Goal: Task Accomplishment & Management: Complete application form

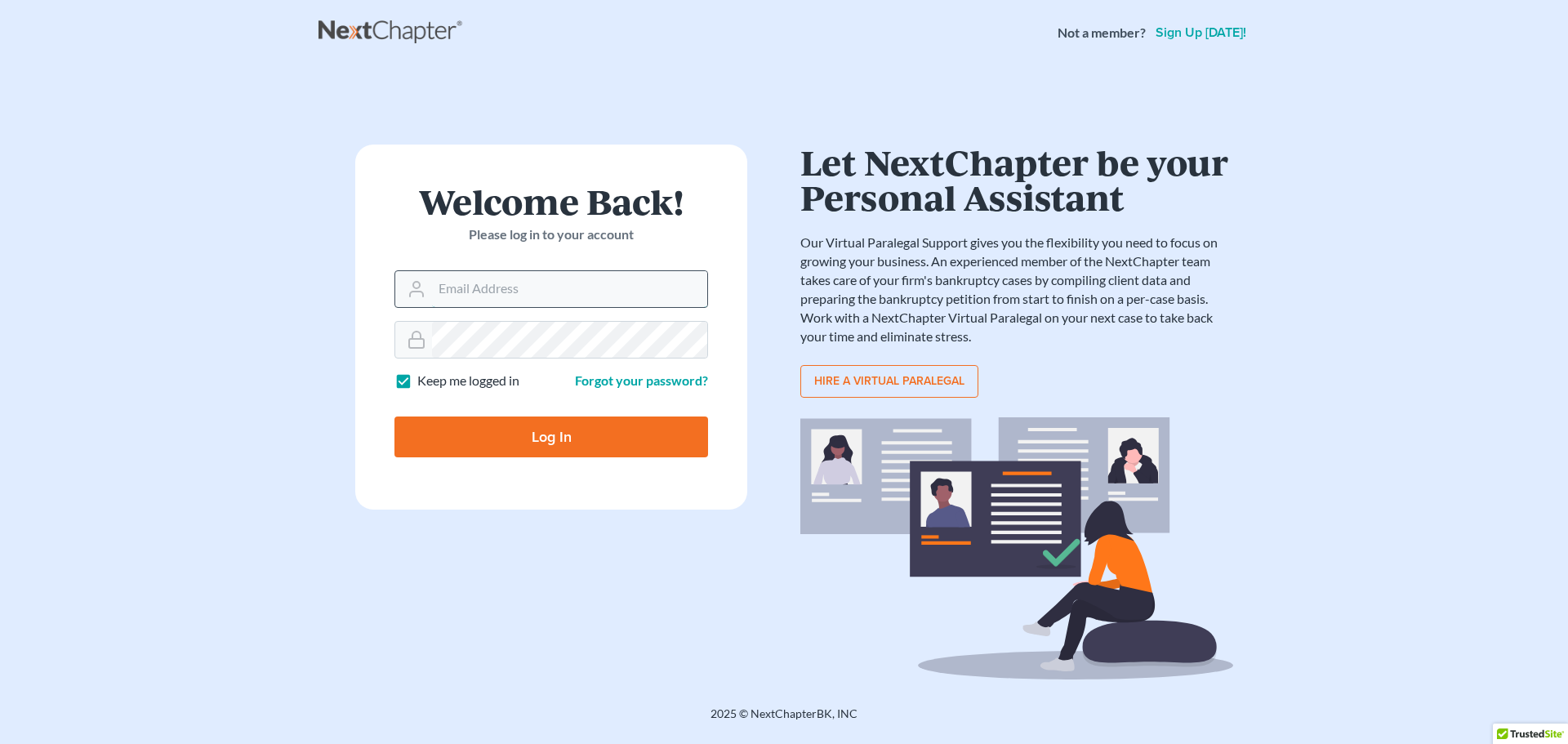
click at [615, 286] on input "Email Address" at bounding box center [569, 289] width 275 height 36
type input "lawfirm@banikandrenner"
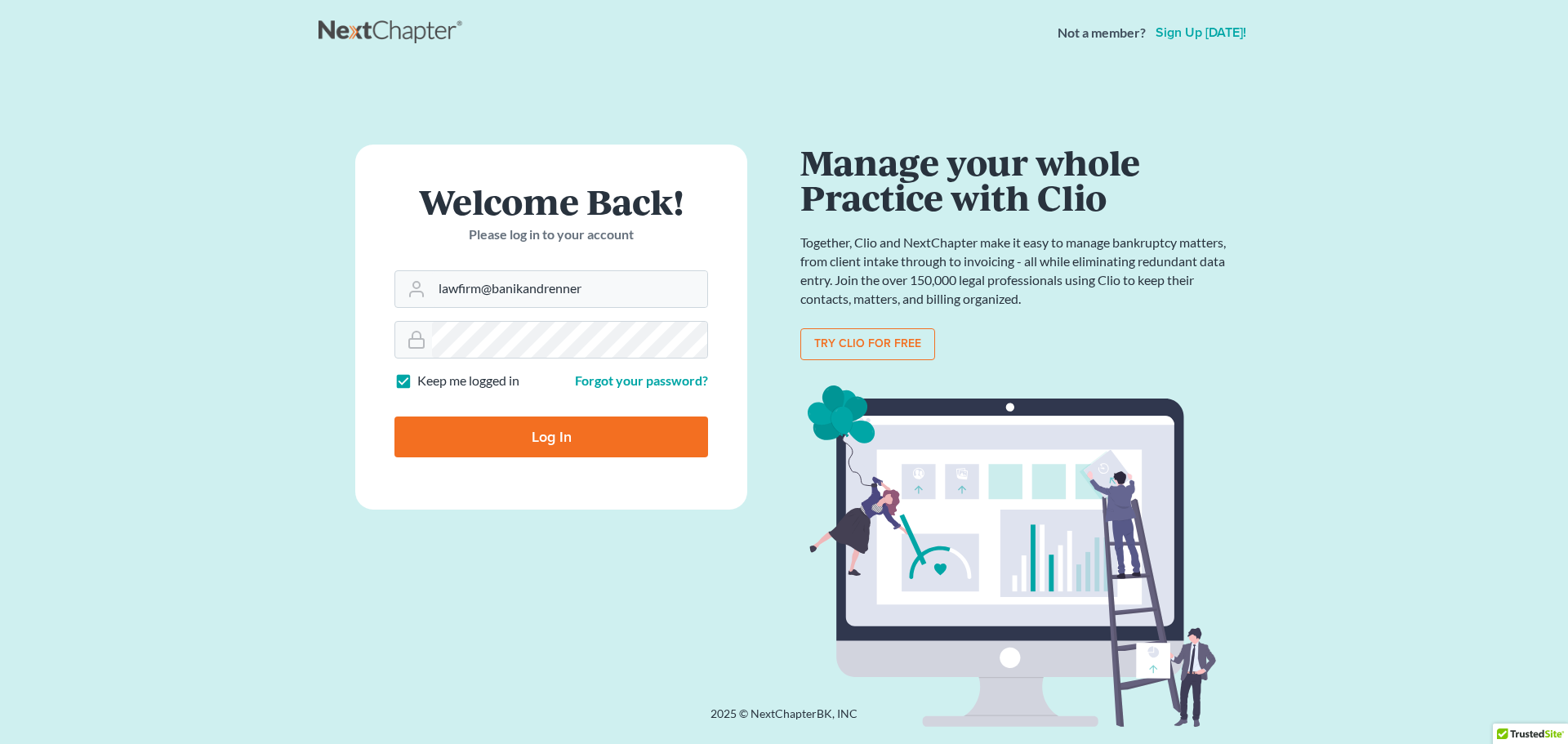
click at [557, 441] on input "Log In" at bounding box center [551, 437] width 313 height 41
type input "Thinking..."
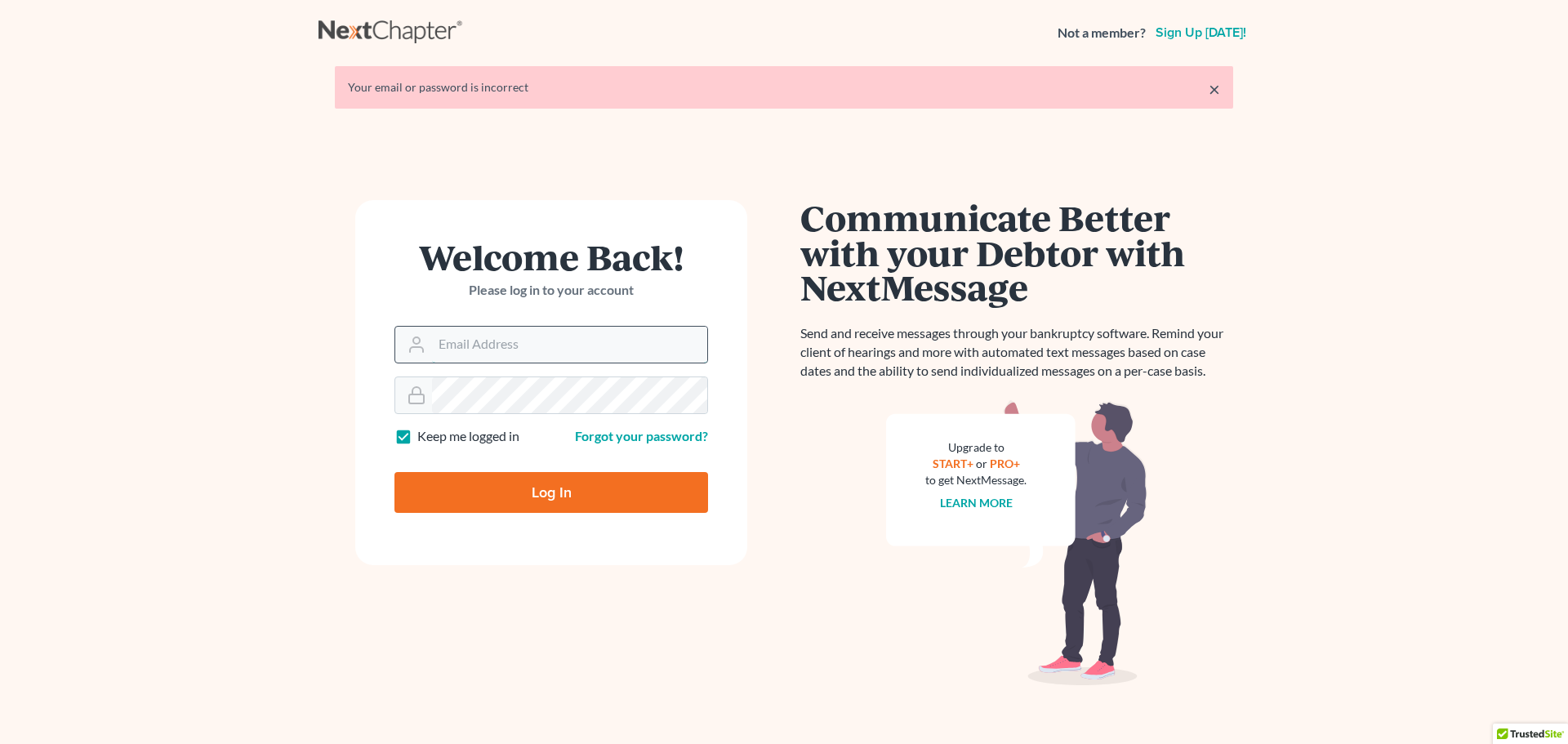
click at [548, 340] on input "Email Address" at bounding box center [569, 345] width 275 height 36
type input "lawfirm@banikandrenner"
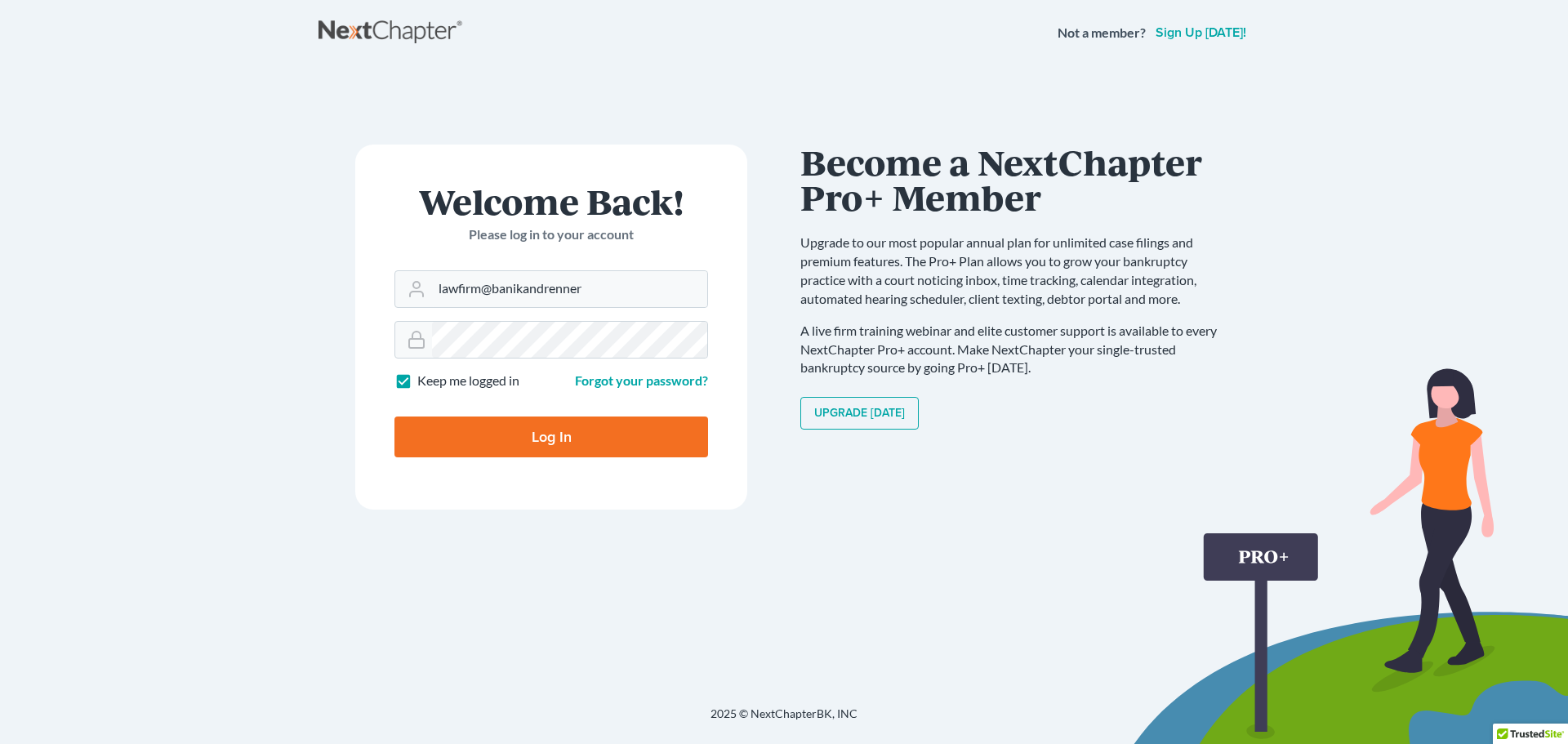
click at [562, 433] on input "Log In" at bounding box center [551, 437] width 313 height 41
type input "Thinking..."
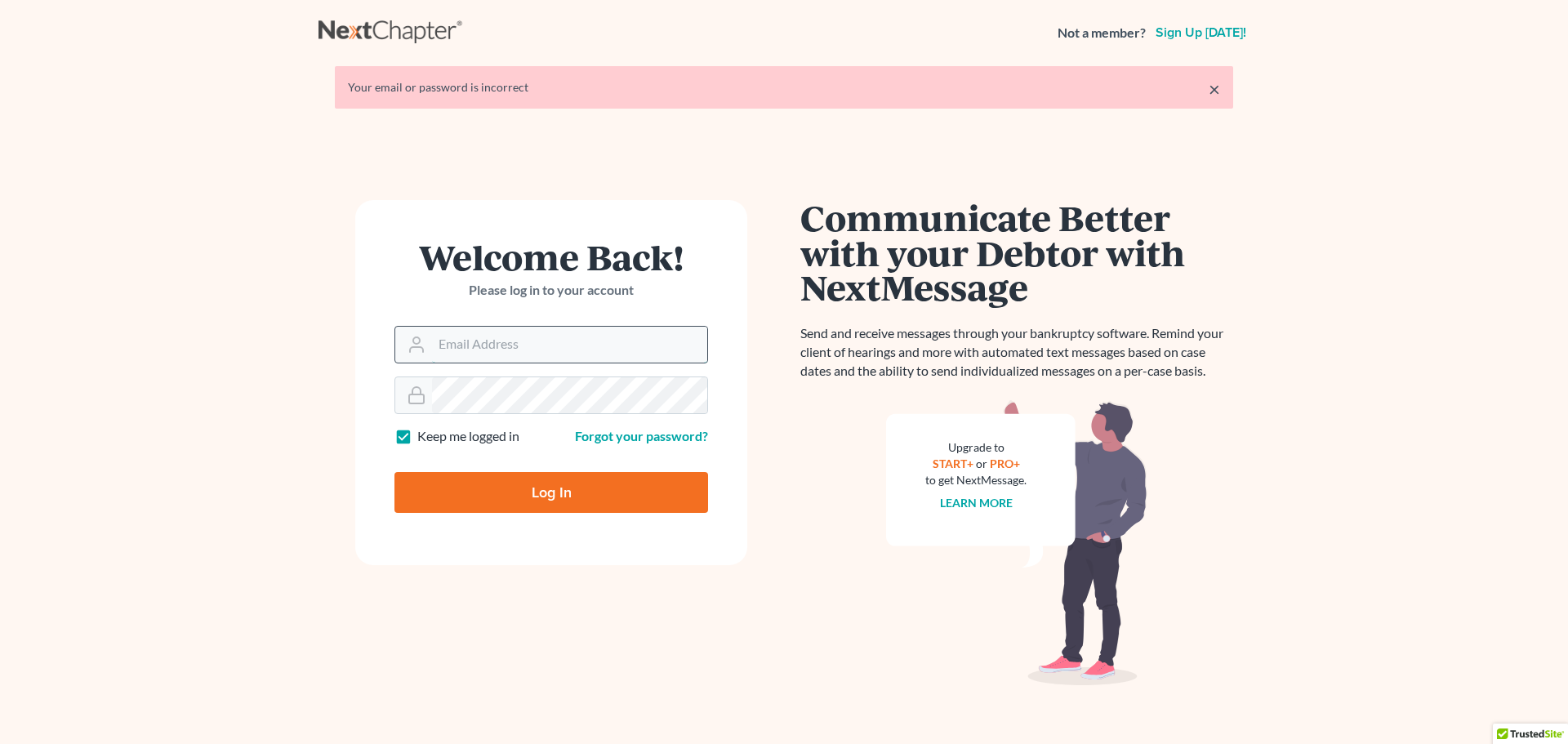
click at [517, 347] on input "Email Address" at bounding box center [569, 345] width 275 height 36
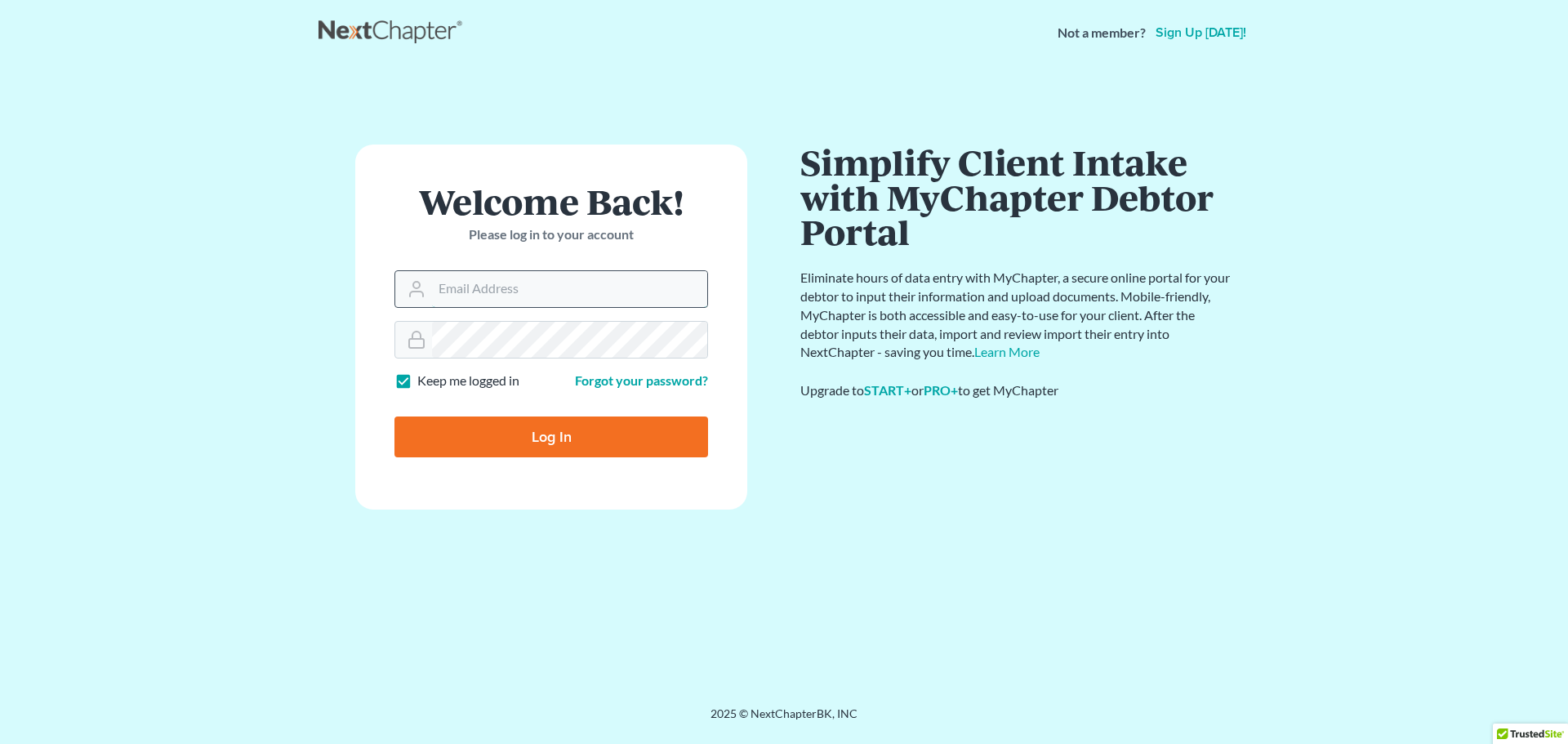
type input "lawfirm@banikandrenner.com"
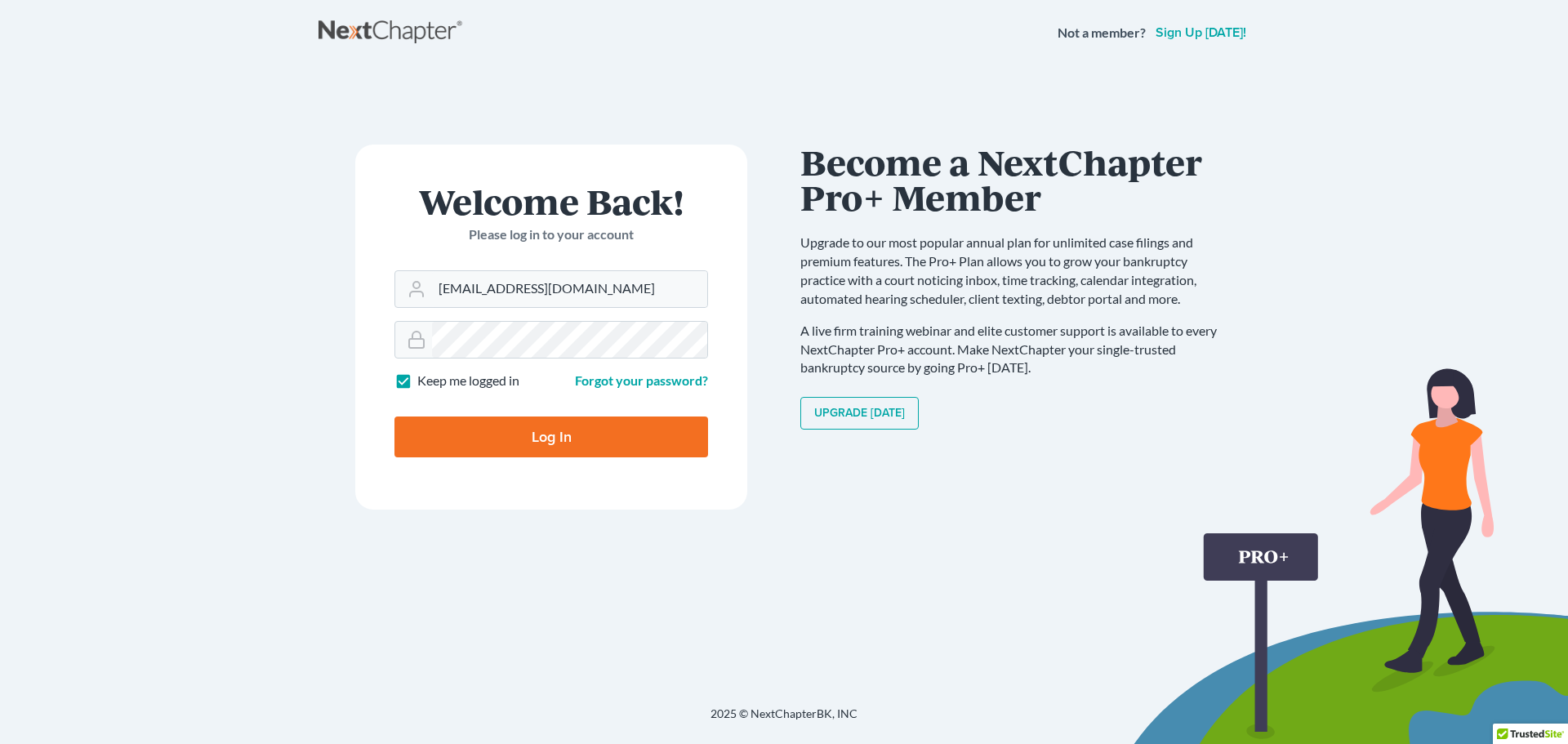
click at [510, 435] on input "Log In" at bounding box center [551, 437] width 313 height 41
type input "Thinking..."
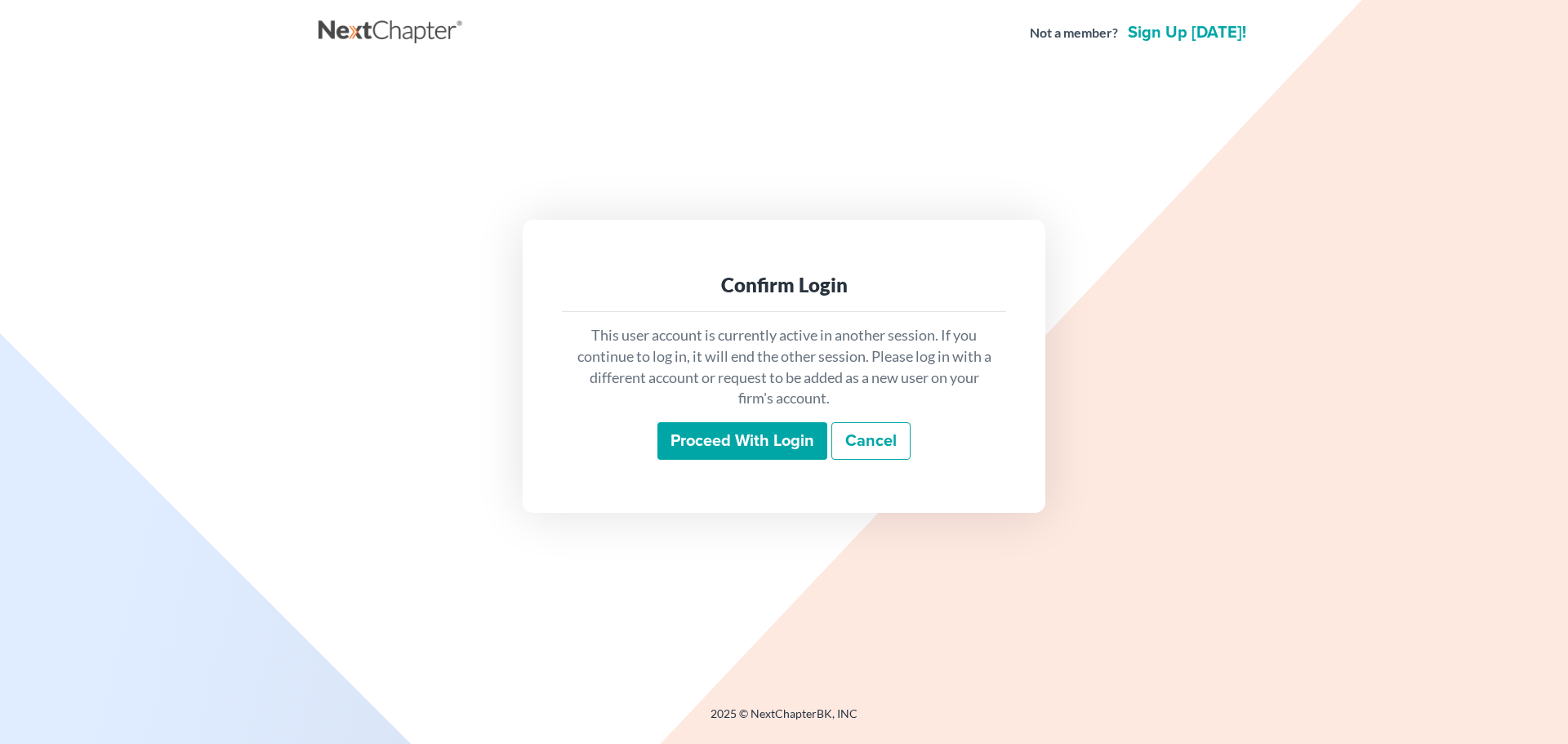
click at [788, 446] on input "Proceed with login" at bounding box center [742, 441] width 170 height 38
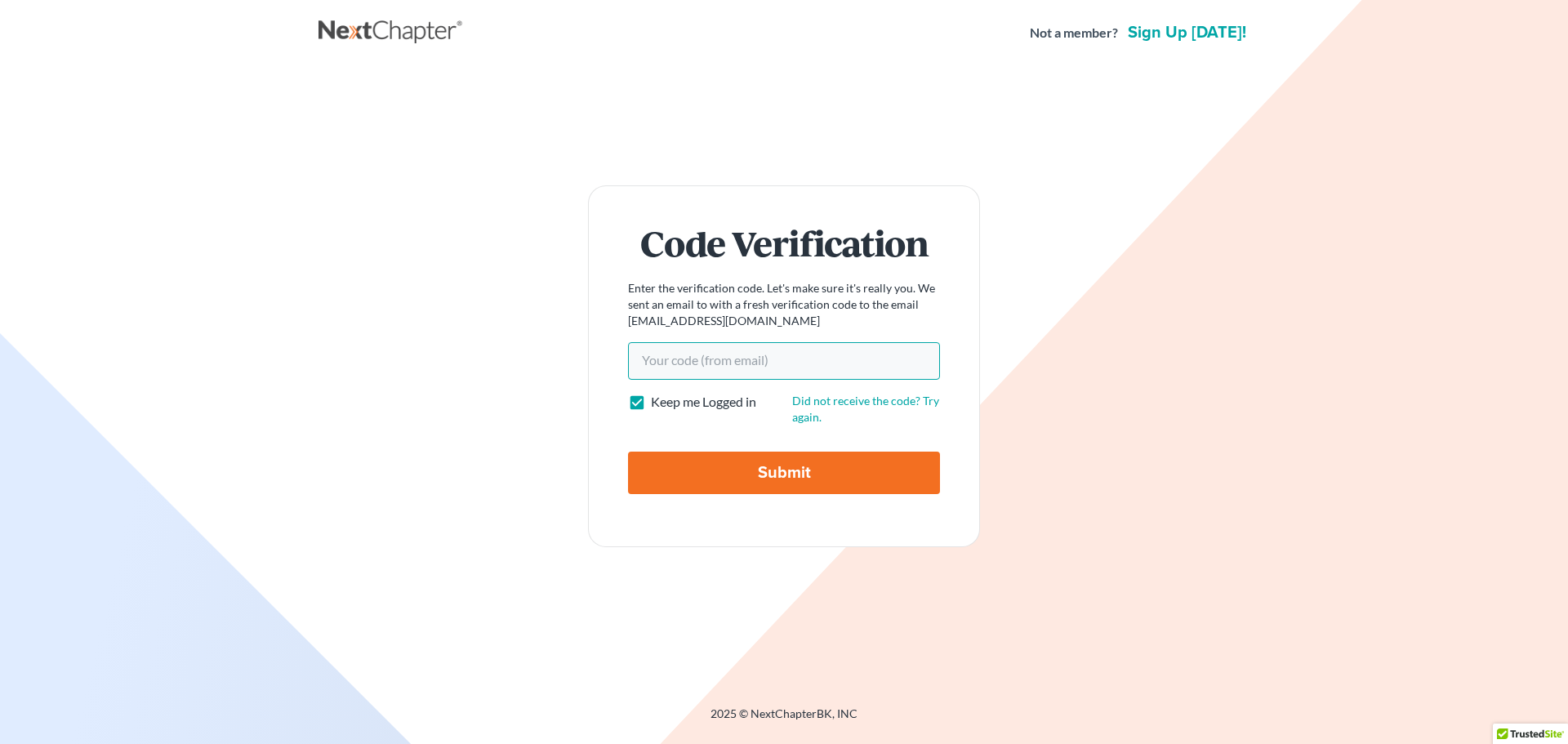
paste input "b74370"
type input "b74370"
click at [777, 471] on input "Submit" at bounding box center [784, 473] width 311 height 43
type input "Thinking..."
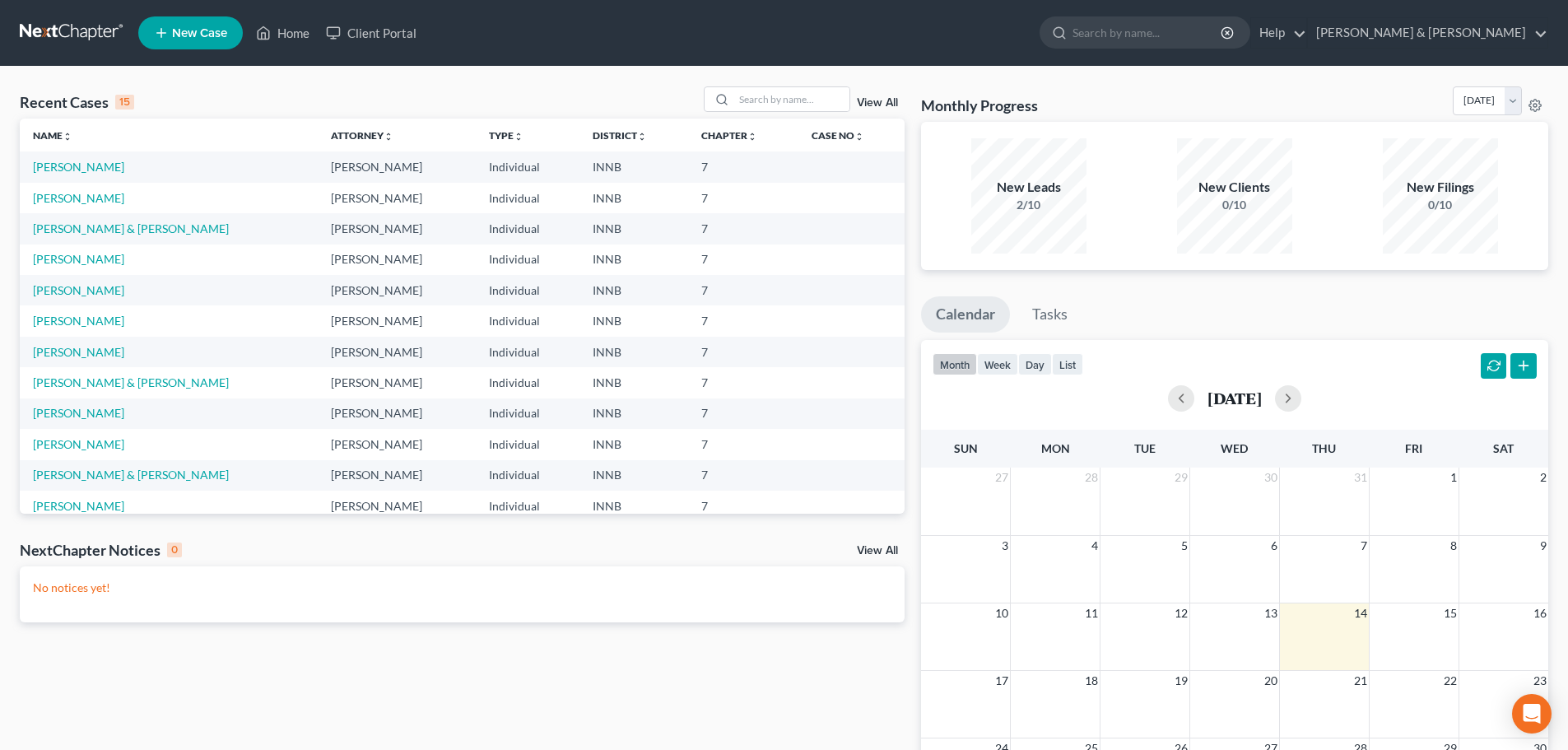
click at [183, 33] on span "New Case" at bounding box center [199, 33] width 55 height 13
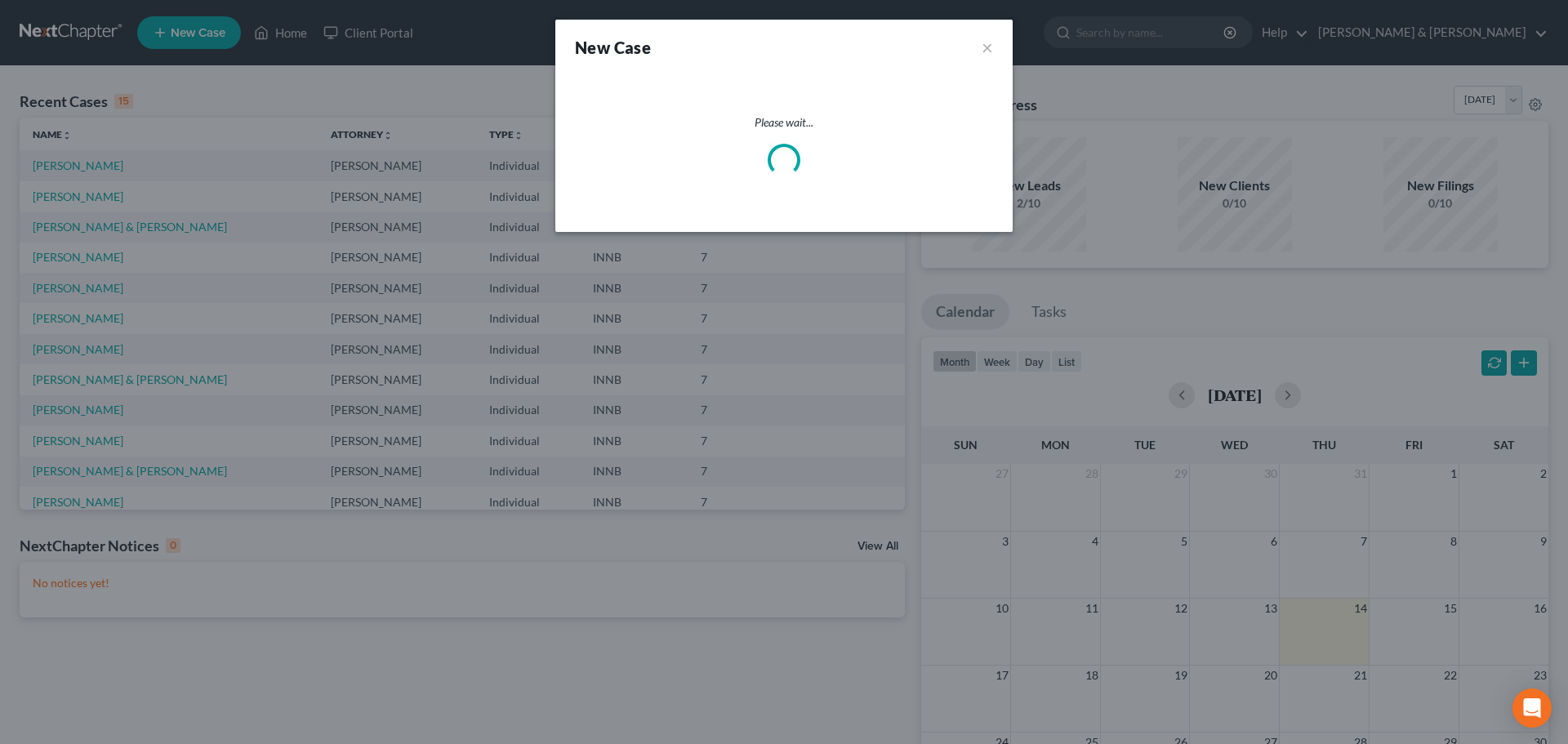
select select "27"
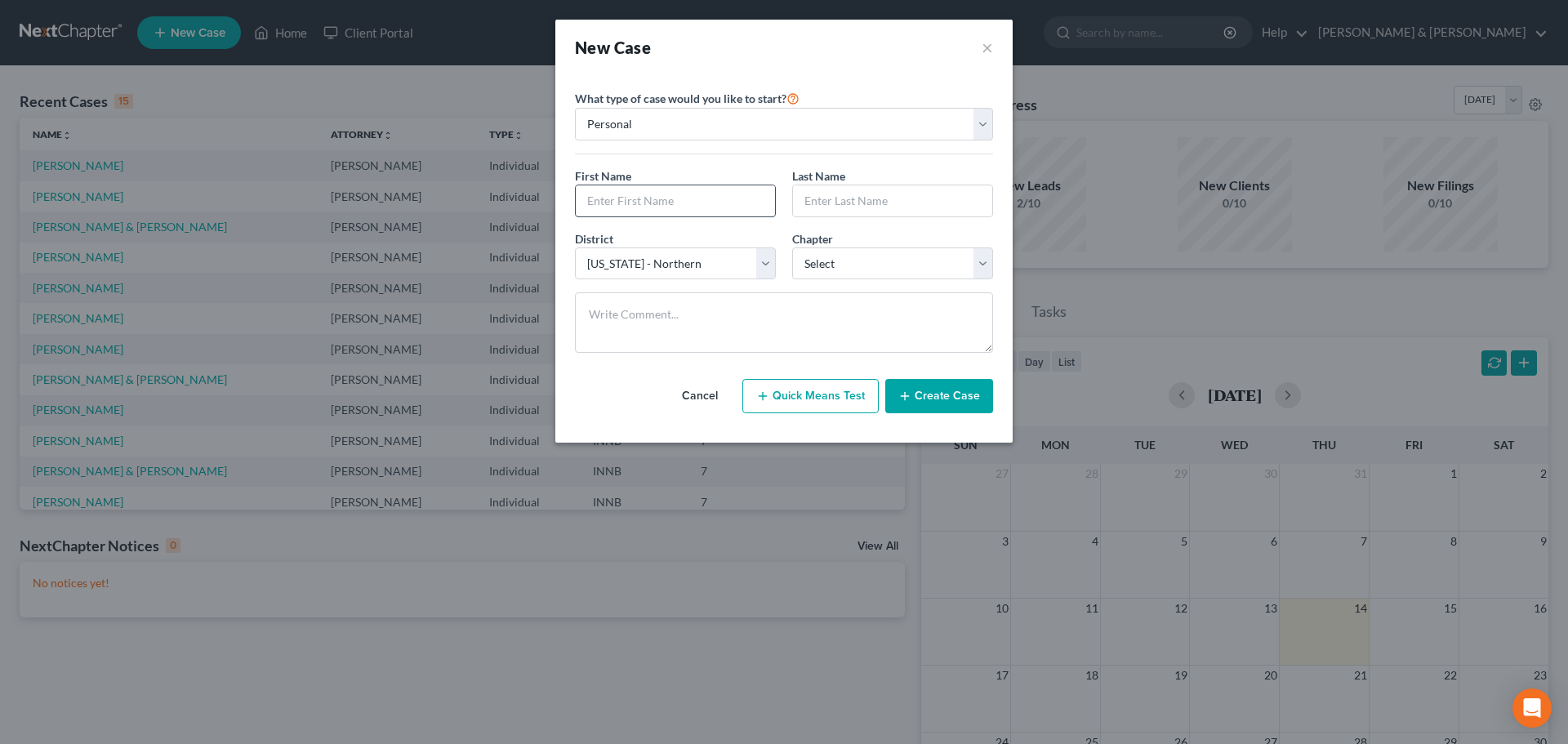
click at [643, 198] on input "text" at bounding box center [675, 201] width 200 height 31
type input "Nilmo"
type input "[PERSON_NAME]"
click at [987, 268] on select "Select 7 11 12 13" at bounding box center [893, 264] width 201 height 33
select select "0"
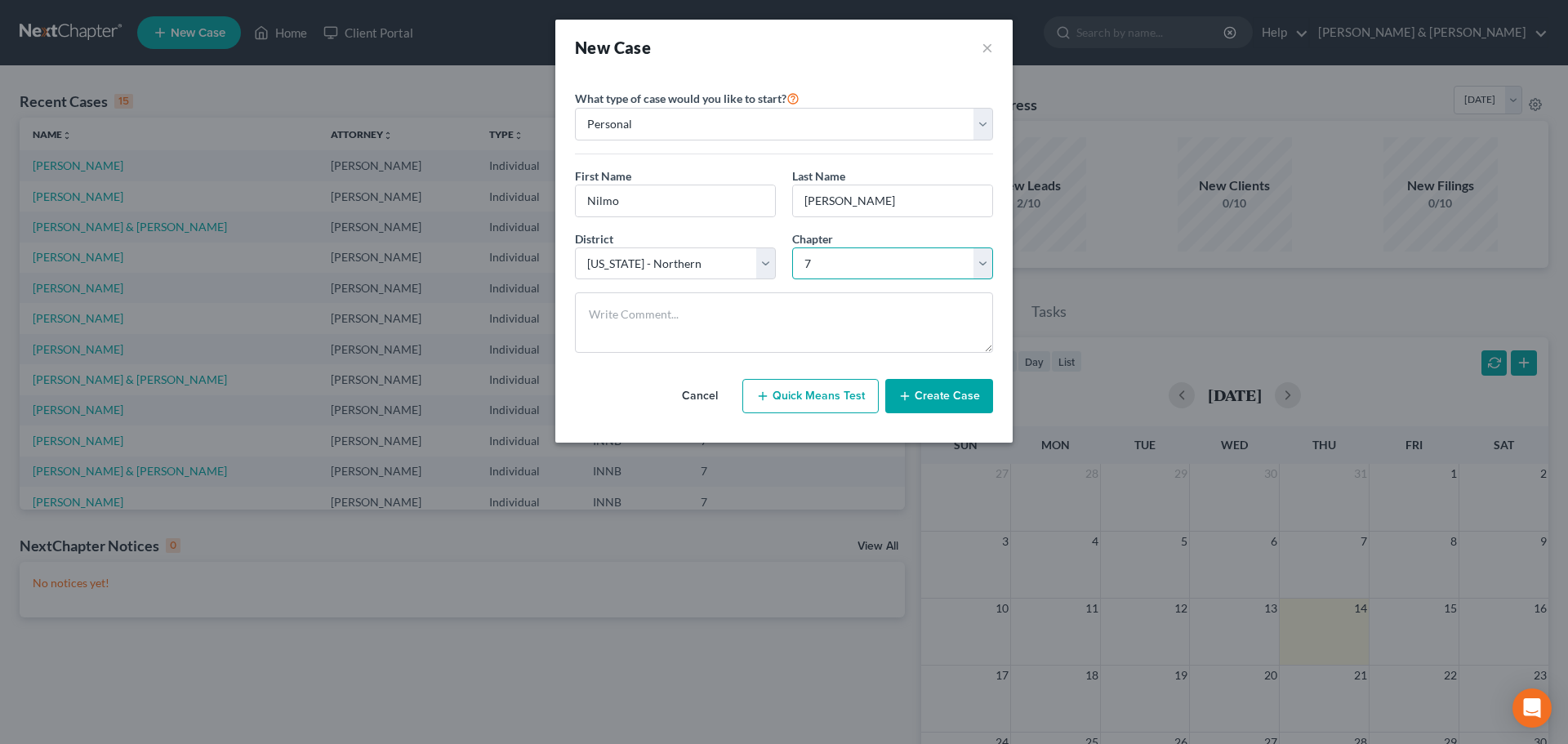
click at [792, 247] on select "Select 7 11 12 13" at bounding box center [893, 264] width 201 height 33
click at [940, 394] on button "Create Case" at bounding box center [938, 395] width 108 height 34
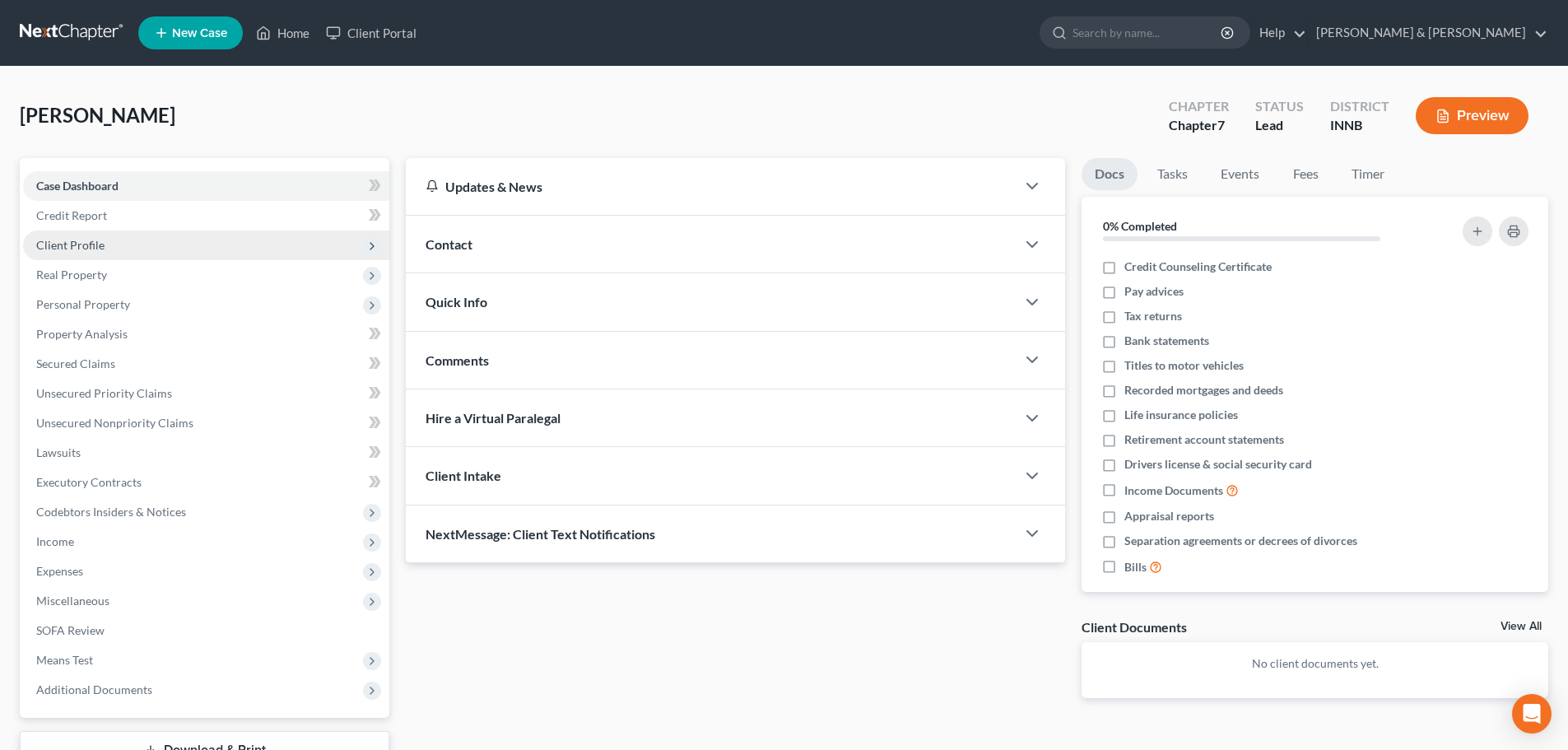
click at [151, 243] on span "Client Profile" at bounding box center [205, 245] width 366 height 29
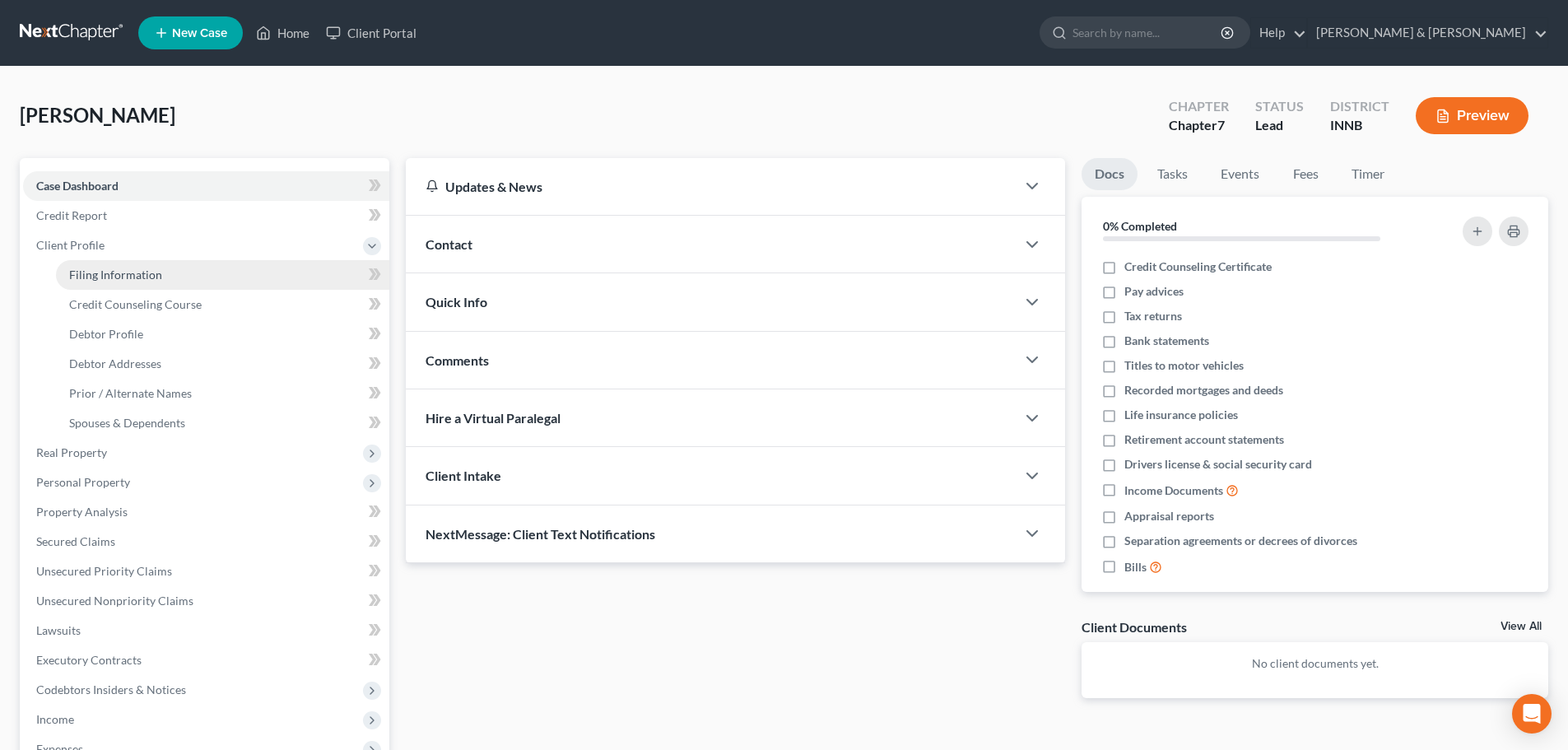
click at [148, 269] on span "Filing Information" at bounding box center [115, 275] width 93 height 14
select select "1"
select select "0"
select select "27"
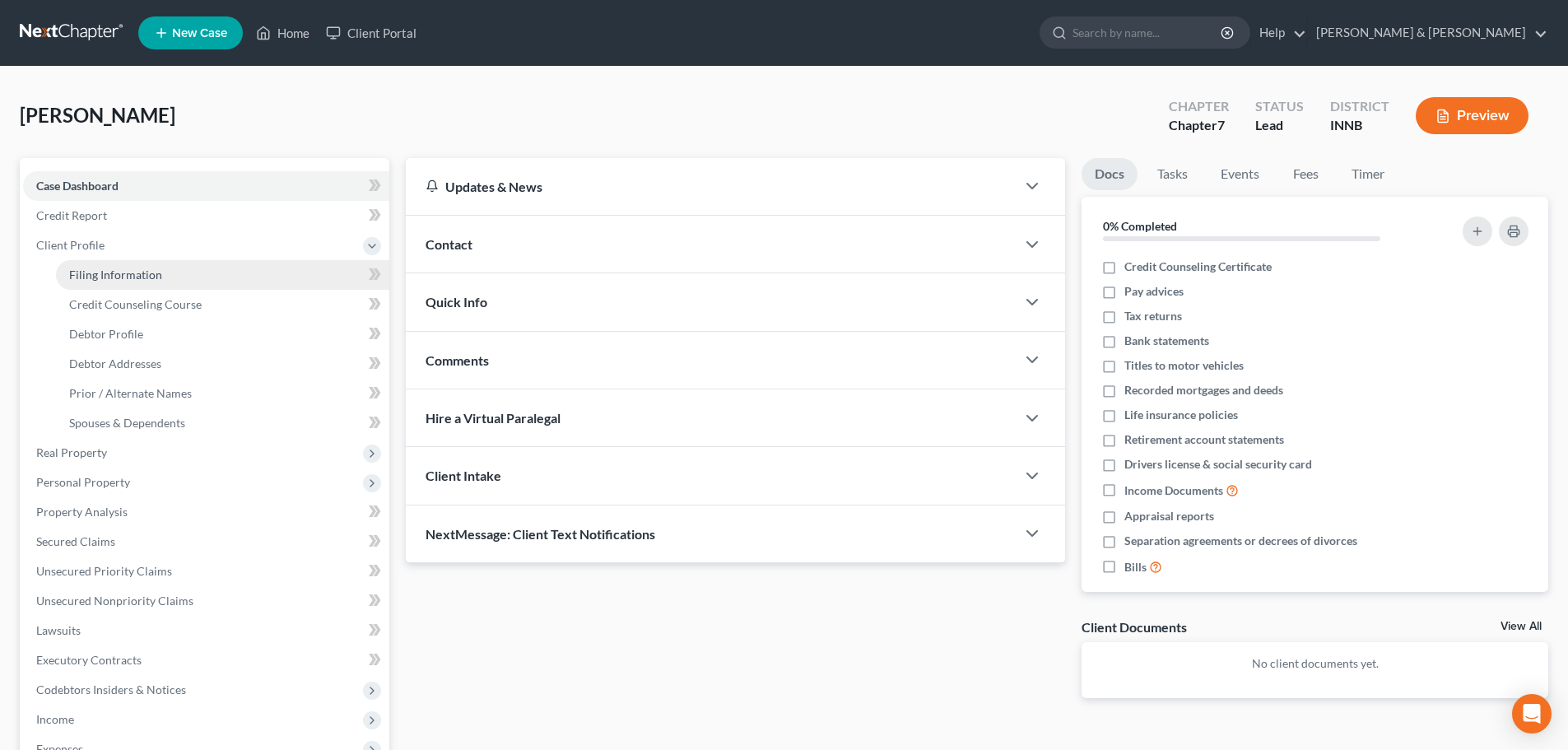
select select "15"
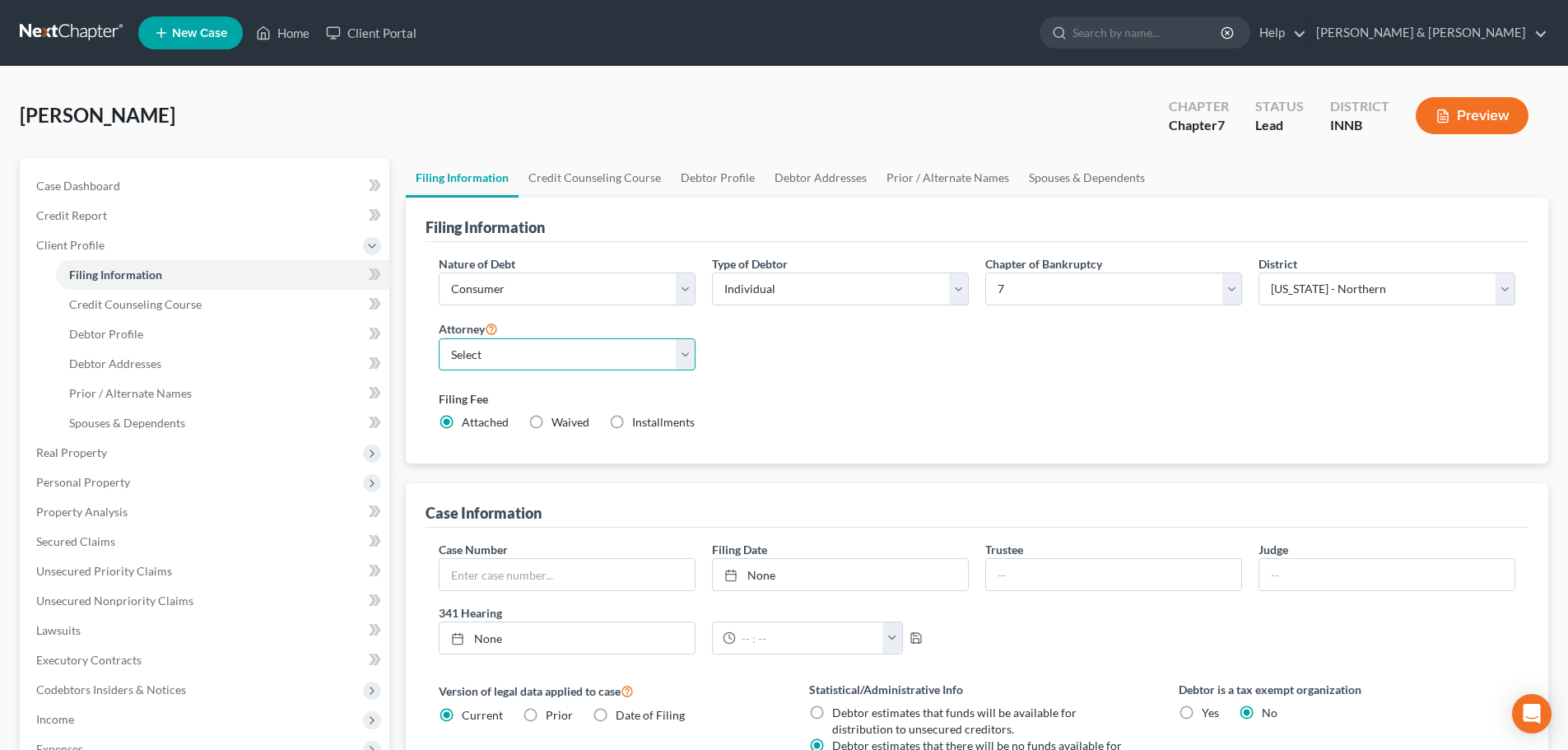
click at [691, 355] on select "Select [PERSON_NAME] - IN [PERSON_NAME] - INNB" at bounding box center [567, 355] width 257 height 33
select select "1"
click at [439, 339] on select "Select [PERSON_NAME] - IN [PERSON_NAME] - INNB" at bounding box center [567, 355] width 257 height 33
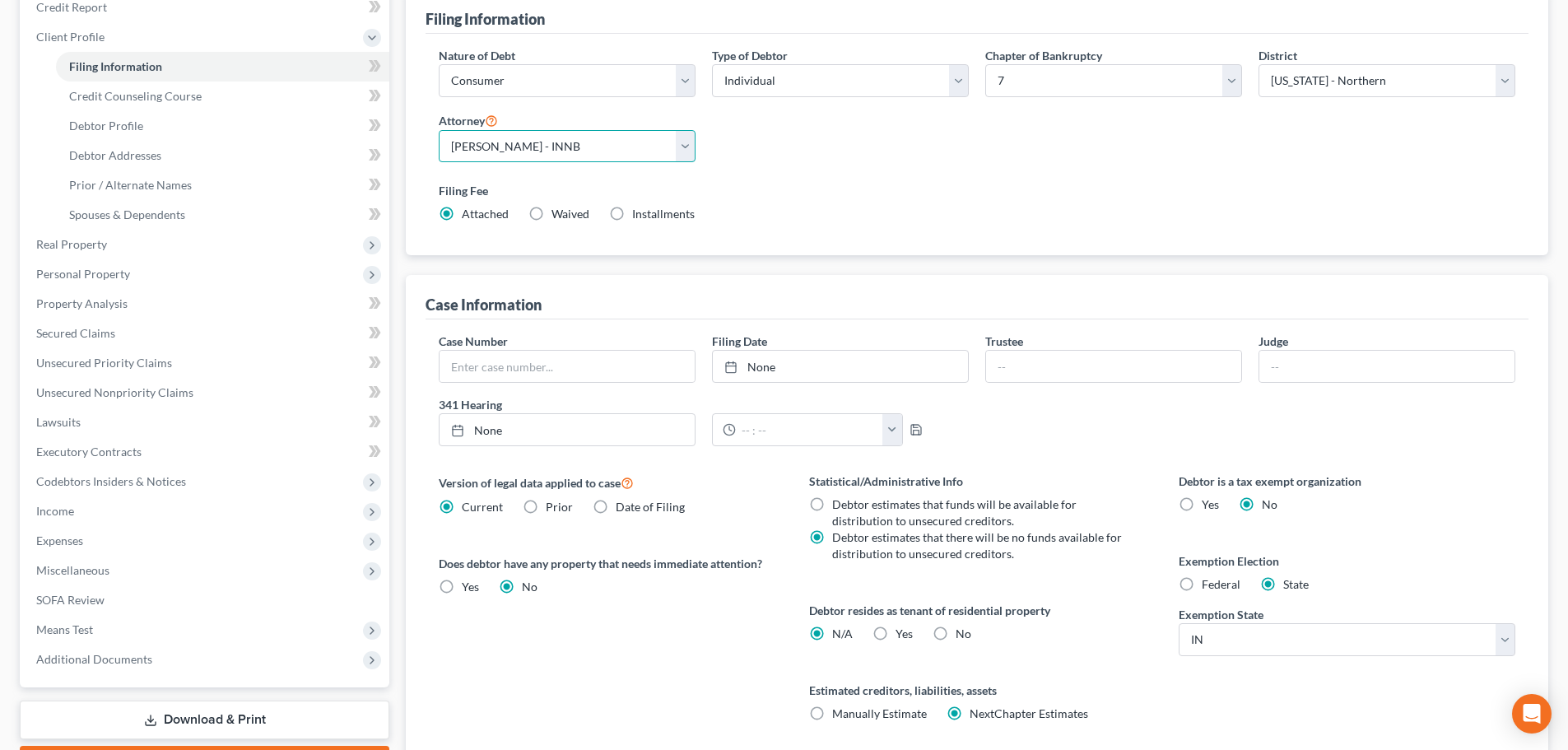
scroll to position [247, 0]
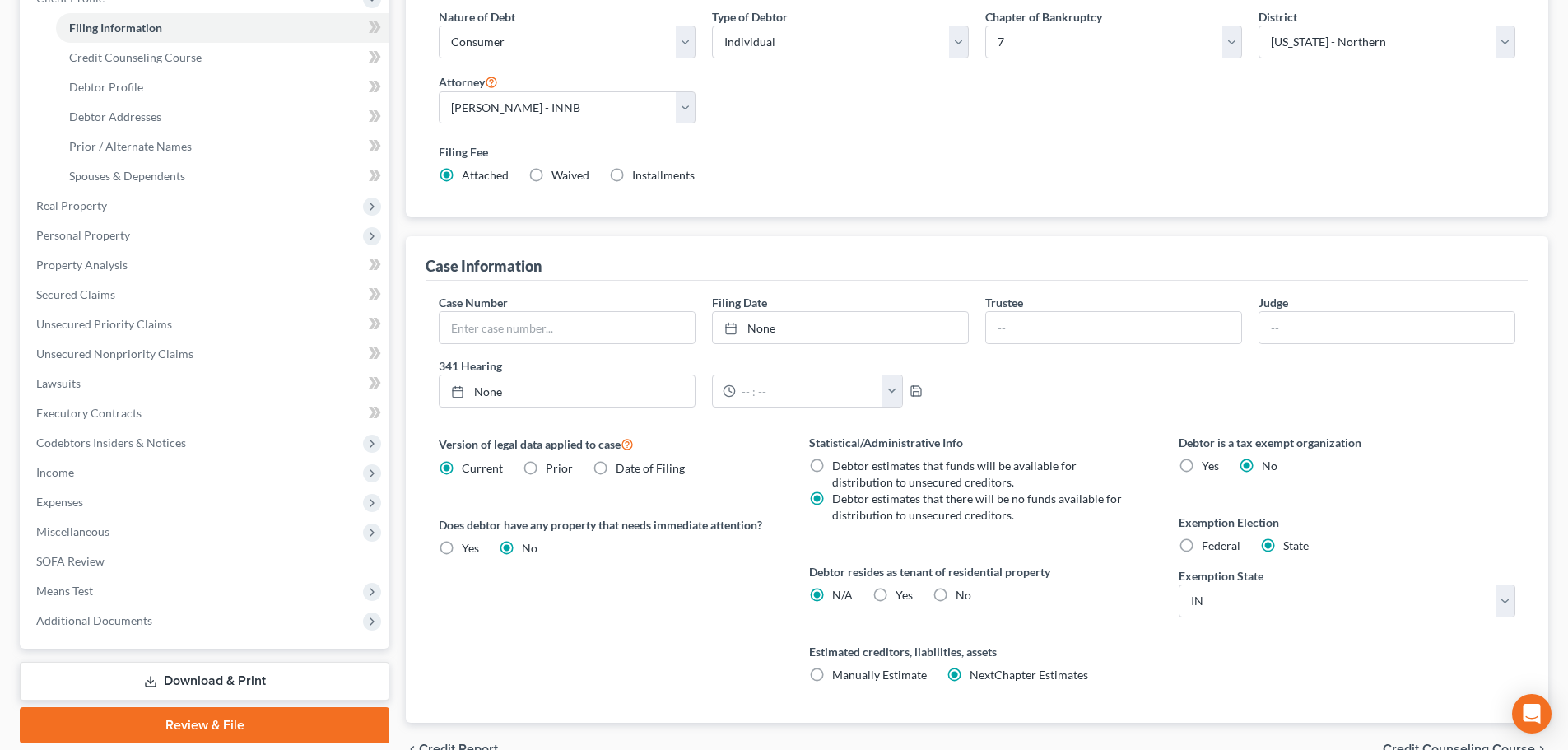
click at [896, 598] on label "Yes Yes" at bounding box center [905, 595] width 18 height 17
click at [903, 598] on input "Yes Yes" at bounding box center [908, 592] width 11 height 11
radio input "true"
radio input "false"
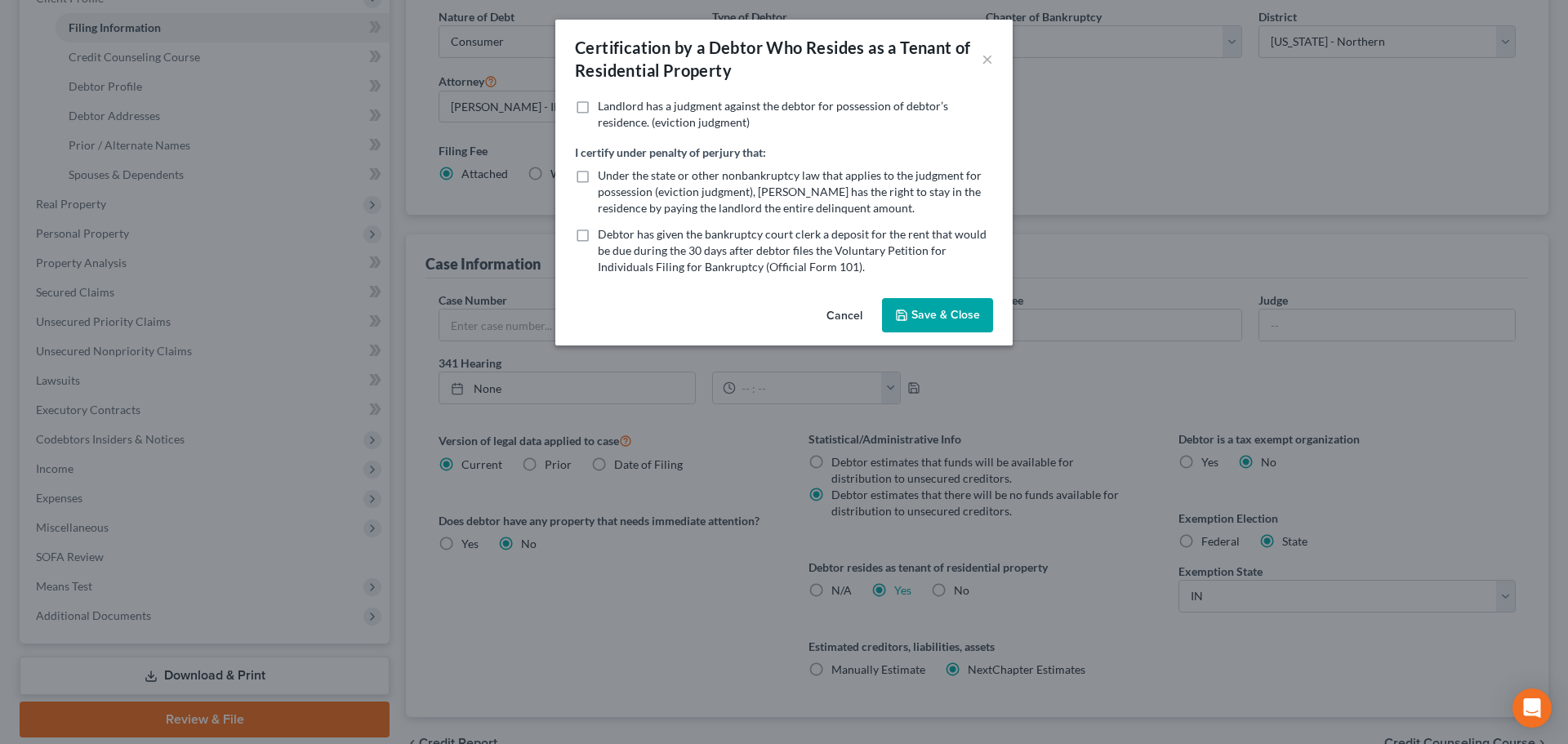
click at [941, 316] on button "Save & Close" at bounding box center [937, 315] width 111 height 34
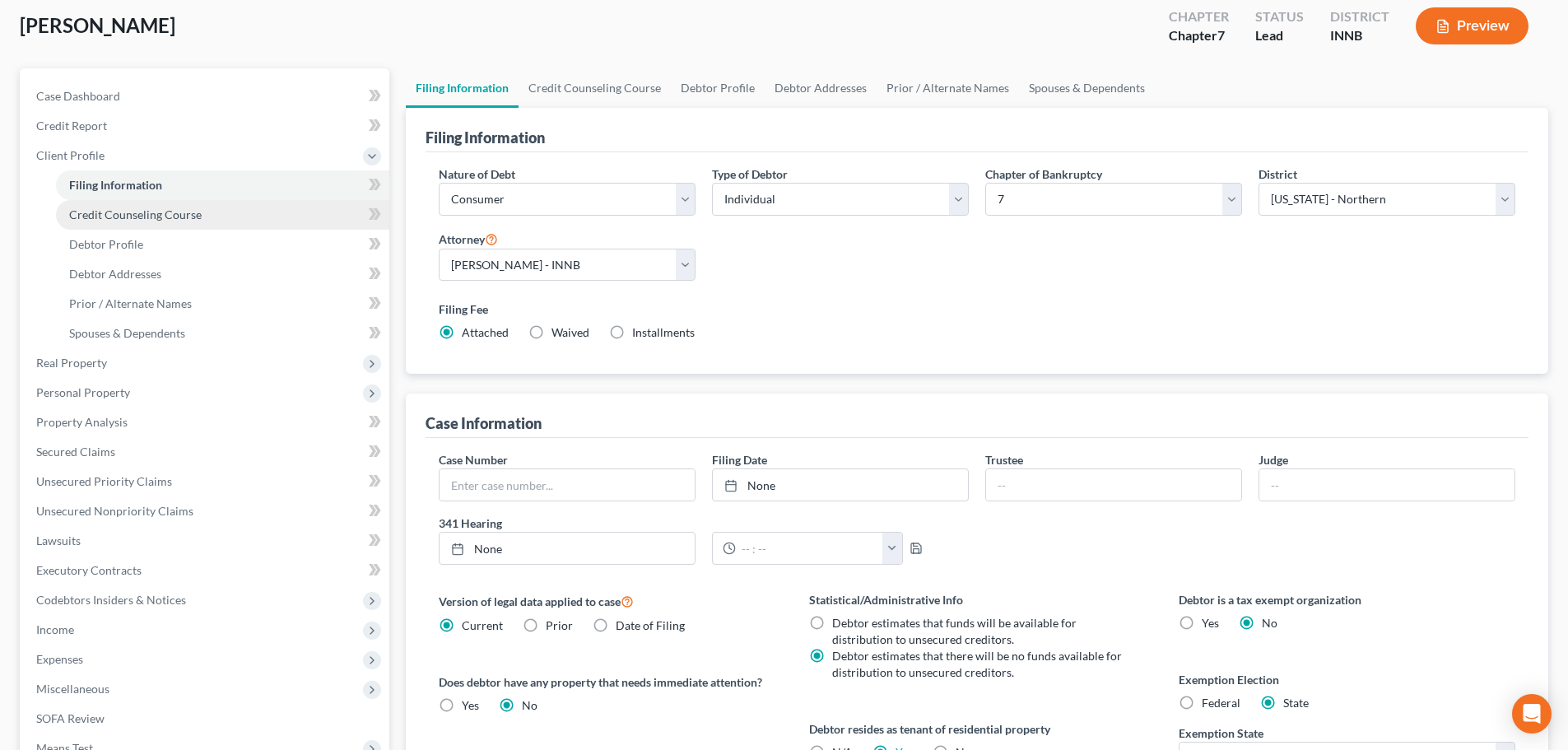
scroll to position [88, 0]
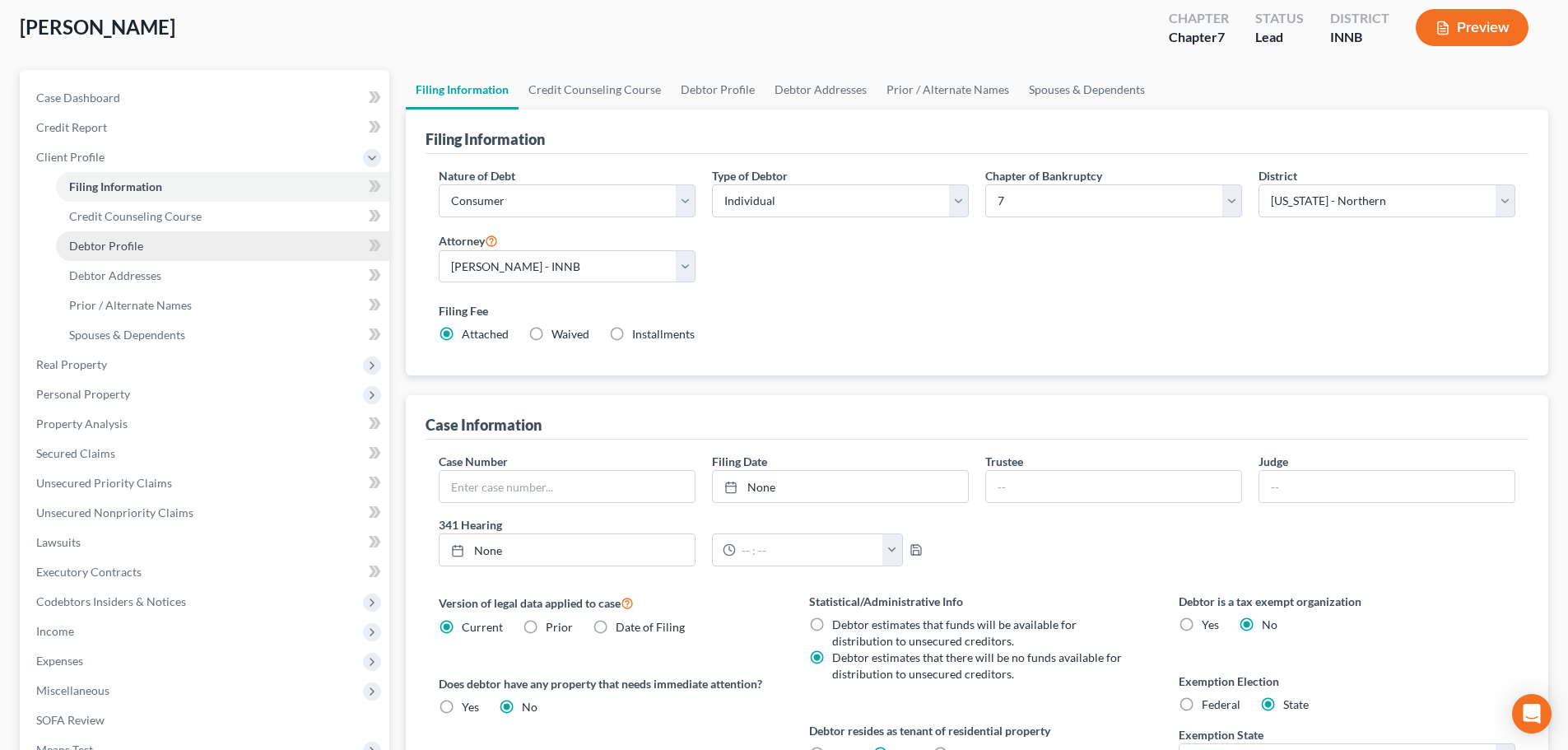
click at [182, 248] on link "Debtor Profile" at bounding box center [223, 246] width 334 height 29
select select "0"
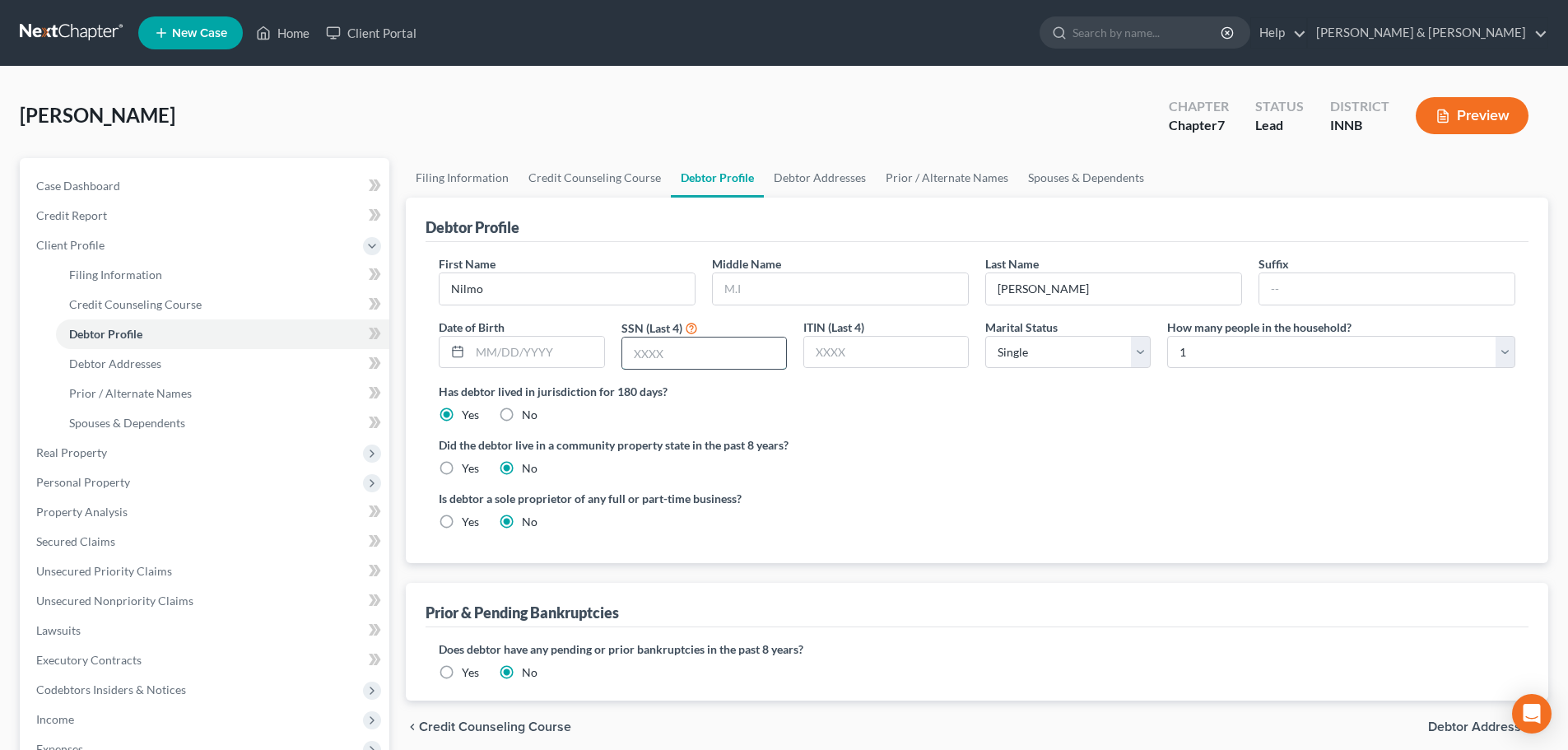
click at [690, 351] on input "text" at bounding box center [704, 353] width 164 height 31
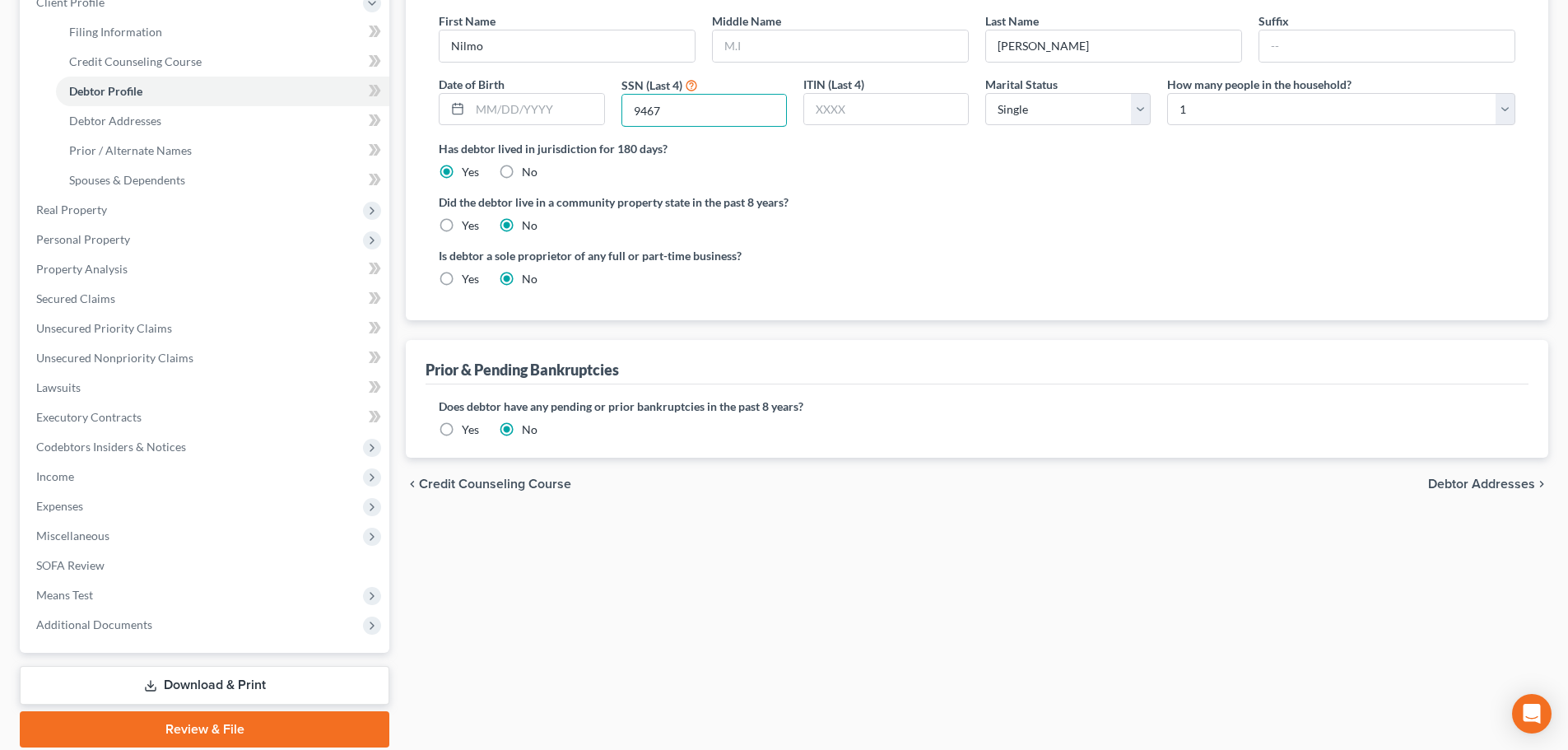
scroll to position [247, 0]
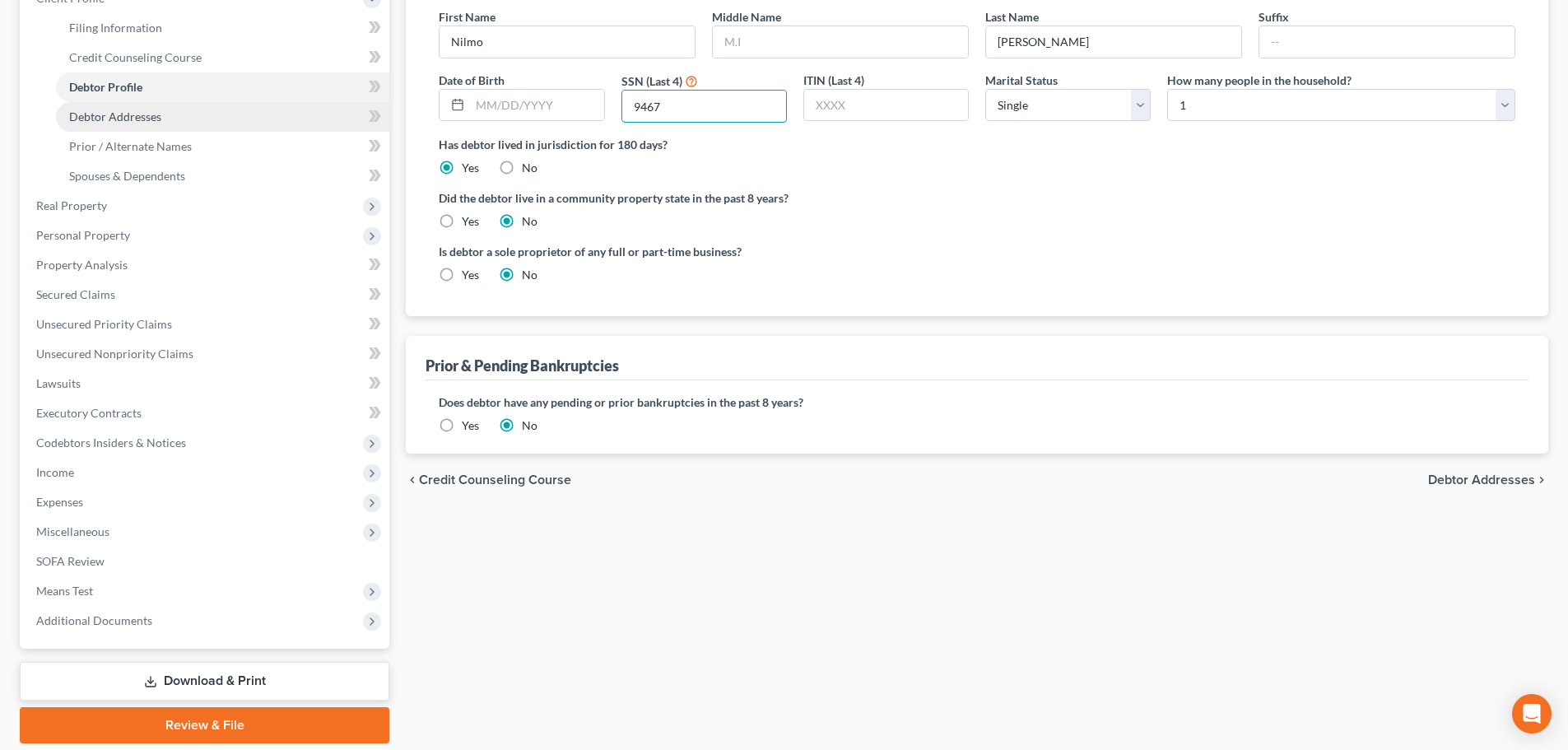
type input "9467"
click at [228, 120] on link "Debtor Addresses" at bounding box center [223, 117] width 334 height 29
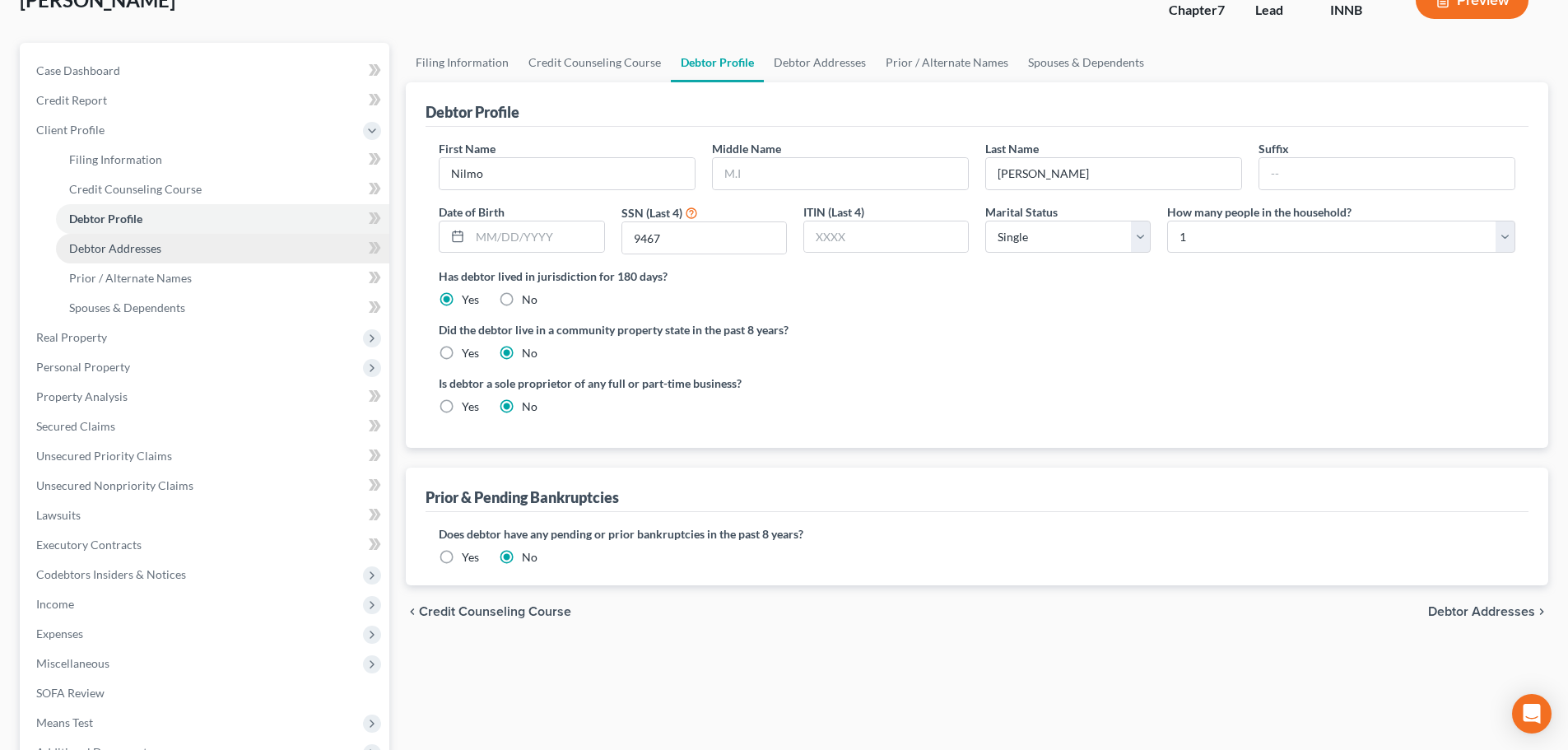
select select "0"
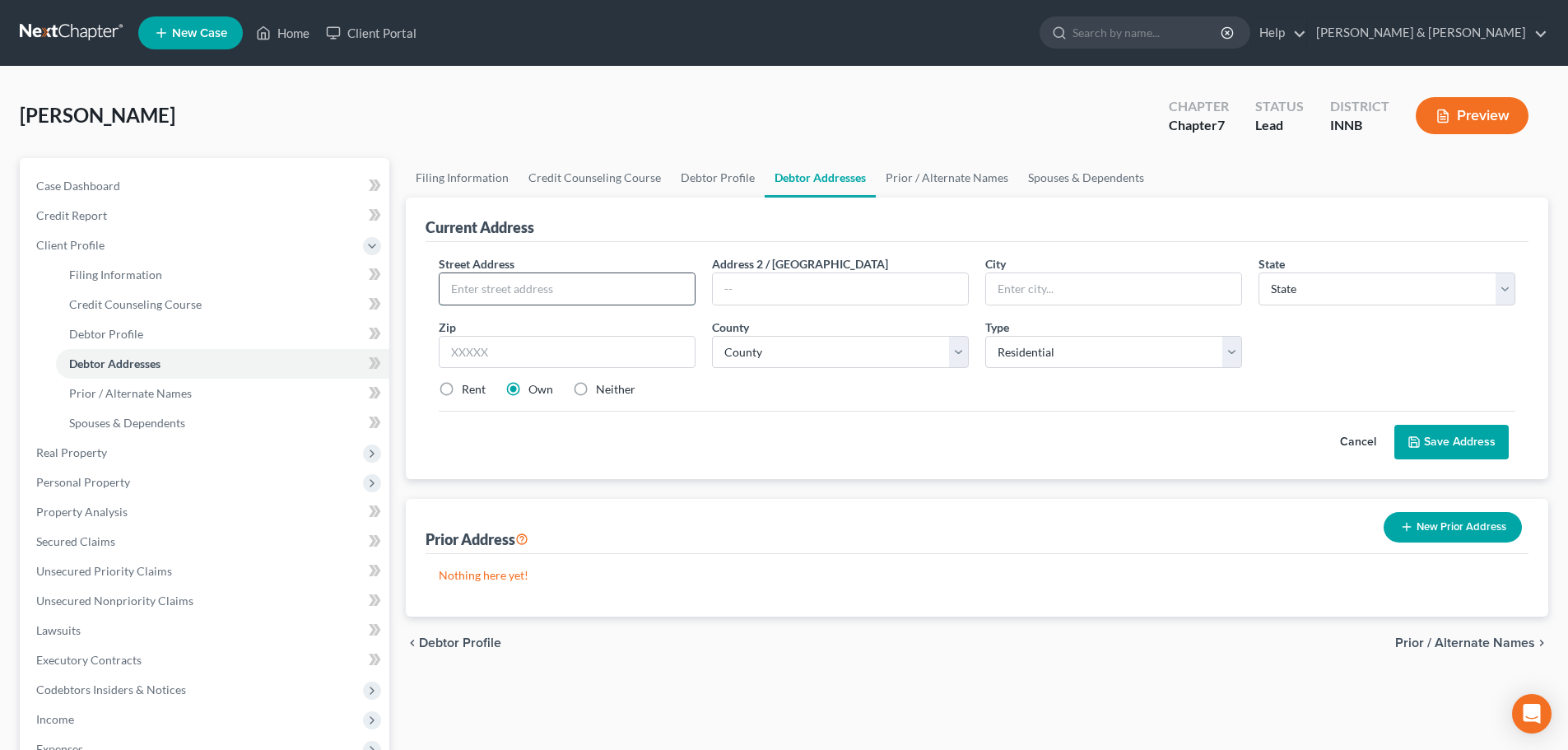
click at [520, 295] on input "text" at bounding box center [567, 290] width 255 height 31
type input "[STREET_ADDRESS][PERSON_NAME]"
type input "Elkhart"
select select "15"
type input "46516"
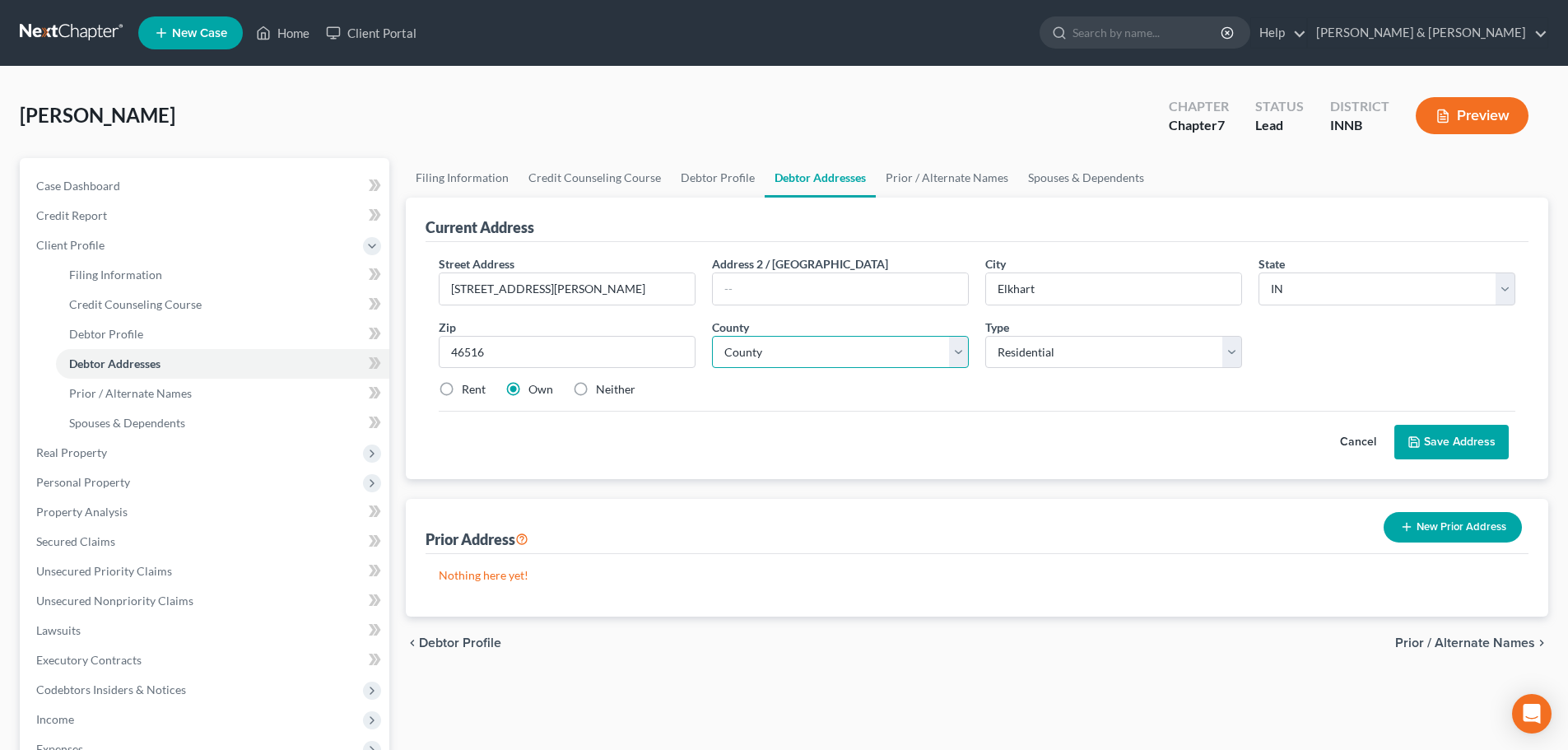
click at [961, 352] on select "County [GEOGRAPHIC_DATA] [GEOGRAPHIC_DATA] [GEOGRAPHIC_DATA] [GEOGRAPHIC_DATA] …" at bounding box center [841, 352] width 257 height 33
select select "19"
click at [712, 336] on select "County [GEOGRAPHIC_DATA] [GEOGRAPHIC_DATA] [GEOGRAPHIC_DATA] [GEOGRAPHIC_DATA] …" at bounding box center [841, 352] width 257 height 33
click at [462, 387] on label "Rent" at bounding box center [474, 389] width 24 height 17
click at [468, 387] on input "Rent" at bounding box center [473, 386] width 11 height 11
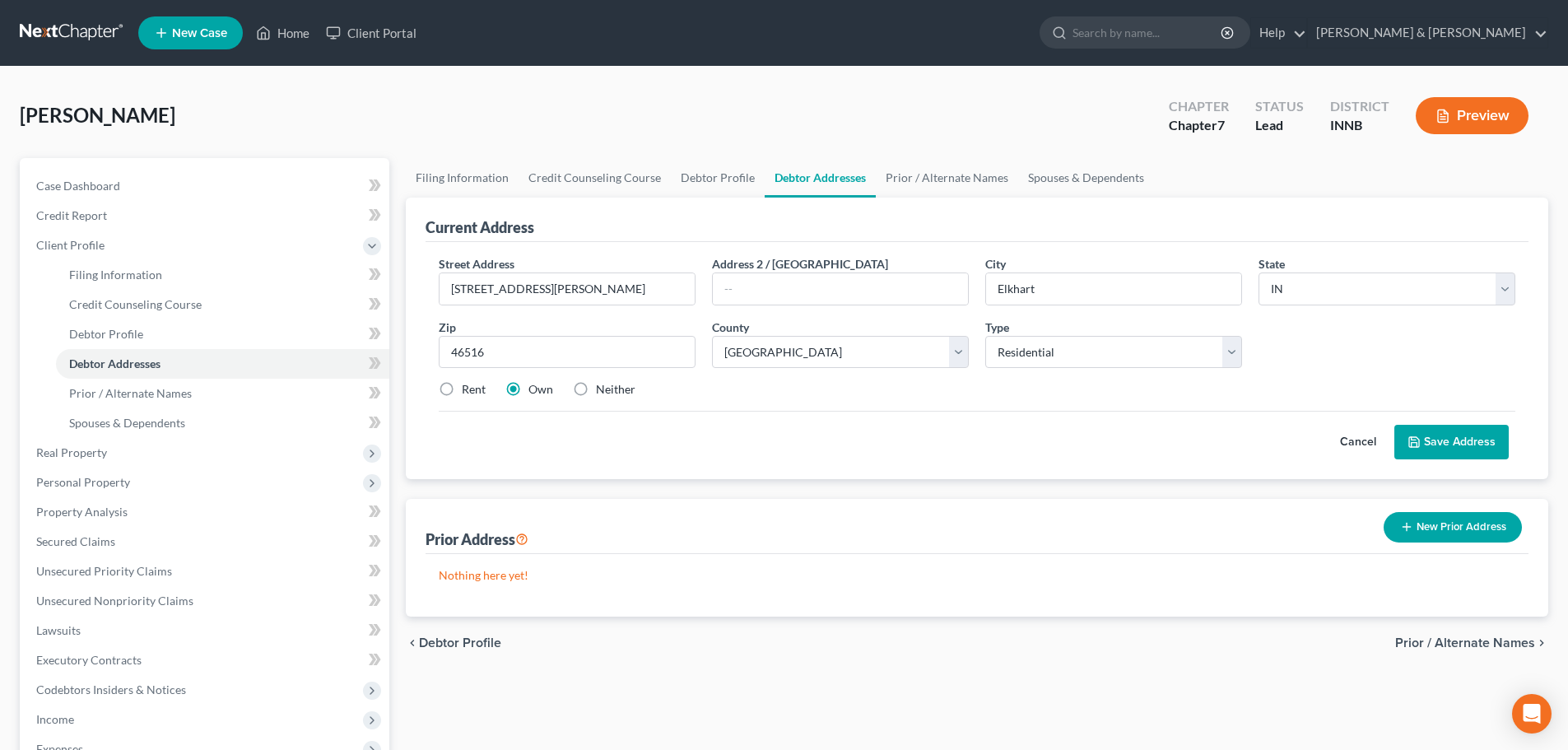
radio input "true"
click at [1446, 439] on button "Save Address" at bounding box center [1451, 442] width 115 height 34
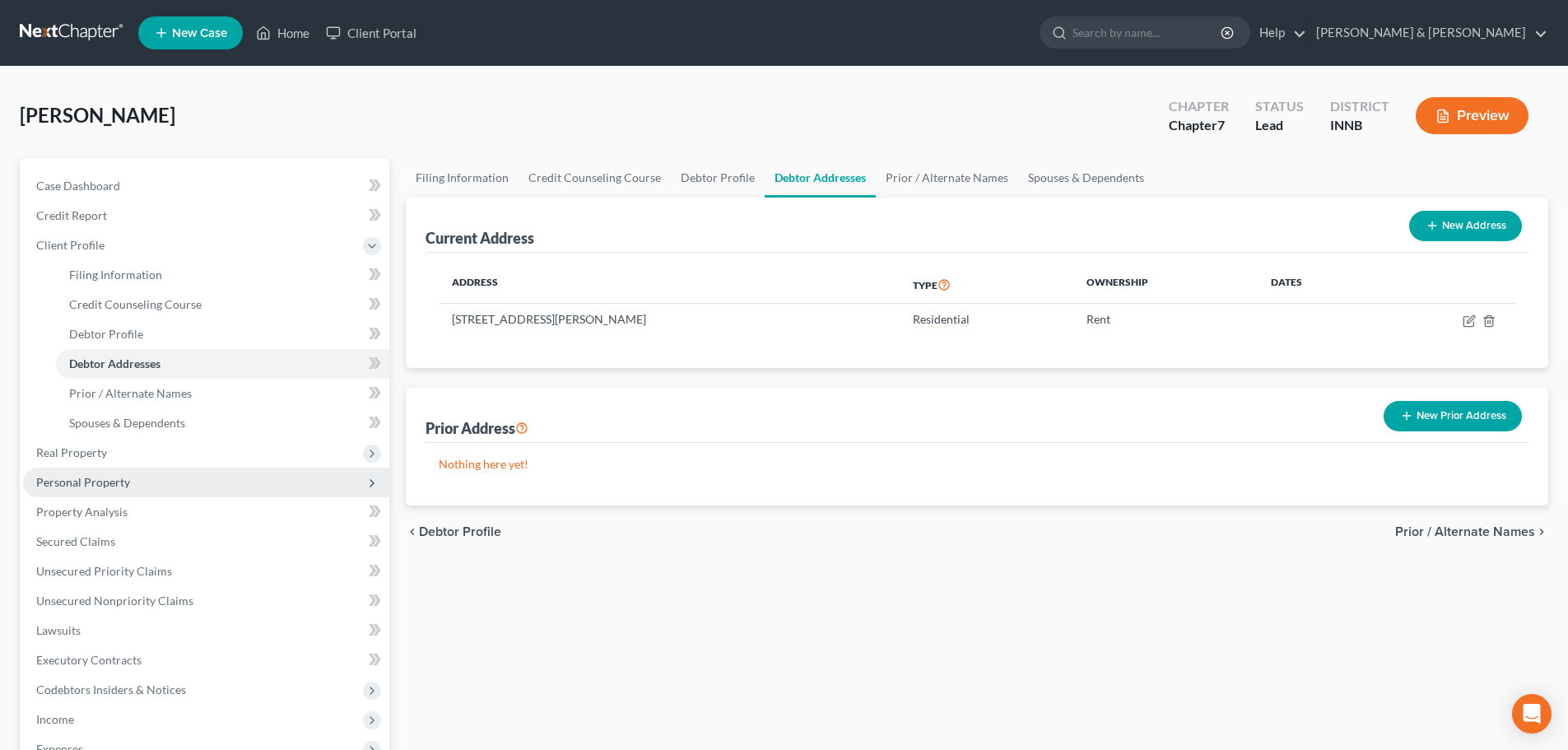
click at [289, 478] on span "Personal Property" at bounding box center [205, 483] width 366 height 29
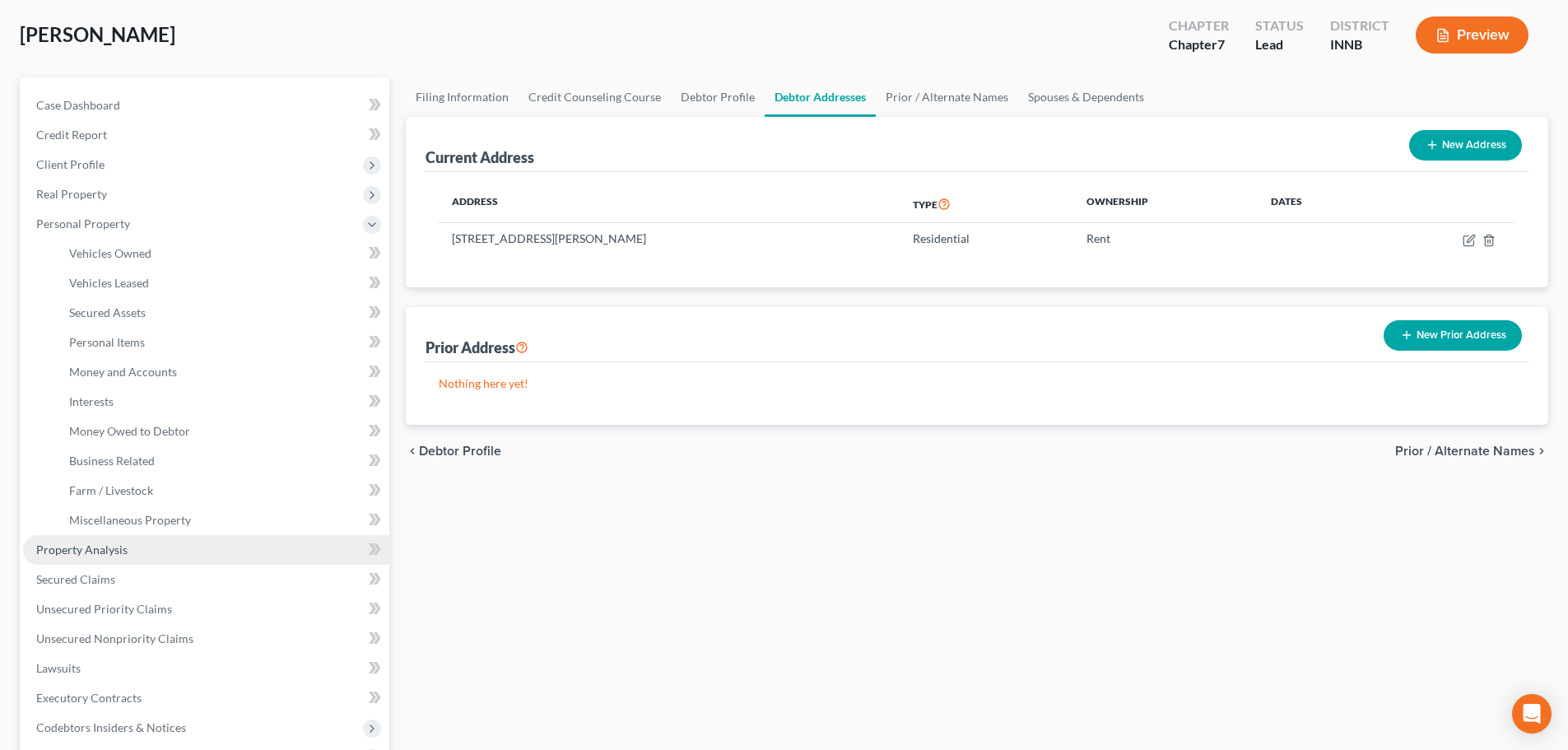
scroll to position [247, 0]
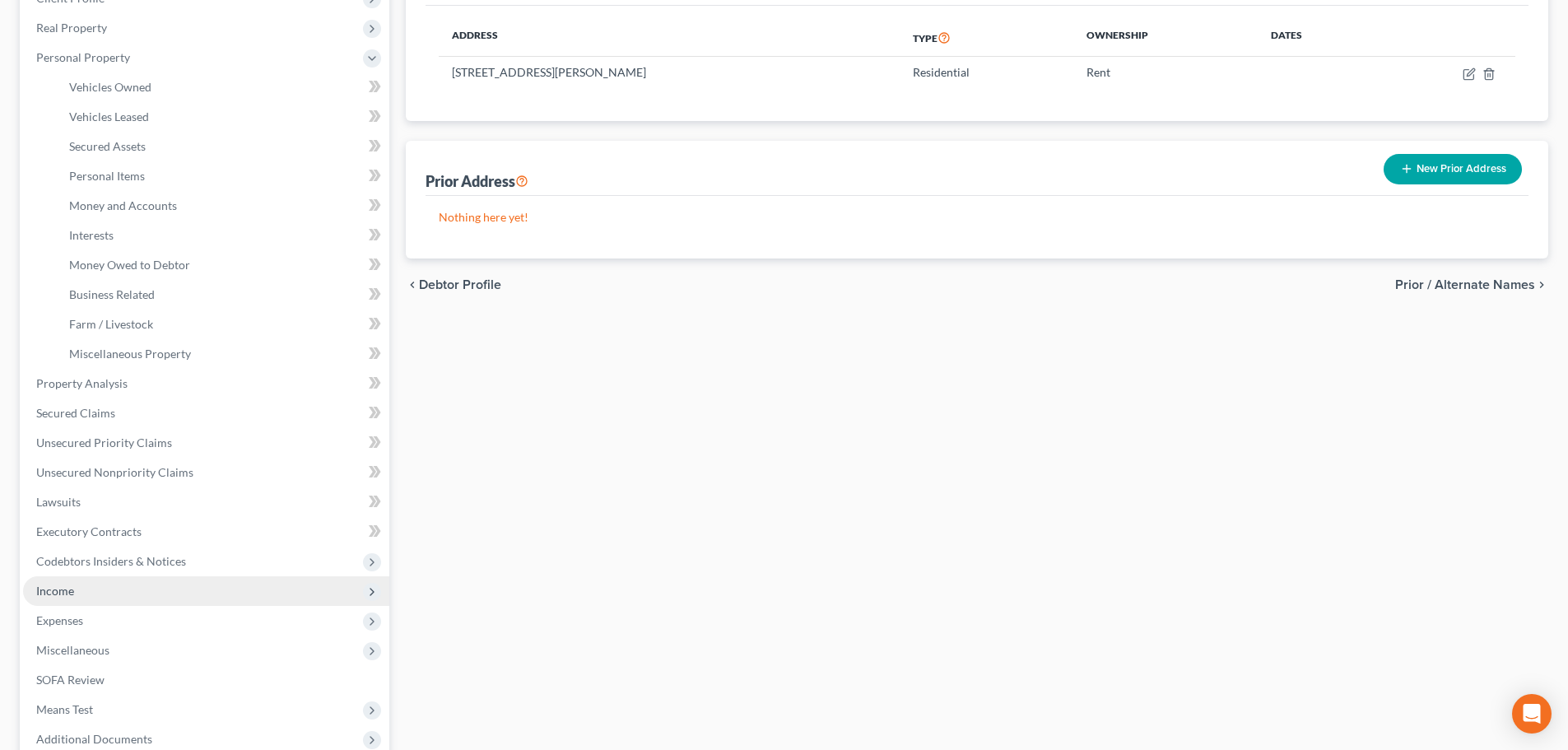
click at [288, 580] on span "Income" at bounding box center [205, 591] width 366 height 29
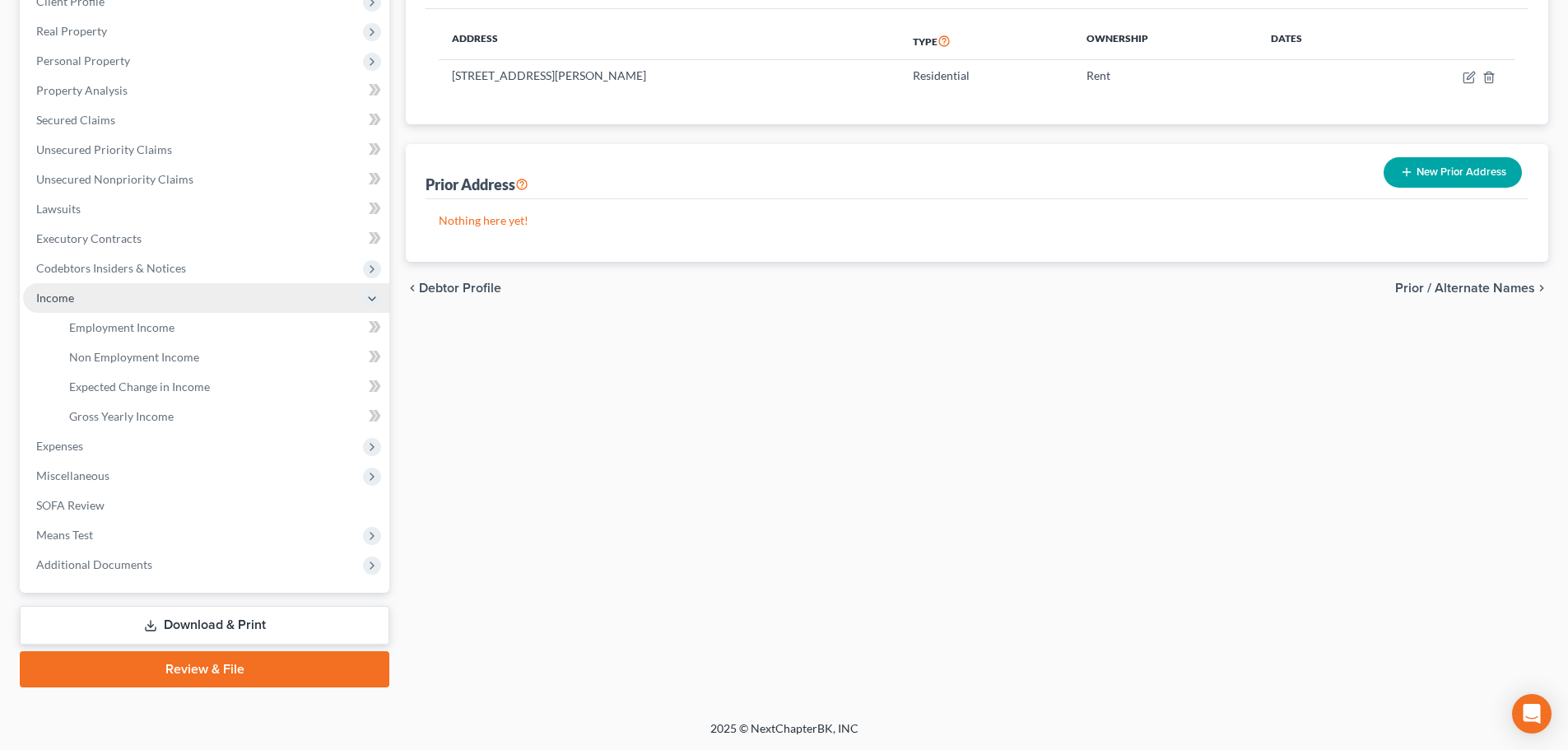
scroll to position [243, 0]
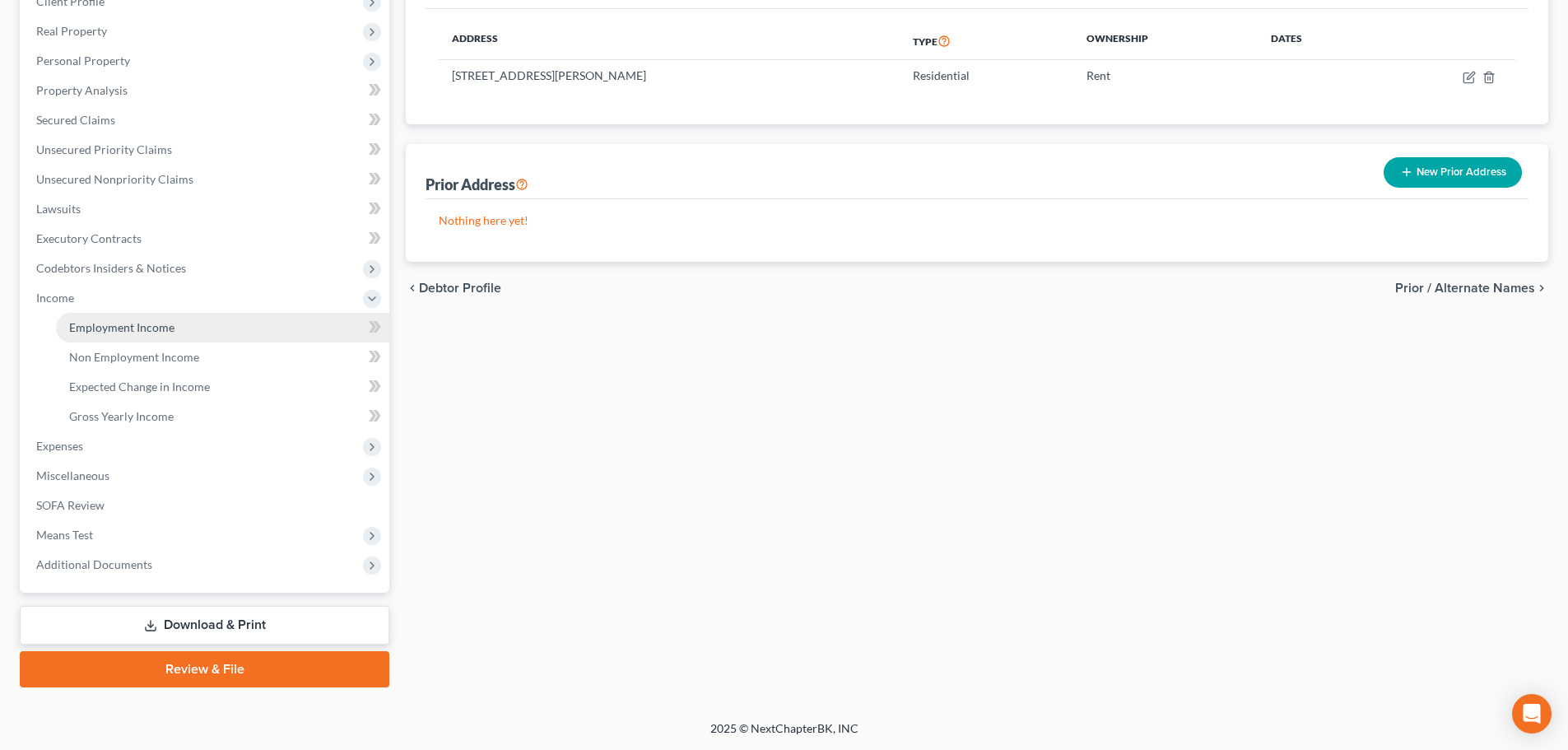
click at [250, 331] on link "Employment Income" at bounding box center [223, 328] width 334 height 29
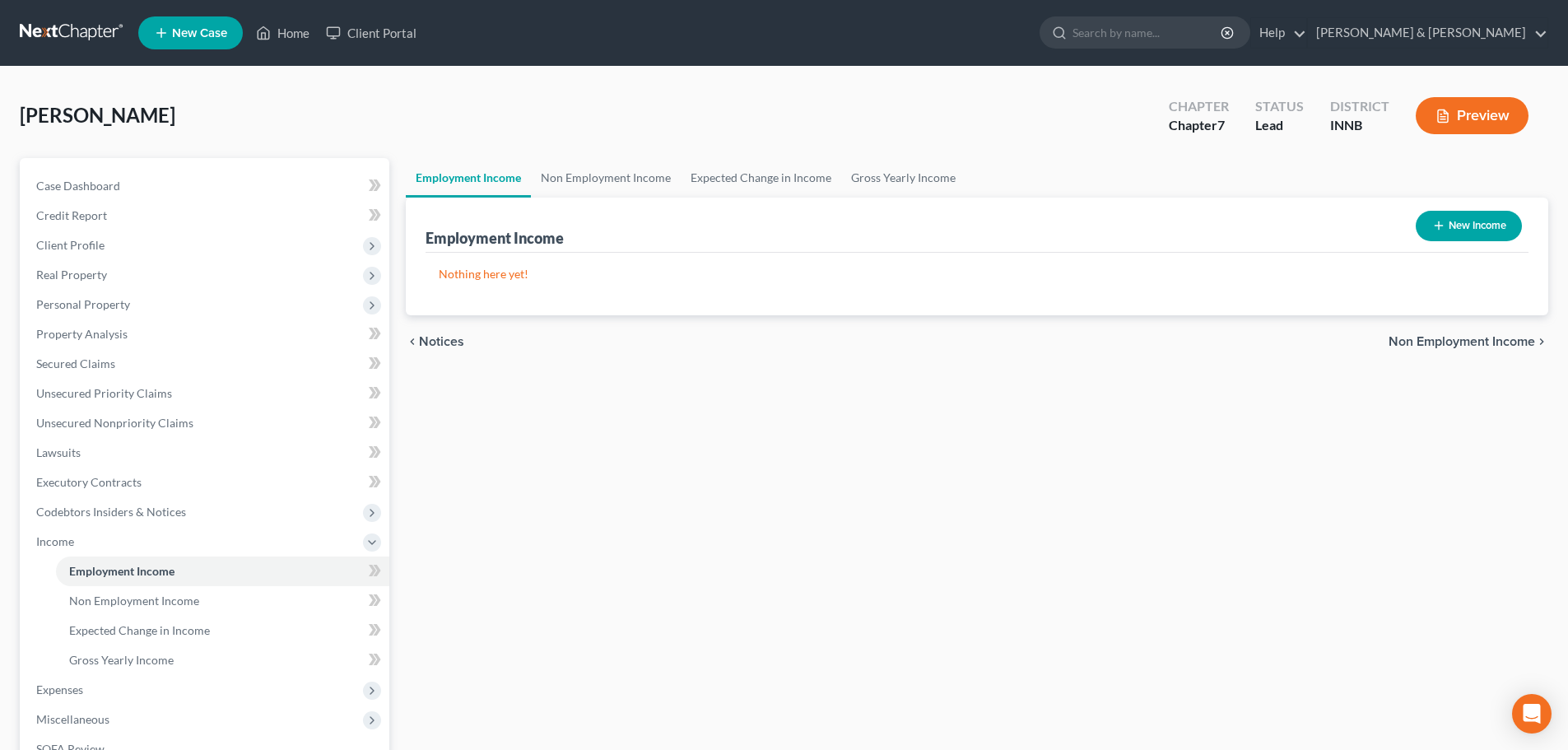
click at [1455, 223] on button "New Income" at bounding box center [1469, 226] width 106 height 30
select select "0"
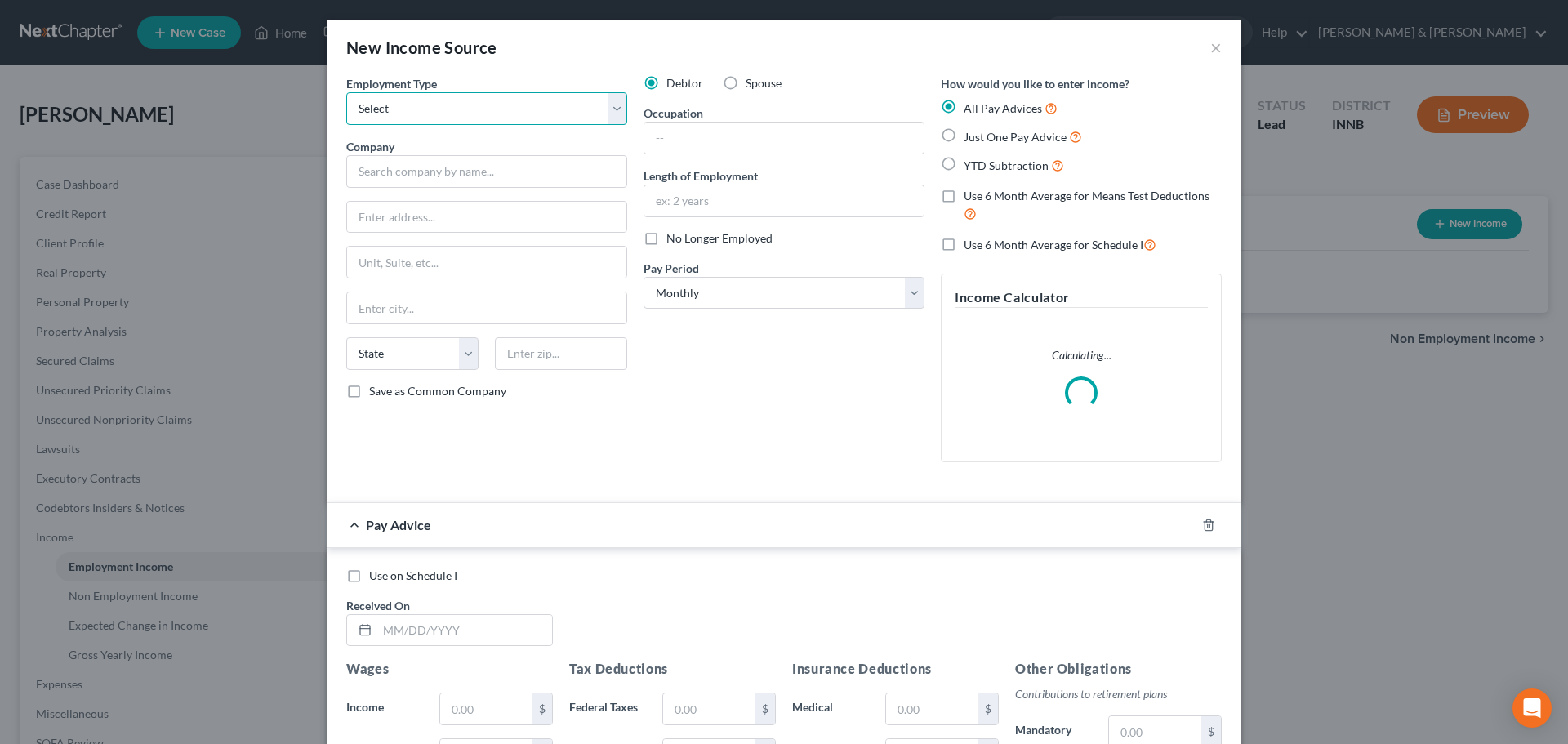
click at [537, 113] on select "Select Full or [DEMOGRAPHIC_DATA] Employment Self Employment" at bounding box center [487, 109] width 281 height 33
select select "0"
click at [346, 93] on select "Select Full or [DEMOGRAPHIC_DATA] Employment Self Employment" at bounding box center [487, 109] width 281 height 33
click at [518, 167] on input "text" at bounding box center [487, 171] width 281 height 33
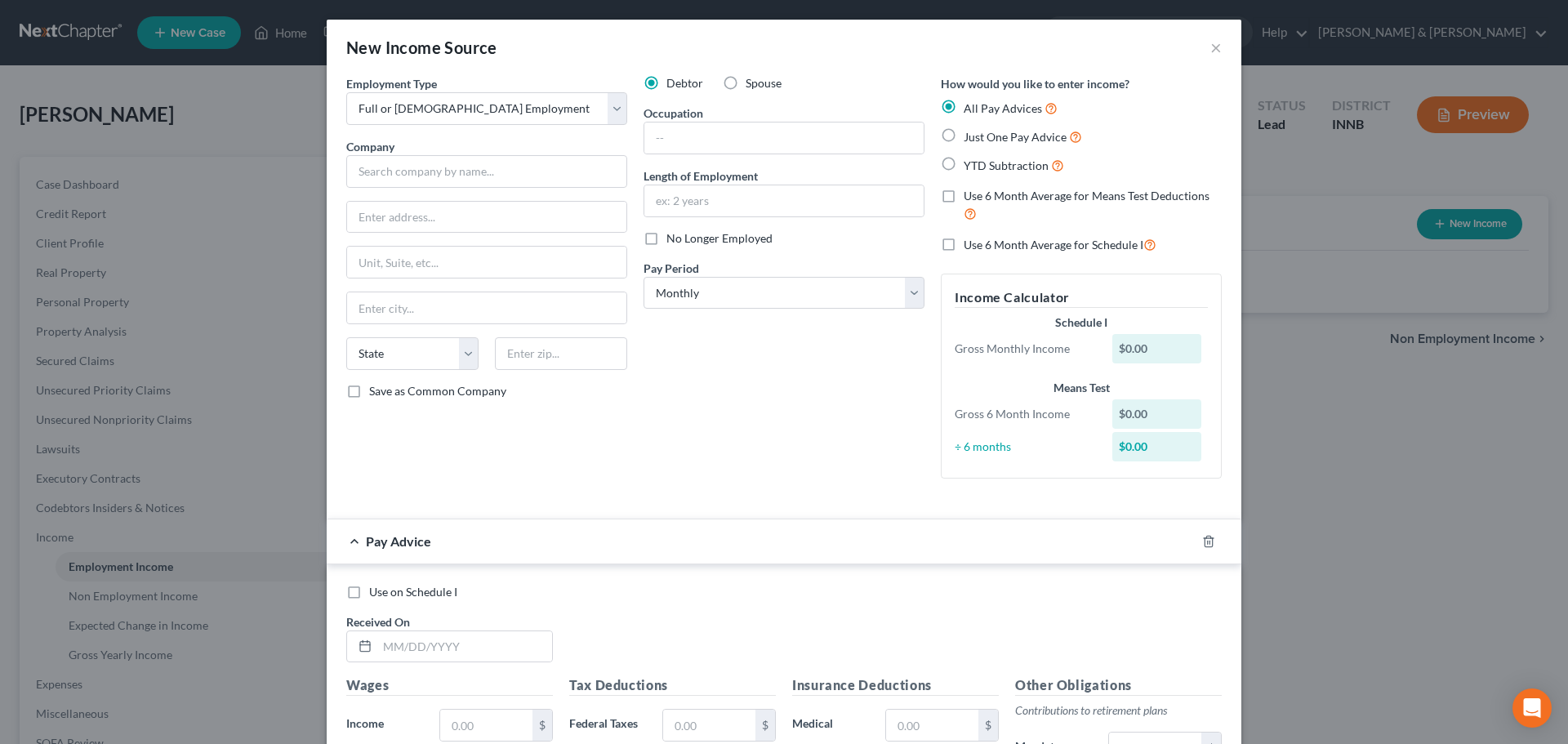
click at [402, 538] on span "Pay Advice" at bounding box center [398, 541] width 65 height 16
click at [434, 650] on input "text" at bounding box center [465, 648] width 175 height 31
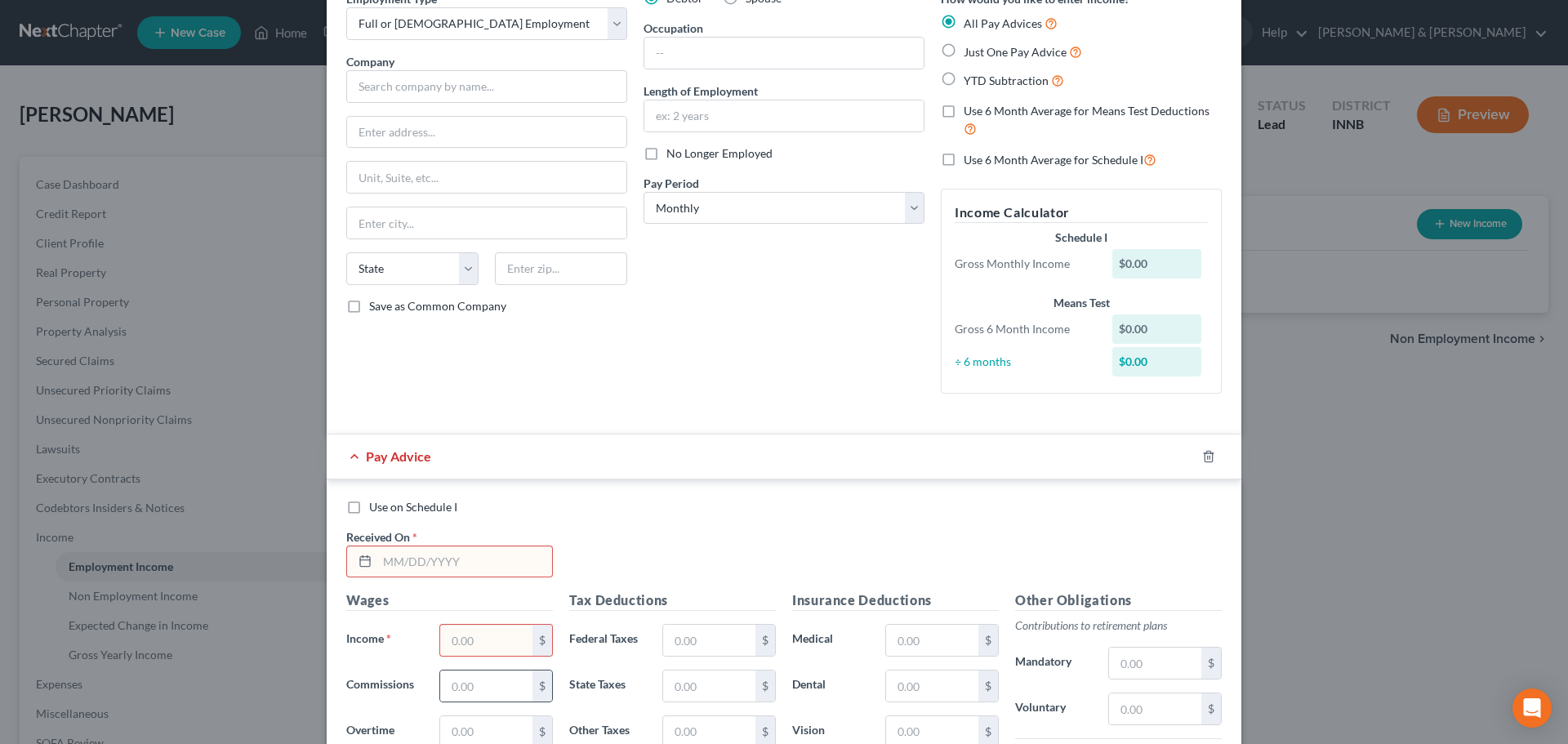
scroll to position [164, 0]
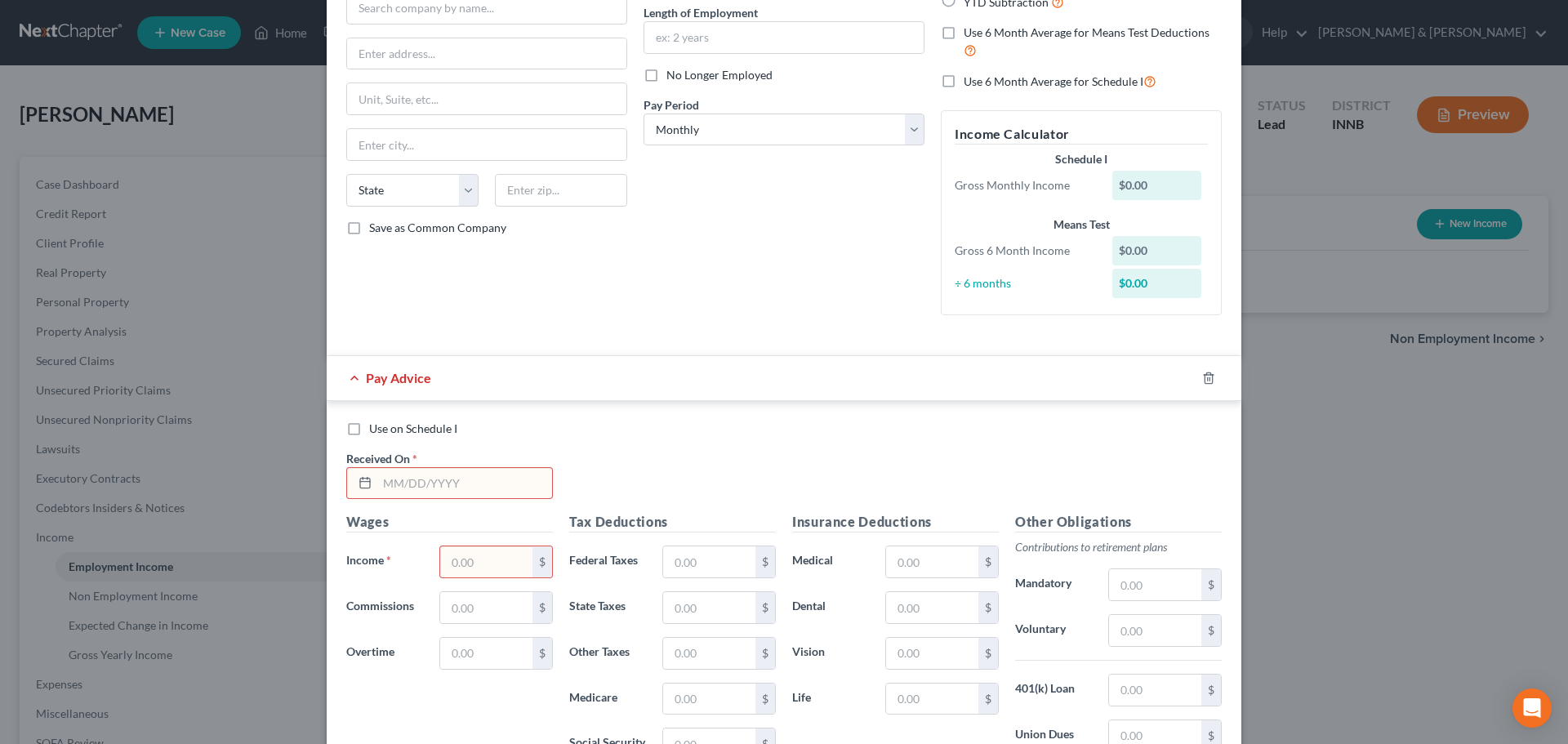
type input "3"
type input "[DATE]"
type input "5,988.96"
type input "1,562.75"
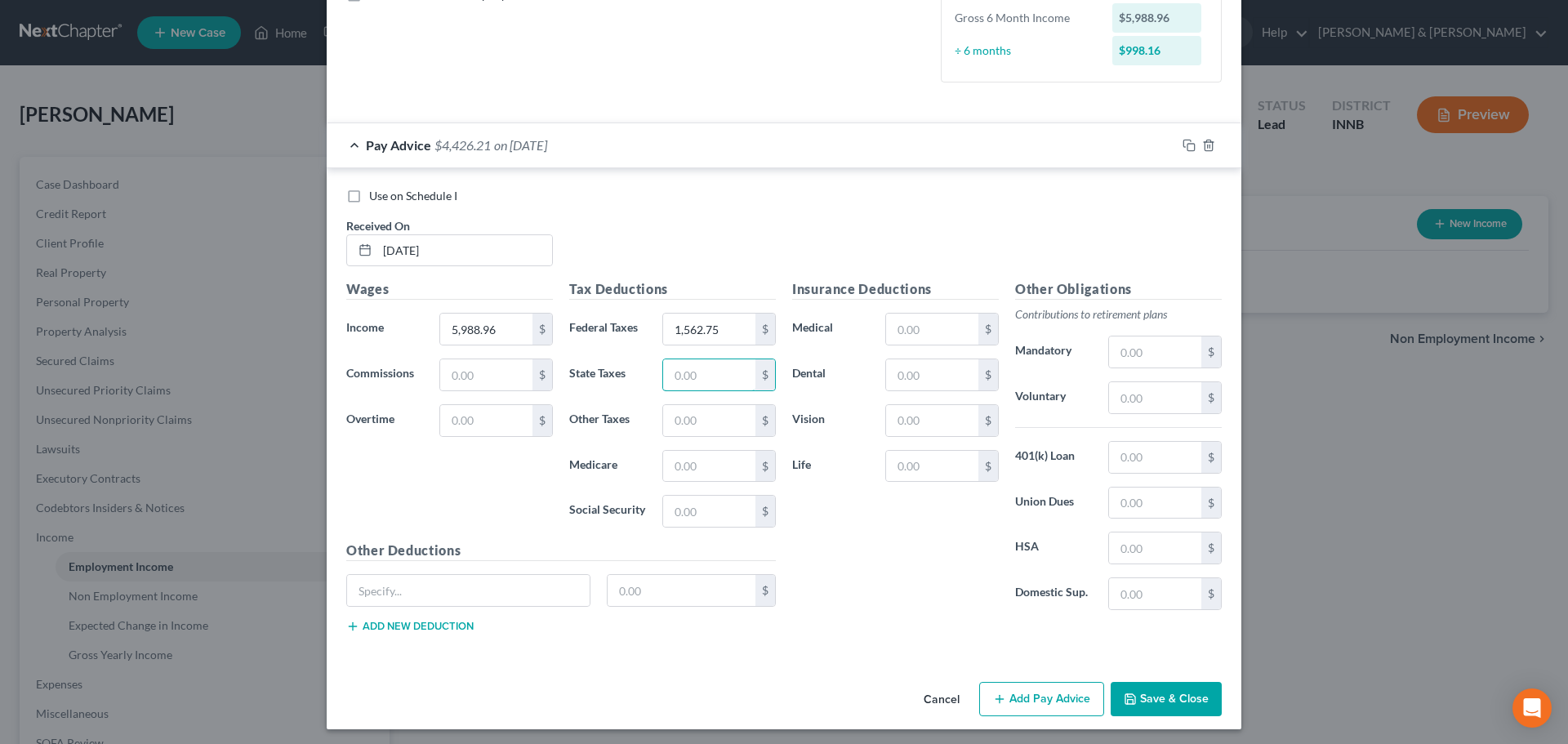
scroll to position [401, 0]
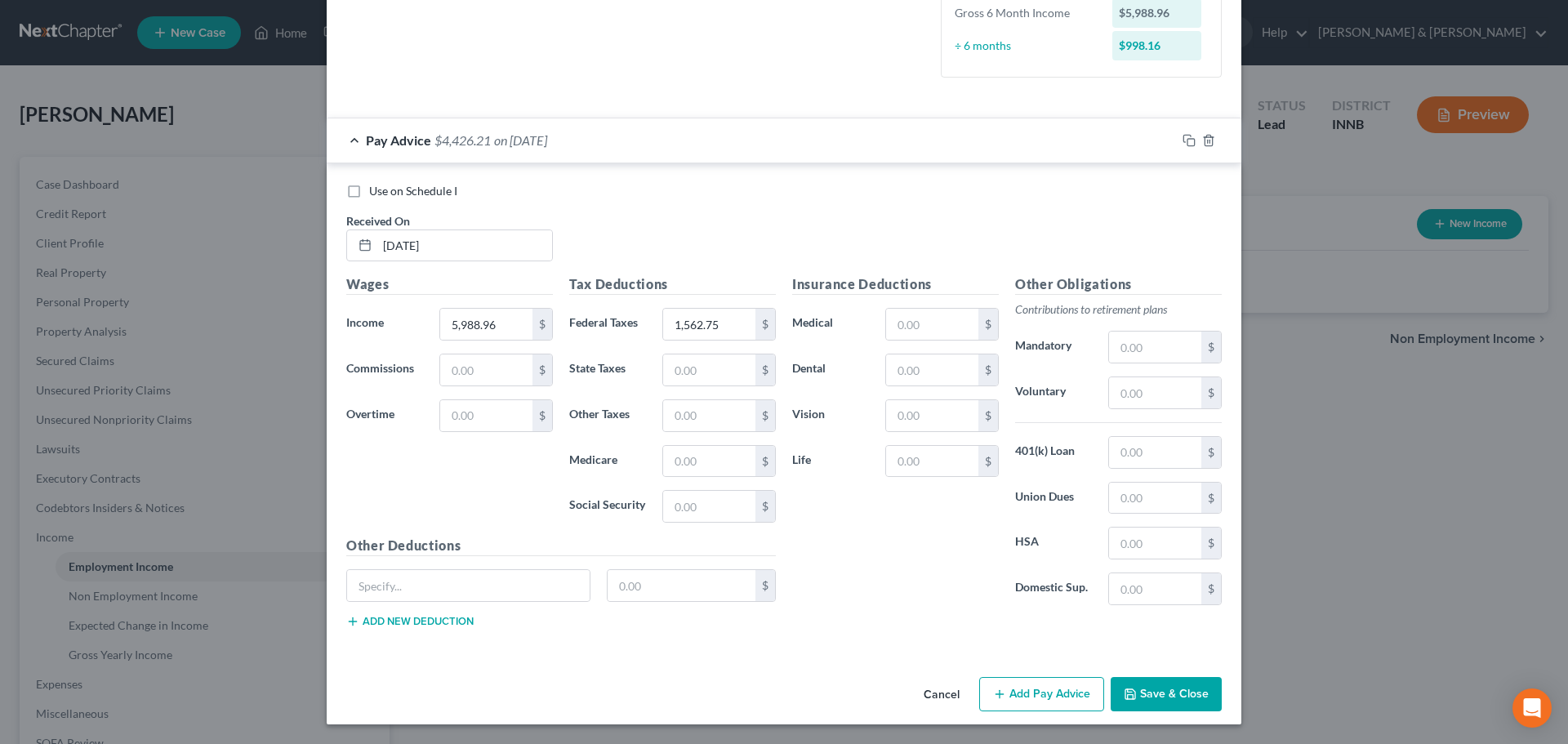
click at [1129, 688] on icon "button" at bounding box center [1129, 693] width 13 height 13
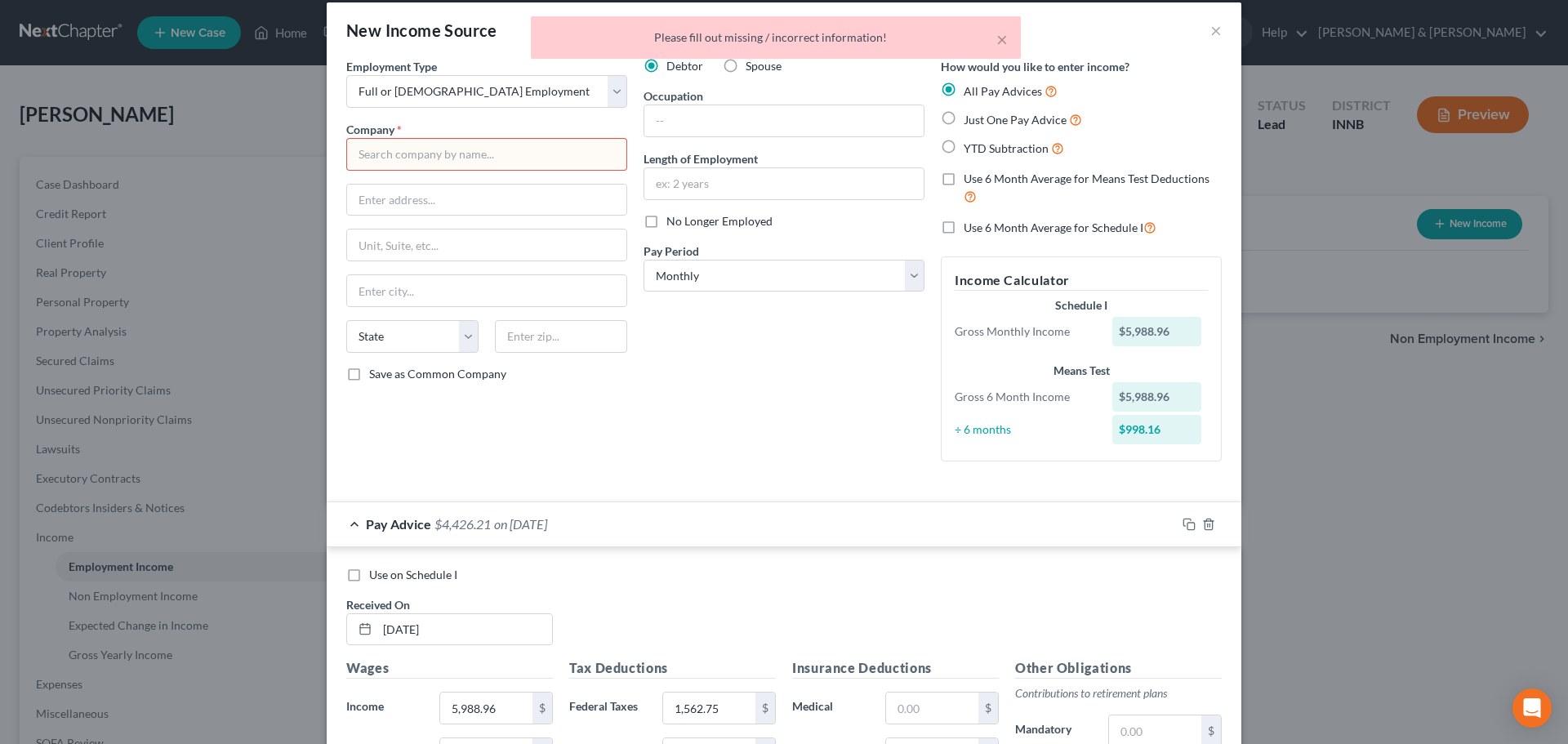
scroll to position [0, 0]
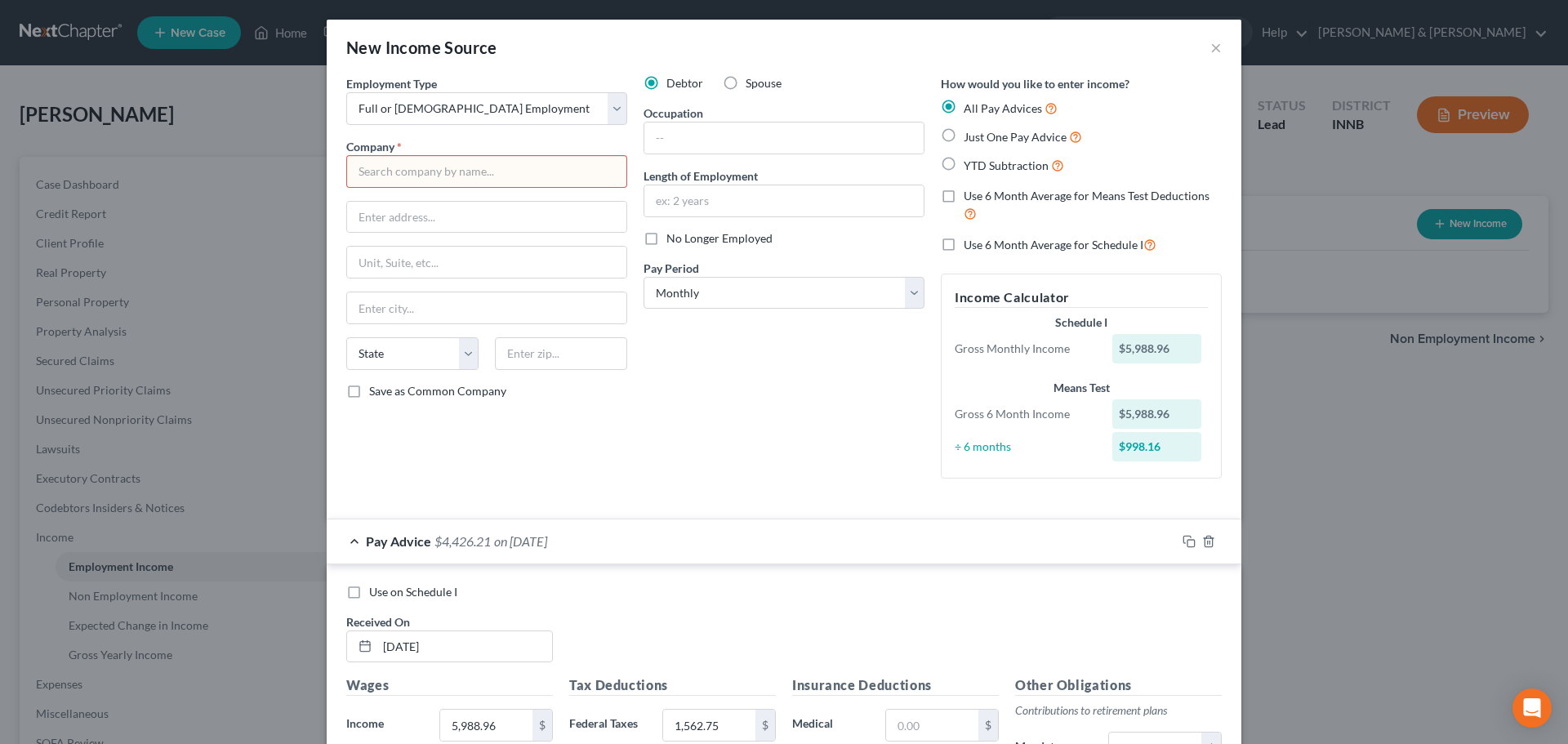
click at [487, 180] on input "text" at bounding box center [487, 171] width 281 height 33
type input "[PERSON_NAME] Co."
type input "195 C.R. 15"
type input "Elkhart"
select select "15"
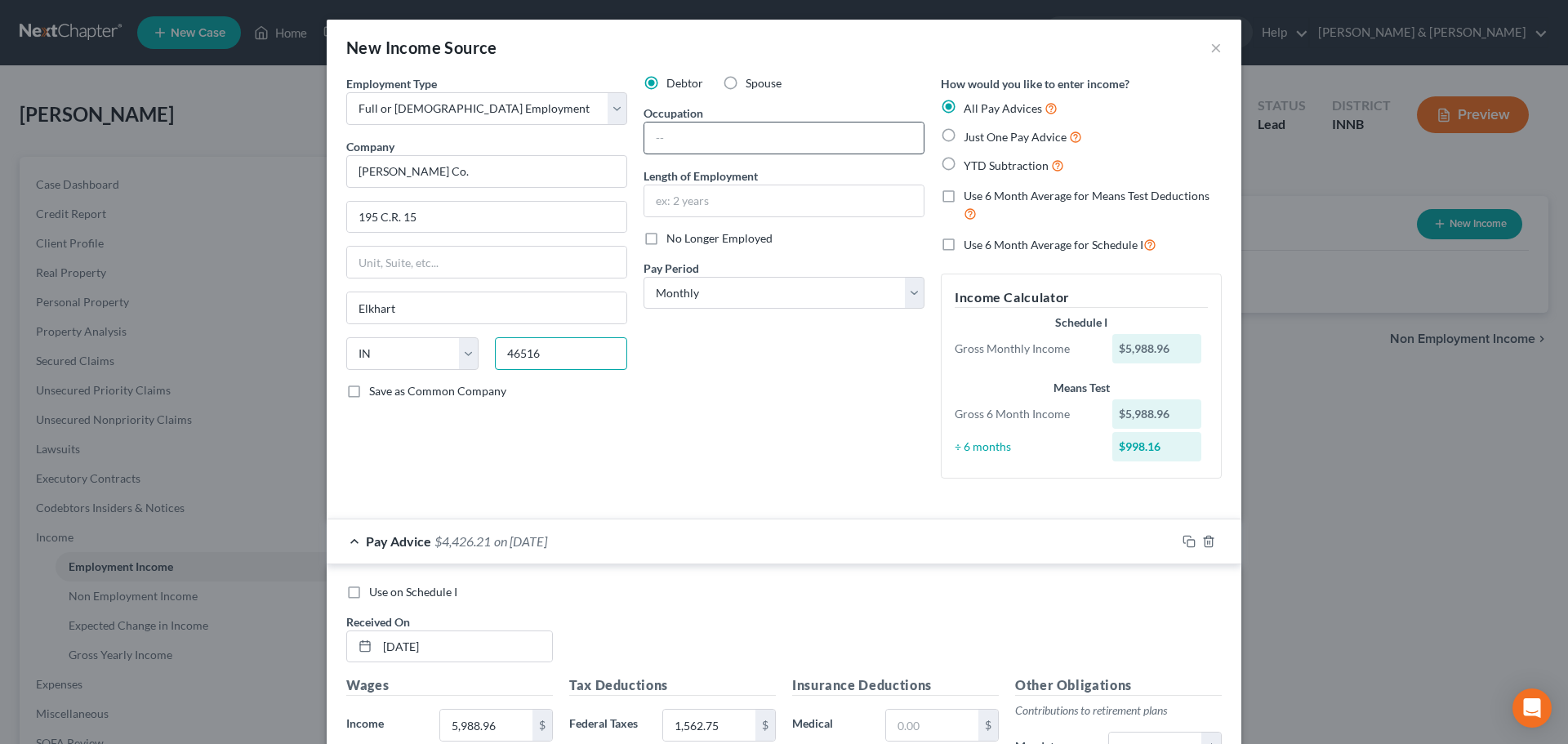
type input "46516"
click at [793, 136] on input "text" at bounding box center [784, 138] width 279 height 31
type input "Maintenance"
click at [799, 210] on input "text" at bounding box center [784, 201] width 279 height 31
type input "2 years"
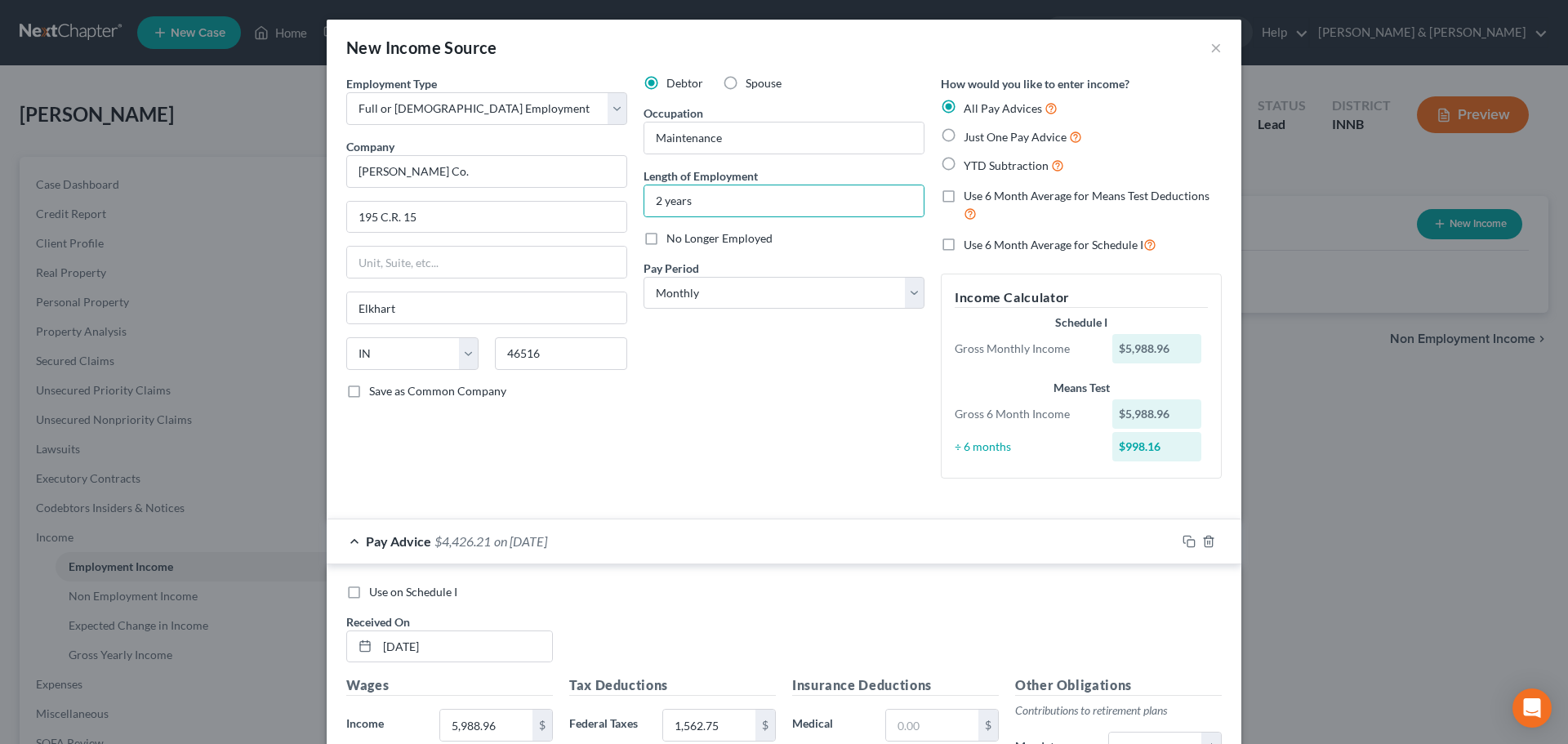
click at [964, 130] on label "Just One Pay Advice" at bounding box center [1023, 136] width 119 height 19
click at [970, 130] on input "Just One Pay Advice" at bounding box center [975, 132] width 11 height 11
radio input "true"
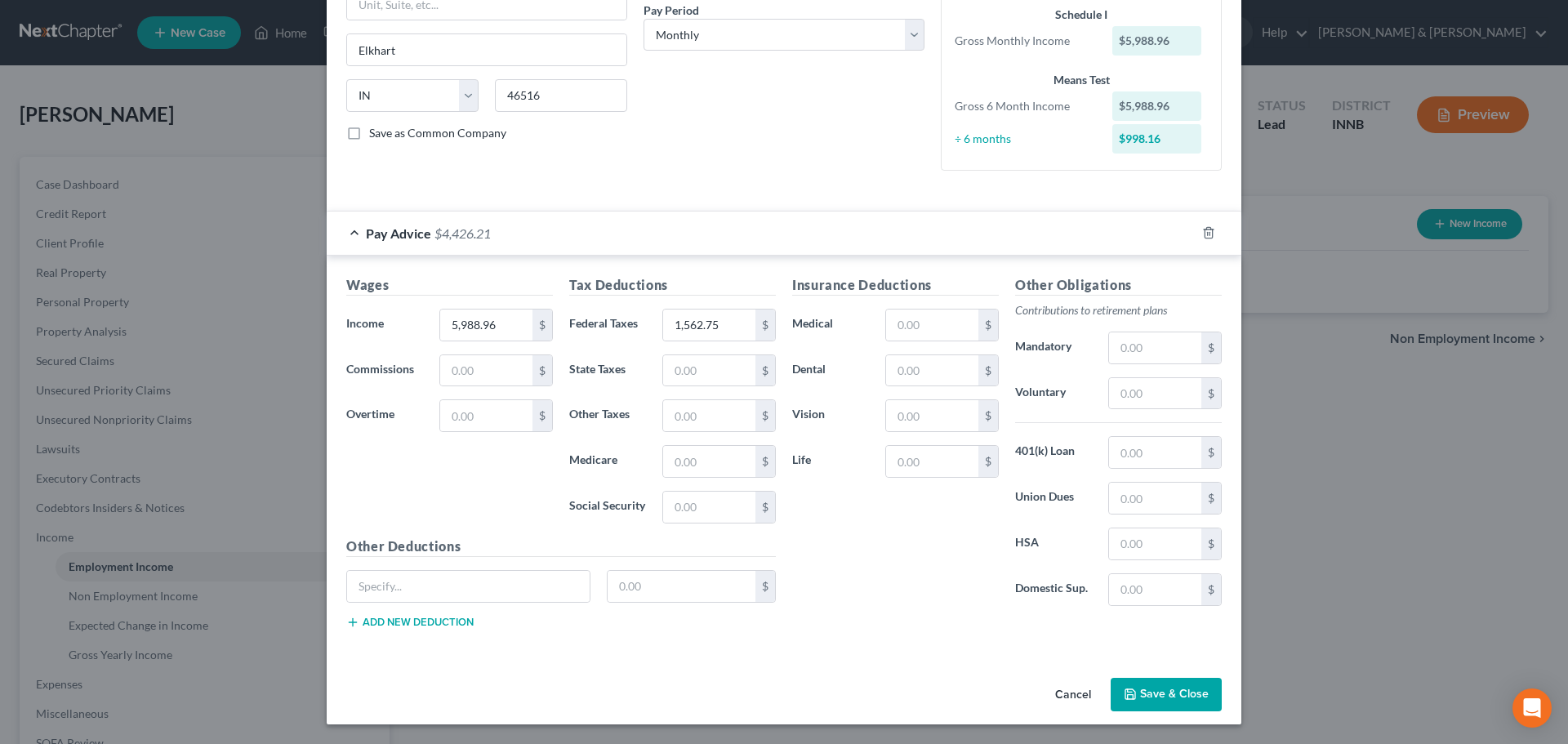
scroll to position [229, 0]
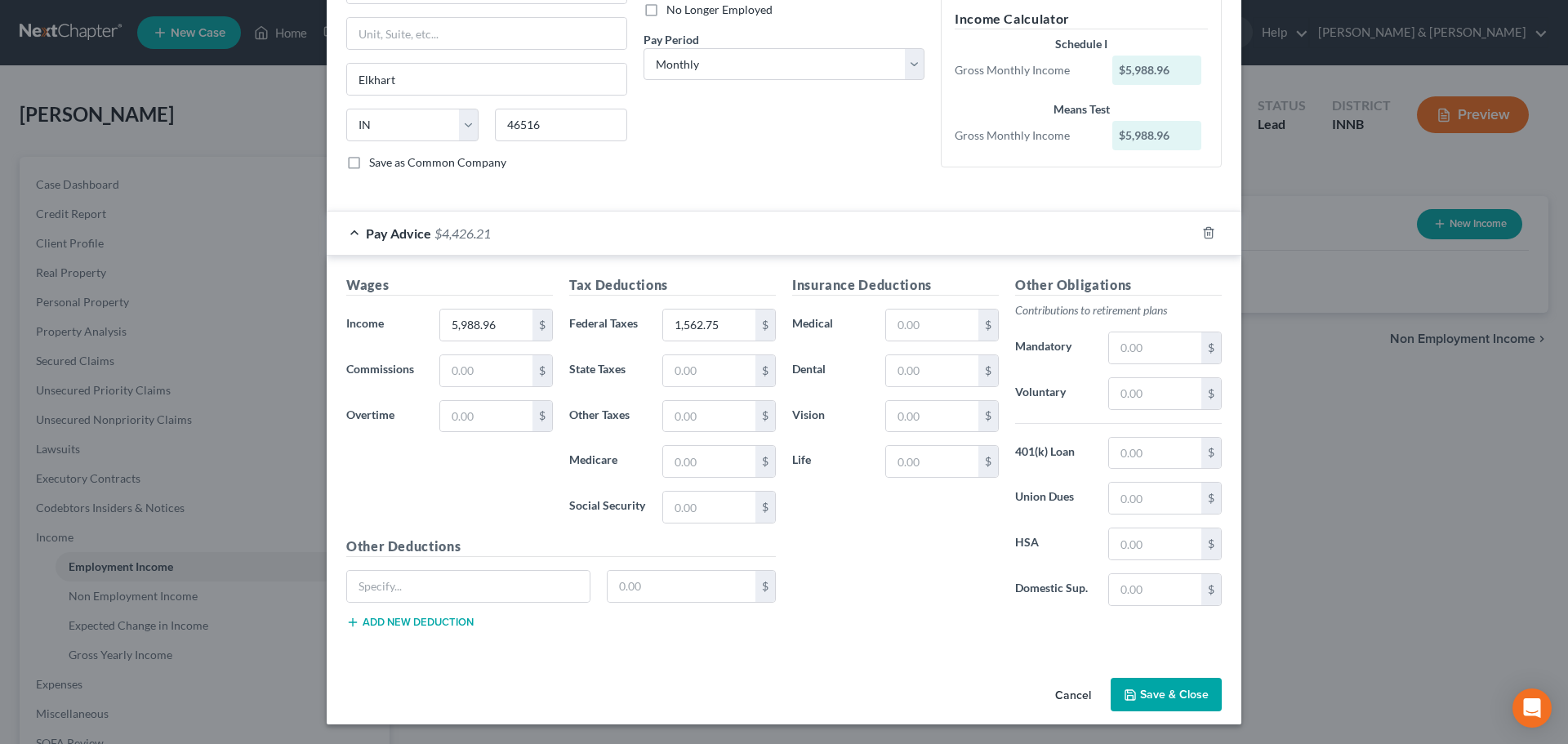
click at [1152, 698] on button "Save & Close" at bounding box center [1166, 694] width 111 height 34
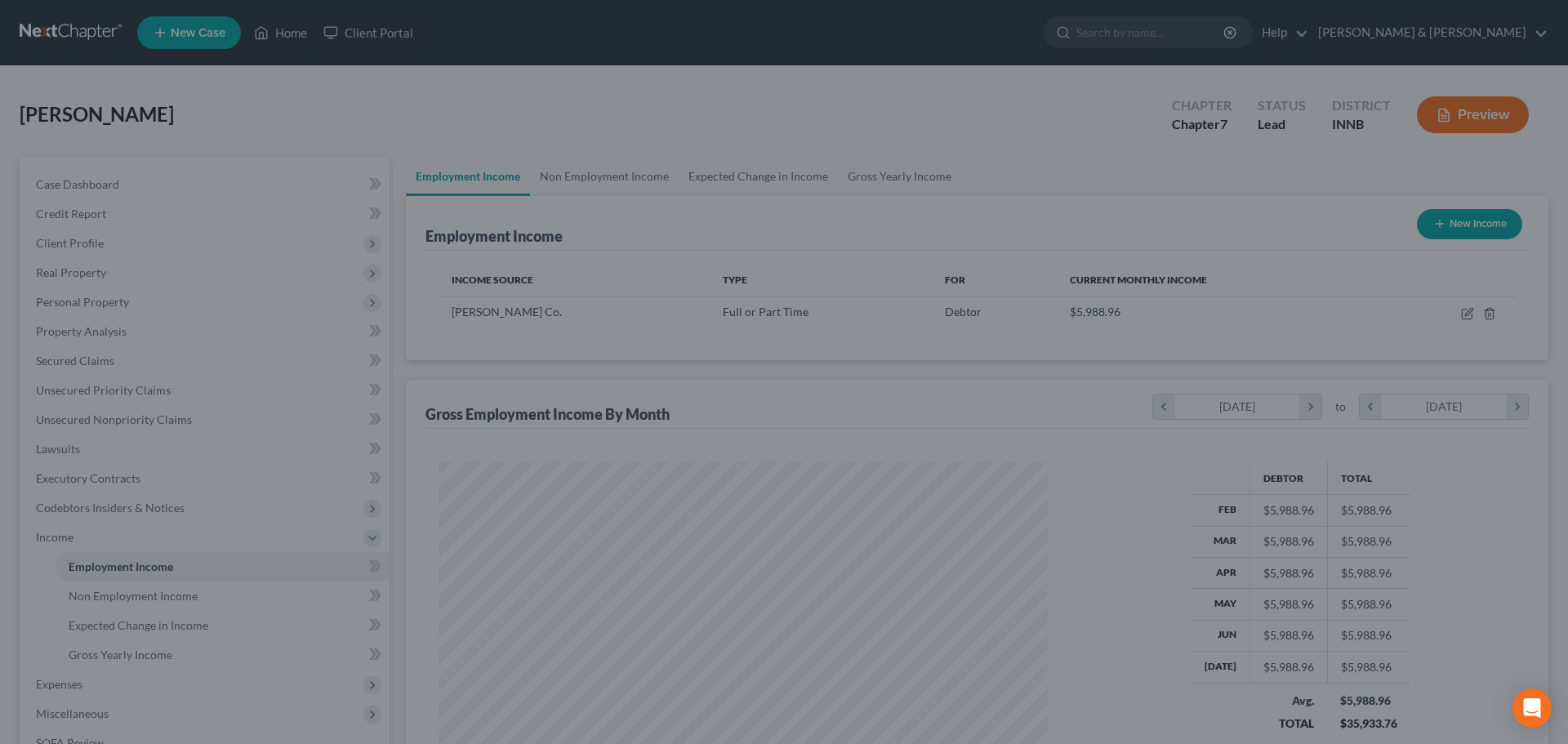
scroll to position [816730, 815962]
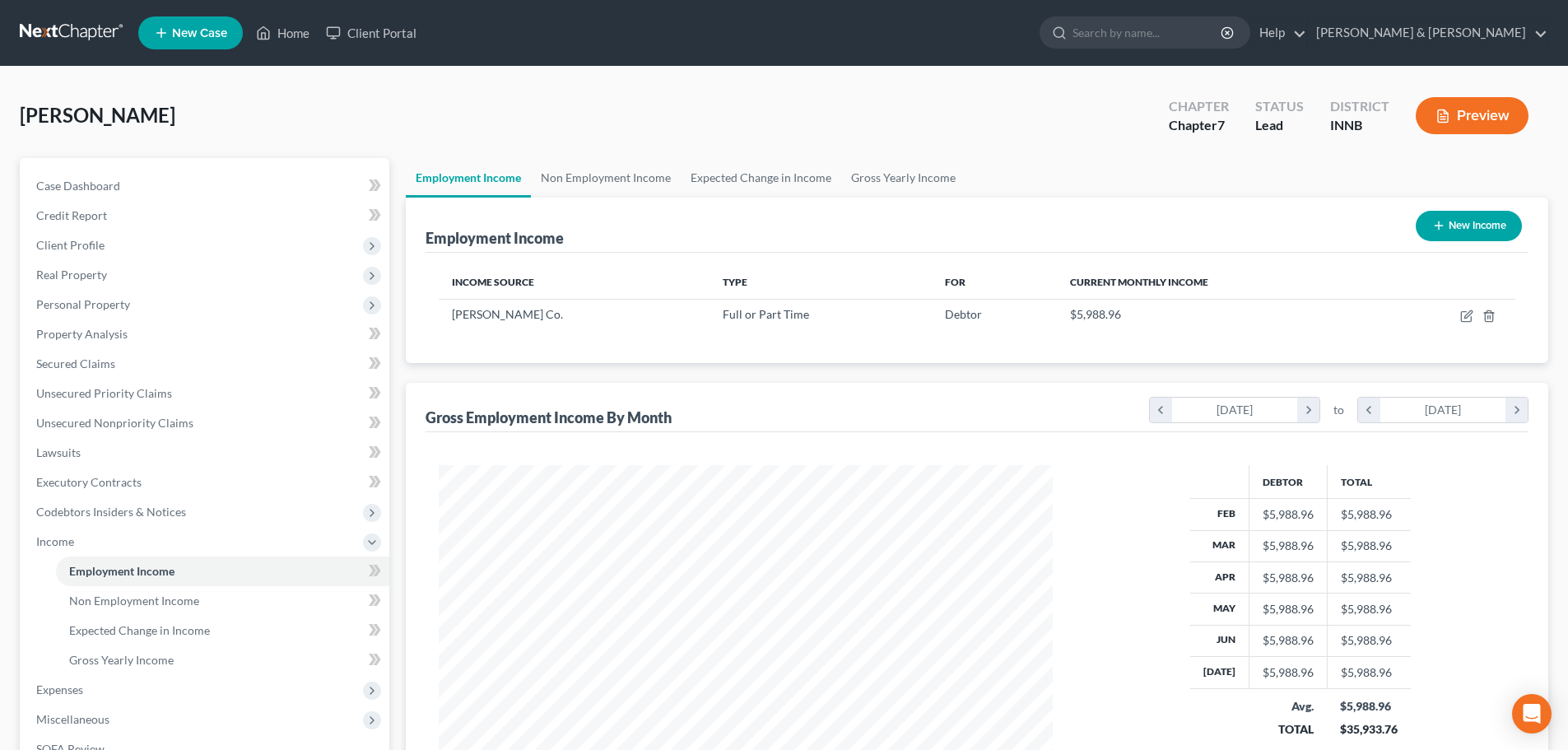
click at [1474, 228] on button "New Income" at bounding box center [1469, 226] width 106 height 30
select select "0"
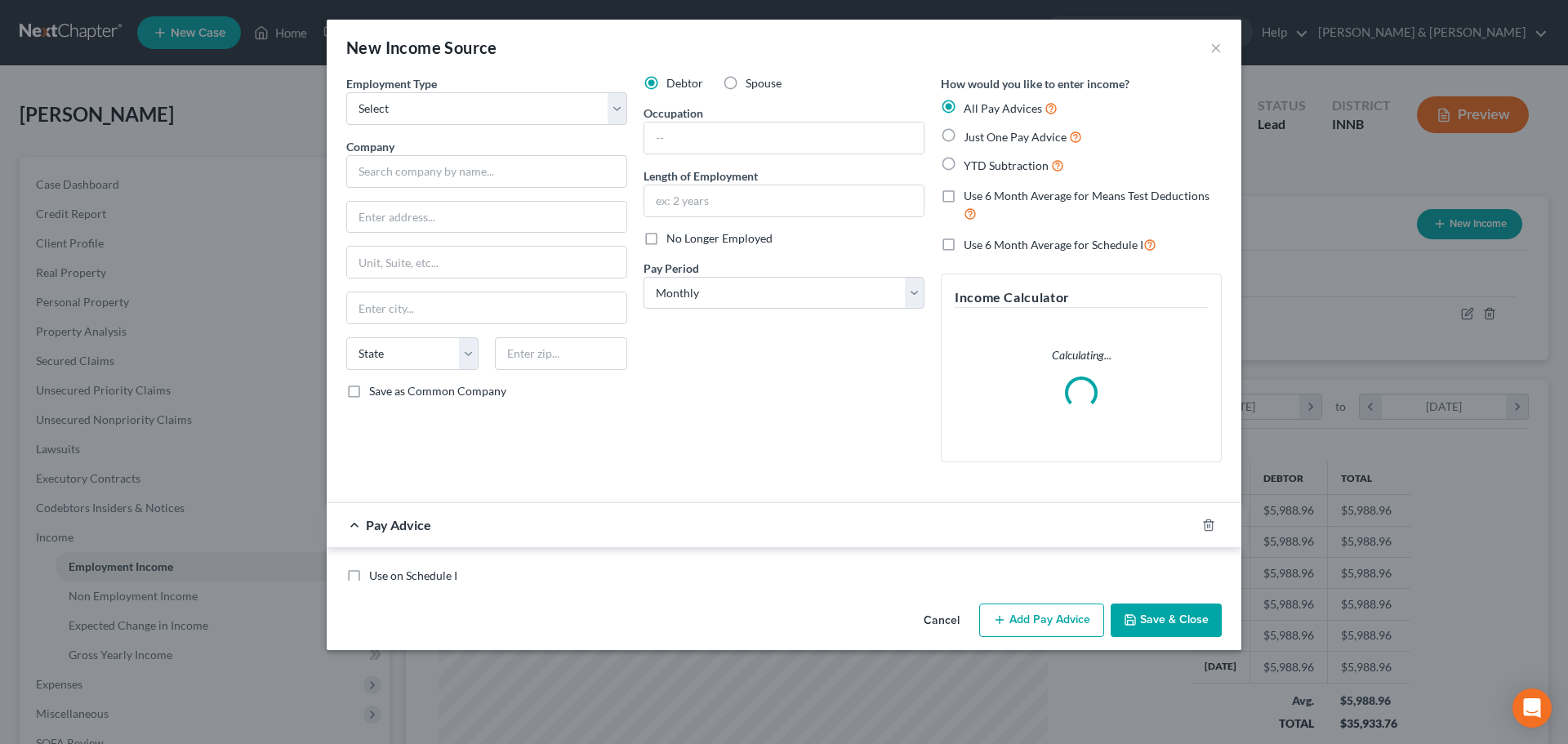
scroll to position [307, 647]
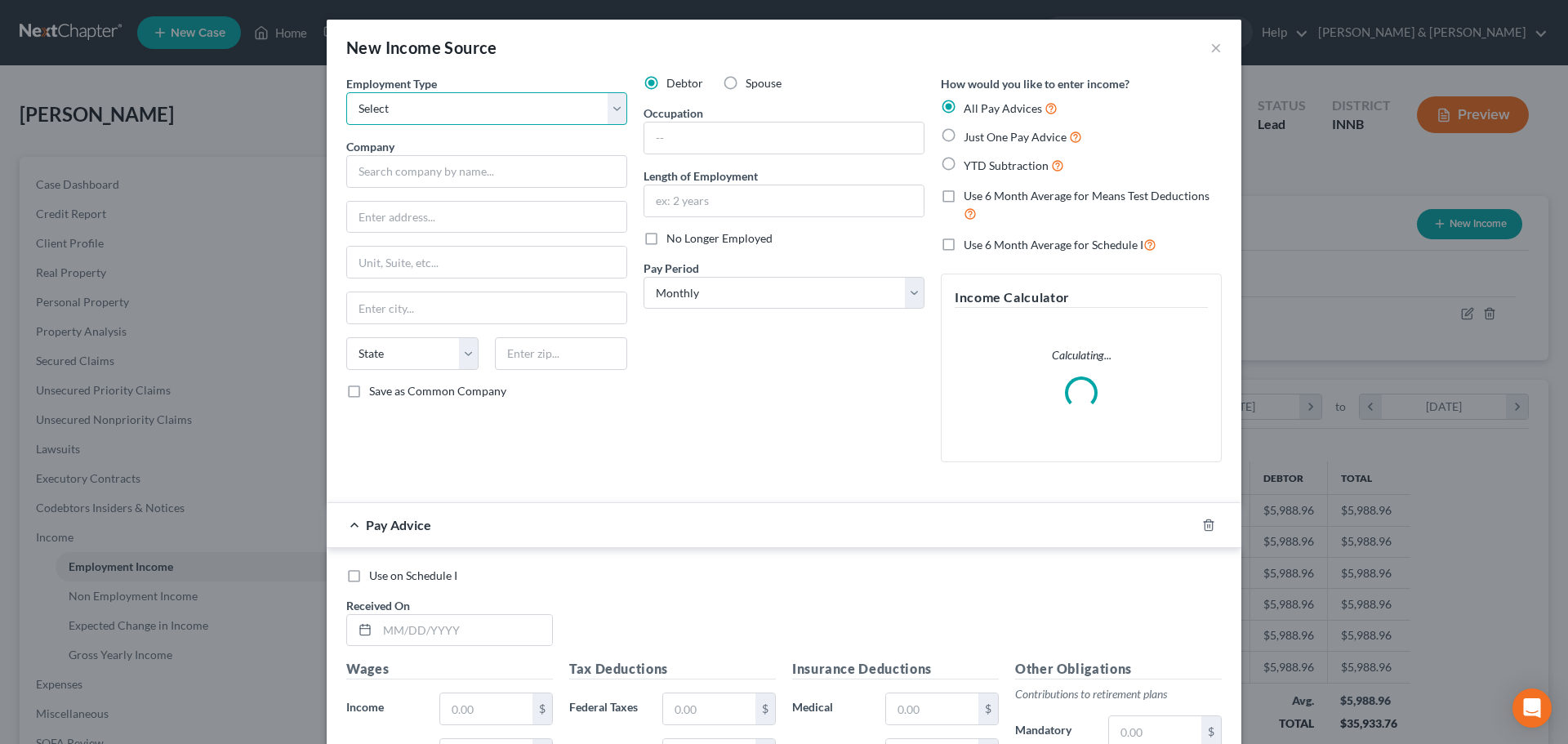
click at [609, 106] on select "Select Full or [DEMOGRAPHIC_DATA] Employment Self Employment" at bounding box center [487, 109] width 281 height 33
select select "0"
click at [346, 93] on select "Select Full or [DEMOGRAPHIC_DATA] Employment Self Employment" at bounding box center [487, 109] width 281 height 33
click at [544, 175] on input "text" at bounding box center [487, 171] width 281 height 33
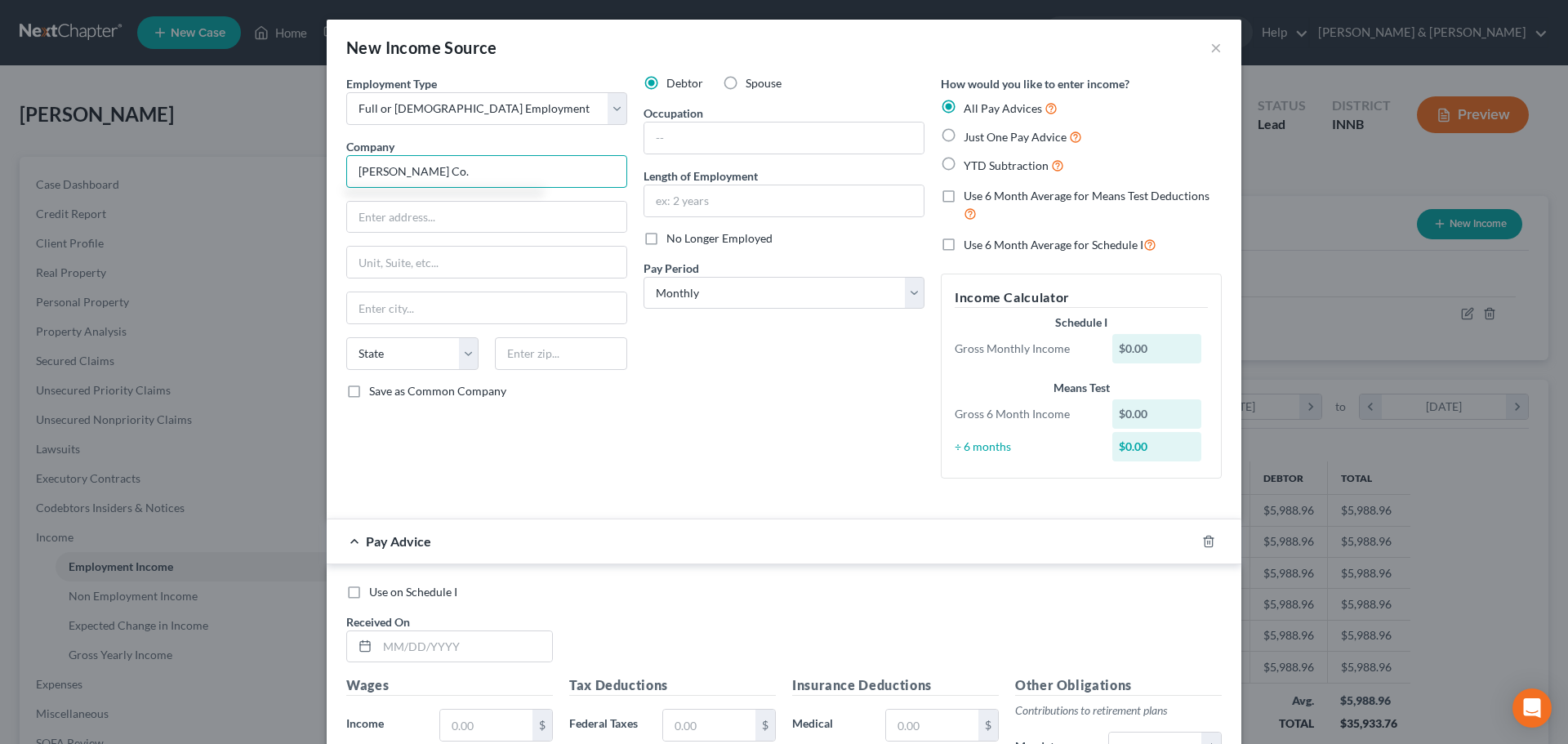
type input "[PERSON_NAME] Co."
type input "[STREET_ADDRESS]"
type input "Elkhart"
select select "15"
type input "46516"
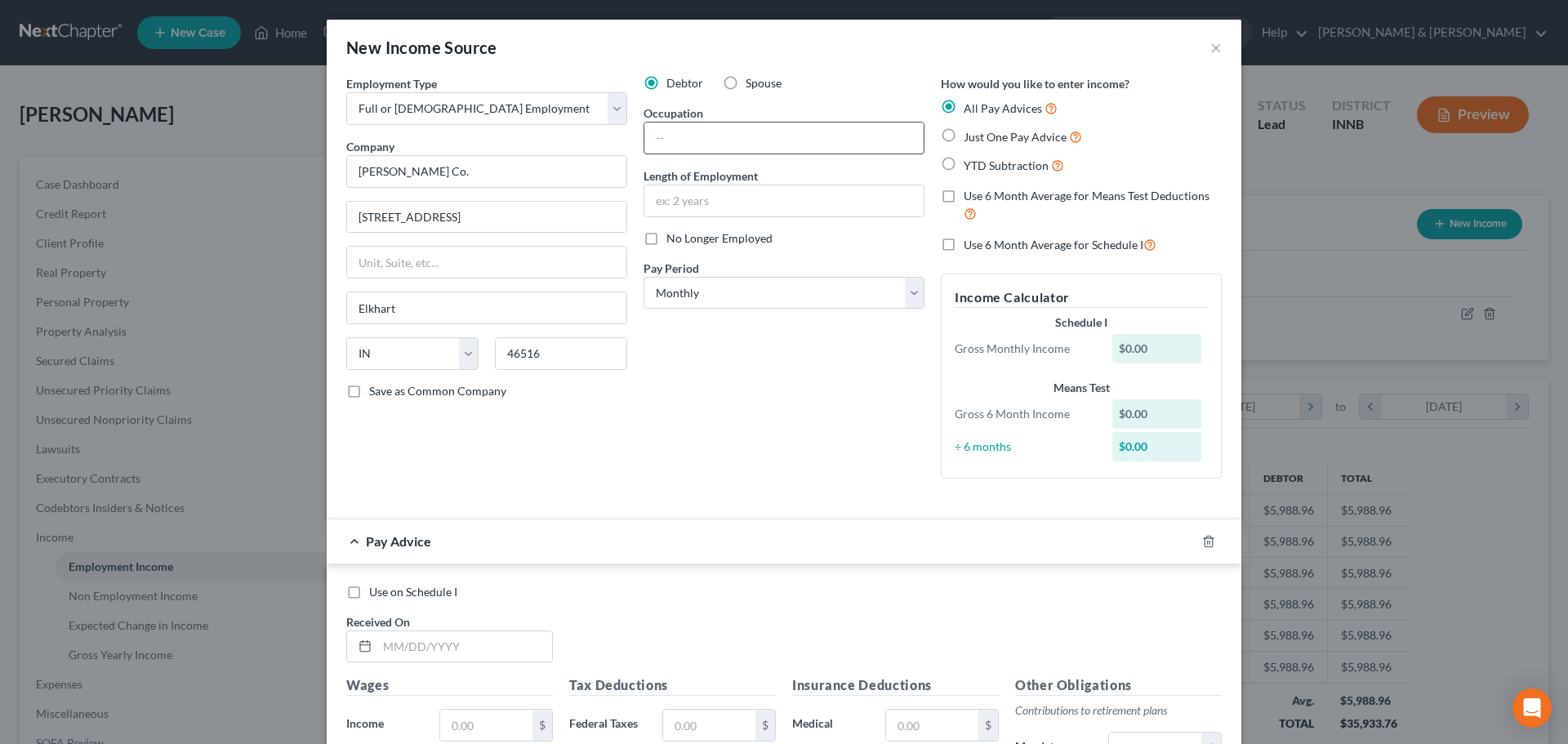
click at [739, 134] on input "text" at bounding box center [784, 138] width 279 height 31
type input "Maintenance"
click at [767, 202] on input "text" at bounding box center [784, 201] width 279 height 31
type input "2 years"
click at [964, 135] on label "Just One Pay Advice" at bounding box center [1023, 136] width 119 height 19
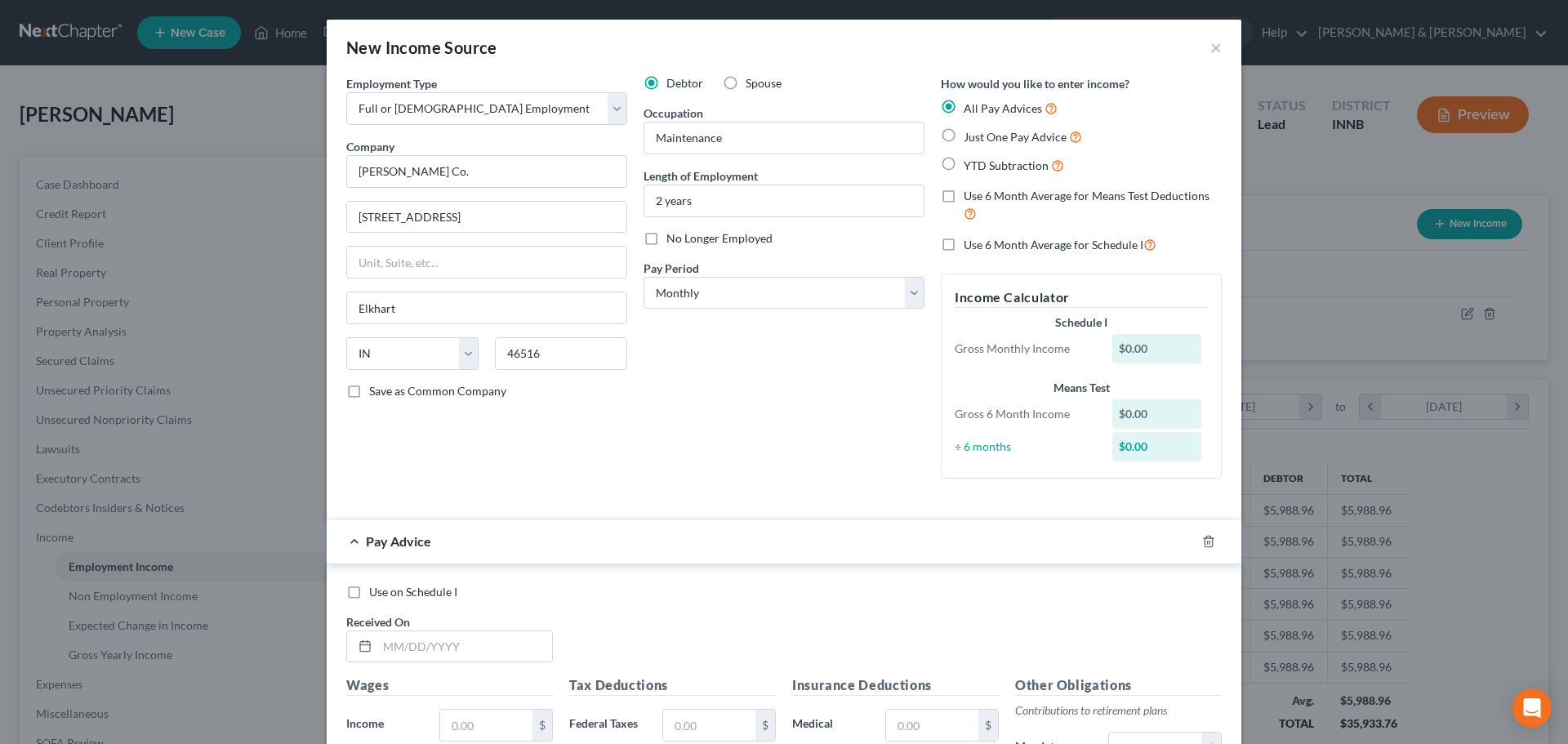
click at [970, 135] on input "Just One Pay Advice" at bounding box center [975, 132] width 11 height 11
radio input "true"
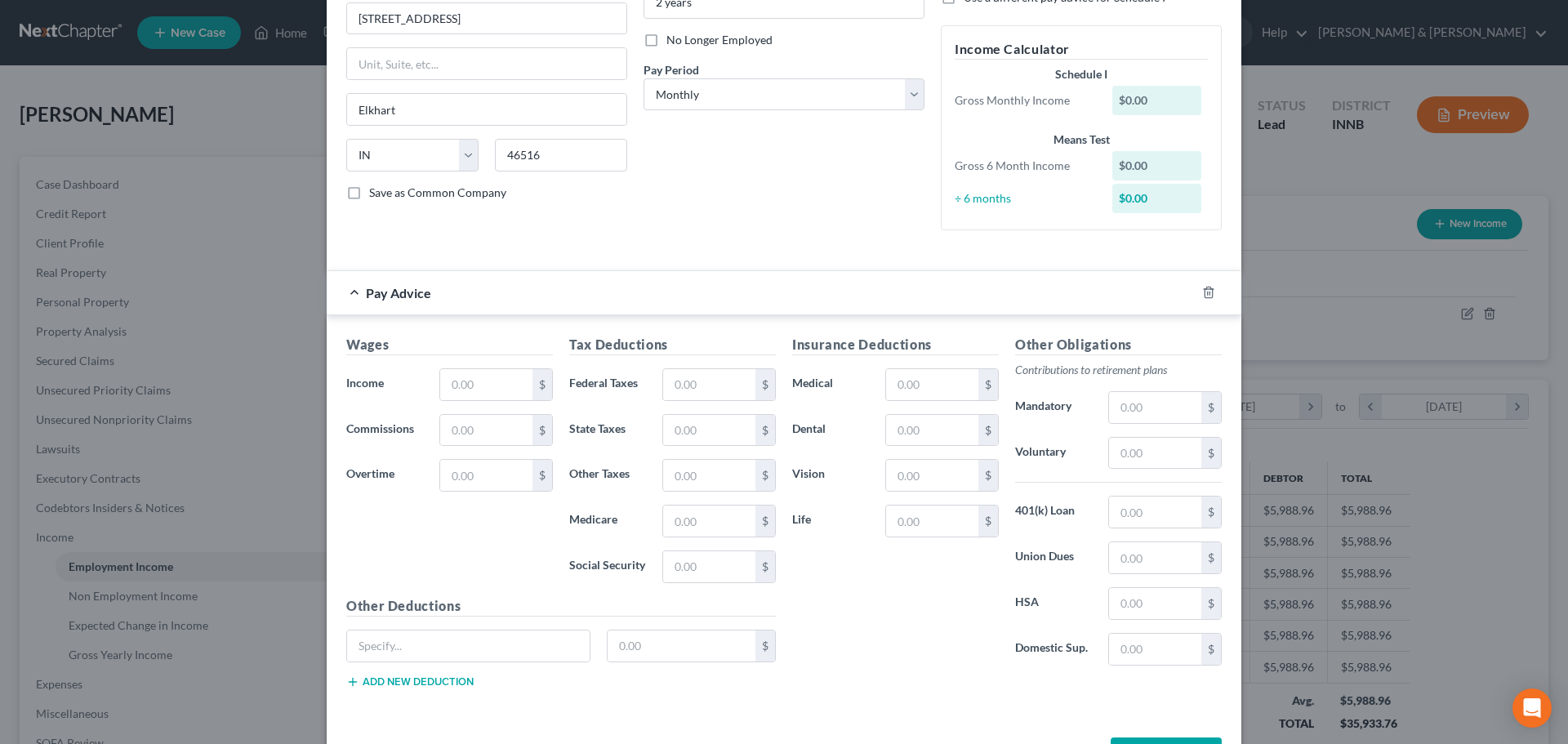
scroll to position [258, 0]
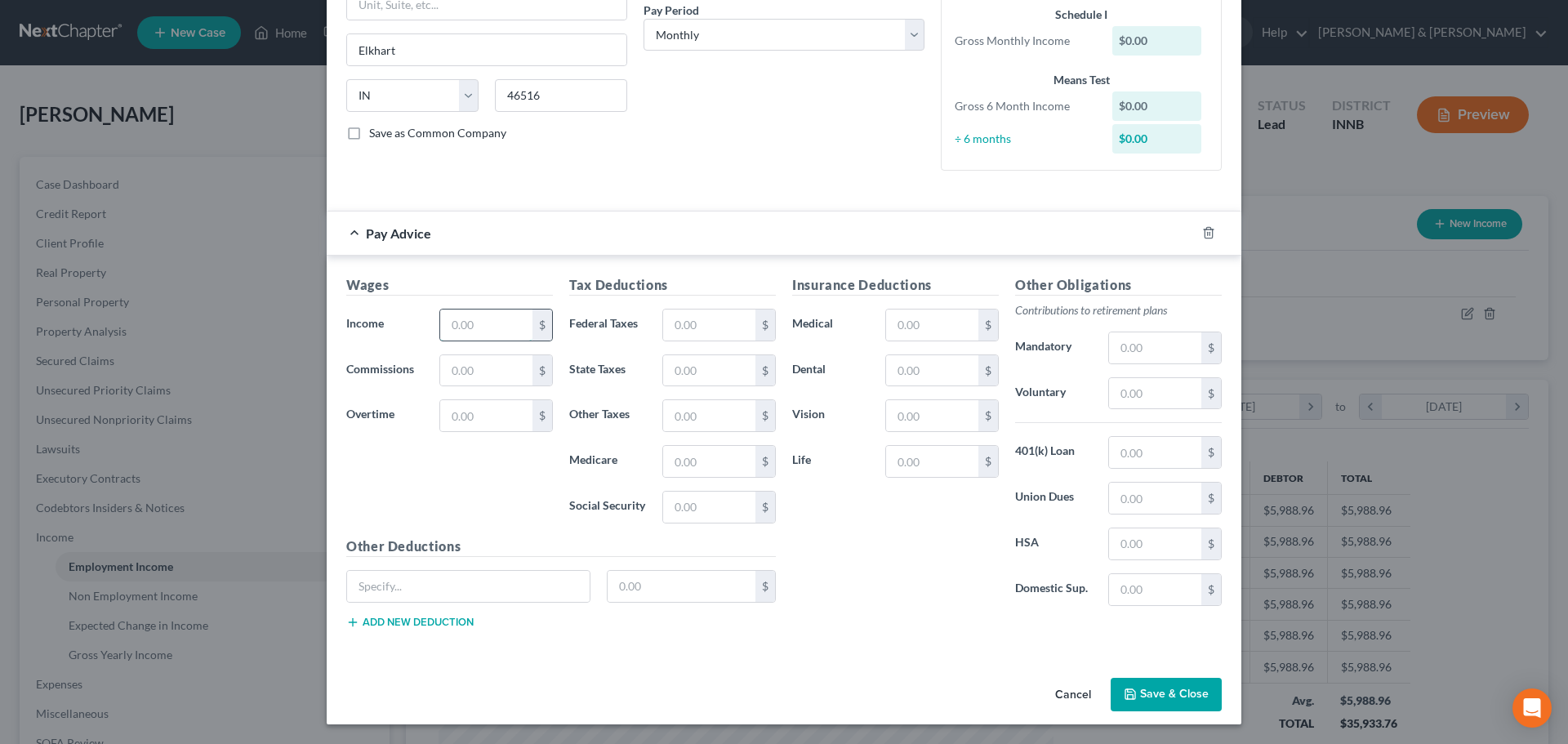
click at [474, 317] on input "text" at bounding box center [486, 325] width 92 height 31
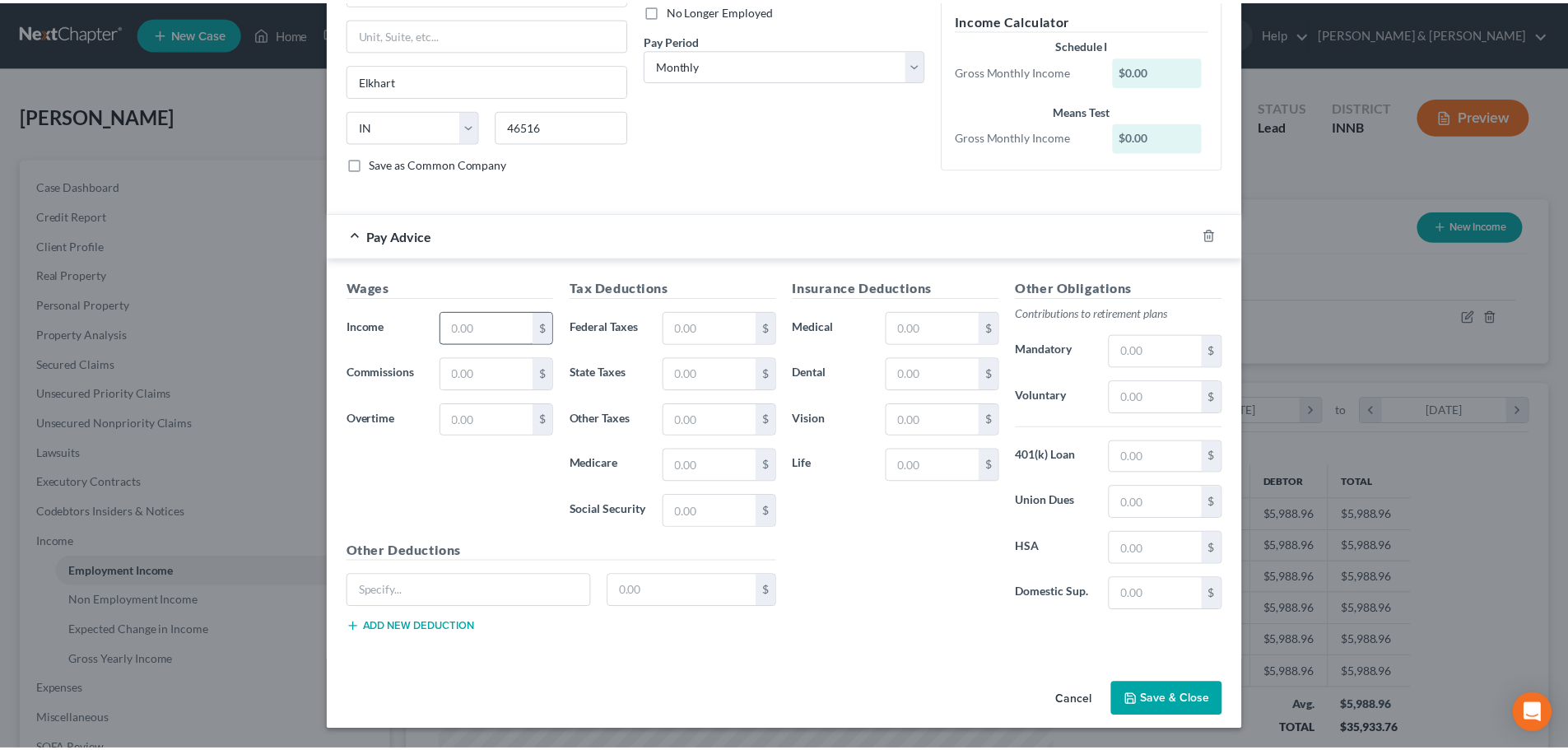
scroll to position [231, 0]
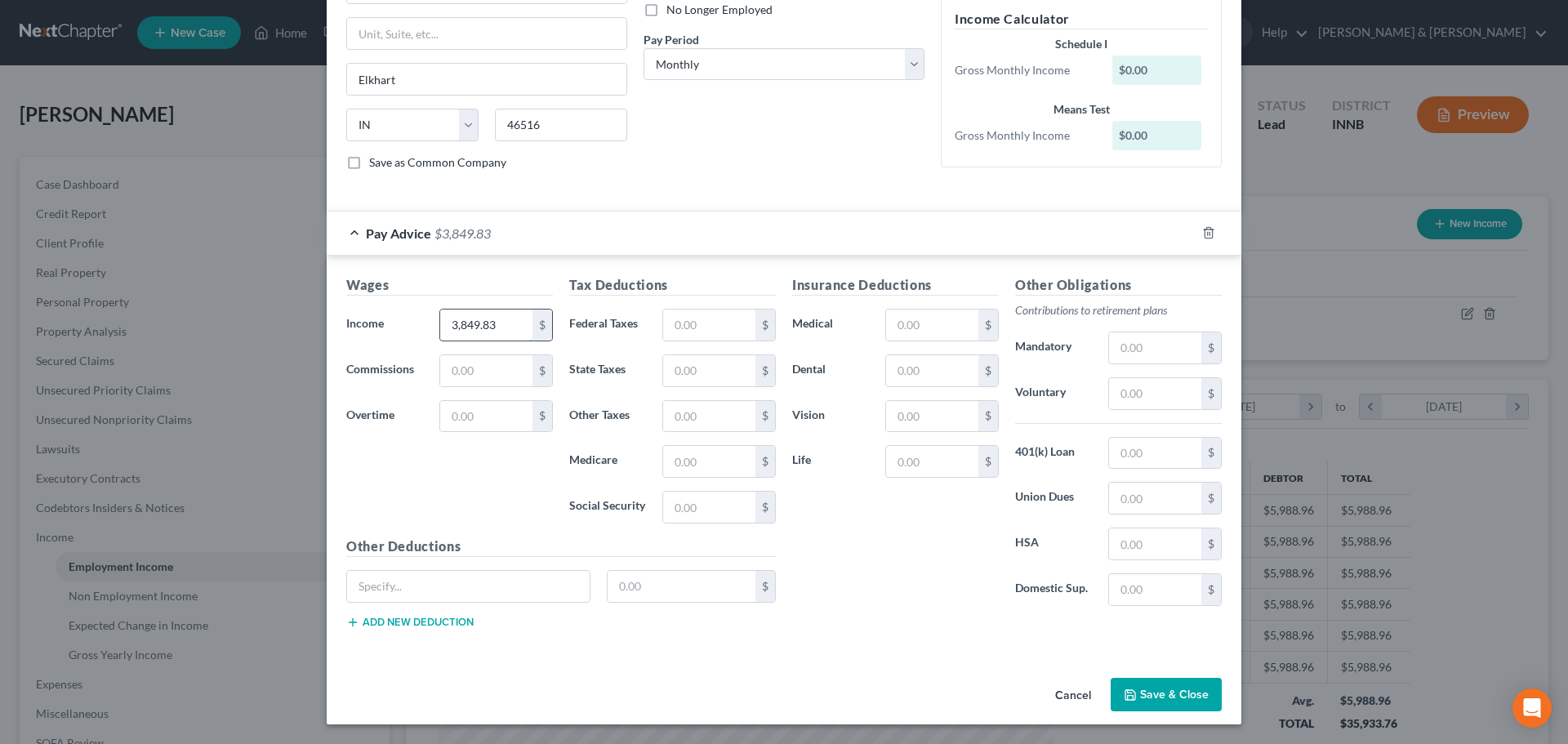
type input "3,849.83"
type input "543.04"
click at [1149, 711] on button "Save & Close" at bounding box center [1166, 694] width 111 height 34
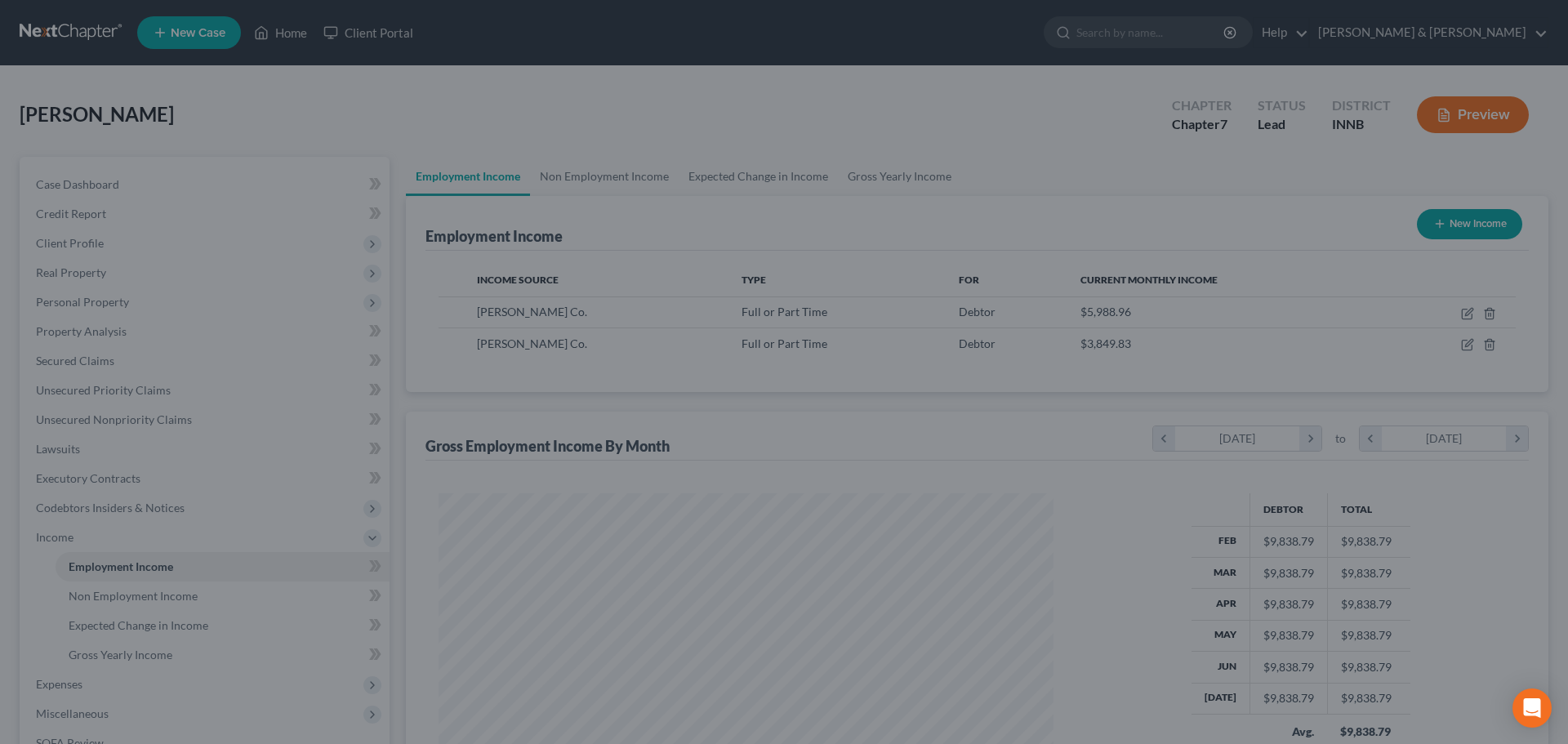
scroll to position [816730, 815962]
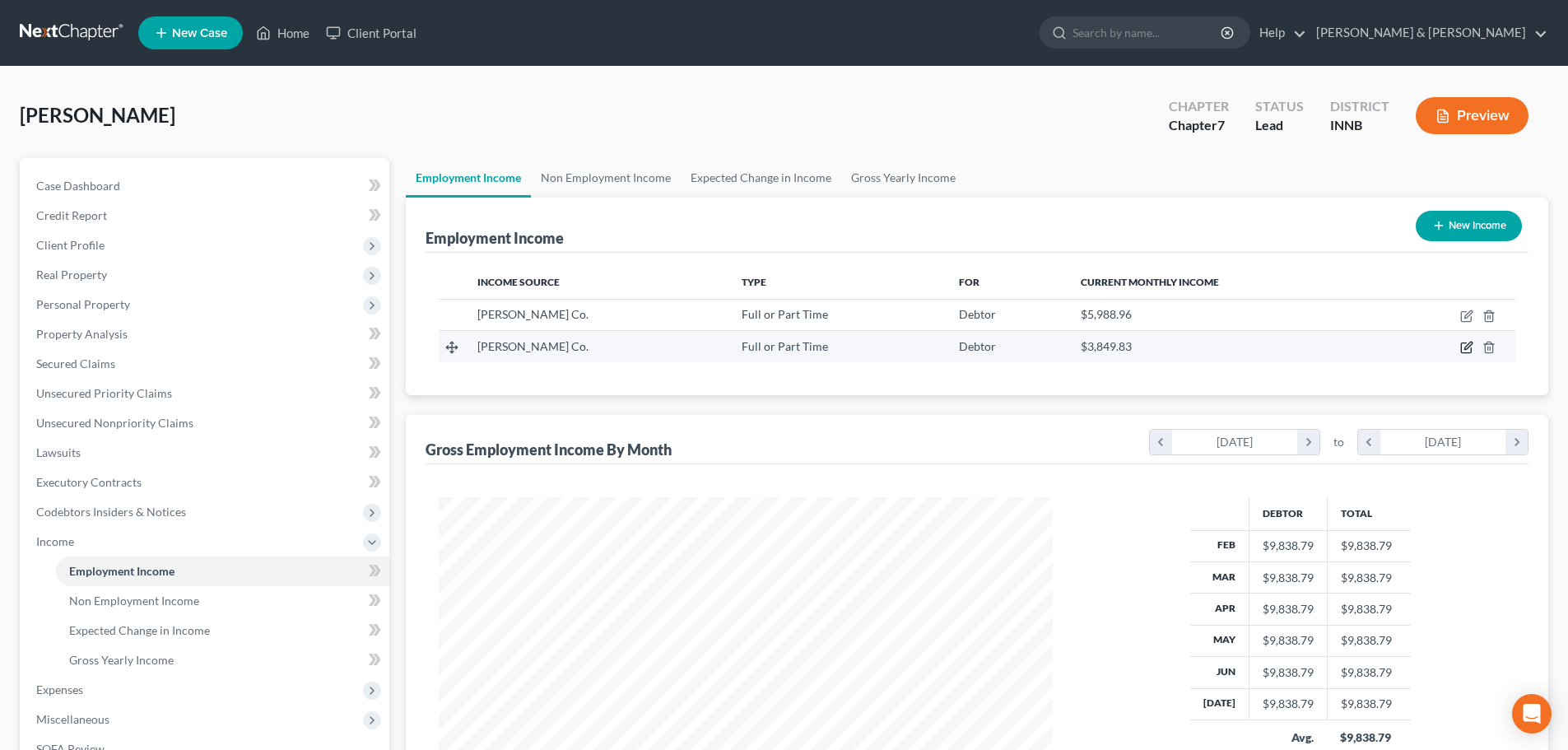
click at [1466, 348] on icon "button" at bounding box center [1466, 347] width 13 height 13
select select "0"
select select "15"
select select "0"
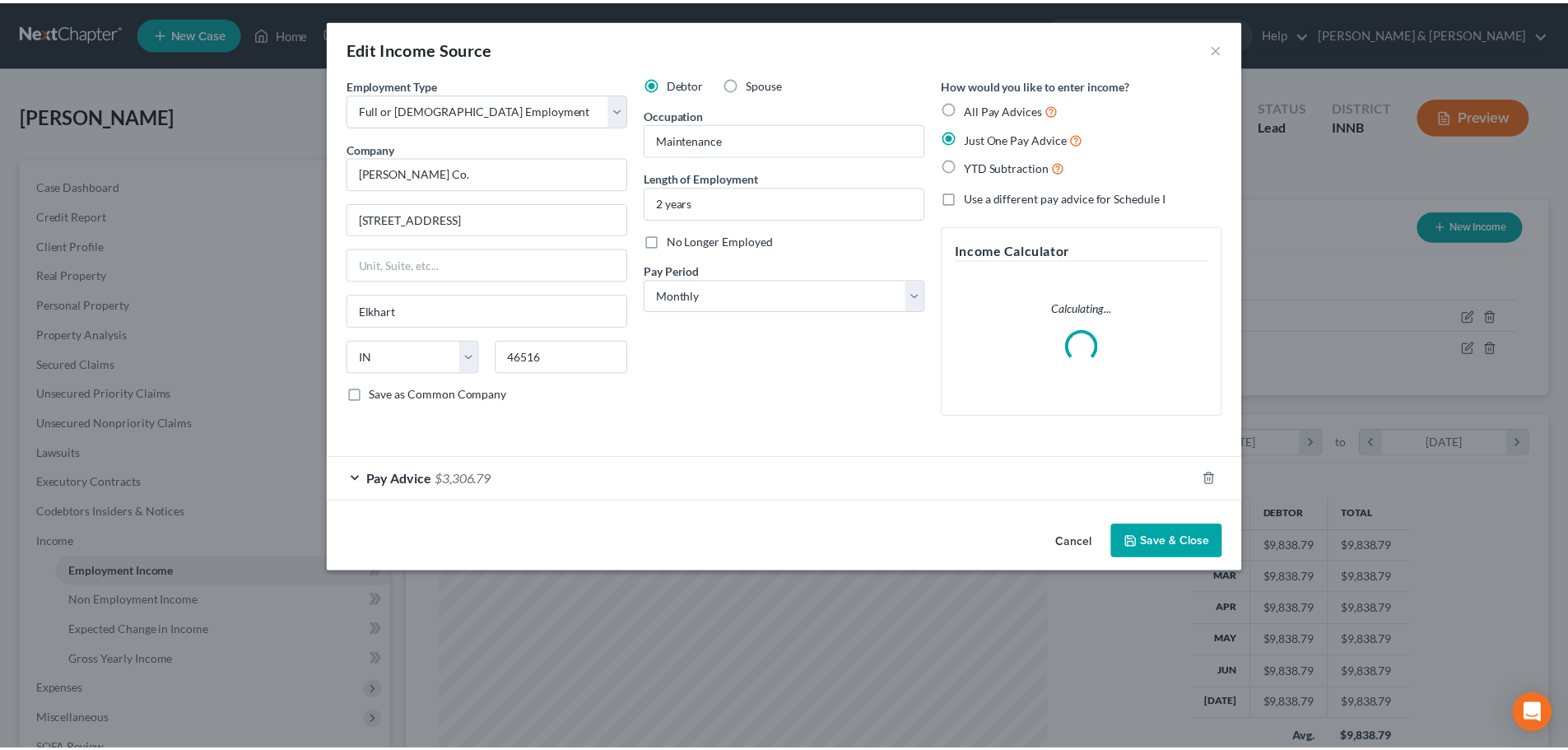
scroll to position [309, 653]
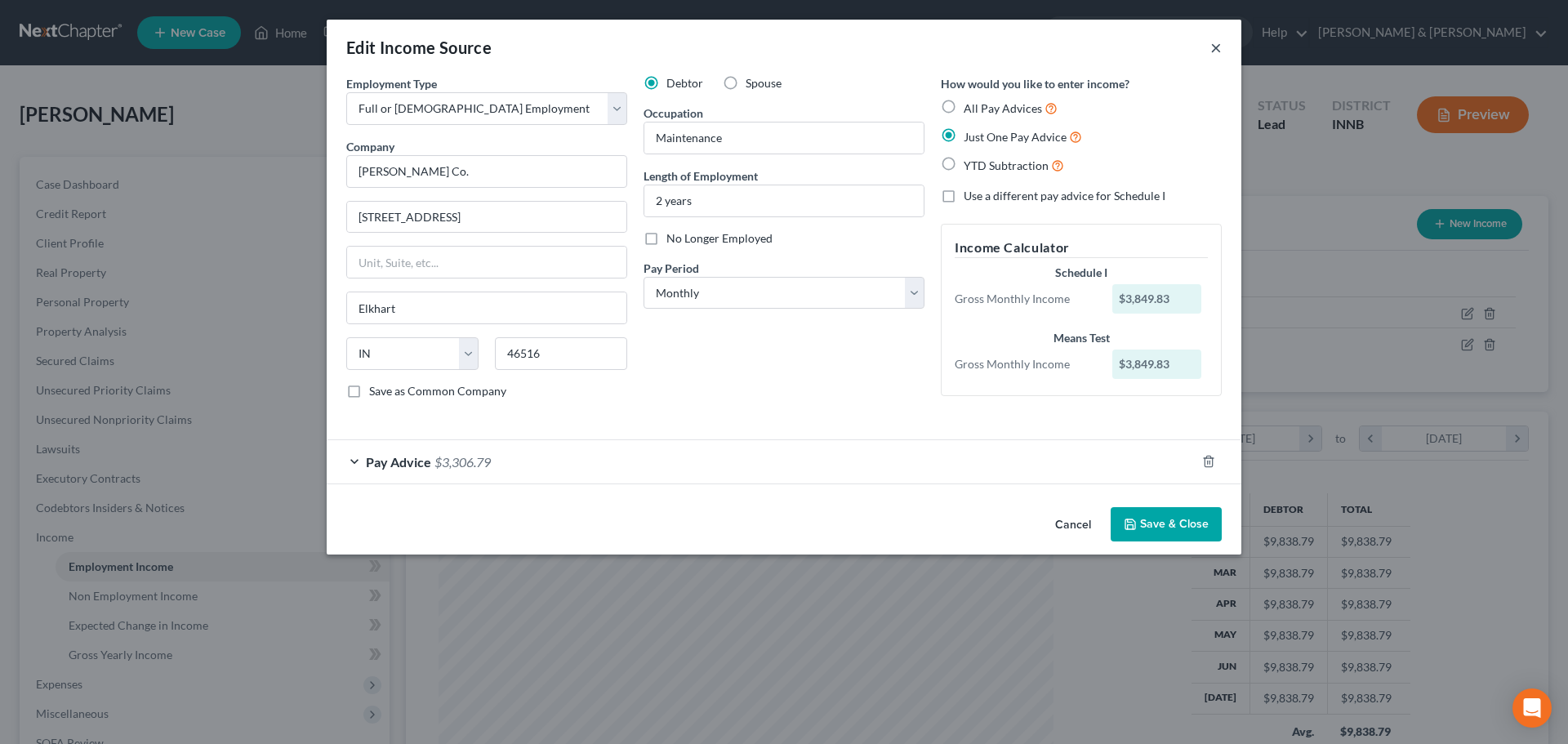
click at [1220, 47] on button "×" at bounding box center [1216, 48] width 12 height 19
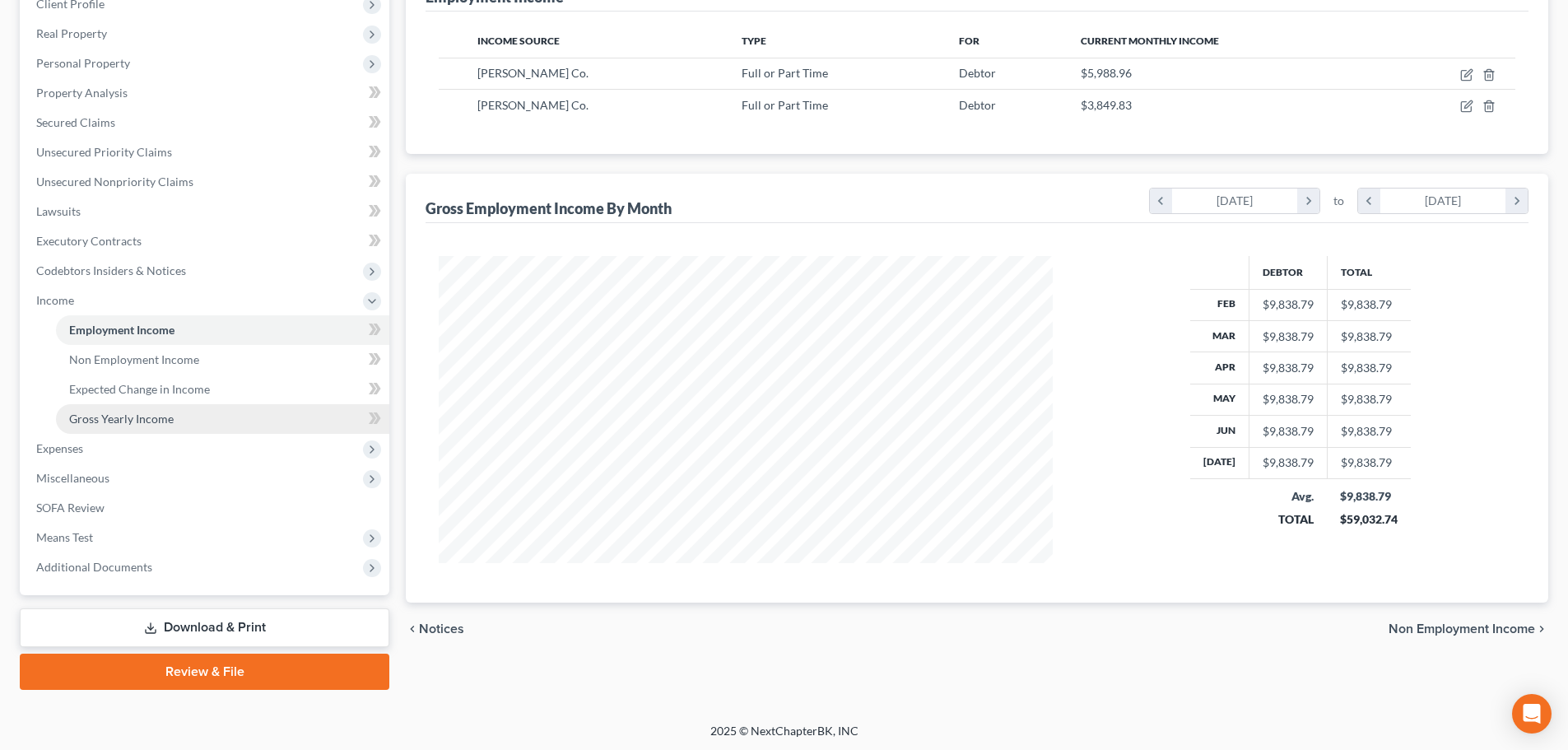
scroll to position [243, 0]
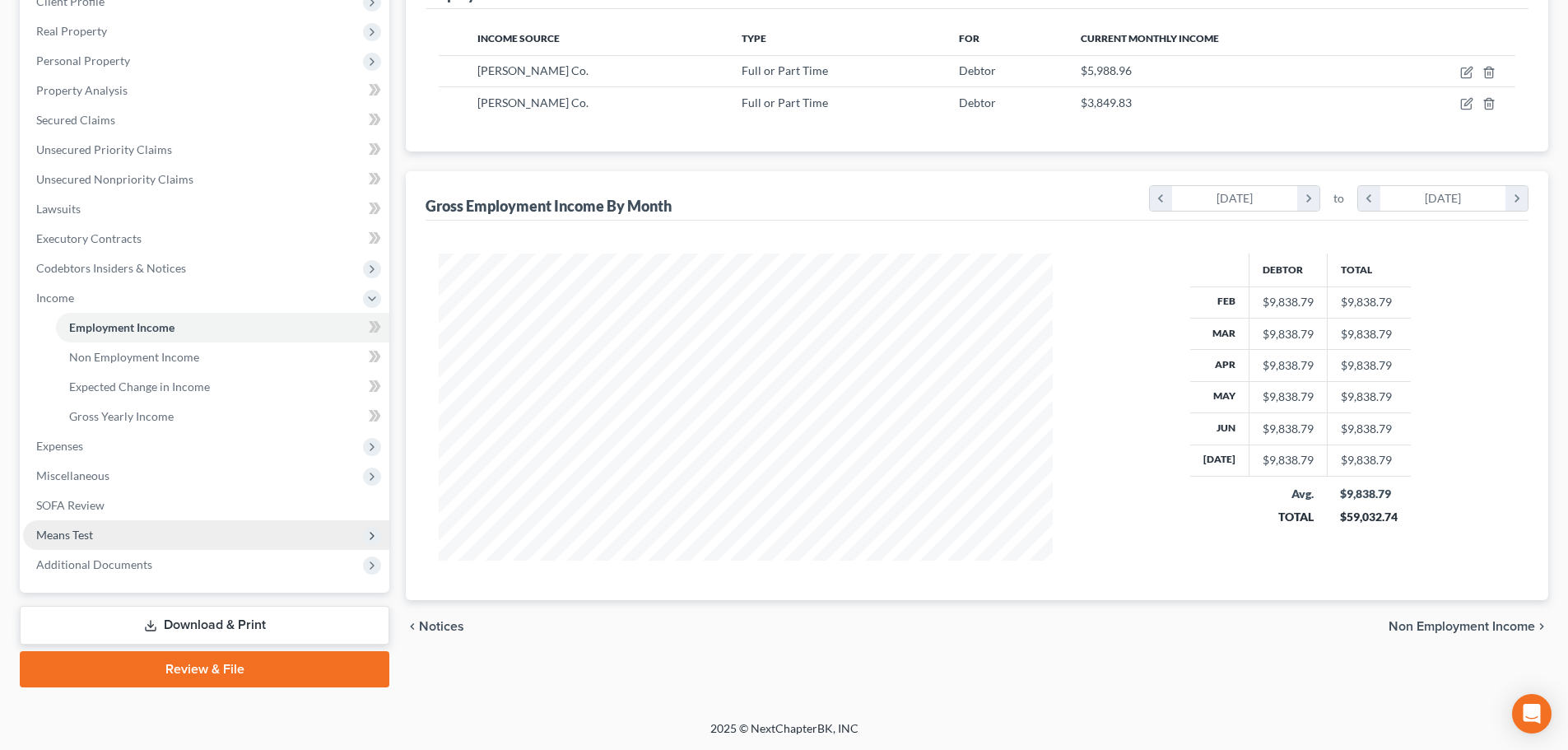
click at [260, 524] on span "Means Test" at bounding box center [205, 535] width 366 height 29
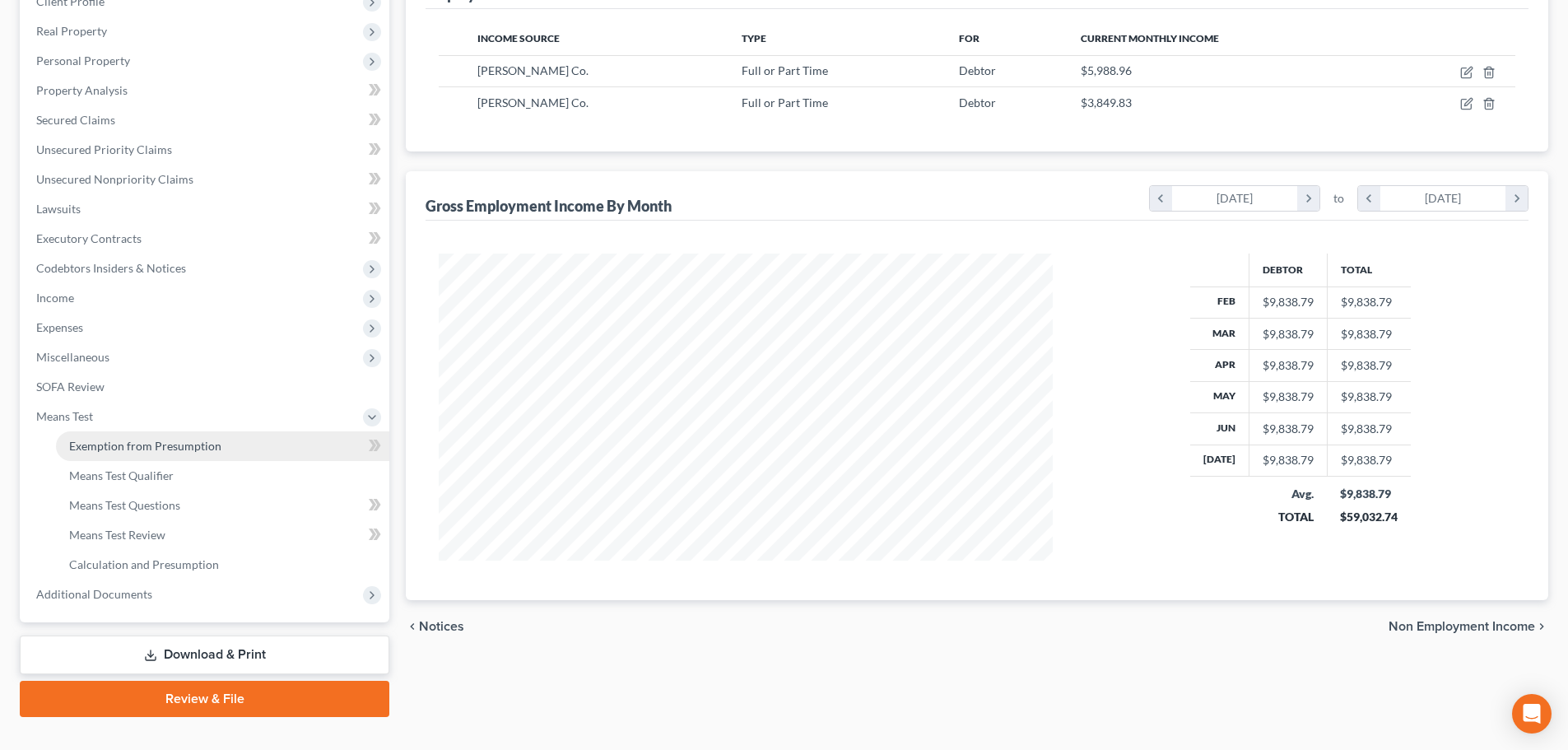
click at [234, 447] on link "Exemption from Presumption" at bounding box center [223, 447] width 334 height 29
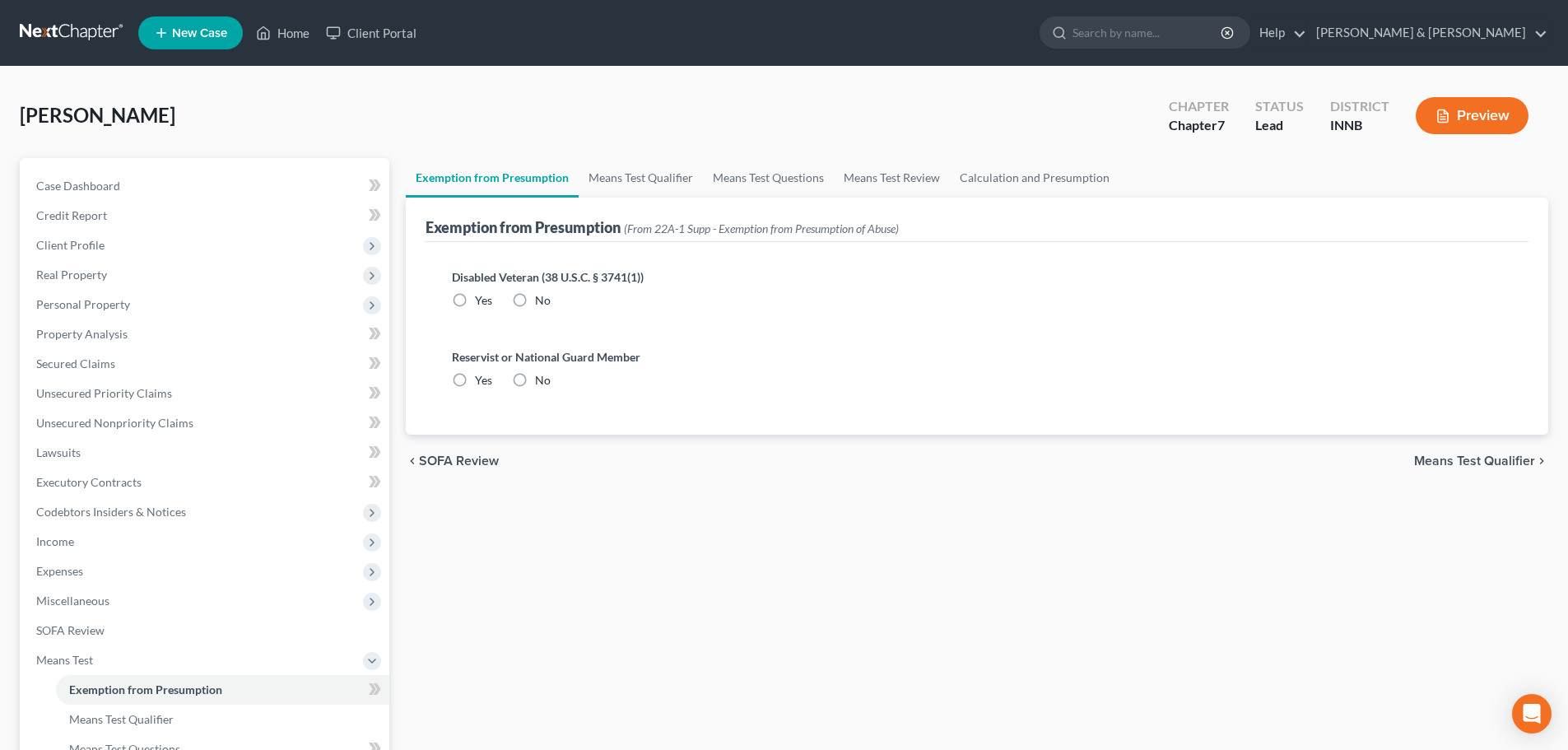
click at [535, 298] on label "No" at bounding box center [543, 300] width 16 height 17
click at [542, 298] on input "No" at bounding box center [547, 297] width 11 height 11
radio input "true"
click at [535, 383] on label "No" at bounding box center [543, 380] width 16 height 17
click at [542, 383] on input "No" at bounding box center [547, 377] width 11 height 11
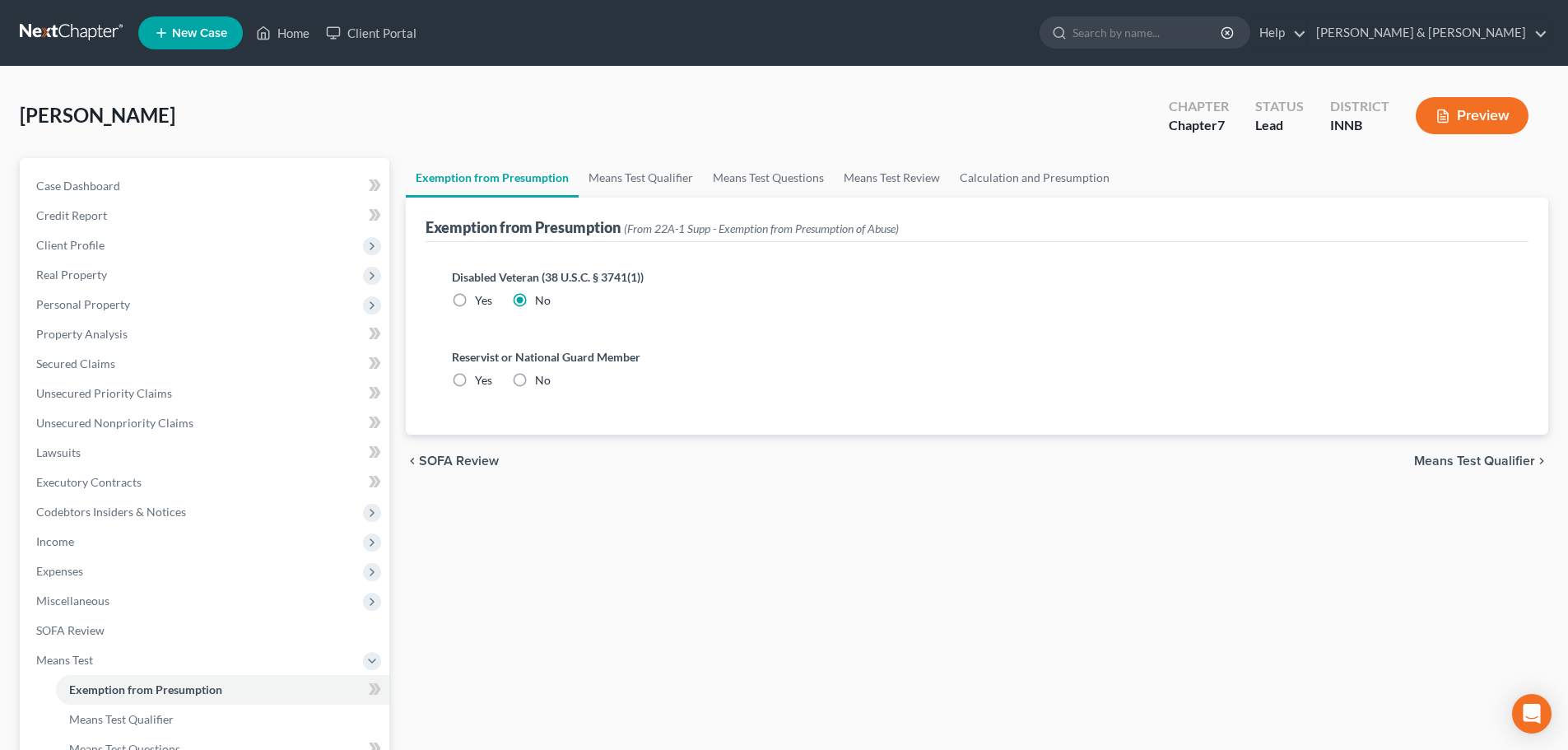
radio input "true"
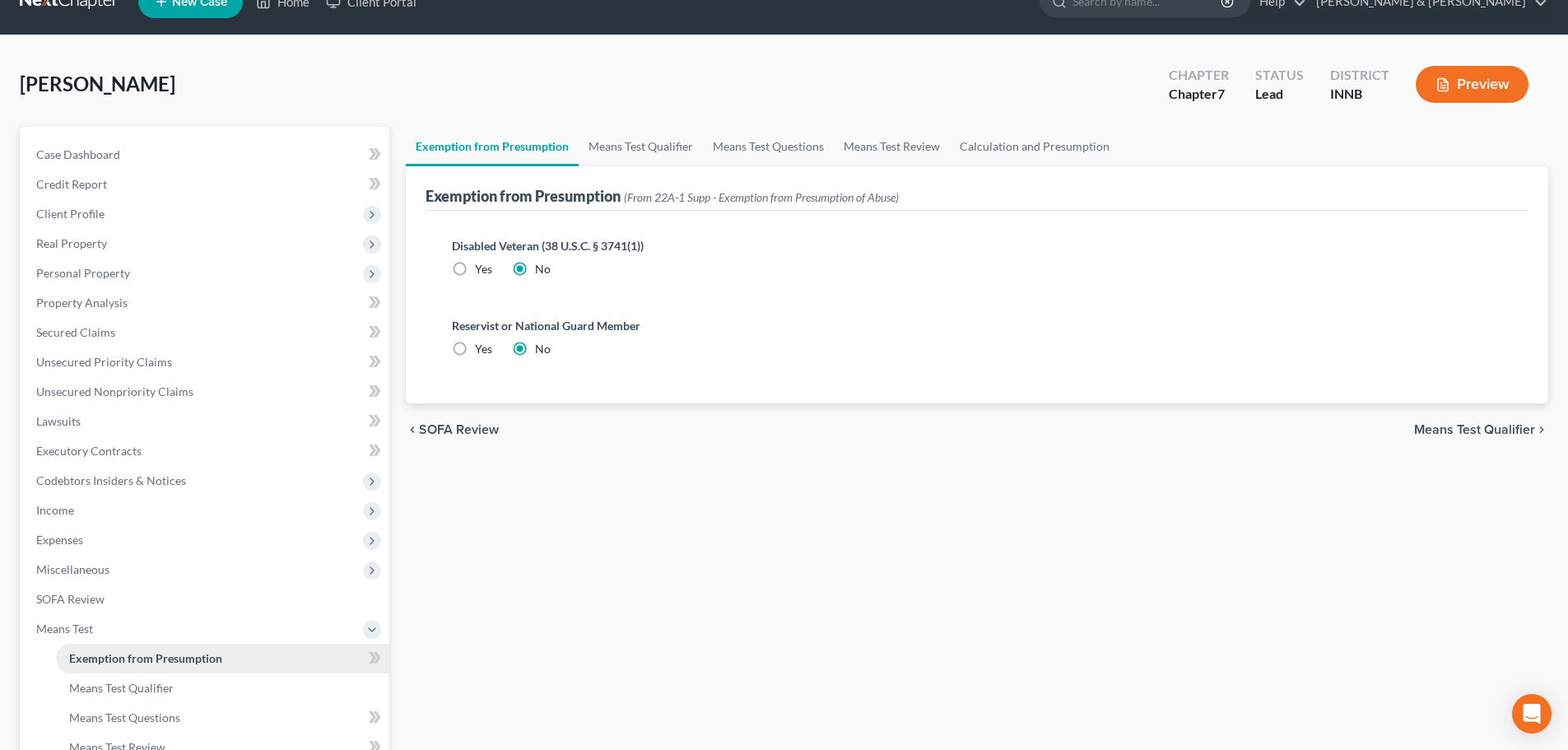
scroll to position [82, 0]
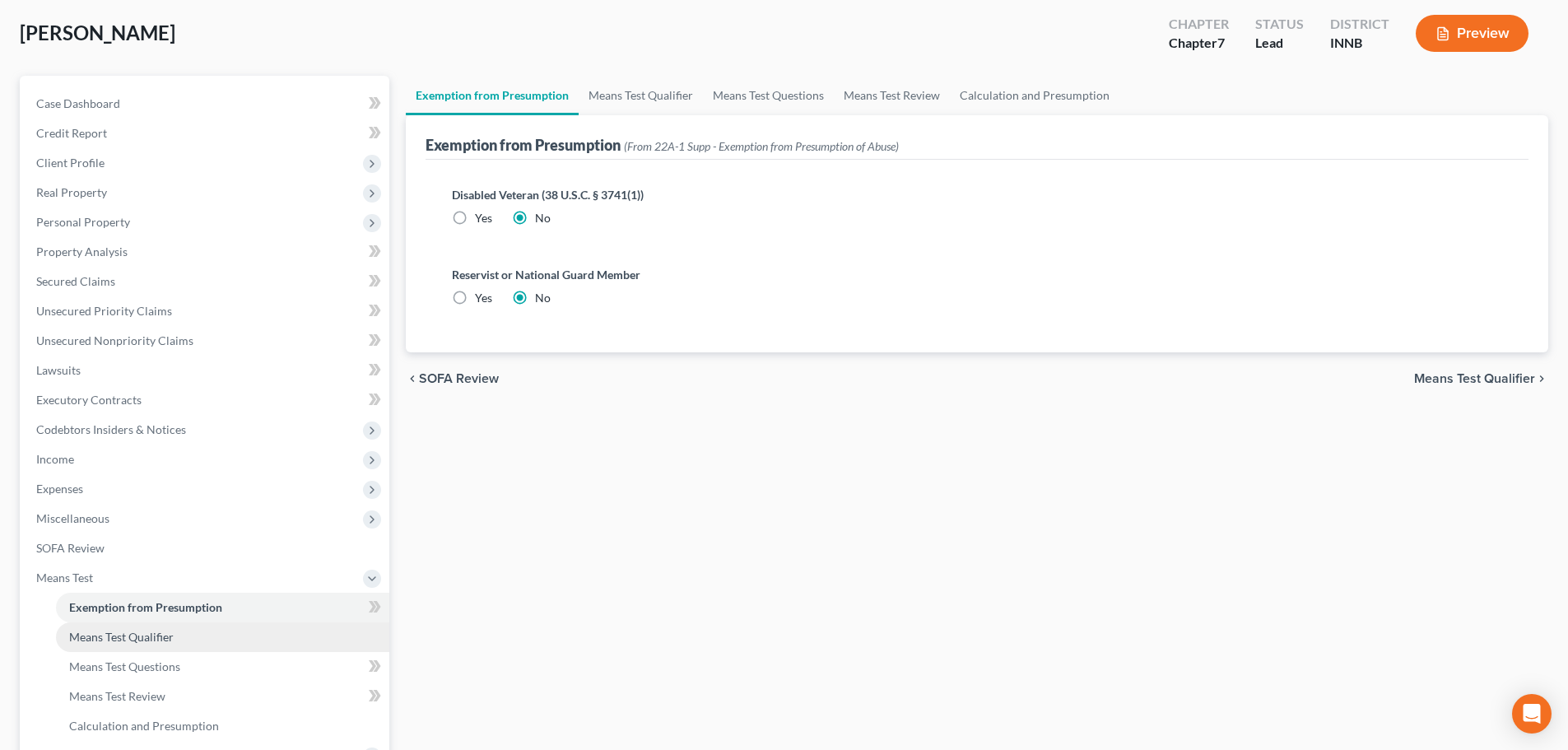
click at [199, 629] on link "Means Test Qualifier" at bounding box center [223, 637] width 334 height 29
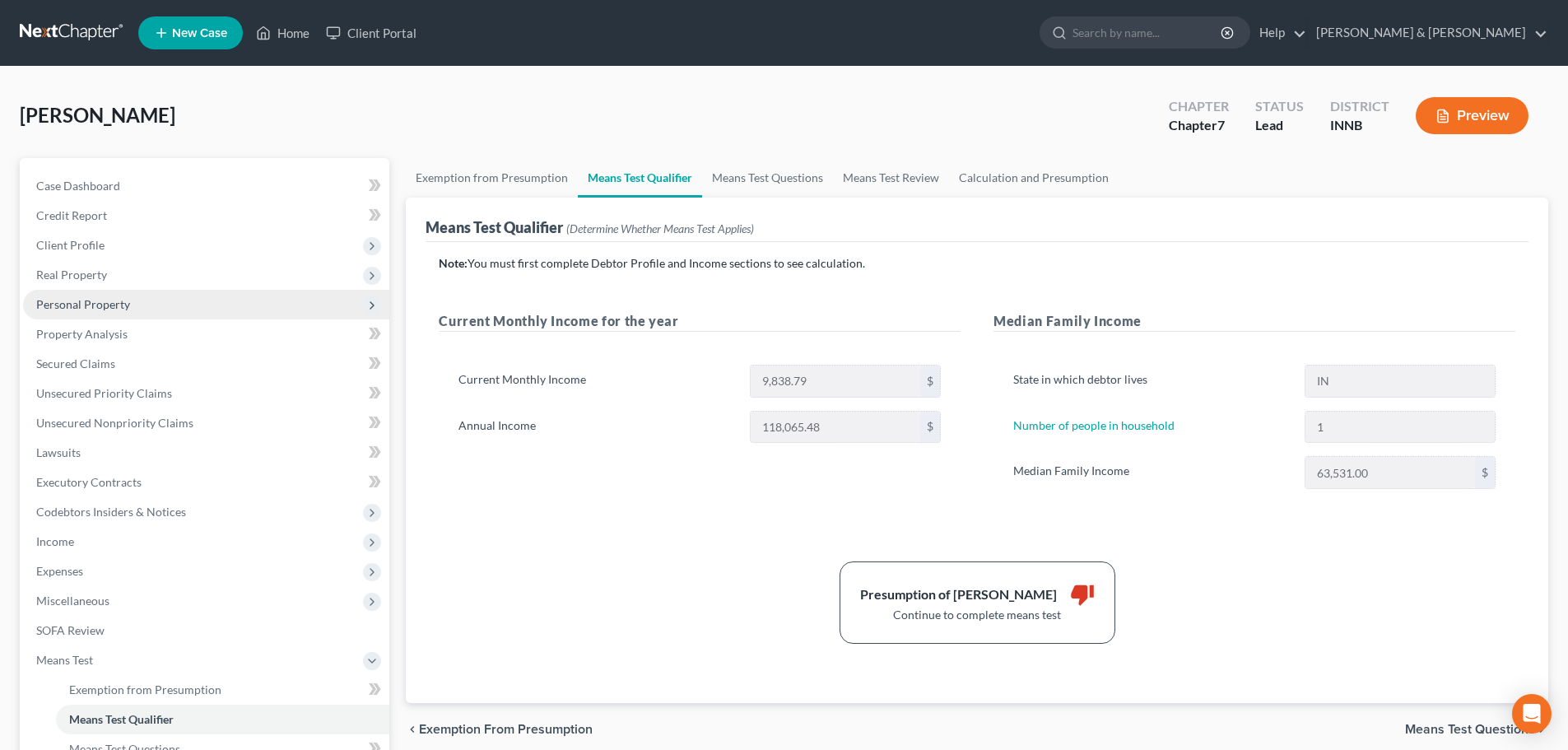
click at [254, 304] on span "Personal Property" at bounding box center [205, 304] width 366 height 29
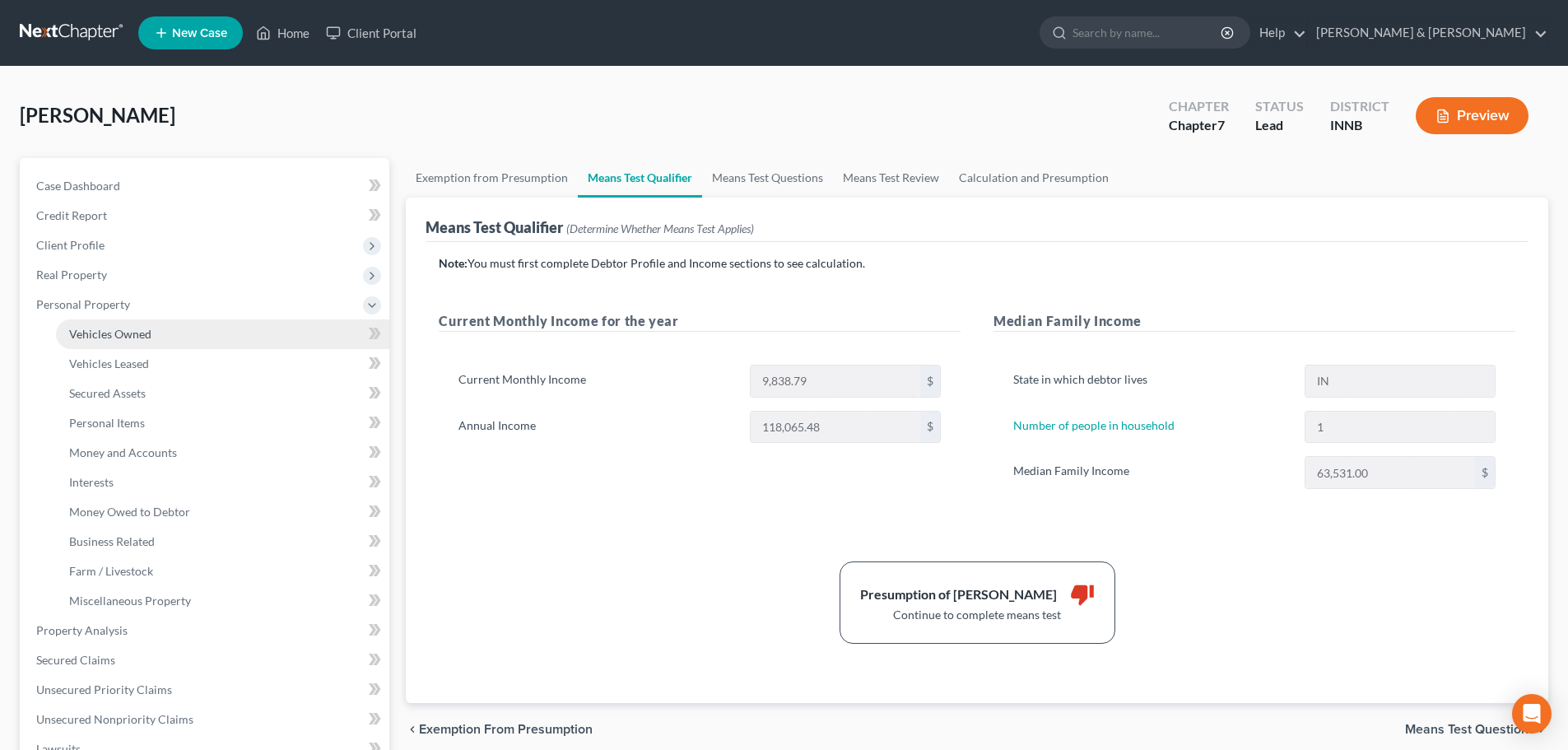
click at [248, 334] on link "Vehicles Owned" at bounding box center [223, 335] width 334 height 29
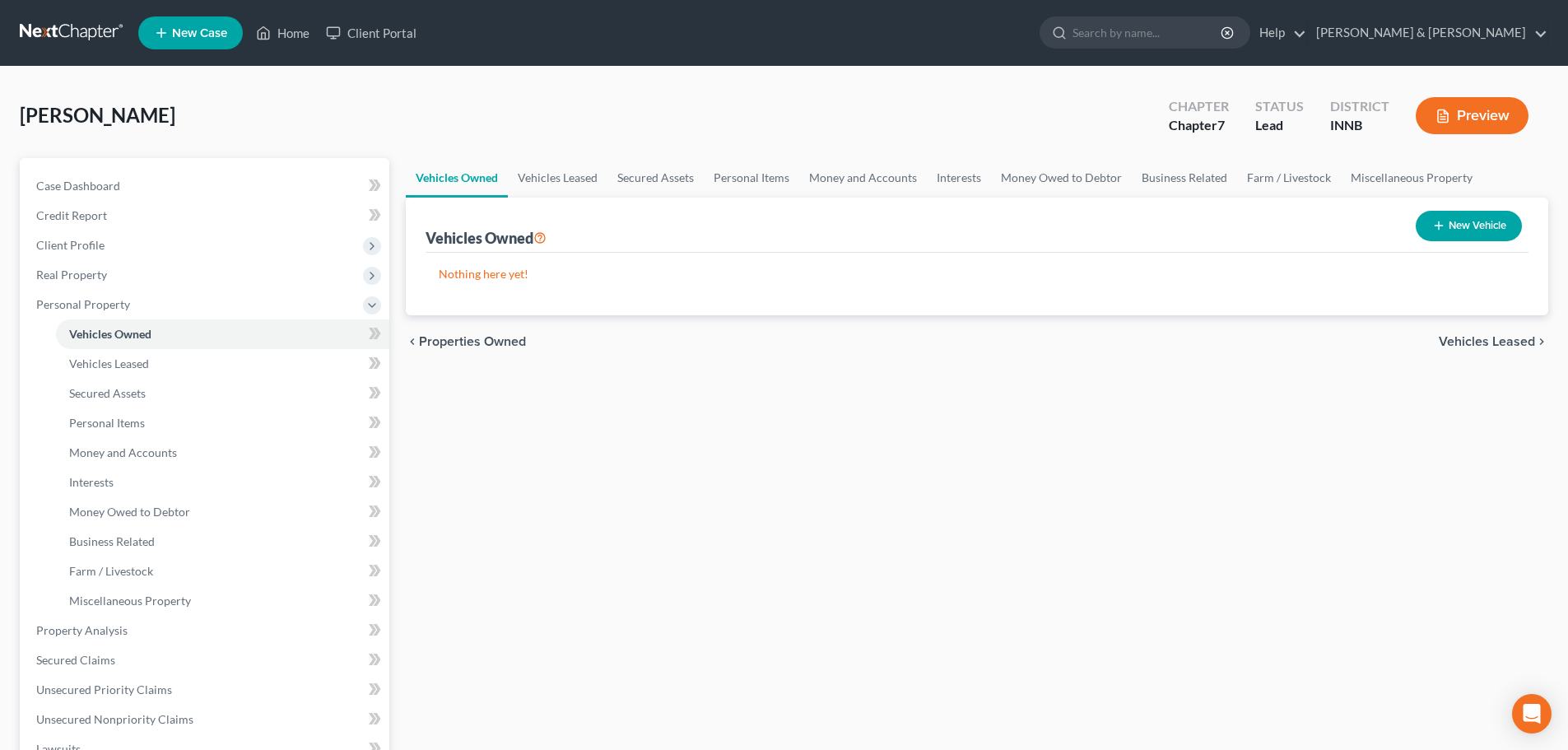
click at [1467, 226] on button "New Vehicle" at bounding box center [1469, 226] width 106 height 30
select select "0"
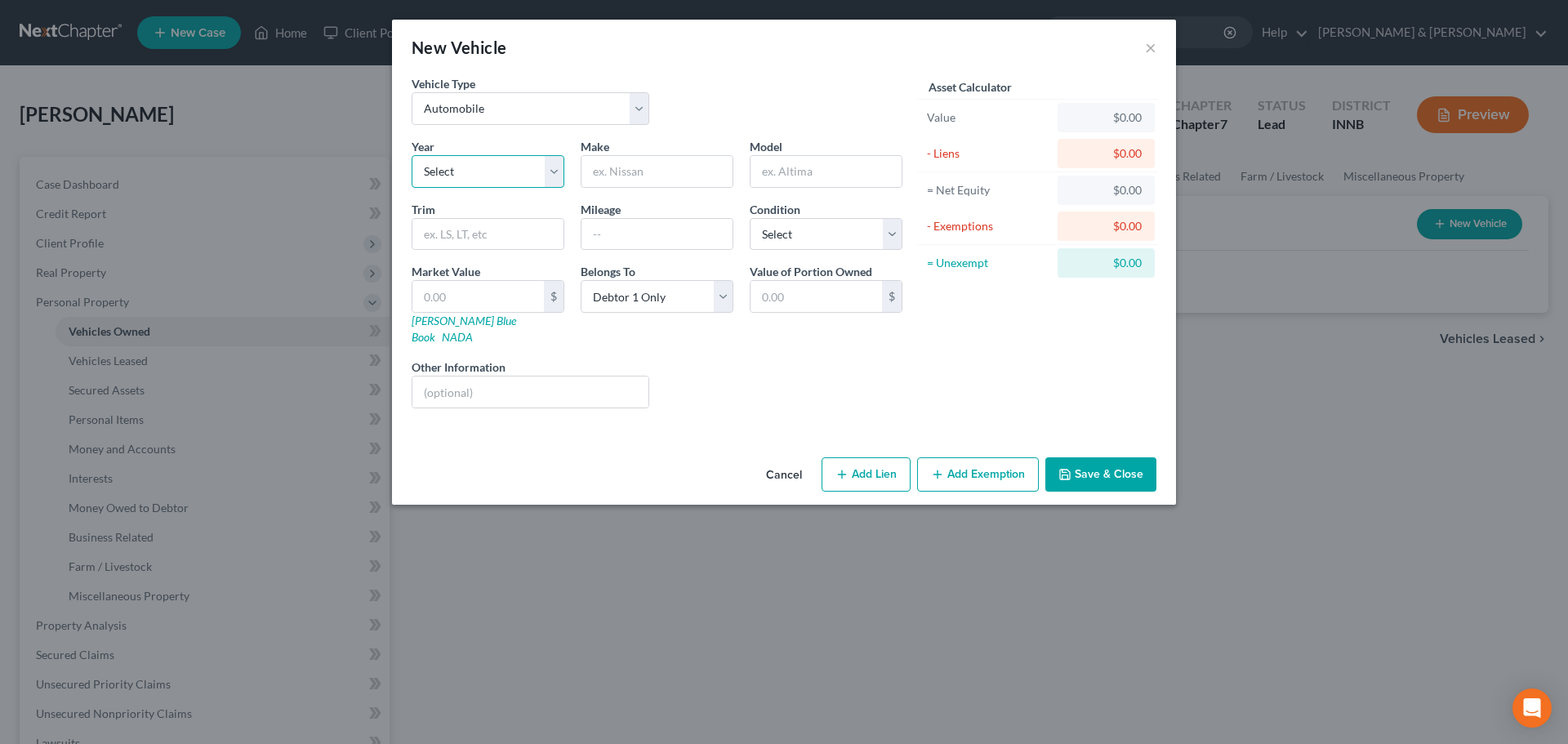
click at [510, 173] on select "Select 2026 2025 2024 2023 2022 2021 2020 2019 2018 2017 2016 2015 2014 2013 20…" at bounding box center [488, 171] width 153 height 33
select select "7"
click at [412, 155] on select "Select 2026 2025 2024 2023 2022 2021 2020 2019 2018 2017 2016 2015 2014 2013 20…" at bounding box center [488, 171] width 153 height 33
click at [651, 169] on input "text" at bounding box center [656, 171] width 151 height 31
type input "Jeep"
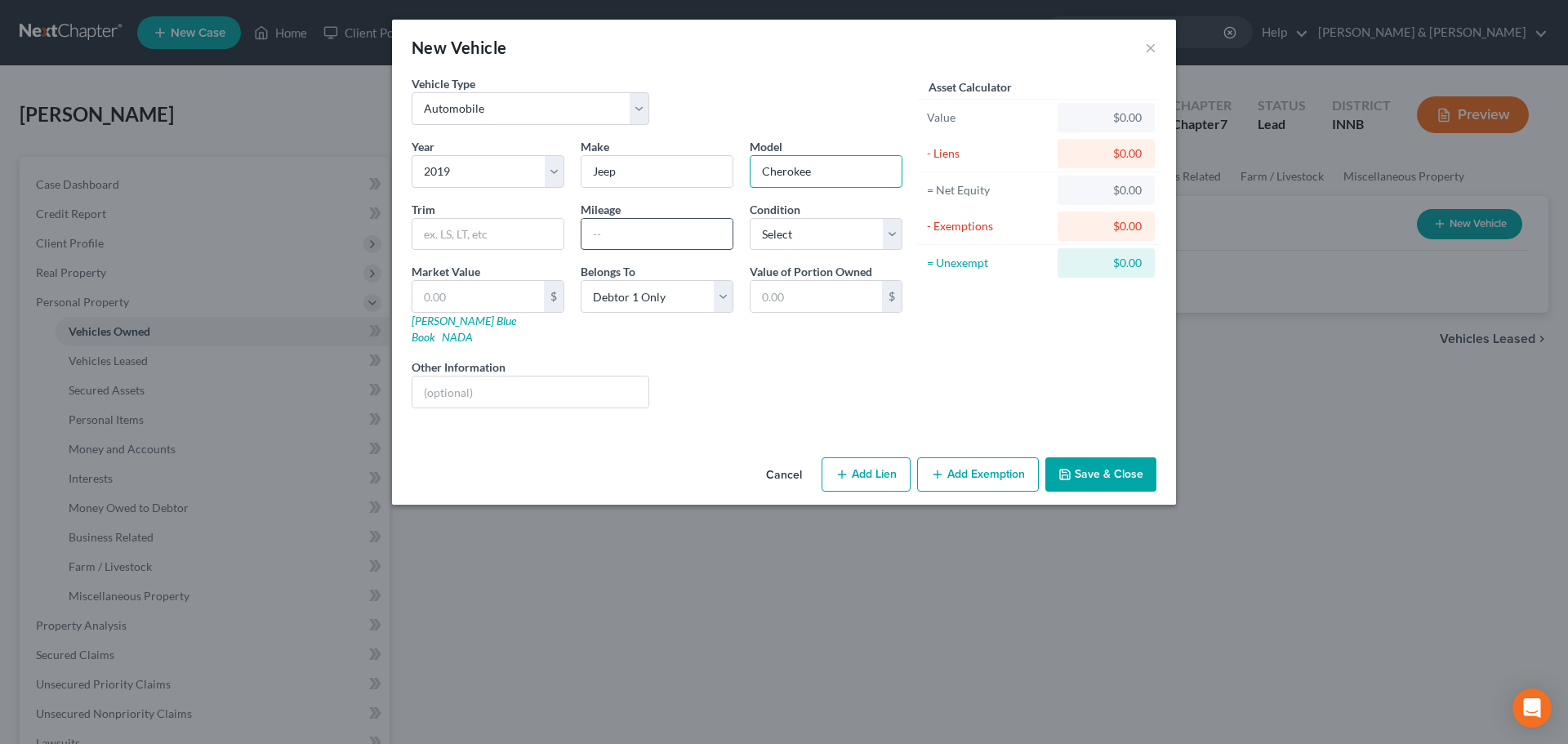
type input "Cherokee"
click at [606, 231] on input "text" at bounding box center [656, 235] width 151 height 31
type input "6,208"
click at [1149, 43] on button "×" at bounding box center [1150, 48] width 12 height 19
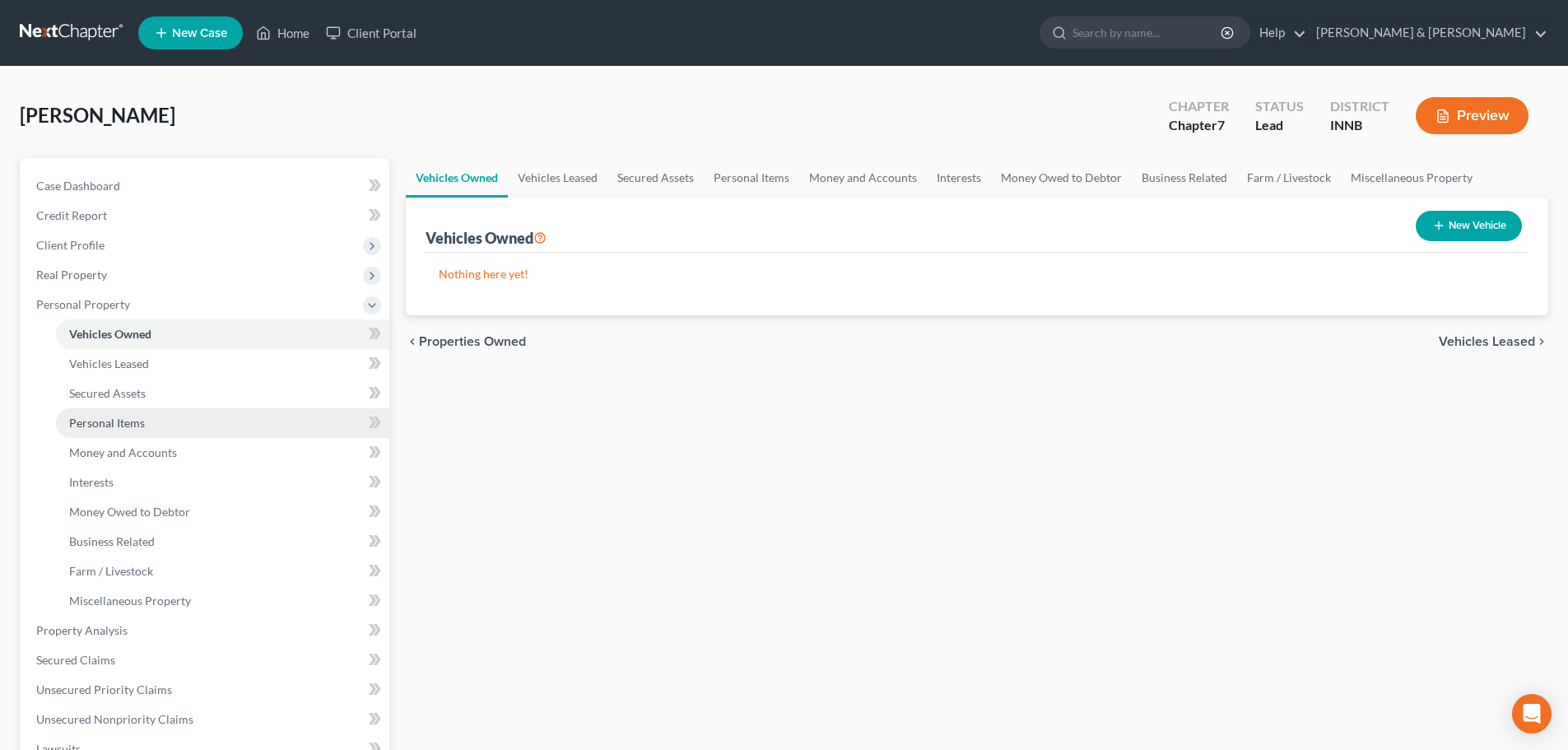
click at [215, 429] on link "Personal Items" at bounding box center [223, 423] width 334 height 29
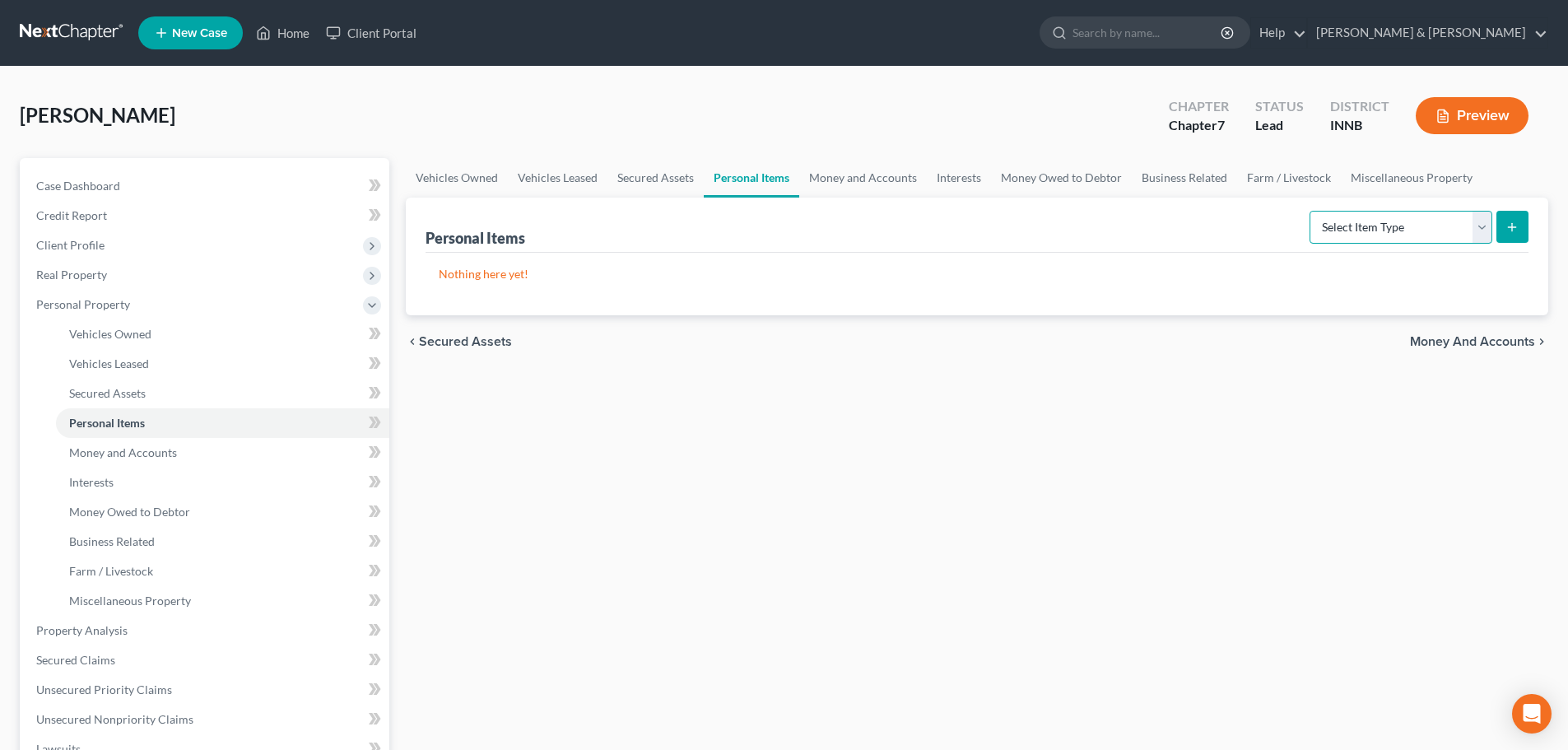
click at [1481, 229] on select "Select Item Type Clothing Collectibles Of Value Electronics Firearms Household …" at bounding box center [1401, 228] width 183 height 33
select select "clothing"
click at [1312, 211] on select "Select Item Type Clothing Collectibles Of Value Electronics Firearms Household …" at bounding box center [1401, 228] width 183 height 33
click at [1510, 225] on icon "submit" at bounding box center [1512, 227] width 13 height 13
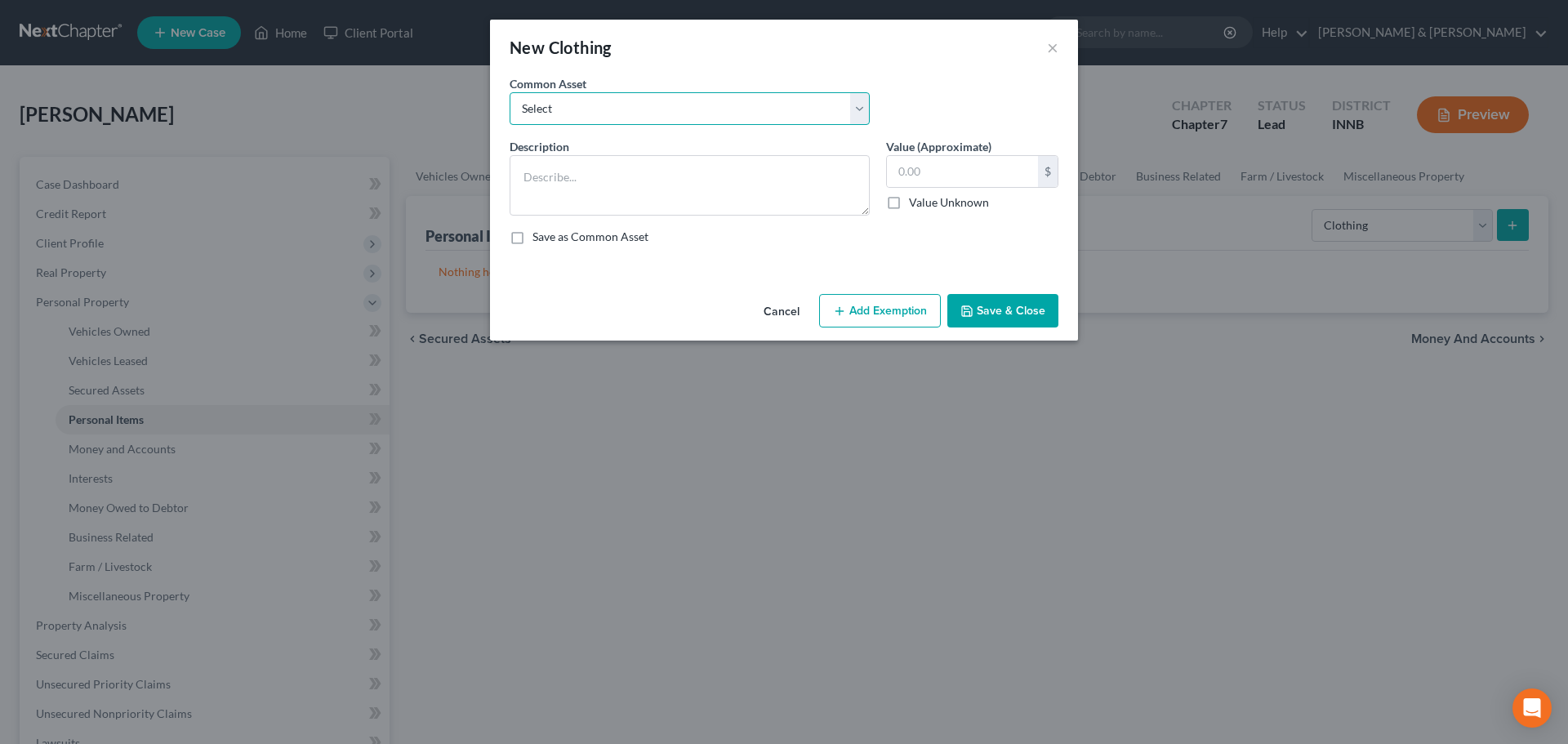
click at [791, 112] on select "Select clothing and accessories" at bounding box center [690, 109] width 360 height 33
select select "0"
click at [510, 93] on select "Select clothing and accessories" at bounding box center [690, 109] width 360 height 33
type textarea "clothing and accessories"
type input "100.00"
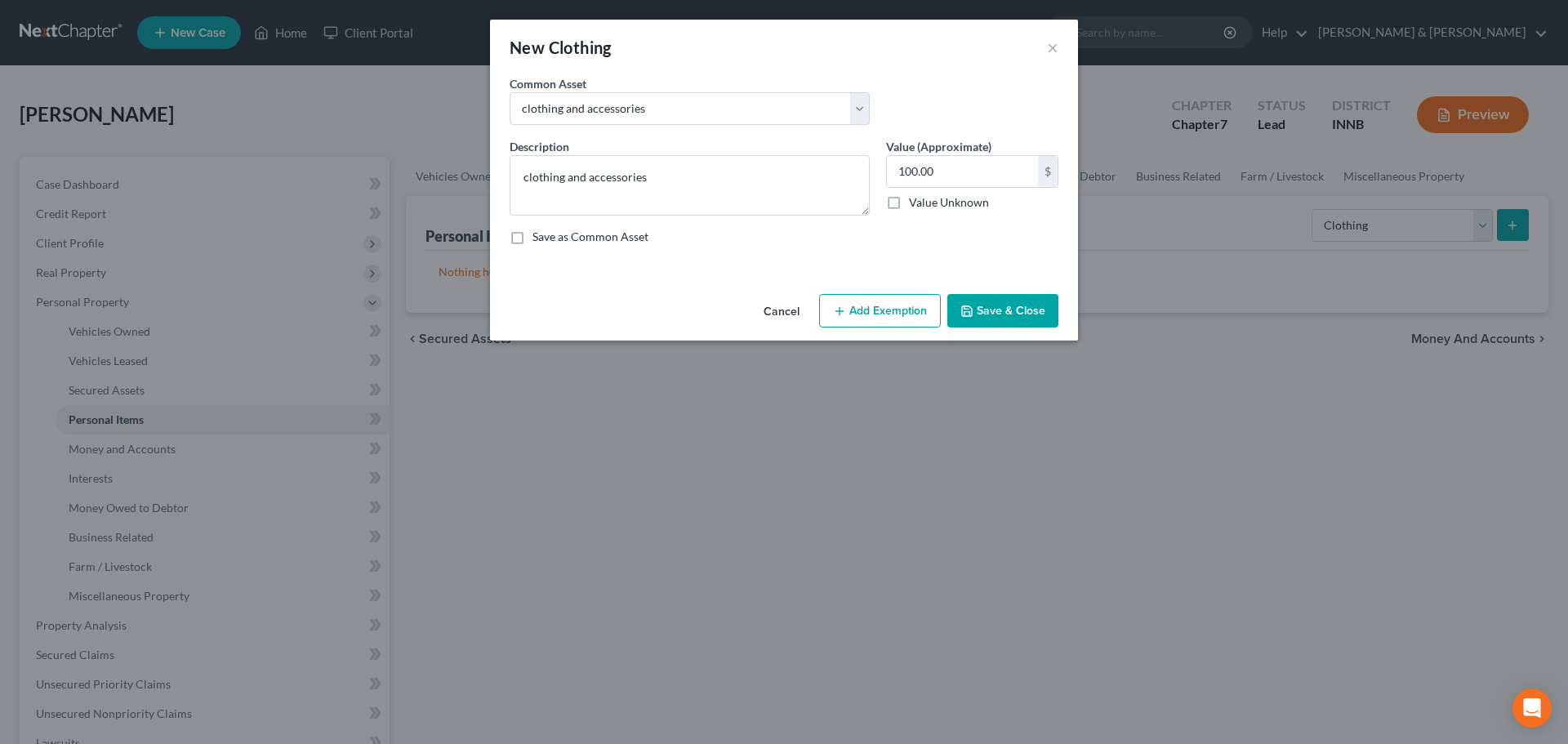
click at [876, 307] on button "Add Exemption" at bounding box center [880, 311] width 122 height 34
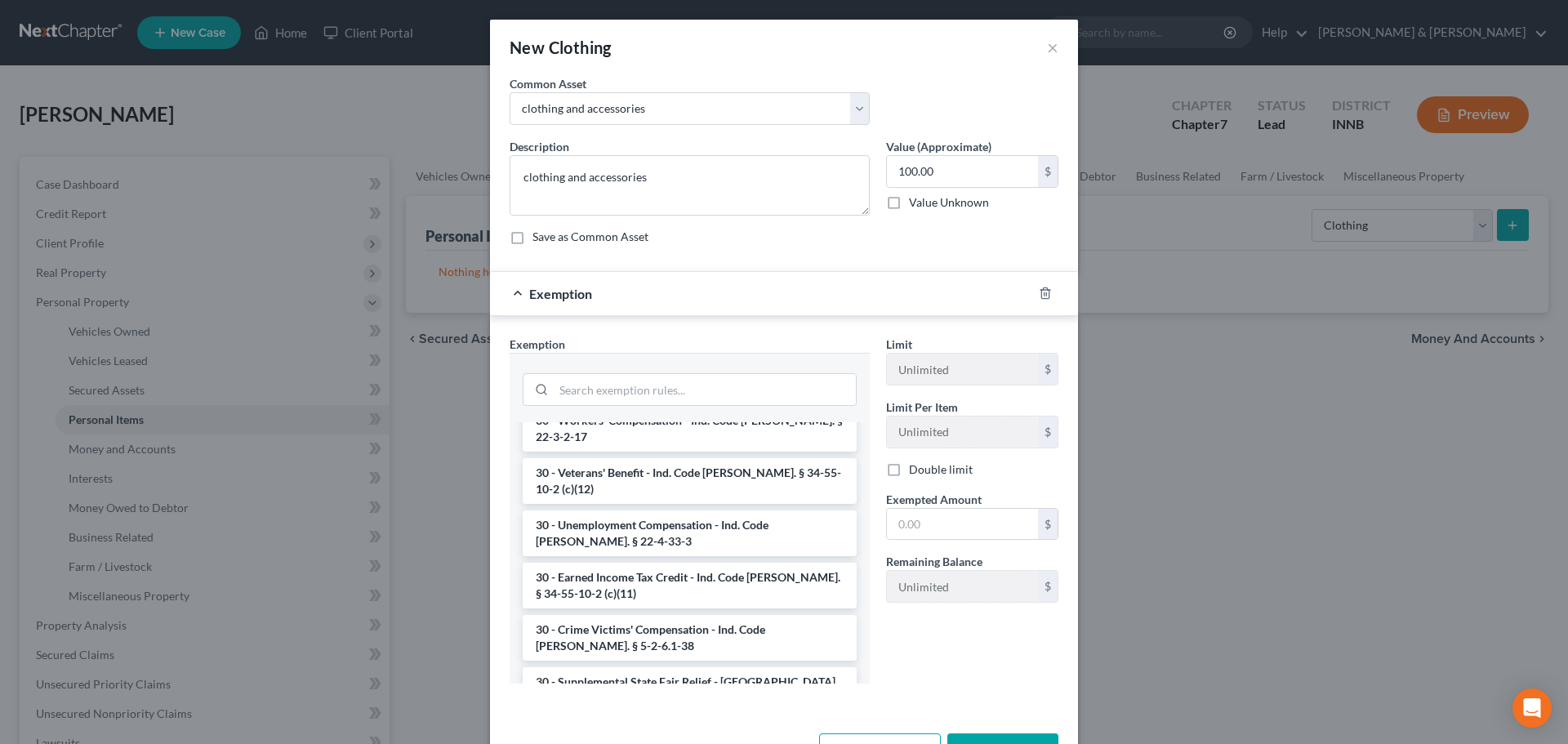
scroll to position [1470, 0]
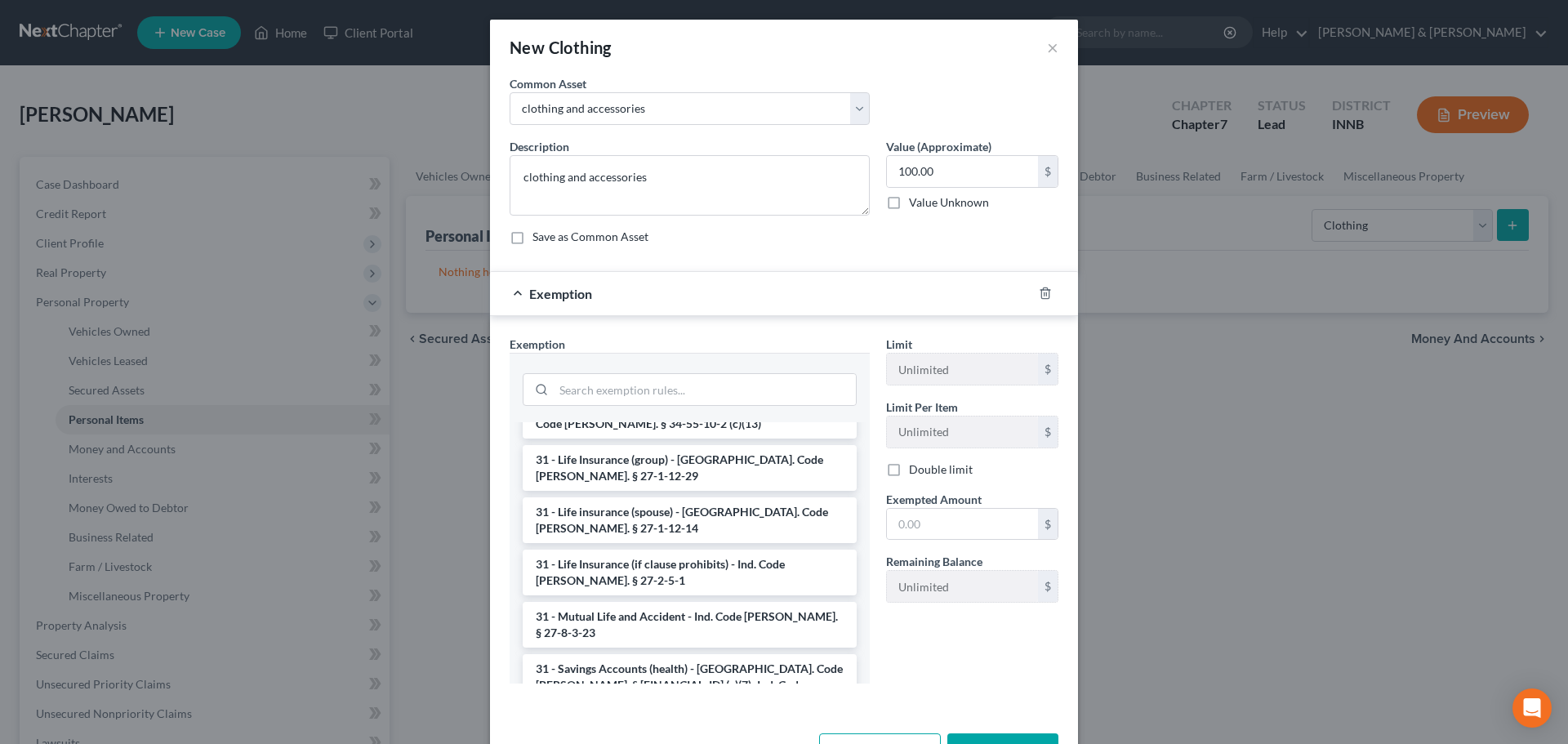
drag, startPoint x: 711, startPoint y: 607, endPoint x: 711, endPoint y: 595, distance: 12.0
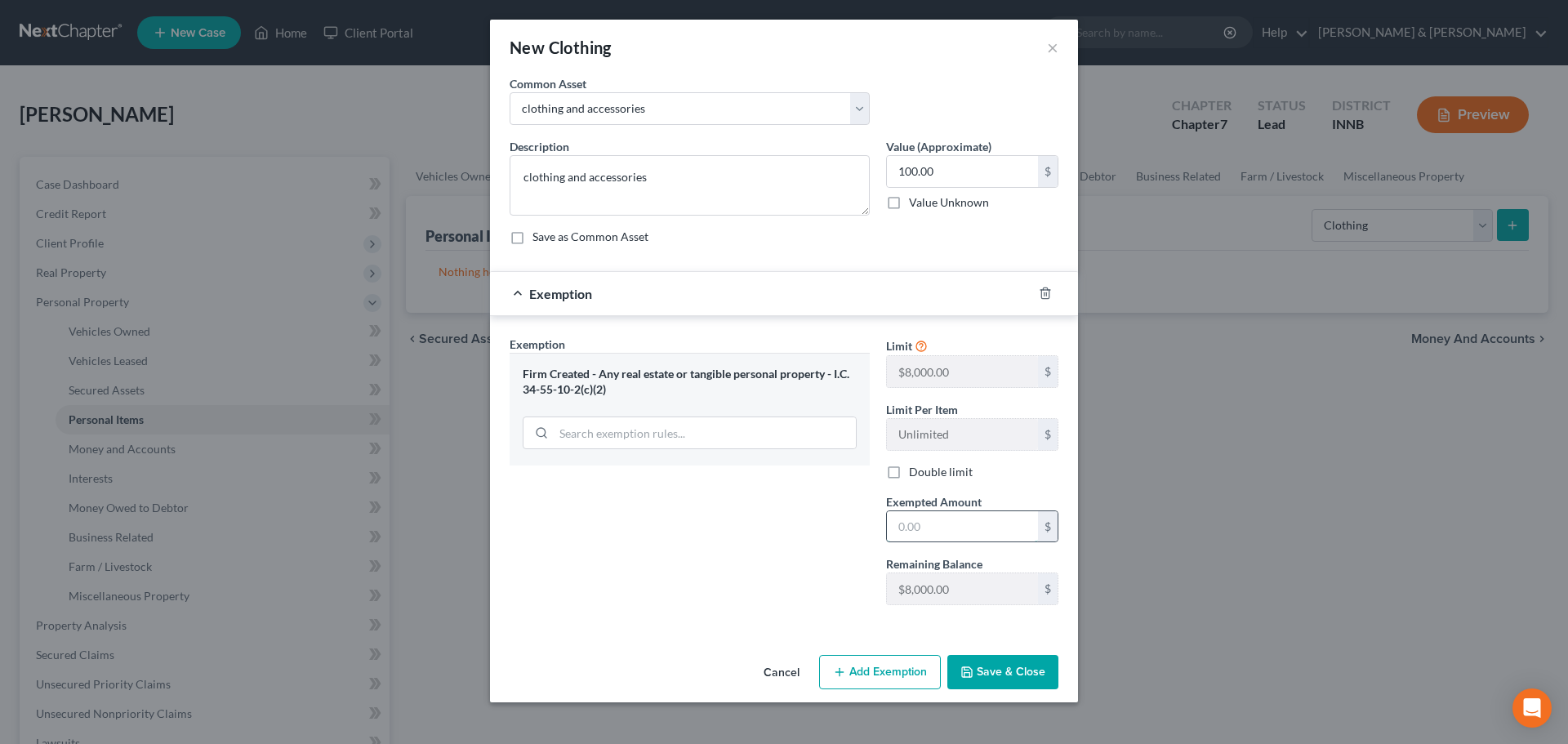
click at [936, 532] on input "text" at bounding box center [962, 527] width 151 height 31
type input "100"
click at [985, 676] on button "Save & Close" at bounding box center [1003, 672] width 111 height 34
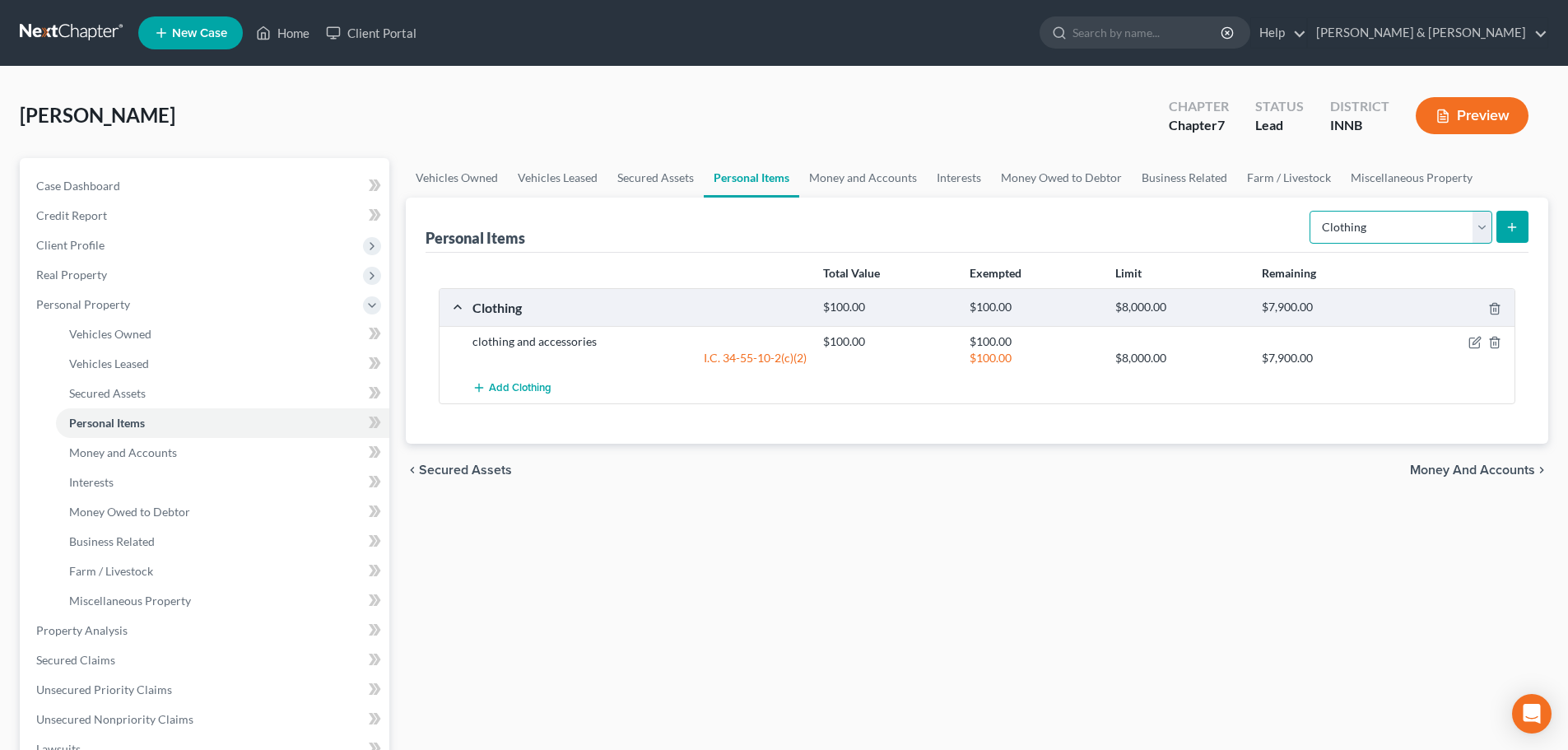
click at [1477, 230] on select "Select Item Type Clothing Collectibles Of Value Electronics Firearms Household …" at bounding box center [1401, 228] width 183 height 33
select select "household_goods"
click at [1312, 211] on select "Select Item Type Clothing Collectibles Of Value Electronics Firearms Household …" at bounding box center [1401, 228] width 183 height 33
click at [1508, 227] on icon "submit" at bounding box center [1512, 227] width 13 height 13
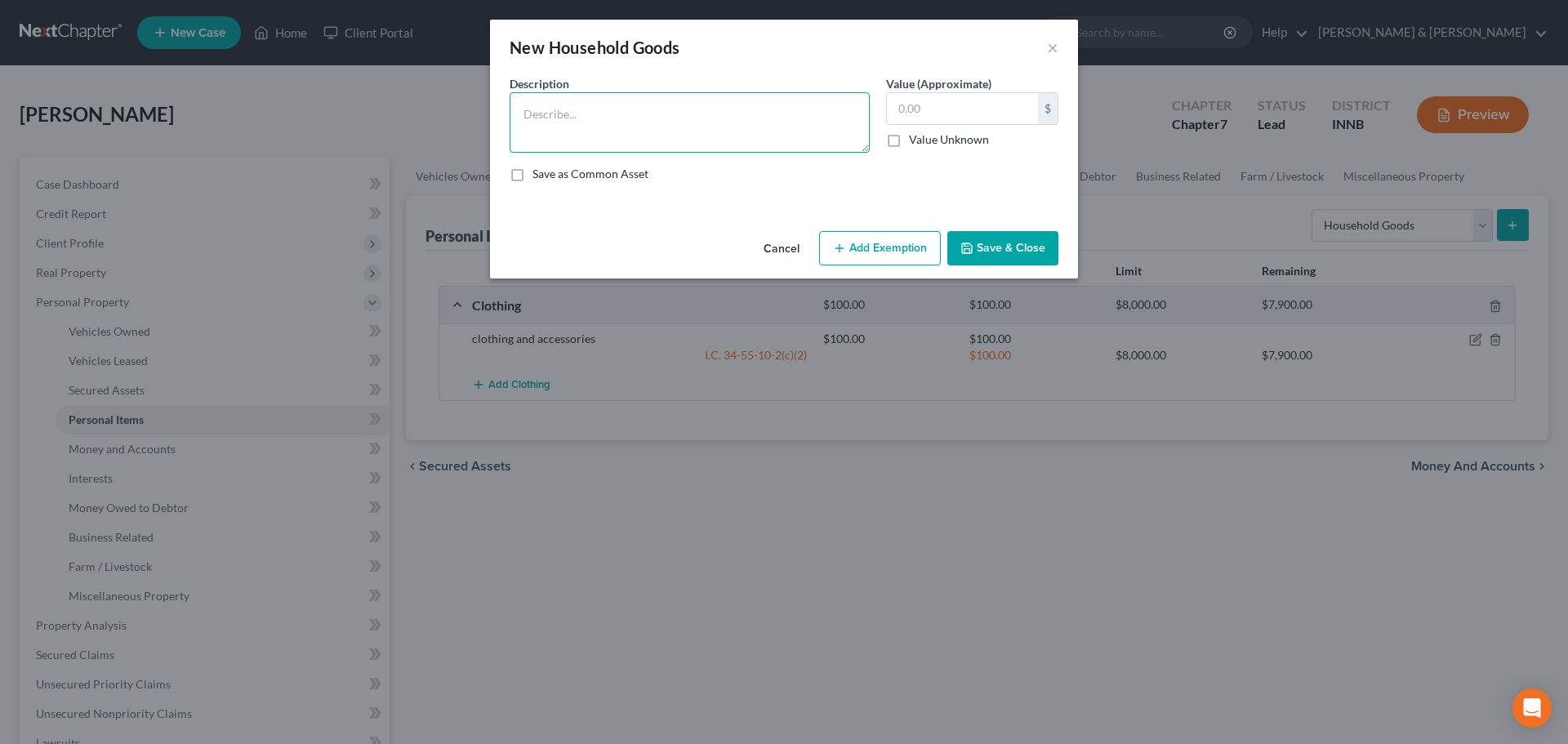
drag, startPoint x: 711, startPoint y: 118, endPoint x: 704, endPoint y: 110, distance: 10.6
click at [711, 114] on textarea at bounding box center [690, 123] width 360 height 60
type textarea "Minimal household goods, including phones, game box, TVs, bed, microwave, blend…"
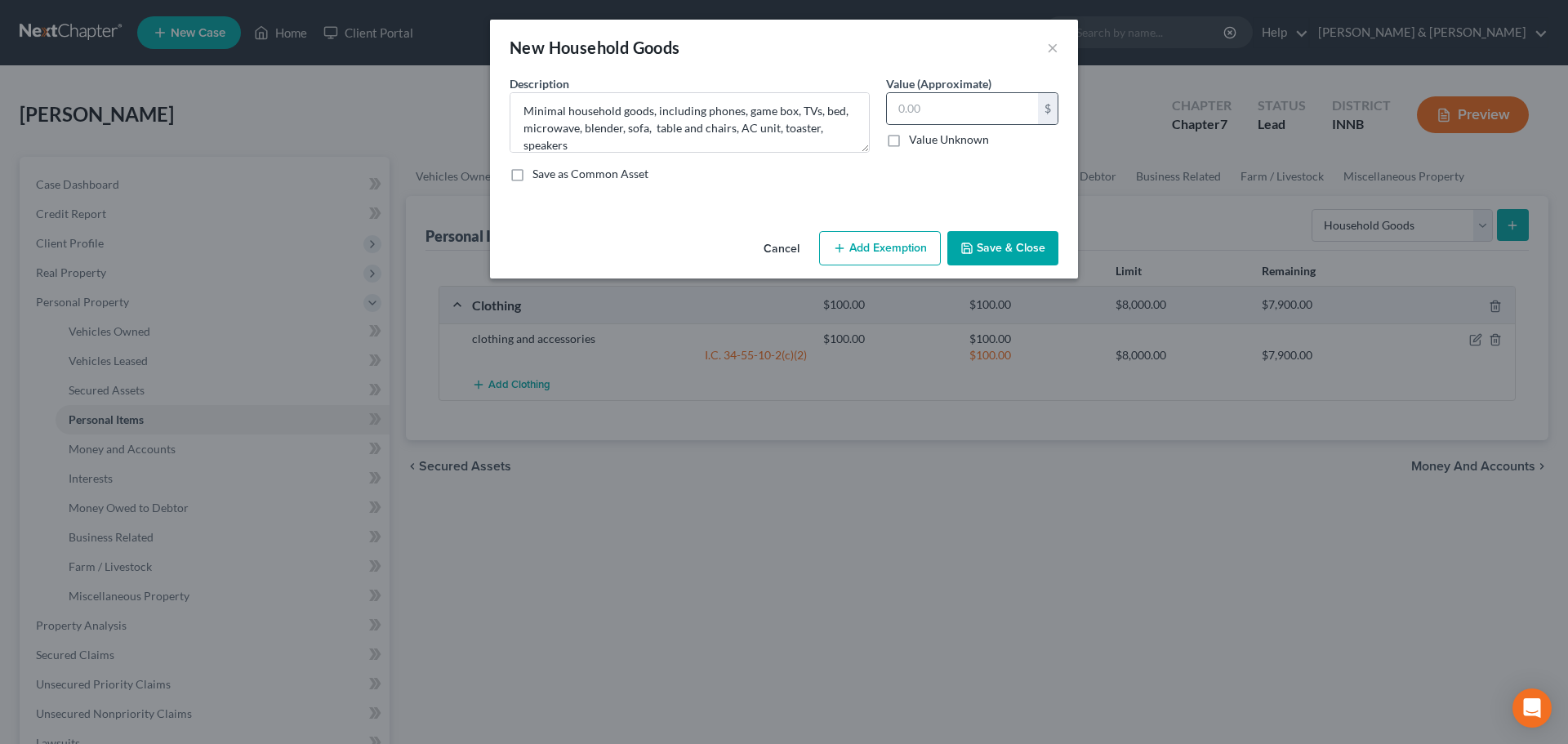
click at [966, 93] on div "$" at bounding box center [971, 109] width 172 height 33
click at [944, 101] on input "text" at bounding box center [962, 109] width 151 height 31
type input "1,015"
click at [892, 238] on button "Add Exemption" at bounding box center [880, 247] width 122 height 34
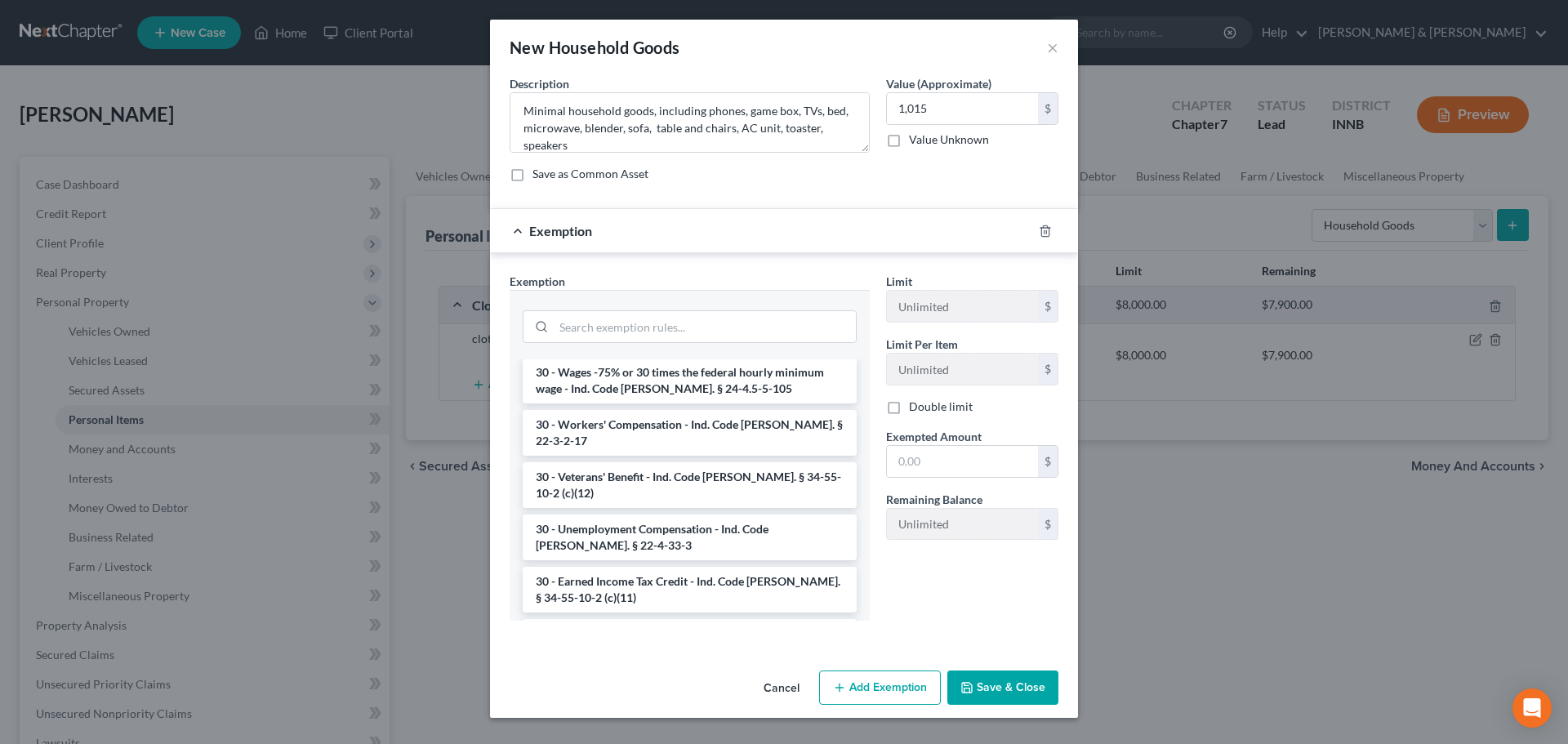
scroll to position [1470, 0]
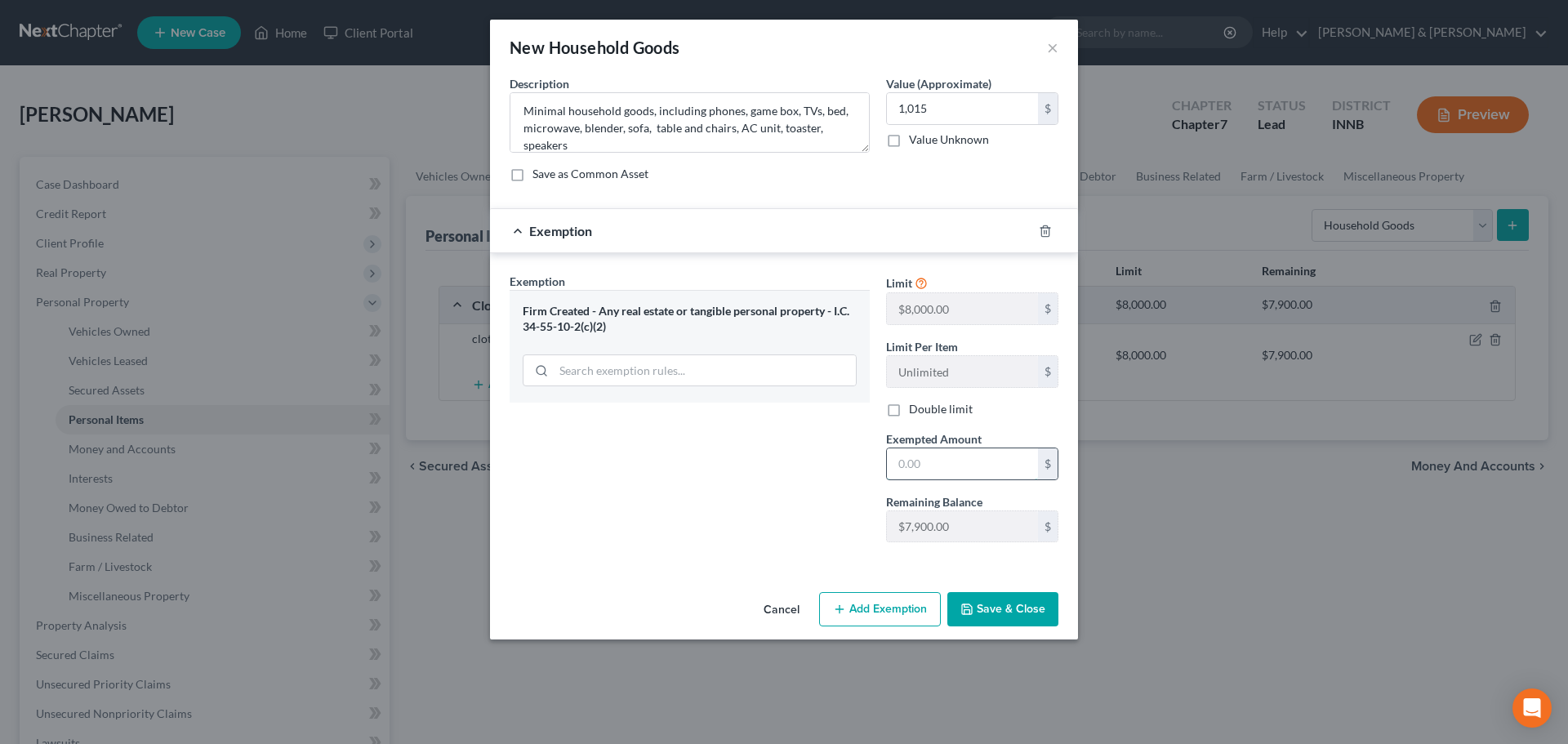
click at [939, 468] on input "text" at bounding box center [962, 465] width 151 height 31
type input "1,015"
click at [983, 601] on button "Save & Close" at bounding box center [1003, 609] width 111 height 34
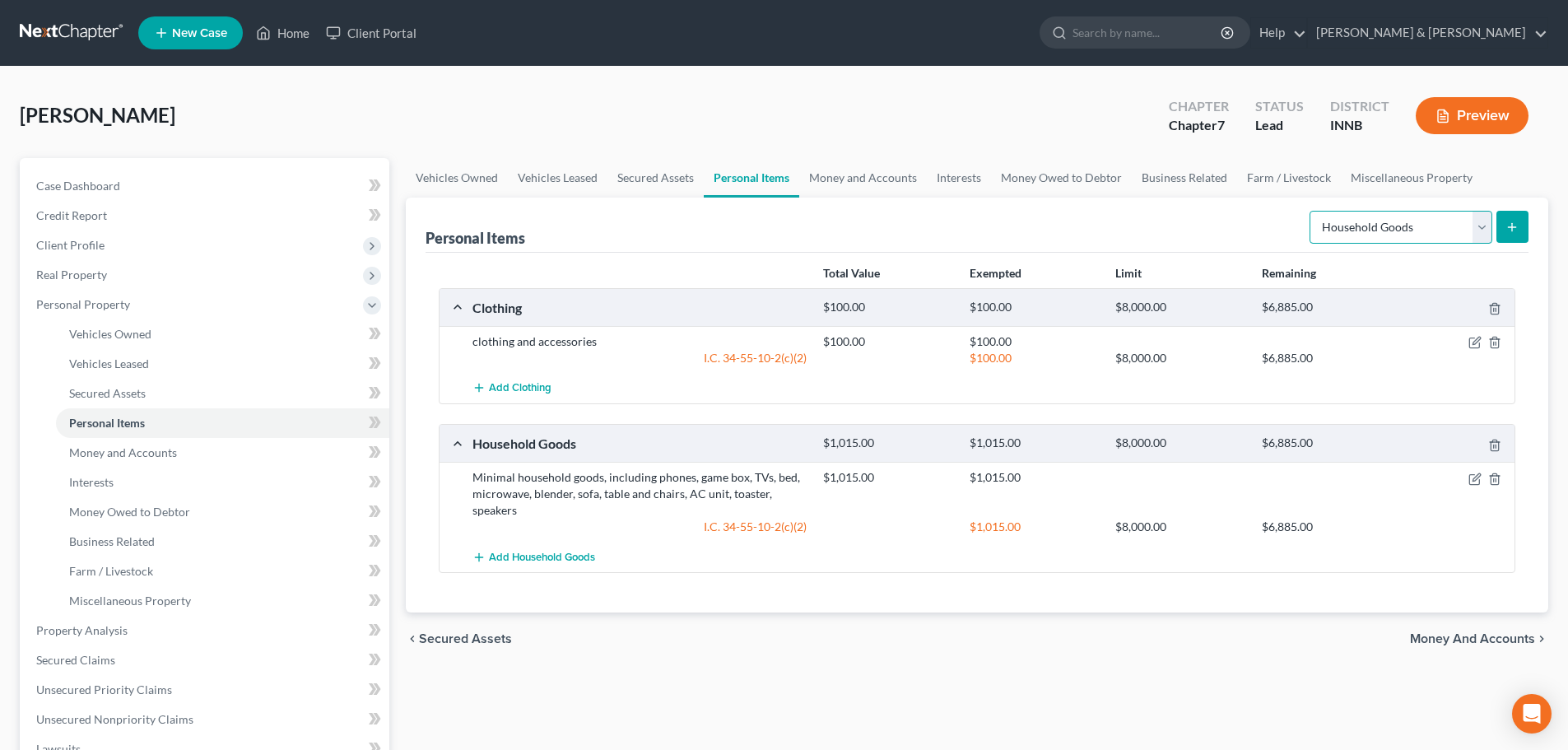
click at [1487, 227] on select "Select Item Type Clothing Collectibles Of Value Electronics Firearms Household …" at bounding box center [1401, 228] width 183 height 33
click at [224, 448] on link "Money and Accounts" at bounding box center [223, 453] width 334 height 29
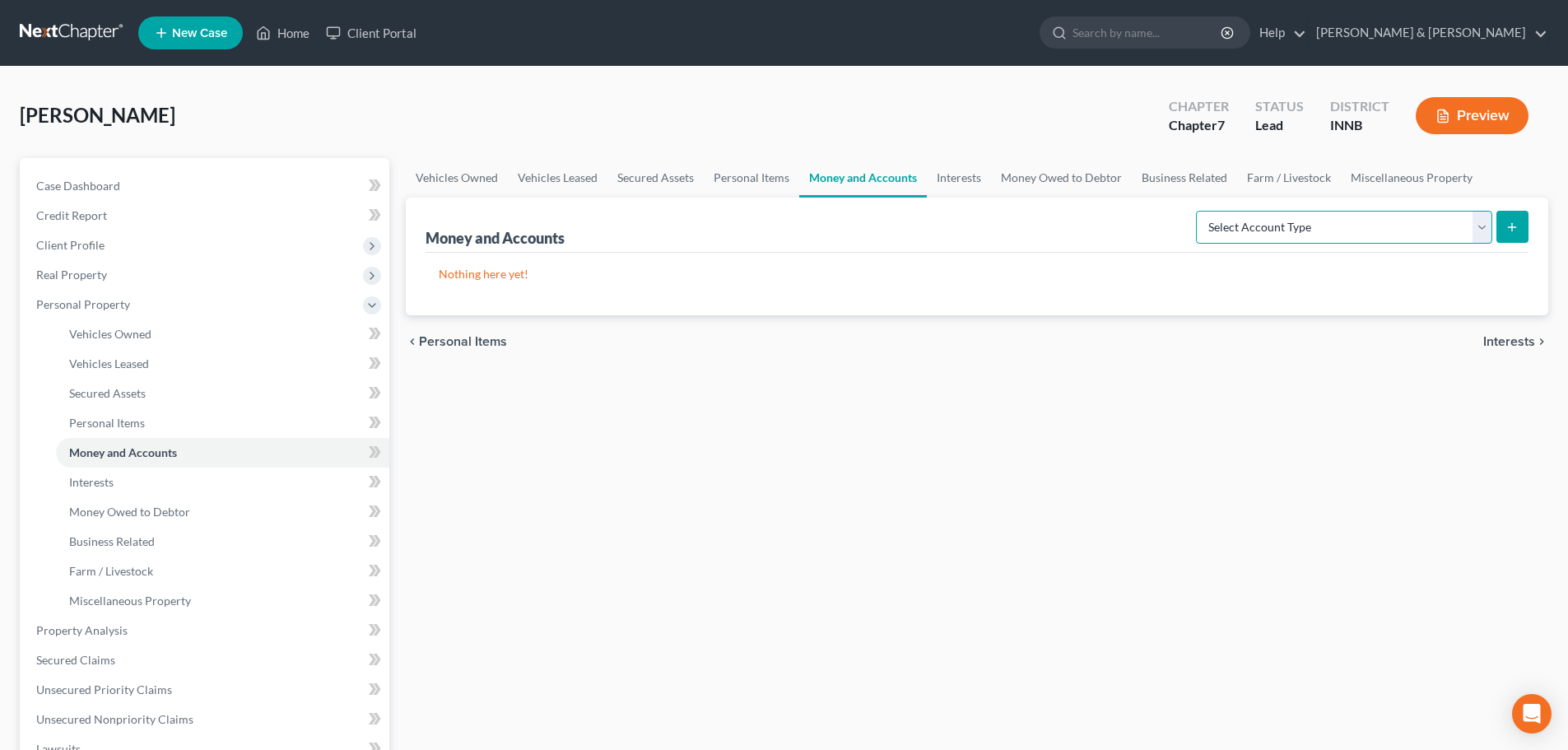
click at [1476, 223] on select "Select Account Type Brokerage Cash on Hand Certificates of Deposit Checking Acc…" at bounding box center [1344, 228] width 296 height 33
select select "cash_on_hand"
click at [1199, 211] on select "Select Account Type Brokerage Cash on Hand Certificates of Deposit Checking Acc…" at bounding box center [1344, 228] width 296 height 33
click at [1512, 226] on line "submit" at bounding box center [1512, 227] width 0 height 8
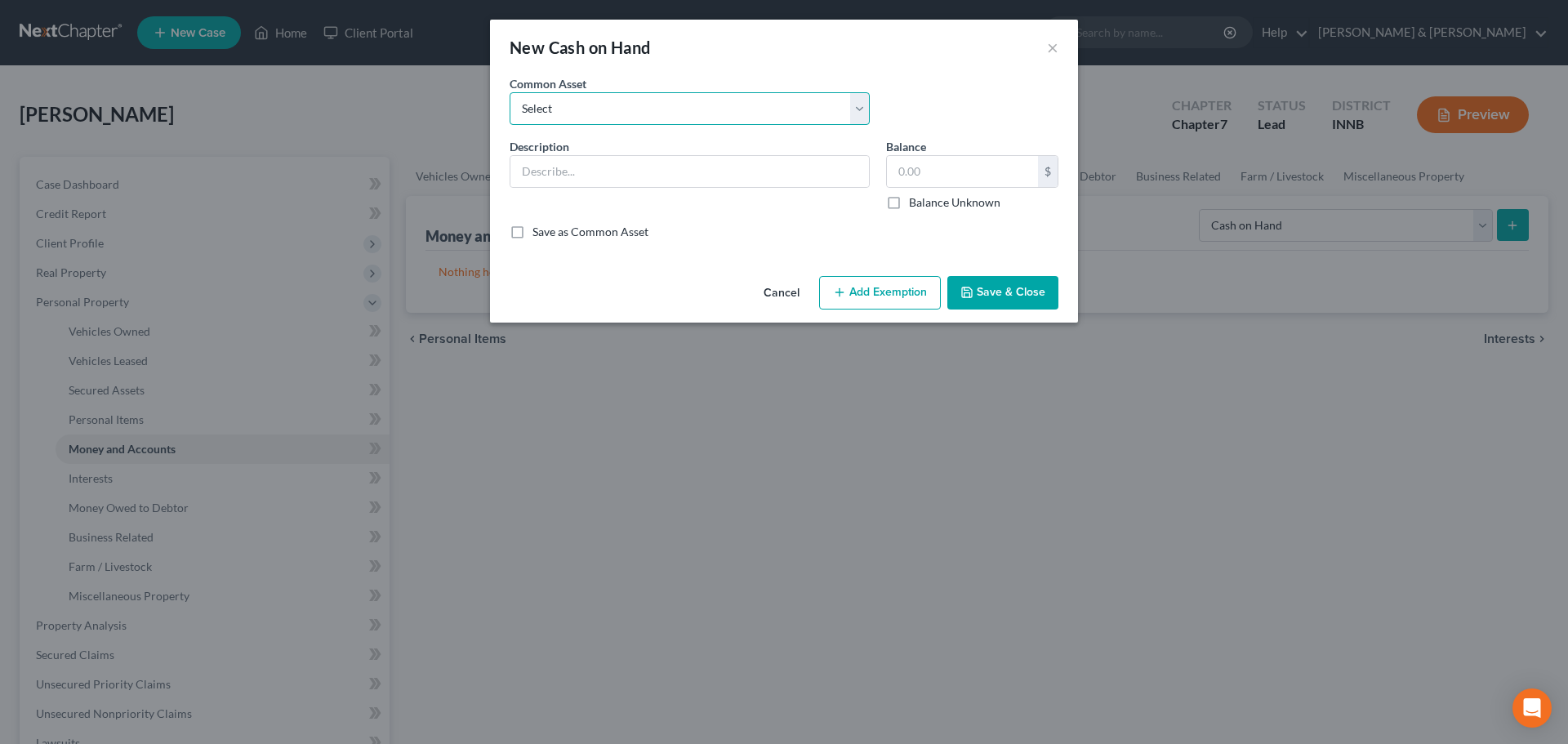
click at [749, 116] on select "Select pocket money" at bounding box center [690, 109] width 360 height 33
select select "0"
click at [510, 93] on select "Select pocket money" at bounding box center [690, 109] width 360 height 33
type input "pocket money"
type input "25.00"
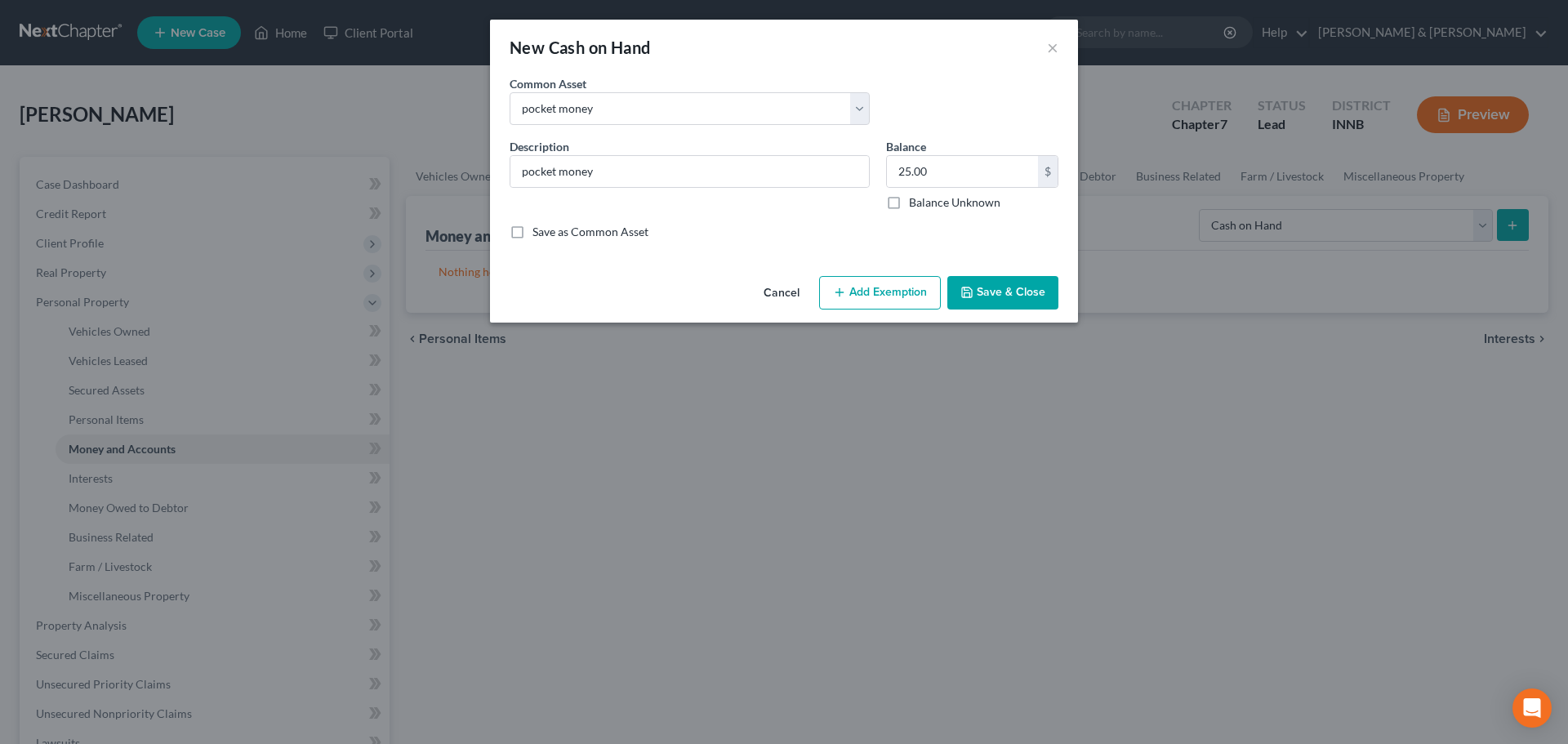
click at [893, 298] on button "Add Exemption" at bounding box center [880, 293] width 122 height 34
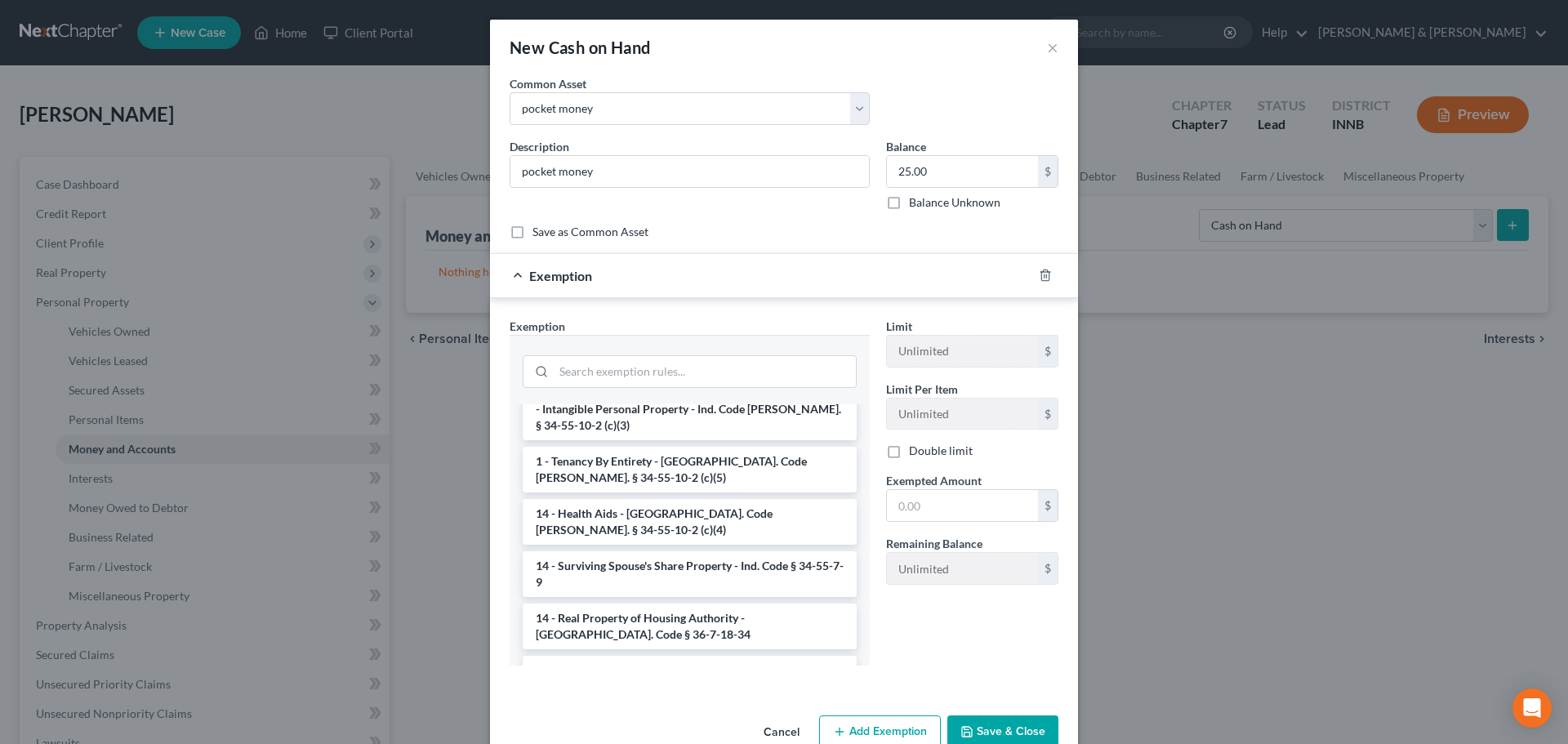
scroll to position [118, 0]
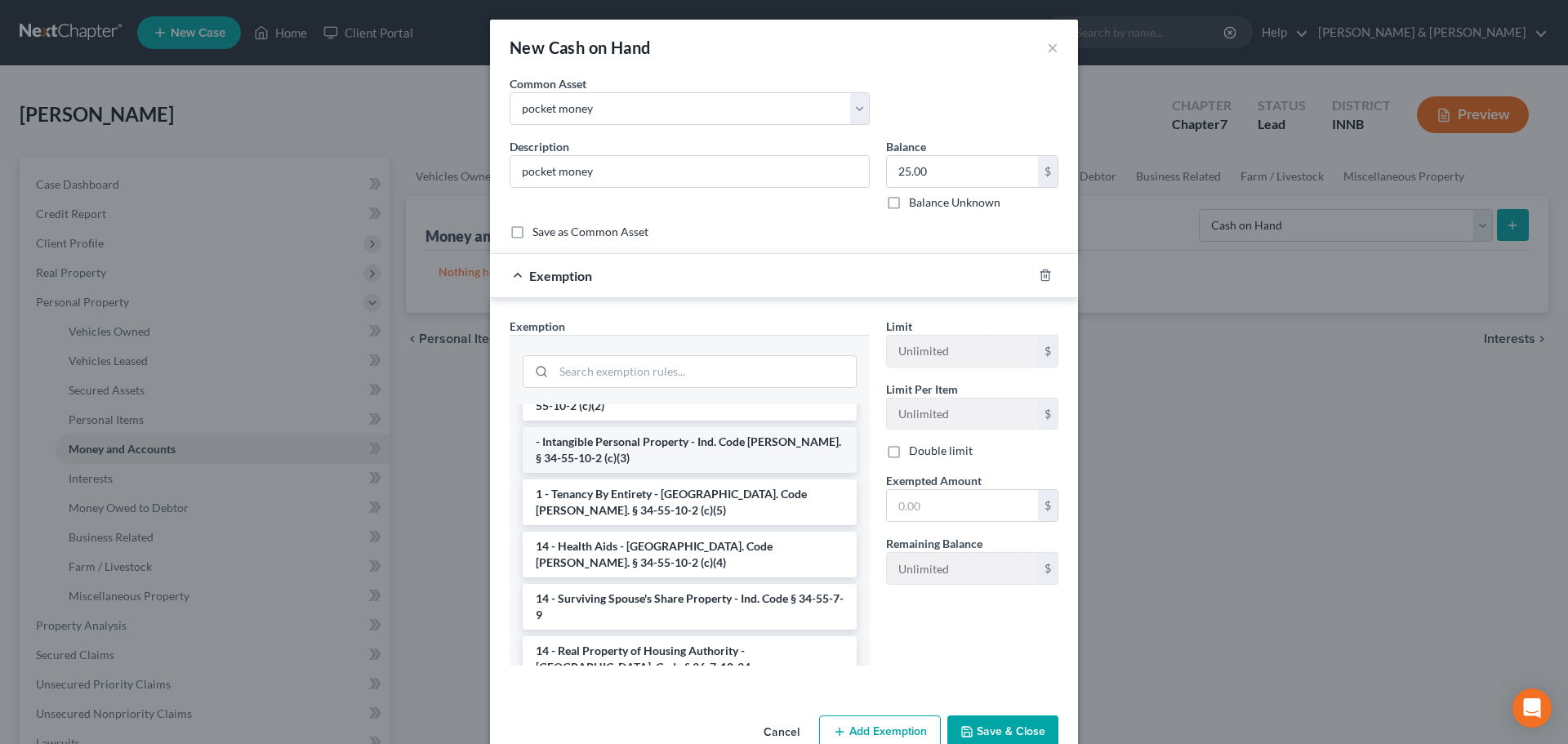
click at [784, 428] on li "- Intangible Personal Property - Ind. Code [PERSON_NAME]. § 34-55-10-2 (c)(3)" at bounding box center [689, 450] width 334 height 46
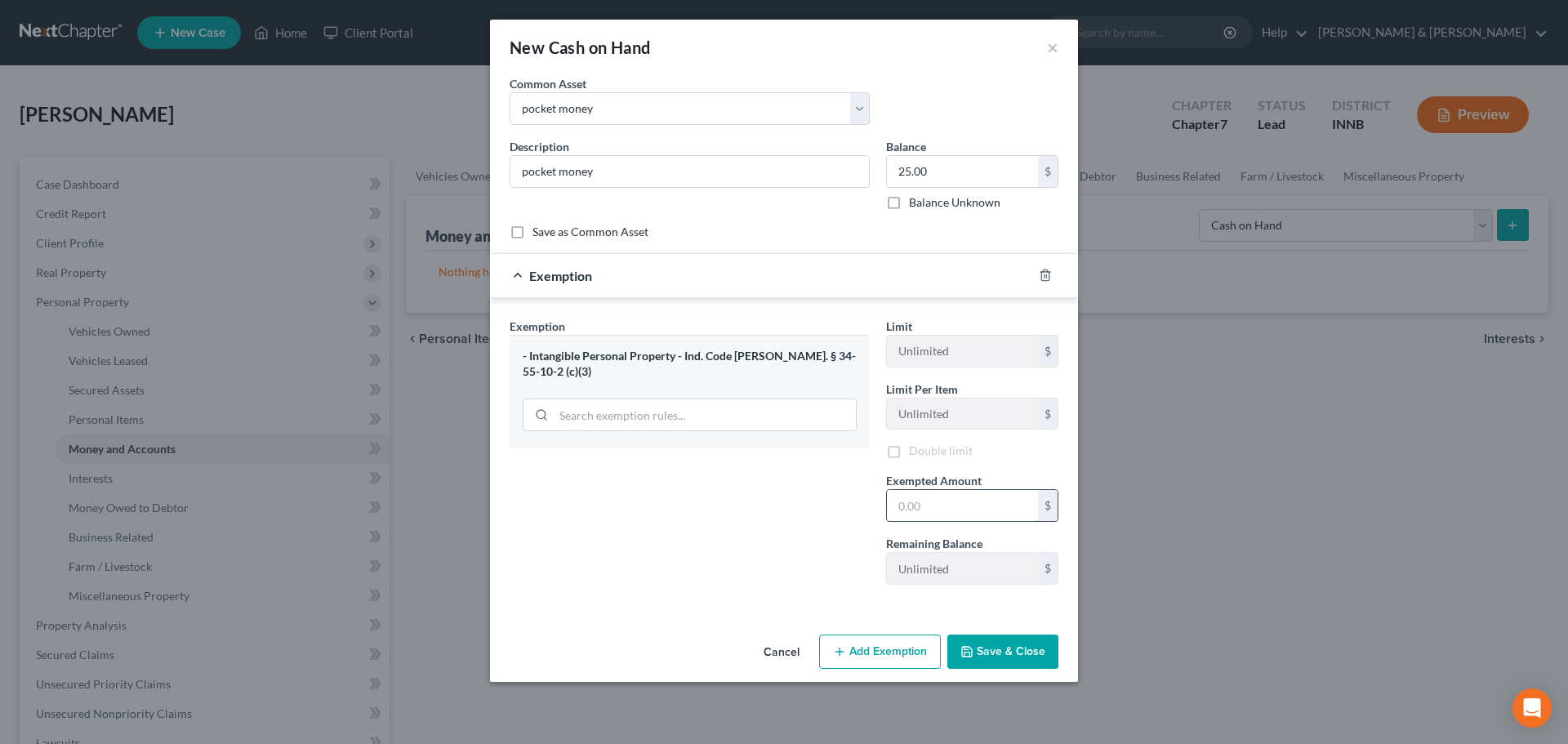
click at [929, 500] on input "text" at bounding box center [962, 505] width 151 height 31
type input "25"
click at [996, 654] on button "Save & Close" at bounding box center [1003, 653] width 111 height 34
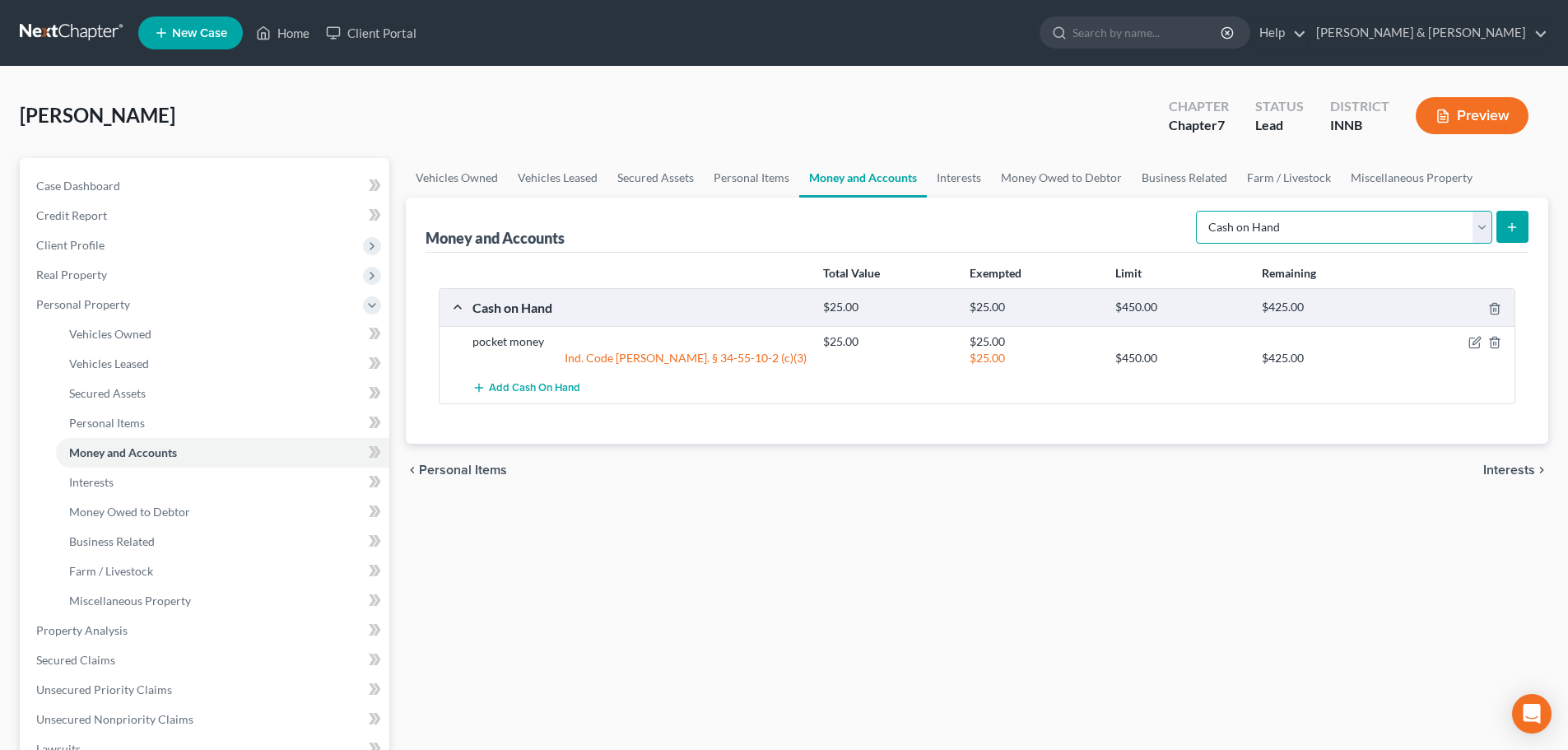
click at [1481, 225] on select "Select Account Type Brokerage Cash on Hand Certificates of Deposit Checking Acc…" at bounding box center [1344, 228] width 296 height 33
select select "checking"
click at [1199, 211] on select "Select Account Type Brokerage Cash on Hand Certificates of Deposit Checking Acc…" at bounding box center [1344, 228] width 296 height 33
click at [1512, 228] on line "submit" at bounding box center [1512, 227] width 0 height 8
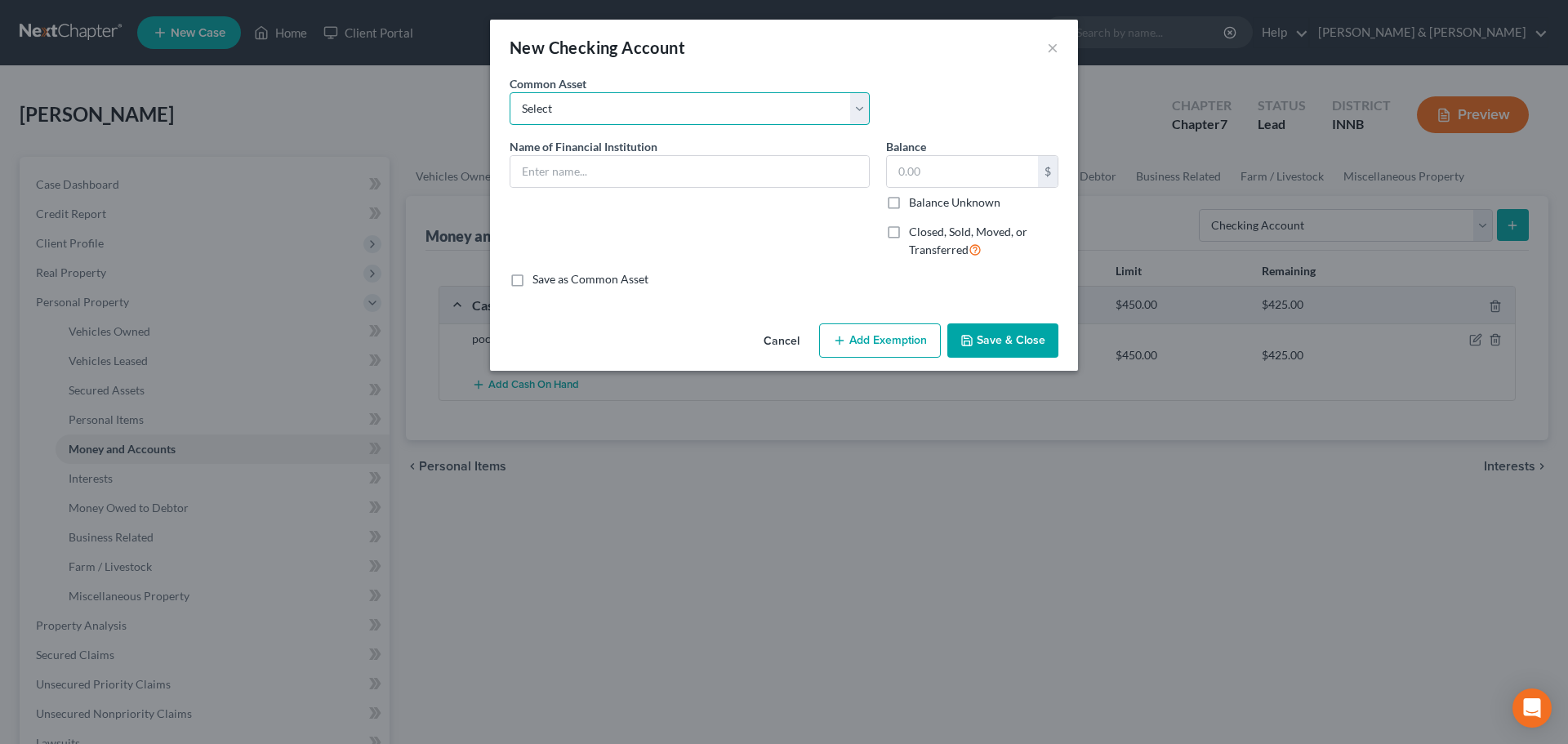
click at [743, 113] on select "Select First State Bank 1st Source Inova FCU Notre Dame FCU" at bounding box center [690, 109] width 360 height 33
click at [727, 170] on input "text" at bounding box center [689, 171] width 358 height 31
type input "Chiphone FCU"
type input "25"
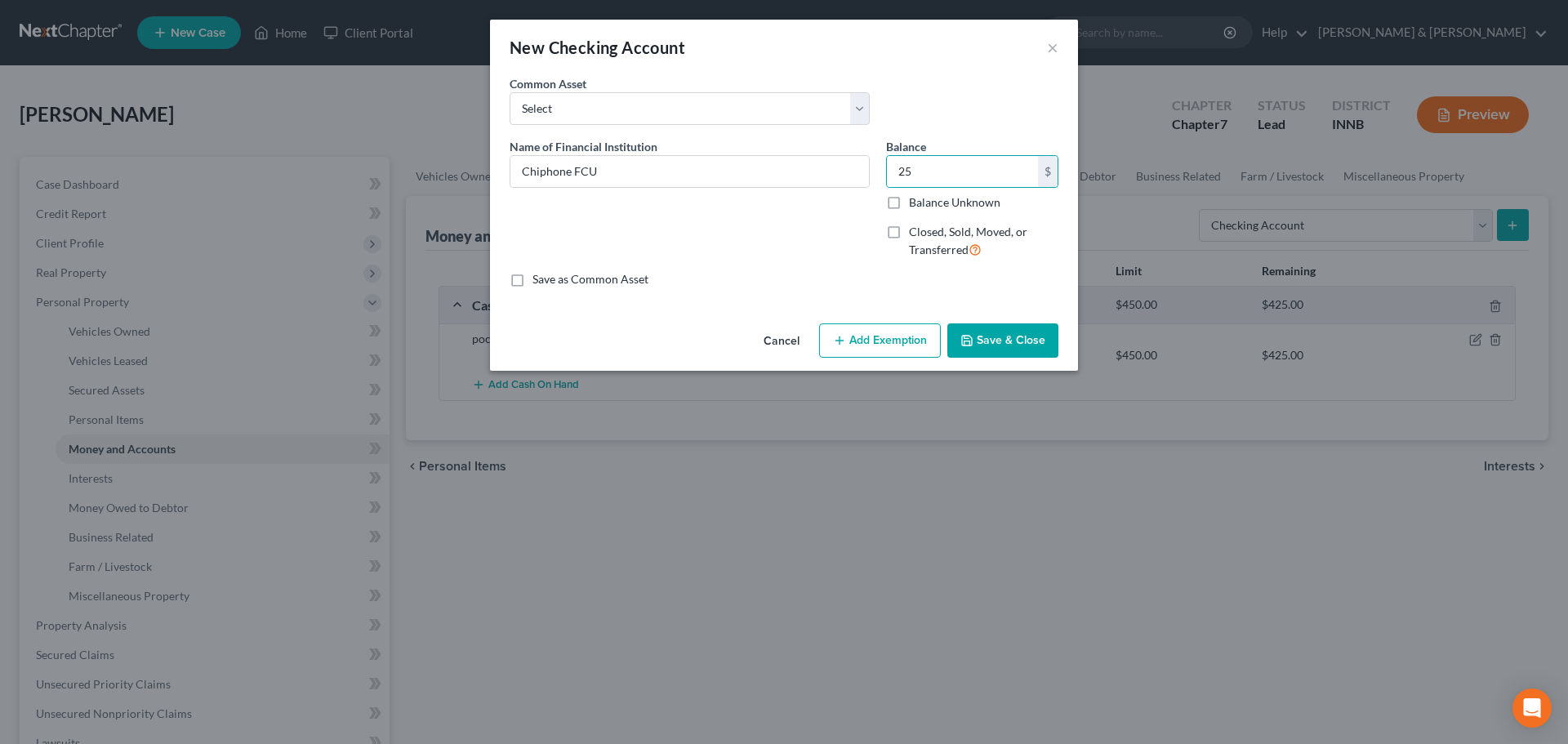
click at [878, 346] on button "Add Exemption" at bounding box center [880, 340] width 122 height 34
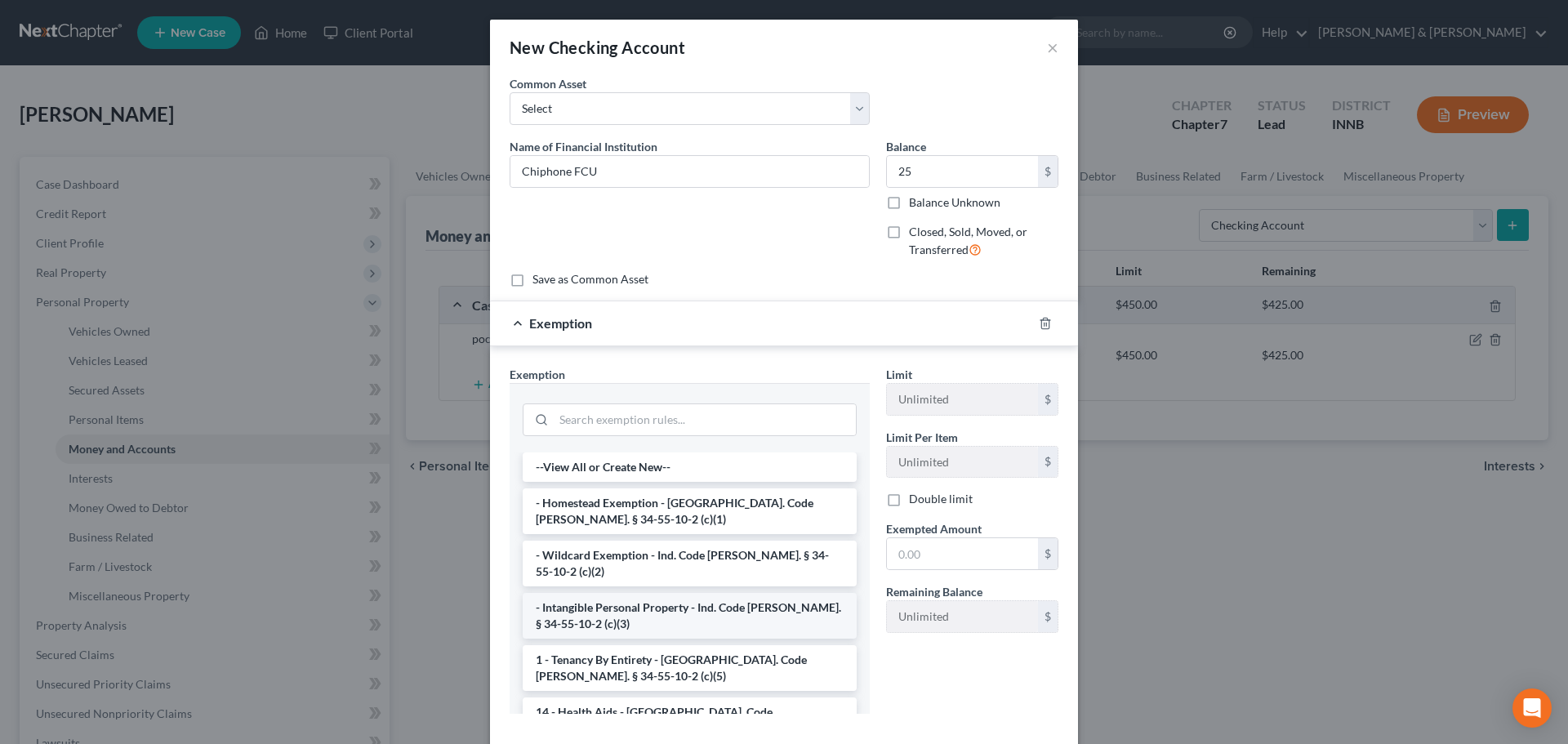
click at [796, 606] on li "- Intangible Personal Property - Ind. Code [PERSON_NAME]. § 34-55-10-2 (c)(3)" at bounding box center [689, 615] width 334 height 46
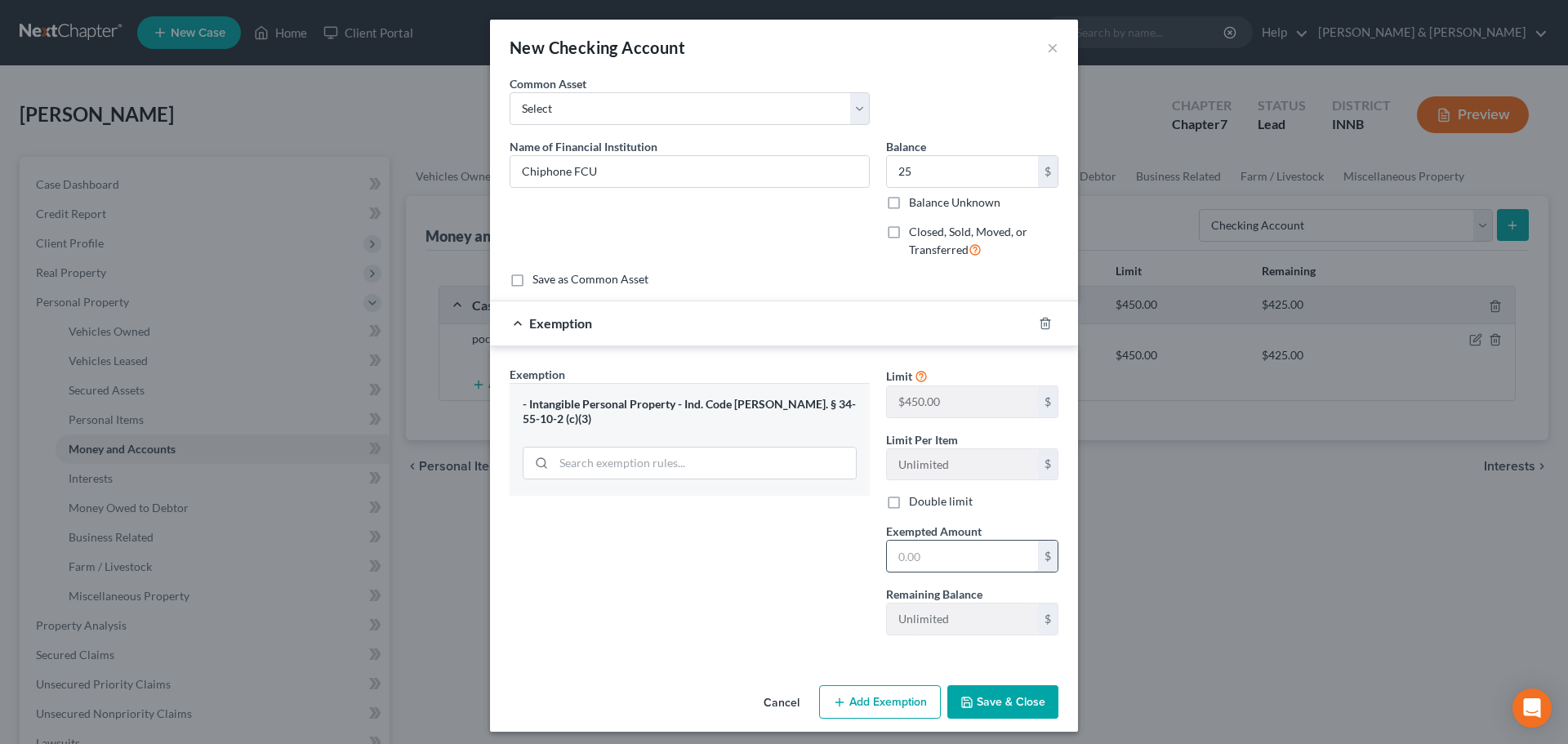
click at [930, 554] on input "text" at bounding box center [962, 556] width 151 height 31
type input "25"
click at [992, 709] on button "Save & Close" at bounding box center [1003, 702] width 111 height 34
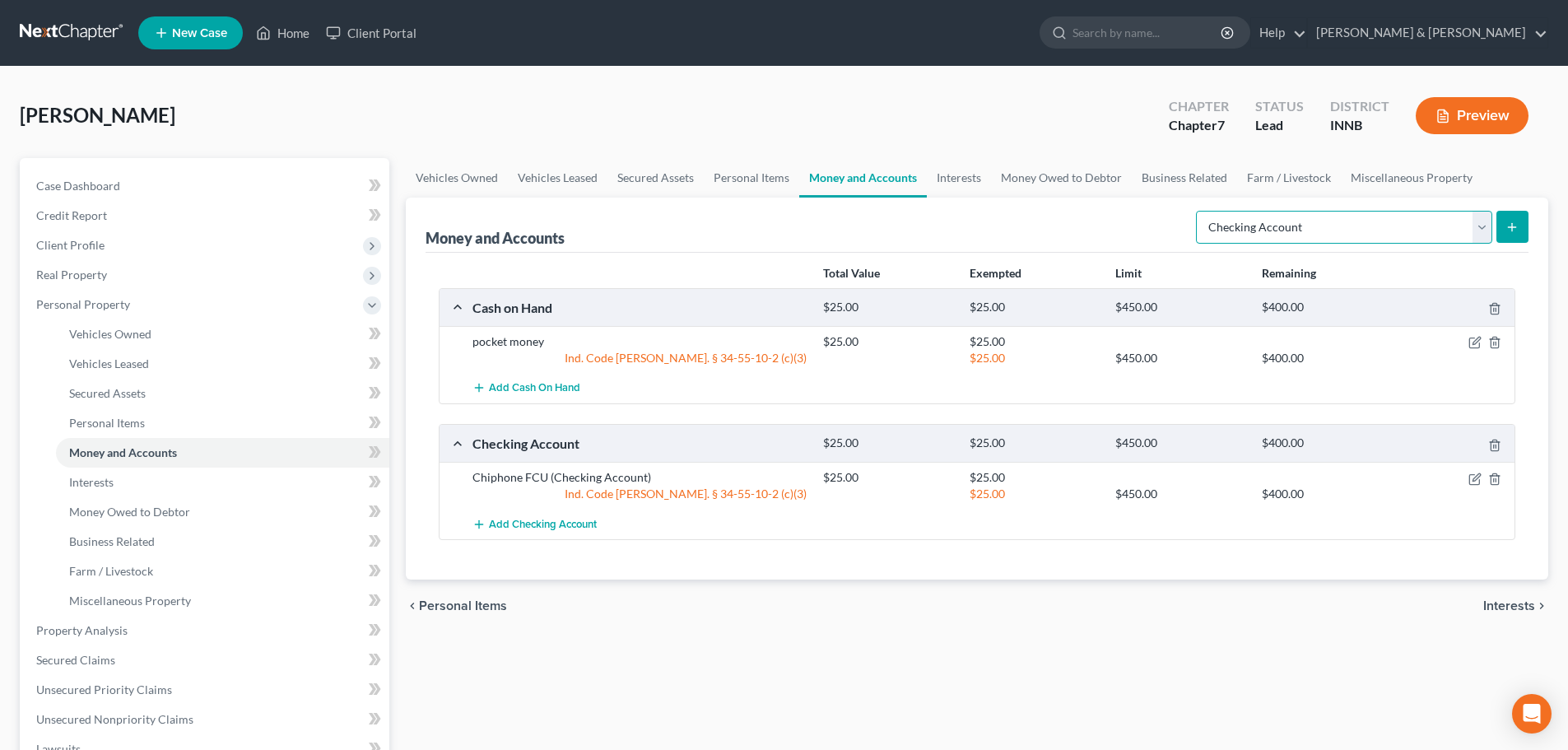
click at [1479, 223] on select "Select Account Type Brokerage Cash on Hand Certificates of Deposit Checking Acc…" at bounding box center [1344, 228] width 296 height 33
select select "savings"
click at [1199, 211] on select "Select Account Type Brokerage Cash on Hand Certificates of Deposit Checking Acc…" at bounding box center [1344, 228] width 296 height 33
click at [1509, 222] on icon "submit" at bounding box center [1512, 227] width 13 height 13
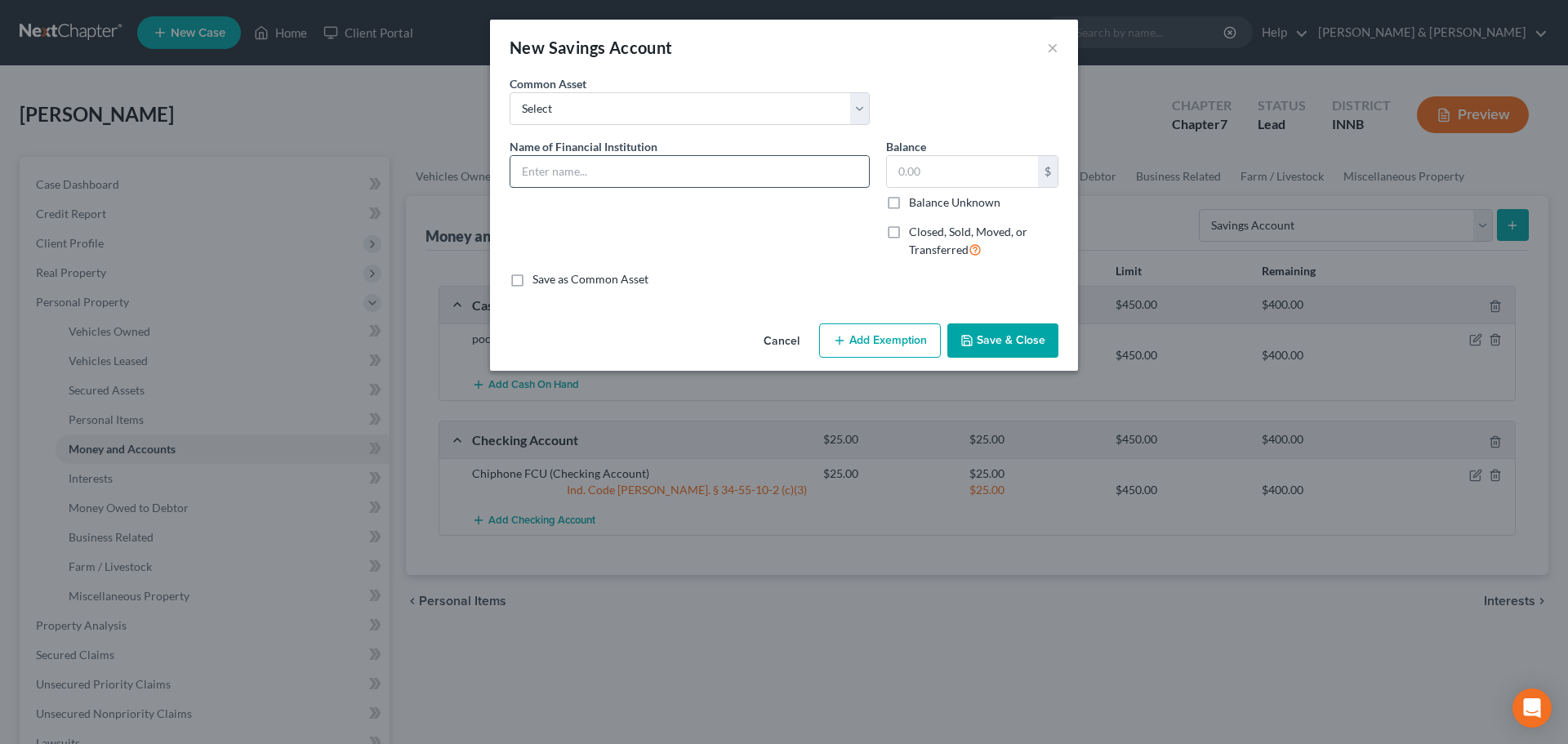
click at [664, 179] on input "text" at bounding box center [689, 171] width 358 height 31
click at [650, 111] on select "Select Inova FCU" at bounding box center [690, 109] width 360 height 33
click at [633, 183] on input "text" at bounding box center [689, 171] width 358 height 31
type input "Chiphone FCU"
click at [935, 179] on input "text" at bounding box center [962, 171] width 151 height 31
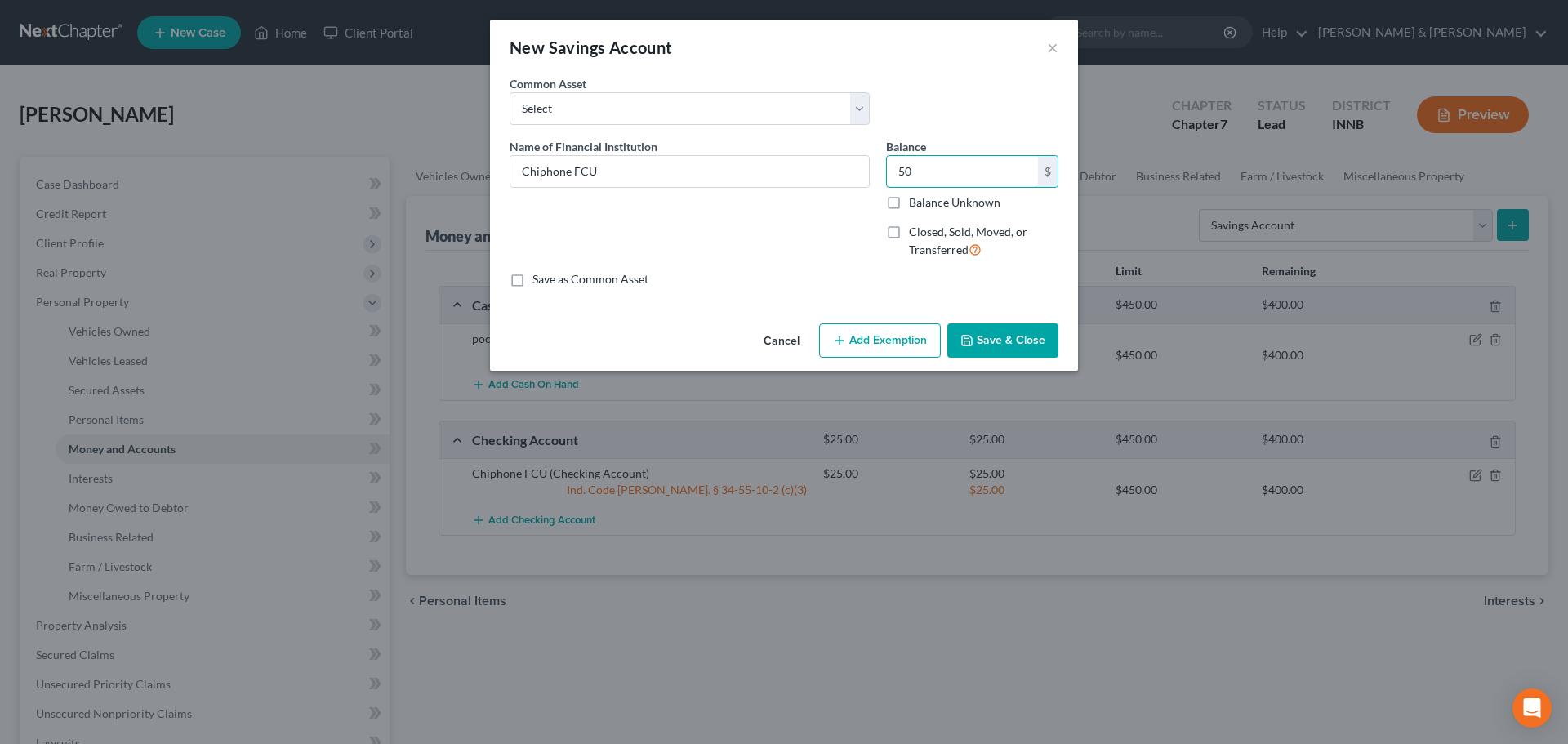
type input "50"
click at [910, 334] on button "Add Exemption" at bounding box center [880, 340] width 122 height 34
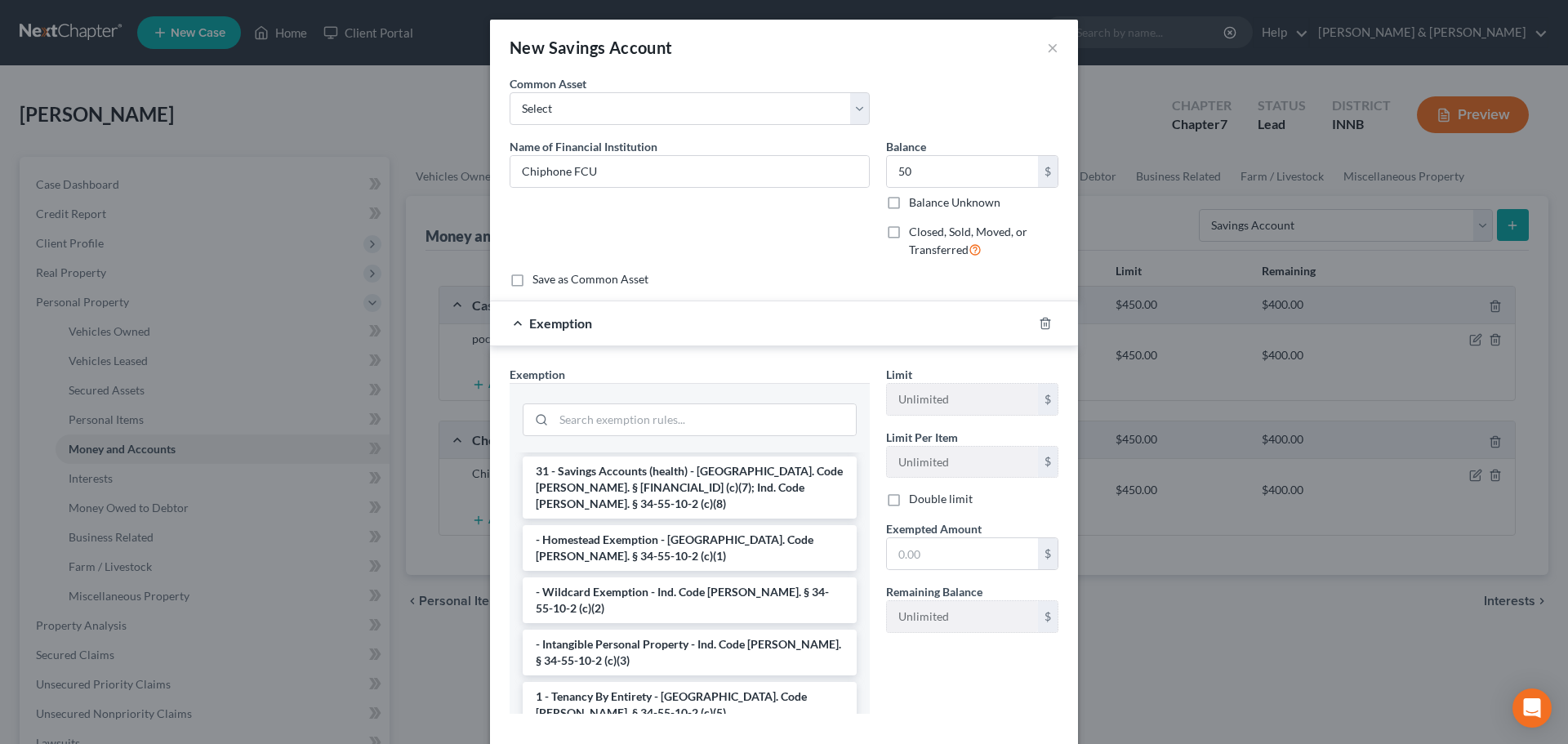
scroll to position [286, 0]
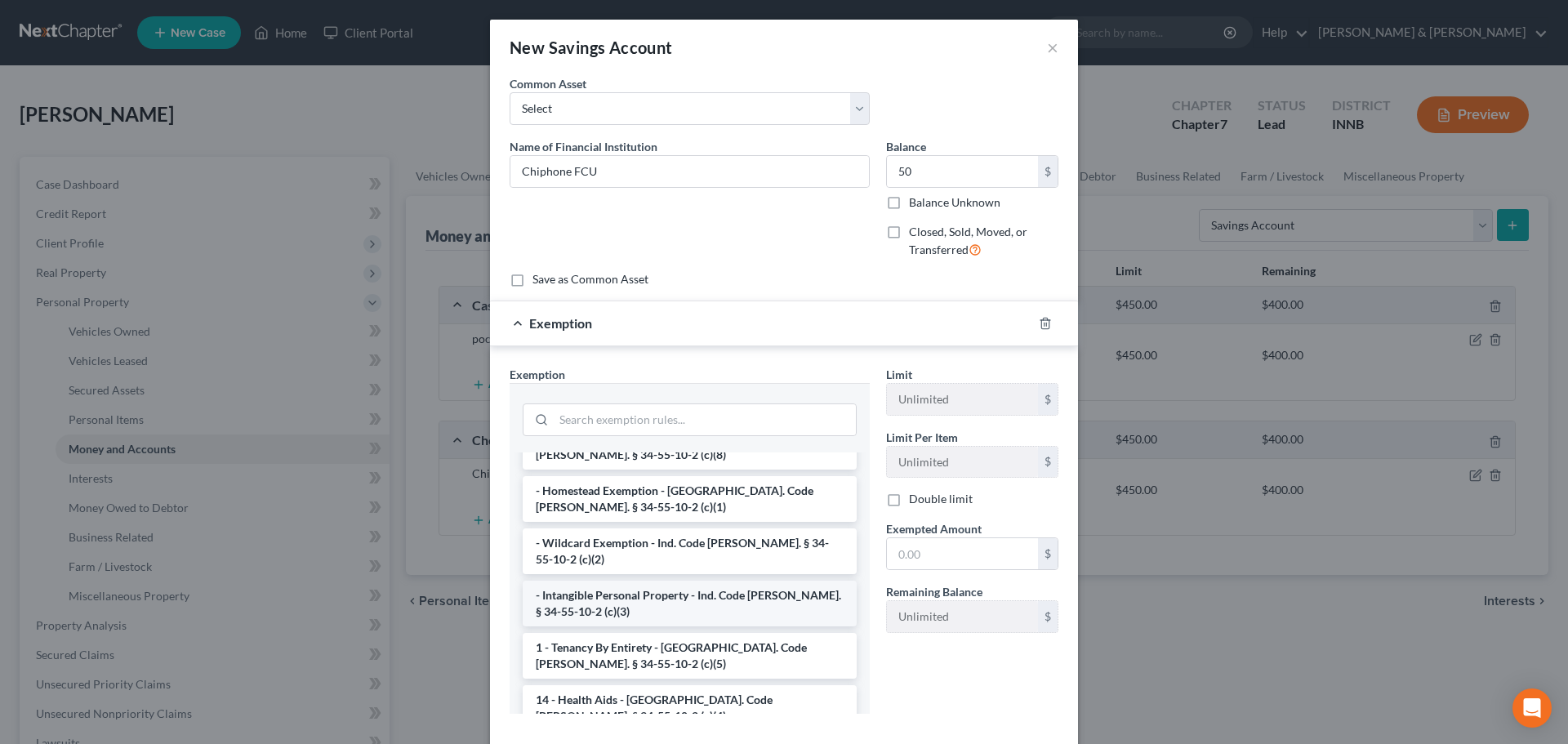
click at [736, 581] on li "- Intangible Personal Property - Ind. Code [PERSON_NAME]. § 34-55-10-2 (c)(3)" at bounding box center [689, 604] width 334 height 46
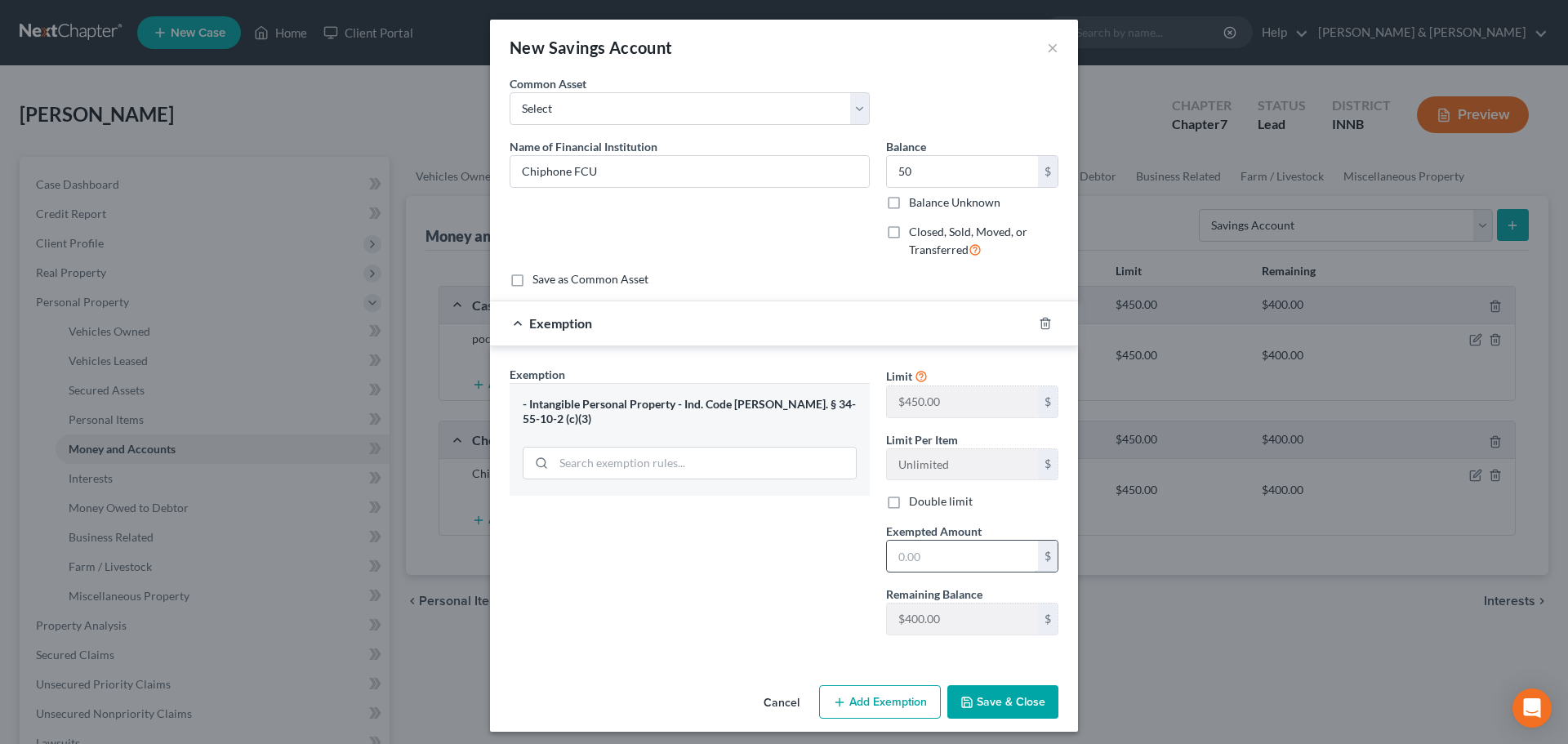
click at [926, 562] on input "text" at bounding box center [962, 556] width 151 height 31
type input "50"
click at [996, 698] on button "Save & Close" at bounding box center [1003, 702] width 111 height 34
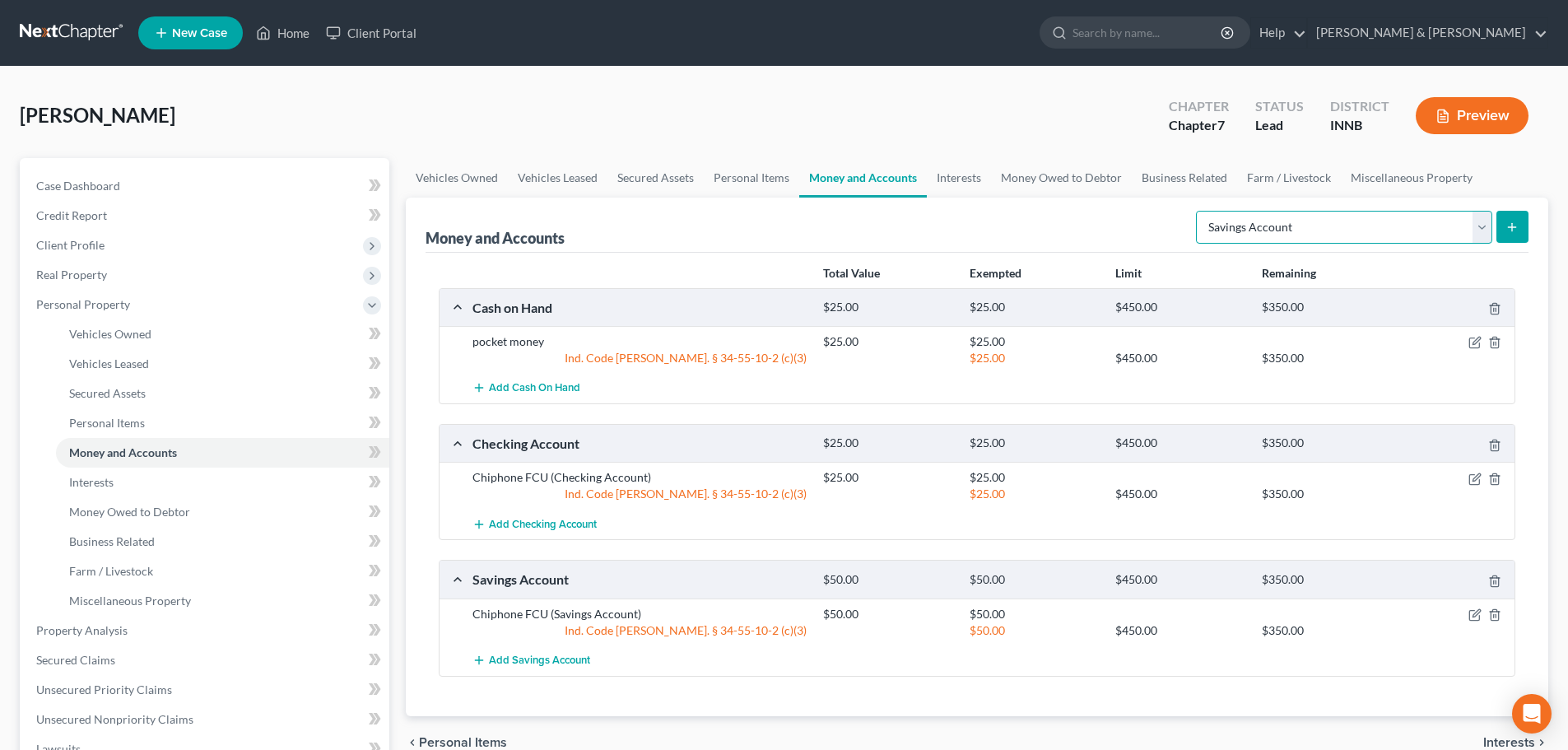
click at [1481, 237] on select "Select Account Type Brokerage Cash on Hand Certificates of Deposit Checking Acc…" at bounding box center [1344, 228] width 296 height 33
click at [1481, 236] on select "Select Account Type Brokerage Cash on Hand Certificates of Deposit Checking Acc…" at bounding box center [1344, 228] width 296 height 33
click at [170, 474] on link "Interests" at bounding box center [223, 483] width 334 height 29
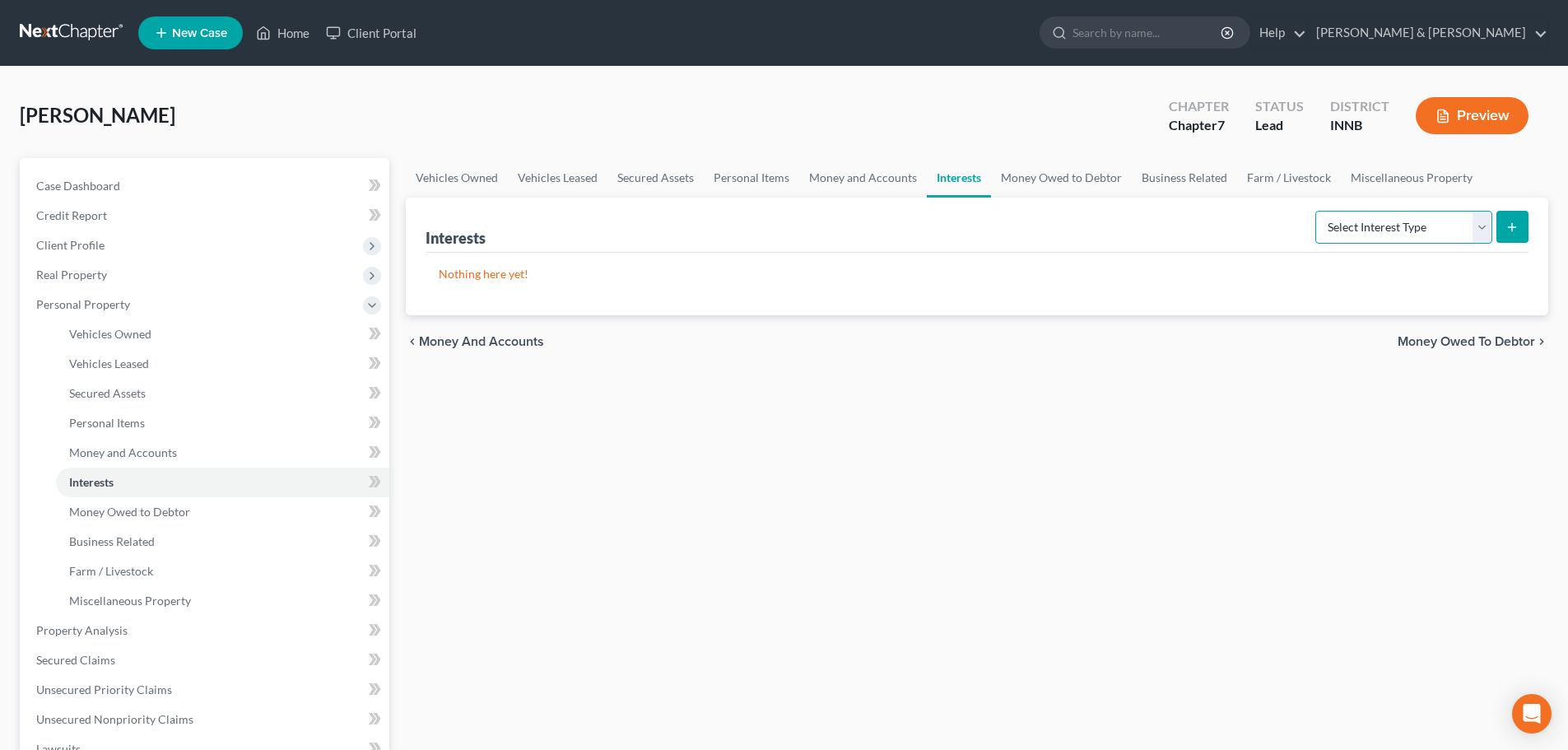
click at [1480, 229] on select "Select Interest Type 401K Annuity Bond Education IRA Government Bond Government…" at bounding box center [1404, 228] width 177 height 33
click at [1505, 221] on button "submit" at bounding box center [1512, 227] width 32 height 32
click at [217, 522] on link "Money Owed to Debtor" at bounding box center [223, 512] width 334 height 29
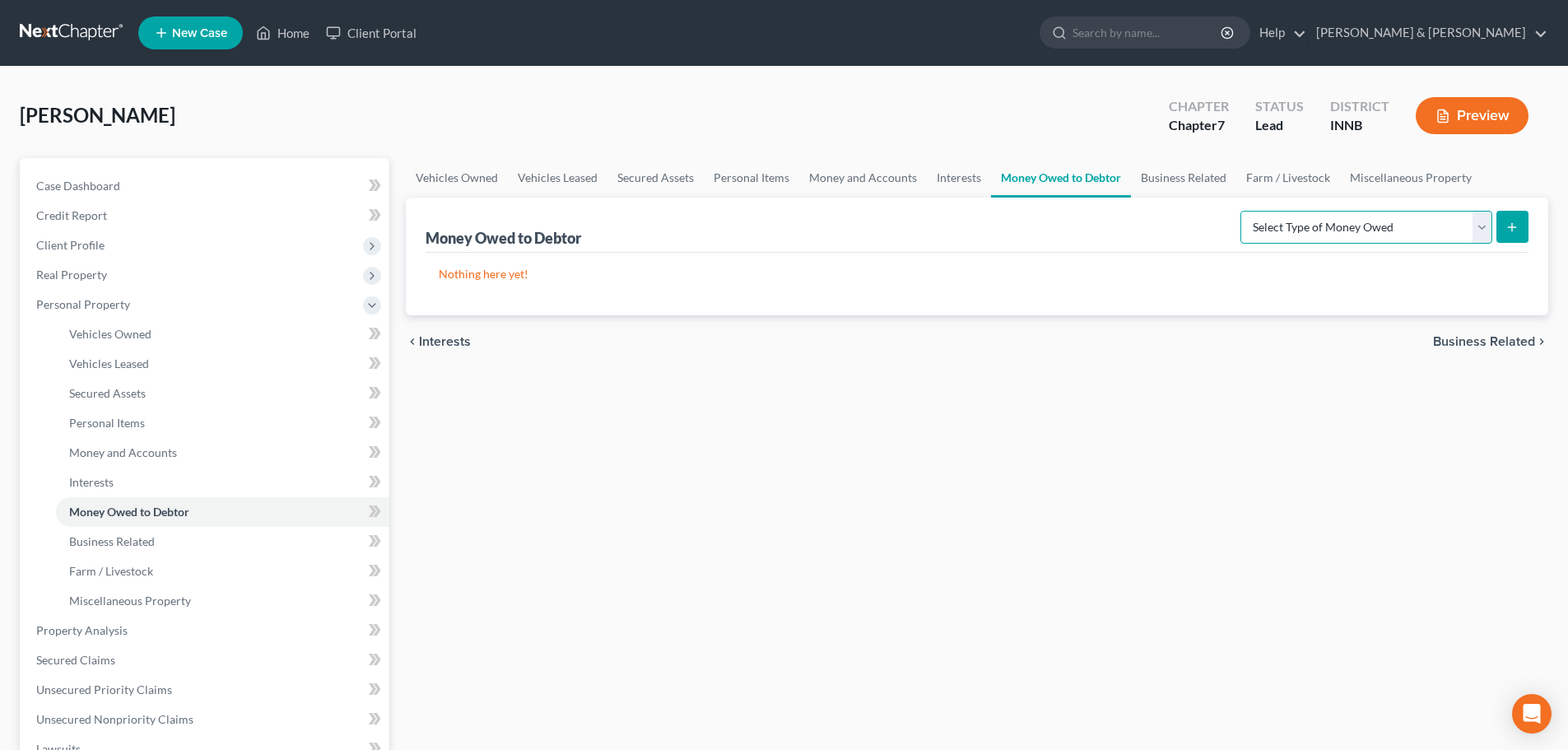
click at [1481, 228] on select "Select Type of Money Owed Accounts Receivable Alimony Child Support Claims Agai…" at bounding box center [1366, 228] width 252 height 33
select select "expected_tax_refund"
click at [1243, 211] on select "Select Type of Money Owed Accounts Receivable Alimony Child Support Claims Agai…" at bounding box center [1366, 228] width 252 height 33
click at [1481, 234] on select "Select Type of Money Owed Accounts Receivable Alimony Child Support Claims Agai…" at bounding box center [1366, 228] width 252 height 33
click at [1243, 211] on select "Select Type of Money Owed Accounts Receivable Alimony Child Support Claims Agai…" at bounding box center [1366, 228] width 252 height 33
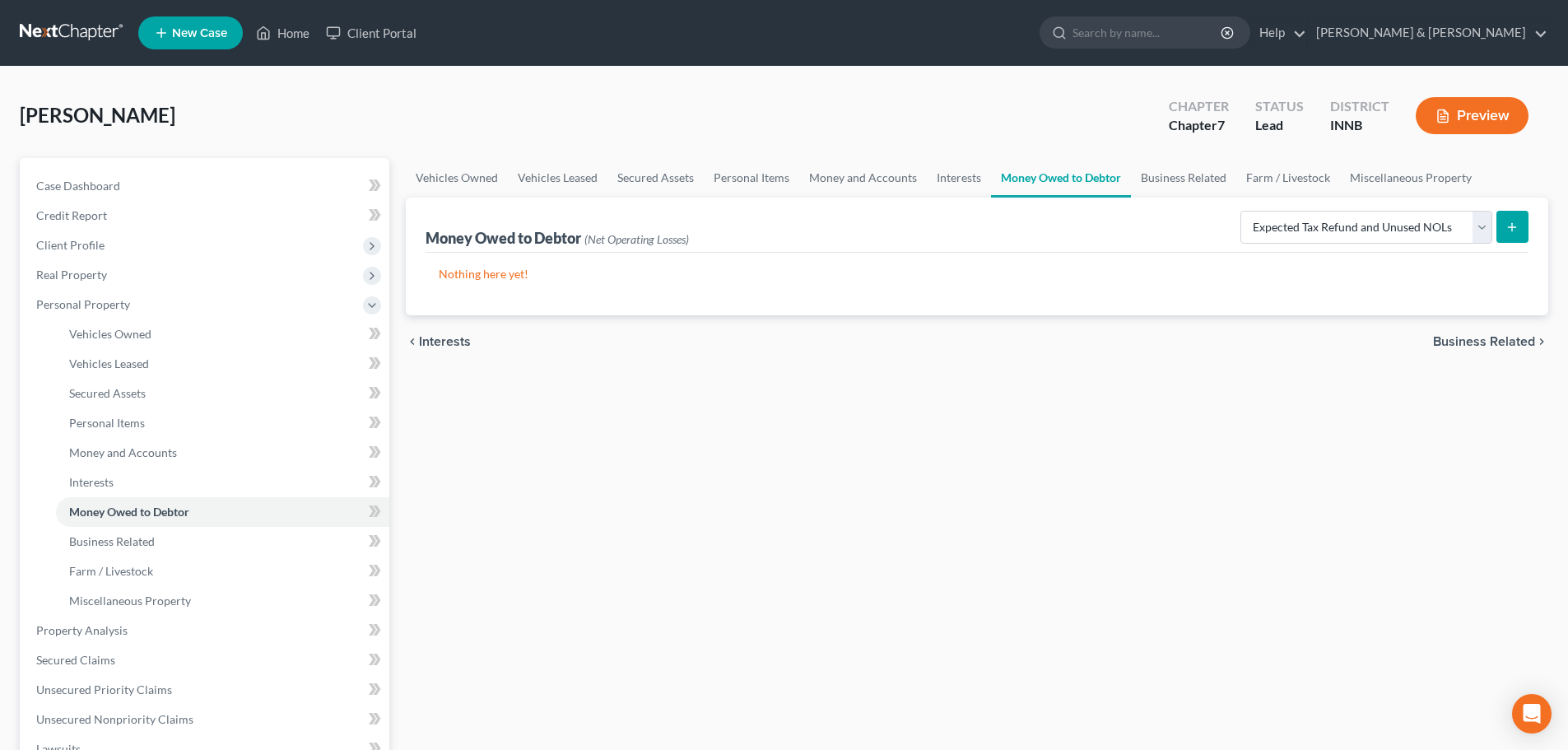
click at [1516, 233] on icon "submit" at bounding box center [1512, 227] width 13 height 13
select select "0"
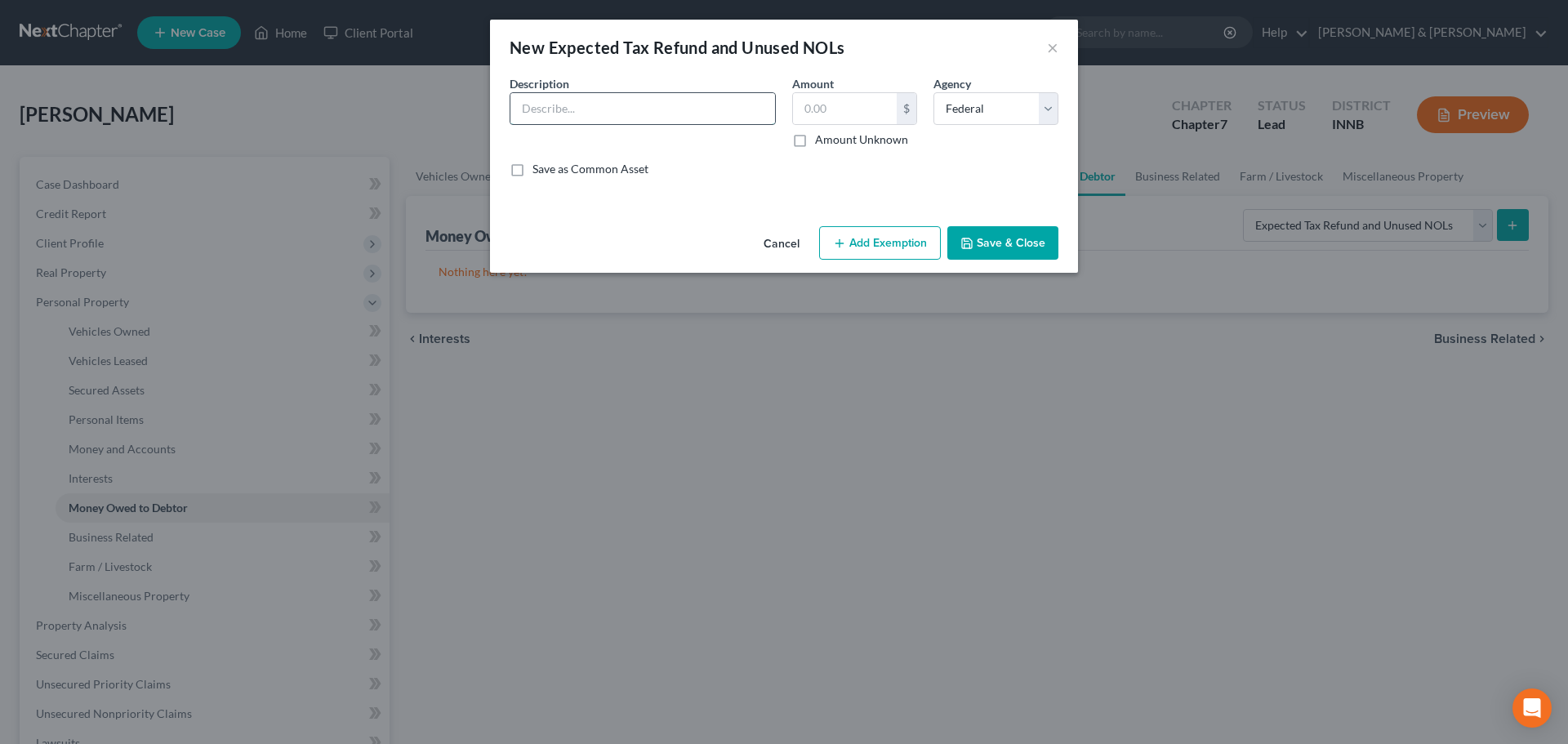
click at [688, 110] on input "text" at bounding box center [642, 109] width 265 height 31
click at [654, 106] on input "Any earned income credit. Debtors received combined Federal and State refunds o…" at bounding box center [642, 109] width 265 height 31
type input "Any earned income credit."
click at [815, 141] on label "Amount Unknown" at bounding box center [861, 139] width 93 height 17
click at [821, 141] on input "Amount Unknown" at bounding box center [826, 136] width 11 height 11
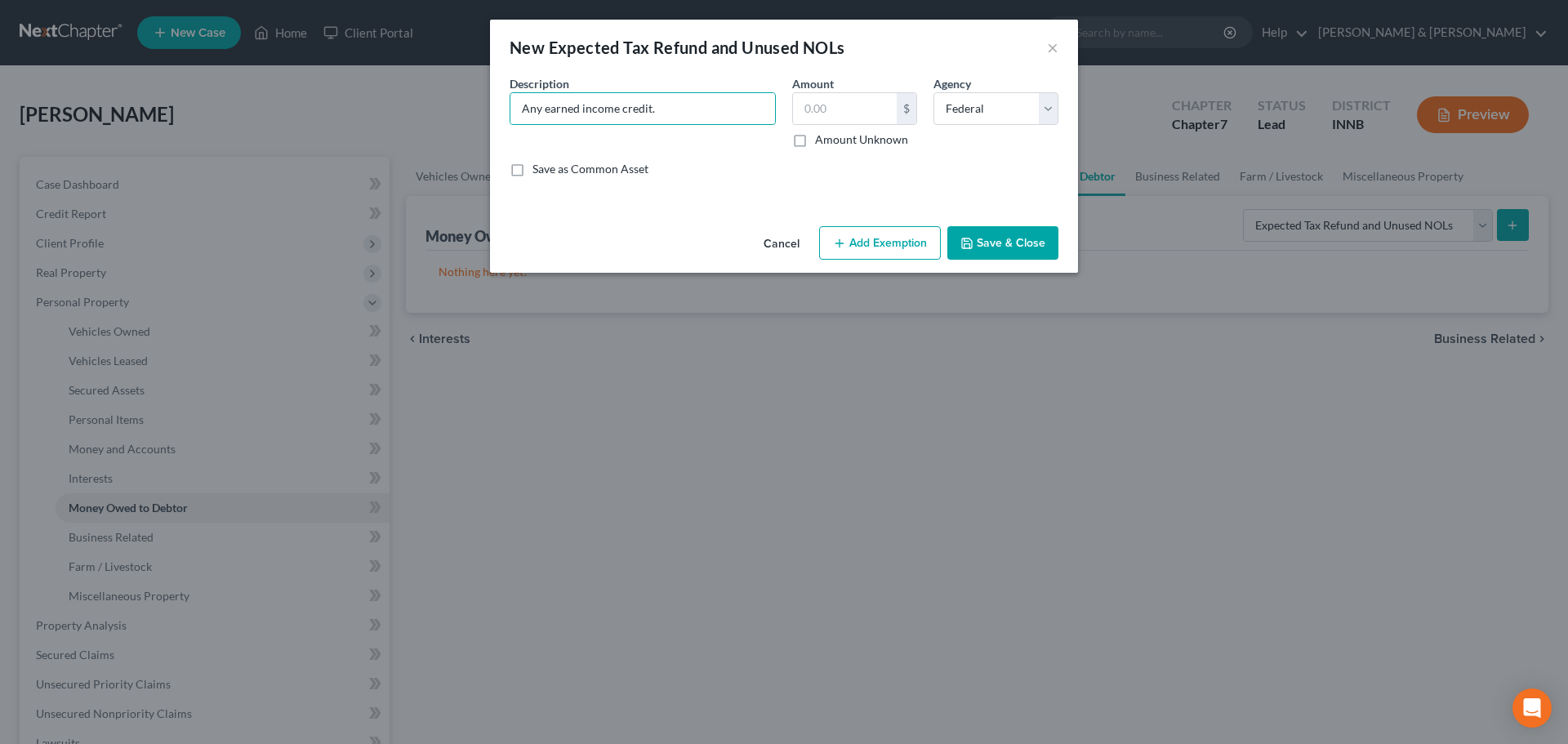
checkbox input "true"
type input "0.00"
click at [875, 250] on button "Add Exemption" at bounding box center [880, 242] width 122 height 34
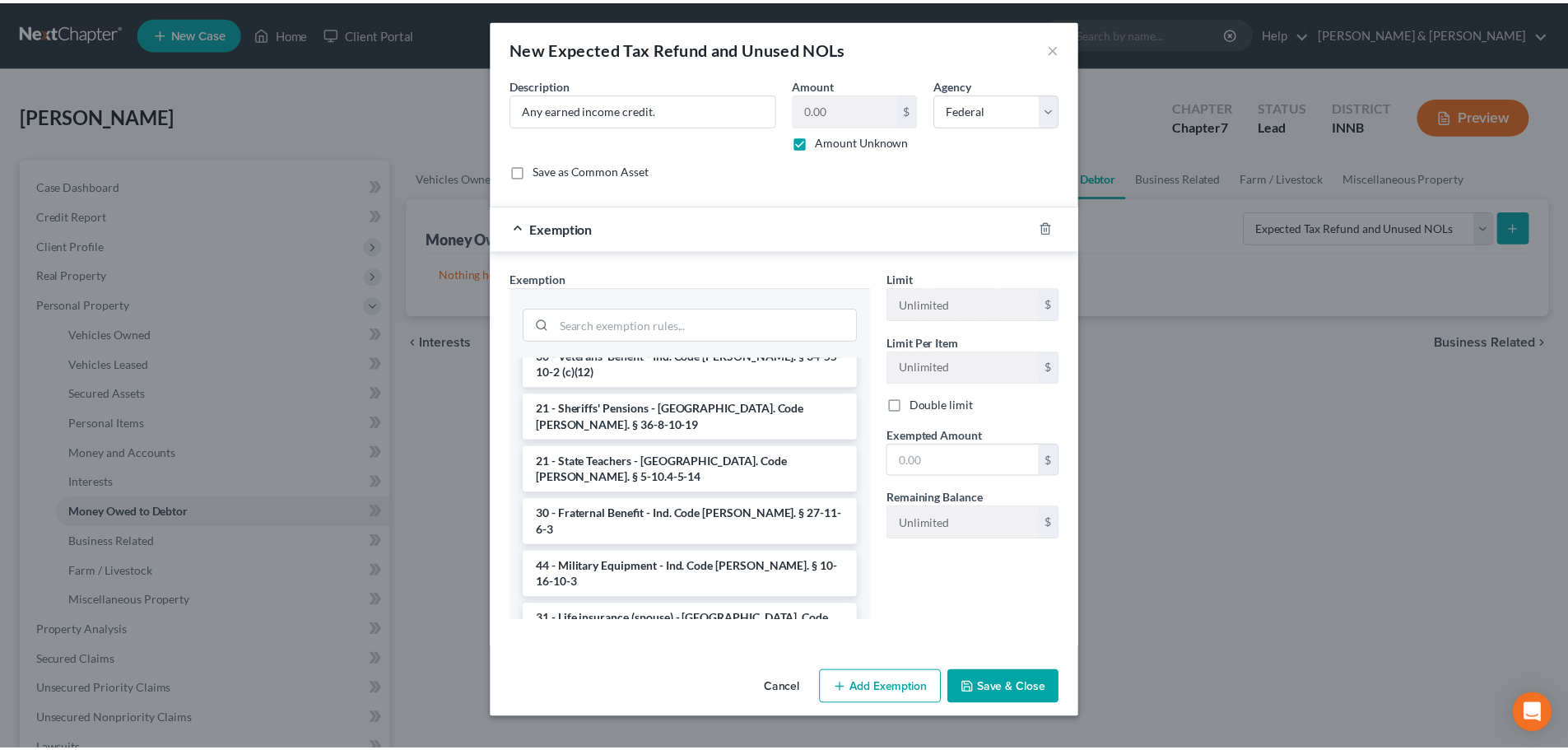
scroll to position [296, 0]
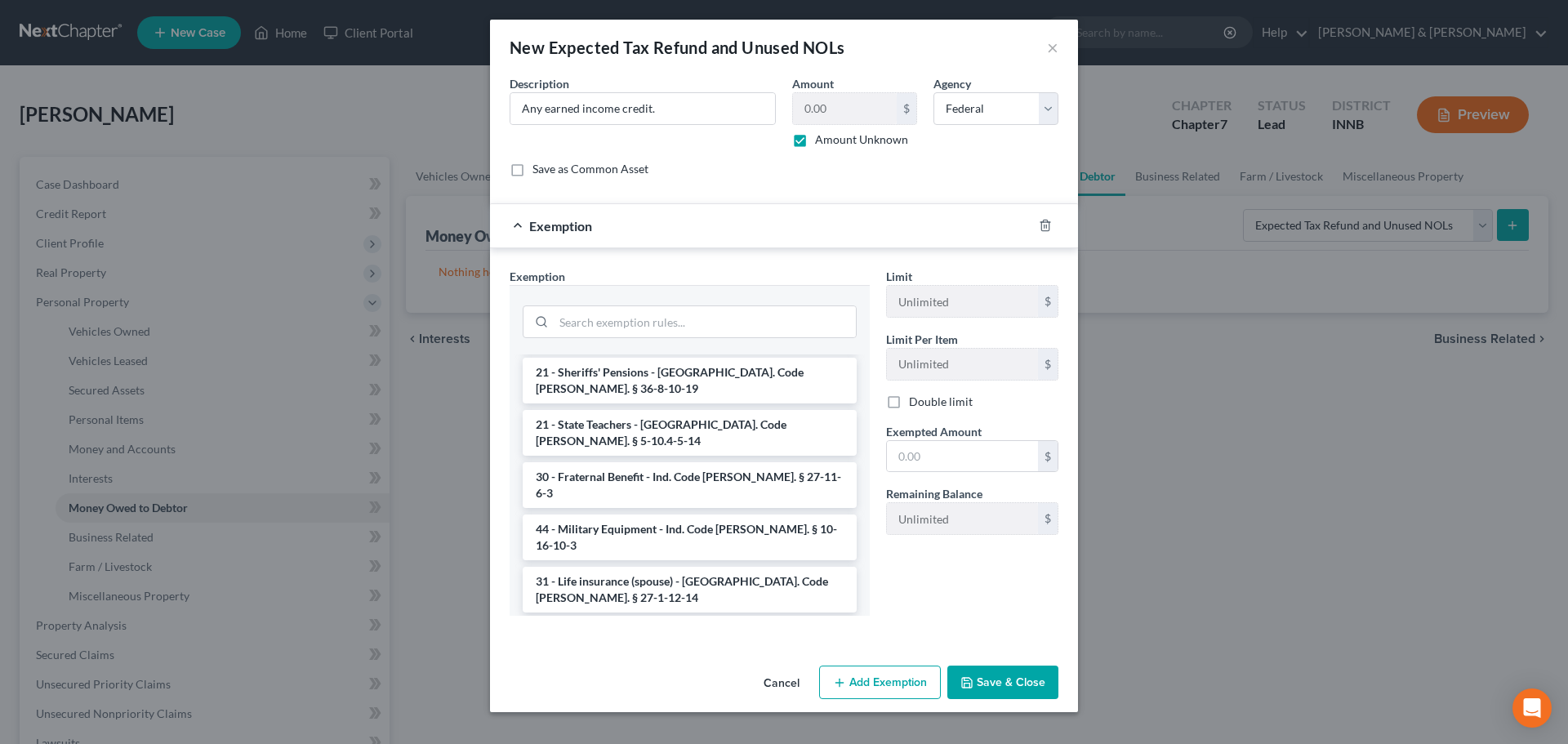
click at [752, 619] on li "30 - Earned Income Tax Credit - Ind. Code [PERSON_NAME]. § 34-55-10-2 (c)(11)" at bounding box center [689, 642] width 334 height 46
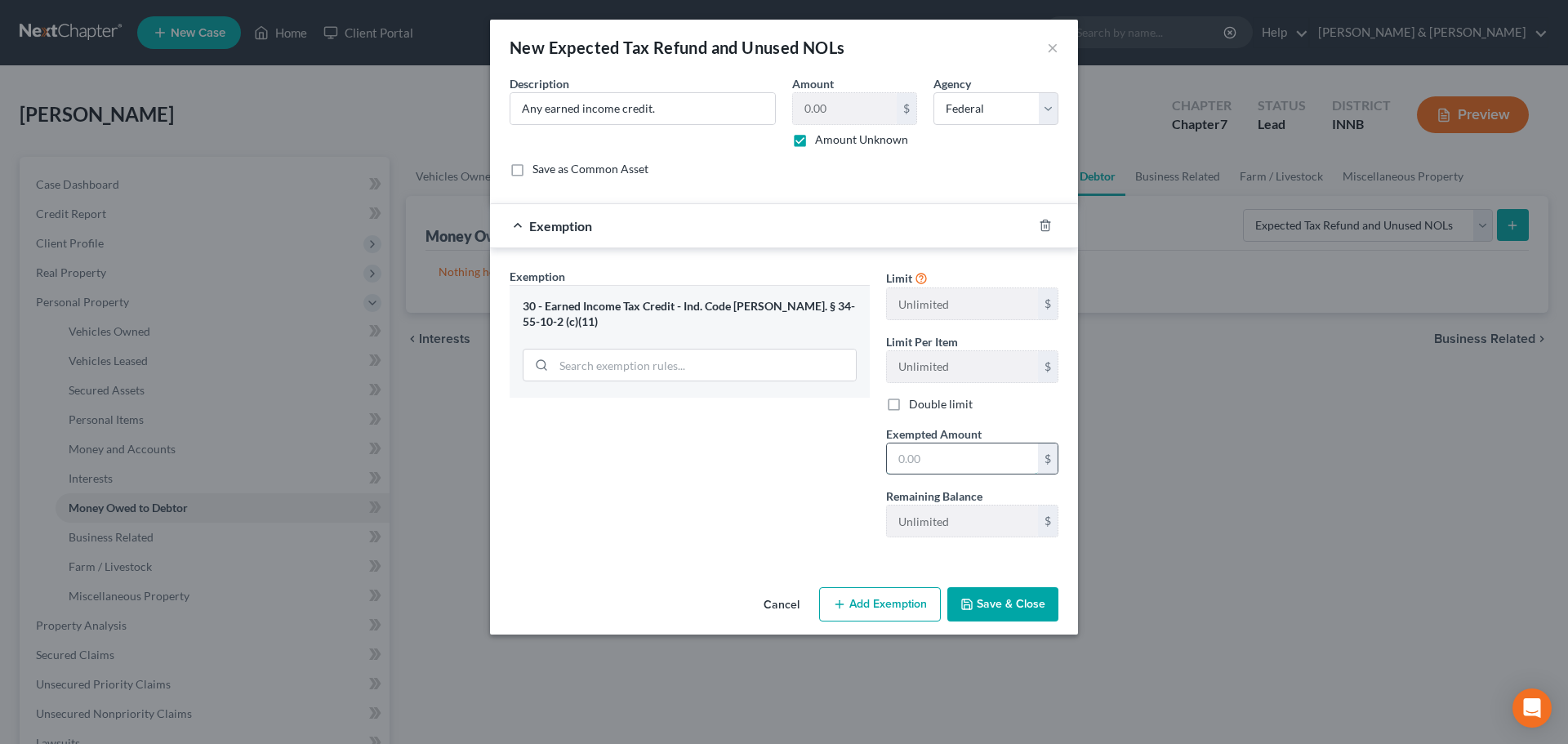
click at [930, 465] on input "text" at bounding box center [962, 460] width 151 height 31
type input "0"
click at [989, 611] on button "Save & Close" at bounding box center [1003, 604] width 111 height 34
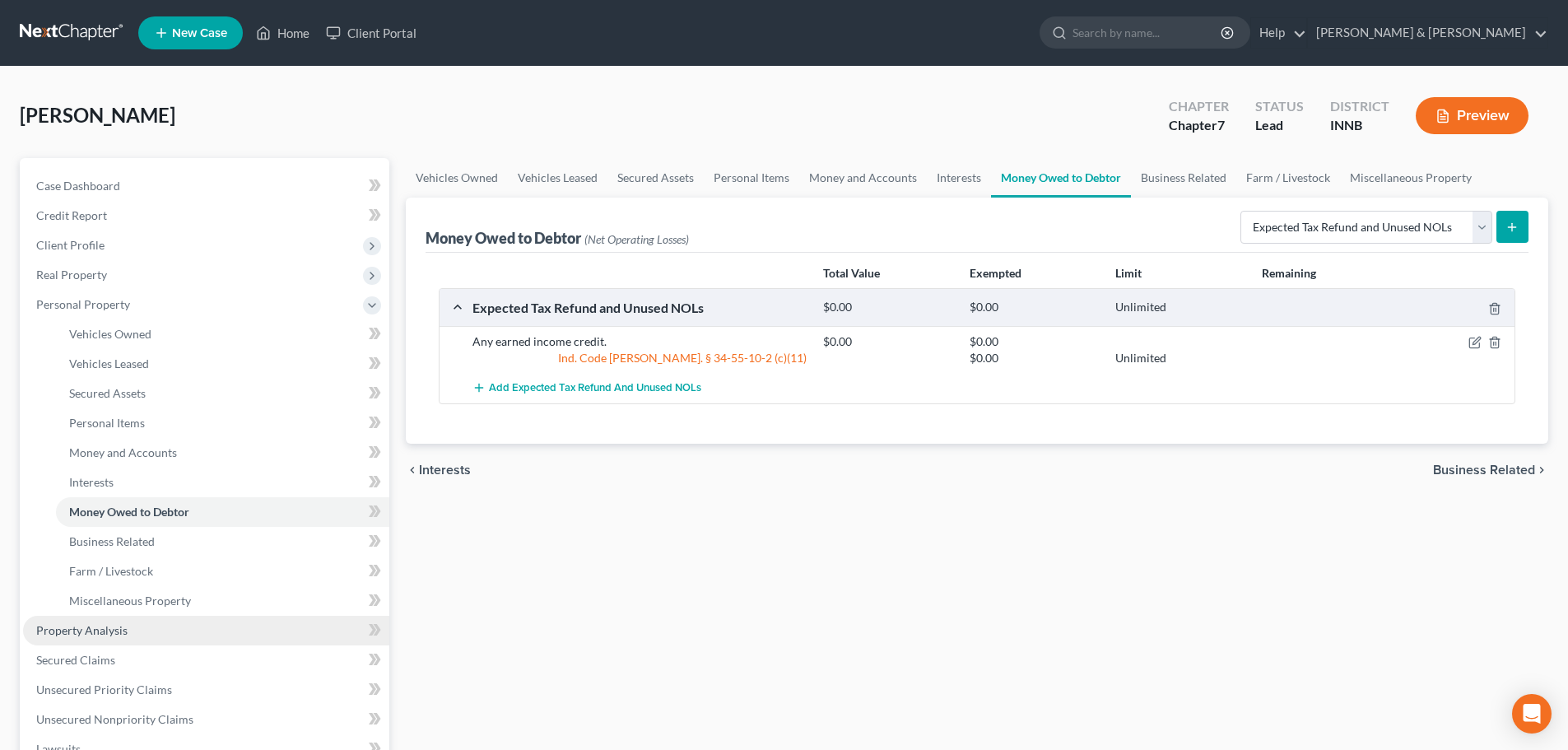
click at [218, 642] on link "Property Analysis" at bounding box center [205, 631] width 366 height 29
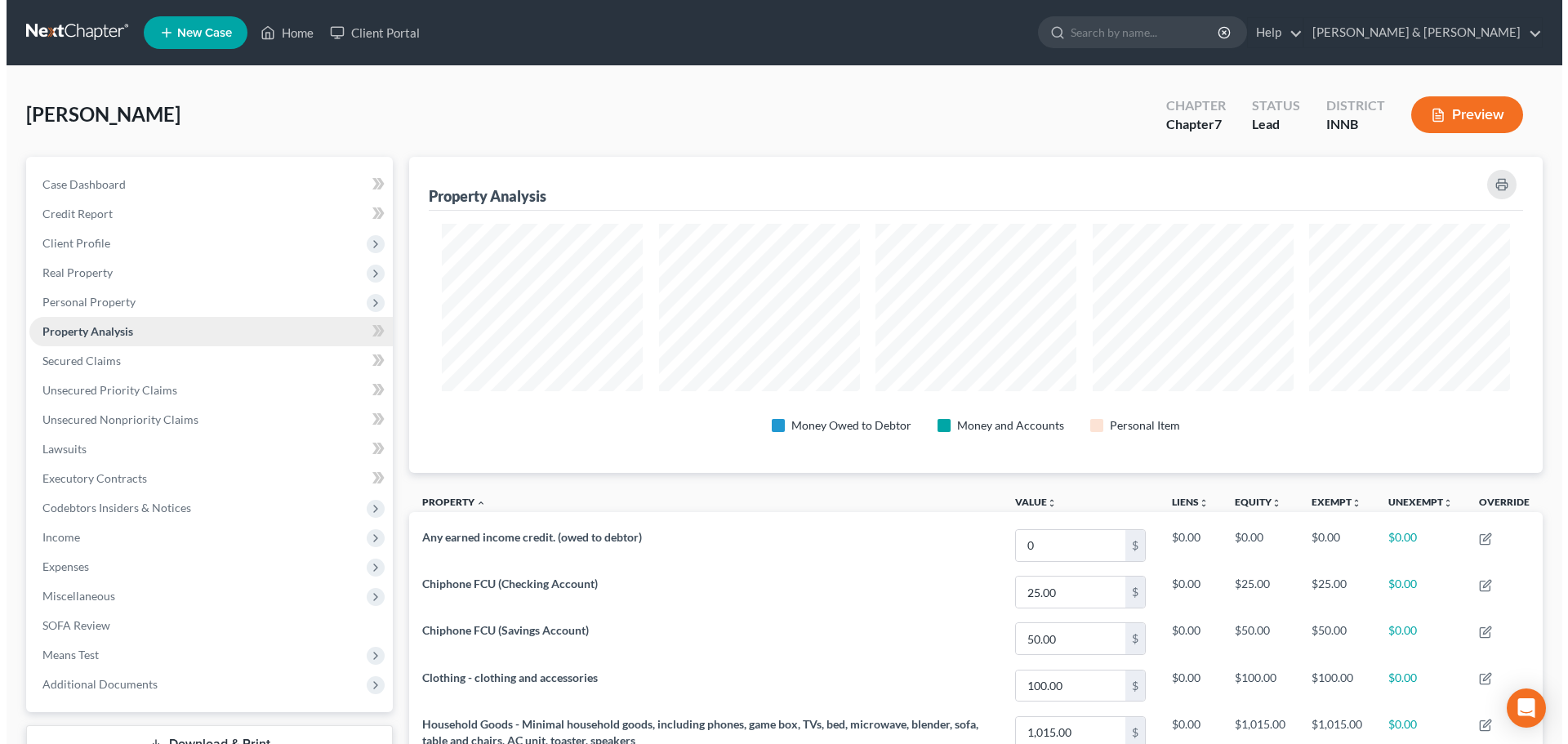
scroll to position [316, 1134]
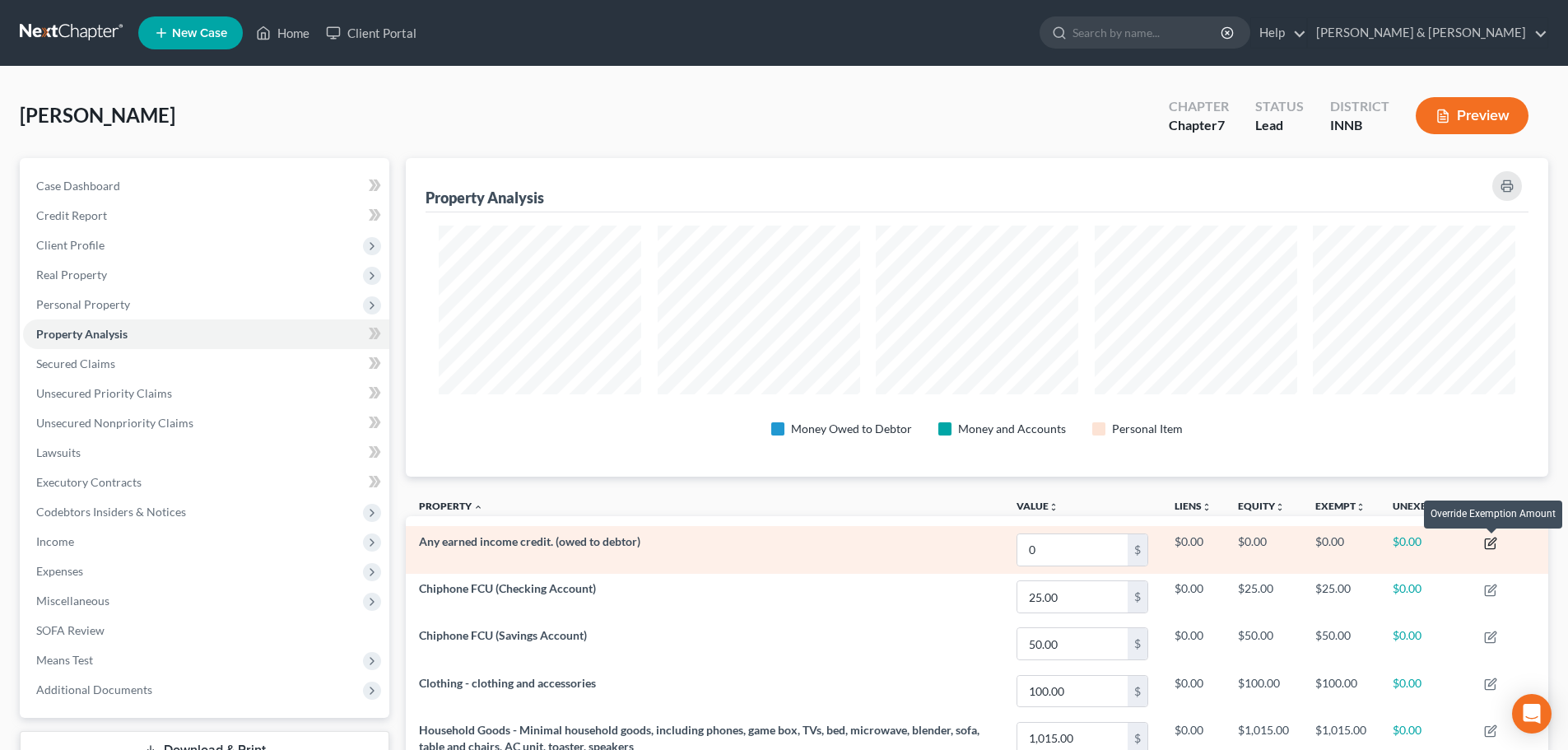
click at [1490, 544] on icon "button" at bounding box center [1492, 542] width 8 height 8
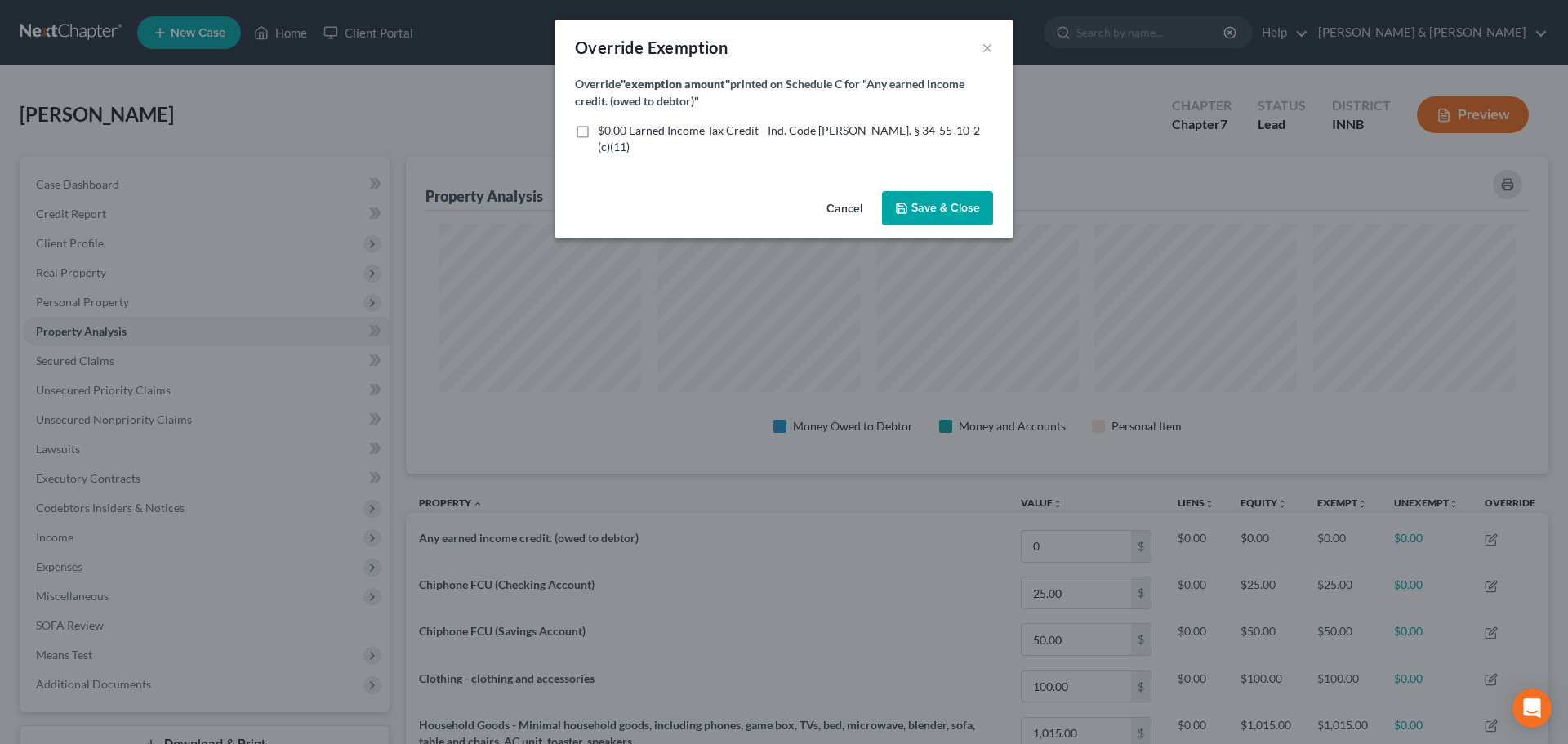
click at [598, 138] on label "$0.00 Earned Income Tax Credit - Ind. Code [PERSON_NAME]. § 34-55-10-2 (c)(11)" at bounding box center [795, 139] width 395 height 33
click at [604, 133] on input "$0.00 Earned Income Tax Credit - Ind. Code [PERSON_NAME]. § 34-55-10-2 (c)(11)" at bounding box center [609, 128] width 11 height 11
checkbox input "true"
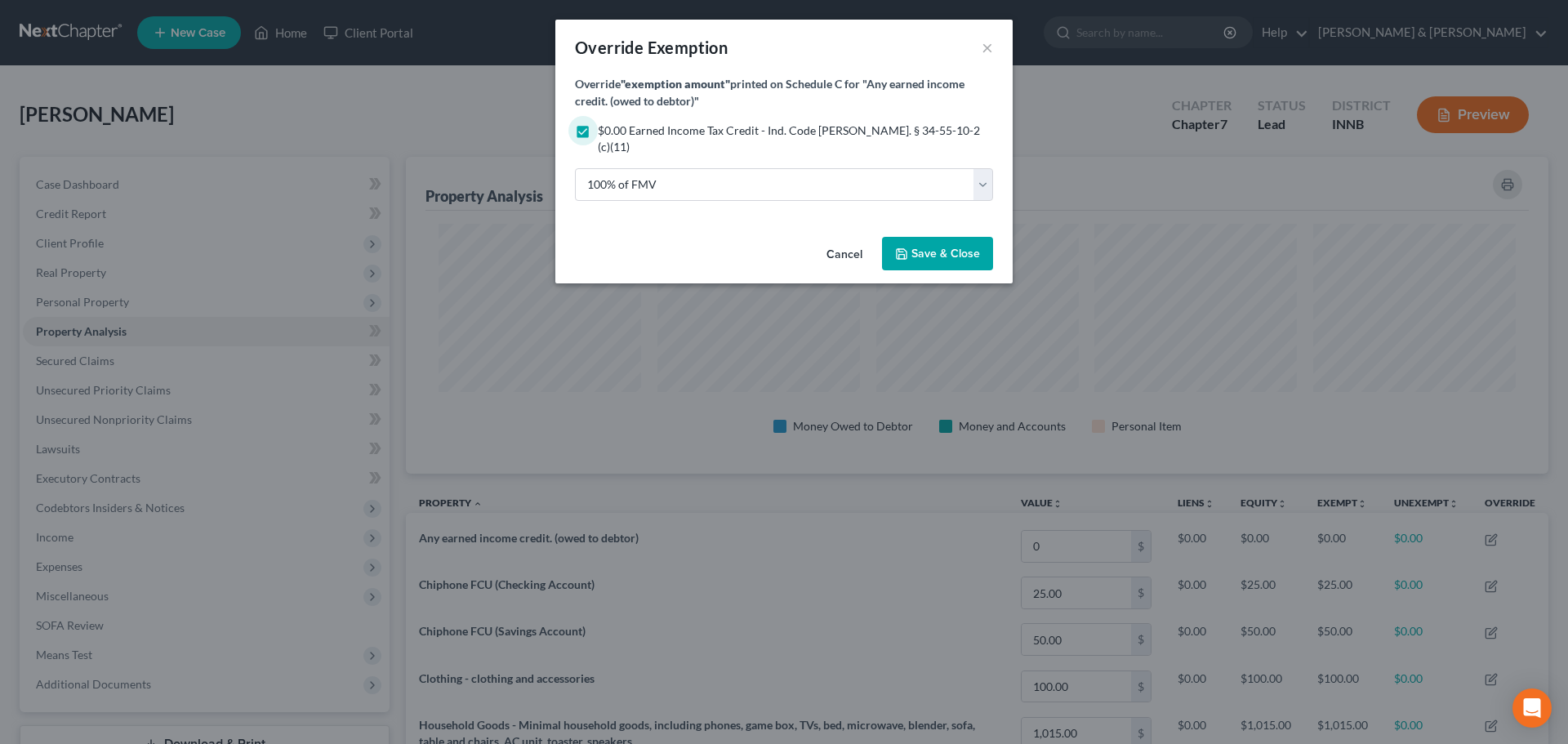
click at [960, 246] on span "Save & Close" at bounding box center [945, 253] width 68 height 14
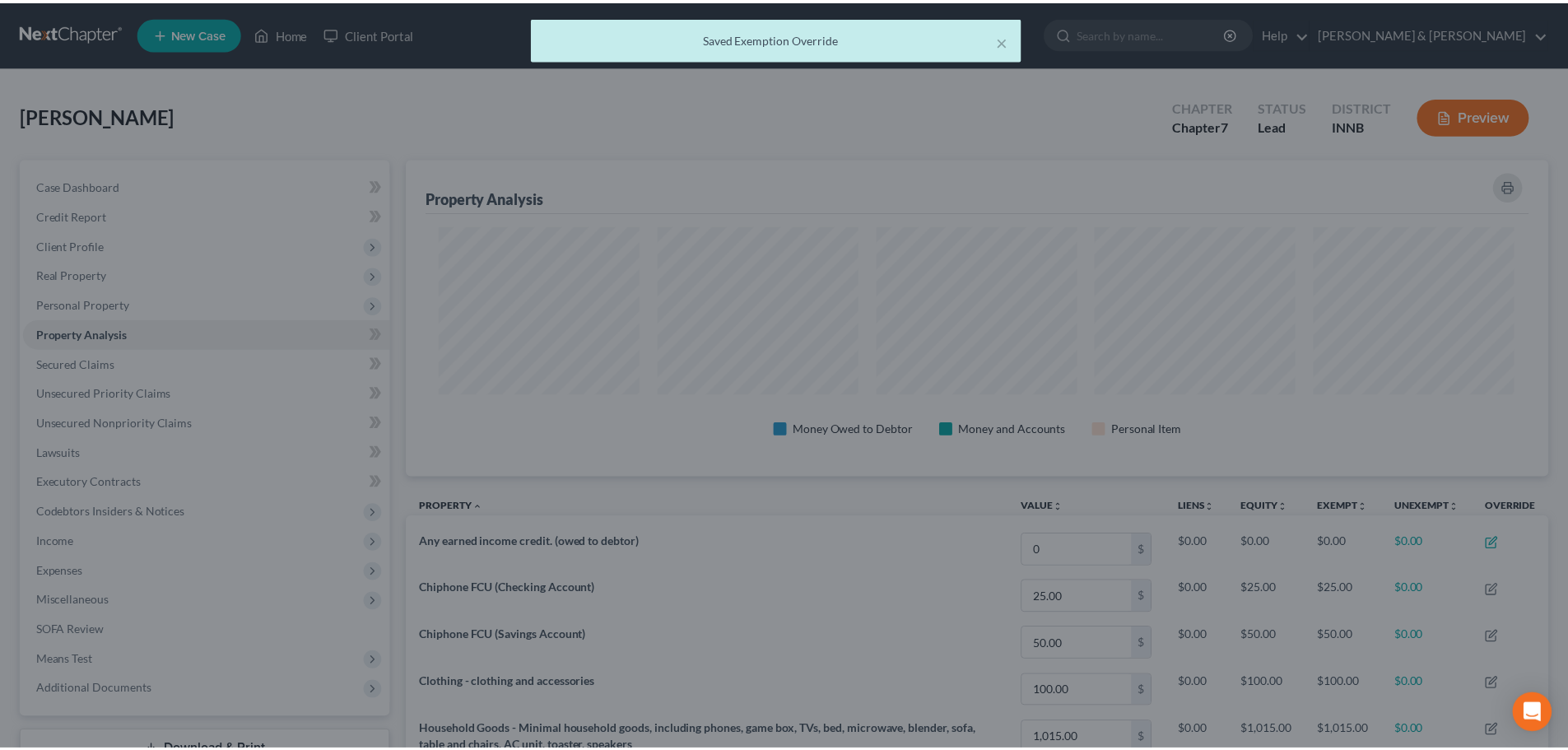
scroll to position [0, 0]
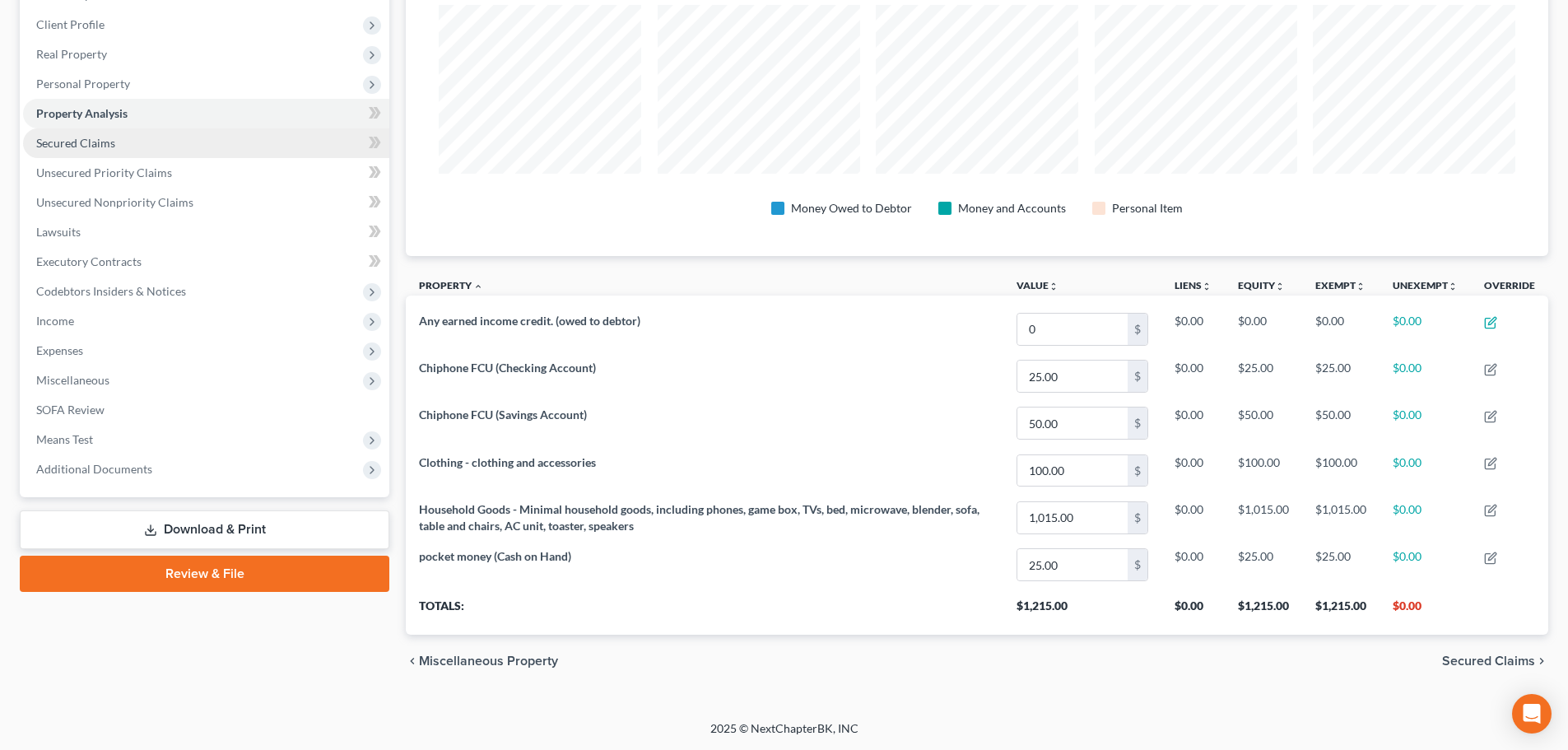
click at [131, 142] on link "Secured Claims" at bounding box center [205, 143] width 366 height 29
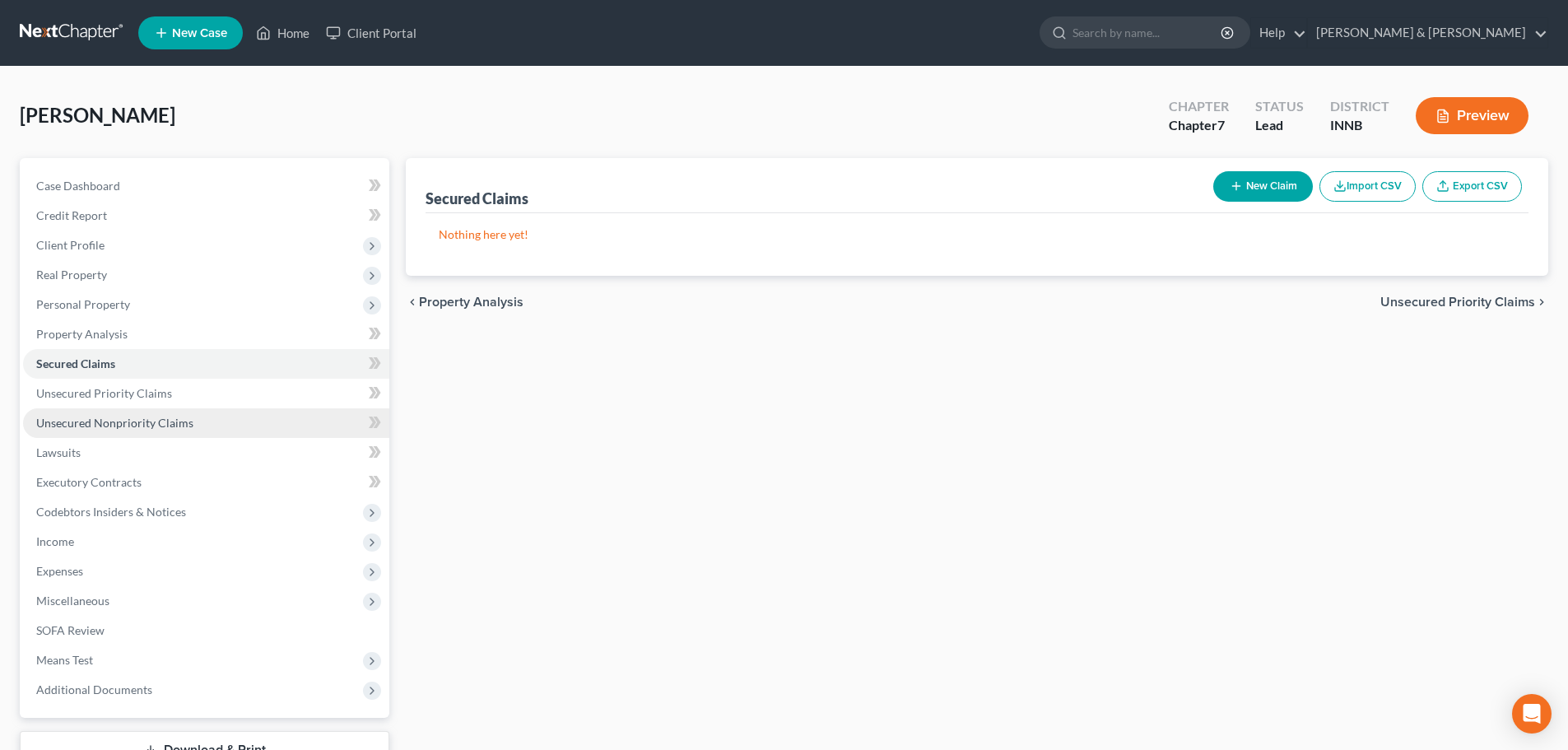
click at [177, 417] on span "Unsecured Nonpriority Claims" at bounding box center [115, 423] width 157 height 14
click at [1280, 191] on button "New Claim" at bounding box center [1264, 187] width 100 height 30
select select "0"
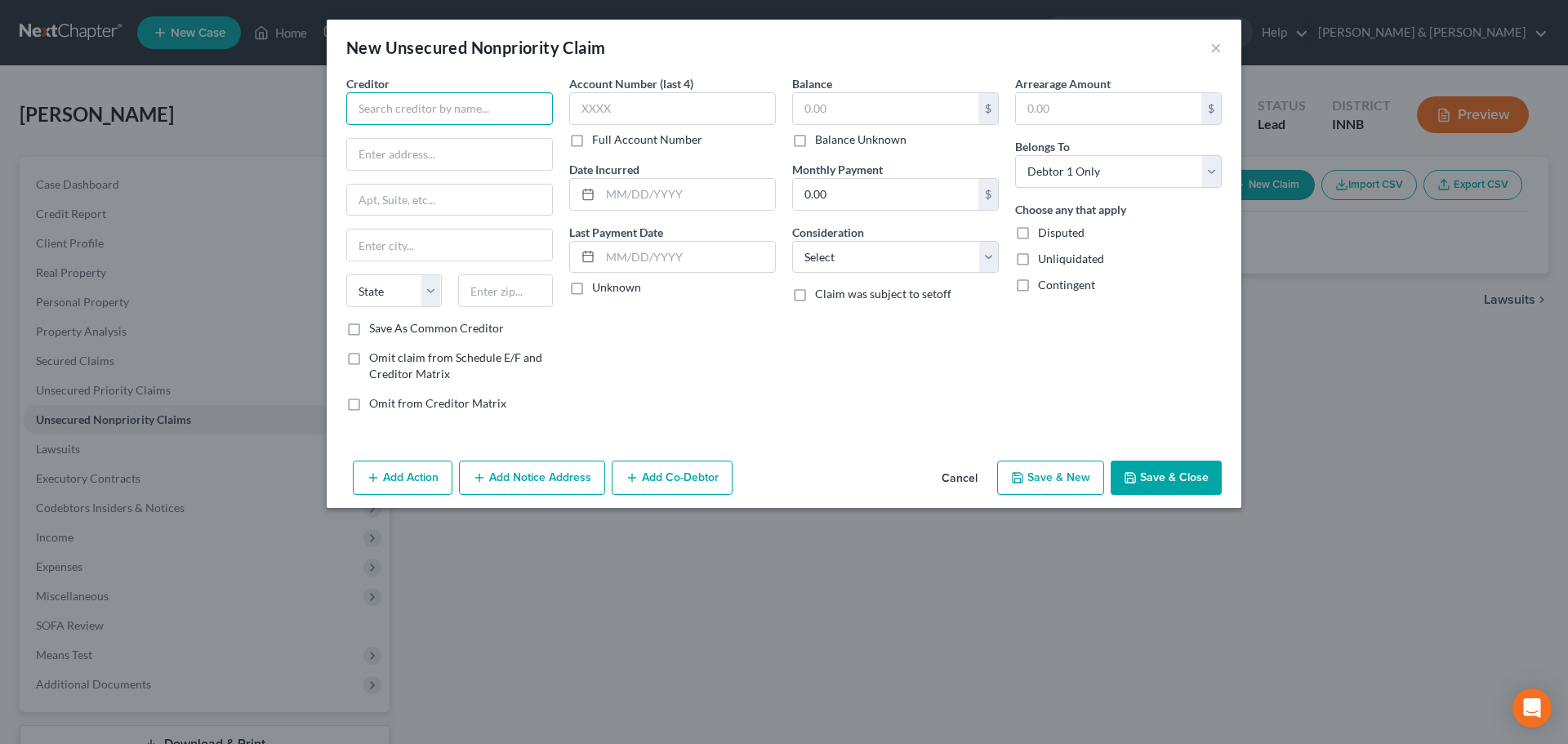
click at [424, 108] on input "text" at bounding box center [450, 109] width 206 height 33
type input "A"
type input "Bank of [US_STATE]"
click at [399, 134] on div "Bank of [US_STATE]" at bounding box center [444, 137] width 170 height 17
type input "[STREET_ADDRESS]"
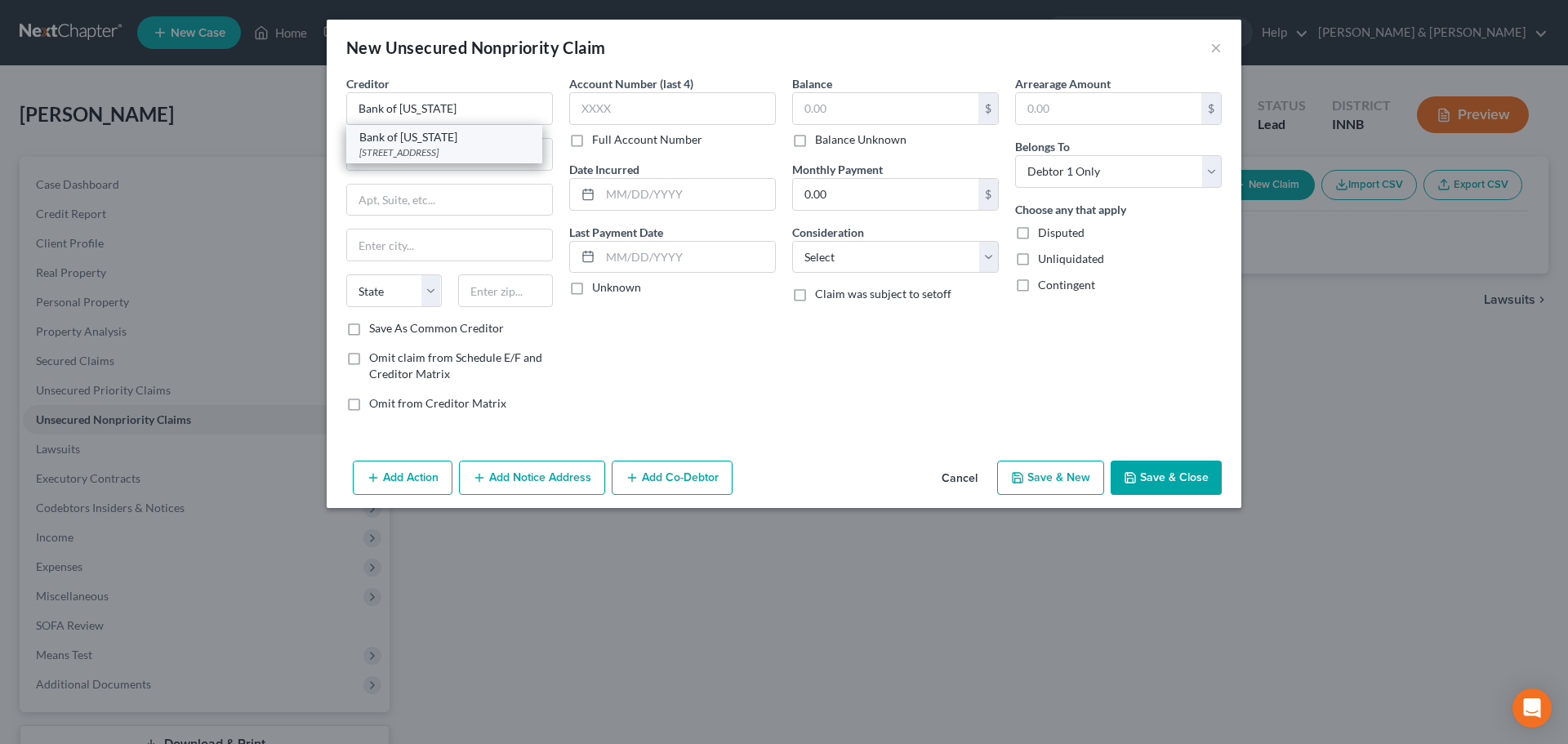
type input "[GEOGRAPHIC_DATA]"
select select "26"
type input "63775"
click at [870, 109] on input "text" at bounding box center [886, 109] width 185 height 31
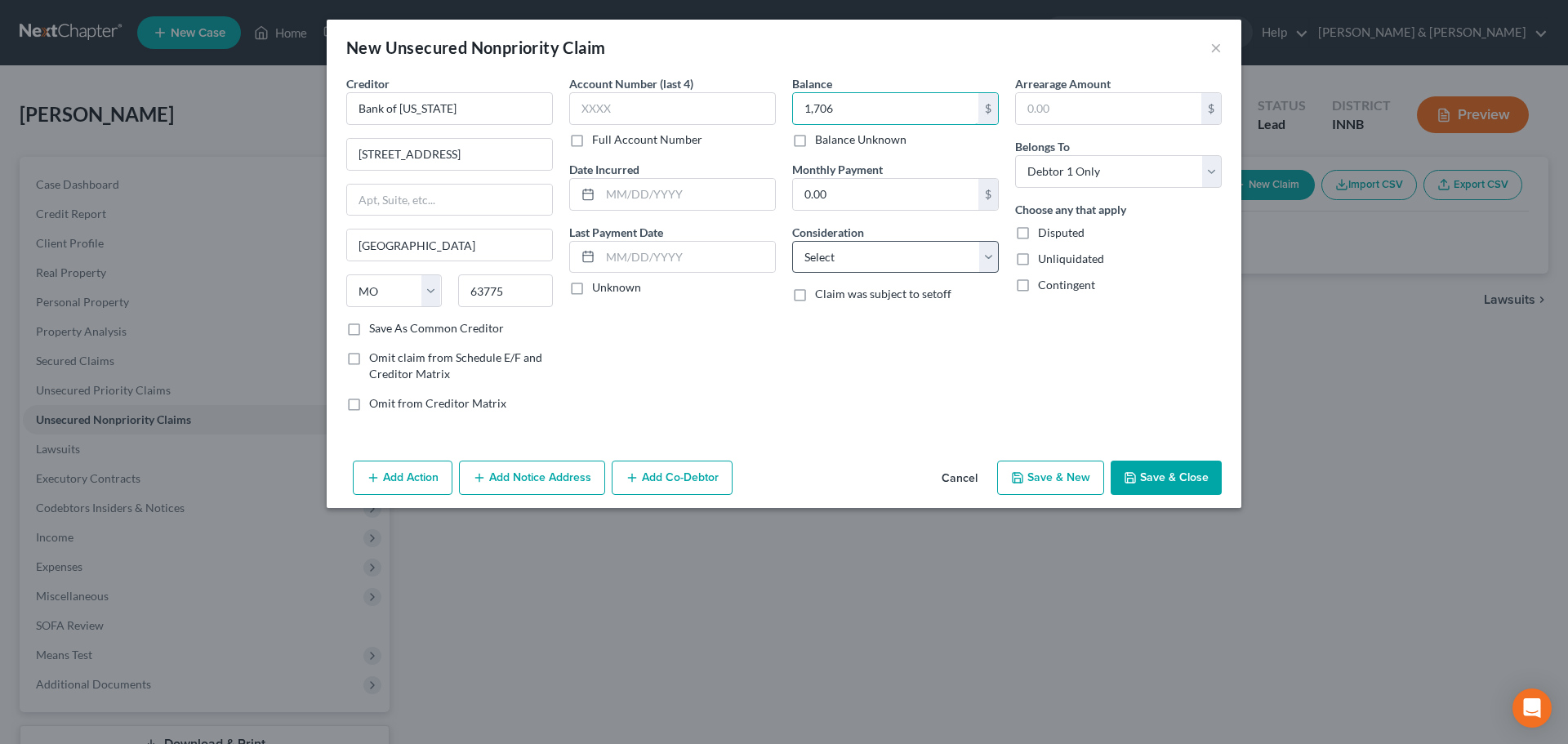
type input "1,706"
click at [945, 260] on select "Select Cable / Satellite Services Collection Agency Credit Card Debt Debt Couns…" at bounding box center [895, 258] width 206 height 33
select select "2"
click at [792, 242] on select "Select Cable / Satellite Services Collection Agency Credit Card Debt Debt Couns…" at bounding box center [895, 258] width 206 height 33
click at [1038, 233] on label "Disputed" at bounding box center [1061, 233] width 47 height 17
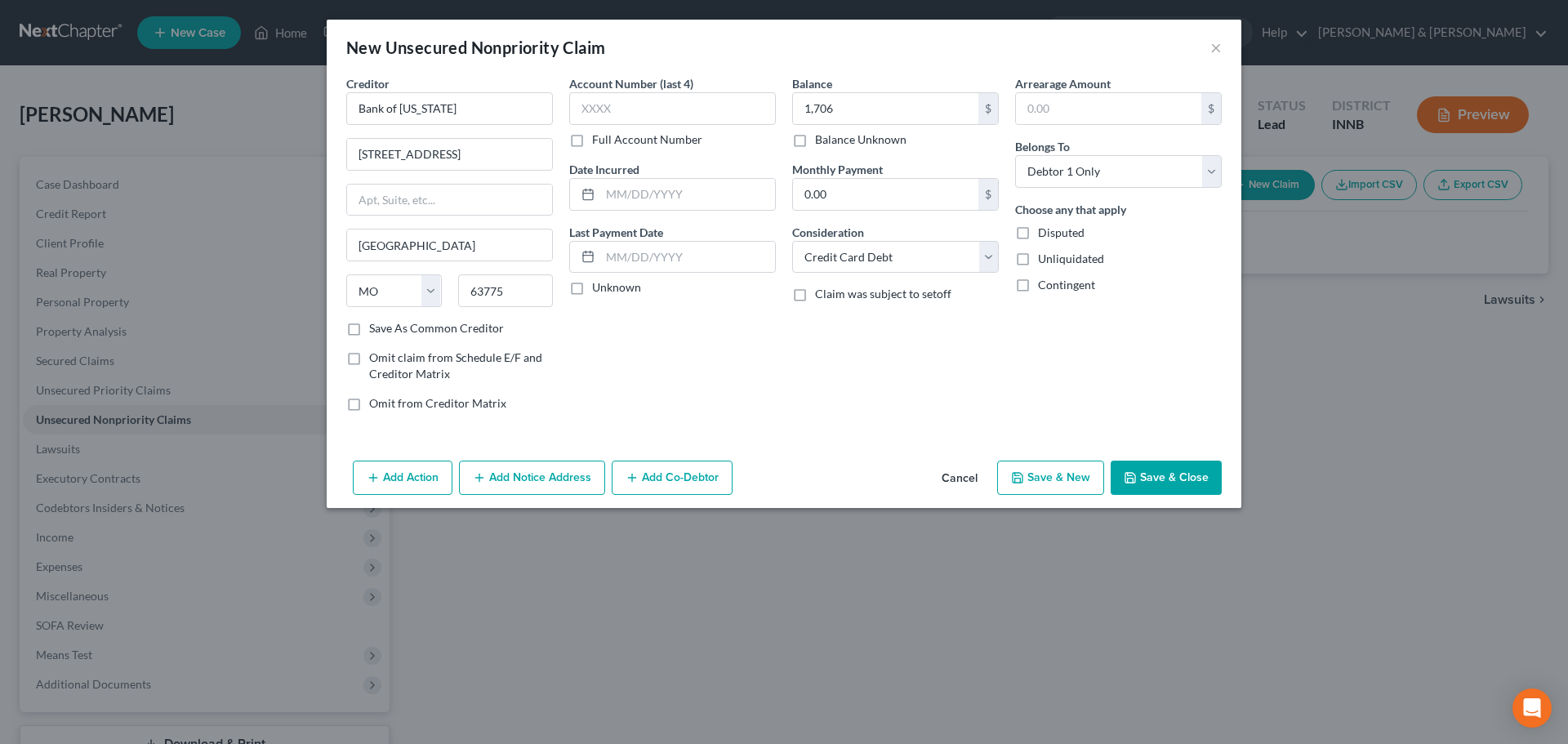
click at [1044, 233] on input "Disputed" at bounding box center [1049, 230] width 11 height 11
checkbox input "true"
click at [524, 478] on button "Add Notice Address" at bounding box center [532, 477] width 146 height 34
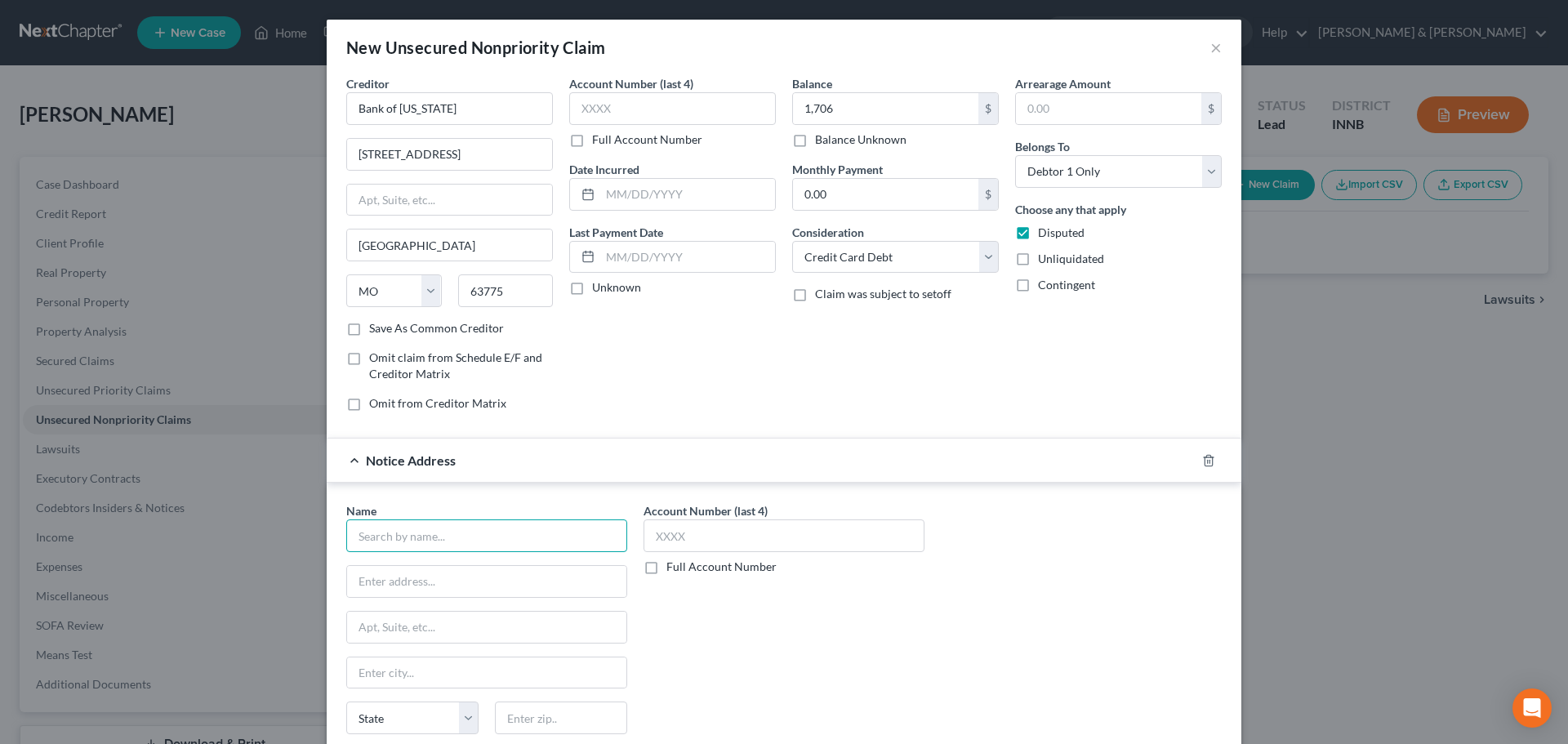
click at [474, 529] on input "text" at bounding box center [487, 537] width 281 height 33
type input "Ally Bank"
click at [410, 581] on input "text" at bounding box center [487, 581] width 279 height 31
type input "PO Box 9222"
type input "11804"
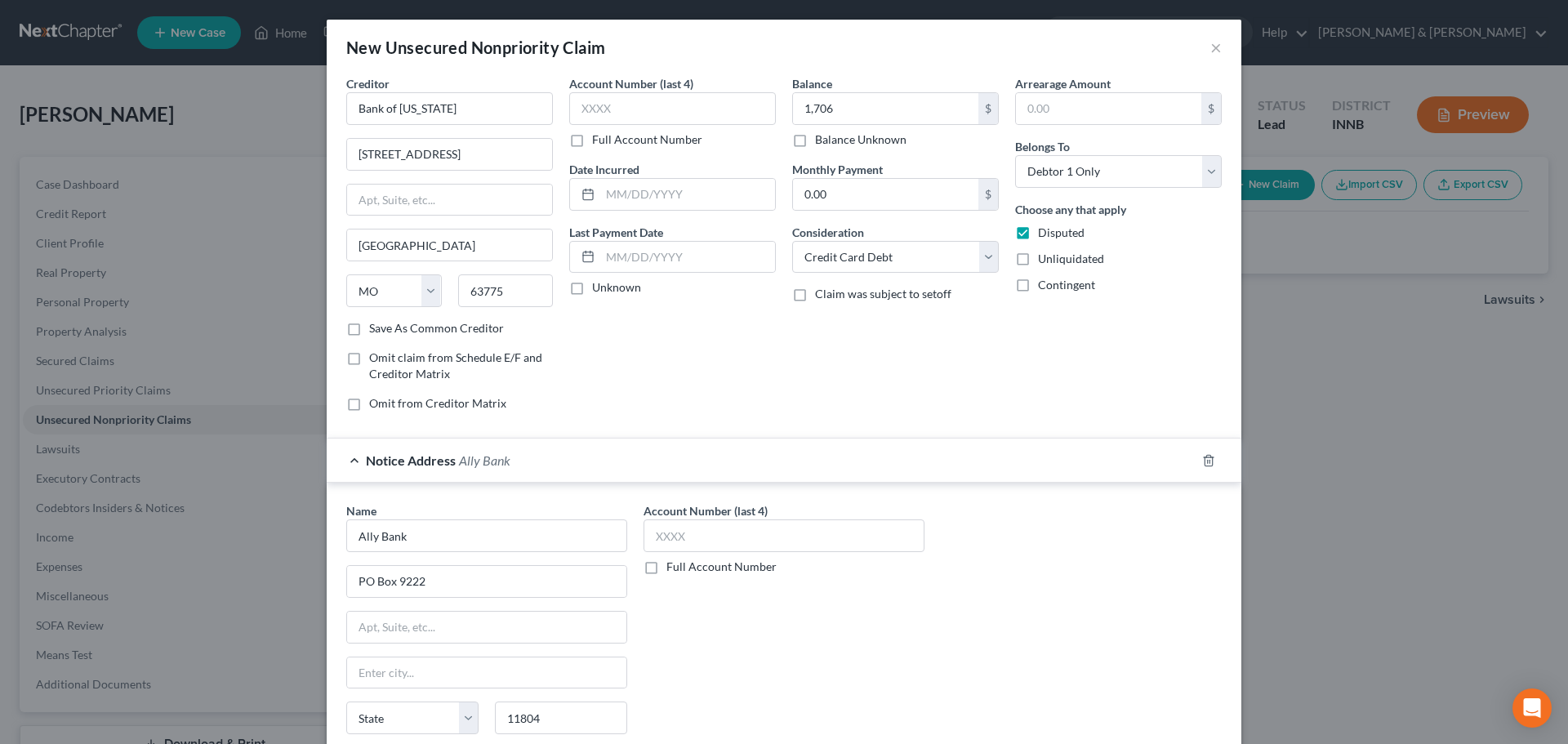
click at [733, 693] on div "Account Number (last 4) Full Account Number" at bounding box center [784, 640] width 297 height 275
type input "Old Bethpage"
select select "35"
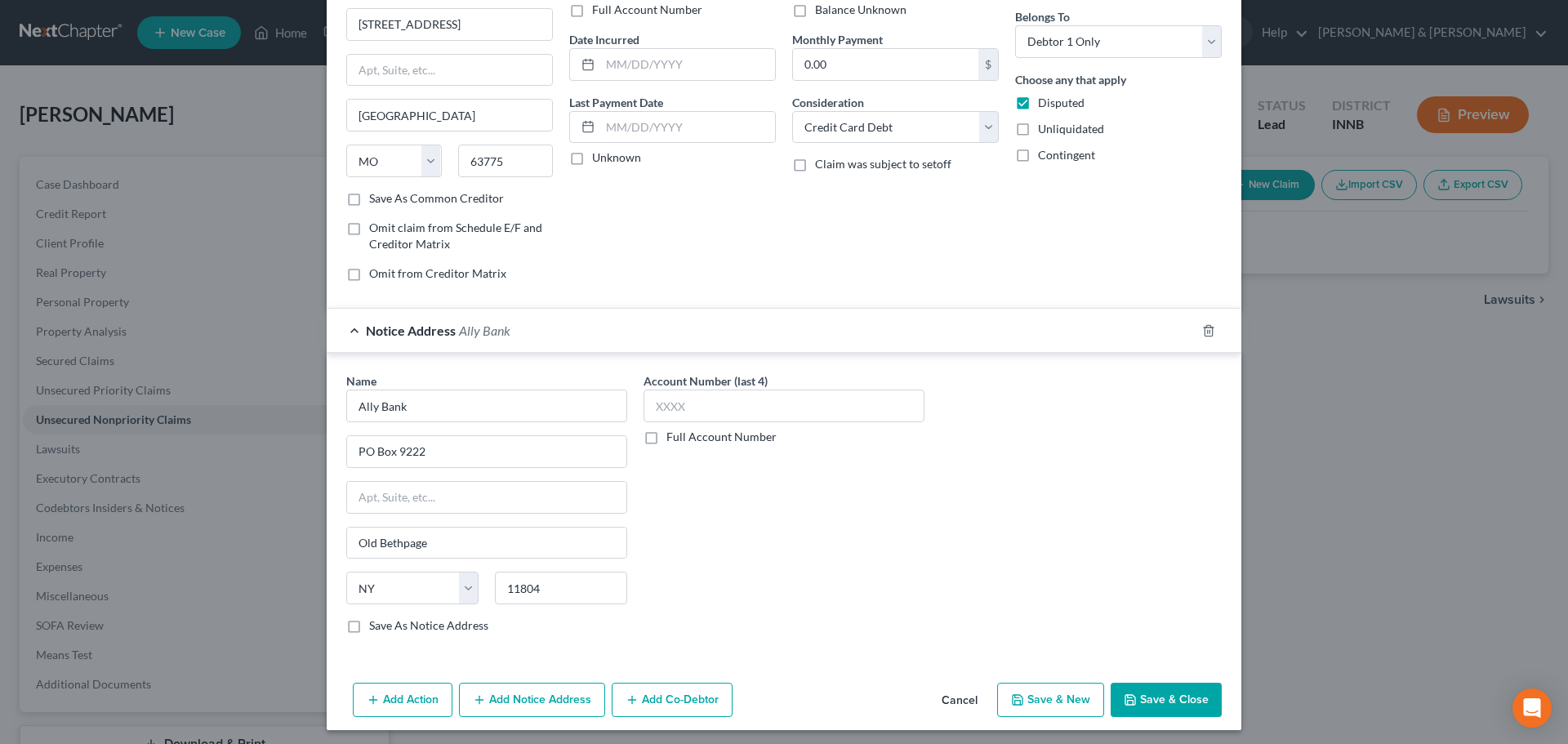
scroll to position [135, 0]
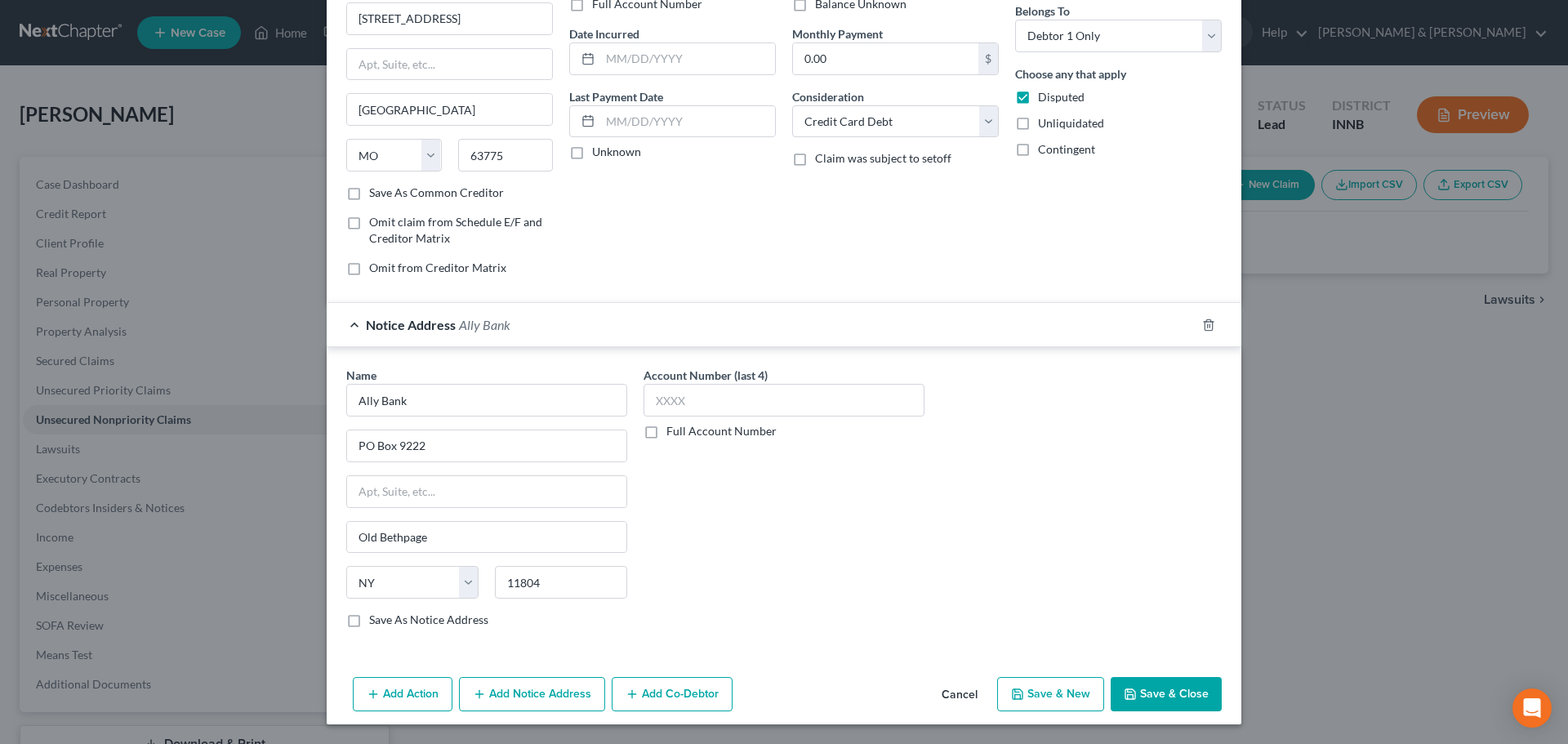
click at [522, 703] on button "Add Notice Address" at bounding box center [532, 694] width 146 height 34
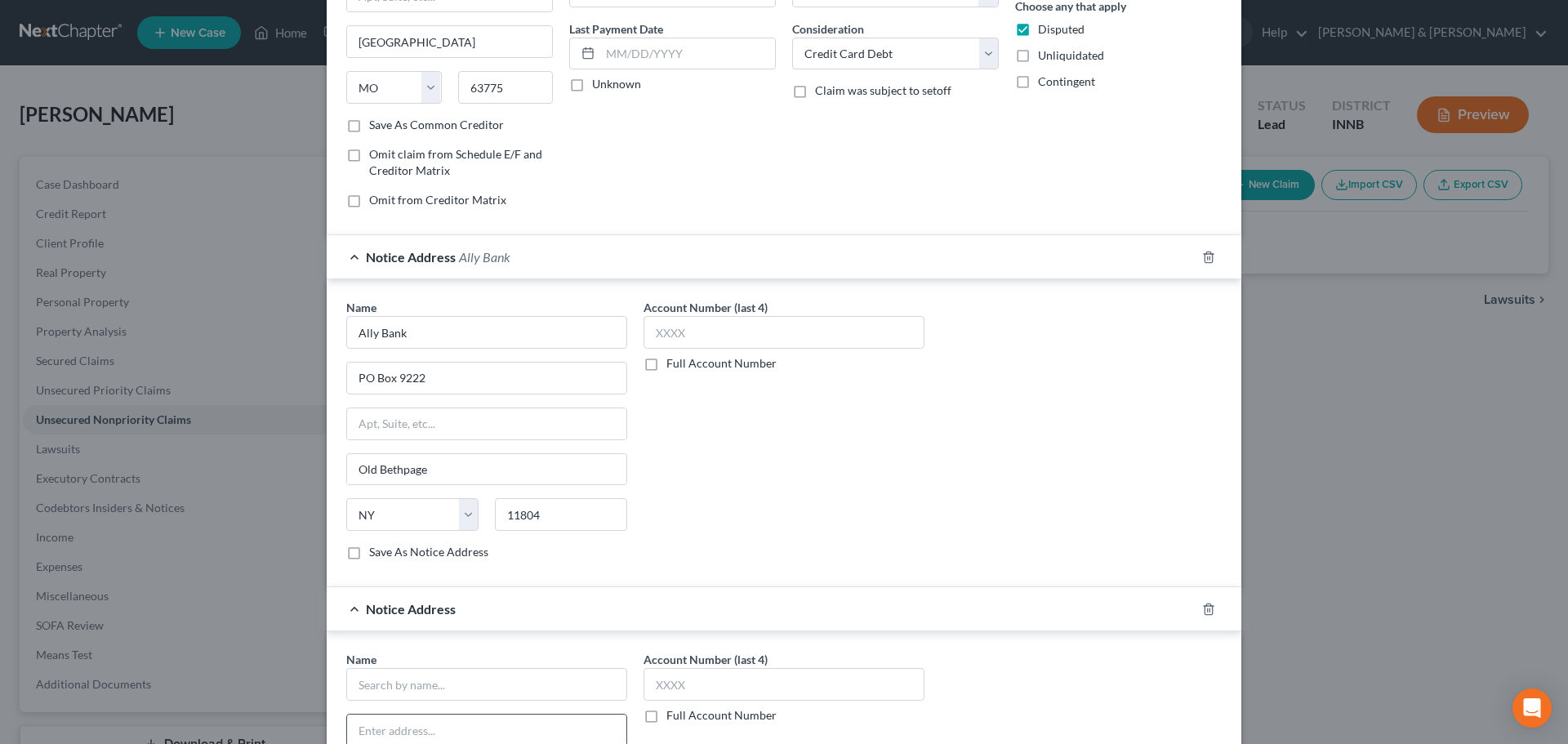
scroll to position [463, 0]
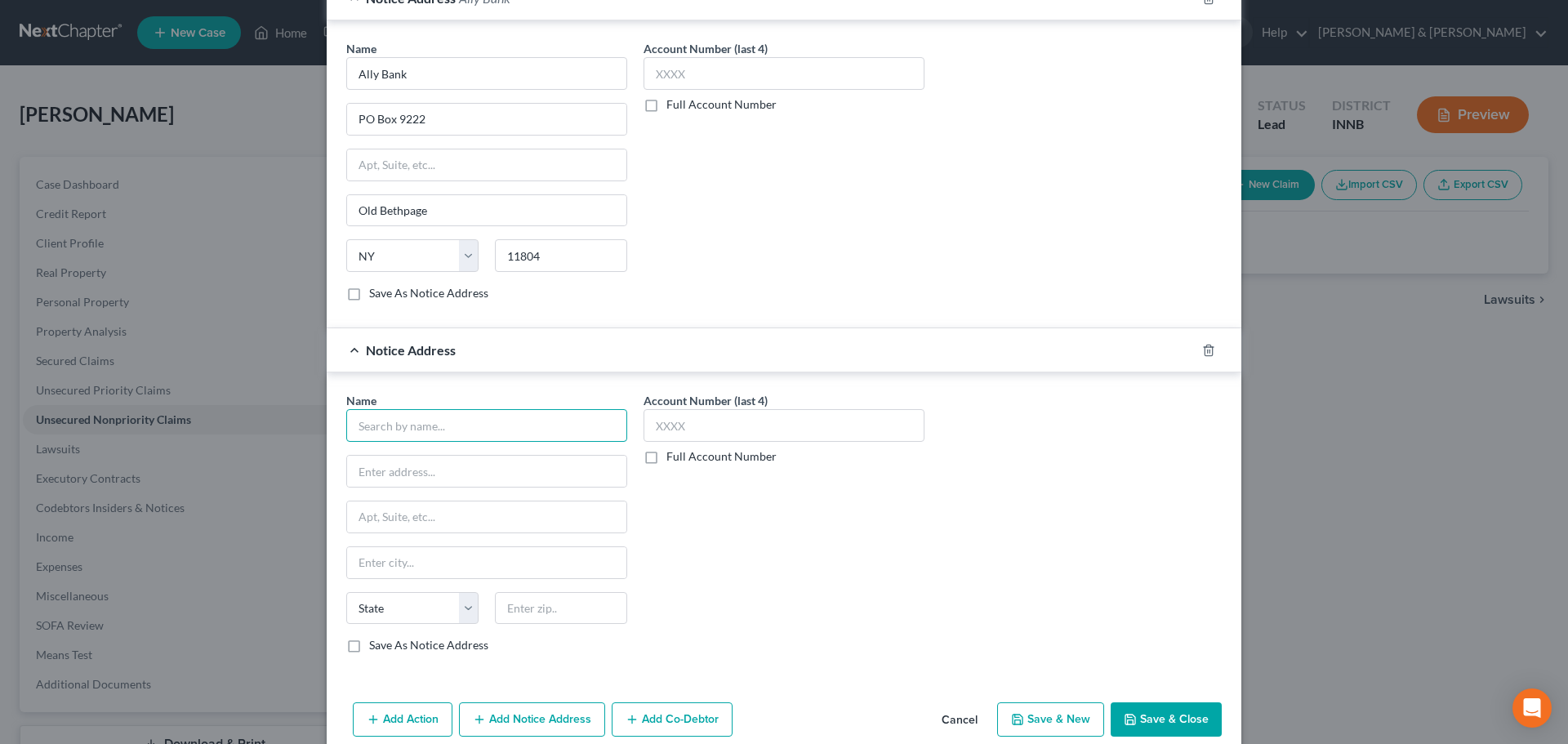
click at [410, 428] on input "text" at bounding box center [487, 426] width 281 height 33
click at [419, 467] on div "[STREET_ADDRESS]" at bounding box center [444, 469] width 170 height 14
type input "Resurgent Capital Services"
type input "PO Box 1269"
type input "[GEOGRAPHIC_DATA]"
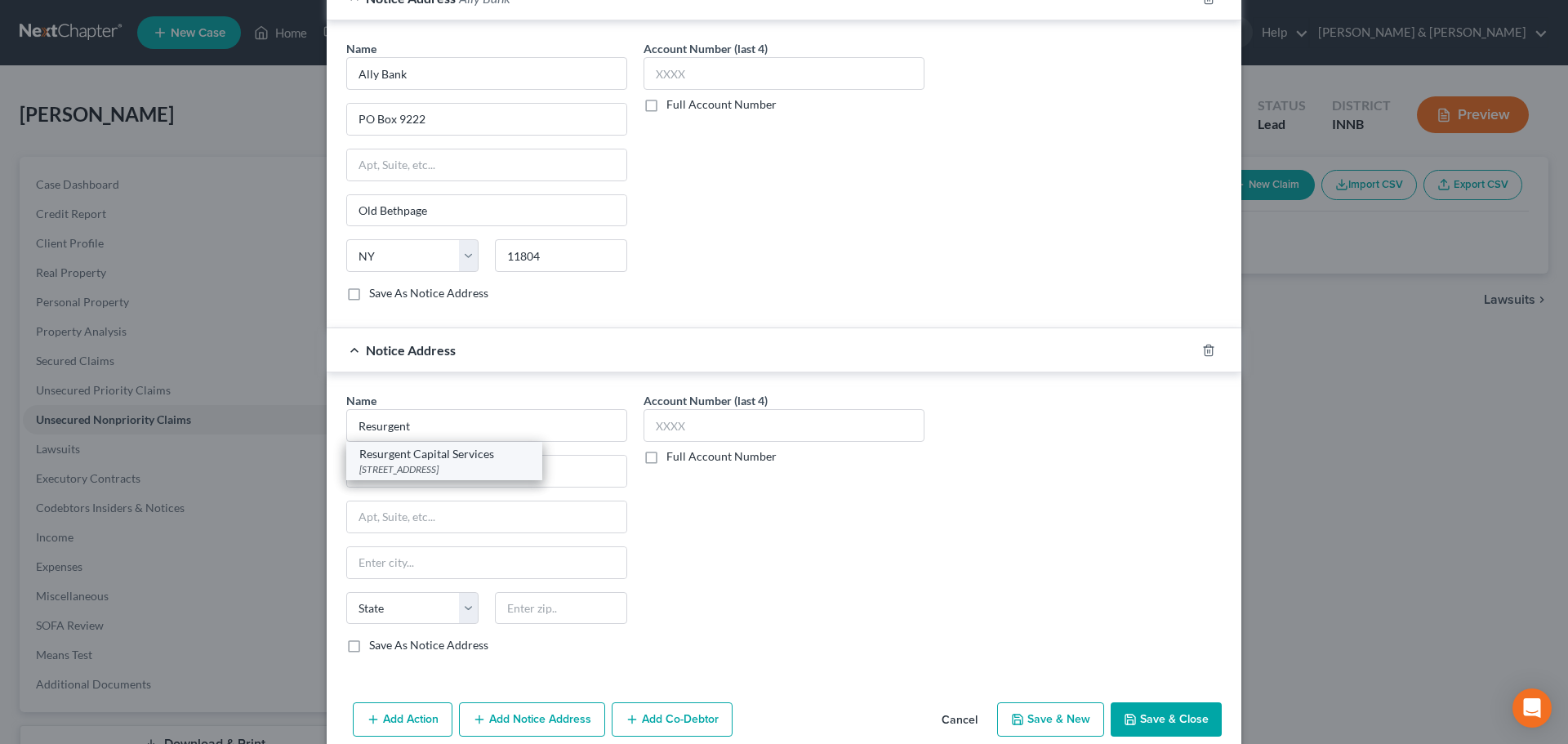
select select "42"
type input "29602"
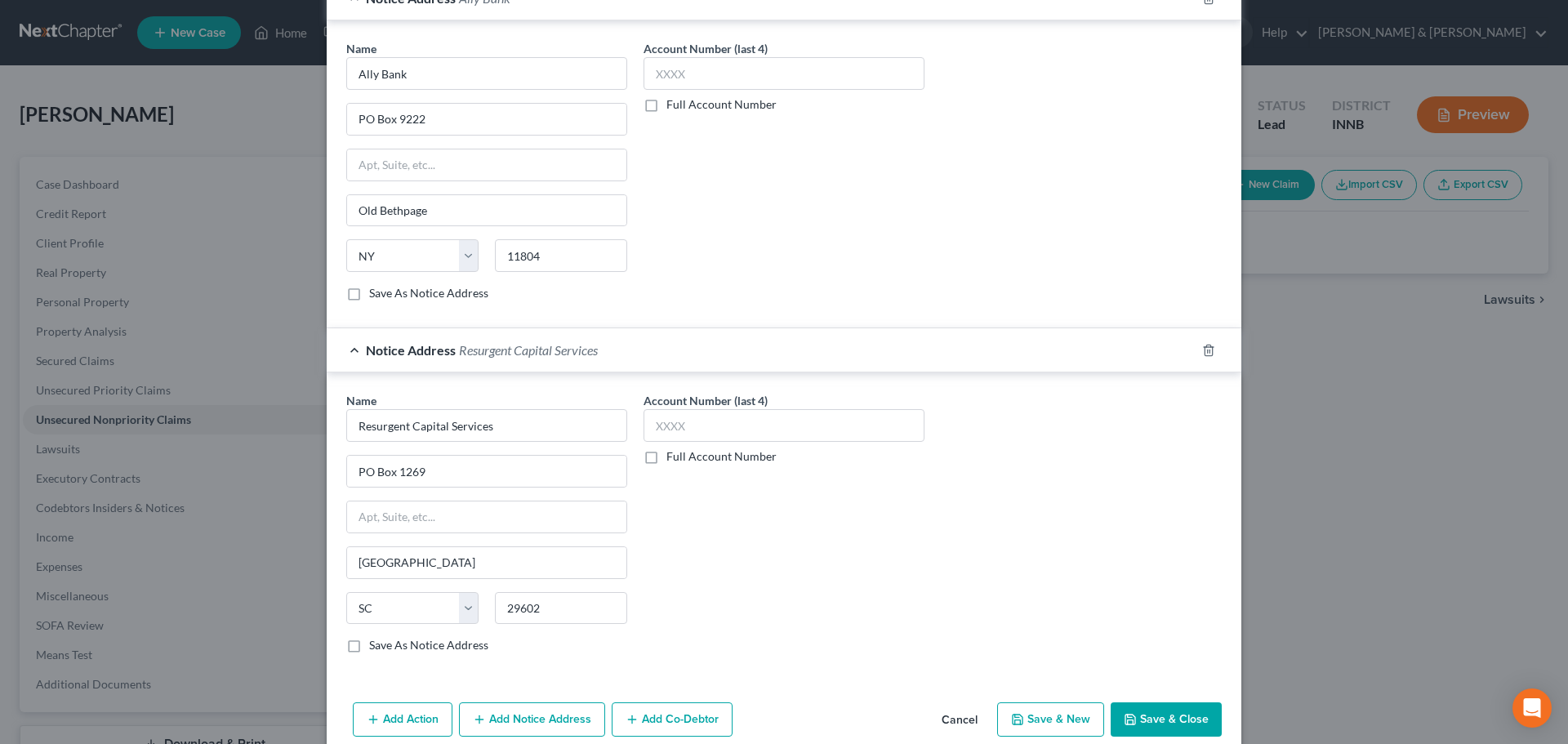
click at [1172, 715] on button "Save & Close" at bounding box center [1166, 720] width 111 height 34
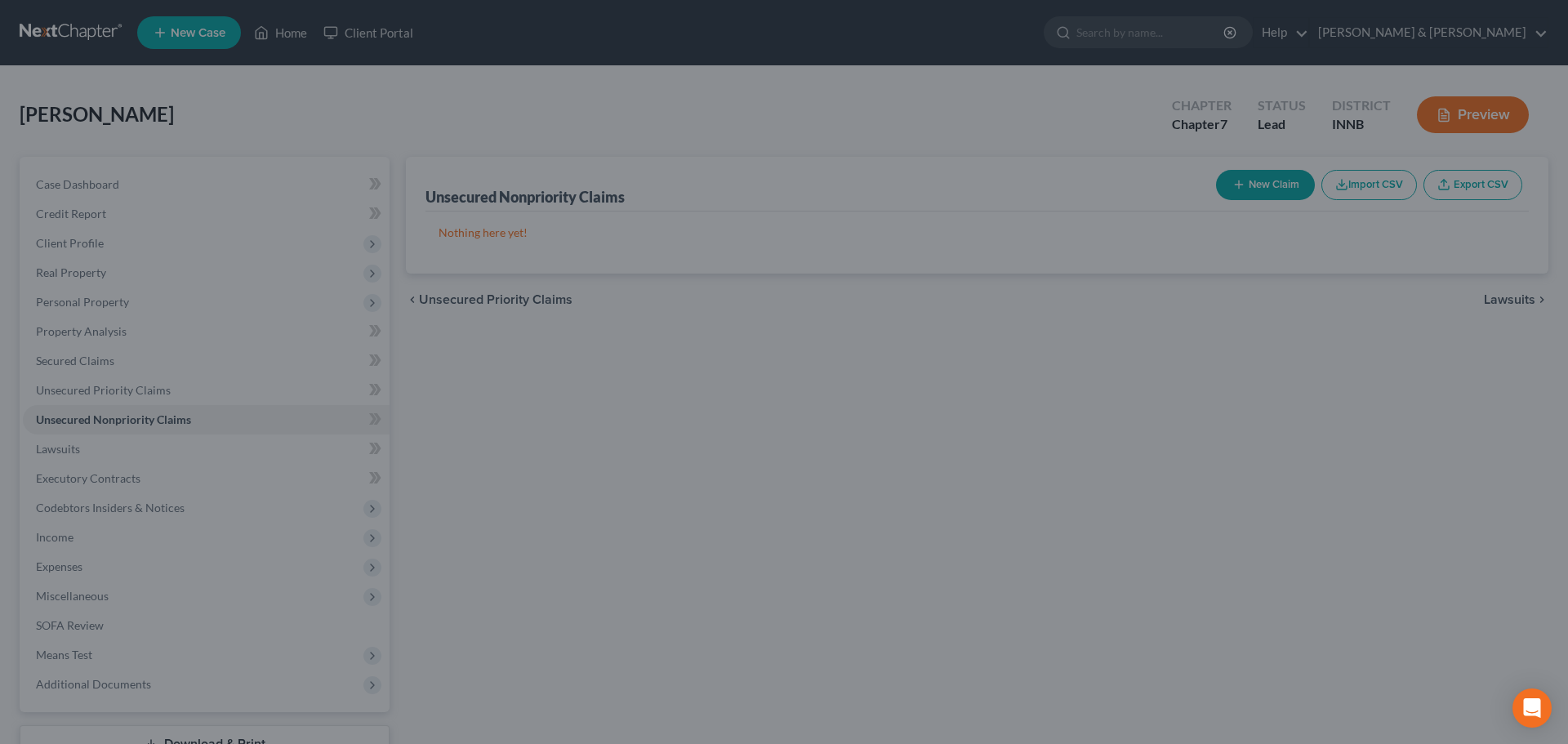
scroll to position [0, 0]
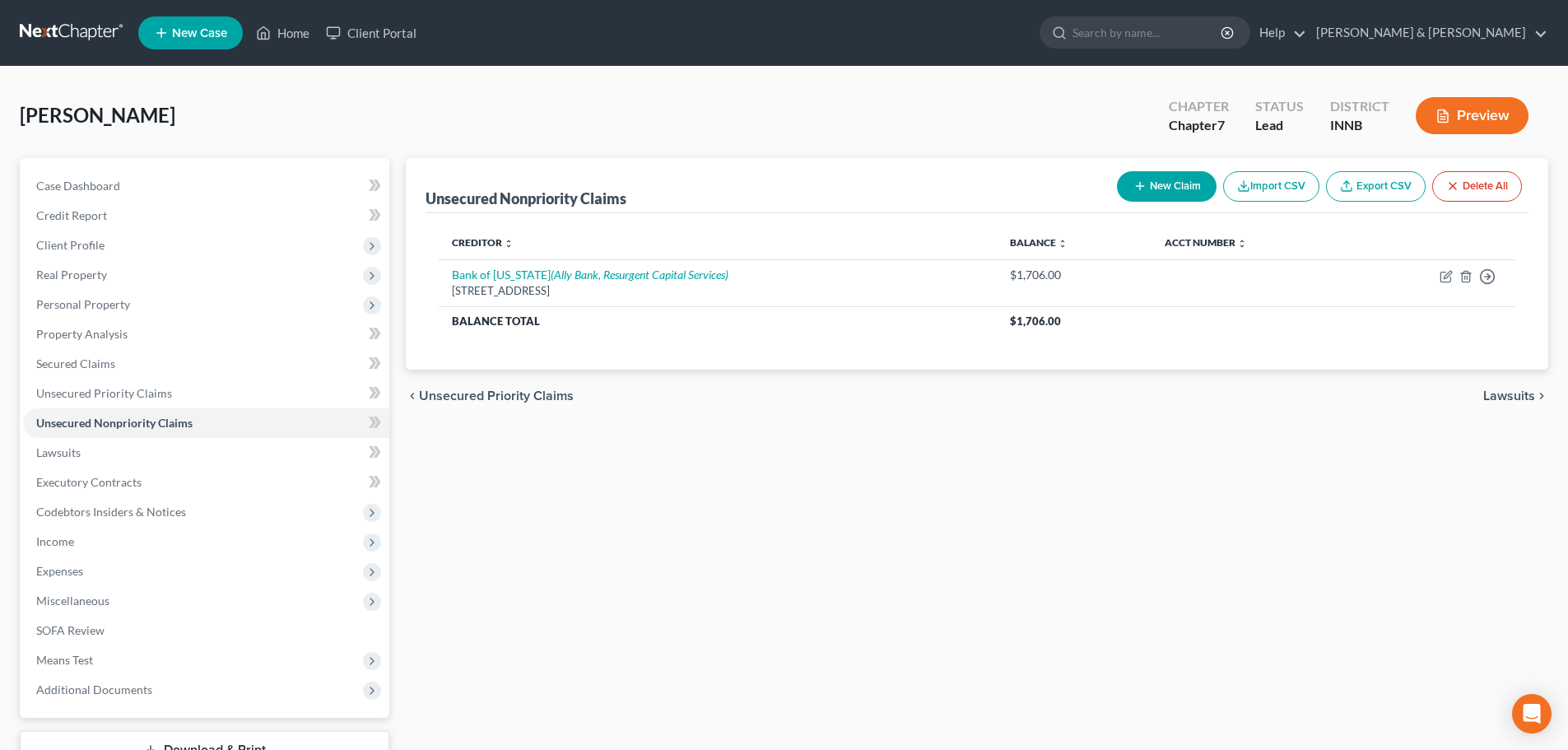
click at [1187, 183] on button "New Claim" at bounding box center [1168, 187] width 100 height 30
select select "0"
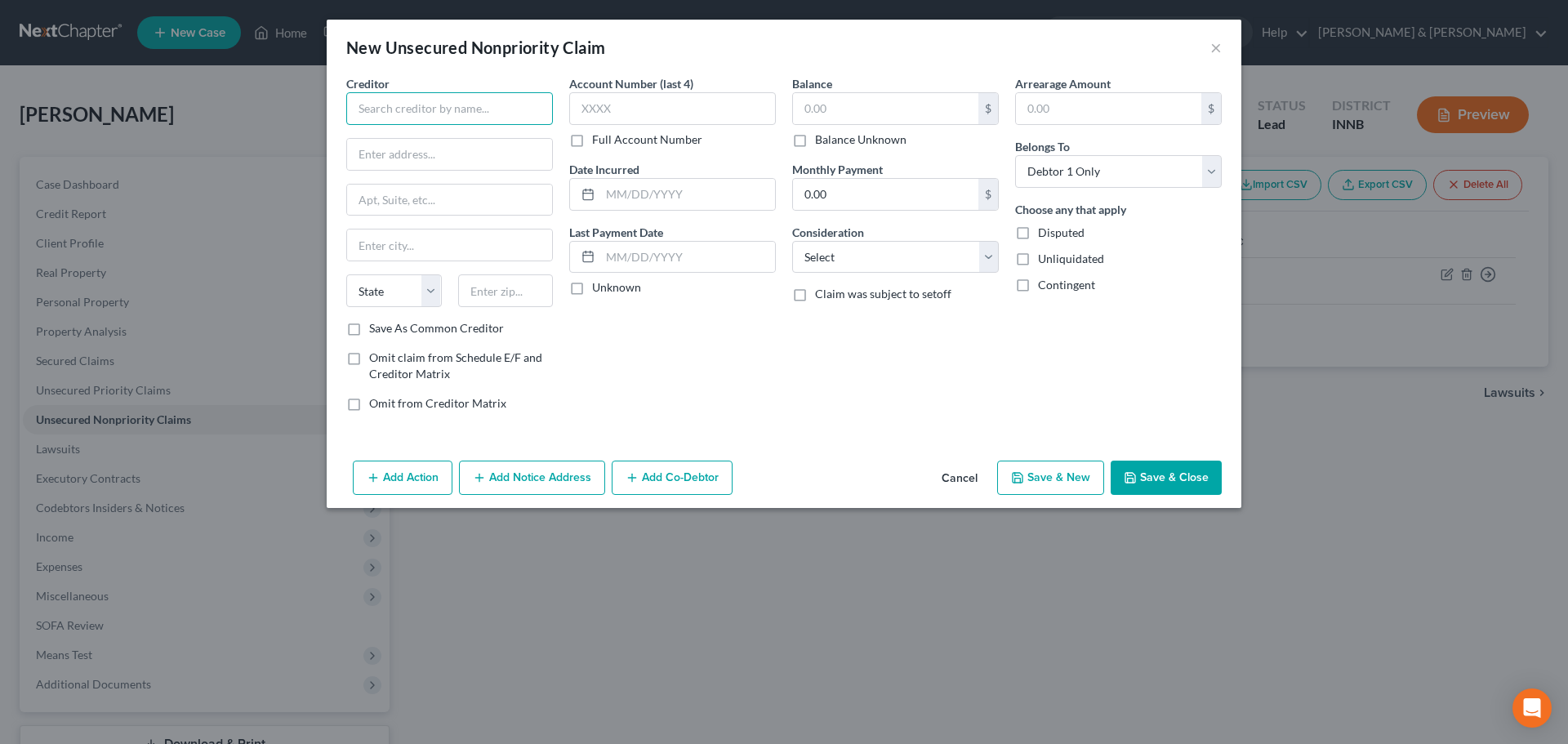
click at [452, 108] on input "text" at bounding box center [450, 109] width 206 height 33
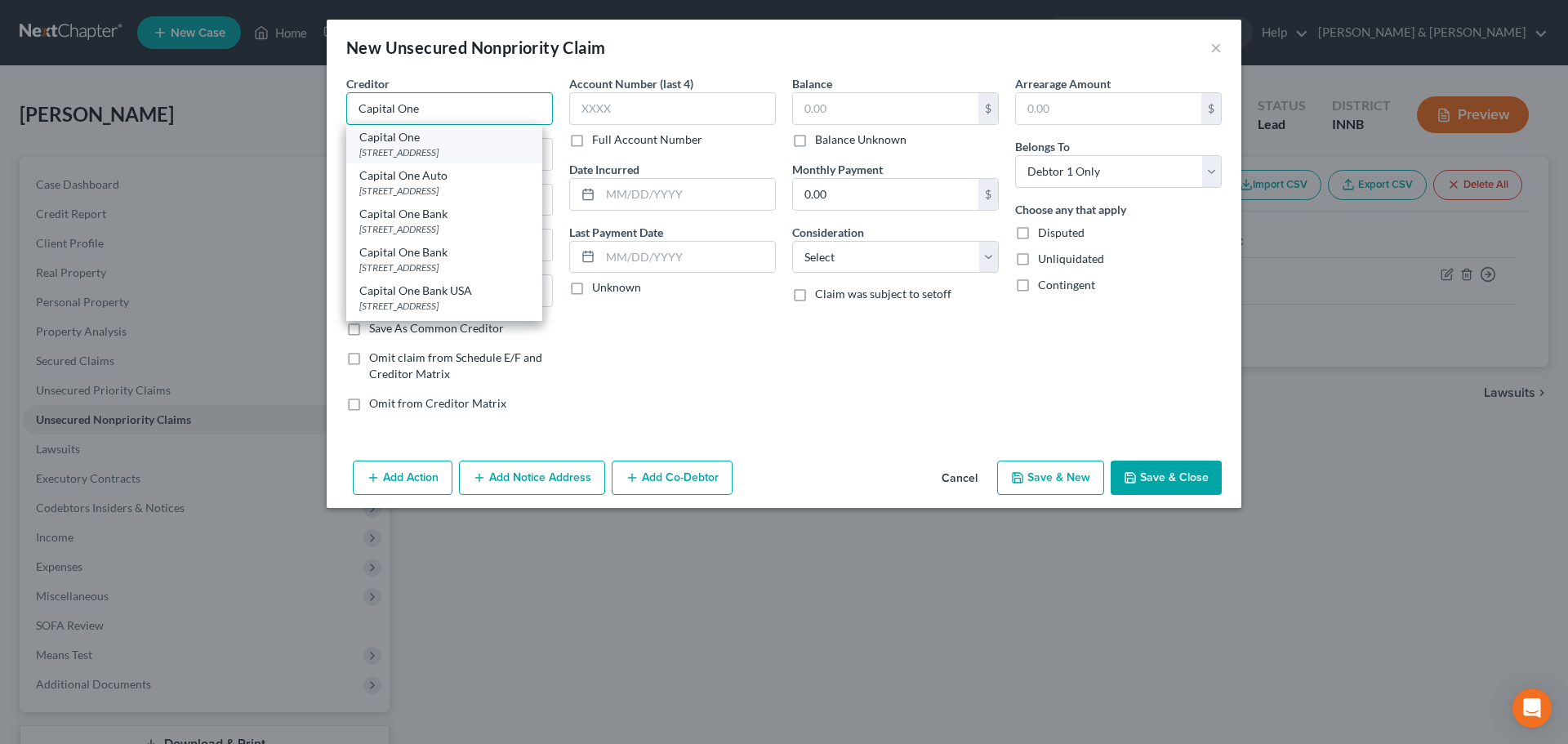
type input "Capital One"
click at [415, 143] on div "Capital One" at bounding box center [444, 137] width 170 height 17
type input "PO Box 6492"
type input "[PERSON_NAME] Stream"
select select "14"
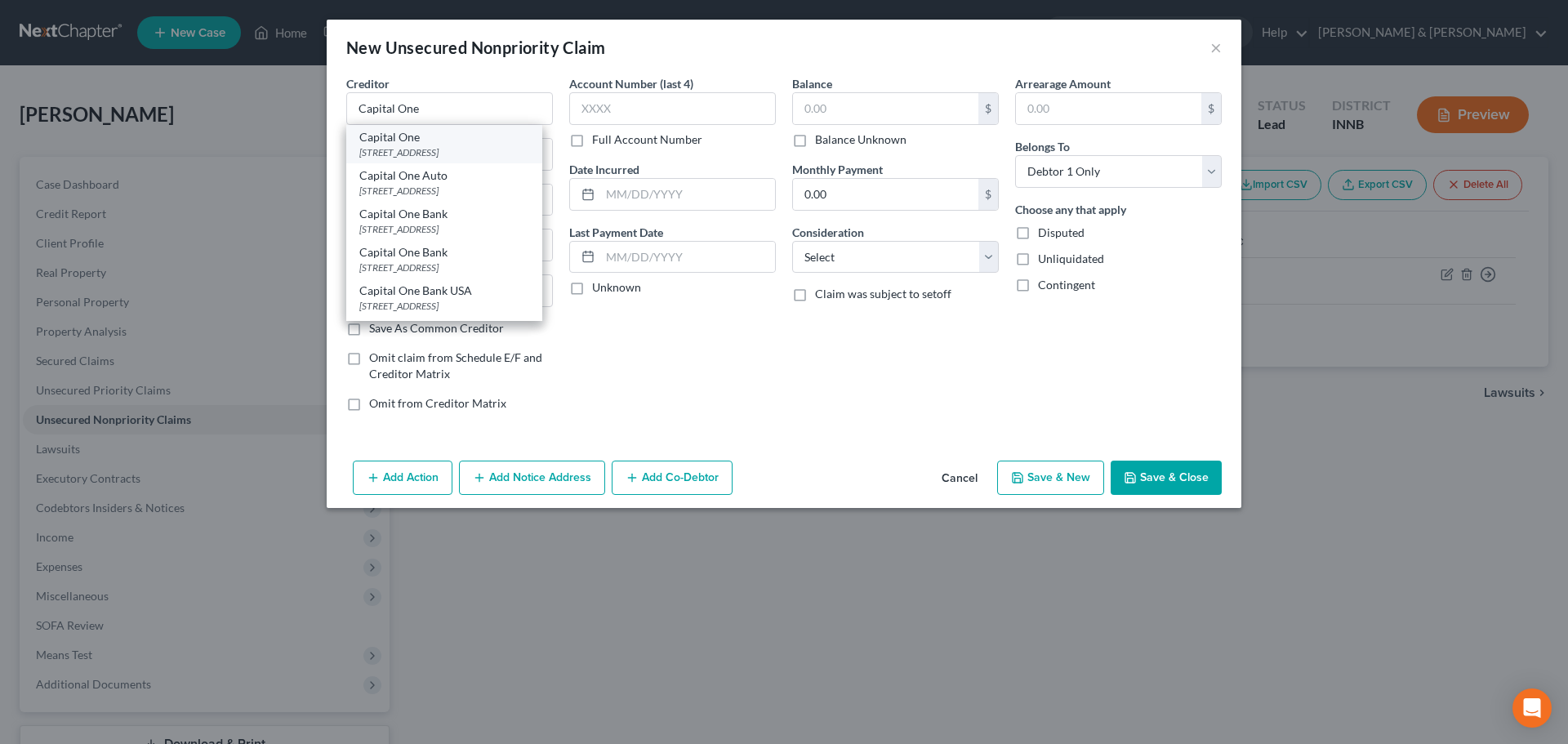
type input "60197"
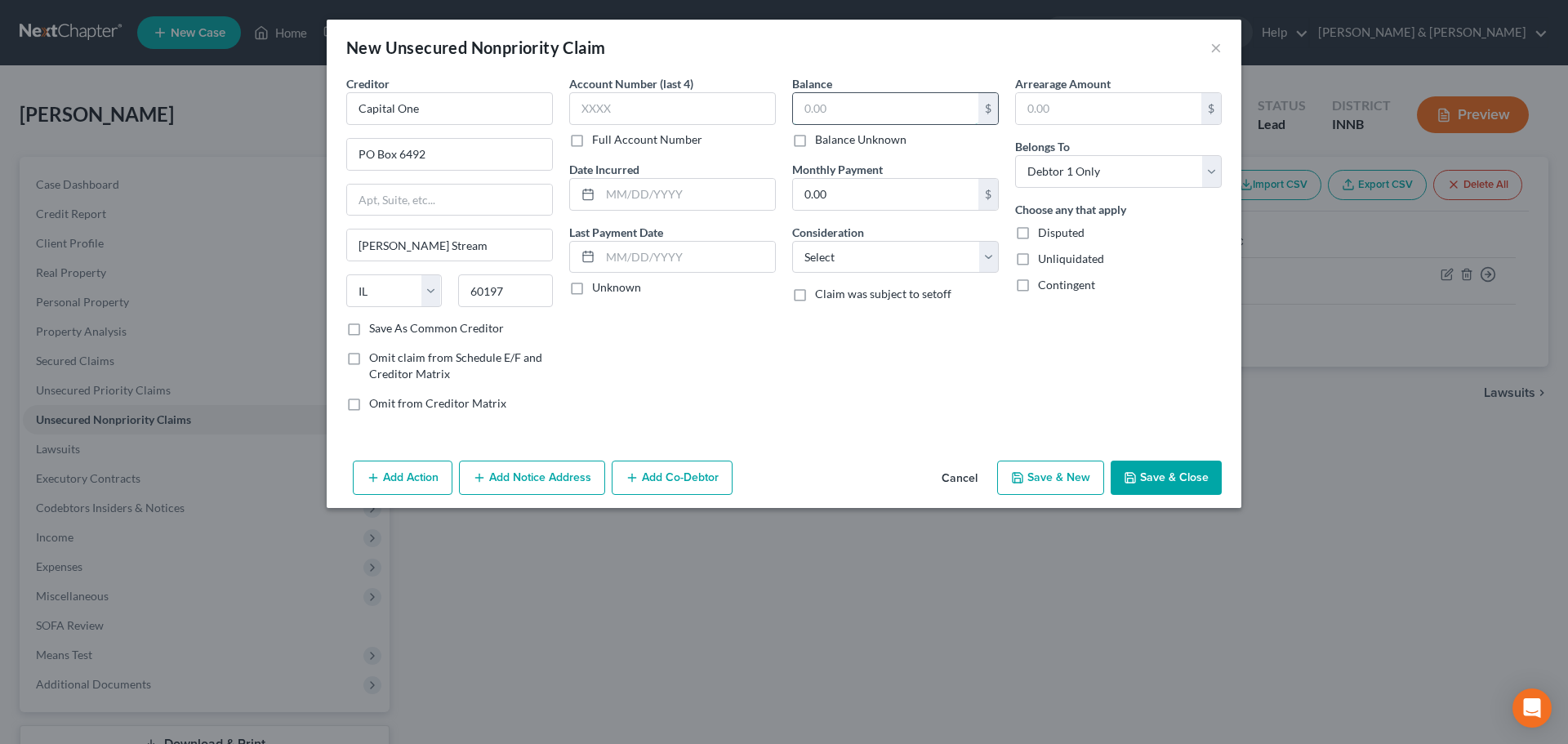
click at [841, 117] on input "text" at bounding box center [886, 109] width 185 height 31
type input "732"
click at [561, 477] on button "Add Notice Address" at bounding box center [532, 477] width 146 height 34
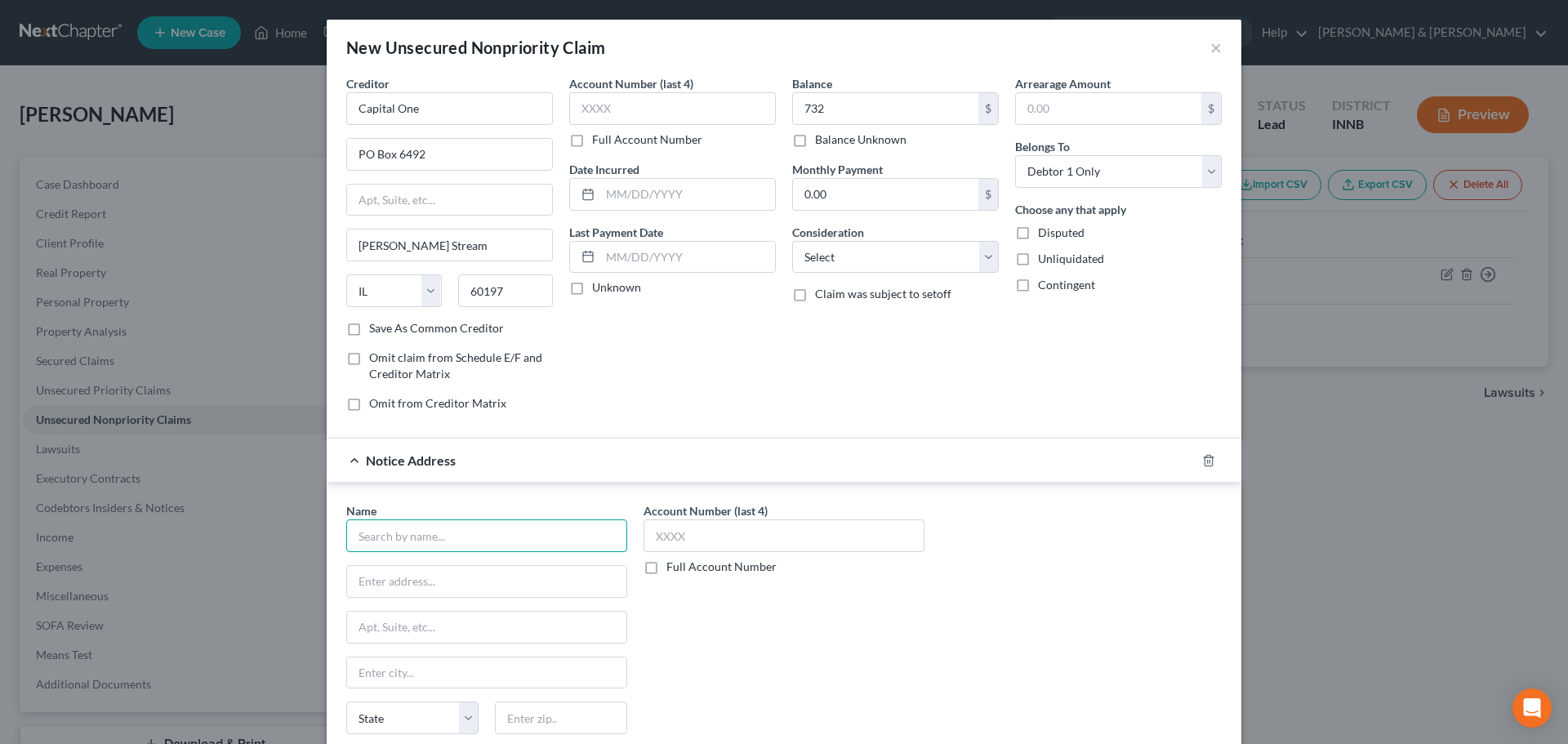
click at [494, 538] on input "text" at bounding box center [487, 537] width 281 height 33
click at [373, 565] on div "LVNV Funding, LLC" at bounding box center [444, 564] width 170 height 17
type input "LVNV Funding, LLC"
type input "PO Box 1269"
type input "[GEOGRAPHIC_DATA]"
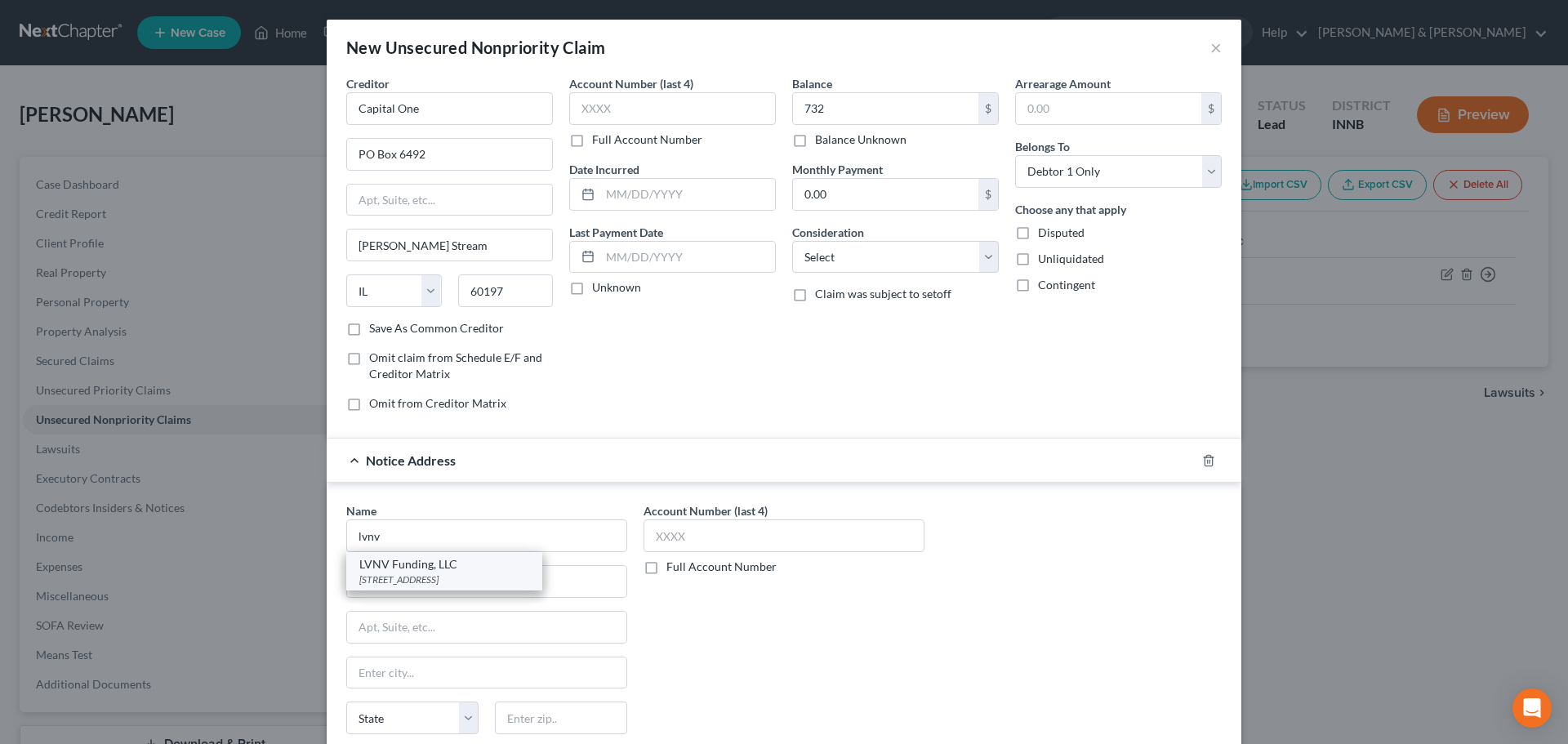
select select "42"
type input "29603"
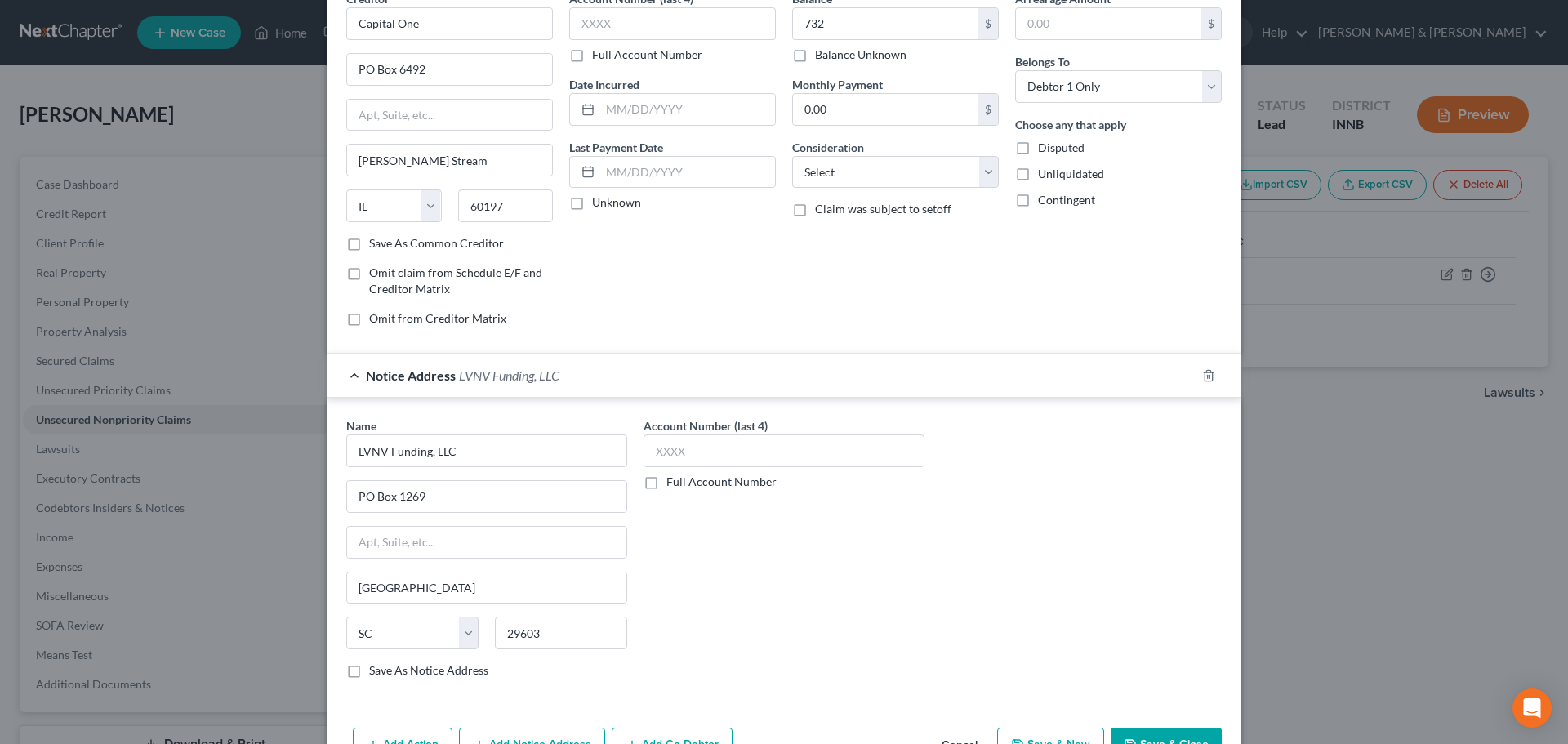
scroll to position [135, 0]
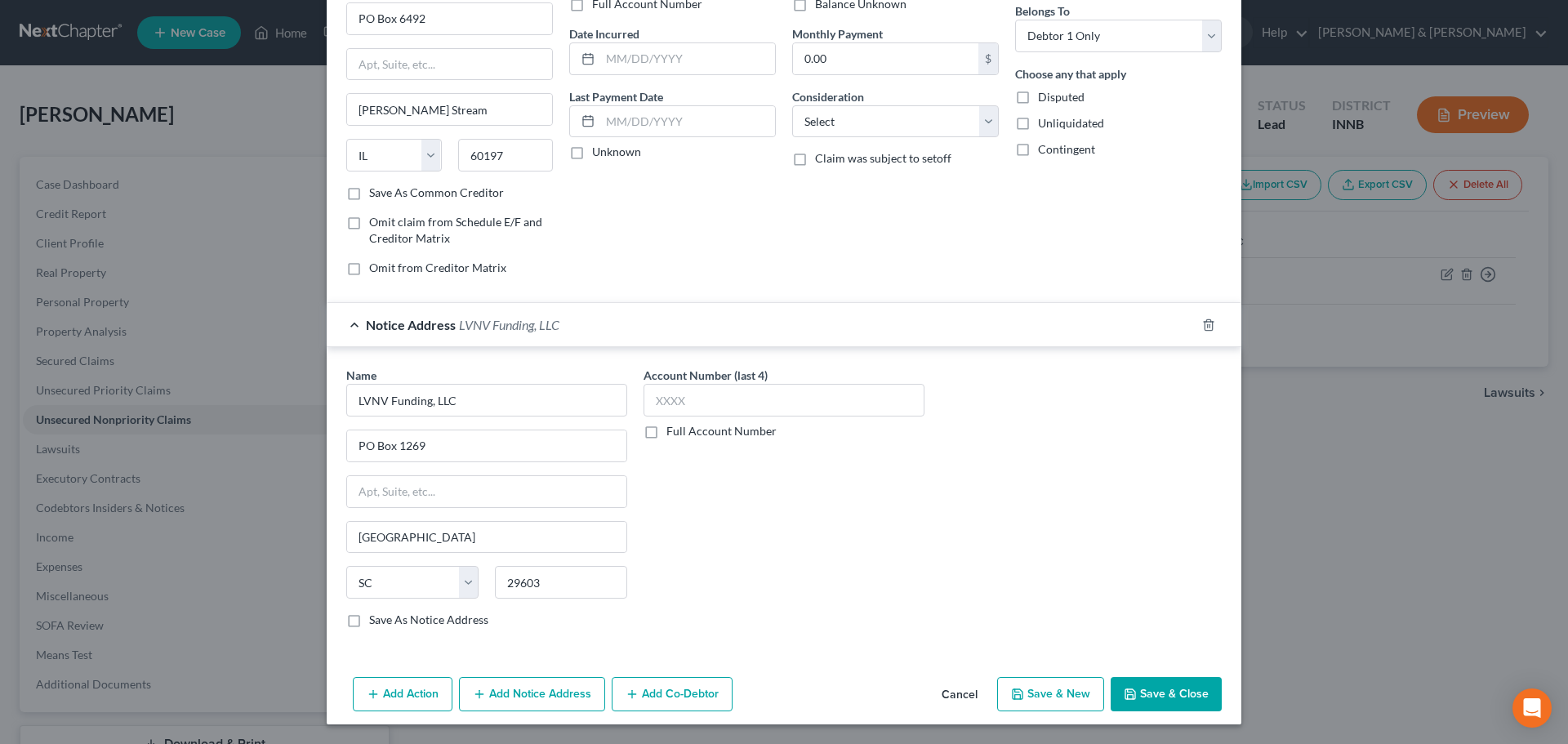
click at [528, 696] on button "Add Notice Address" at bounding box center [532, 694] width 146 height 34
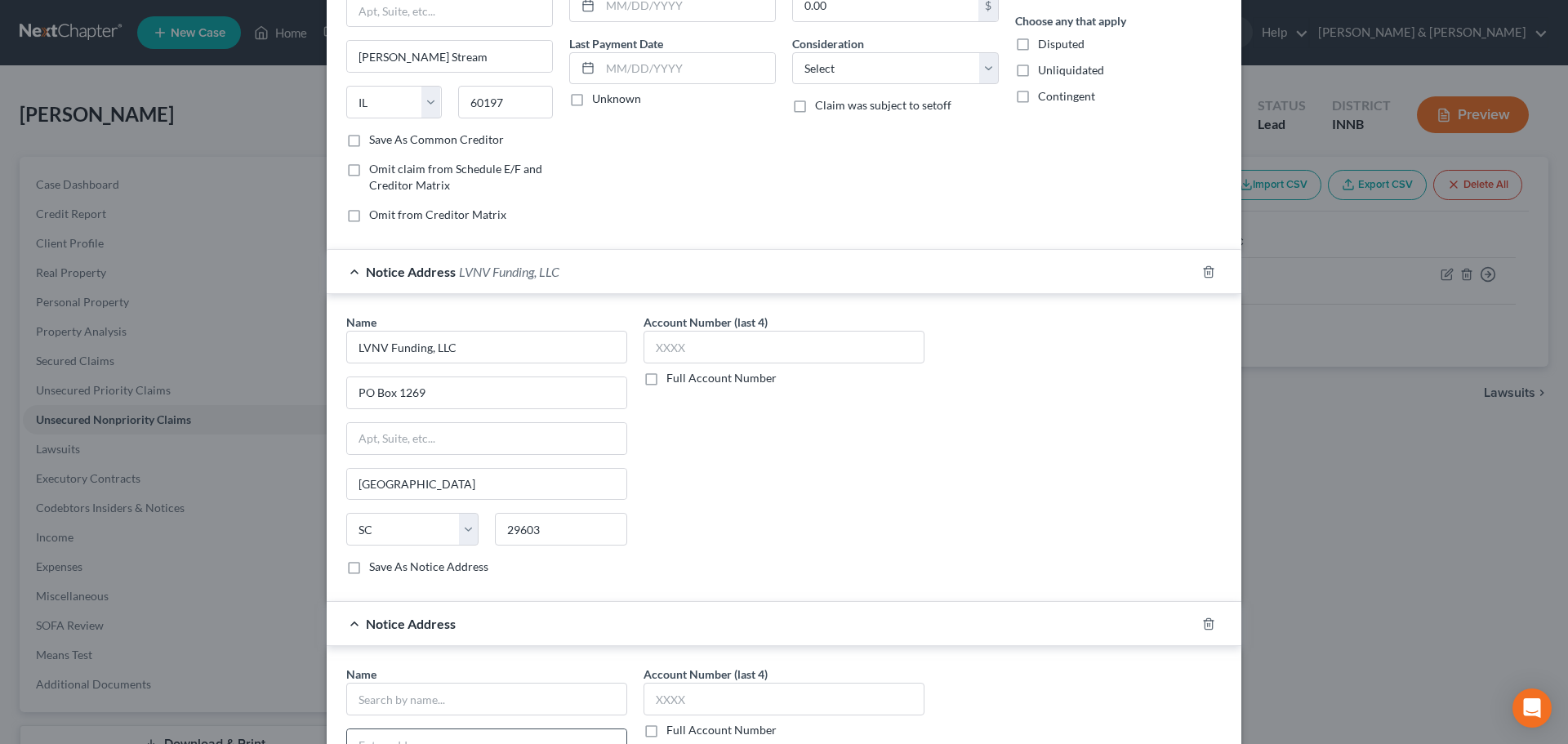
scroll to position [299, 0]
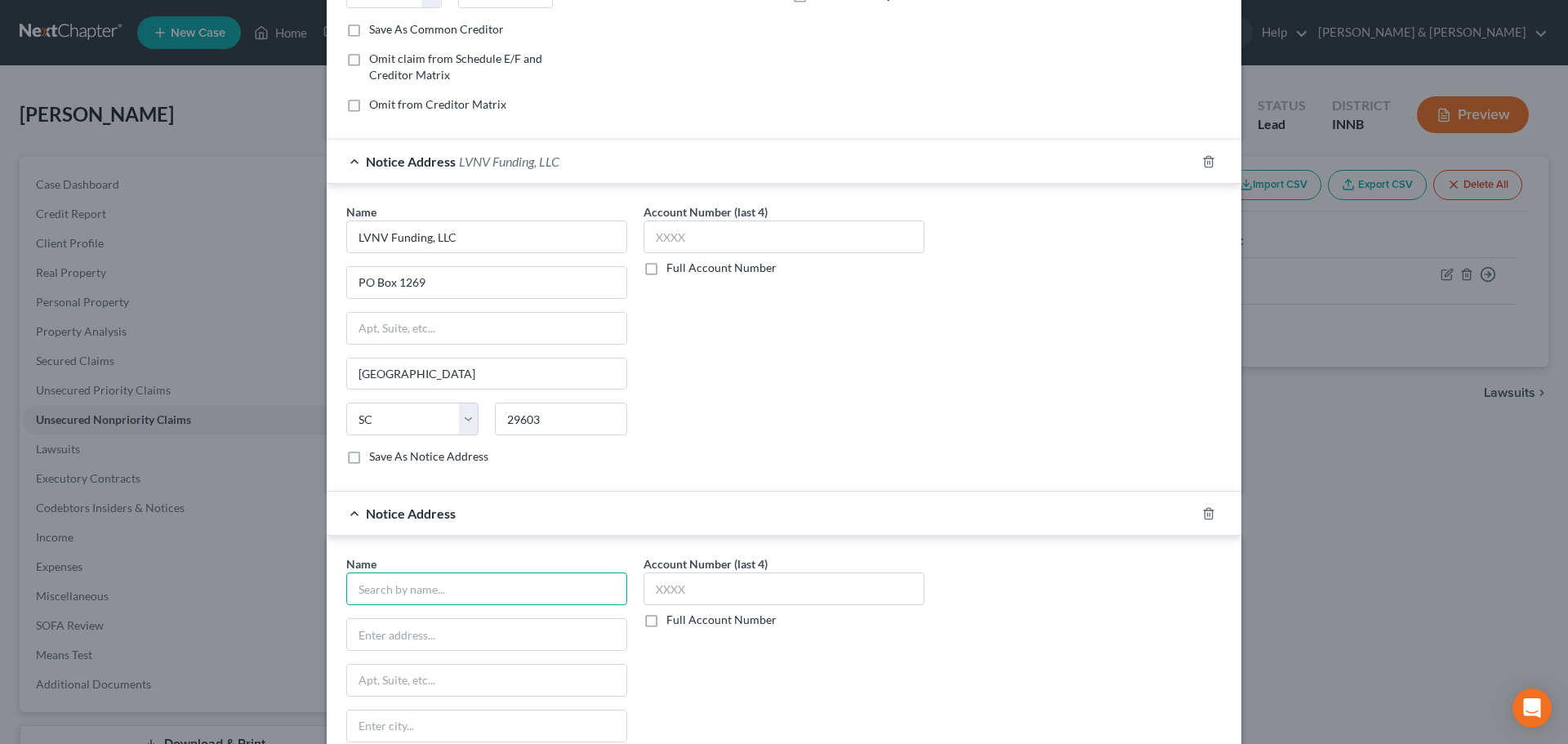
click at [483, 583] on input "text" at bounding box center [487, 589] width 281 height 33
click at [396, 619] on div "Resurgent Capital Services" at bounding box center [444, 617] width 170 height 17
type input "Resurgent Capital Services"
type input "PO Box 1269"
type input "[GEOGRAPHIC_DATA]"
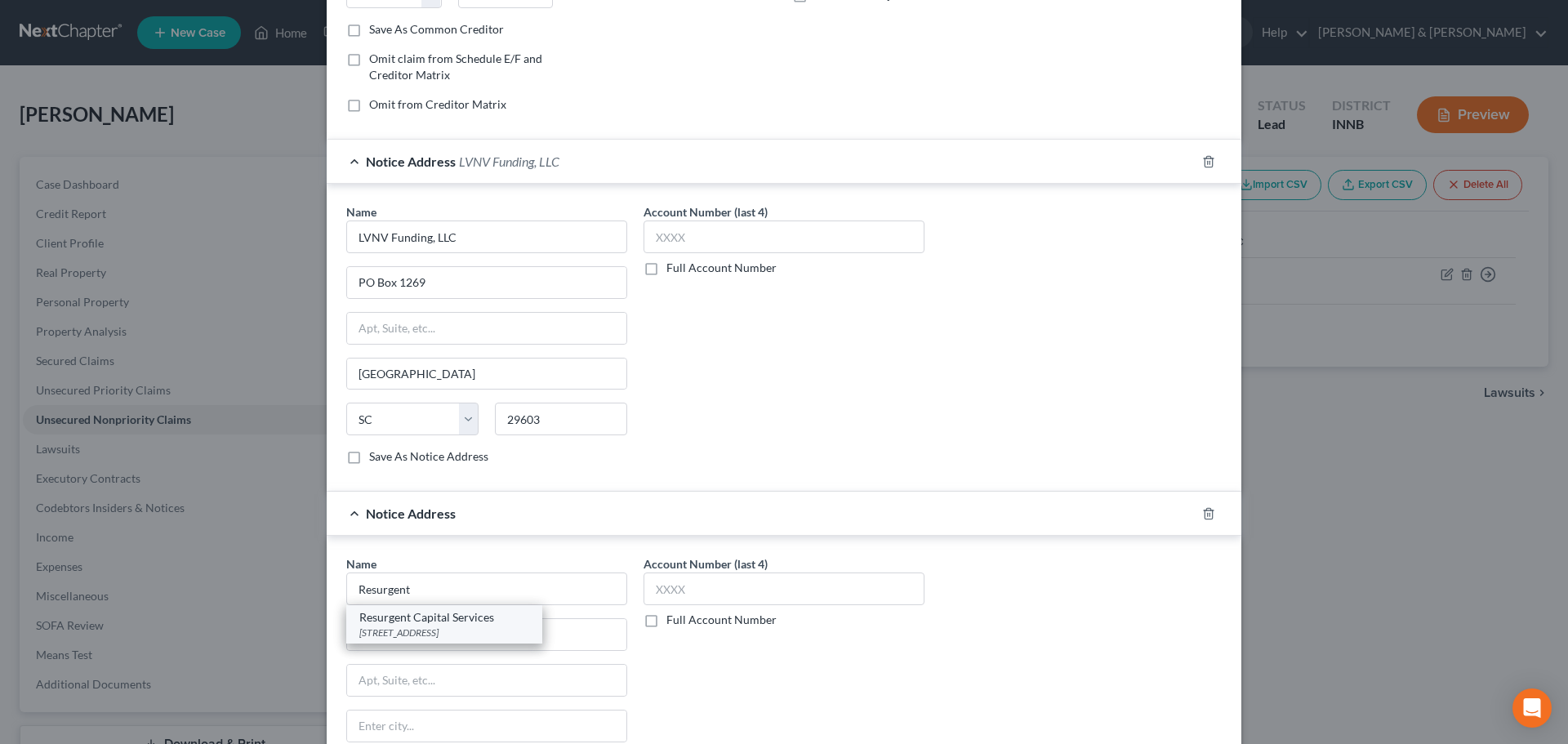
select select "42"
type input "29602"
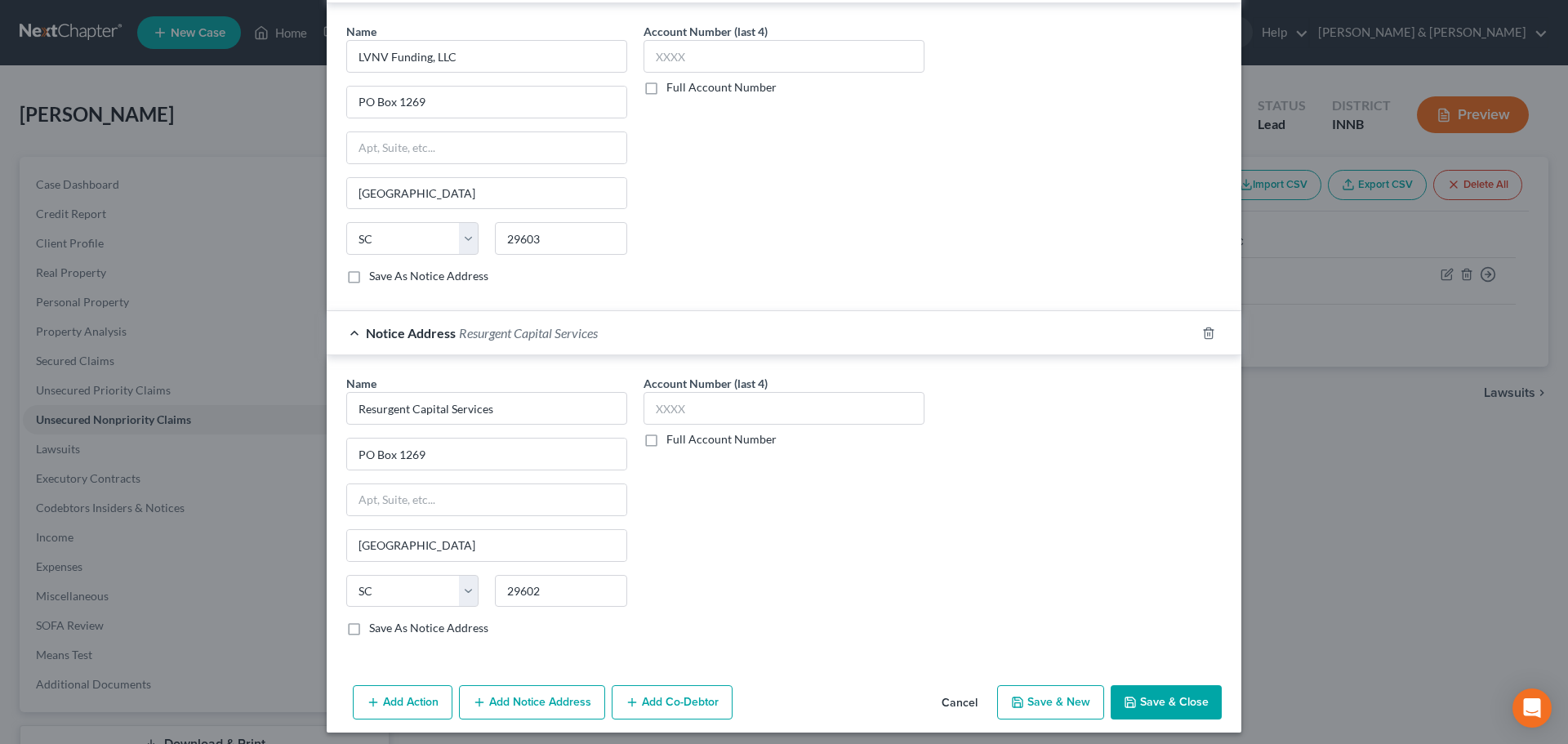
scroll to position [488, 0]
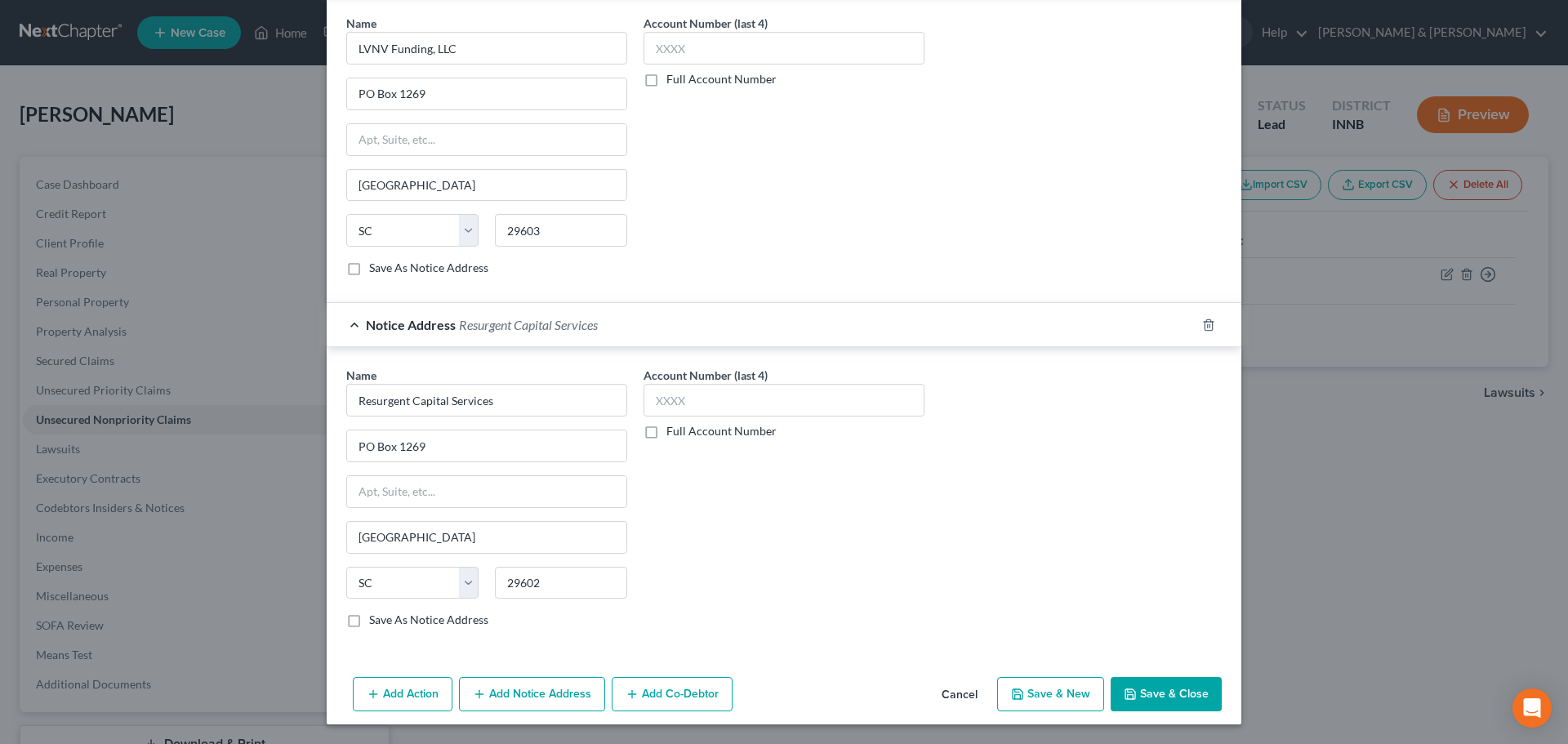
click at [1054, 701] on button "Save & New" at bounding box center [1050, 694] width 107 height 34
select select "0"
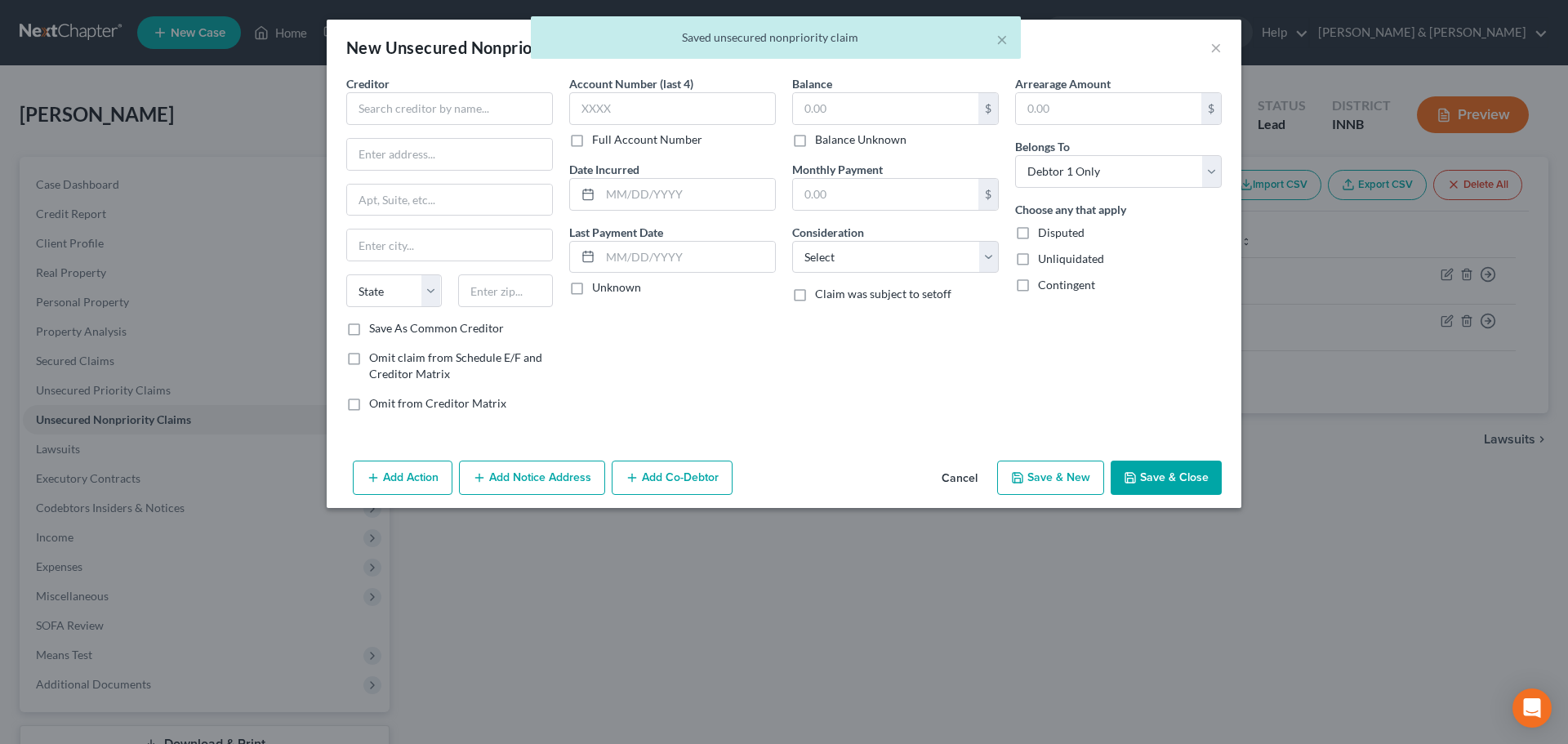
type input "732.00"
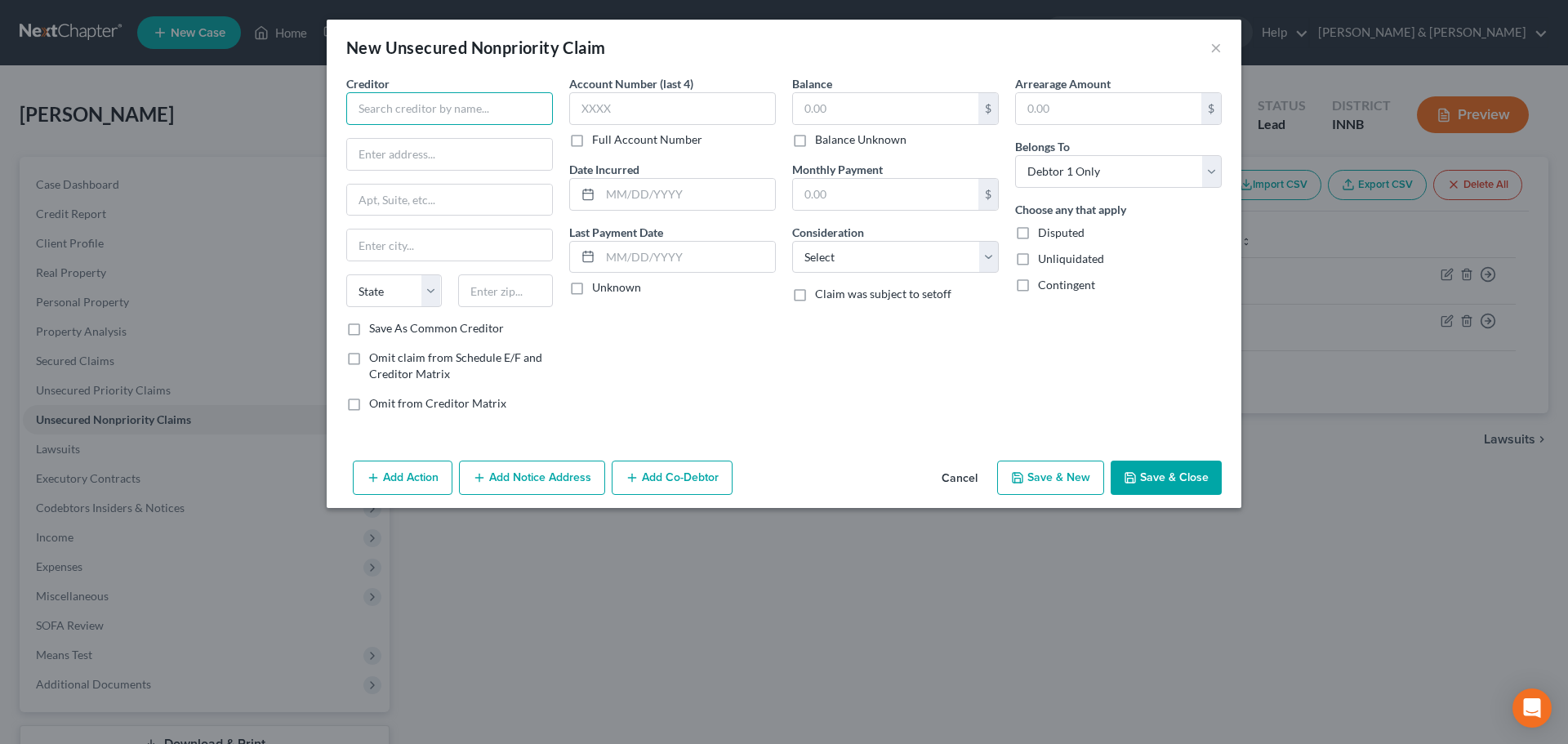
click at [475, 114] on input "text" at bounding box center [450, 109] width 206 height 33
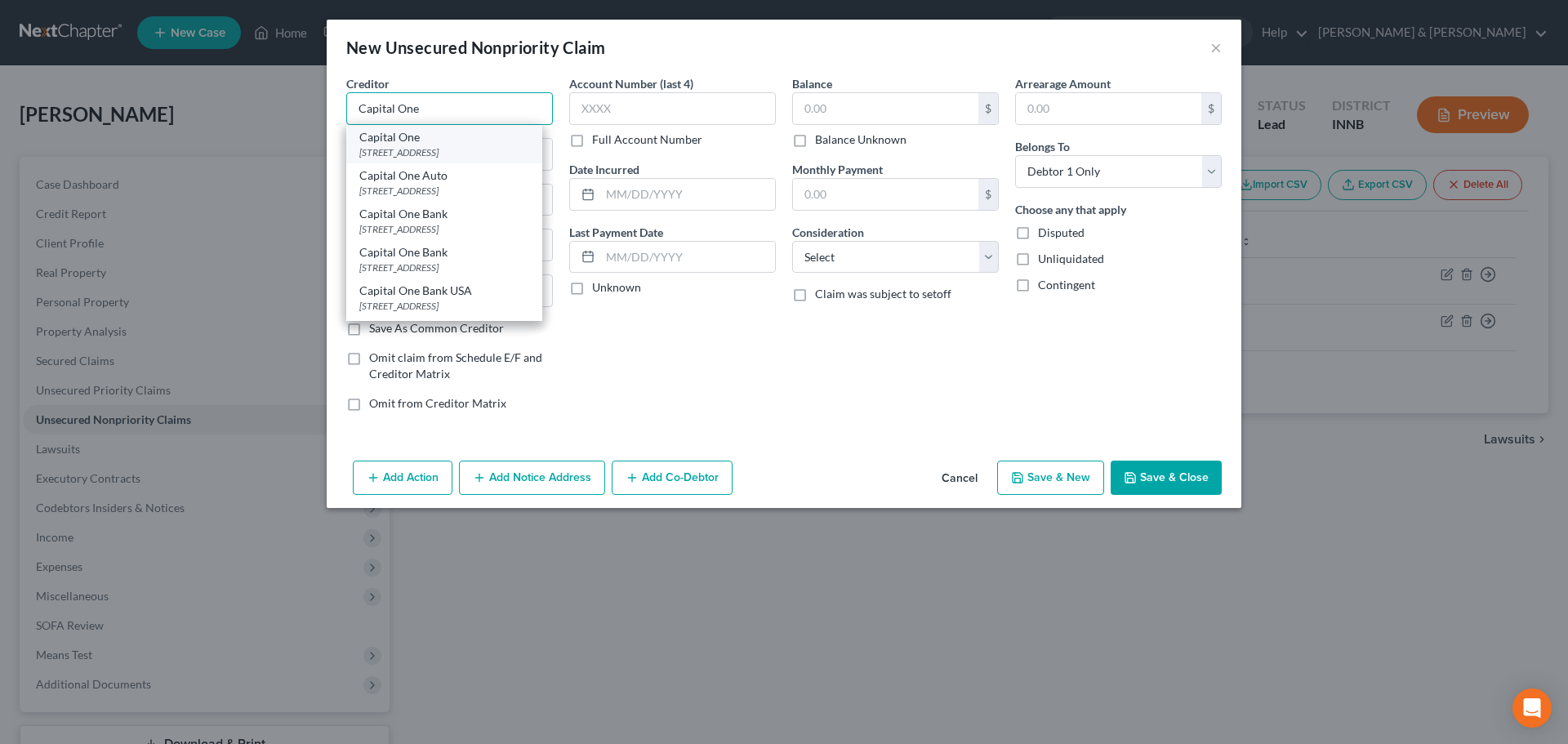
type input "Capital One"
click at [394, 145] on div "[STREET_ADDRESS]" at bounding box center [444, 152] width 170 height 14
type input "PO Box 6492"
type input "[PERSON_NAME] Stream"
select select "14"
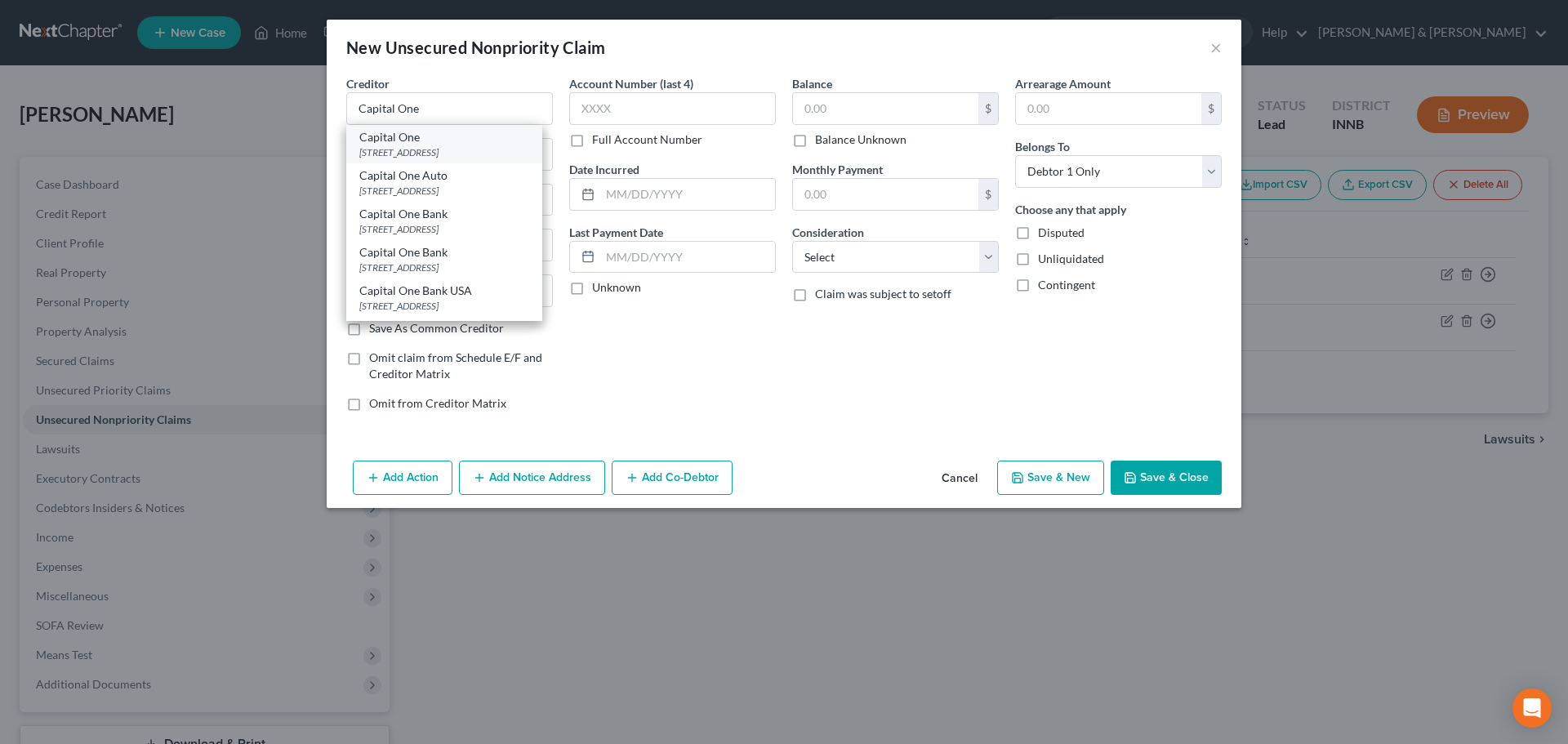
type input "60197"
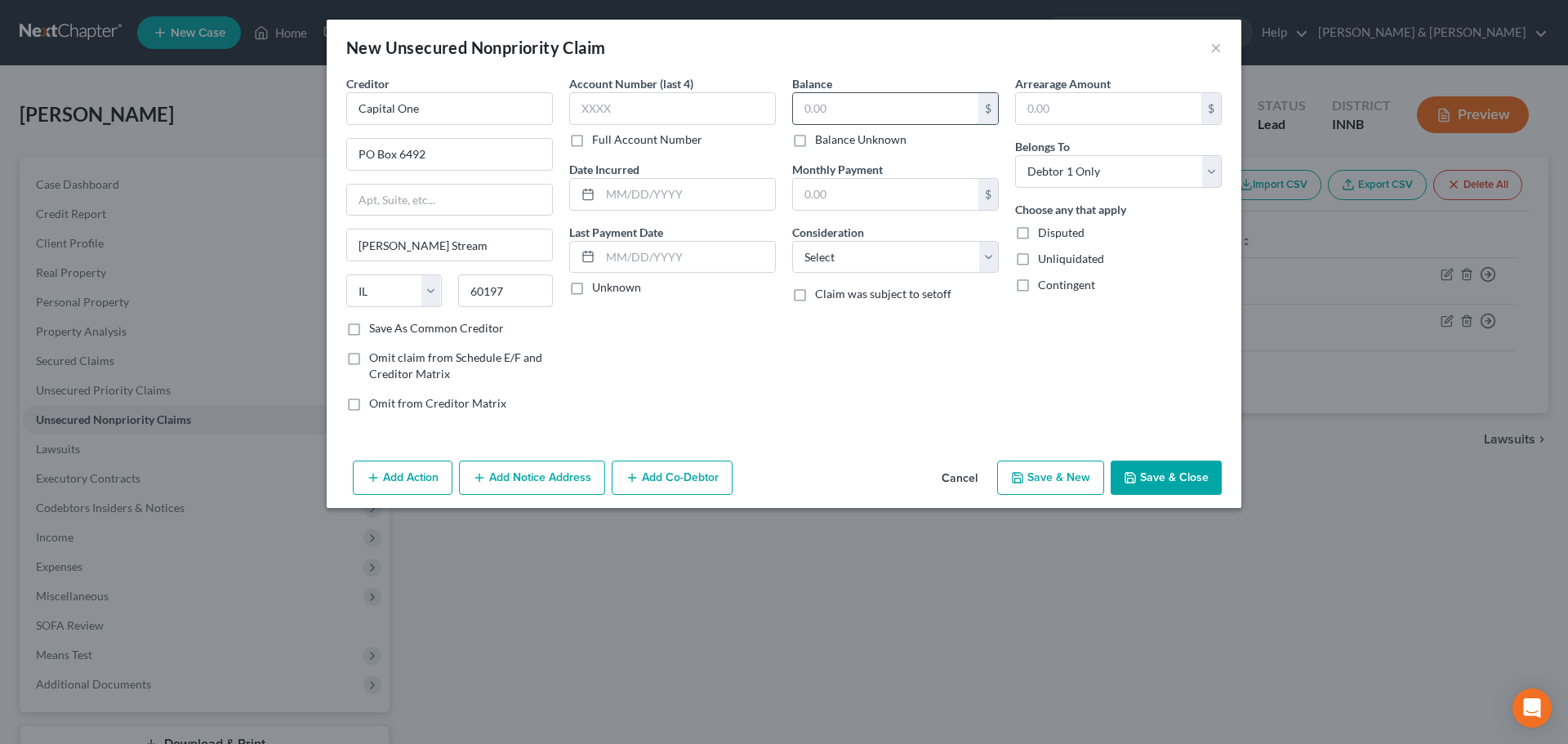
click at [887, 111] on input "text" at bounding box center [886, 109] width 185 height 31
type input "2,543"
click at [891, 264] on select "Select Cable / Satellite Services Collection Agency Credit Card Debt Debt Couns…" at bounding box center [895, 258] width 206 height 33
select select "2"
click at [792, 242] on select "Select Cable / Satellite Services Collection Agency Credit Card Debt Debt Couns…" at bounding box center [895, 258] width 206 height 33
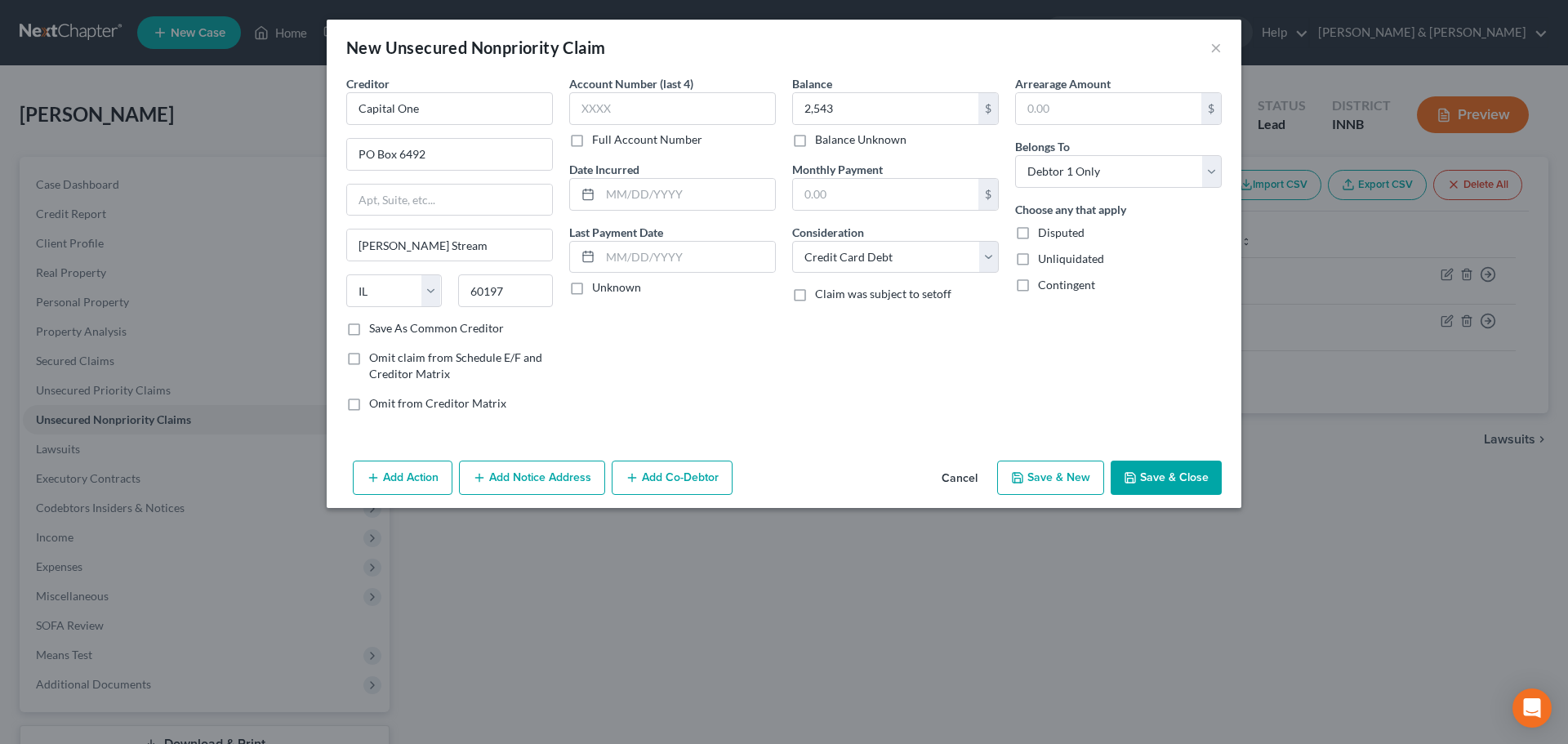
click at [1038, 231] on label "Disputed" at bounding box center [1061, 233] width 47 height 17
click at [1044, 231] on input "Disputed" at bounding box center [1049, 230] width 11 height 11
checkbox input "true"
click at [566, 483] on button "Add Notice Address" at bounding box center [532, 477] width 146 height 34
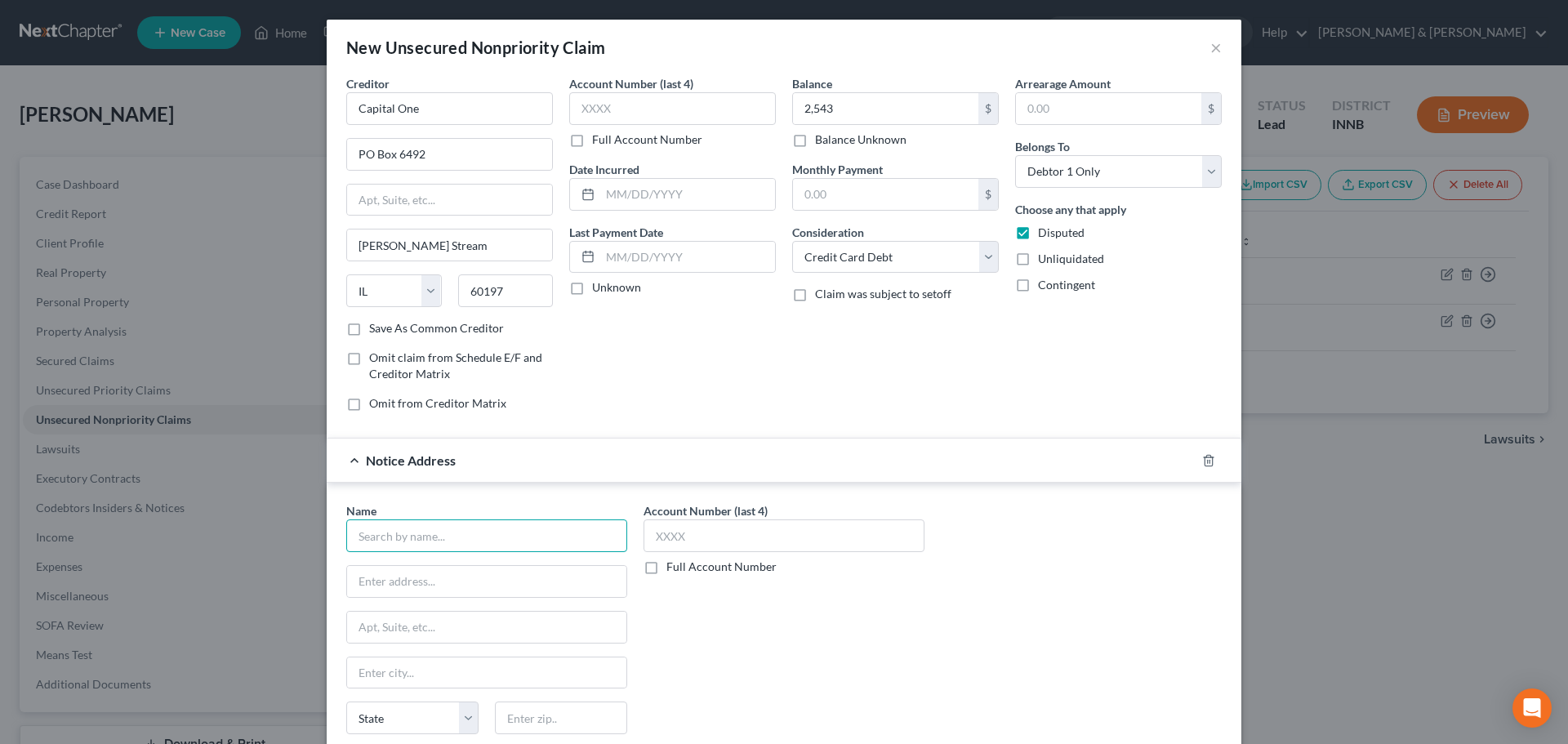
click at [490, 542] on input "text" at bounding box center [487, 537] width 281 height 33
type input "MRS"
click at [369, 568] on div "MRS" at bounding box center [444, 564] width 170 height 17
type input "[STREET_ADDRESS]"
type input "[GEOGRAPHIC_DATA]"
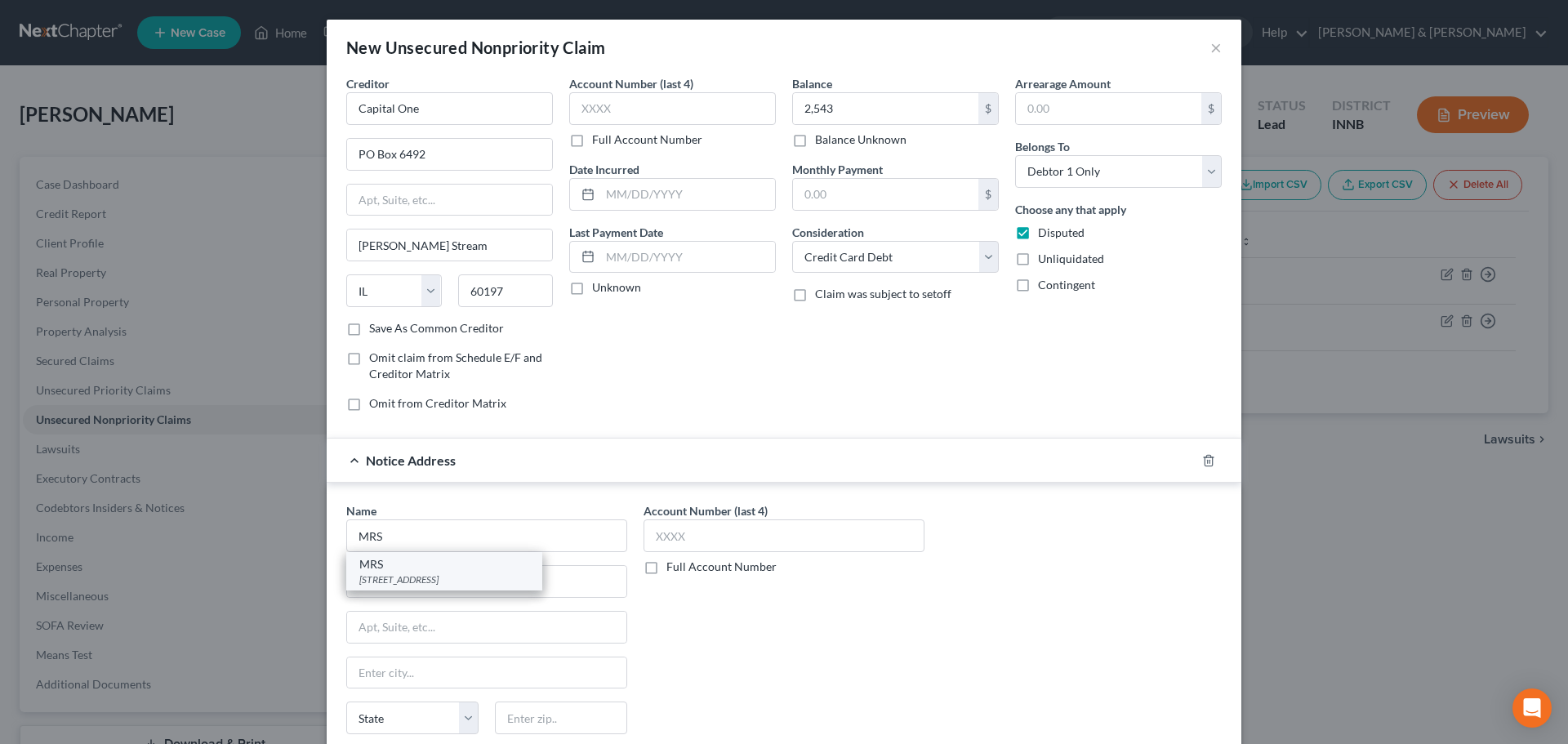
select select "33"
type input "08003"
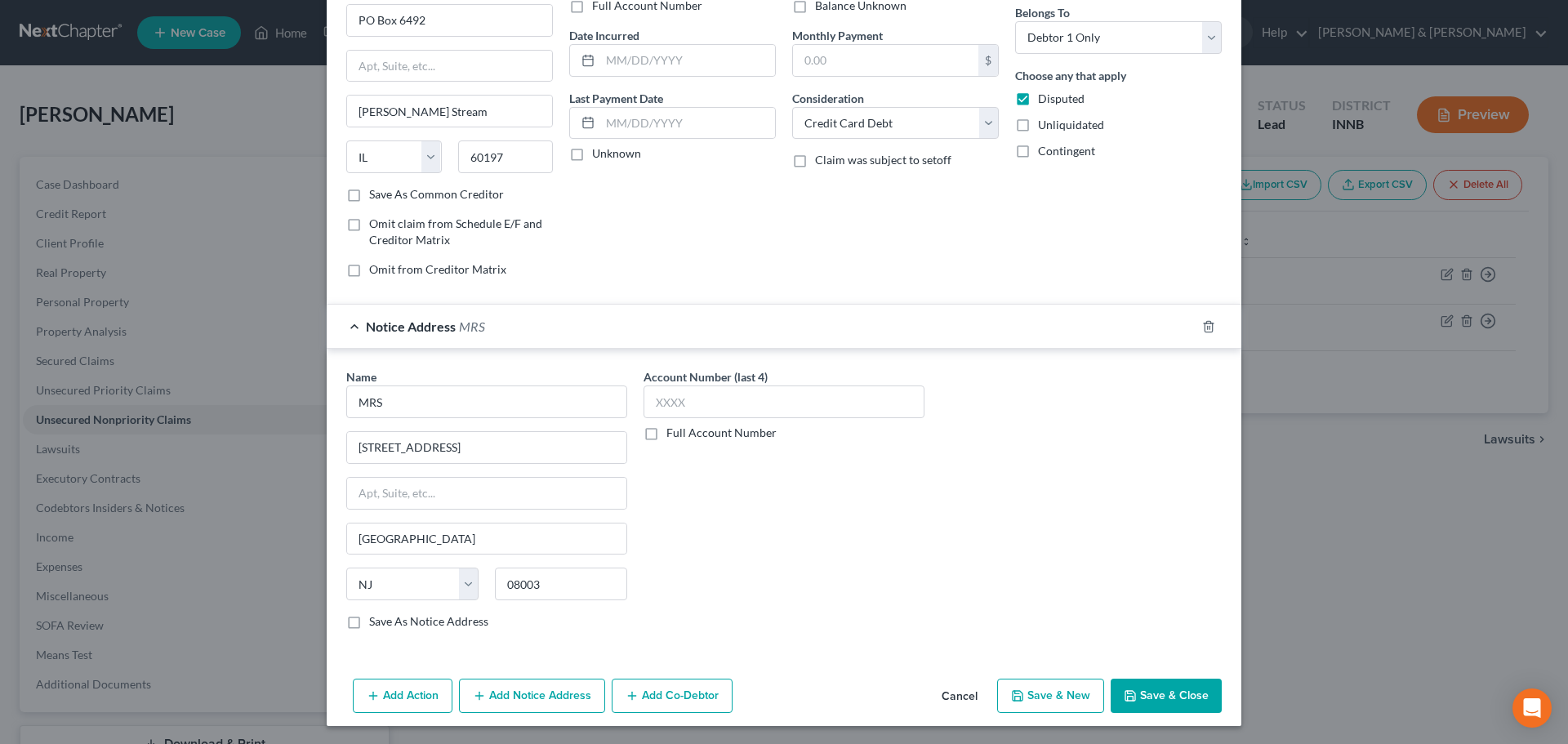
scroll to position [135, 0]
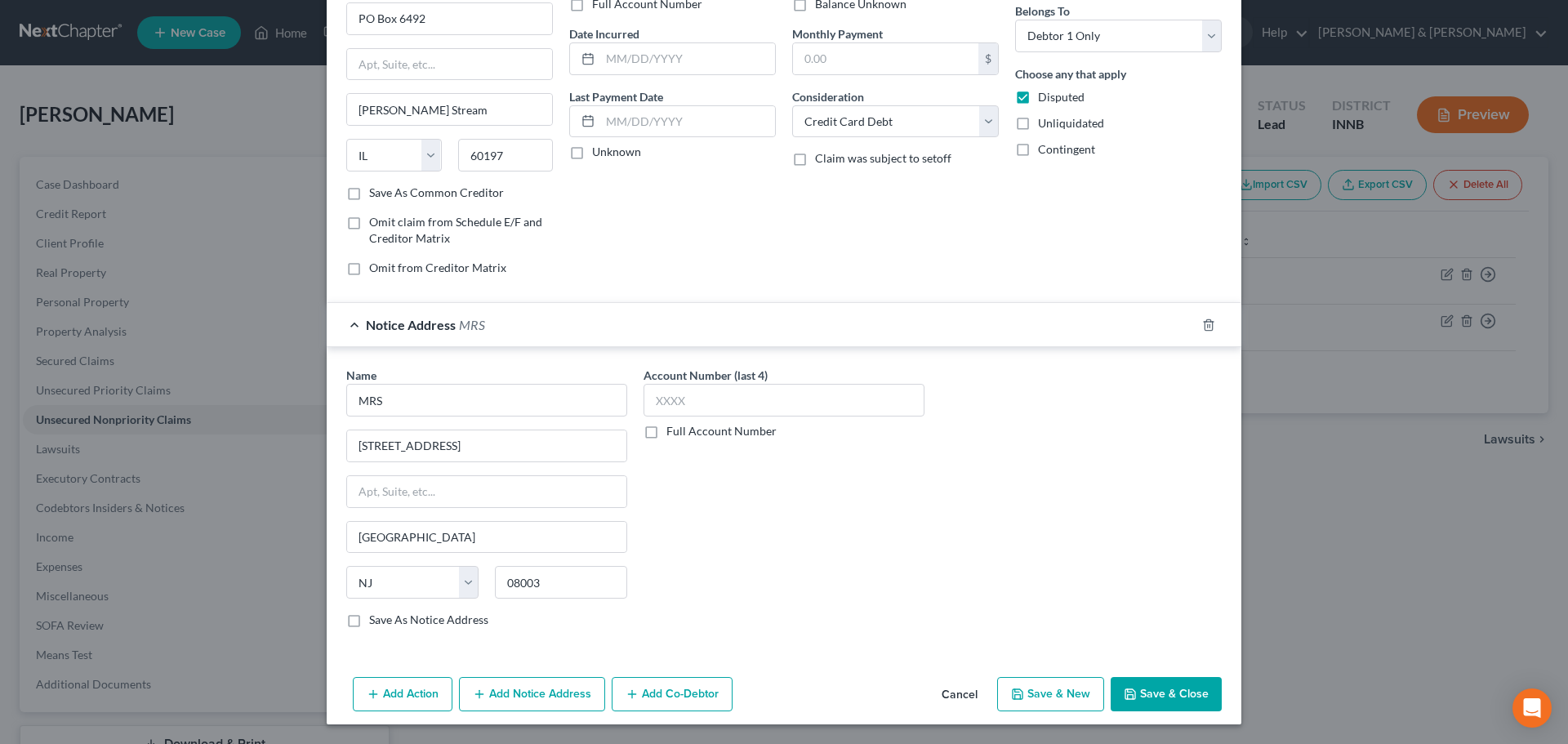
click at [1151, 690] on button "Save & Close" at bounding box center [1166, 694] width 111 height 34
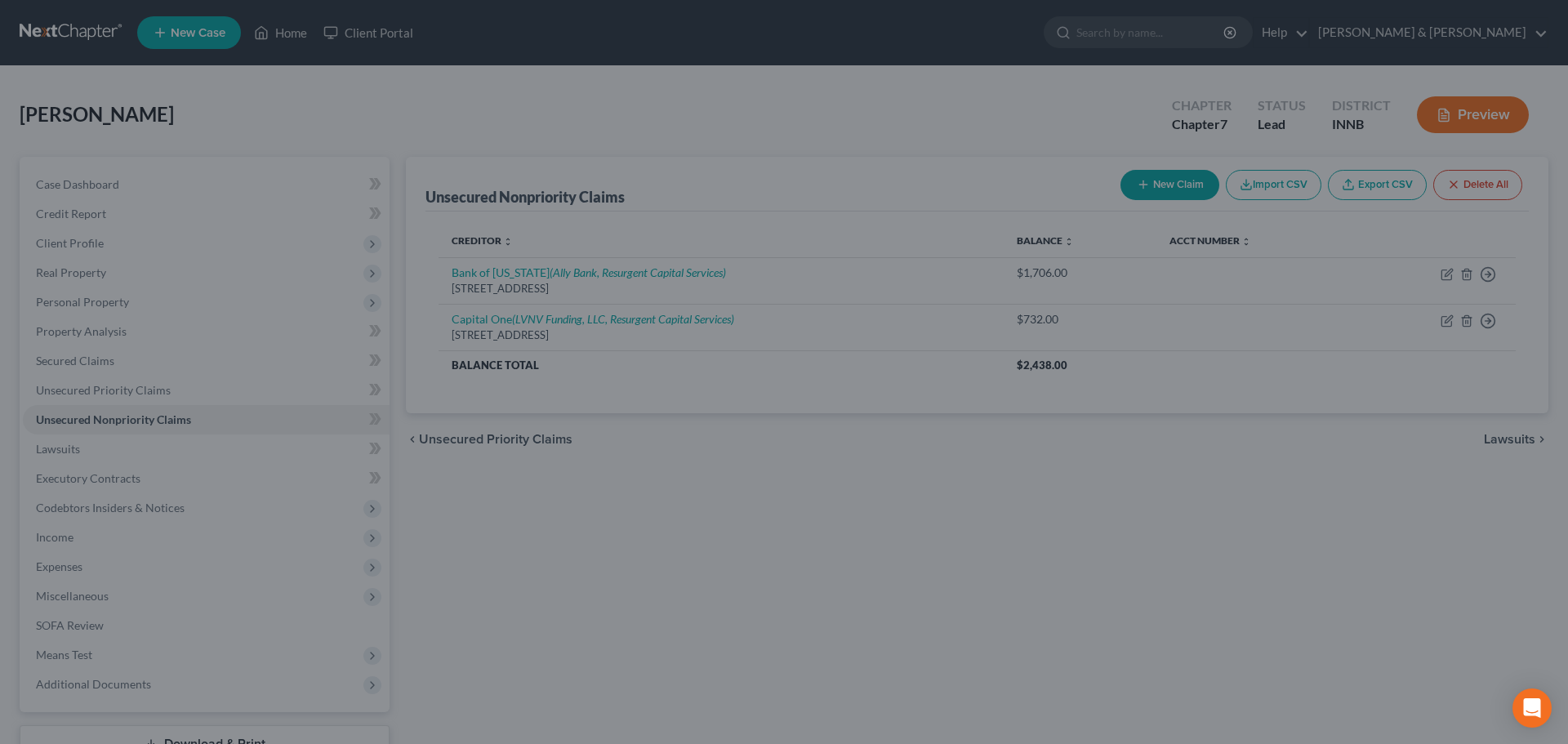
type input "2,543.00"
type input "0.00"
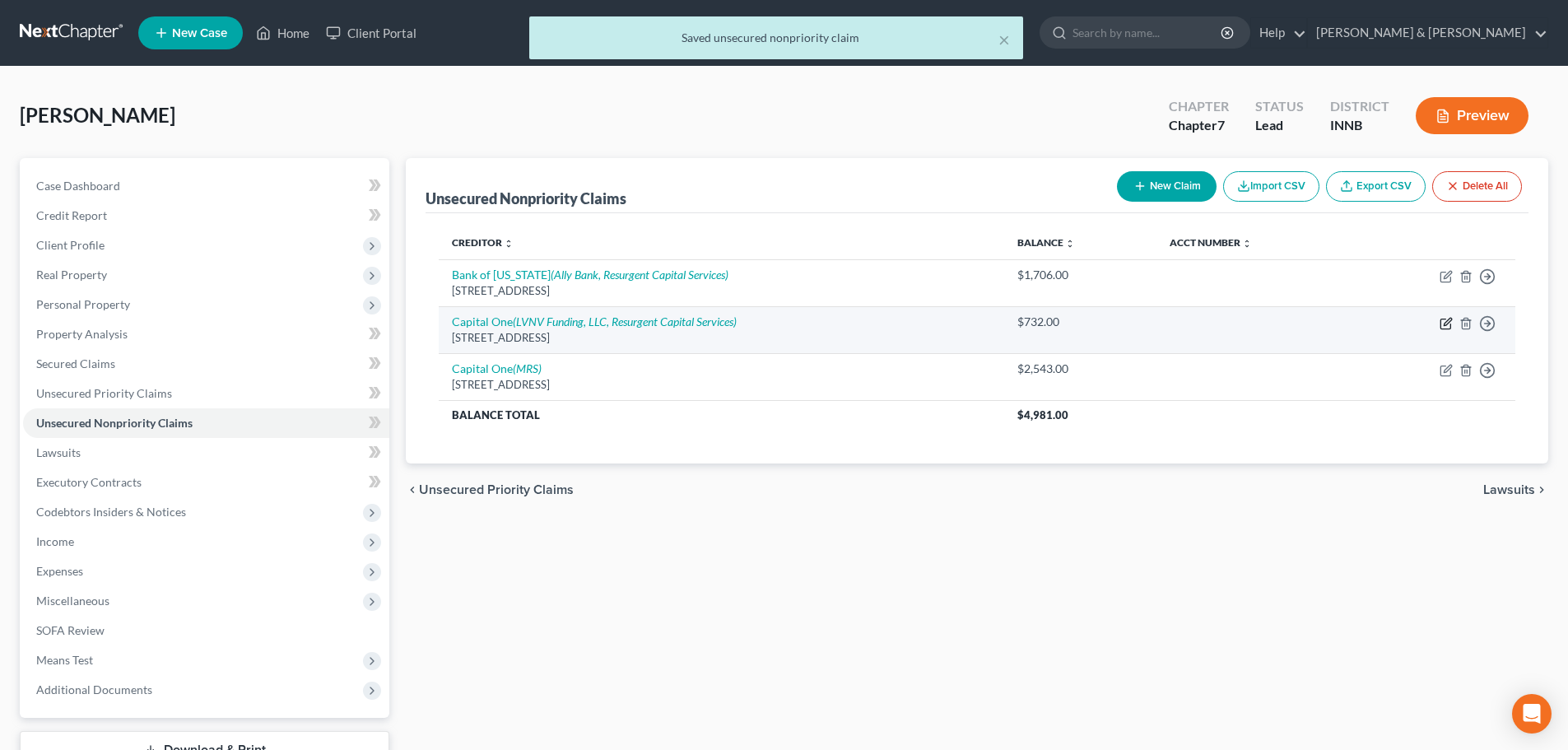
click at [1449, 322] on icon "button" at bounding box center [1448, 322] width 8 height 8
select select "14"
select select "0"
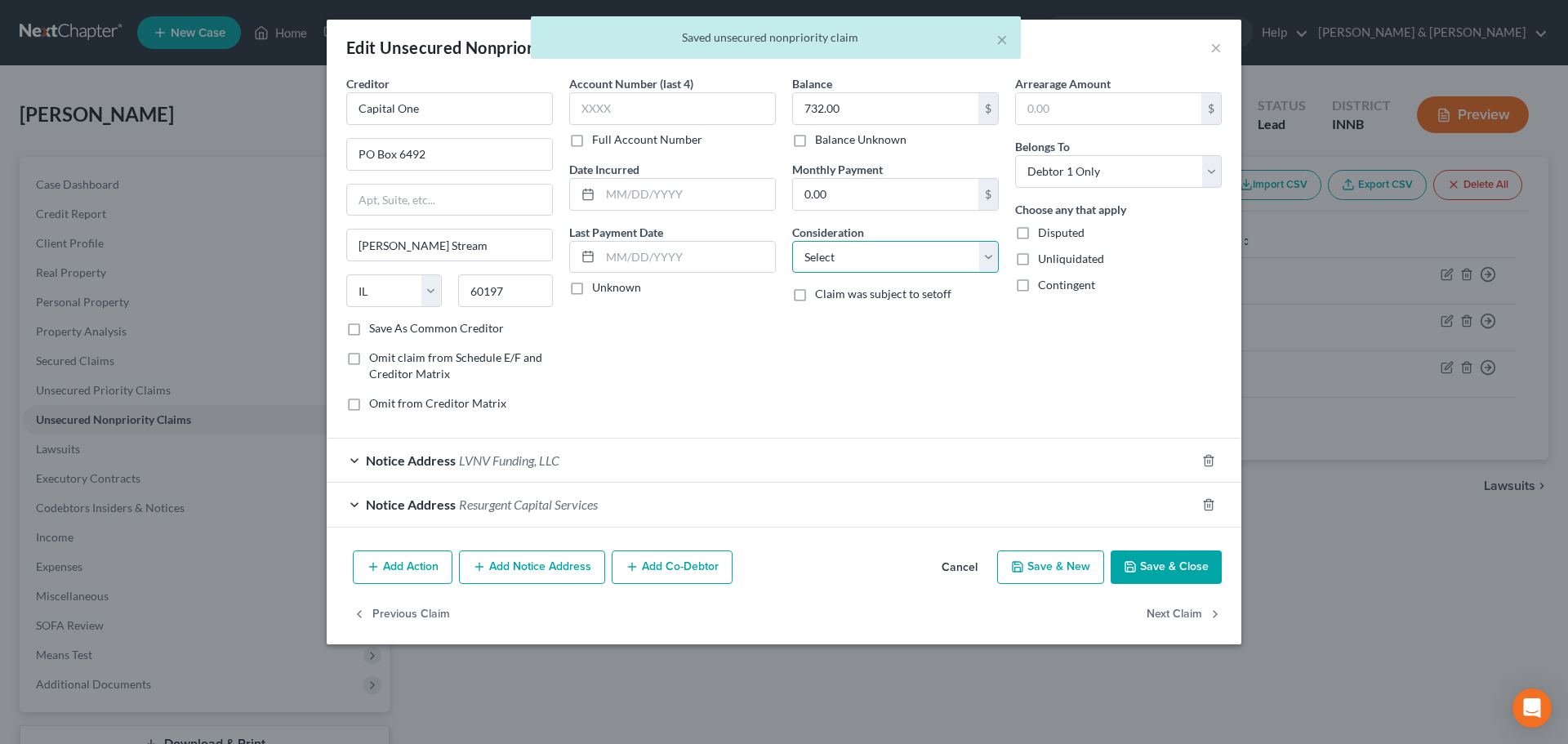
click at [903, 258] on select "Select Cable / Satellite Services Collection Agency Credit Card Debt Debt Couns…" at bounding box center [895, 258] width 206 height 33
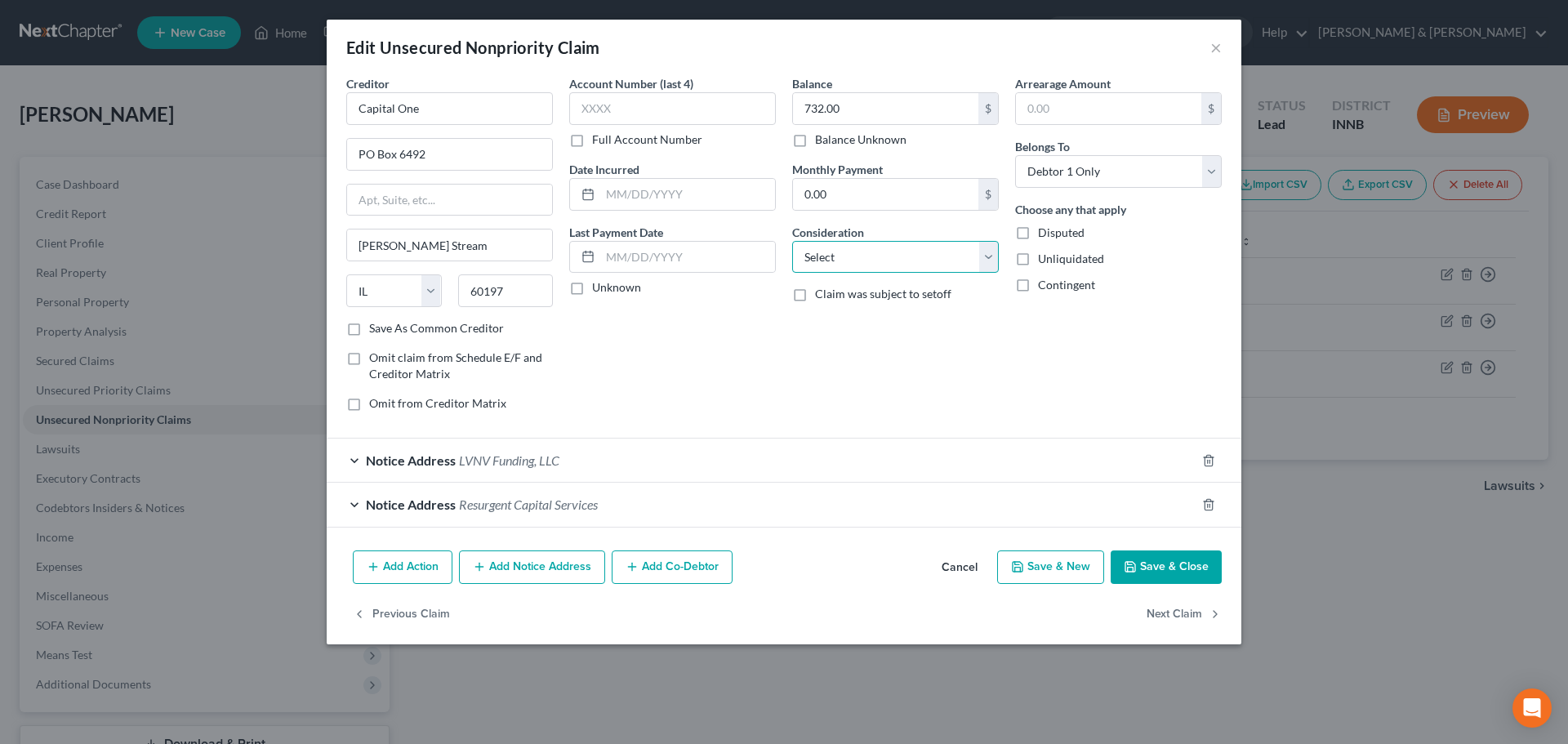
select select "2"
click at [792, 242] on select "Select Cable / Satellite Services Collection Agency Credit Card Debt Debt Couns…" at bounding box center [895, 258] width 206 height 33
click at [1038, 236] on label "Disputed" at bounding box center [1061, 233] width 47 height 17
click at [1044, 236] on input "Disputed" at bounding box center [1049, 230] width 11 height 11
checkbox input "true"
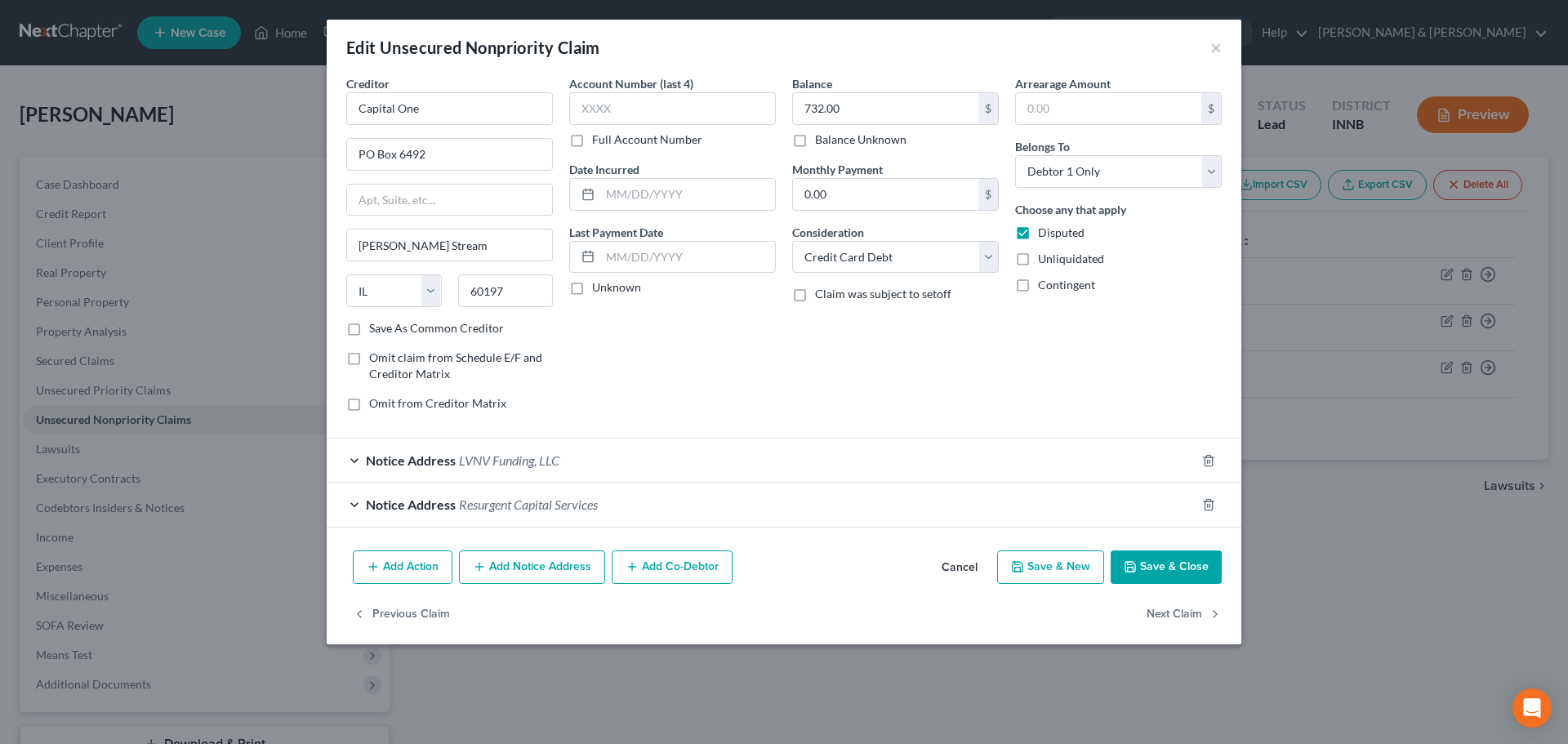
click at [1135, 566] on icon "button" at bounding box center [1130, 567] width 10 height 10
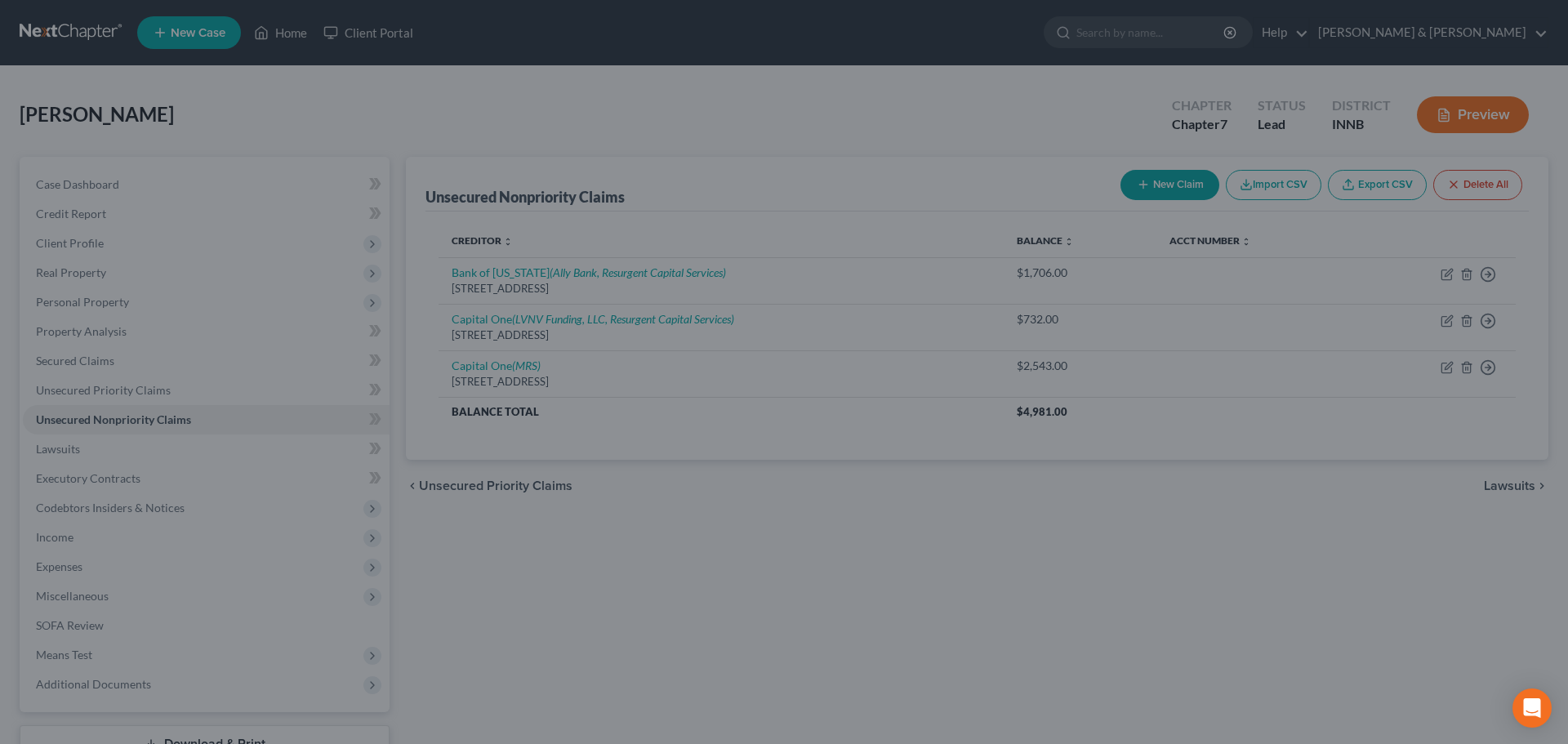
type input "0"
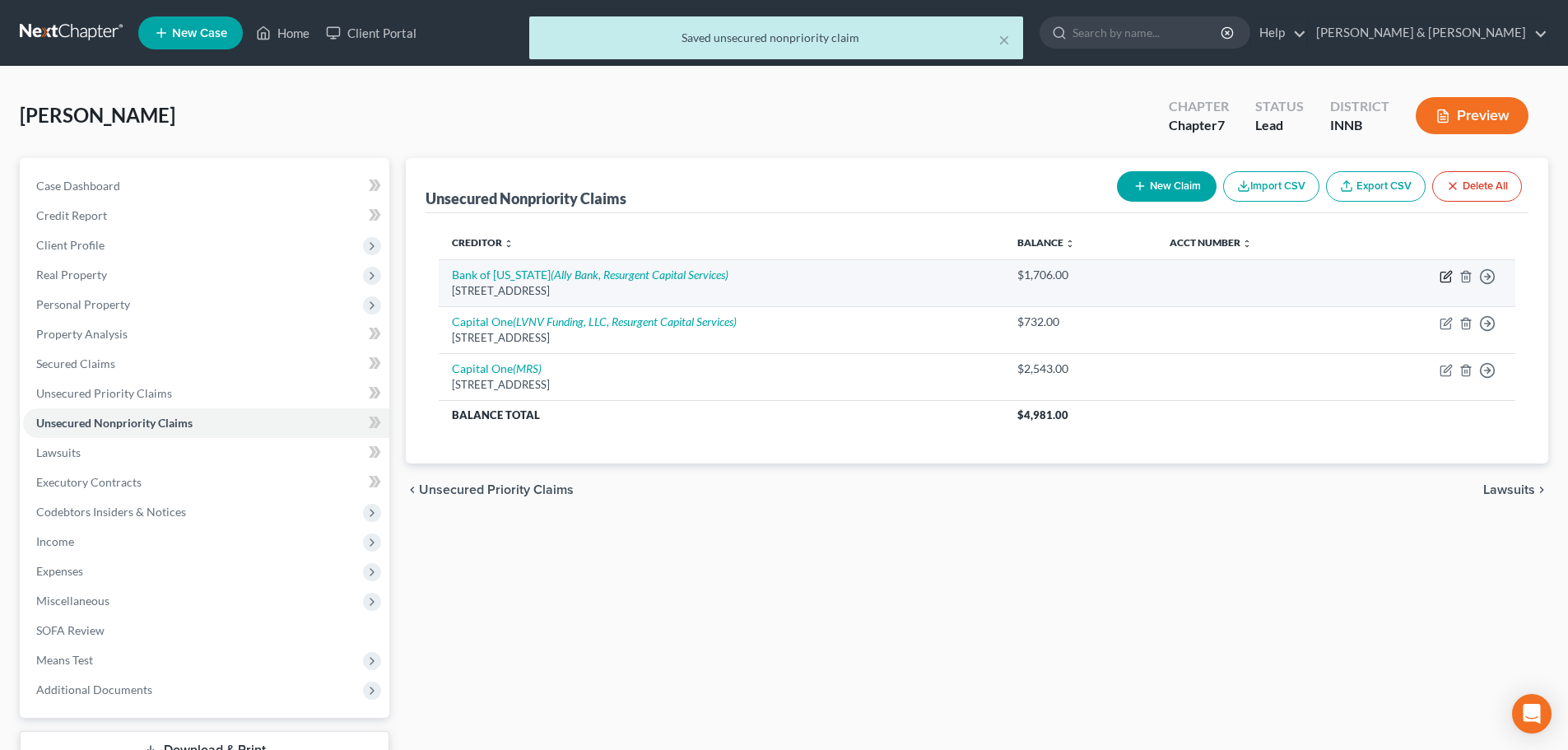
click at [1448, 277] on icon "button" at bounding box center [1448, 275] width 8 height 8
select select "26"
select select "2"
select select "0"
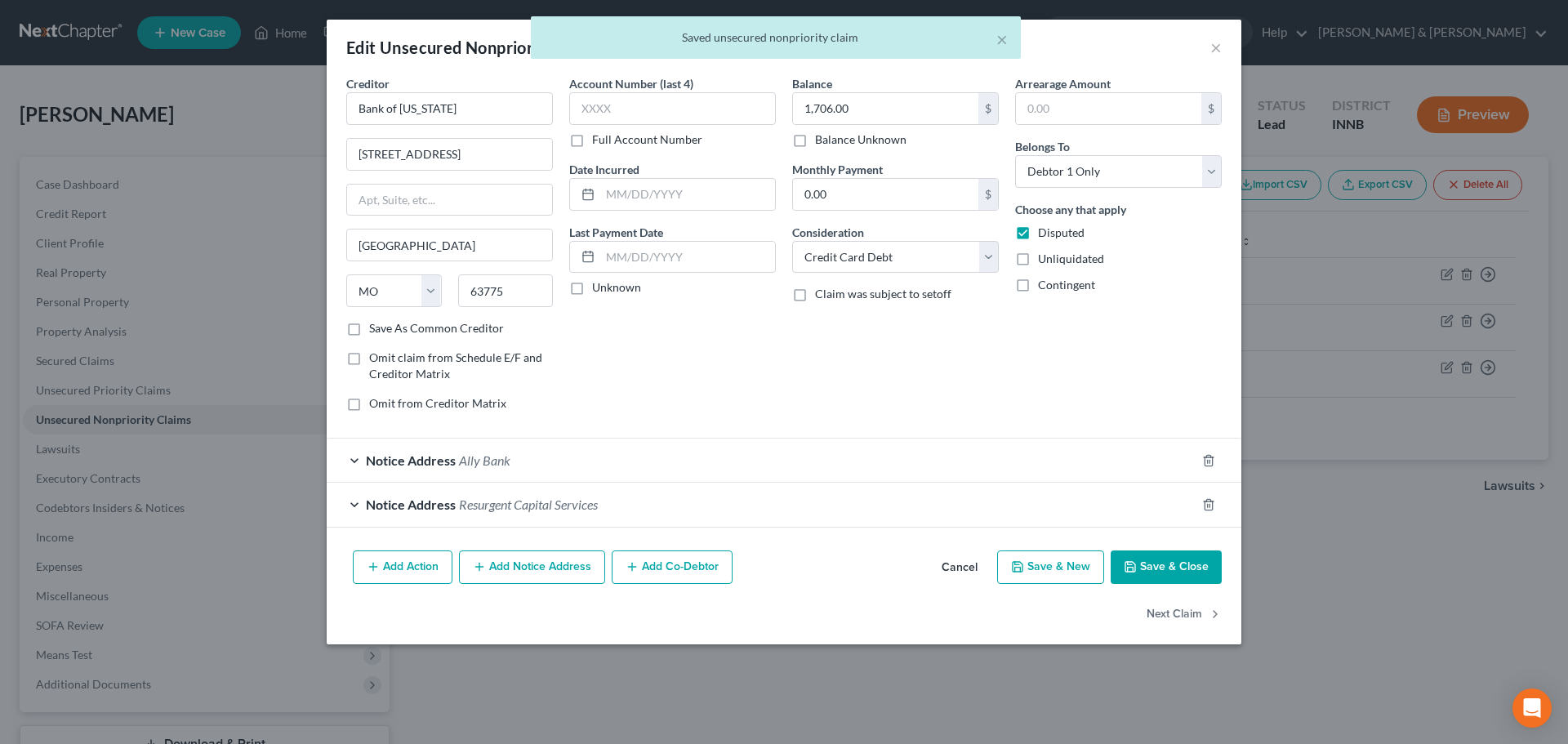
click at [1162, 563] on button "Save & Close" at bounding box center [1166, 567] width 111 height 34
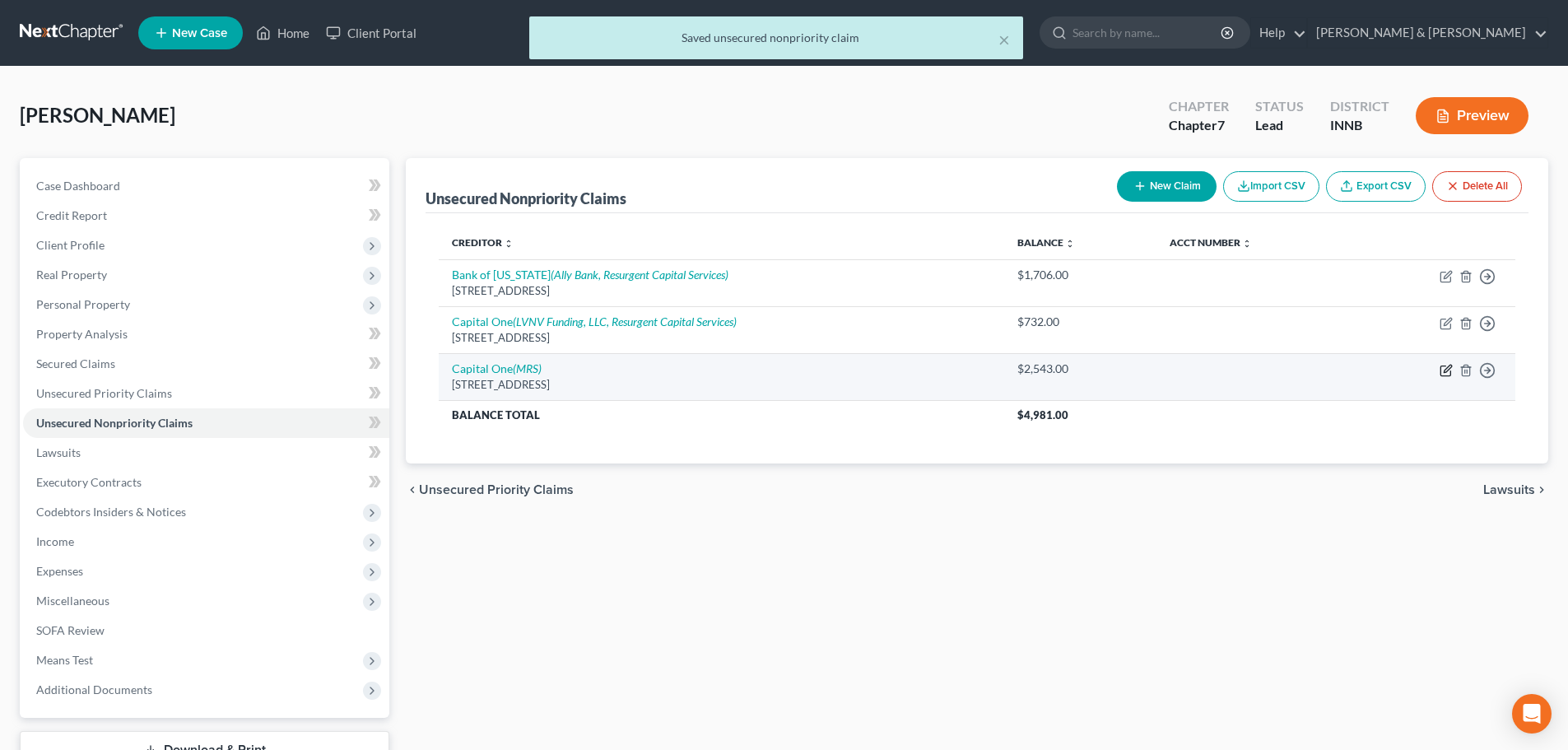
click at [1444, 369] on icon "button" at bounding box center [1445, 370] width 13 height 13
select select "14"
select select "2"
select select "0"
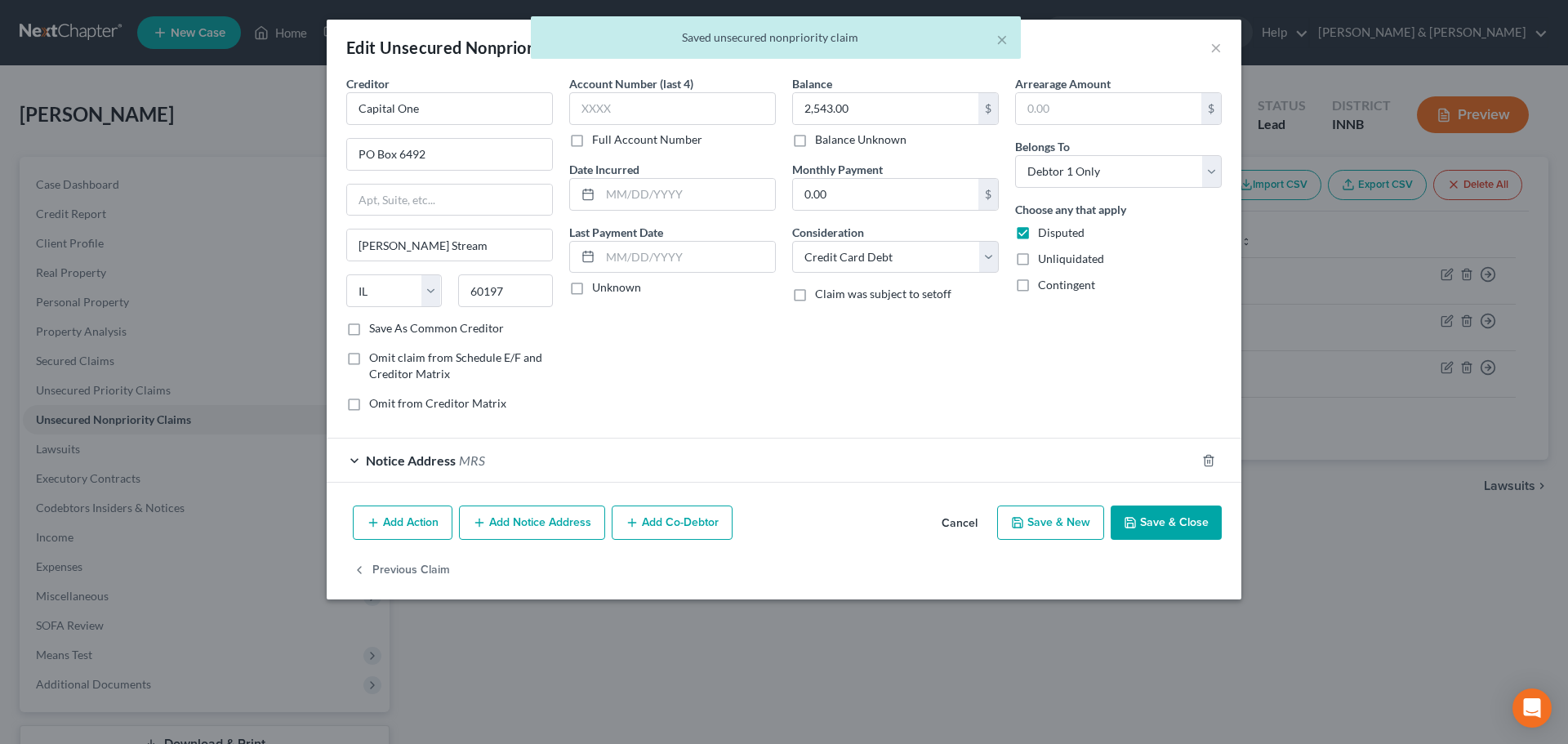
click at [1053, 526] on button "Save & New" at bounding box center [1050, 522] width 107 height 34
select select "0"
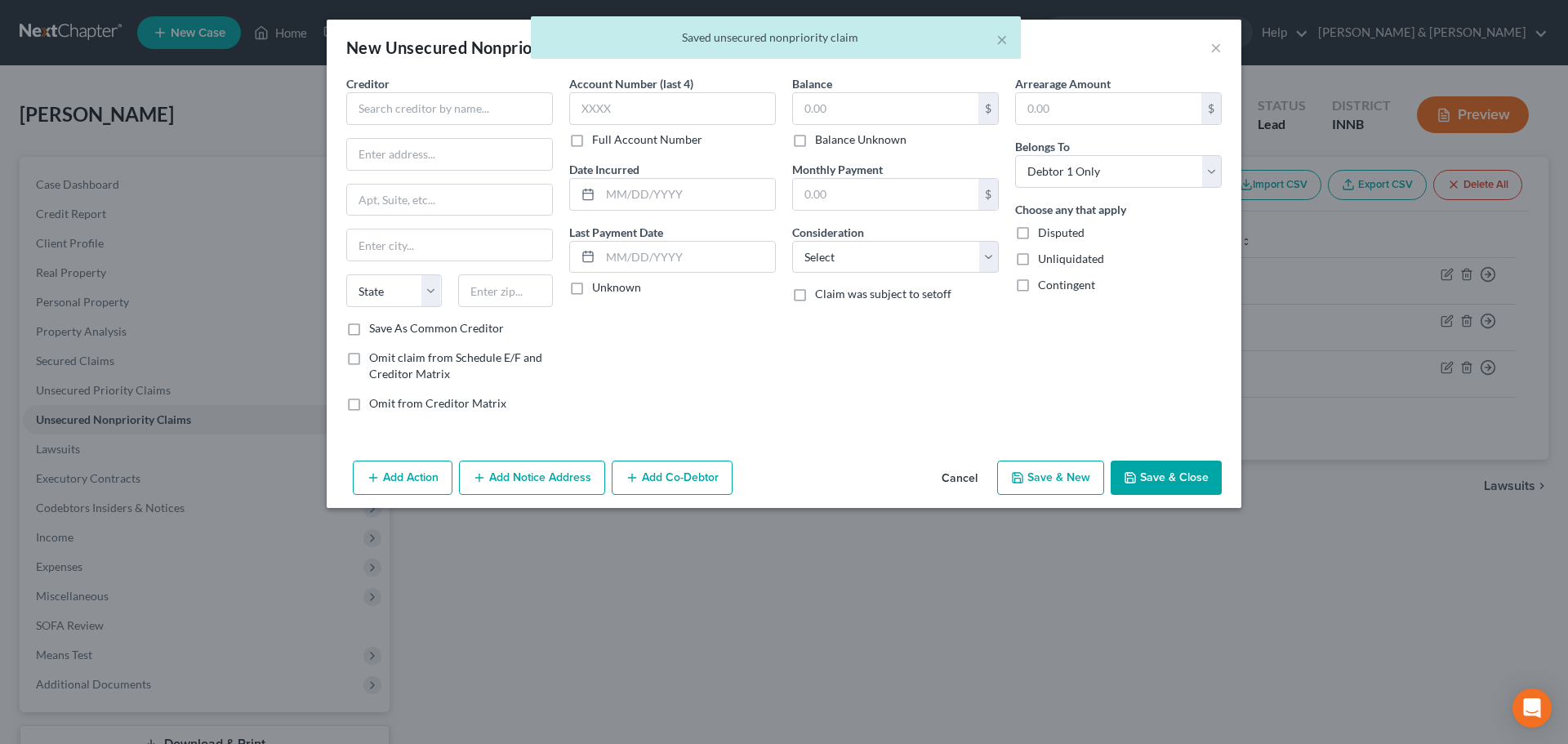
type input "0"
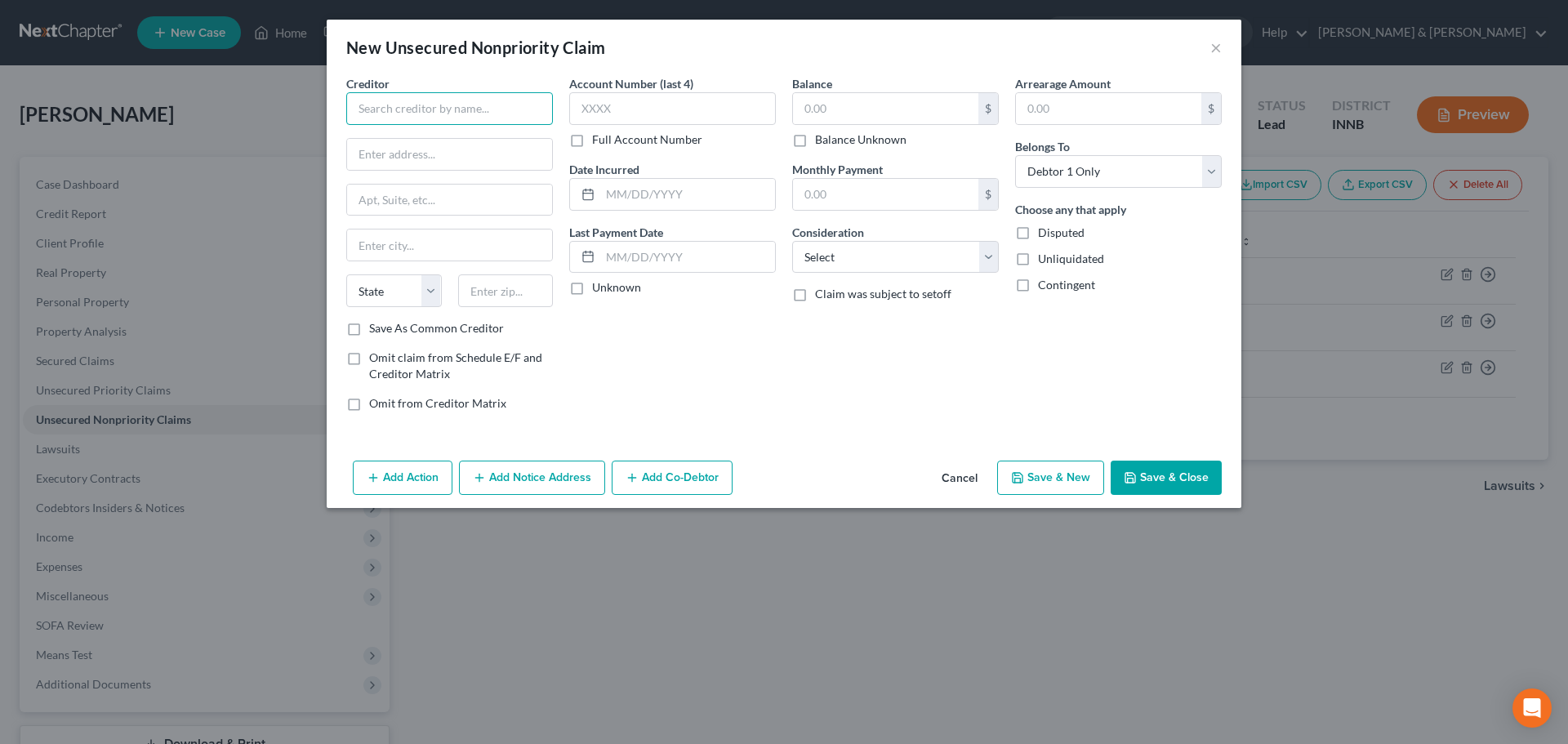
click at [490, 116] on input "text" at bounding box center [450, 109] width 206 height 33
type input "Celtic Bank"
click at [393, 145] on div "[STREET_ADDRESS]" at bounding box center [444, 152] width 170 height 14
type input "[STREET_ADDRESS]"
type input "[GEOGRAPHIC_DATA]"
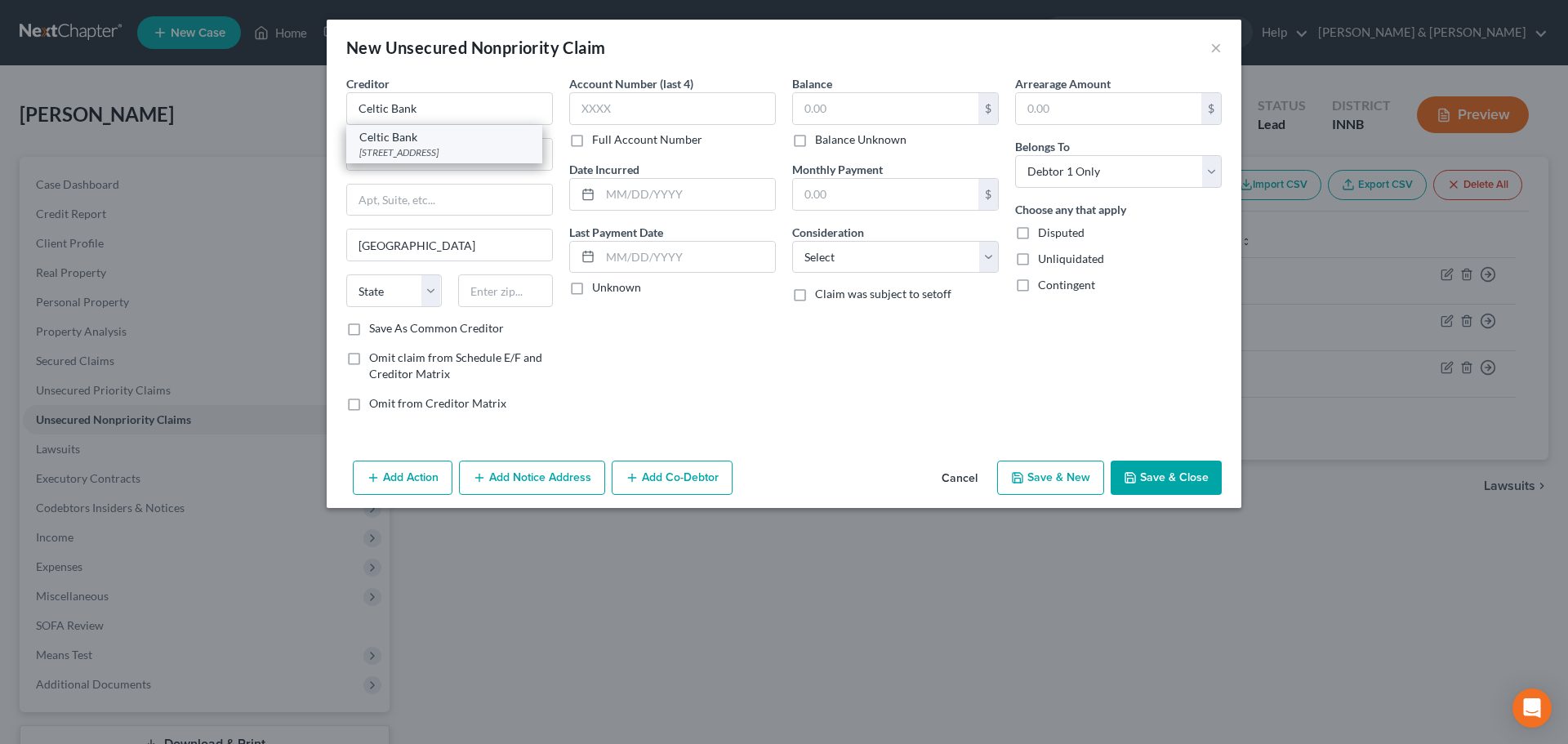
select select "46"
type input "84111"
click at [849, 106] on input "text" at bounding box center [886, 109] width 185 height 31
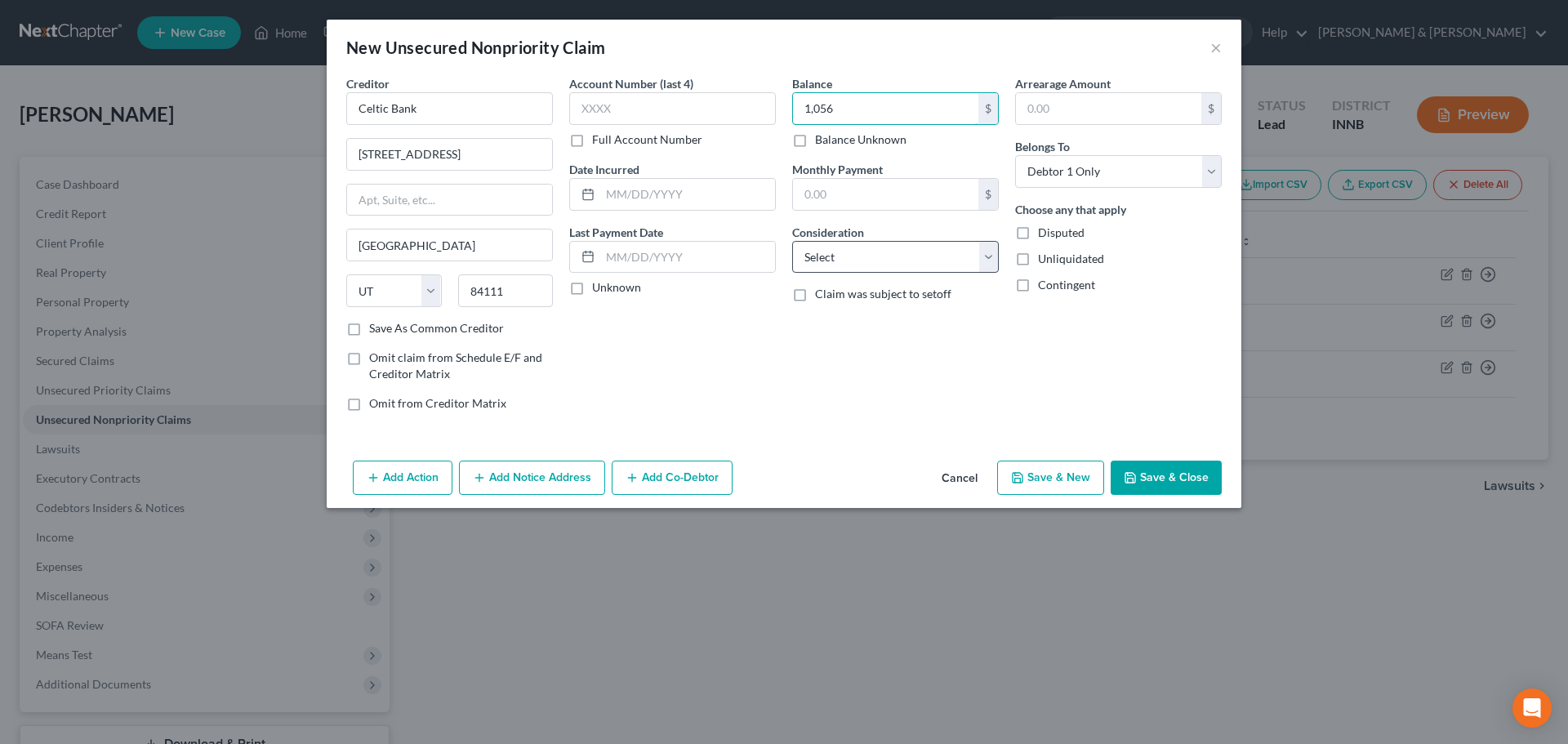
type input "1,056"
click at [864, 264] on select "Select Cable / Satellite Services Collection Agency Credit Card Debt Debt Couns…" at bounding box center [895, 258] width 206 height 33
select select "2"
click at [792, 242] on select "Select Cable / Satellite Services Collection Agency Credit Card Debt Debt Couns…" at bounding box center [895, 258] width 206 height 33
click at [1038, 227] on label "Disputed" at bounding box center [1061, 233] width 47 height 17
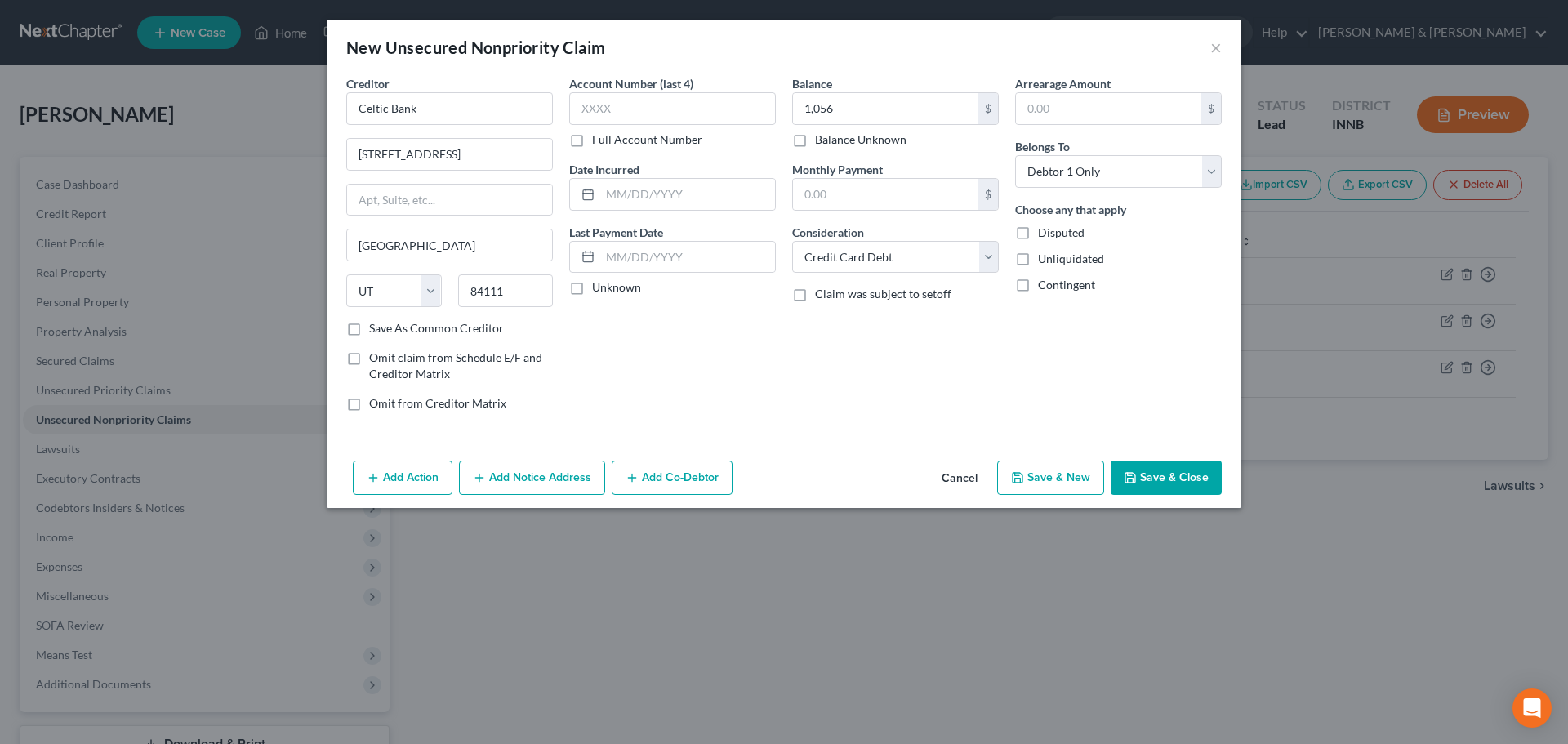
click at [1044, 227] on input "Disputed" at bounding box center [1049, 230] width 11 height 11
checkbox input "true"
click at [536, 491] on button "Add Notice Address" at bounding box center [532, 477] width 146 height 34
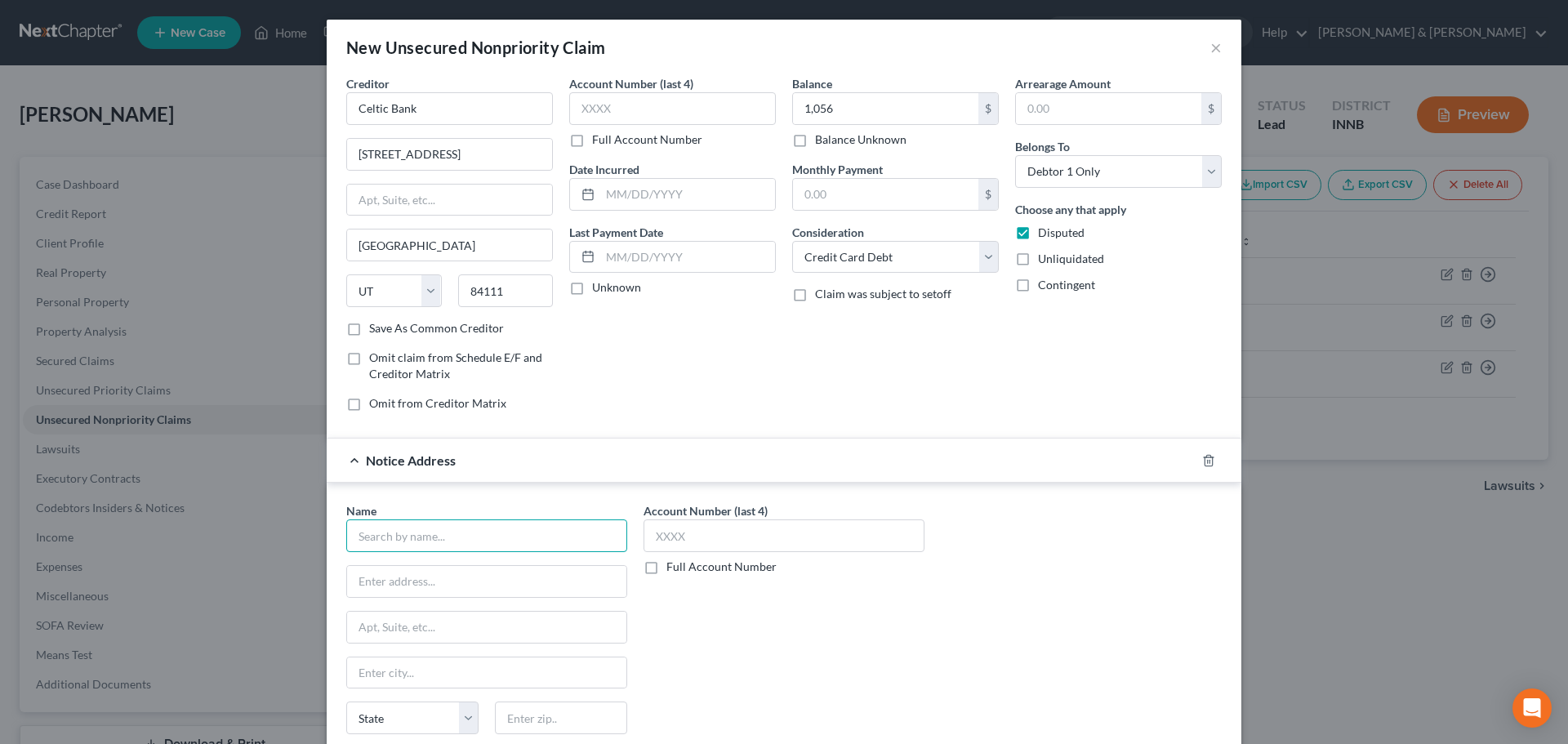
click at [495, 538] on input "text" at bounding box center [487, 537] width 281 height 33
click at [407, 571] on div "LVNV Funding, LLC" at bounding box center [444, 564] width 170 height 17
type input "LVNV Funding, LLC"
type input "PO Box 1269"
type input "[GEOGRAPHIC_DATA]"
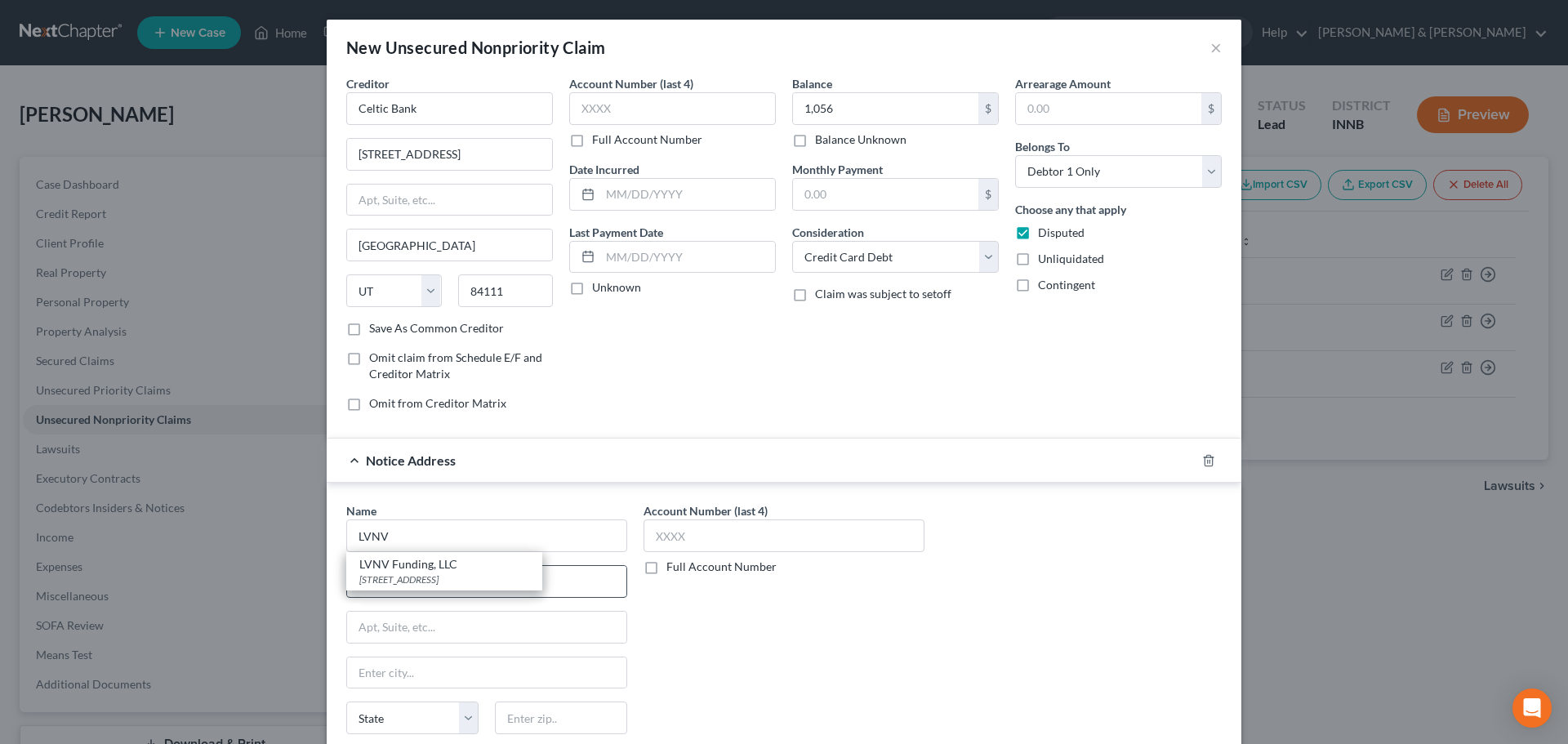
select select "42"
type input "29603"
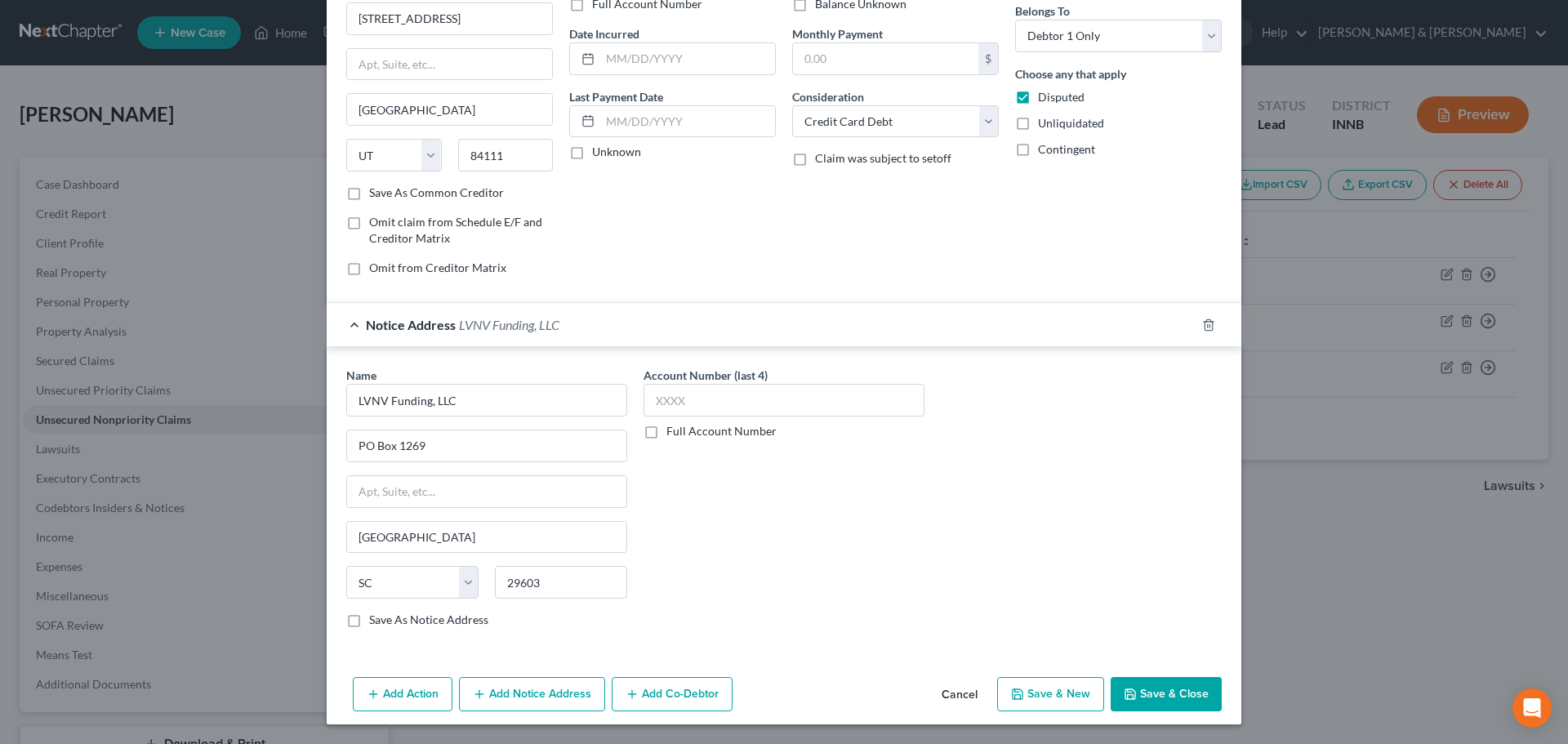
click at [576, 694] on button "Add Notice Address" at bounding box center [532, 694] width 146 height 34
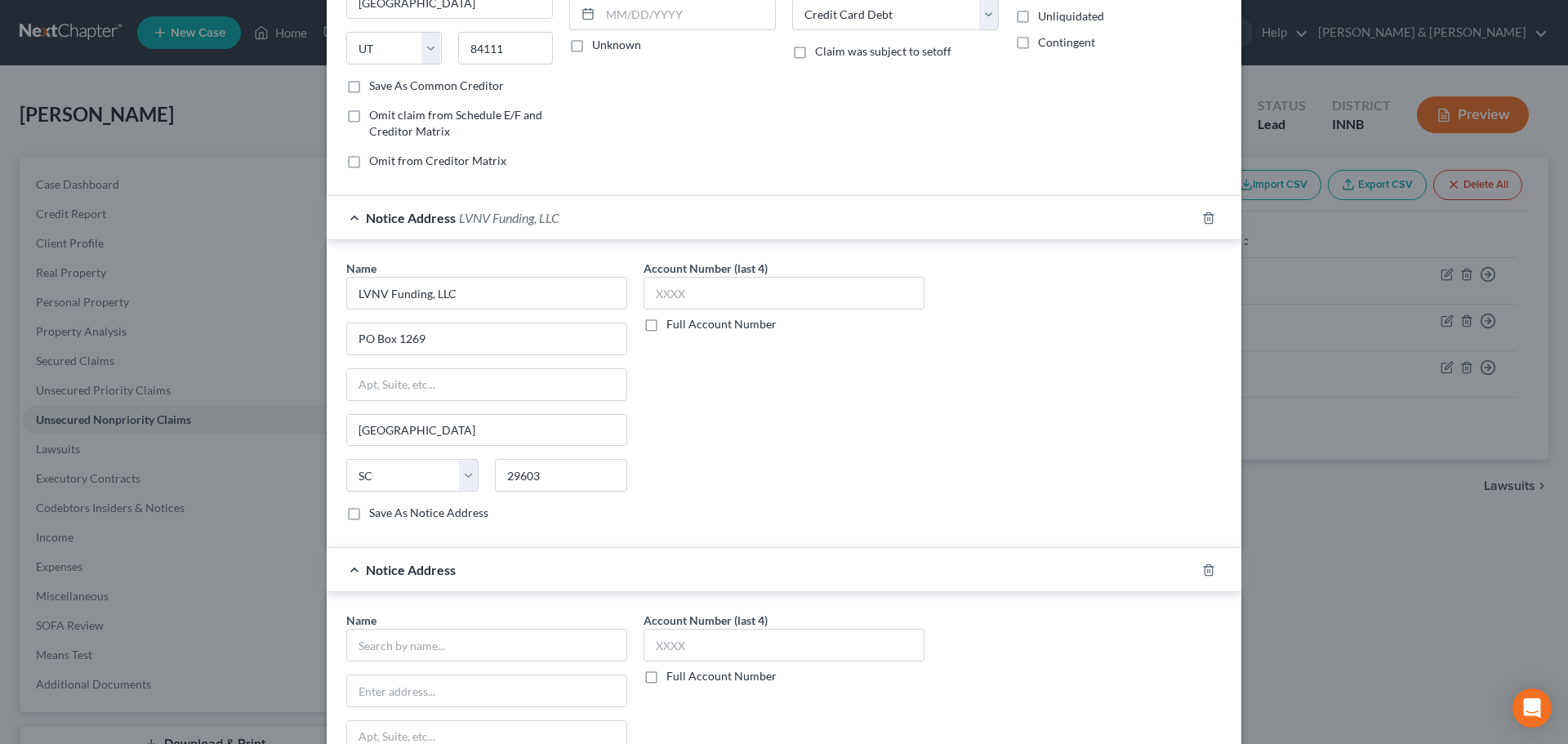
scroll to position [463, 0]
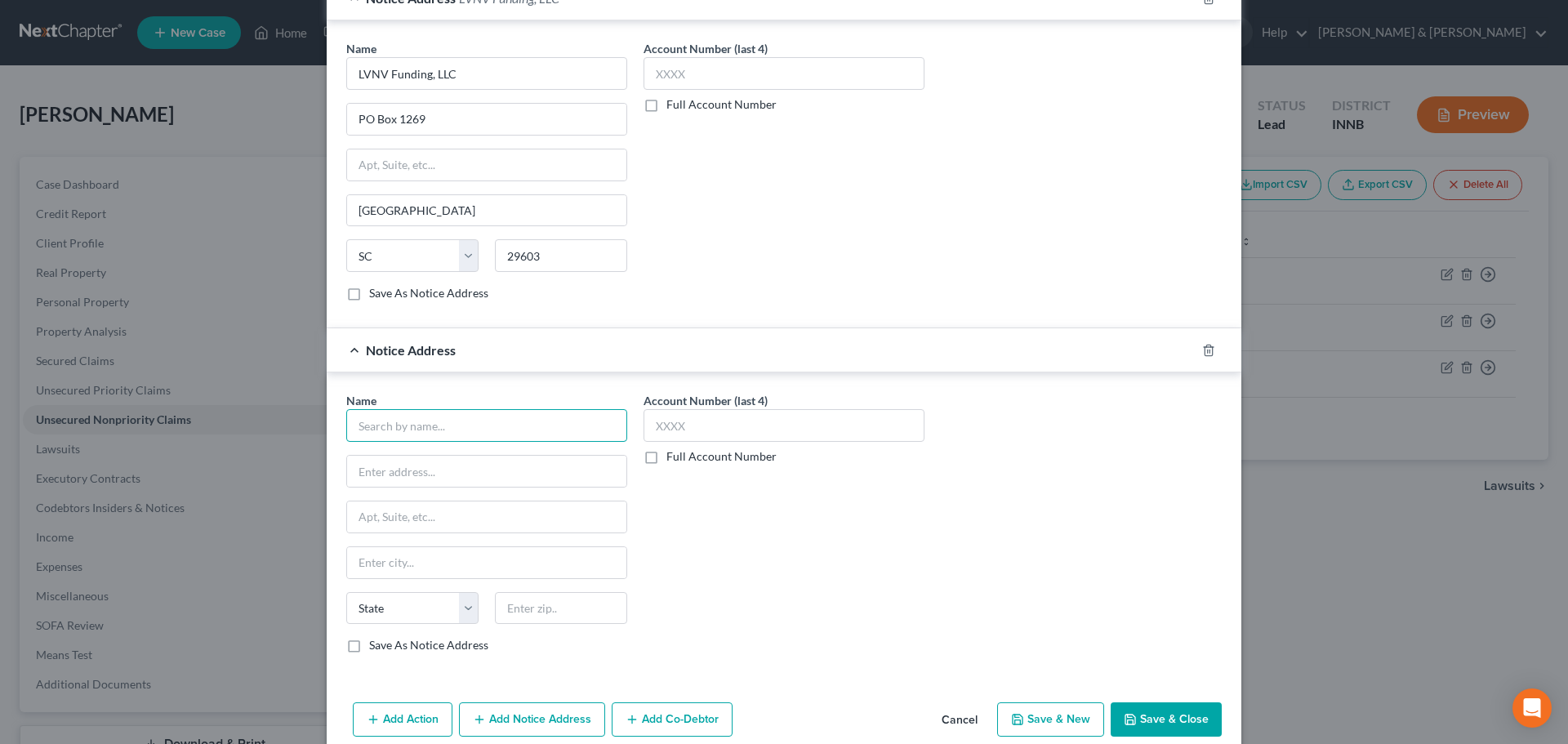
click at [475, 428] on input "text" at bounding box center [487, 426] width 281 height 33
click at [458, 465] on div "[STREET_ADDRESS]" at bounding box center [444, 469] width 170 height 14
type input "Resurgent Capital Services"
type input "PO Box 1269"
type input "[GEOGRAPHIC_DATA]"
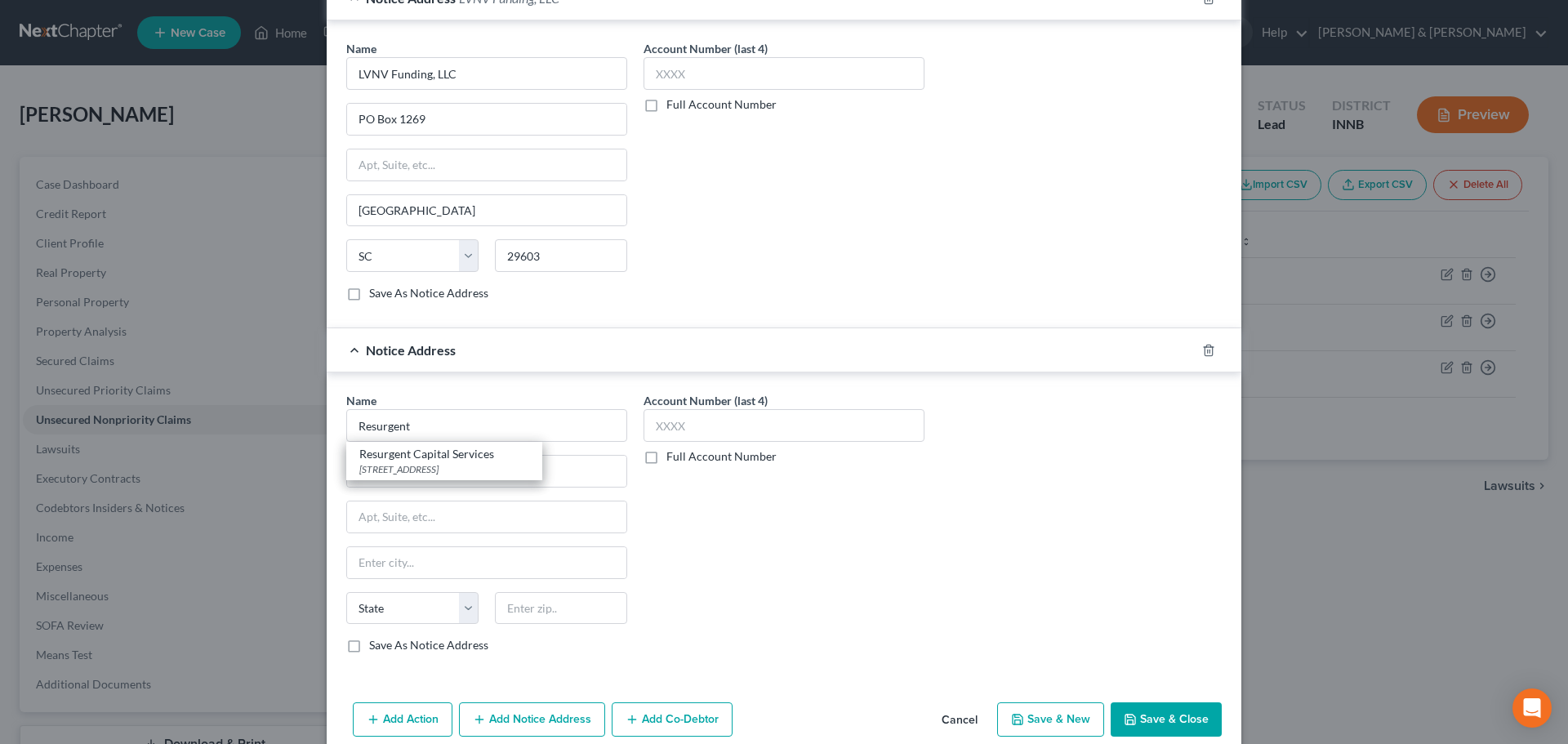
select select "42"
type input "29602"
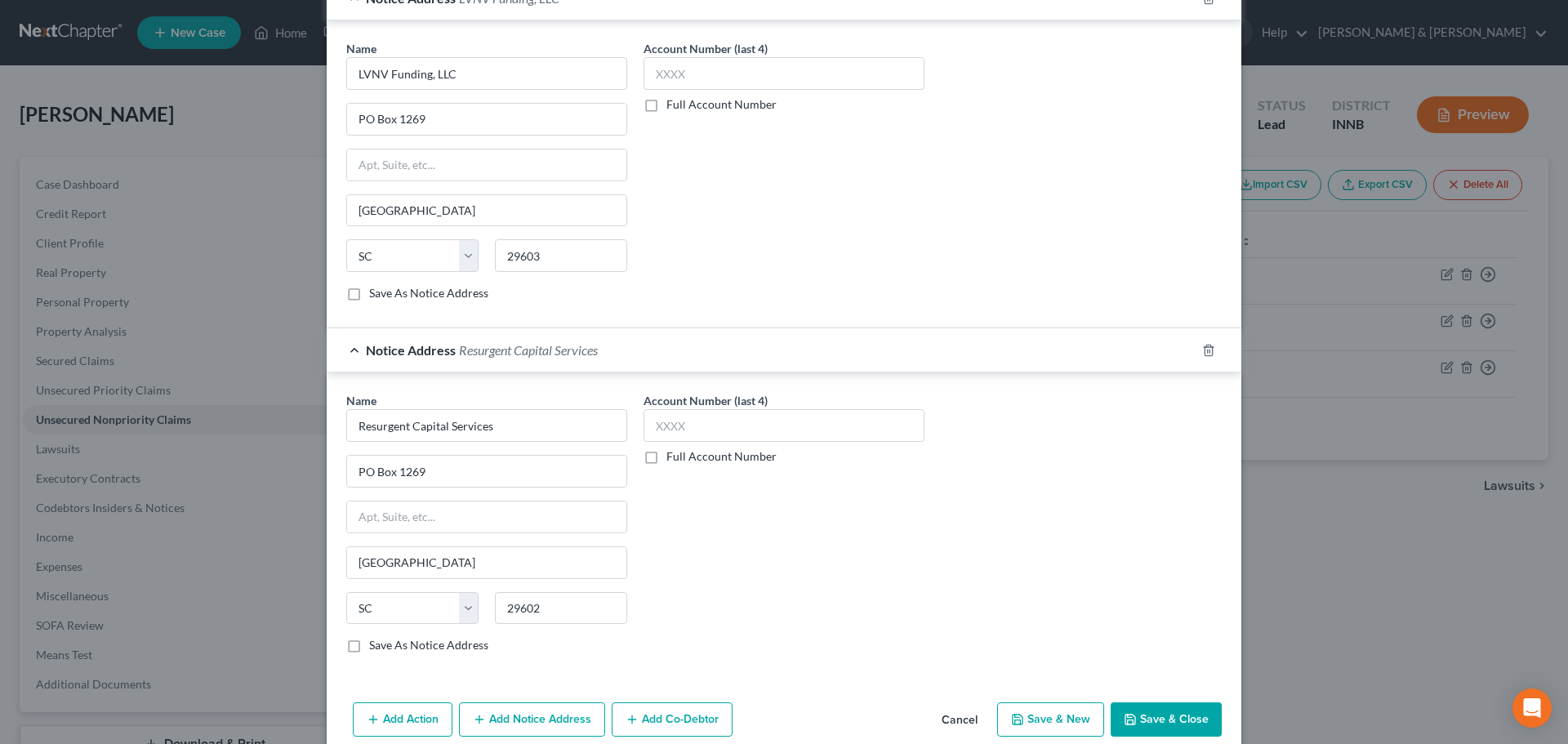
click at [1018, 722] on icon "button" at bounding box center [1017, 719] width 13 height 13
select select "0"
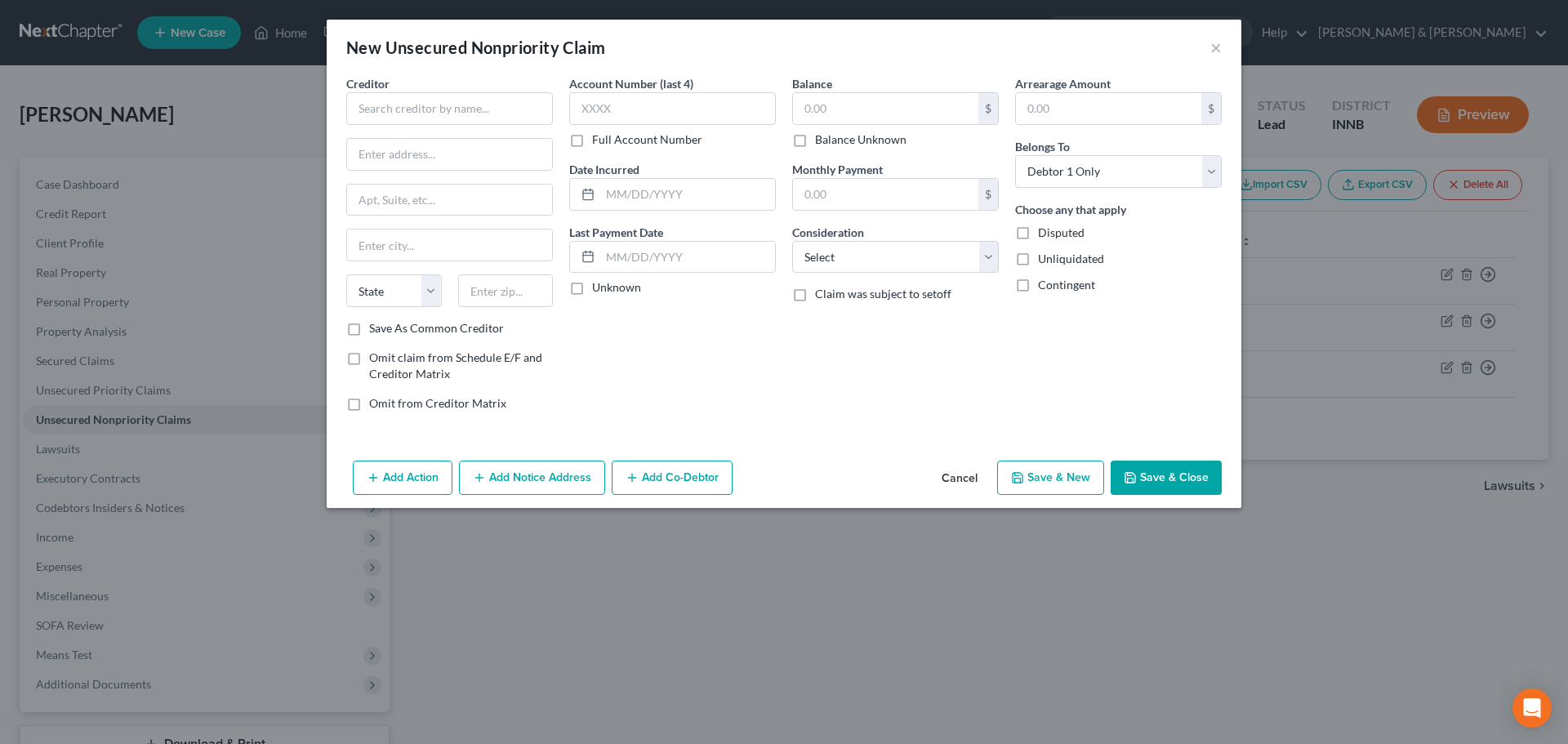
type input "1,056.00"
type input "0.00"
click at [464, 105] on input "text" at bounding box center [450, 109] width 206 height 33
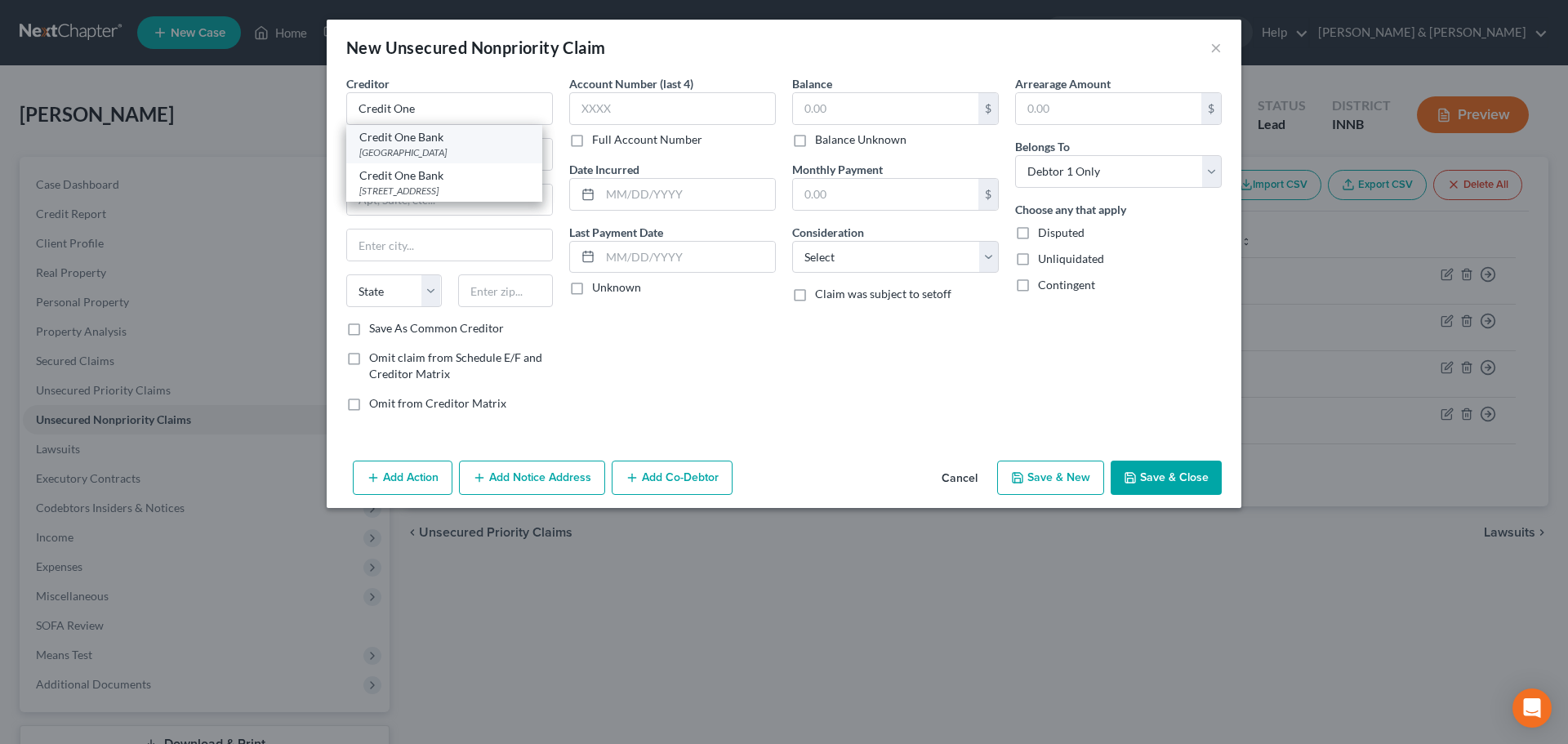
click at [395, 149] on div "[GEOGRAPHIC_DATA]" at bounding box center [444, 152] width 170 height 14
type input "Credit One Bank"
type input "PO Box 60500"
type input "City Of Industry"
select select "4"
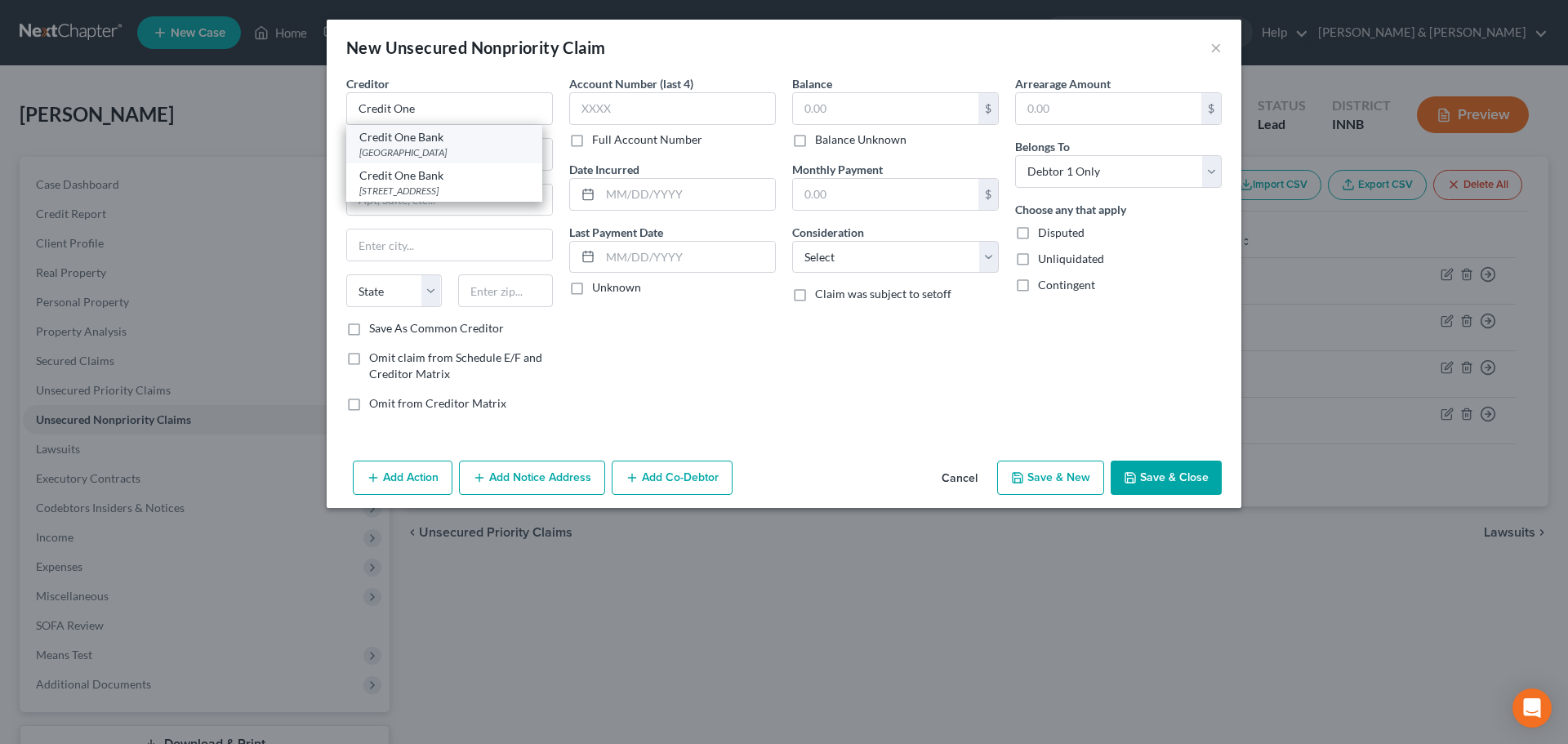
type input "91716"
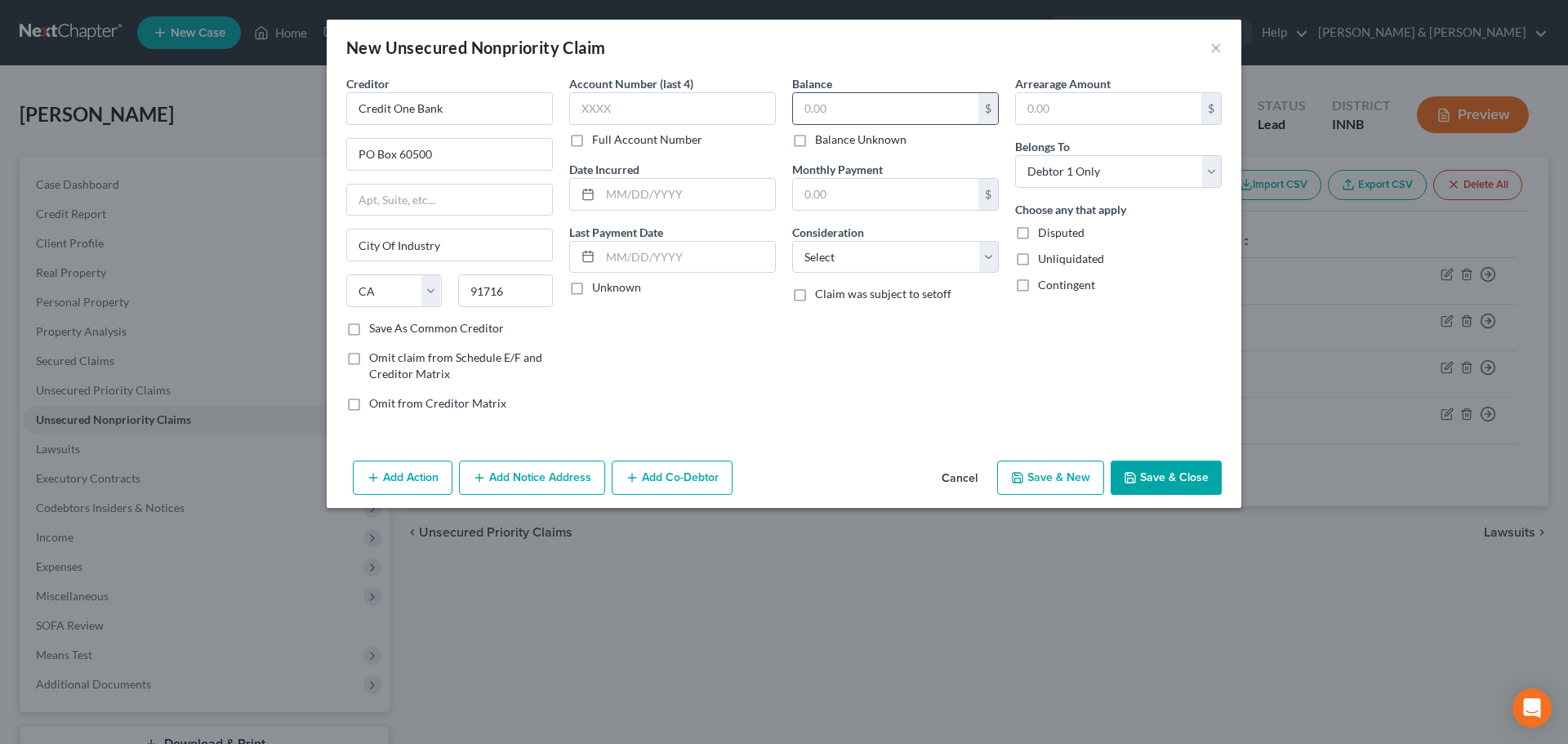
click at [799, 100] on input "text" at bounding box center [886, 109] width 185 height 31
type input "708"
click at [847, 252] on select "Select Cable / Satellite Services Collection Agency Credit Card Debt Debt Couns…" at bounding box center [895, 258] width 206 height 33
select select "2"
click at [792, 242] on select "Select Cable / Satellite Services Collection Agency Credit Card Debt Debt Couns…" at bounding box center [895, 258] width 206 height 33
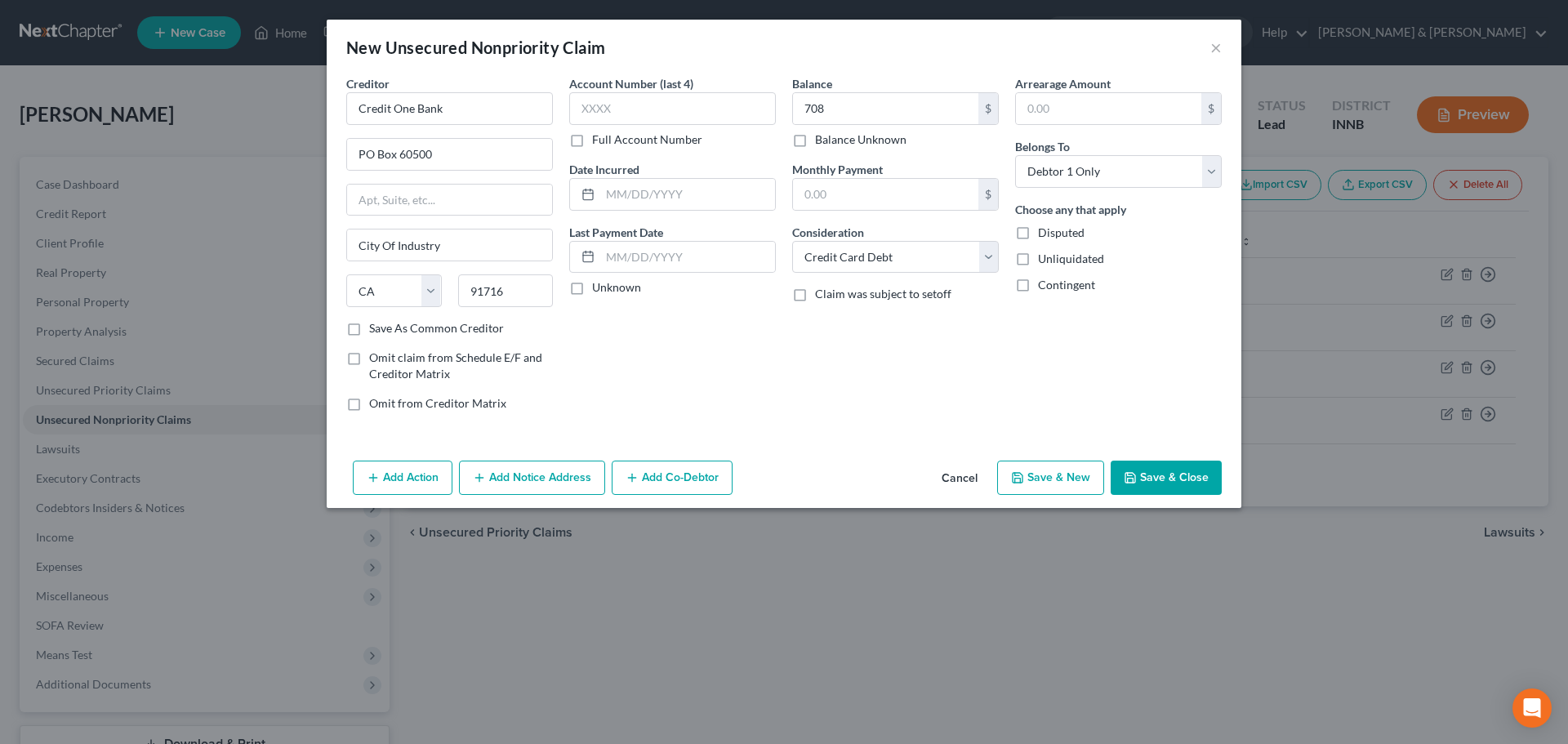
click at [1038, 236] on label "Disputed" at bounding box center [1061, 233] width 47 height 17
click at [1044, 236] on input "Disputed" at bounding box center [1049, 230] width 11 height 11
checkbox input "true"
click at [579, 475] on button "Add Notice Address" at bounding box center [532, 477] width 146 height 34
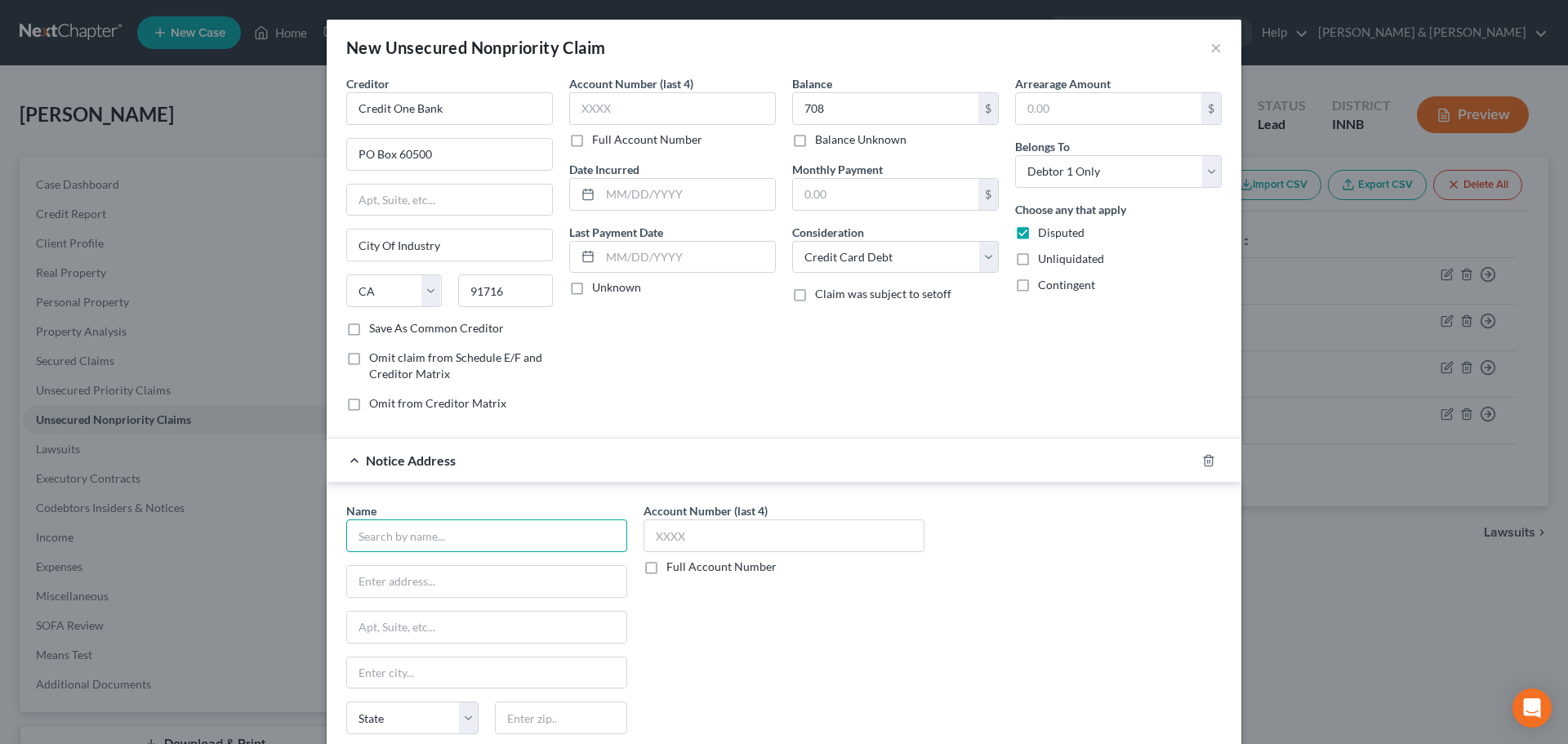
click at [518, 531] on input "text" at bounding box center [487, 537] width 281 height 33
click at [412, 567] on div "[PERSON_NAME] & [PERSON_NAME]" at bounding box center [456, 564] width 195 height 17
type input "[PERSON_NAME] & [PERSON_NAME]"
type input "PO Box 23200"
type input "[GEOGRAPHIC_DATA]"
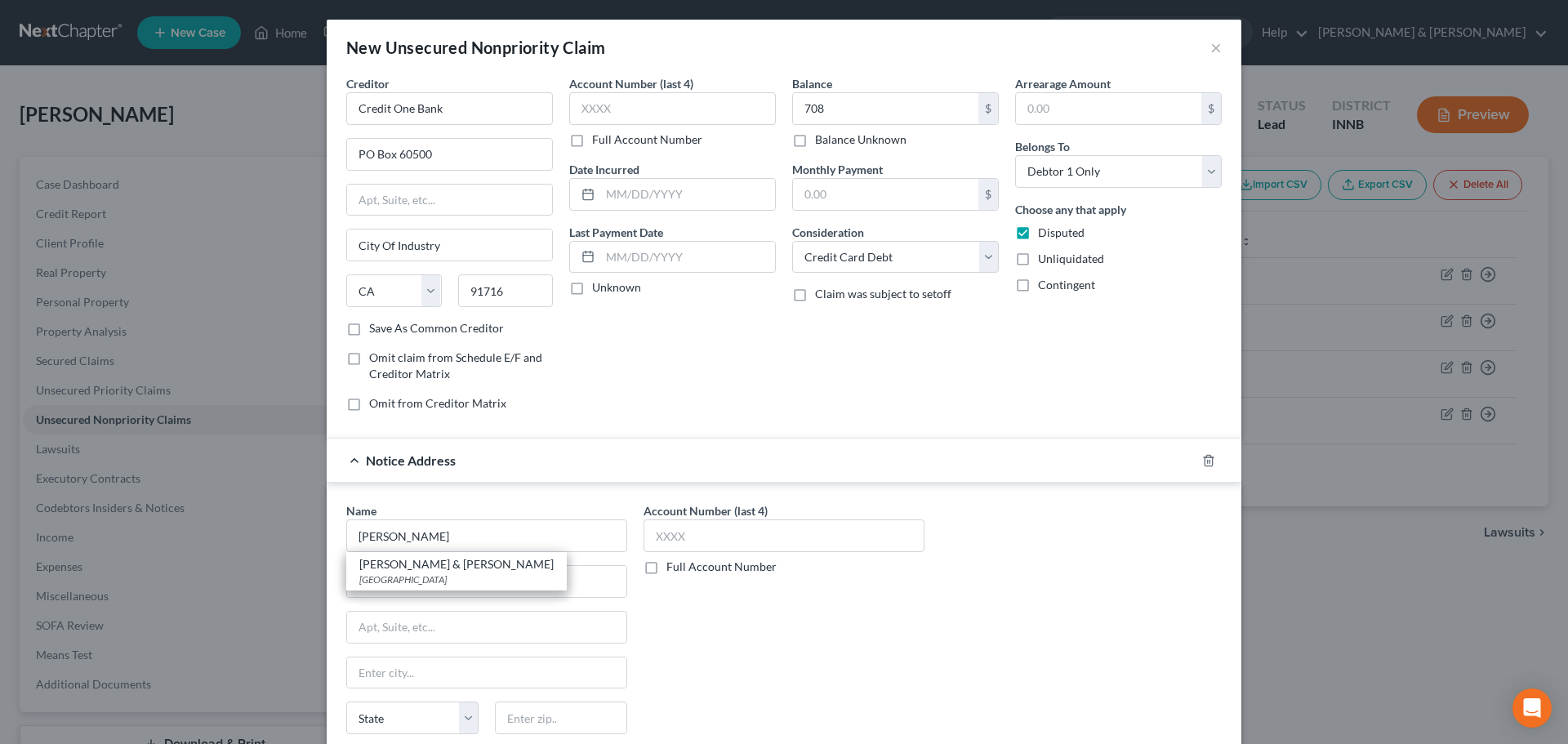
select select "18"
type input "40223"
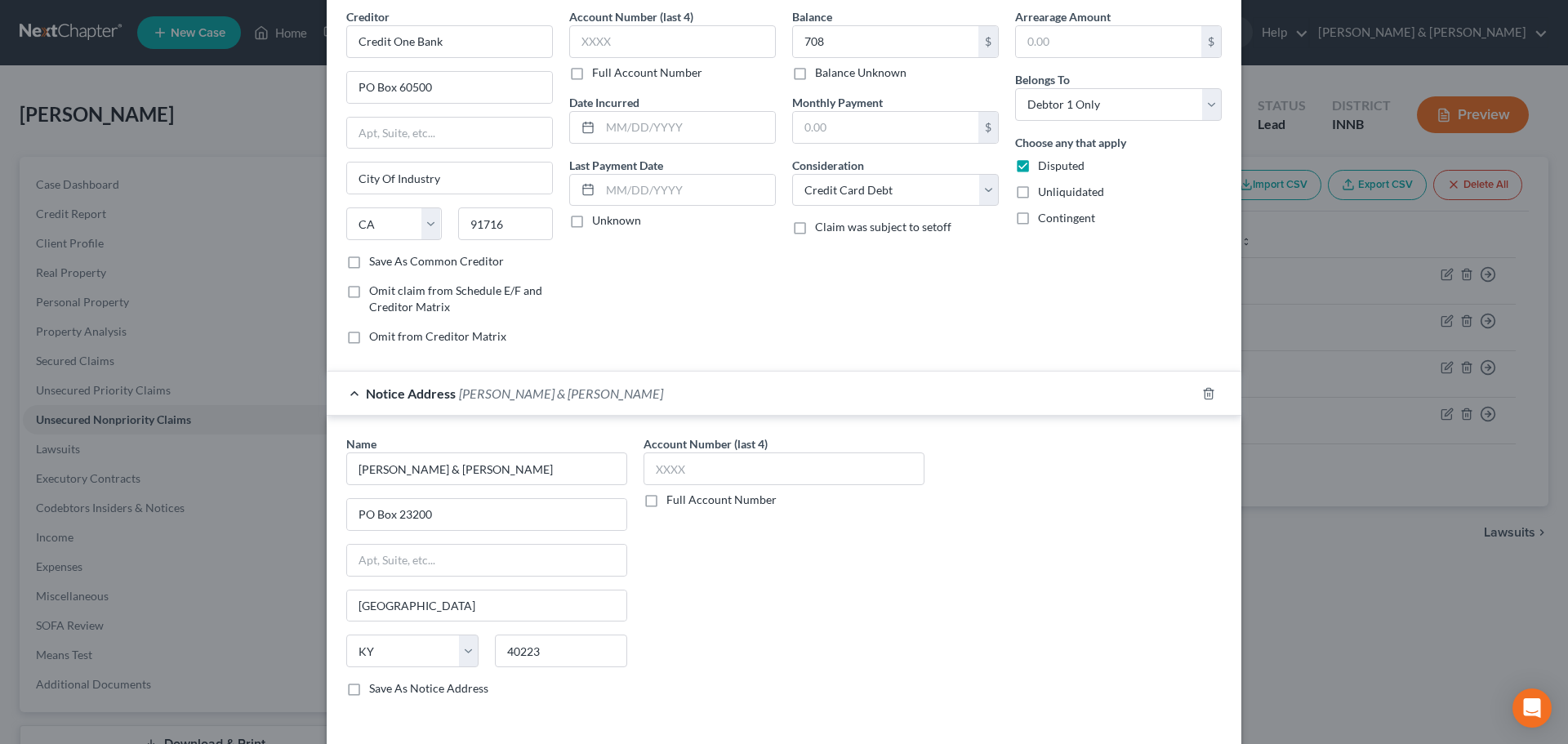
scroll to position [135, 0]
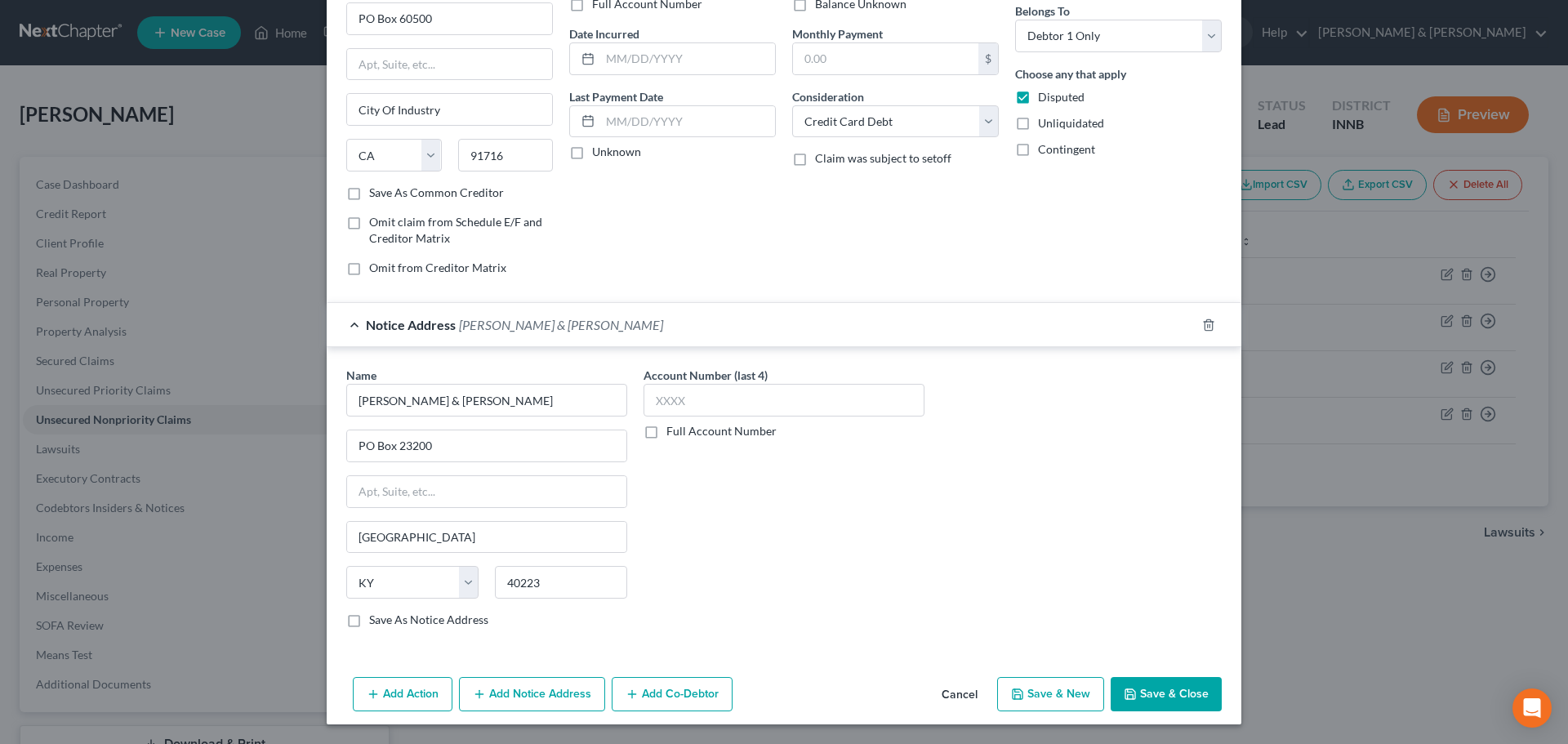
click at [536, 699] on button "Add Notice Address" at bounding box center [532, 694] width 146 height 34
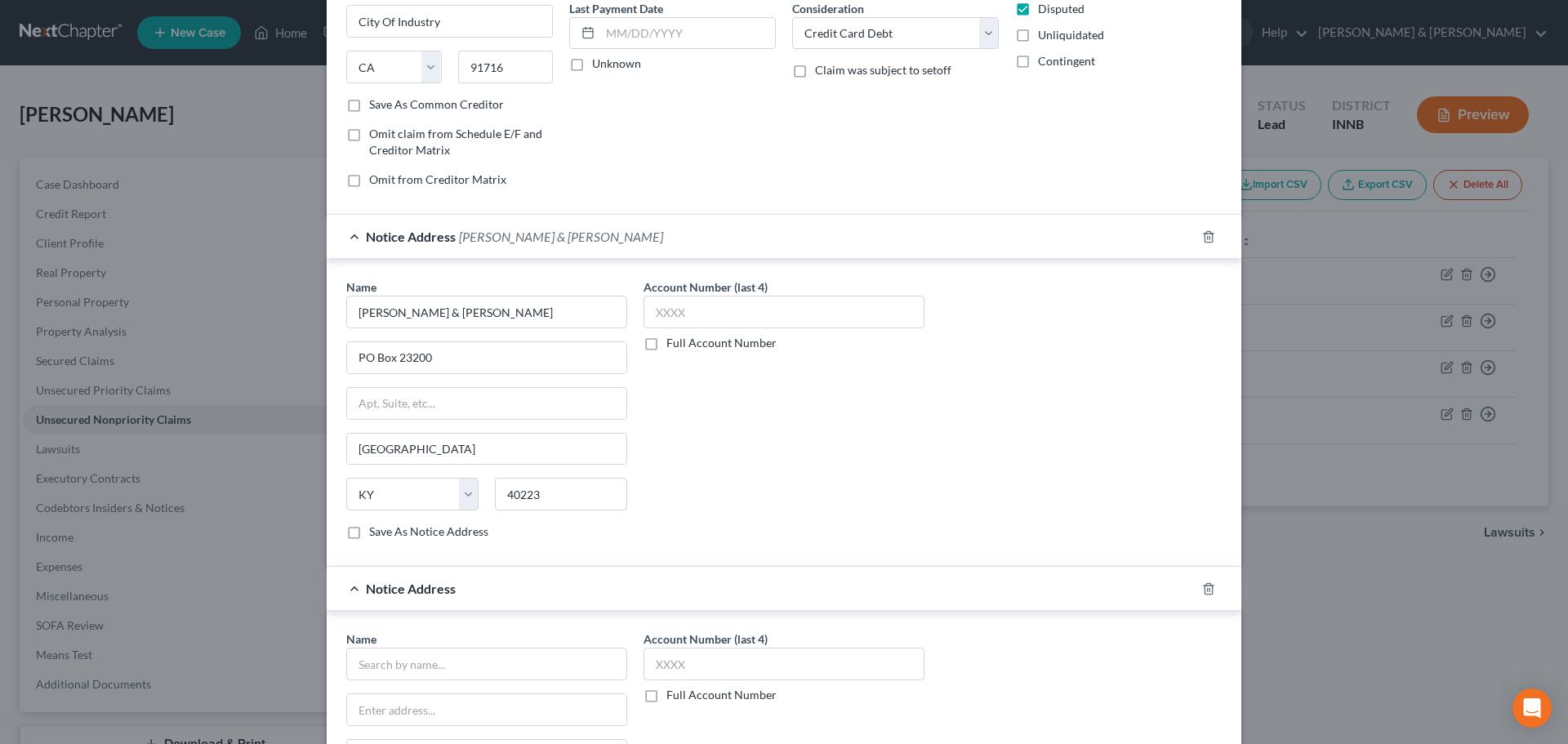
scroll to position [463, 0]
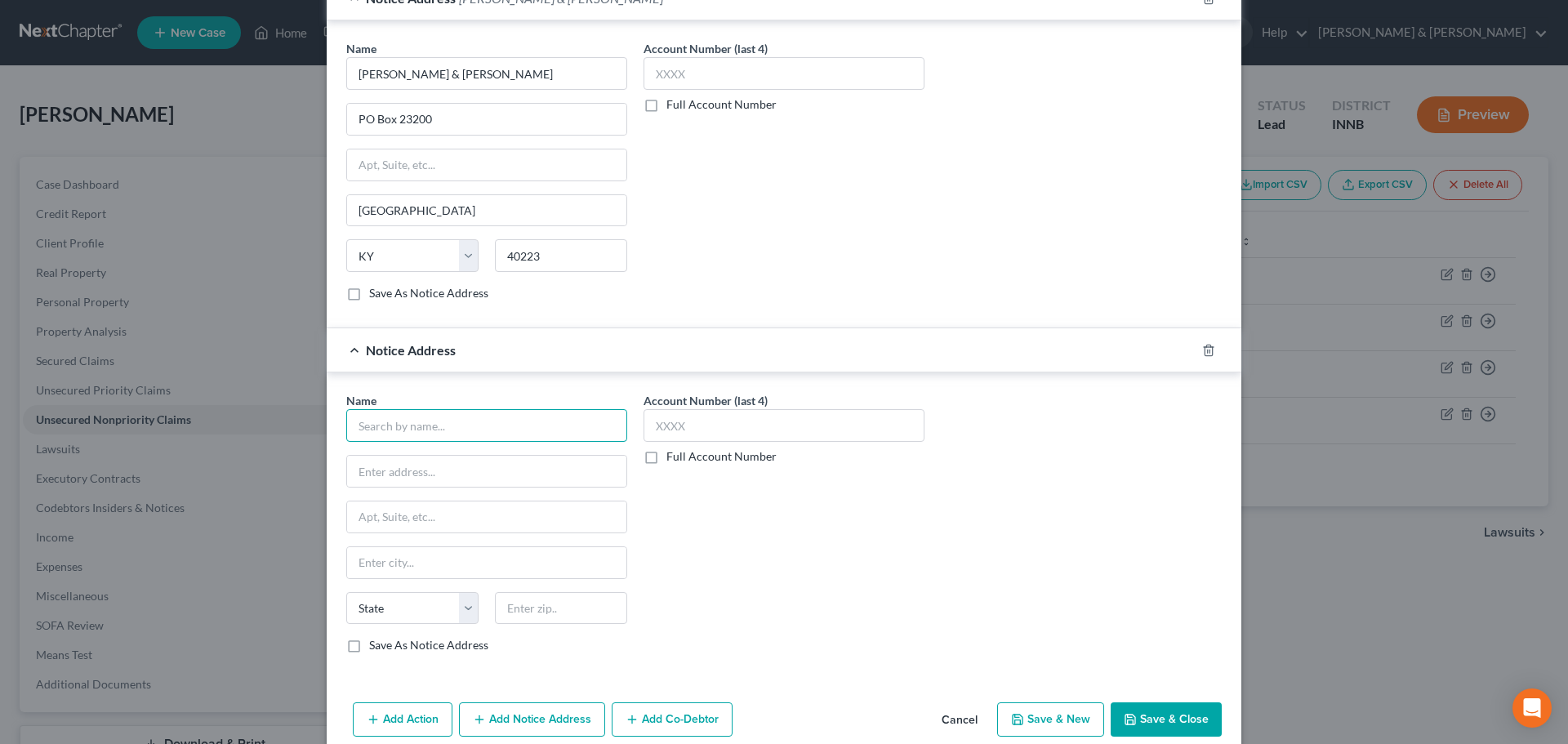
click at [483, 418] on input "text" at bounding box center [487, 426] width 281 height 33
click at [414, 496] on div "Midland Funding" at bounding box center [444, 493] width 170 height 17
type input "Midland Funding"
type input "[STREET_ADDRESS]"
type input "[PERSON_NAME]"
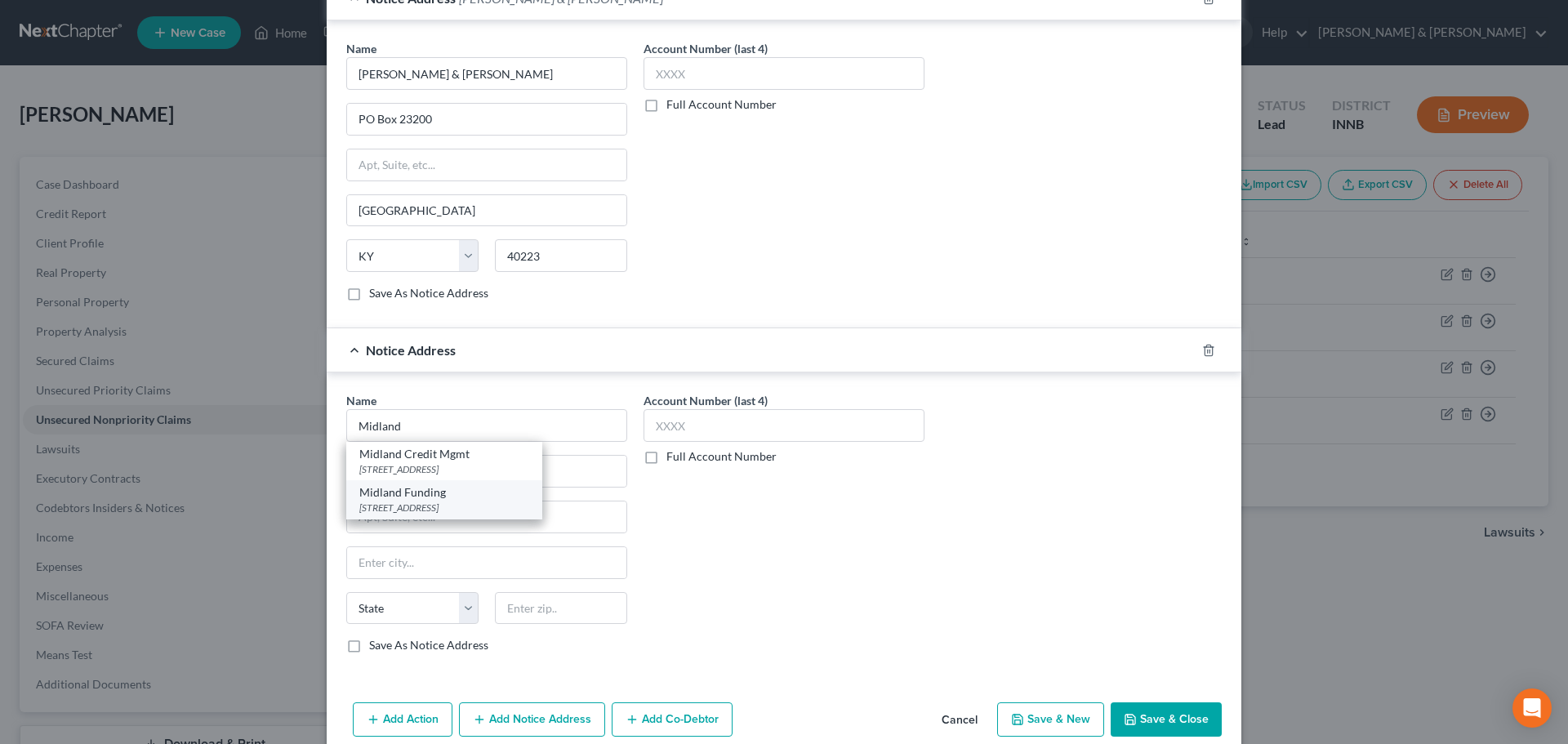
select select "23"
type input "48083"
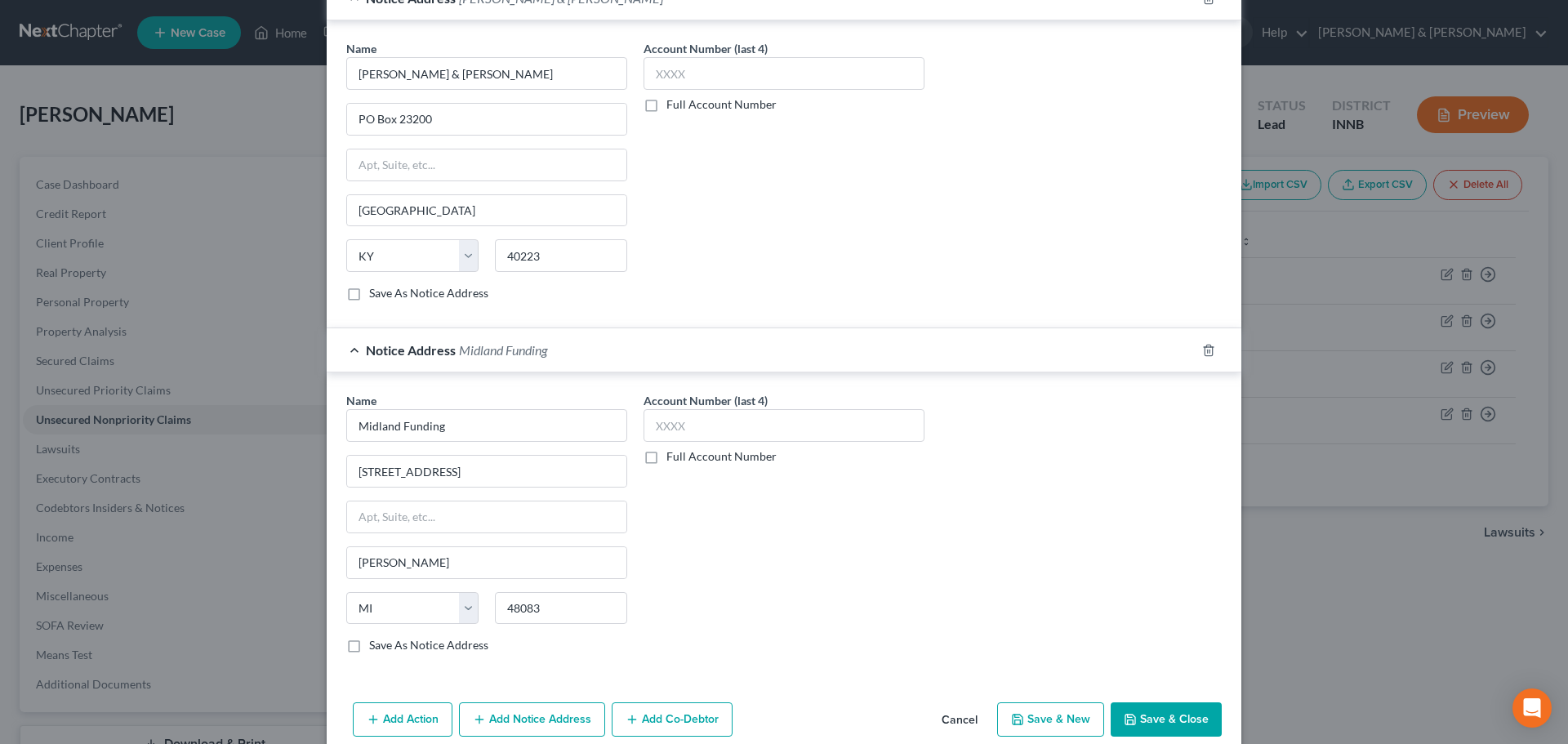
click at [493, 720] on button "Add Notice Address" at bounding box center [532, 720] width 146 height 34
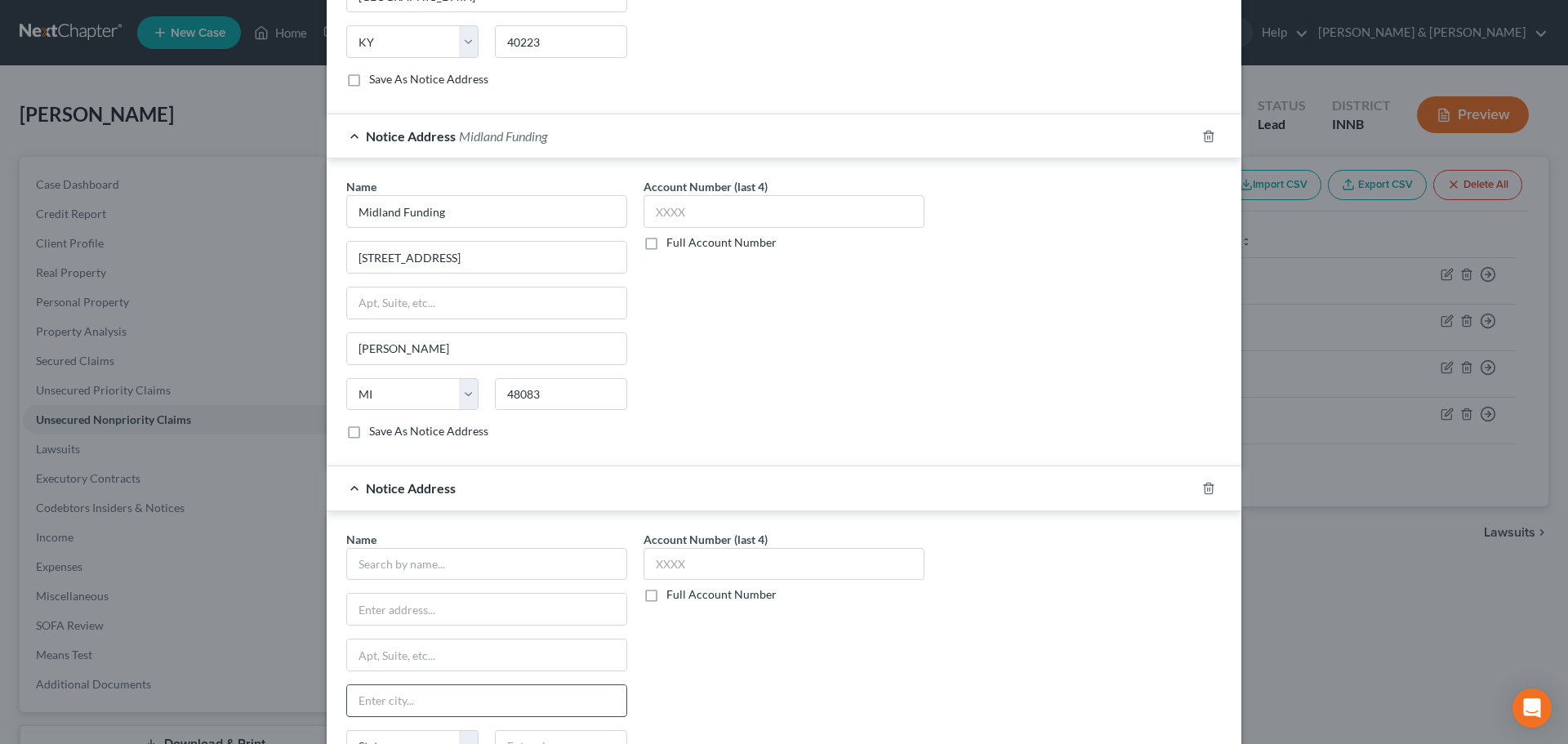
scroll to position [708, 0]
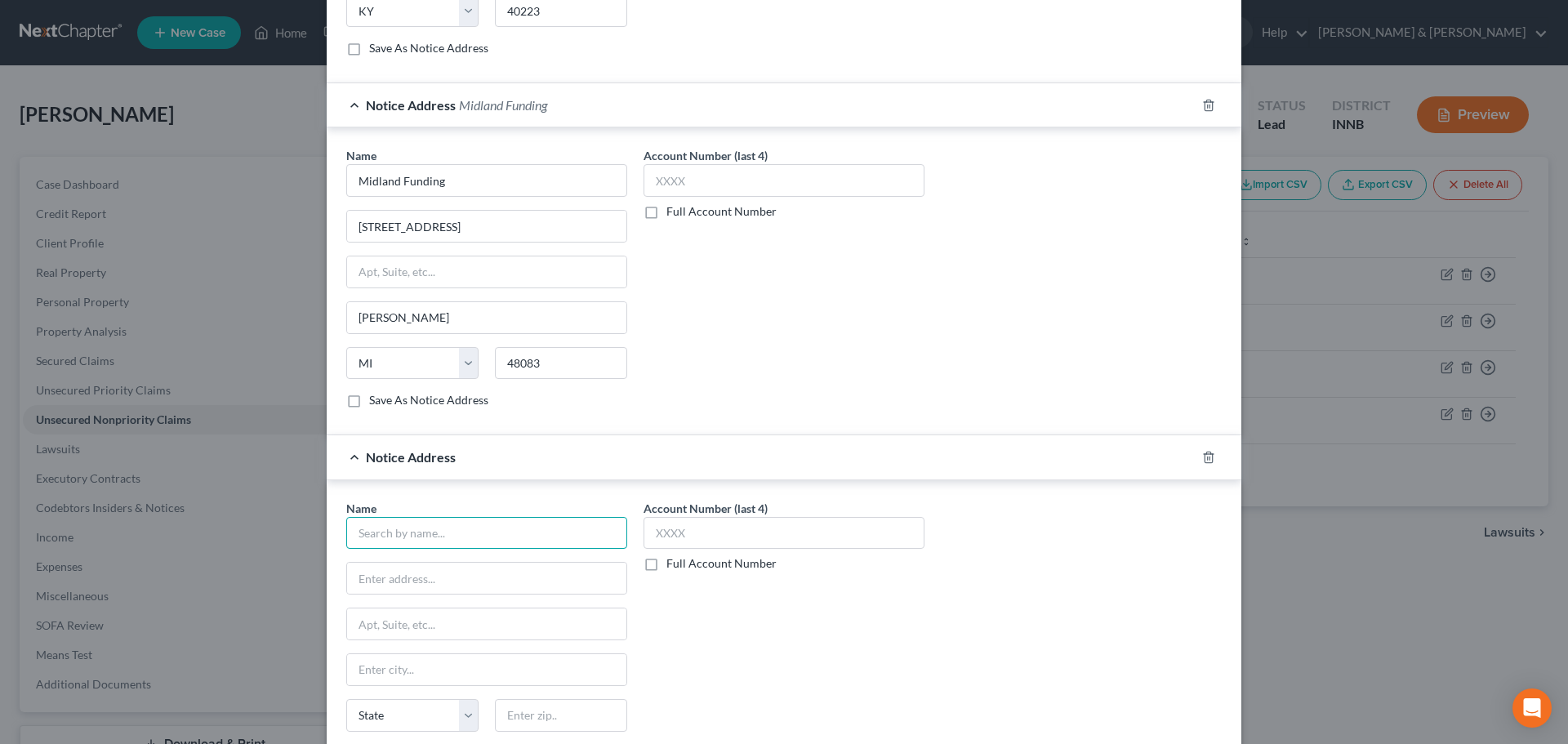
click at [494, 547] on input "text" at bounding box center [487, 534] width 281 height 33
type input "Clerk, Elkhart Superior Court #5"
type input "[STREET_ADDRESS]"
click at [550, 722] on input "text" at bounding box center [561, 716] width 132 height 33
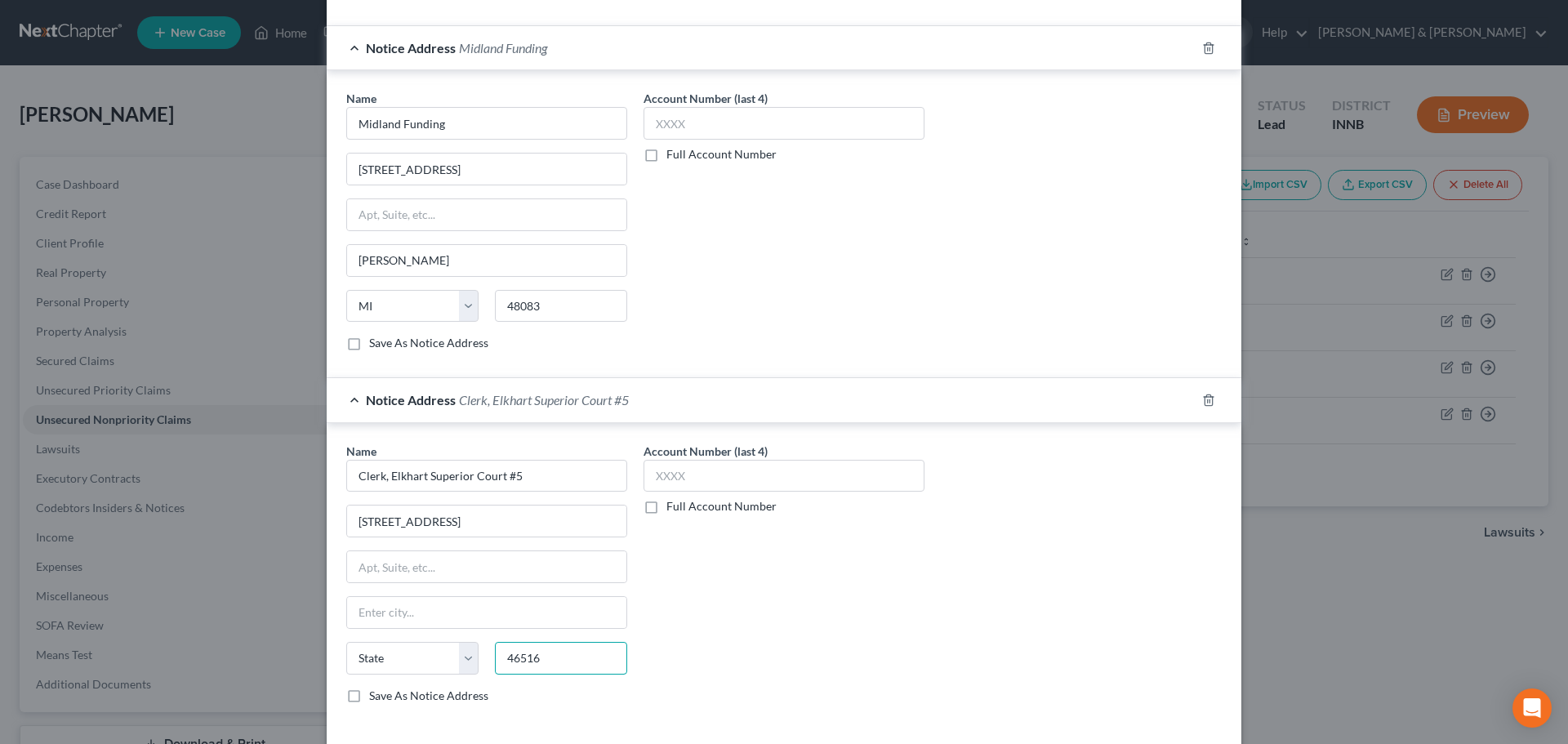
scroll to position [839, 0]
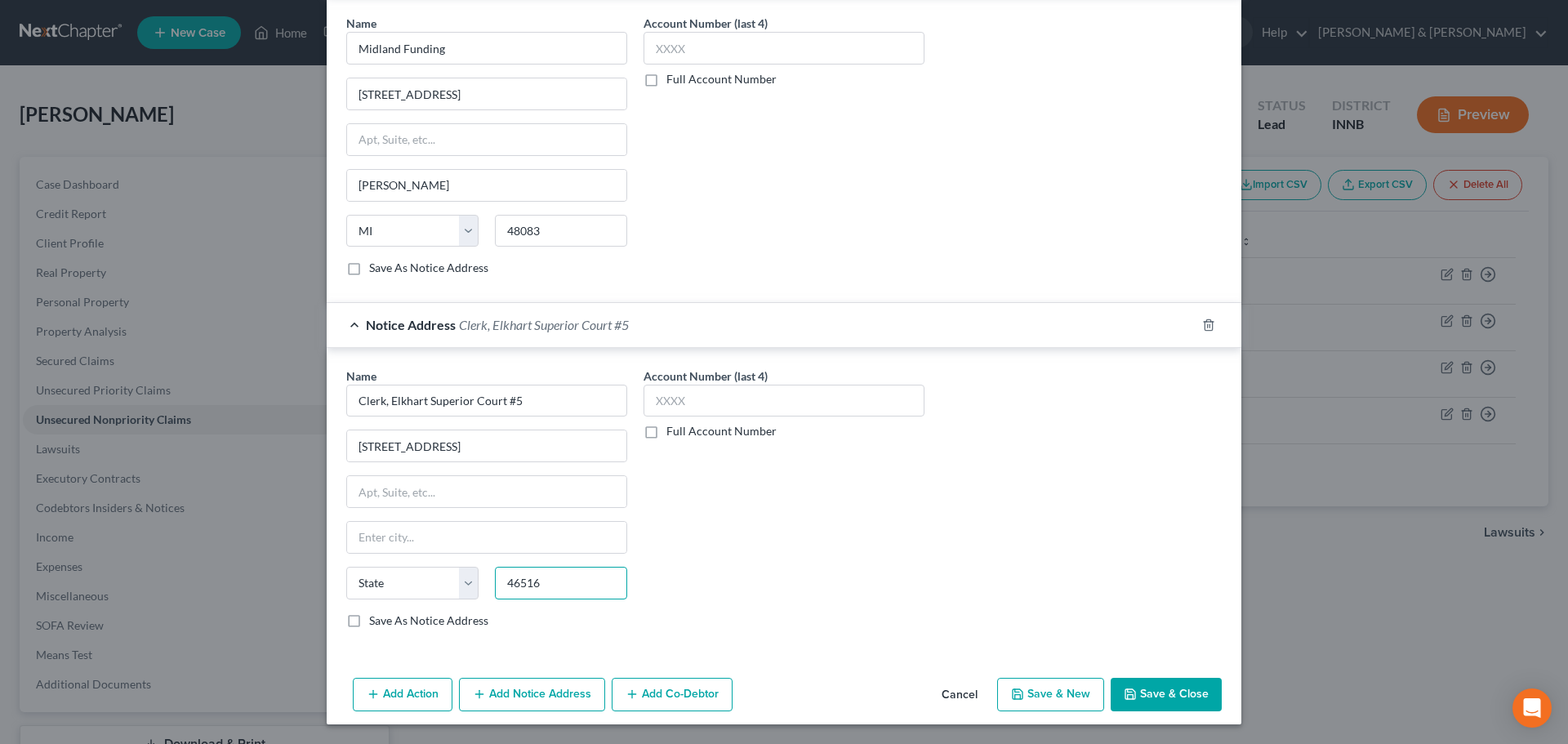
type input "46516"
click at [555, 558] on div "Name * Clerk, [GEOGRAPHIC_DATA] #5 315 S. 2nd St. - 20D05-1607-SC-4428 State [U…" at bounding box center [487, 499] width 281 height 261
type input "Elkhart"
select select "15"
click at [559, 546] on input "Elkhart" at bounding box center [487, 538] width 279 height 31
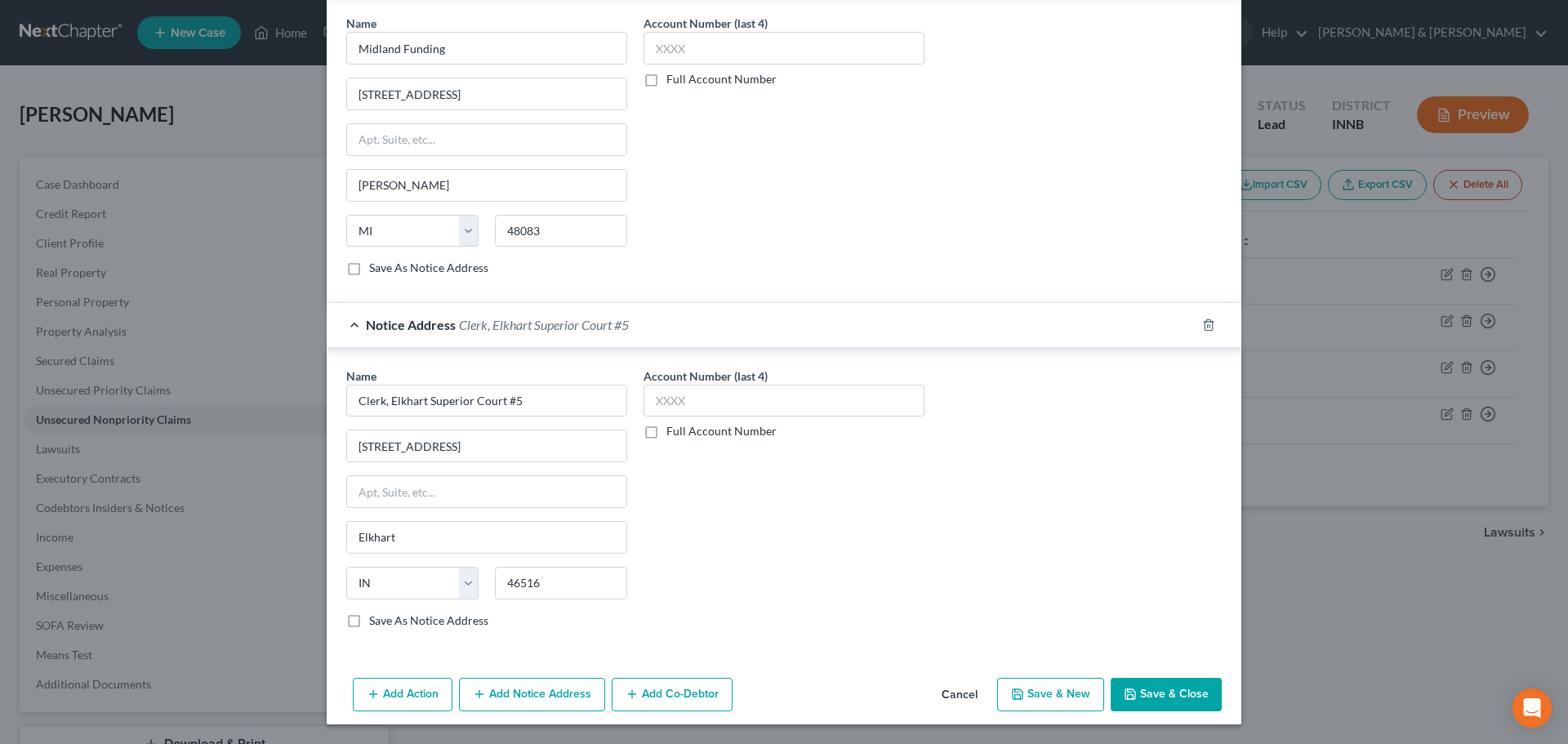
click at [676, 578] on div "Account Number (last 4) Full Account Number" at bounding box center [784, 505] width 297 height 275
click at [539, 700] on button "Add Notice Address" at bounding box center [532, 694] width 146 height 34
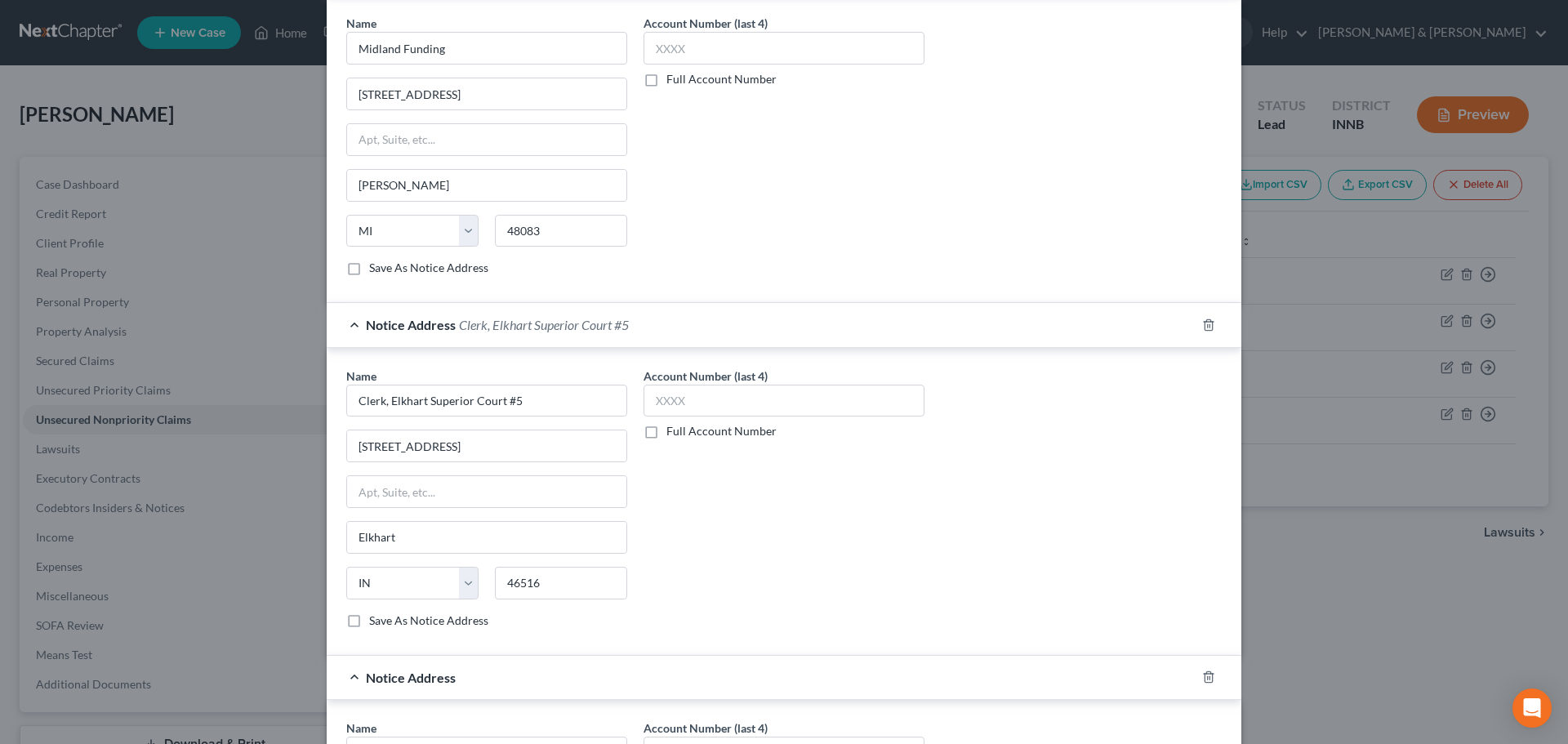
scroll to position [1085, 0]
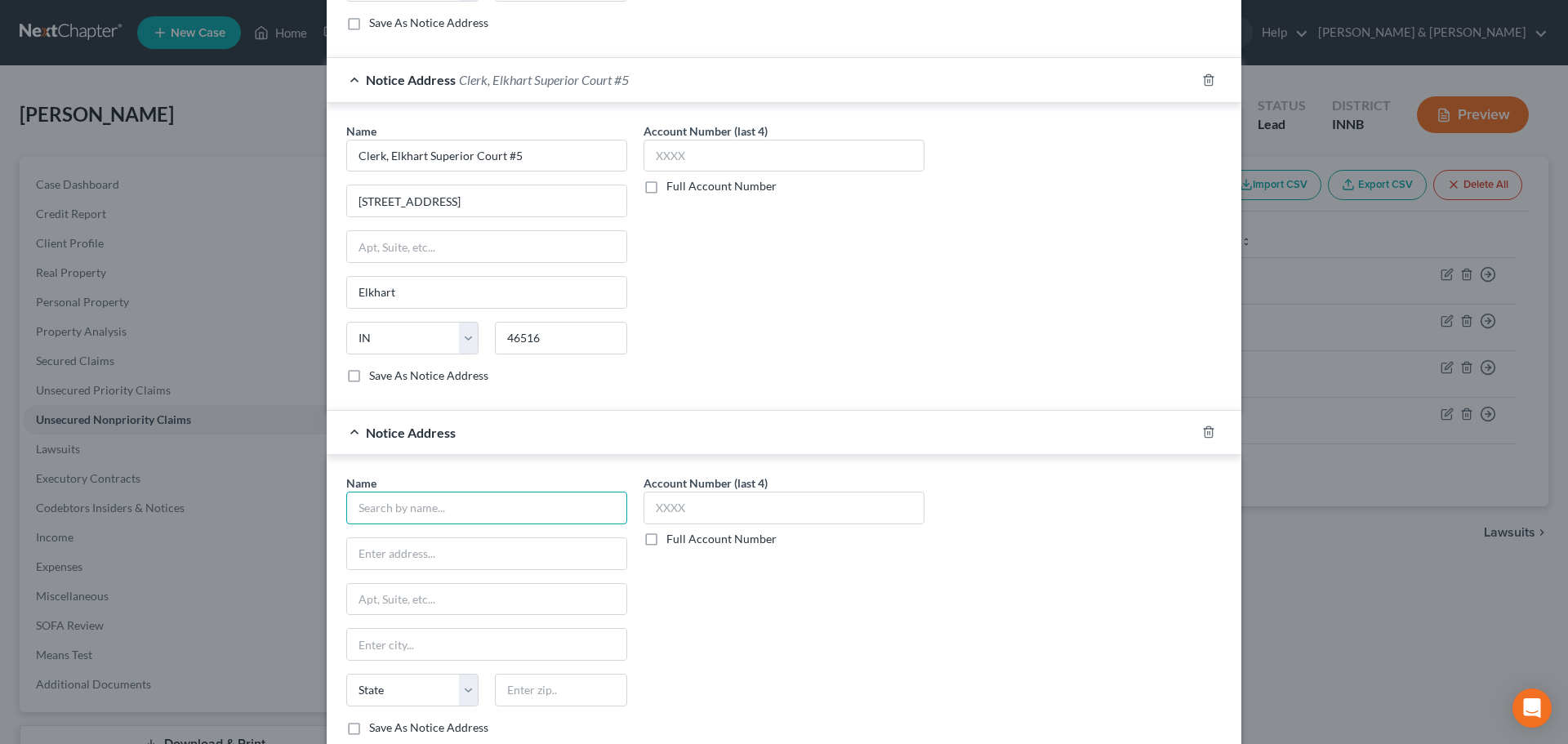
click at [511, 511] on input "text" at bounding box center [487, 508] width 281 height 33
drag, startPoint x: 451, startPoint y: 556, endPoint x: 307, endPoint y: 556, distance: 144.0
click at [307, 556] on div "New Unsecured Nonpriority Claim × Creditor * Credit [GEOGRAPHIC_DATA][US_STATE]…" at bounding box center [784, 372] width 1568 height 744
drag, startPoint x: 518, startPoint y: 505, endPoint x: 341, endPoint y: 510, distance: 177.1
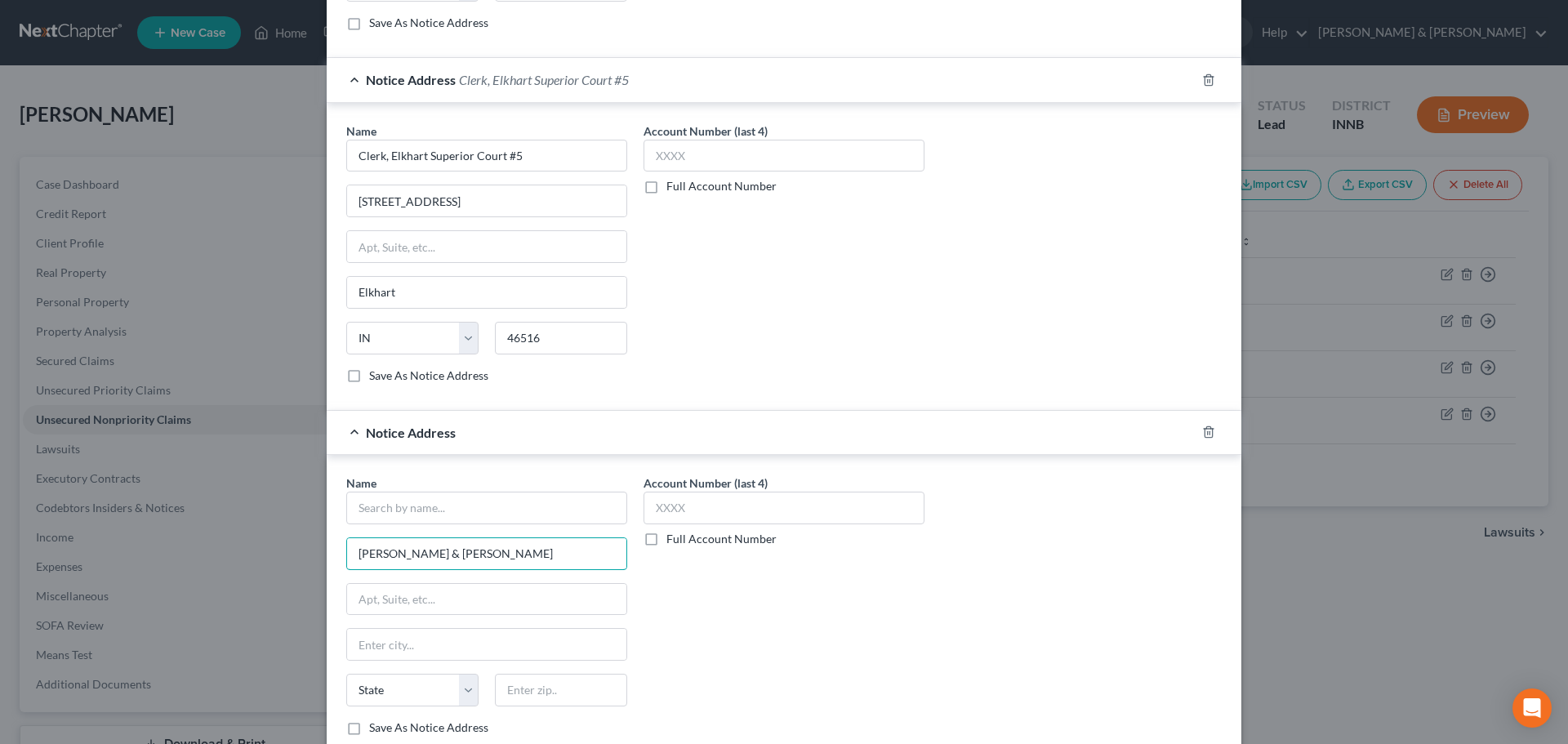
drag, startPoint x: 446, startPoint y: 561, endPoint x: 298, endPoint y: 550, distance: 148.4
click at [298, 550] on div "New Unsecured Nonpriority Claim × Creditor * Credit [GEOGRAPHIC_DATA][US_STATE]…" at bounding box center [784, 372] width 1568 height 744
click at [394, 515] on input "text" at bounding box center [487, 508] width 281 height 33
paste input "[PERSON_NAME] & [PERSON_NAME]"
click at [717, 610] on div "Account Number (last 4) Full Account Number" at bounding box center [784, 612] width 297 height 275
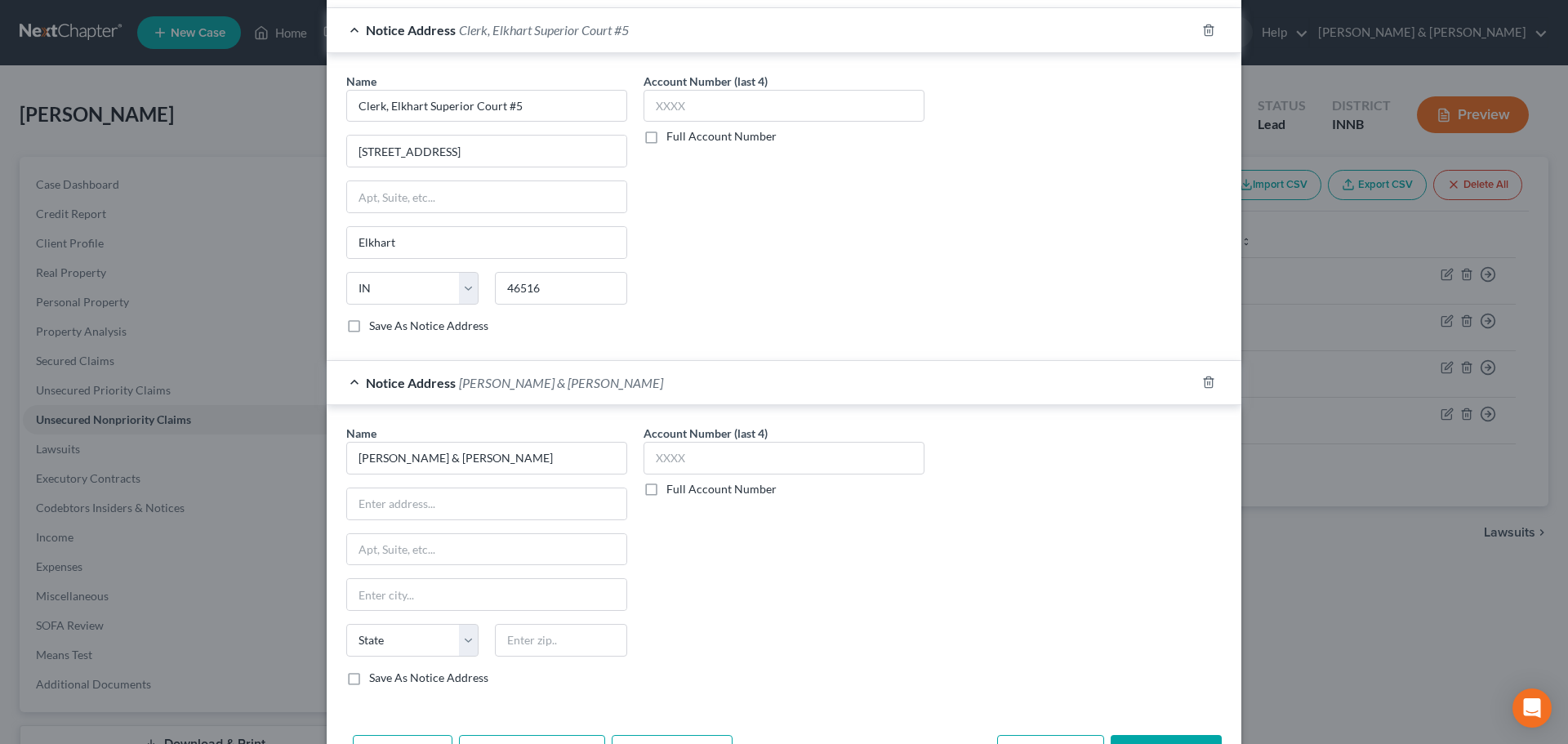
scroll to position [1192, 0]
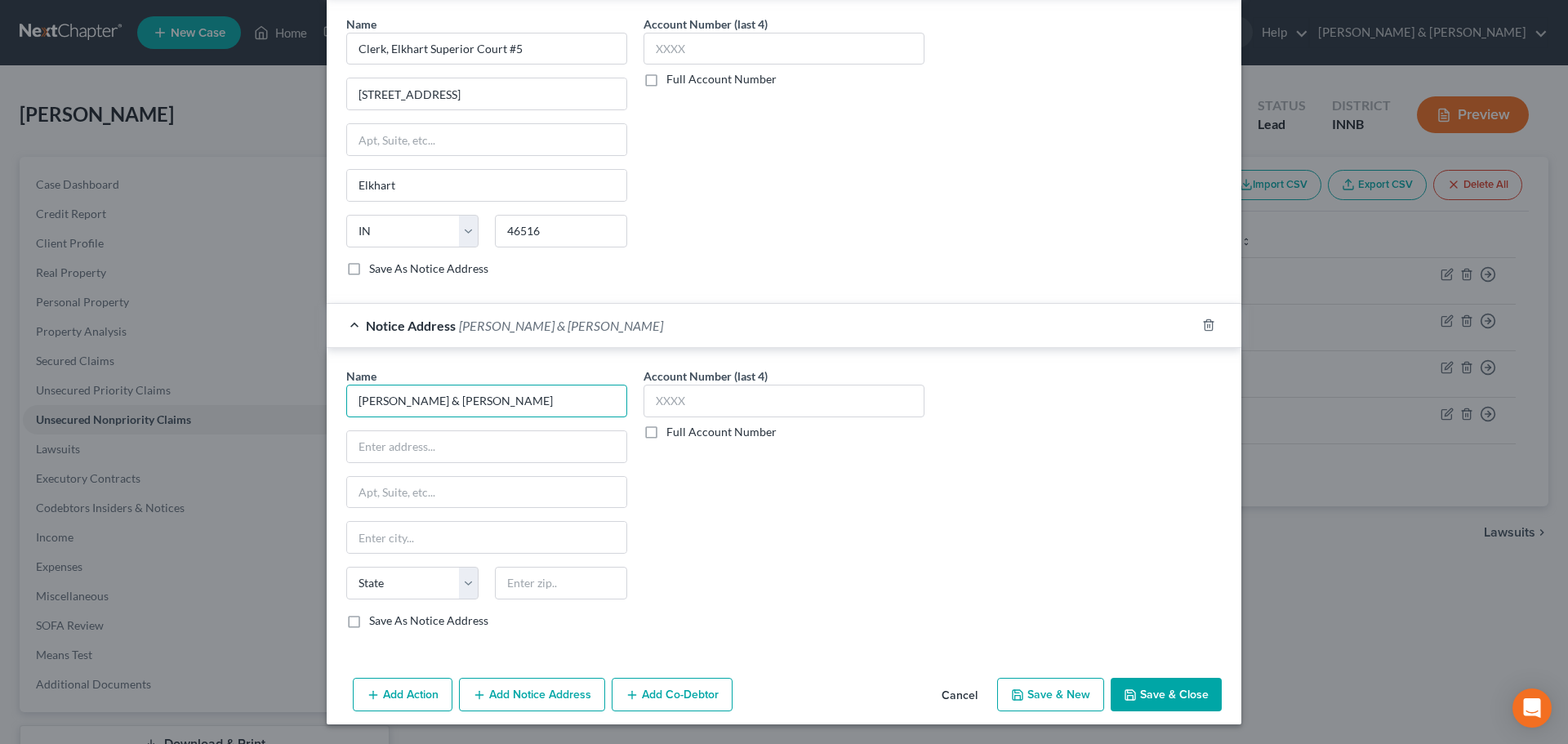
click at [405, 405] on input "[PERSON_NAME]" at bounding box center [487, 401] width 281 height 33
click at [394, 405] on input "[PERSON_NAME]" at bounding box center [487, 401] width 281 height 33
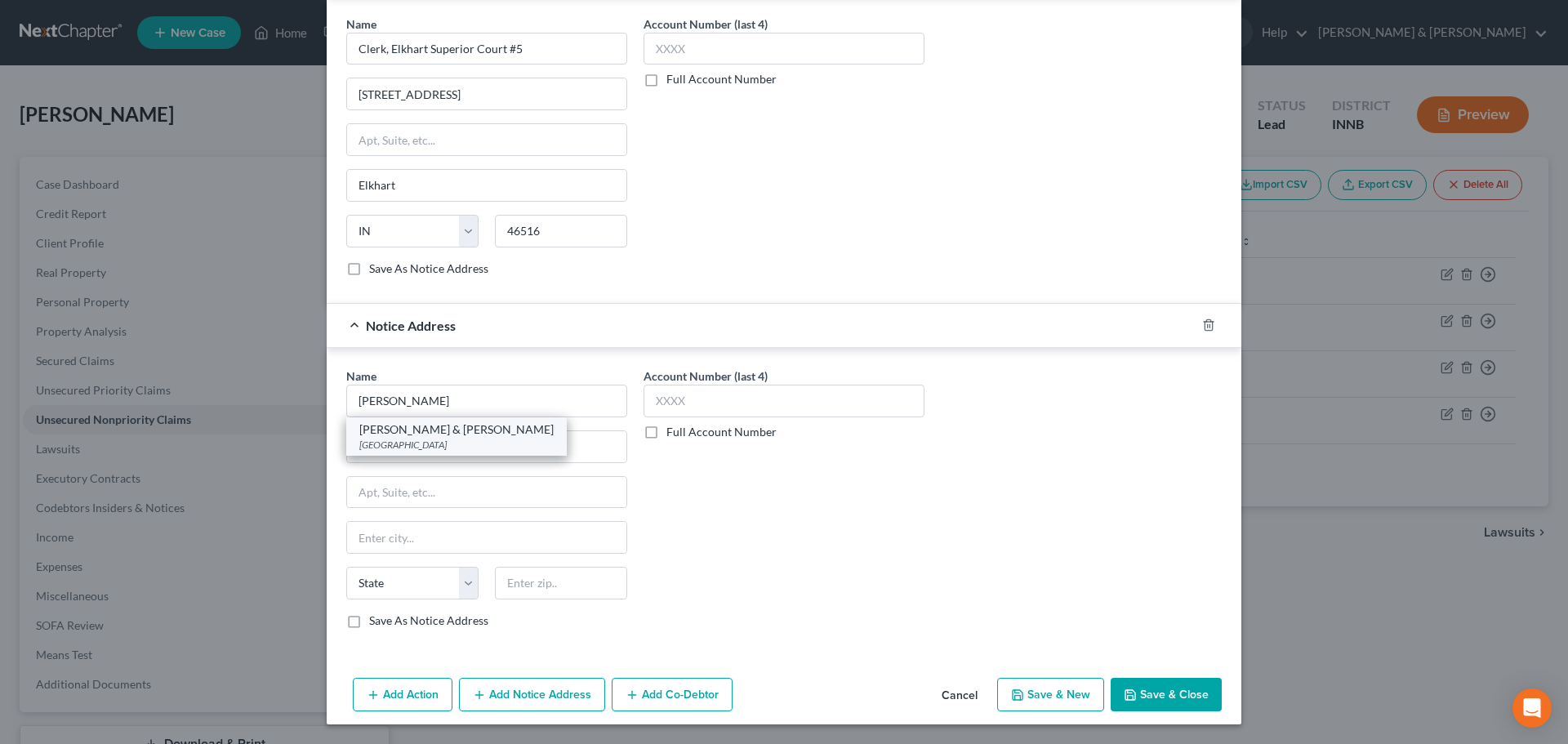
click at [395, 428] on div "[PERSON_NAME] & [PERSON_NAME]" at bounding box center [456, 429] width 195 height 17
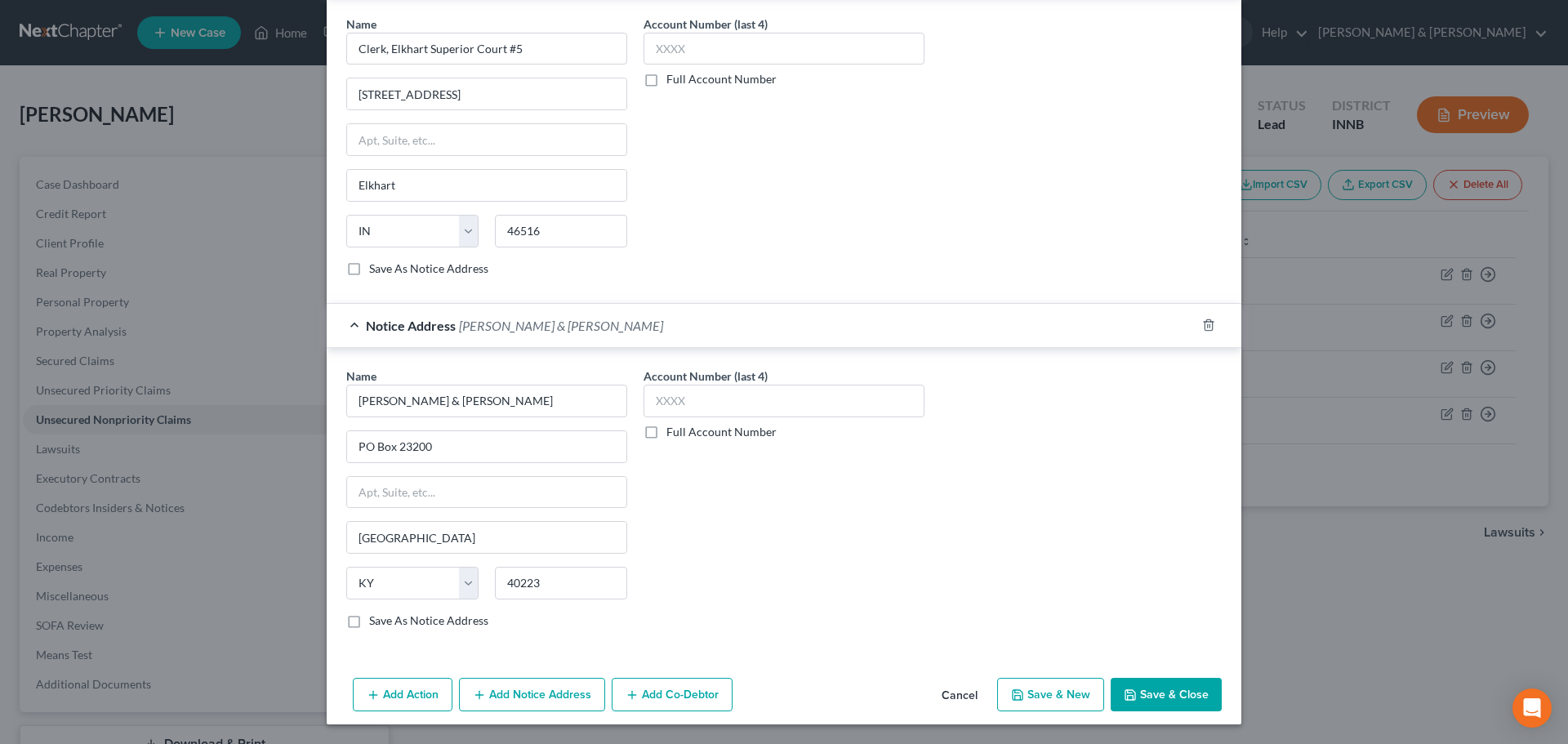
click at [1025, 698] on button "Save & New" at bounding box center [1050, 694] width 107 height 34
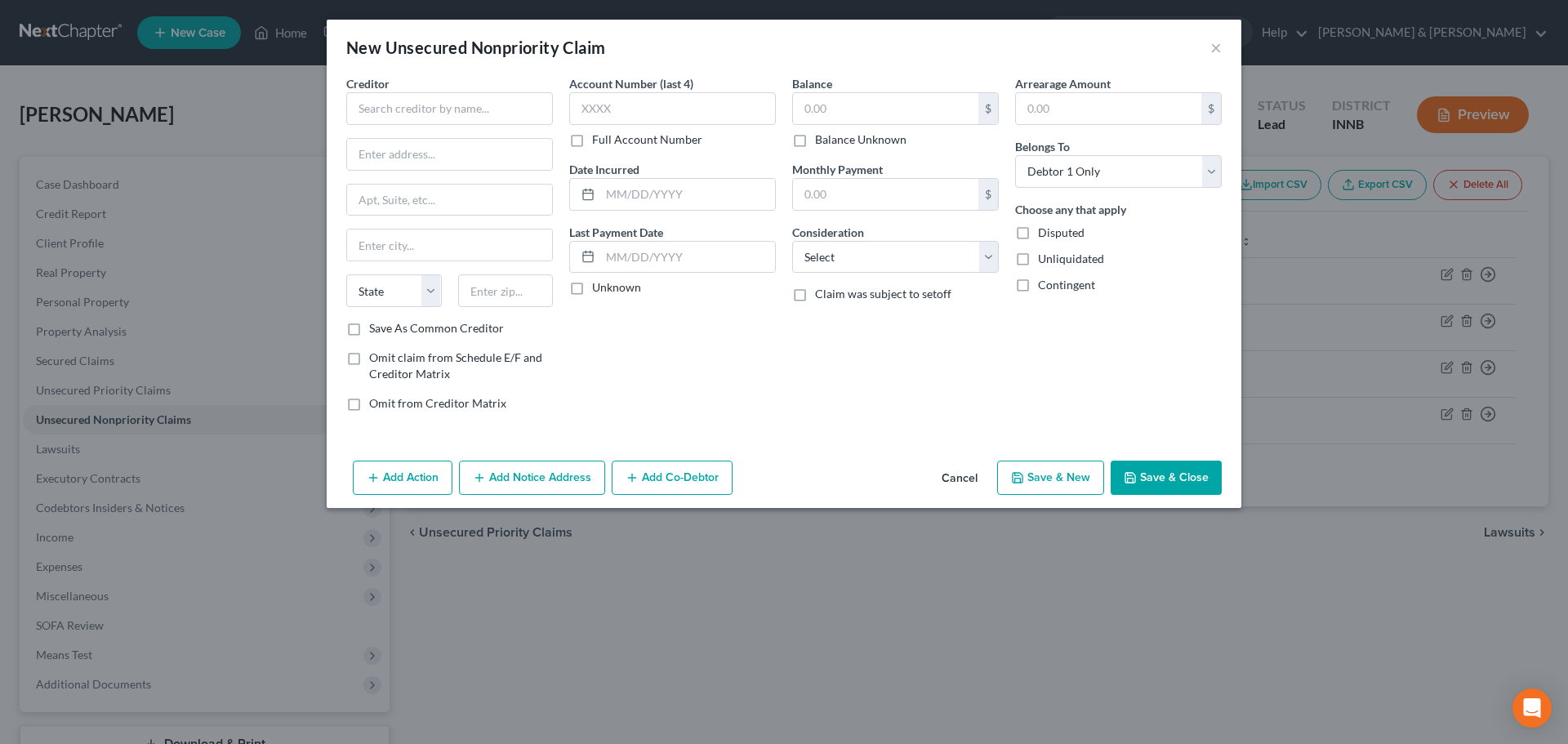
scroll to position [0, 0]
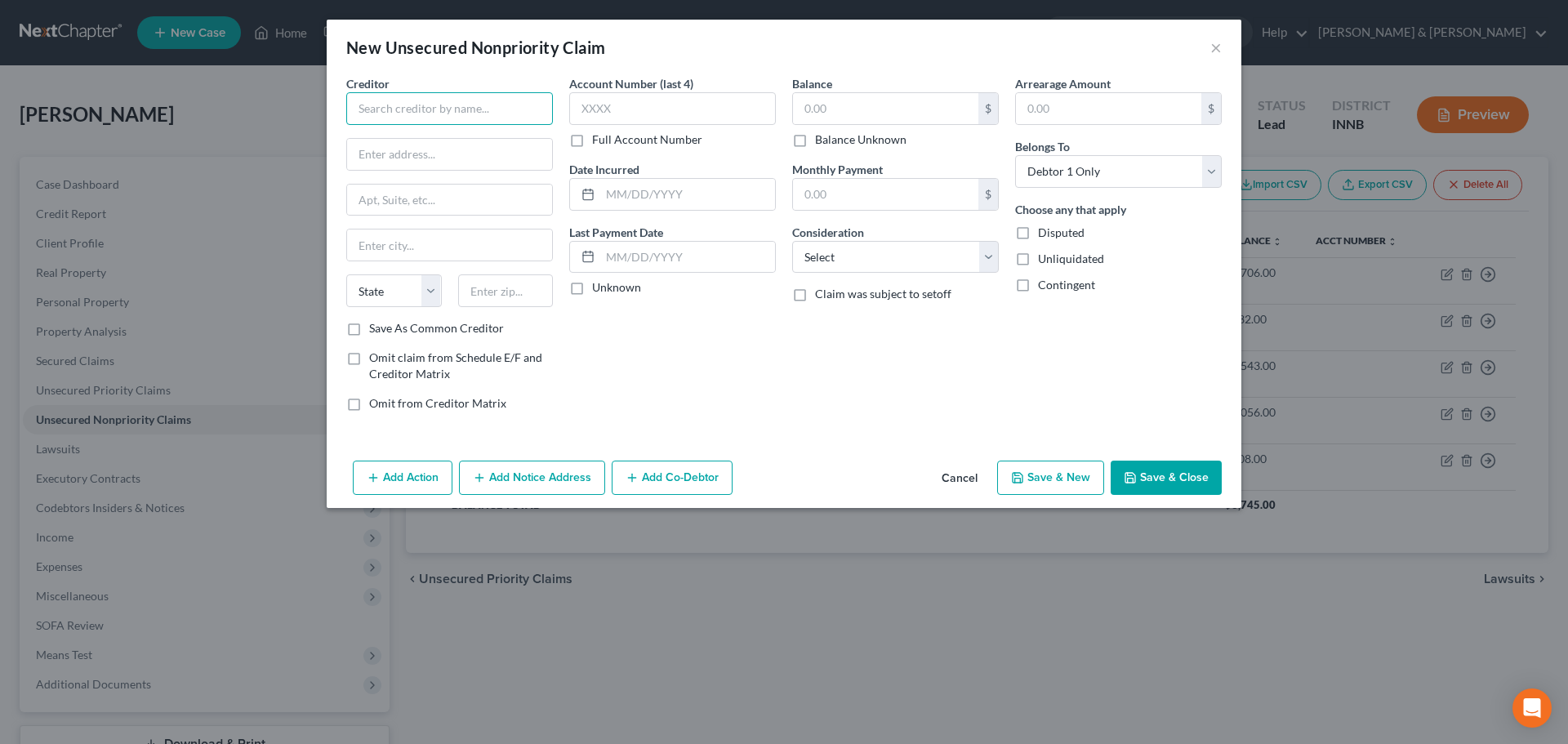
click at [392, 109] on input "text" at bounding box center [450, 109] width 206 height 33
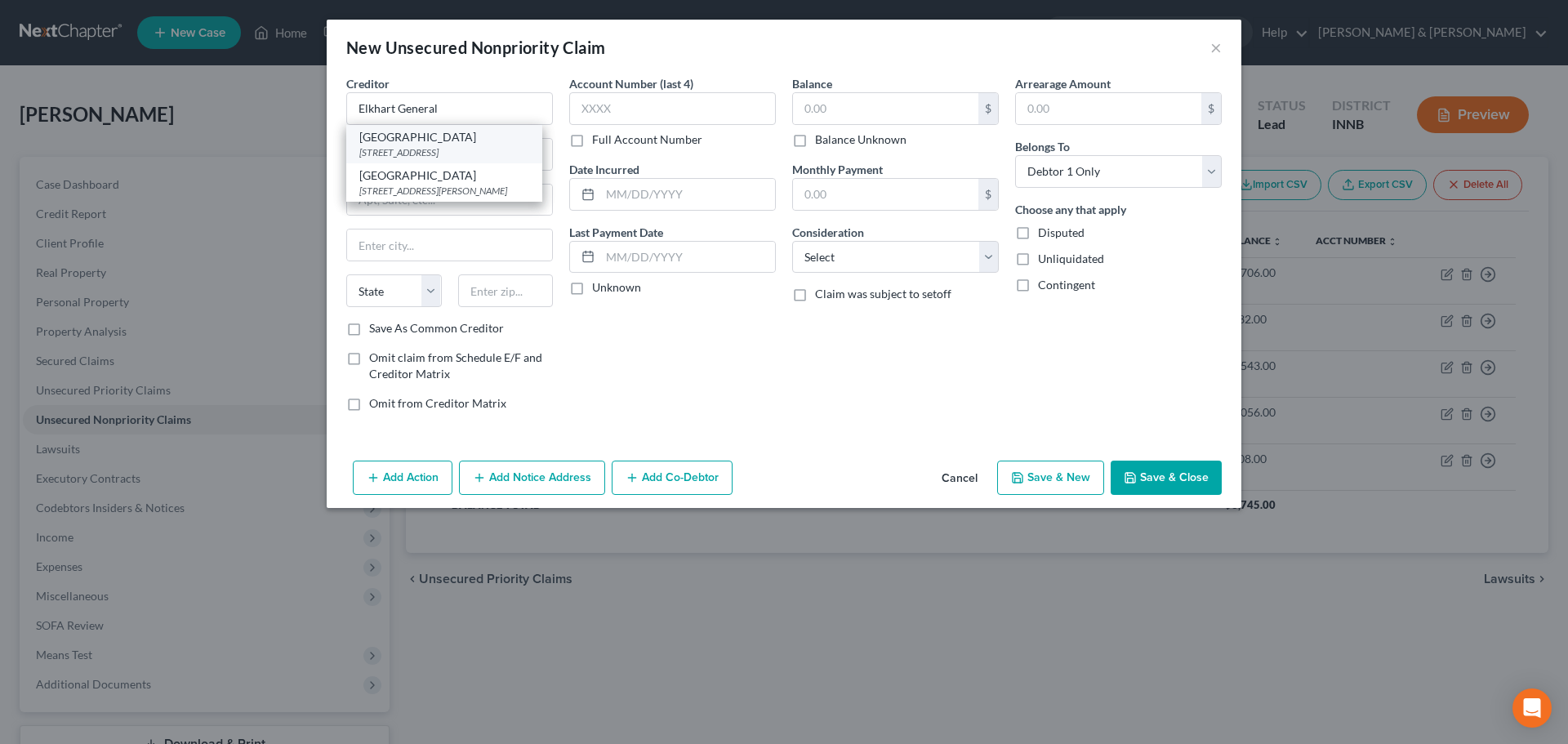
click at [415, 137] on div "[GEOGRAPHIC_DATA]" at bounding box center [444, 137] width 170 height 17
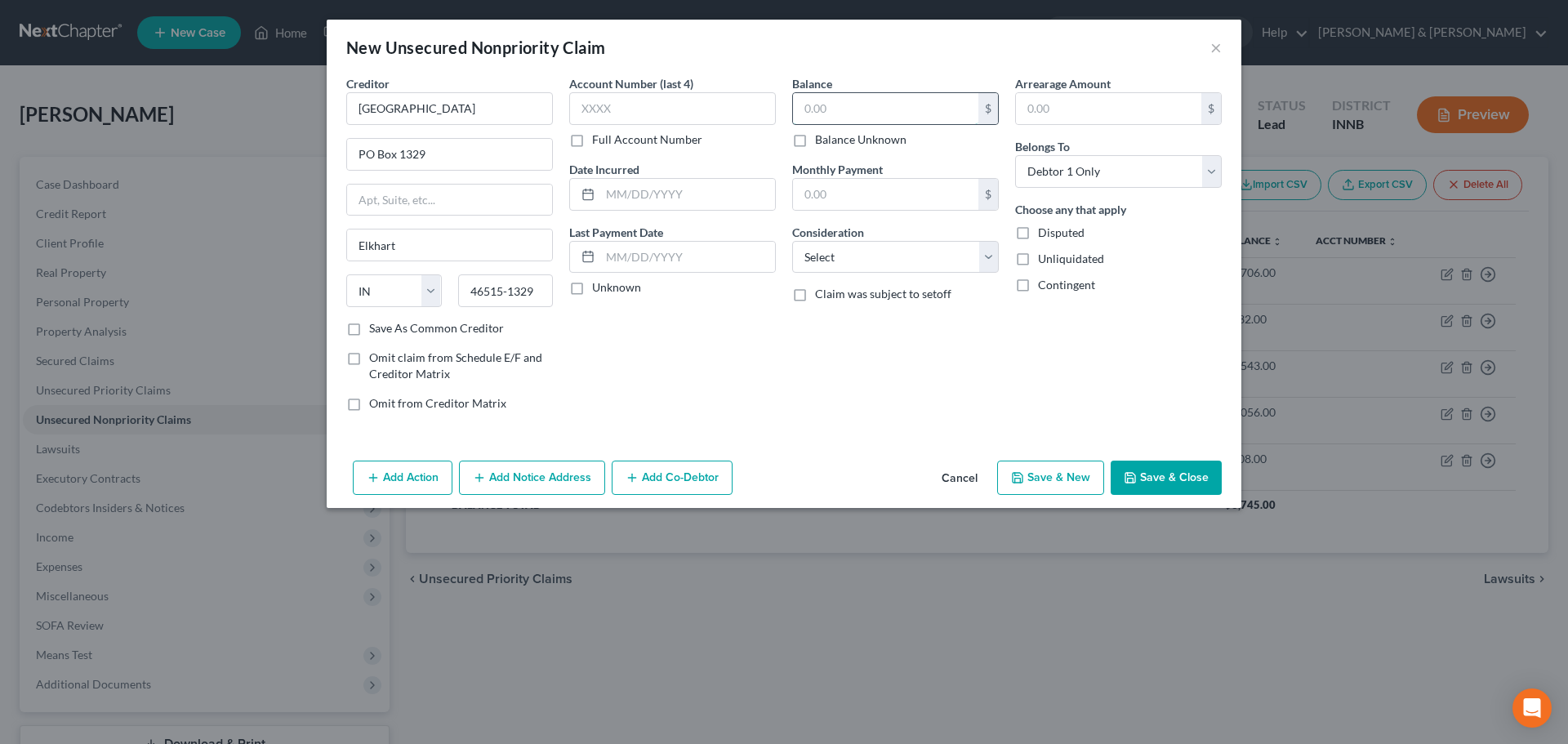
click at [859, 118] on input "text" at bounding box center [886, 109] width 185 height 31
click at [842, 251] on select "Select Cable / Satellite Services Collection Agency Credit Card Debt Debt Couns…" at bounding box center [895, 258] width 206 height 33
click at [792, 242] on select "Select Cable / Satellite Services Collection Agency Credit Card Debt Debt Couns…" at bounding box center [895, 258] width 206 height 33
click at [1038, 236] on label "Disputed" at bounding box center [1061, 233] width 47 height 17
click at [1044, 236] on input "Disputed" at bounding box center [1049, 230] width 11 height 11
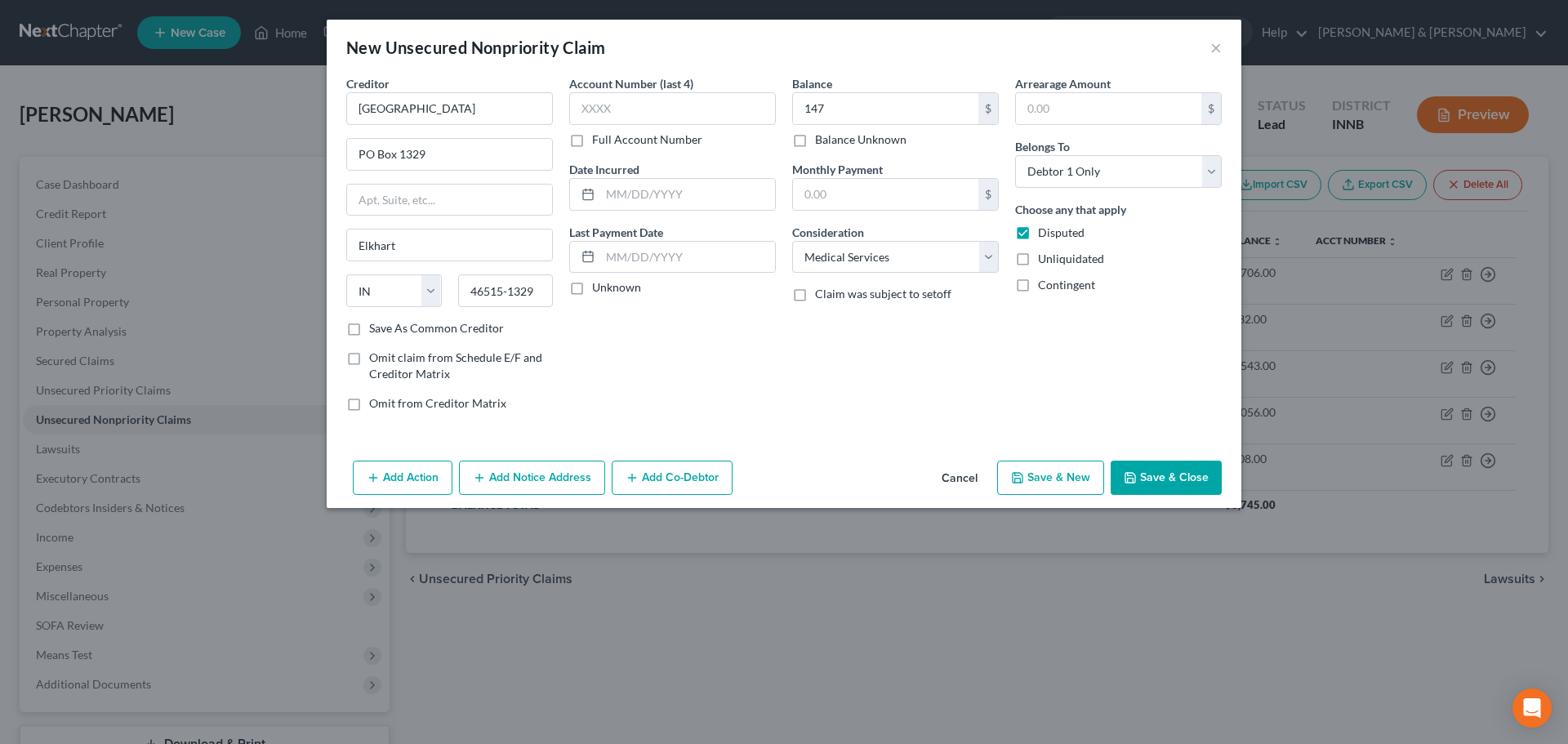
click at [535, 486] on button "Add Notice Address" at bounding box center [532, 477] width 146 height 34
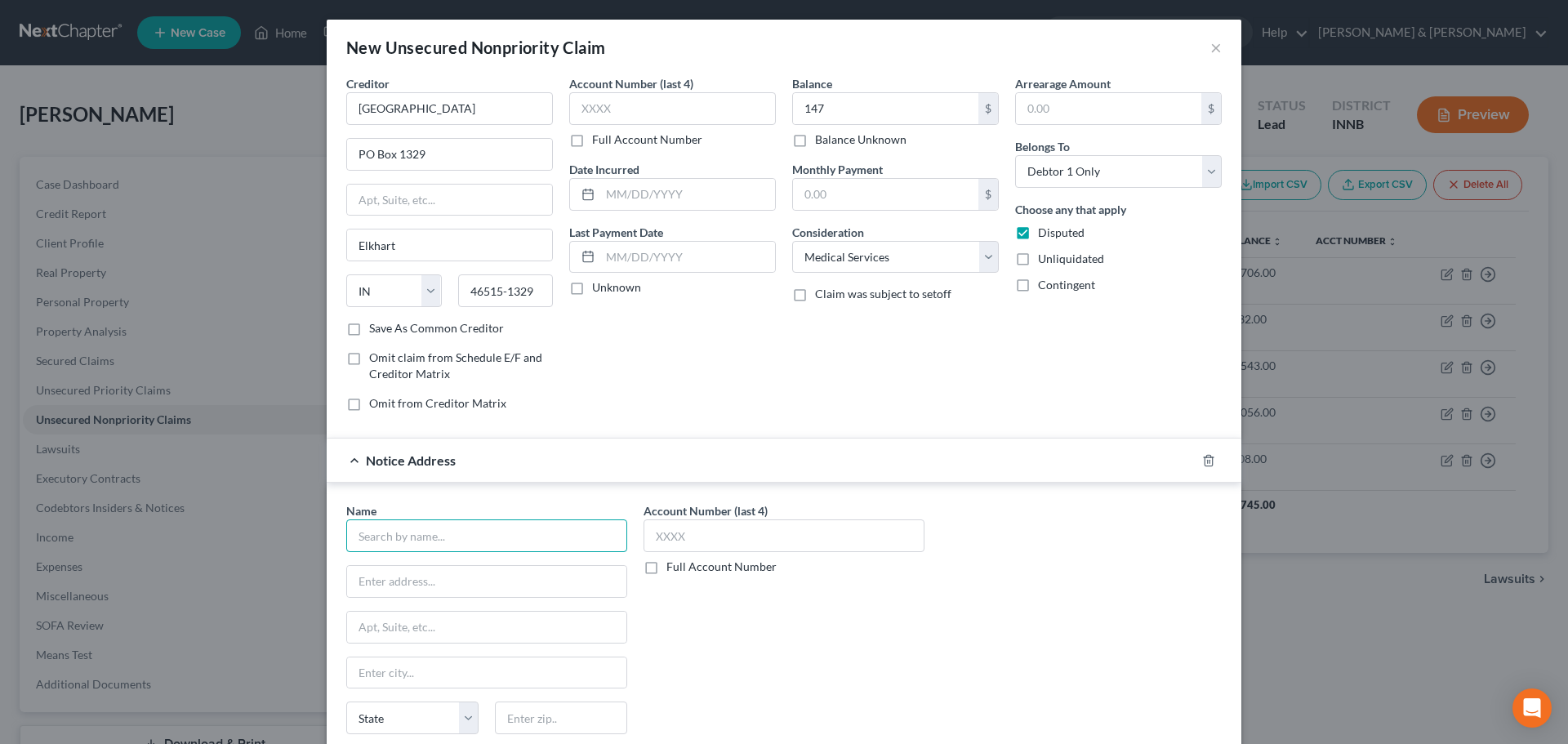
click at [520, 534] on input "text" at bounding box center [487, 537] width 281 height 33
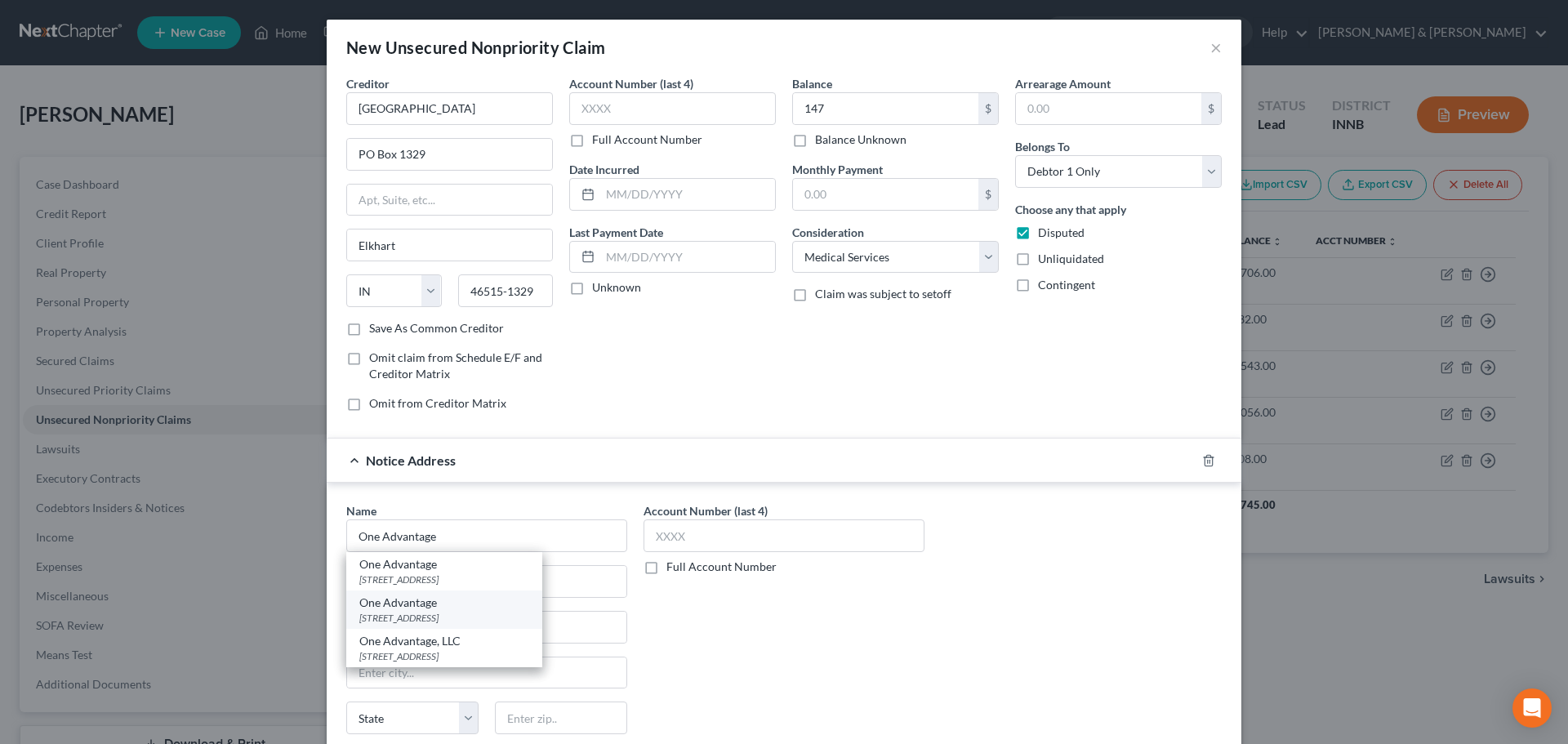
click at [423, 607] on div "One Advantage" at bounding box center [444, 603] width 170 height 17
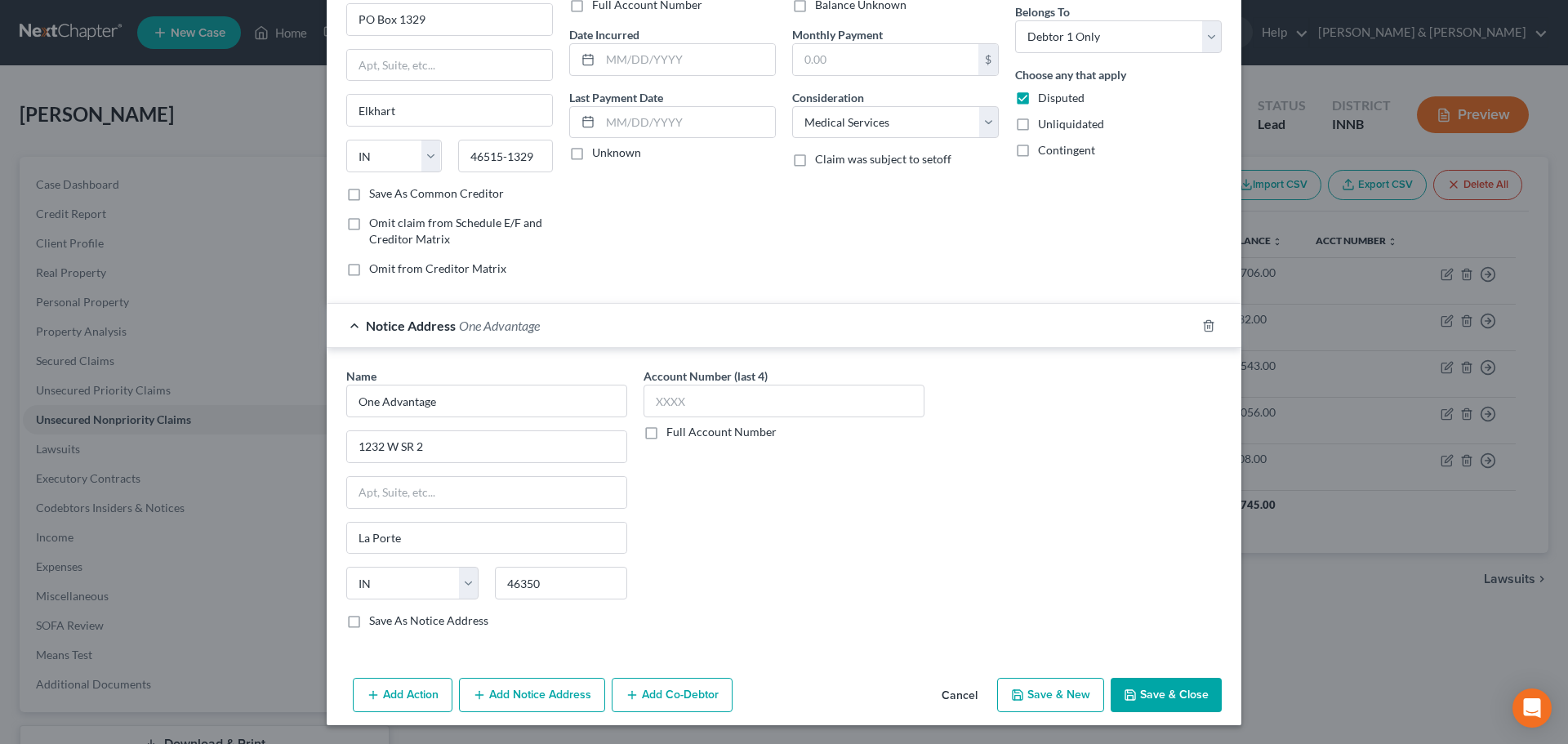
scroll to position [135, 0]
click at [1048, 700] on button "Save & New" at bounding box center [1050, 694] width 107 height 34
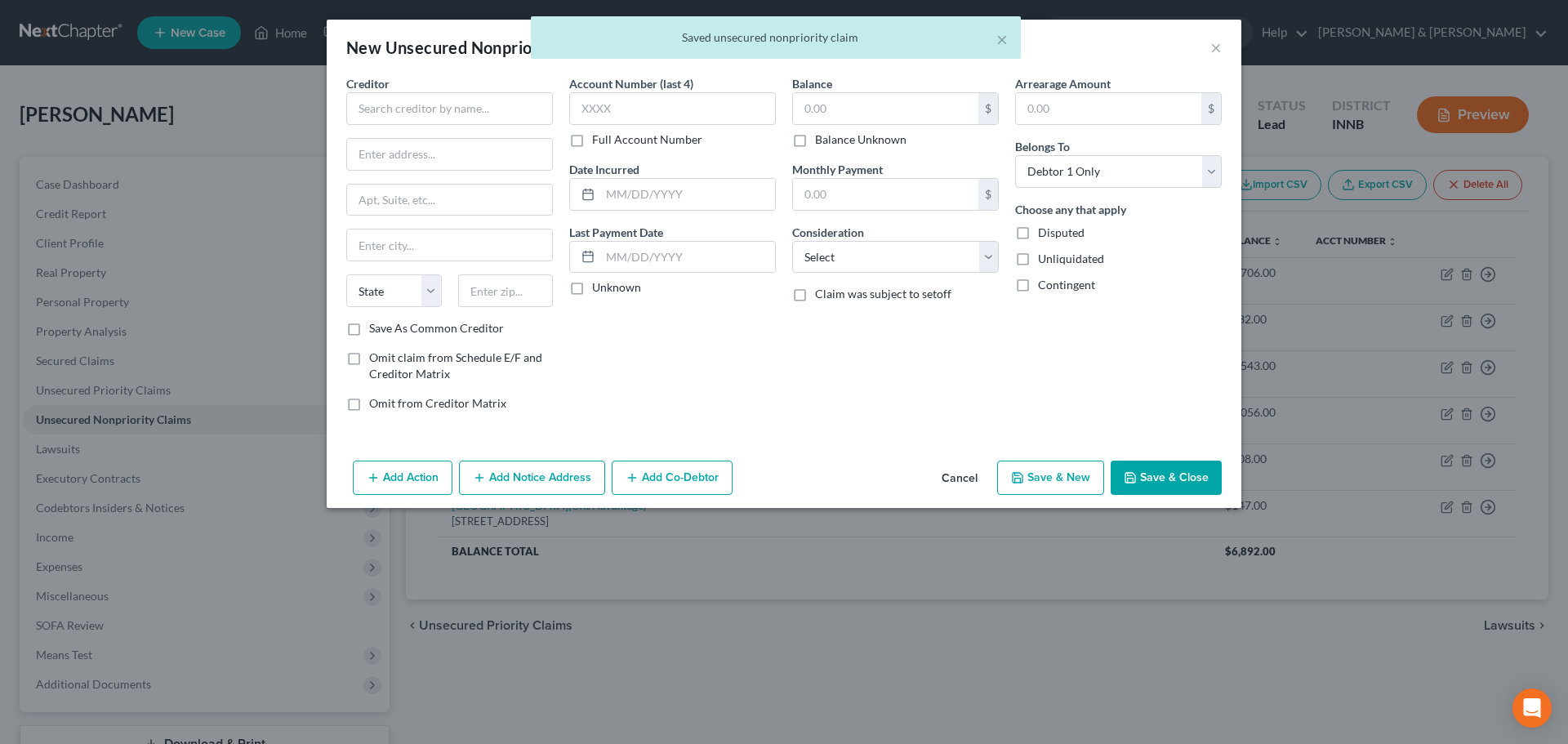
scroll to position [0, 0]
click at [456, 108] on input "text" at bounding box center [450, 109] width 206 height 33
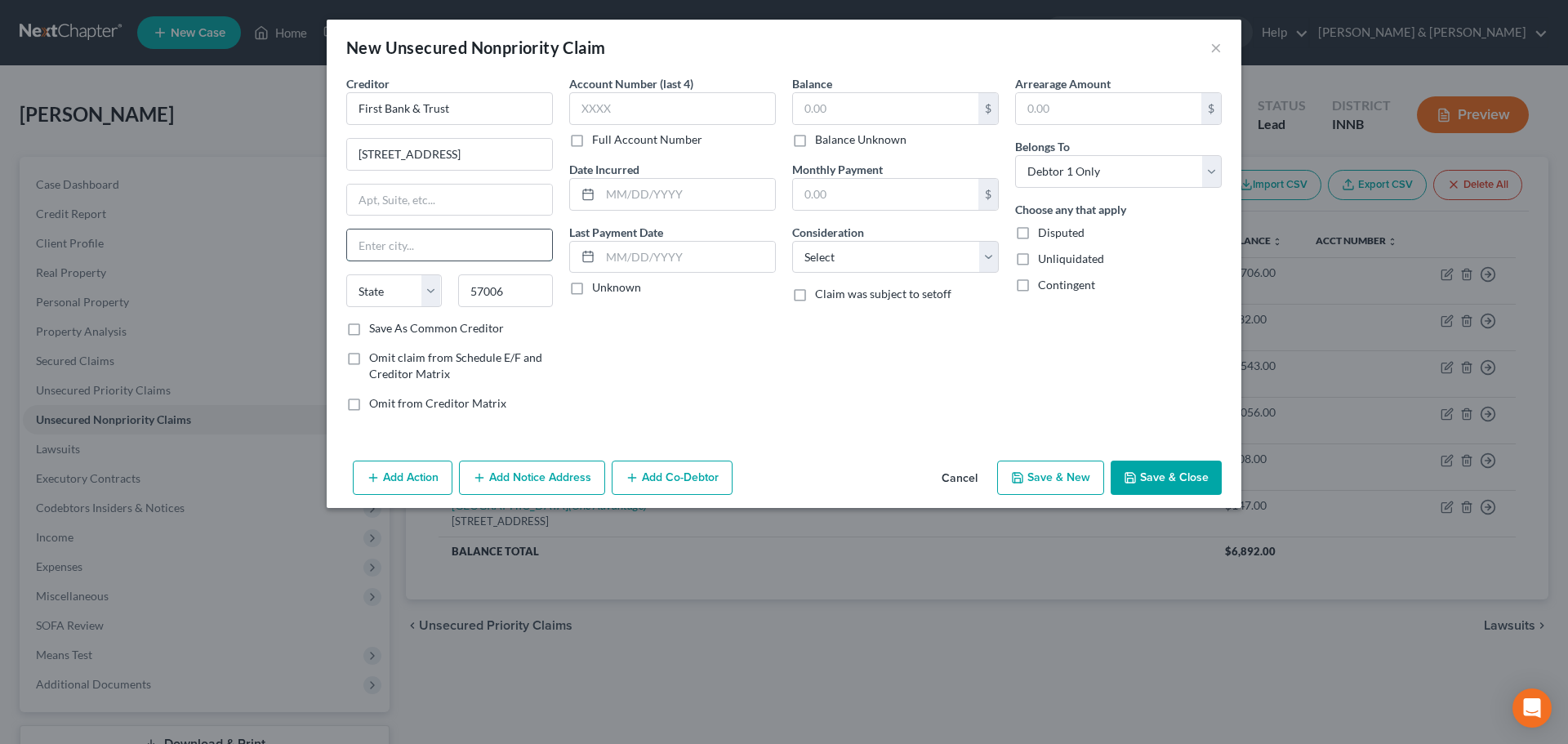
click at [452, 240] on input "text" at bounding box center [450, 245] width 205 height 31
click at [880, 119] on input "text" at bounding box center [886, 109] width 185 height 31
click at [872, 251] on select "Select Cable / Satellite Services Collection Agency Credit Card Debt Debt Couns…" at bounding box center [895, 258] width 206 height 33
click at [792, 242] on select "Select Cable / Satellite Services Collection Agency Credit Card Debt Debt Couns…" at bounding box center [895, 258] width 206 height 33
click at [578, 484] on button "Add Notice Address" at bounding box center [532, 477] width 146 height 34
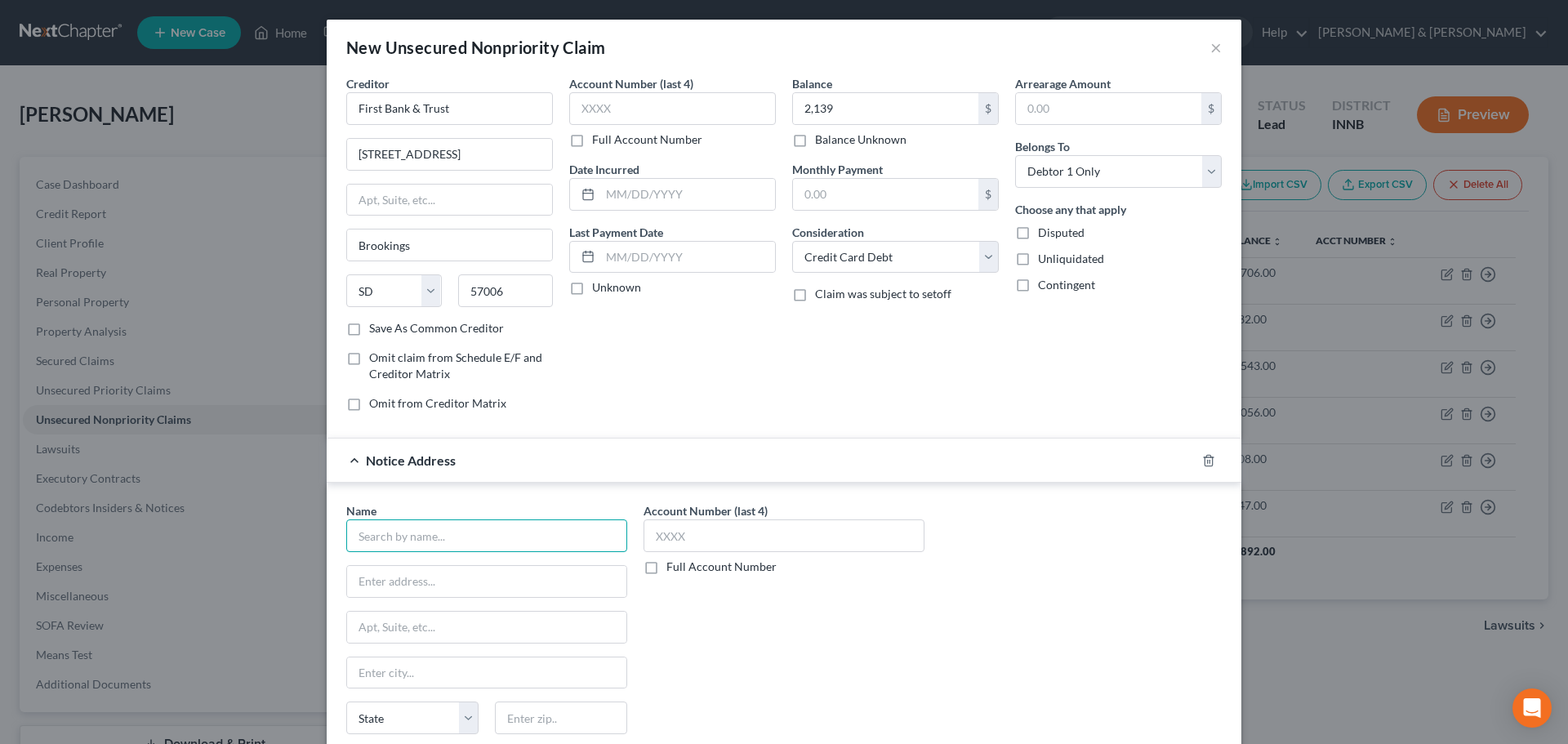
click at [508, 533] on input "text" at bounding box center [487, 537] width 281 height 33
click at [862, 652] on div "Account Number (last 4) Full Account Number" at bounding box center [784, 640] width 297 height 275
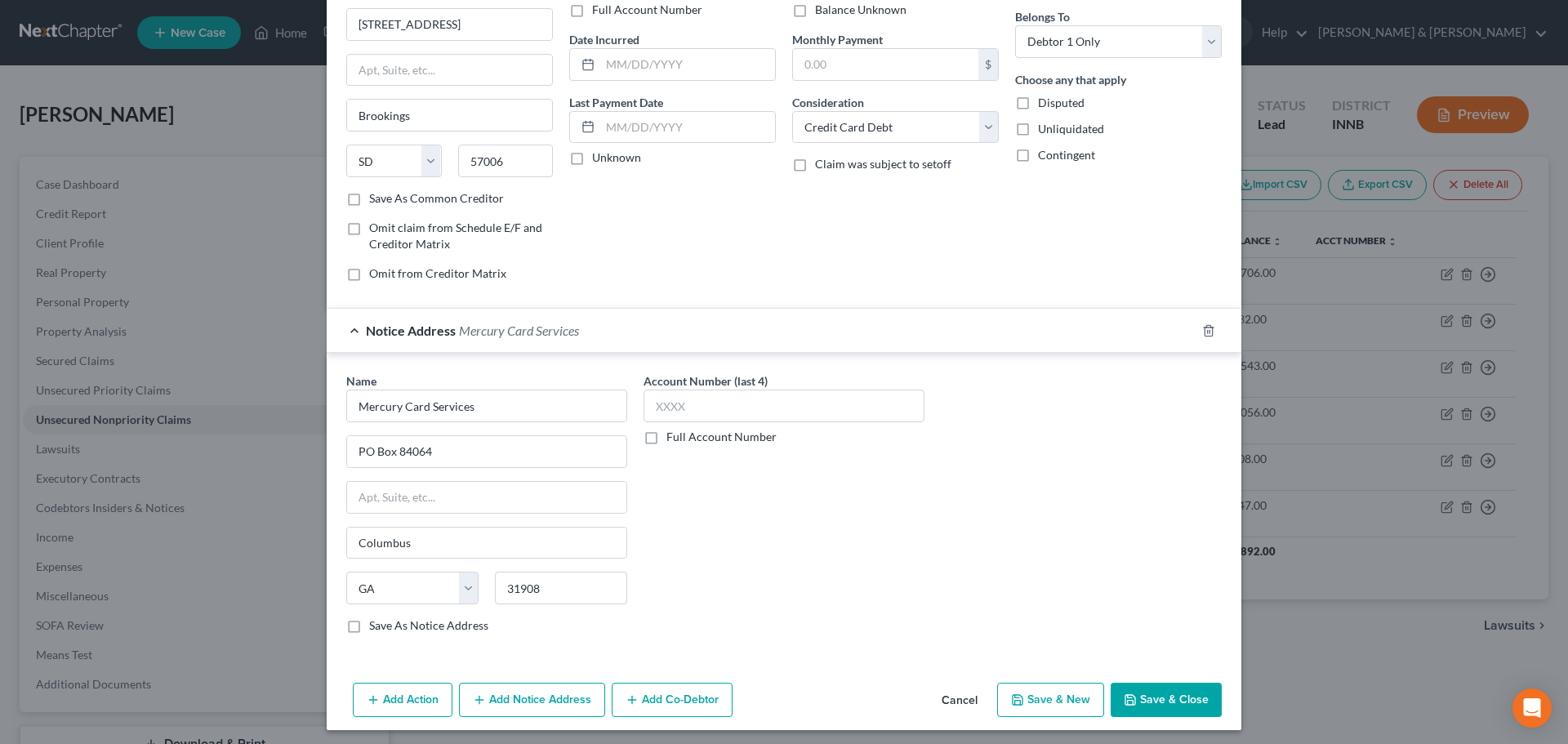
scroll to position [135, 0]
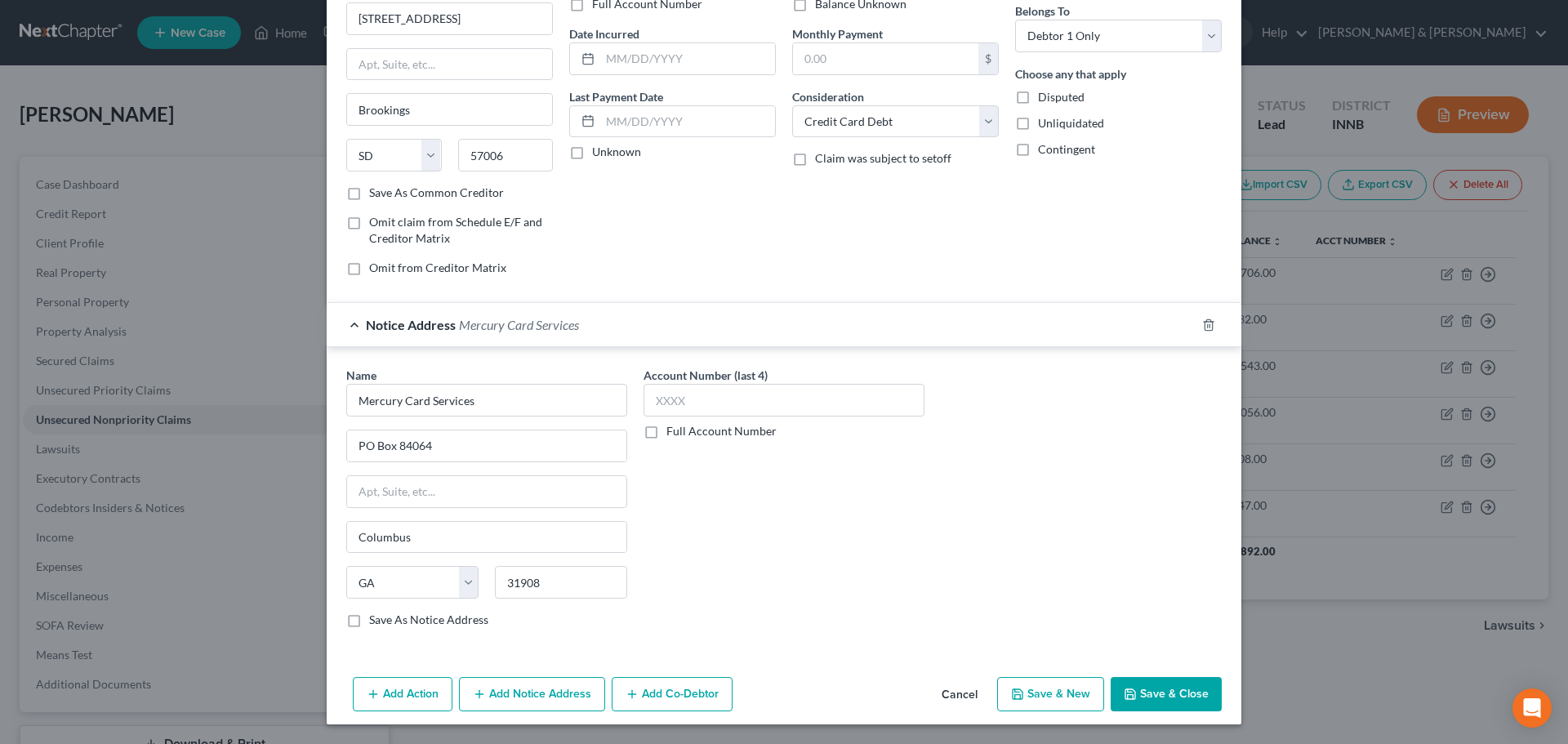
click at [567, 695] on button "Add Notice Address" at bounding box center [532, 694] width 146 height 34
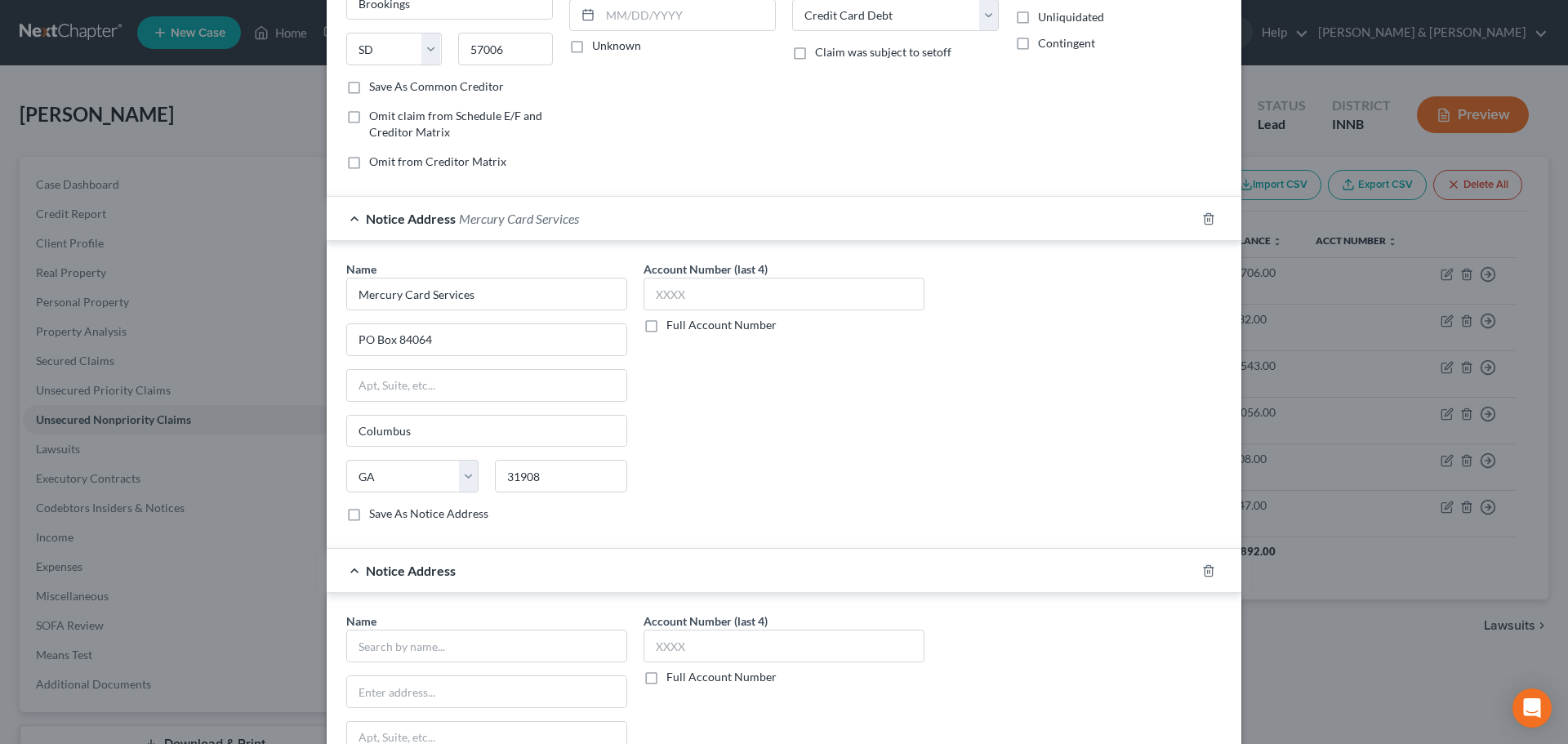
scroll to position [381, 0]
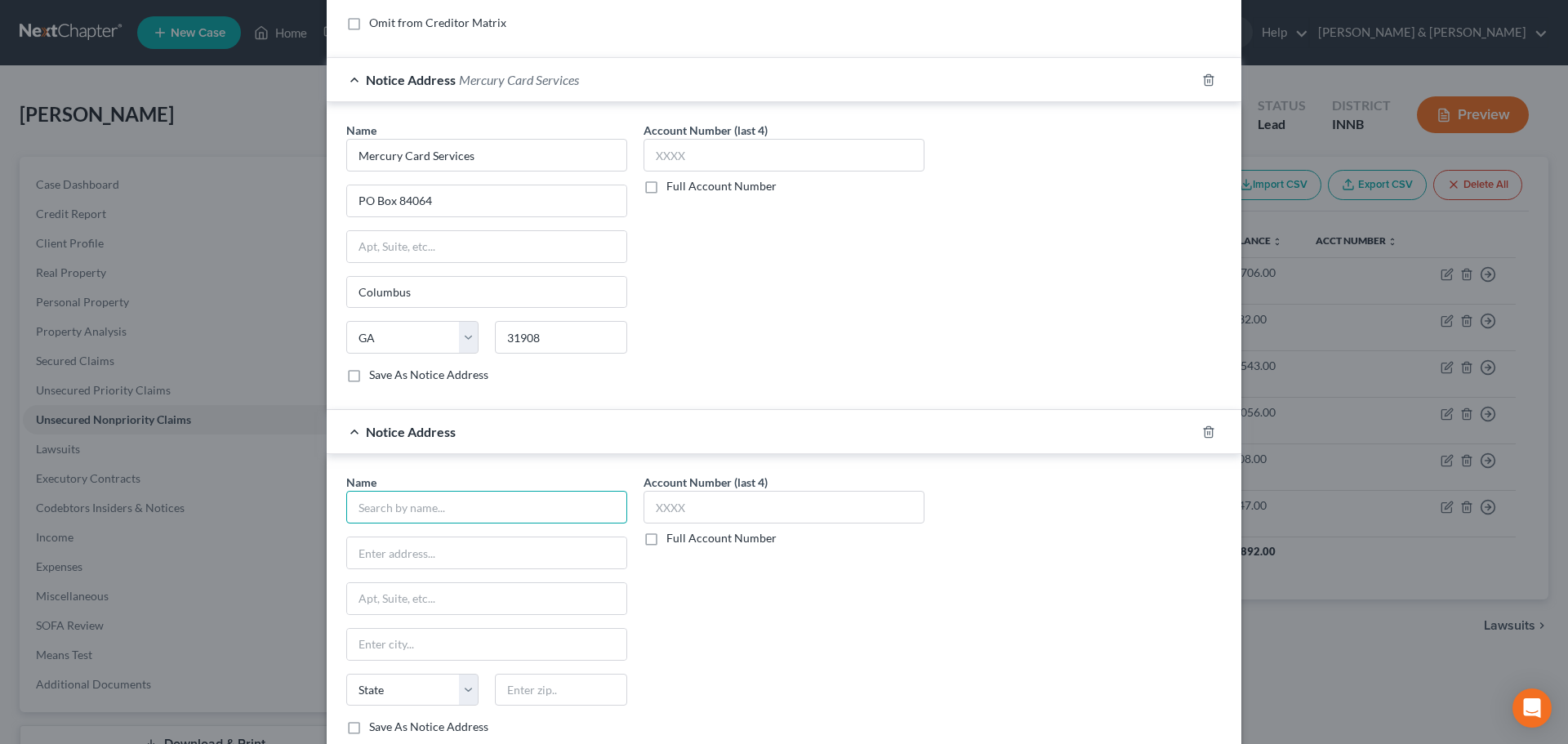
click at [499, 514] on input "text" at bounding box center [487, 507] width 281 height 33
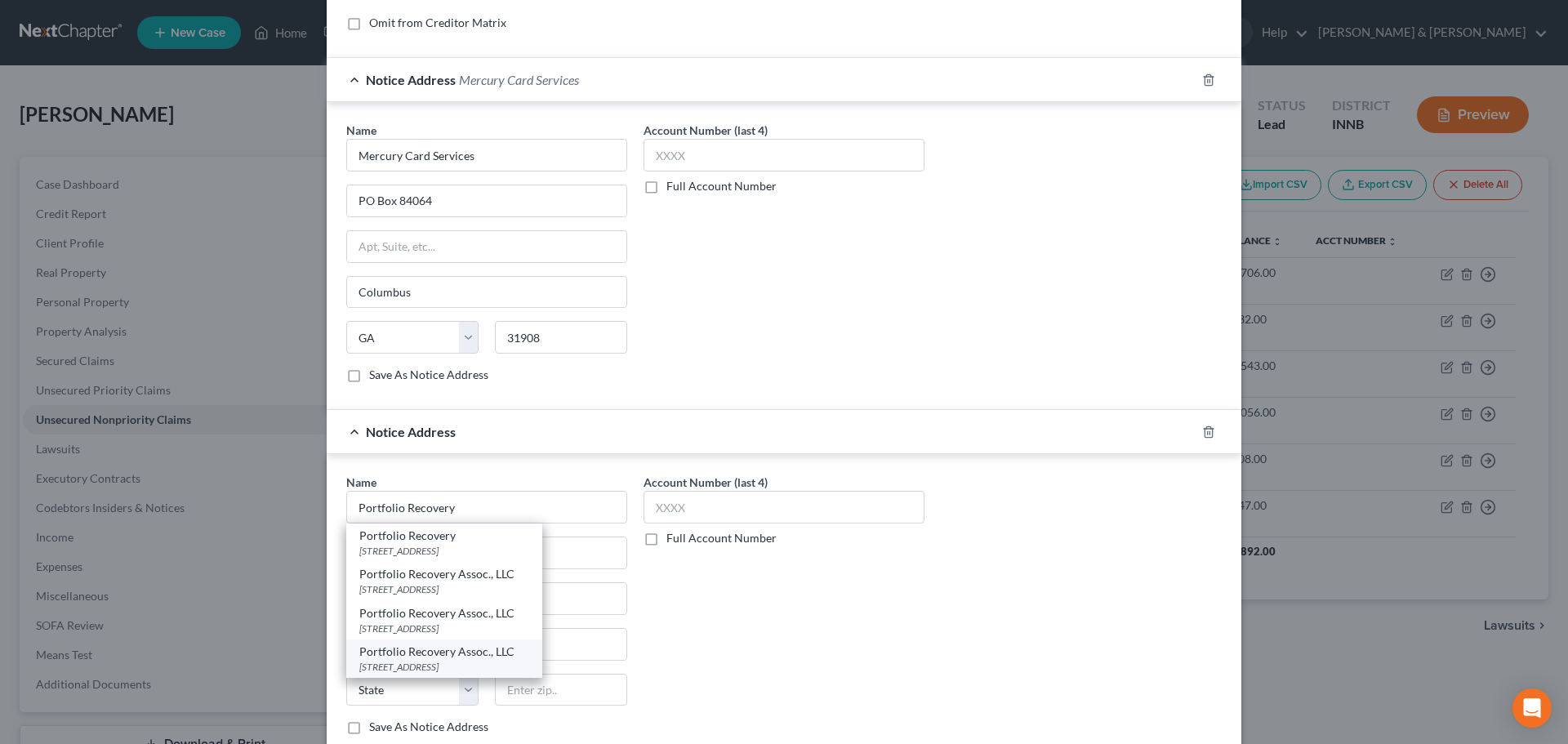
click at [428, 672] on div "[STREET_ADDRESS]" at bounding box center [444, 667] width 170 height 14
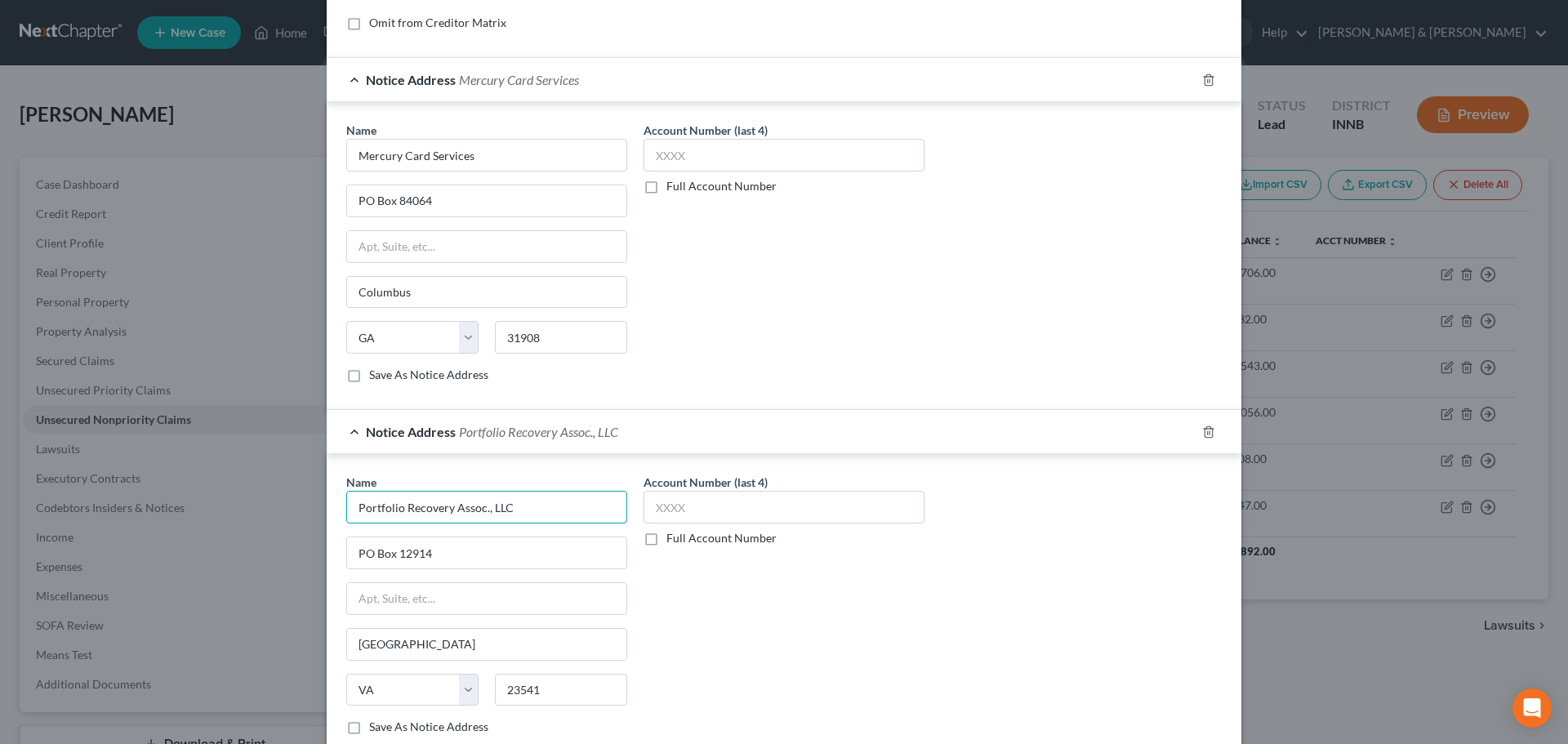
click at [459, 171] on input "Portfolio Recovery Assoc., LLC" at bounding box center [487, 156] width 281 height 33
click at [517, 171] on input "Portfolio Recovery Assoc., LLC" at bounding box center [487, 156] width 281 height 33
drag, startPoint x: 469, startPoint y: 559, endPoint x: 328, endPoint y: 545, distance: 141.7
click at [329, 545] on div "Name * Portfolio Recovery Assoc., LLC [GEOGRAPHIC_DATA] [US_STATE][GEOGRAPHIC_D…" at bounding box center [784, 607] width 915 height 307
drag, startPoint x: 399, startPoint y: 642, endPoint x: 334, endPoint y: 638, distance: 65.1
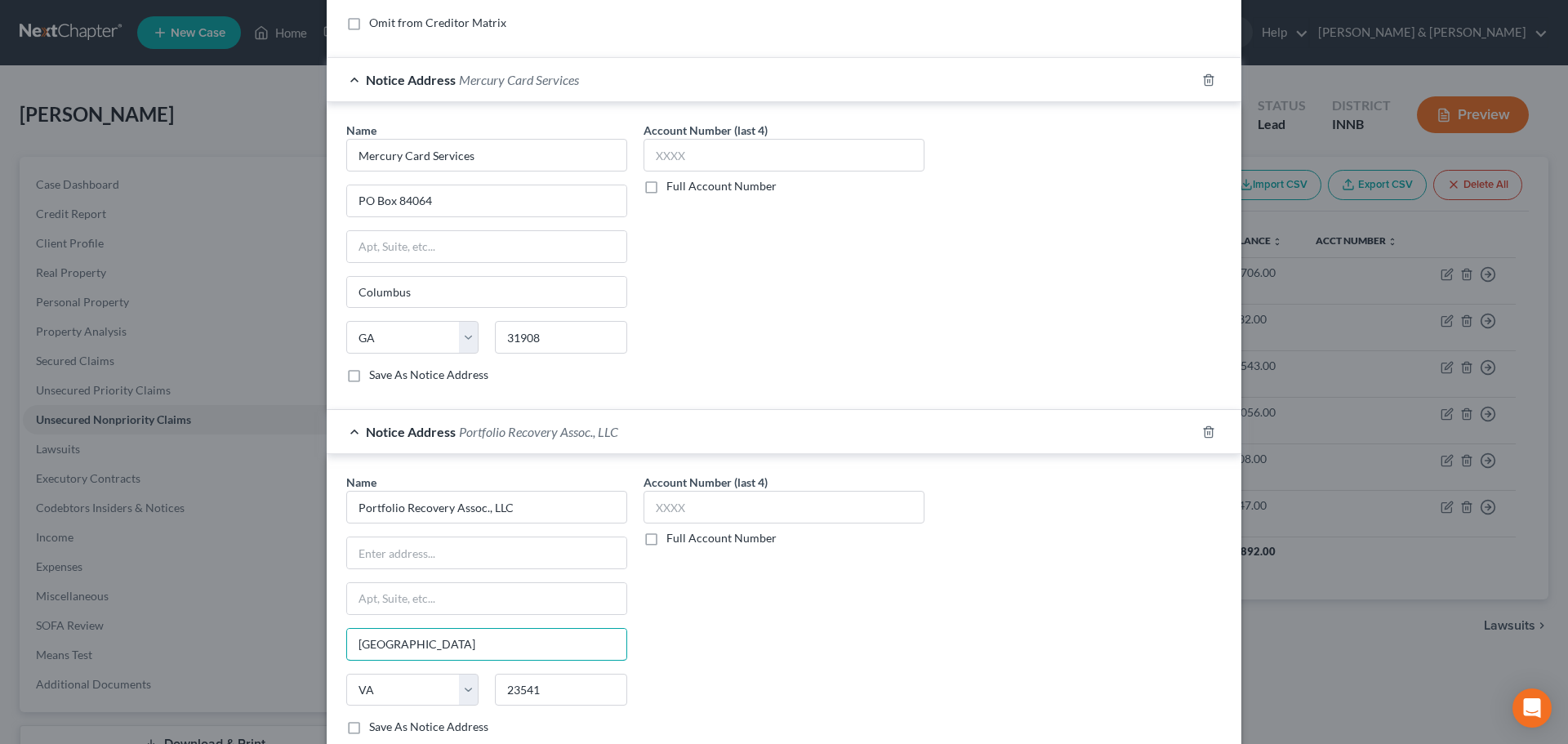
click at [347, 638] on input "[GEOGRAPHIC_DATA]" at bounding box center [487, 645] width 279 height 31
drag, startPoint x: 388, startPoint y: 688, endPoint x: 343, endPoint y: 685, distance: 45.1
click at [346, 688] on select "State [US_STATE] AK AR AZ CA CO CT DE DC [GEOGRAPHIC_DATA] [GEOGRAPHIC_DATA] GU…" at bounding box center [413, 690] width 132 height 33
click at [374, 691] on select "State [US_STATE] AK AR AZ CA CO CT DE DC [GEOGRAPHIC_DATA] [GEOGRAPHIC_DATA] GU…" at bounding box center [413, 690] width 132 height 33
drag, startPoint x: 374, startPoint y: 691, endPoint x: 350, endPoint y: 691, distance: 24.0
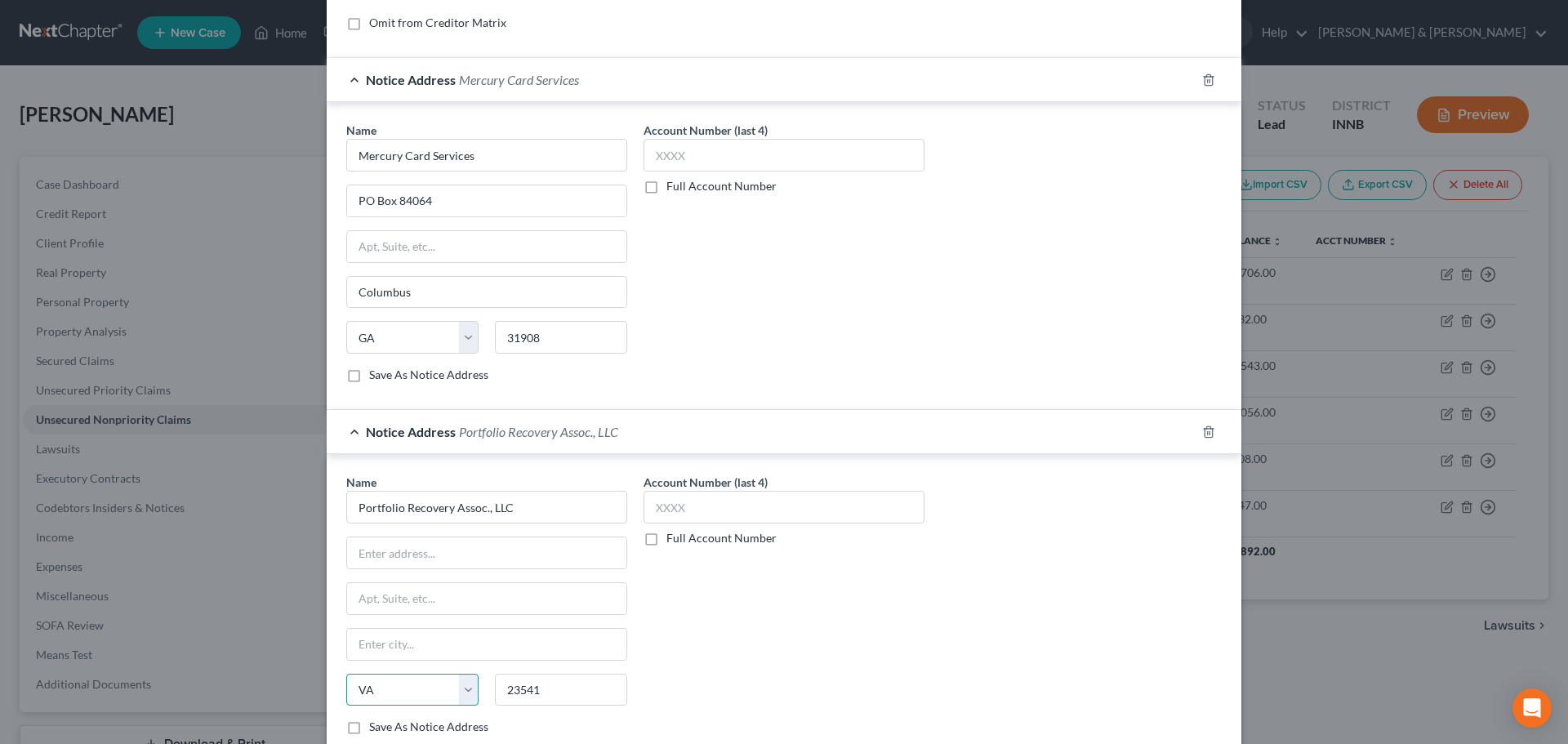
click at [349, 688] on select "State [US_STATE] AK AR AZ CA CO CT DE DC [GEOGRAPHIC_DATA] [GEOGRAPHIC_DATA] GU…" at bounding box center [413, 690] width 132 height 33
click at [346, 674] on select "State [US_STATE] AK AR AZ CA CO CT DE DC [GEOGRAPHIC_DATA] [GEOGRAPHIC_DATA] GU…" at bounding box center [413, 690] width 132 height 33
click at [556, 692] on input "23541" at bounding box center [561, 690] width 132 height 33
drag, startPoint x: 556, startPoint y: 691, endPoint x: 499, endPoint y: 688, distance: 57.1
click at [501, 688] on input "23541" at bounding box center [561, 690] width 132 height 33
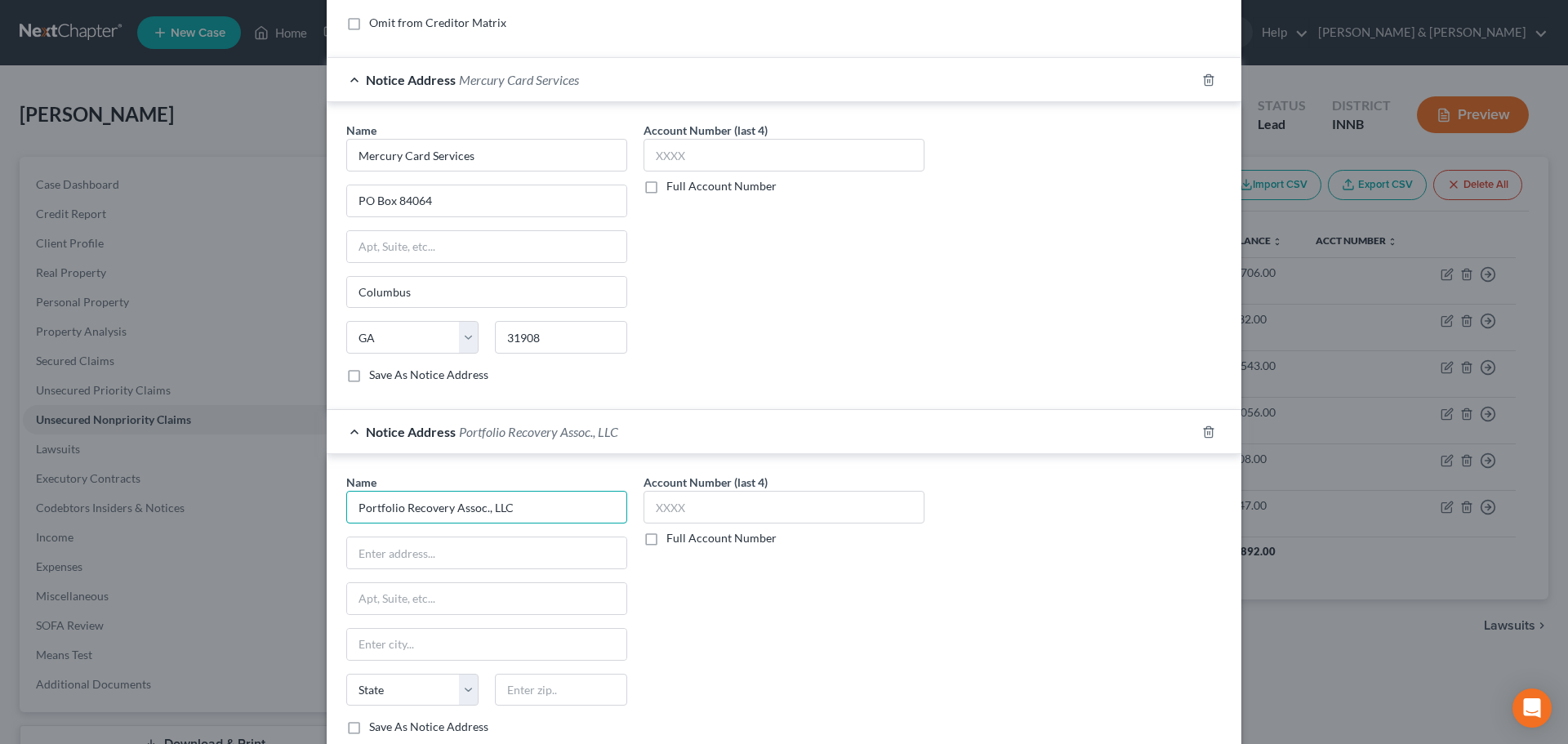
click at [499, 171] on input "Portfolio Recovery Assoc., LLC" at bounding box center [487, 156] width 281 height 33
click at [466, 171] on input "Portfolio Recovery Assoc., LLC" at bounding box center [487, 156] width 281 height 33
click at [464, 171] on input "Portfolio Recovery Assoc., LLC" at bounding box center [487, 156] width 281 height 33
click at [479, 481] on div "Name * Portfolio Recovery Assoc., LLC" at bounding box center [487, 499] width 281 height 50
drag, startPoint x: 530, startPoint y: 500, endPoint x: 338, endPoint y: 510, distance: 192.3
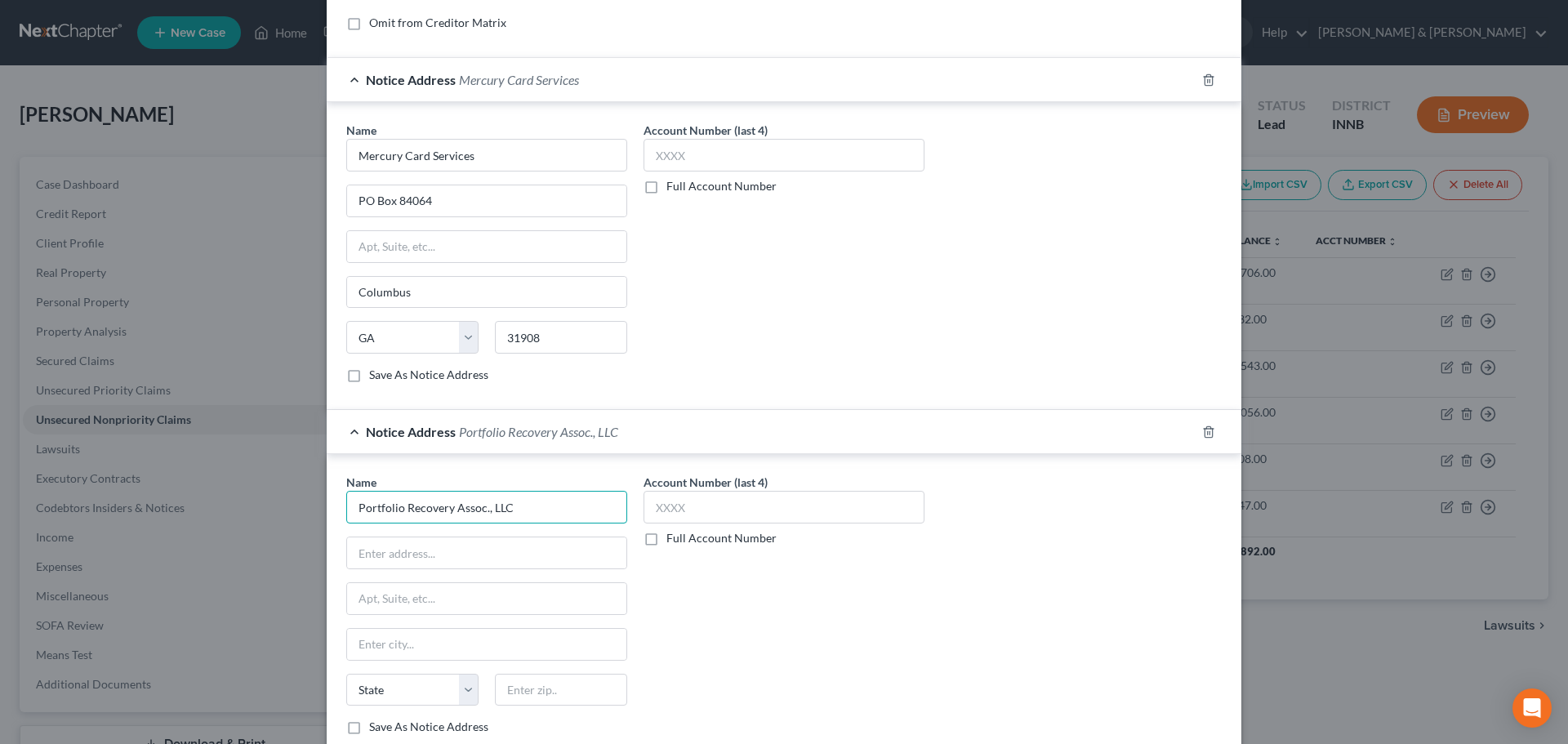
click at [346, 171] on input "Portfolio Recovery Assoc., LLC" at bounding box center [487, 156] width 281 height 33
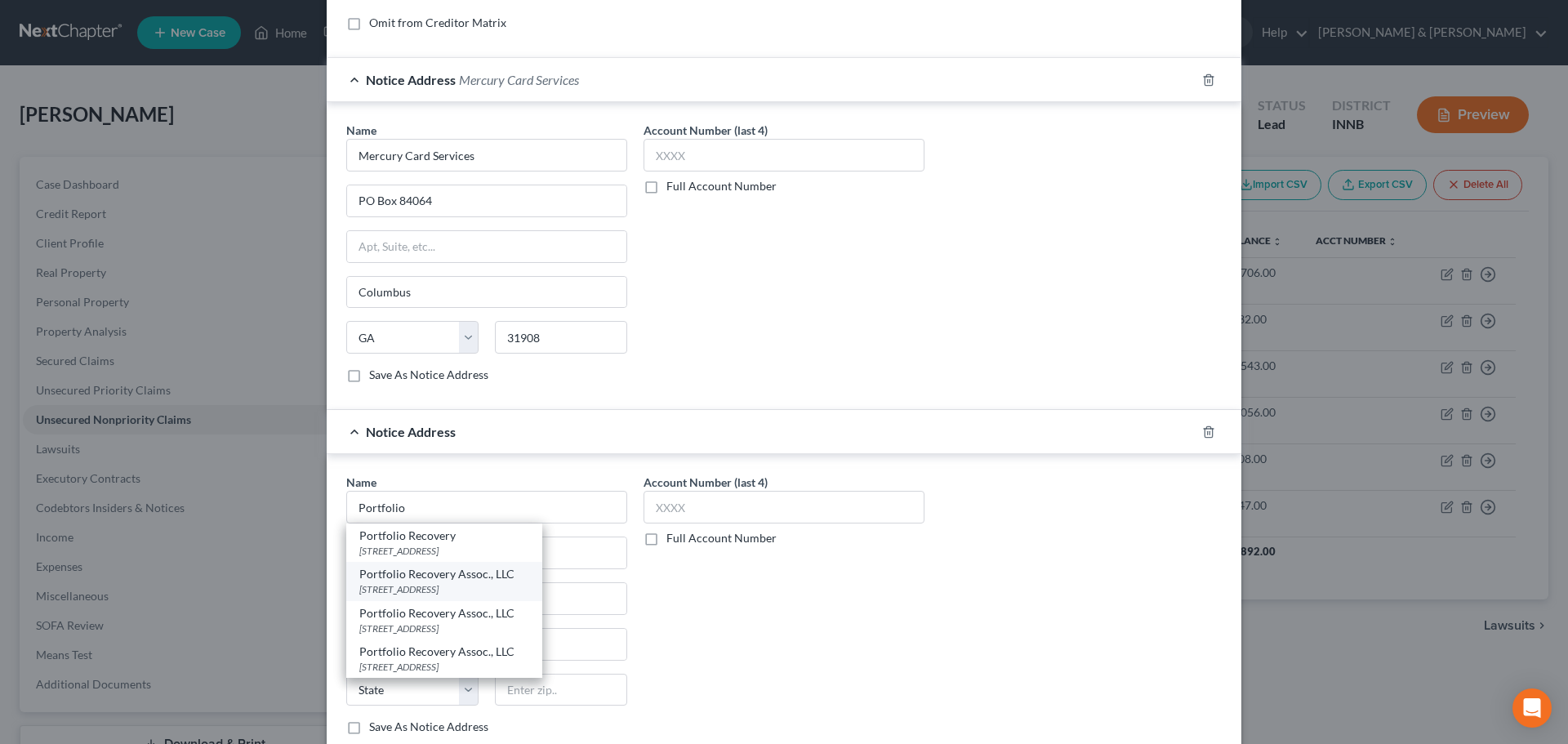
click at [414, 579] on div "Portfolio Recovery Assoc., LLC" at bounding box center [444, 574] width 170 height 17
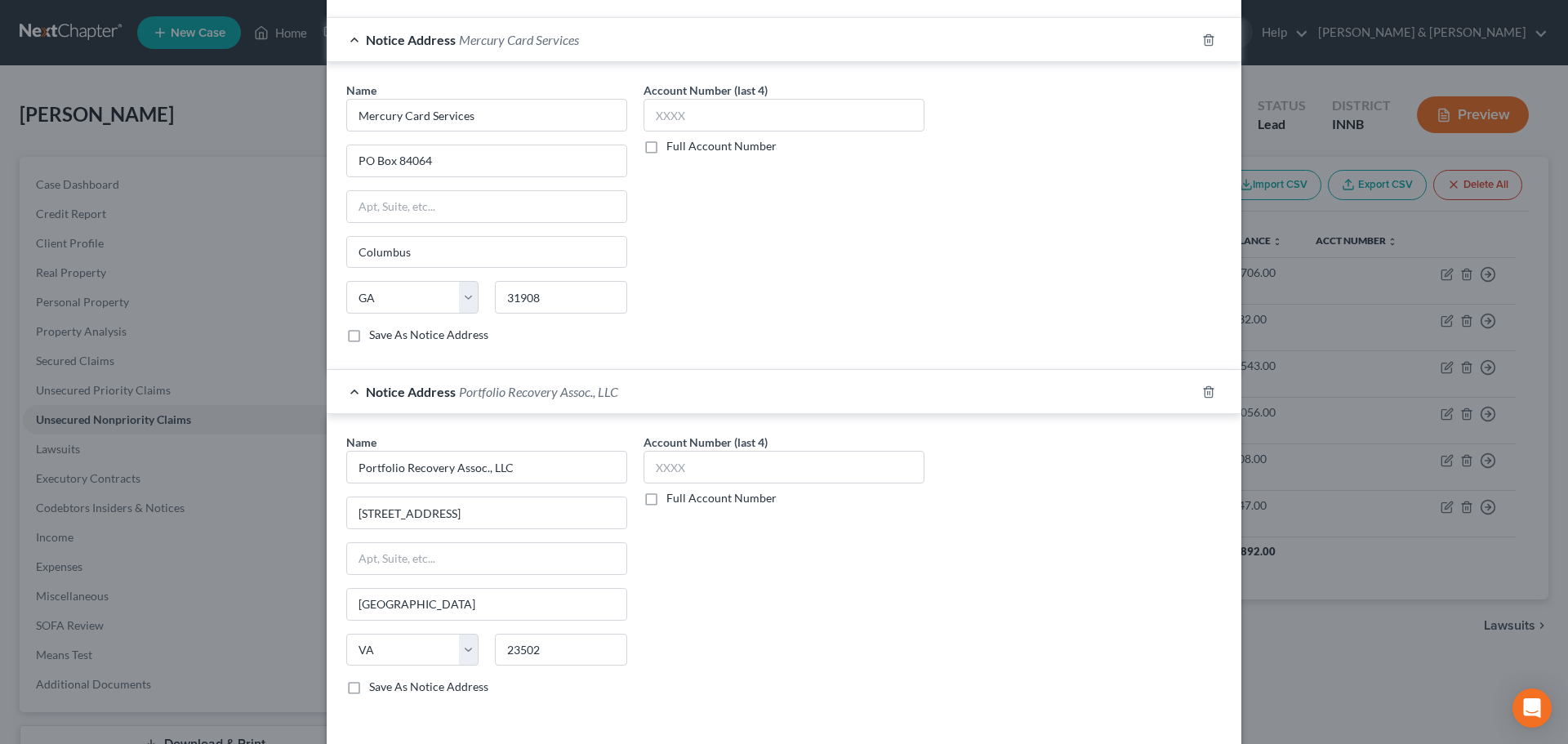
scroll to position [488, 0]
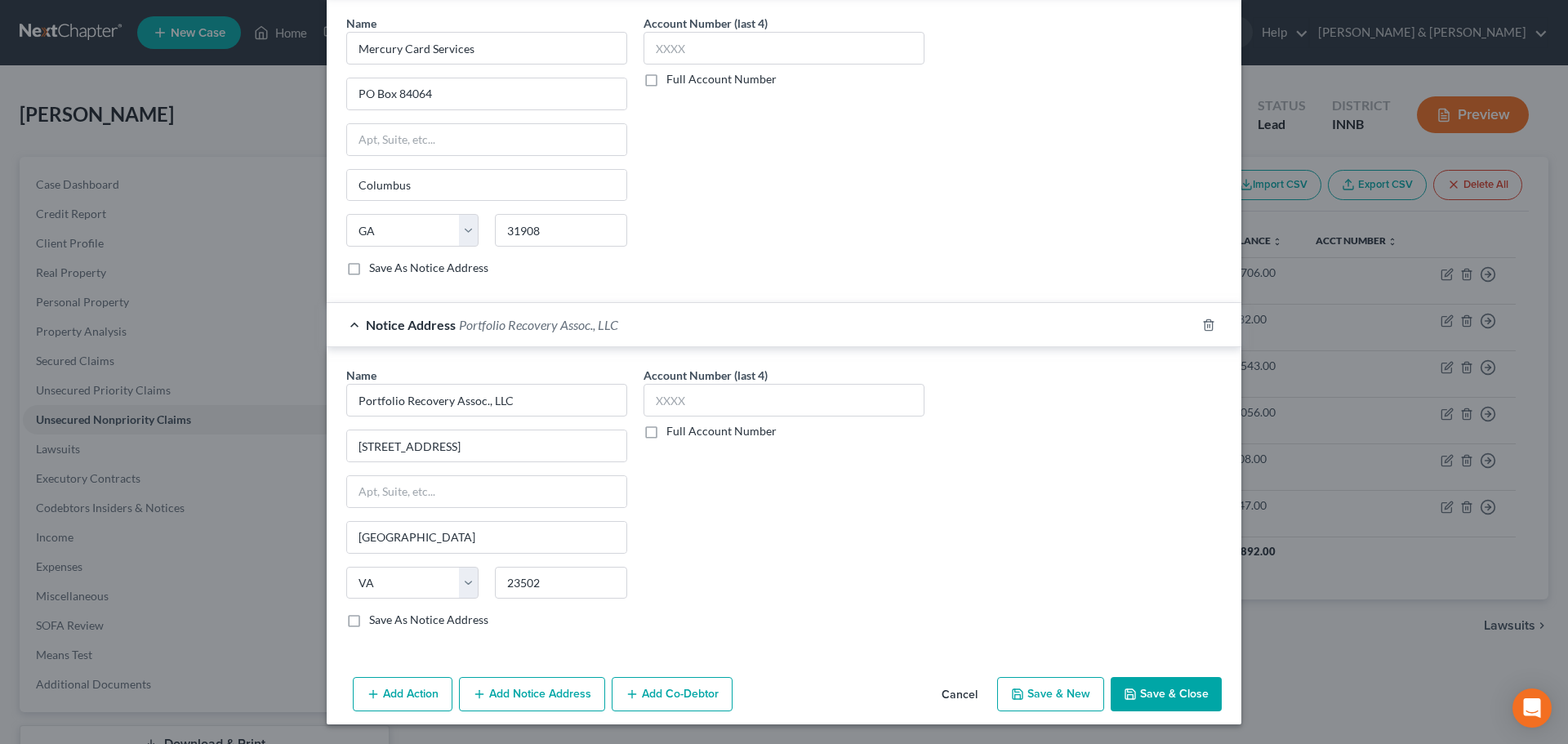
click at [529, 697] on button "Add Notice Address" at bounding box center [532, 694] width 146 height 34
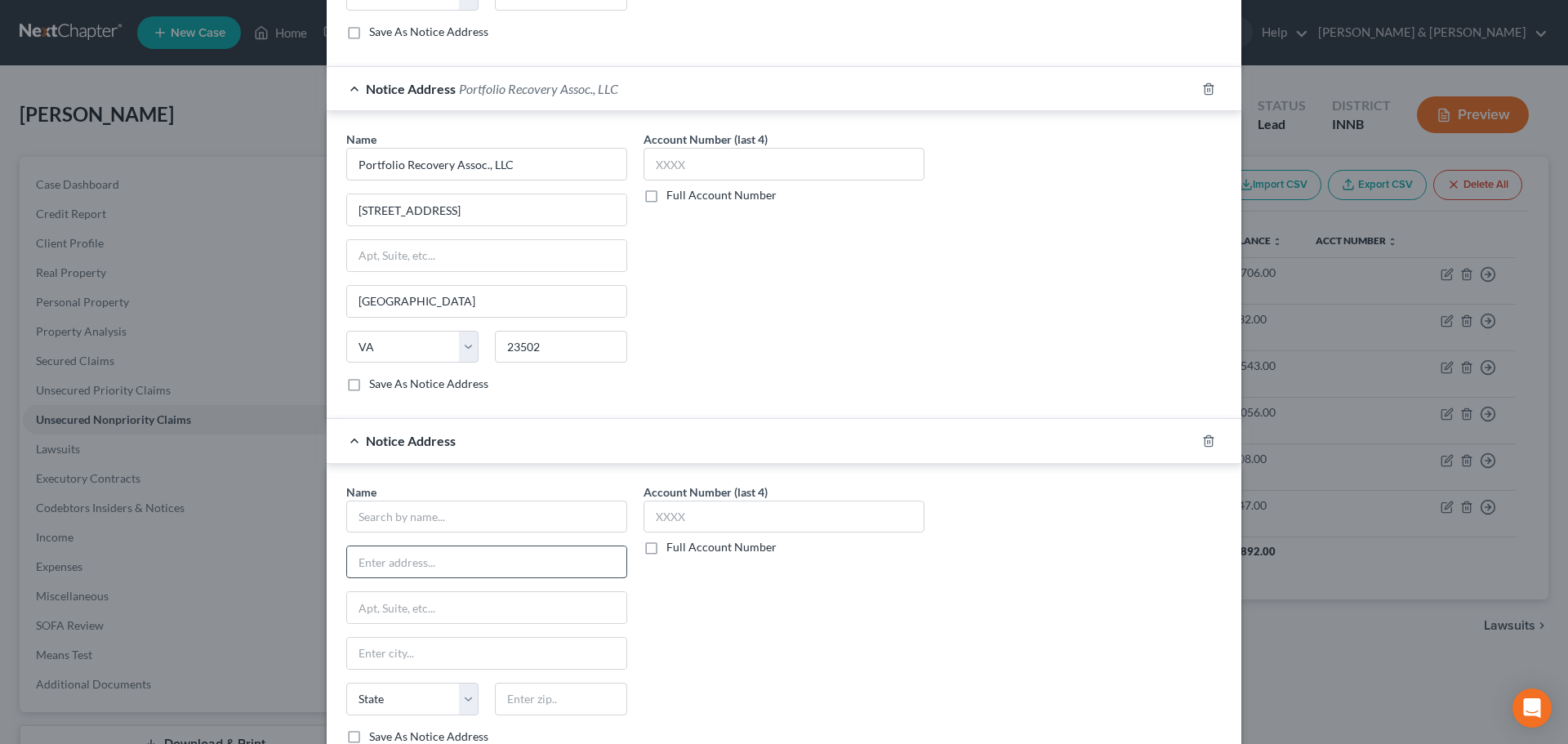
scroll to position [733, 0]
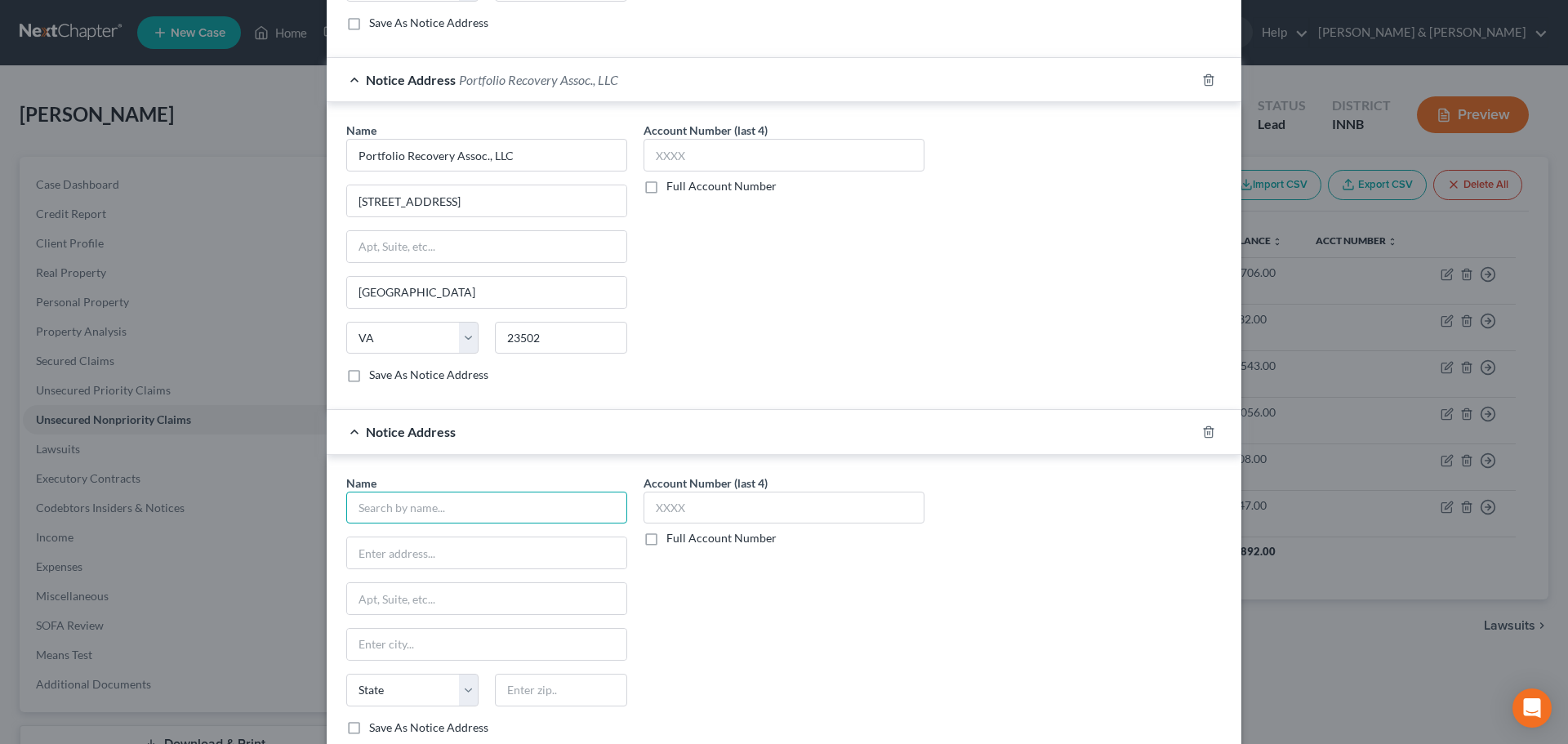
click at [506, 515] on input "text" at bounding box center [487, 508] width 281 height 33
click at [409, 649] on input "Elkhart" at bounding box center [487, 645] width 279 height 31
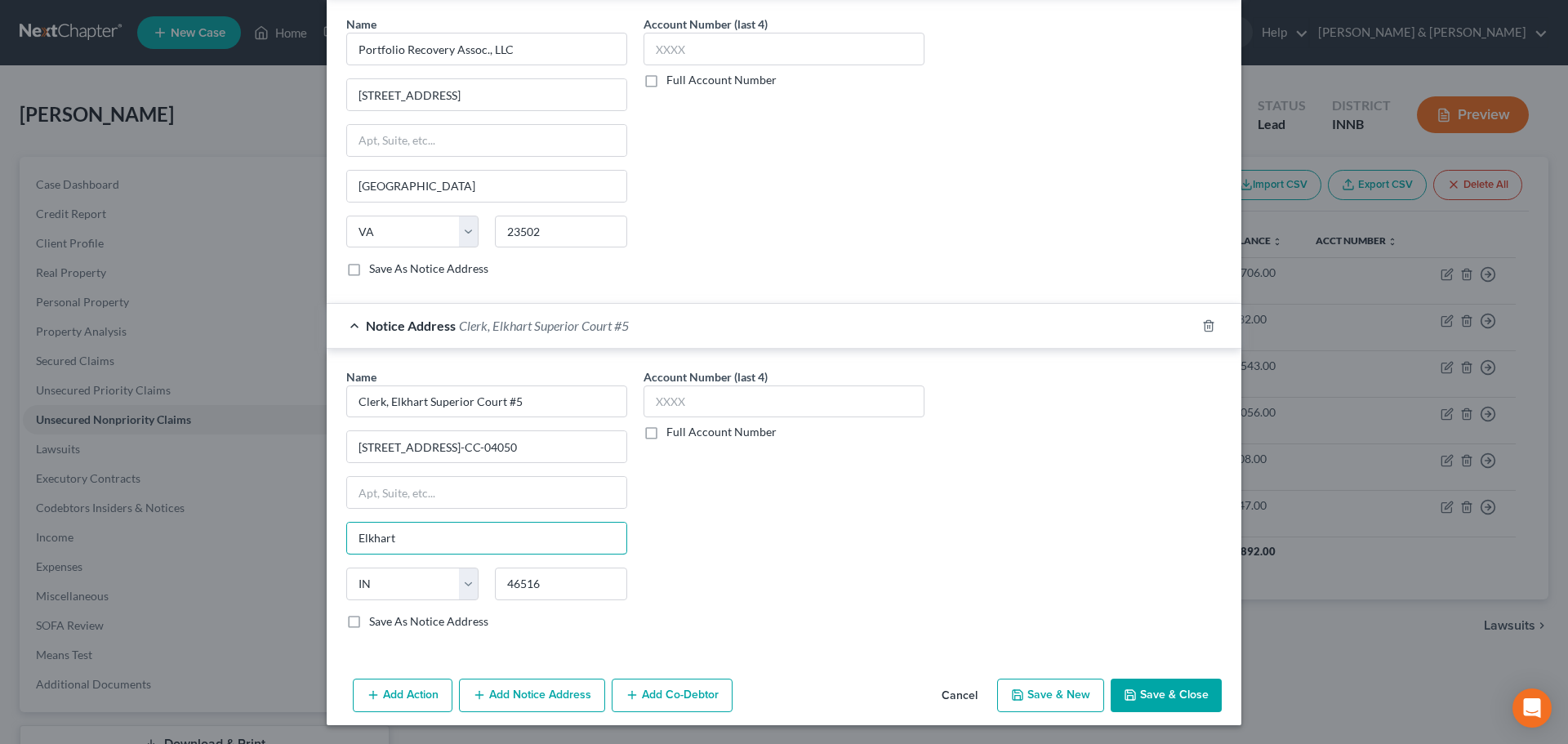
scroll to position [839, 0]
click at [1075, 703] on button "Save & New" at bounding box center [1050, 694] width 107 height 34
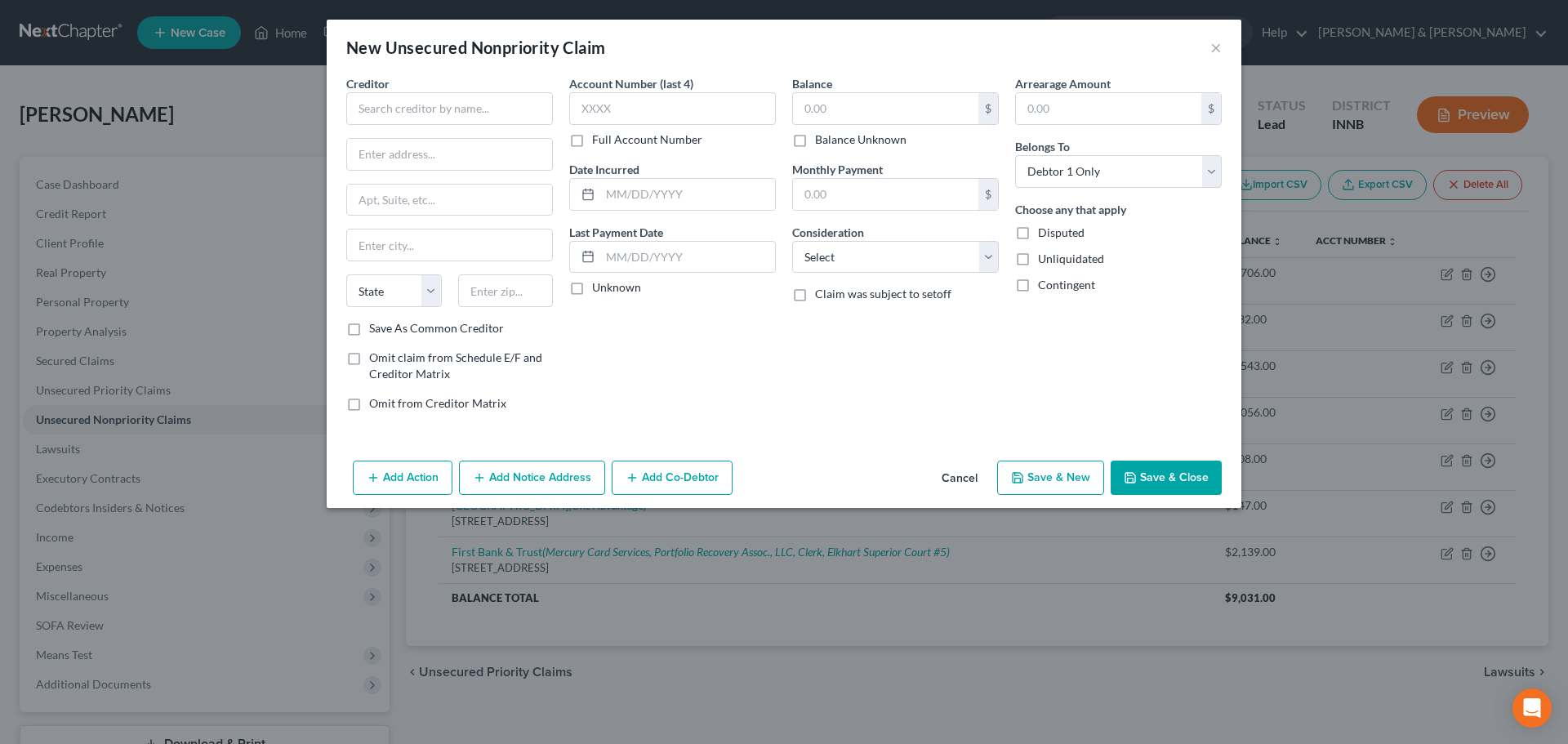
click at [444, 84] on div "Creditor *" at bounding box center [450, 99] width 206 height 50
click at [434, 109] on input "text" at bounding box center [450, 109] width 206 height 33
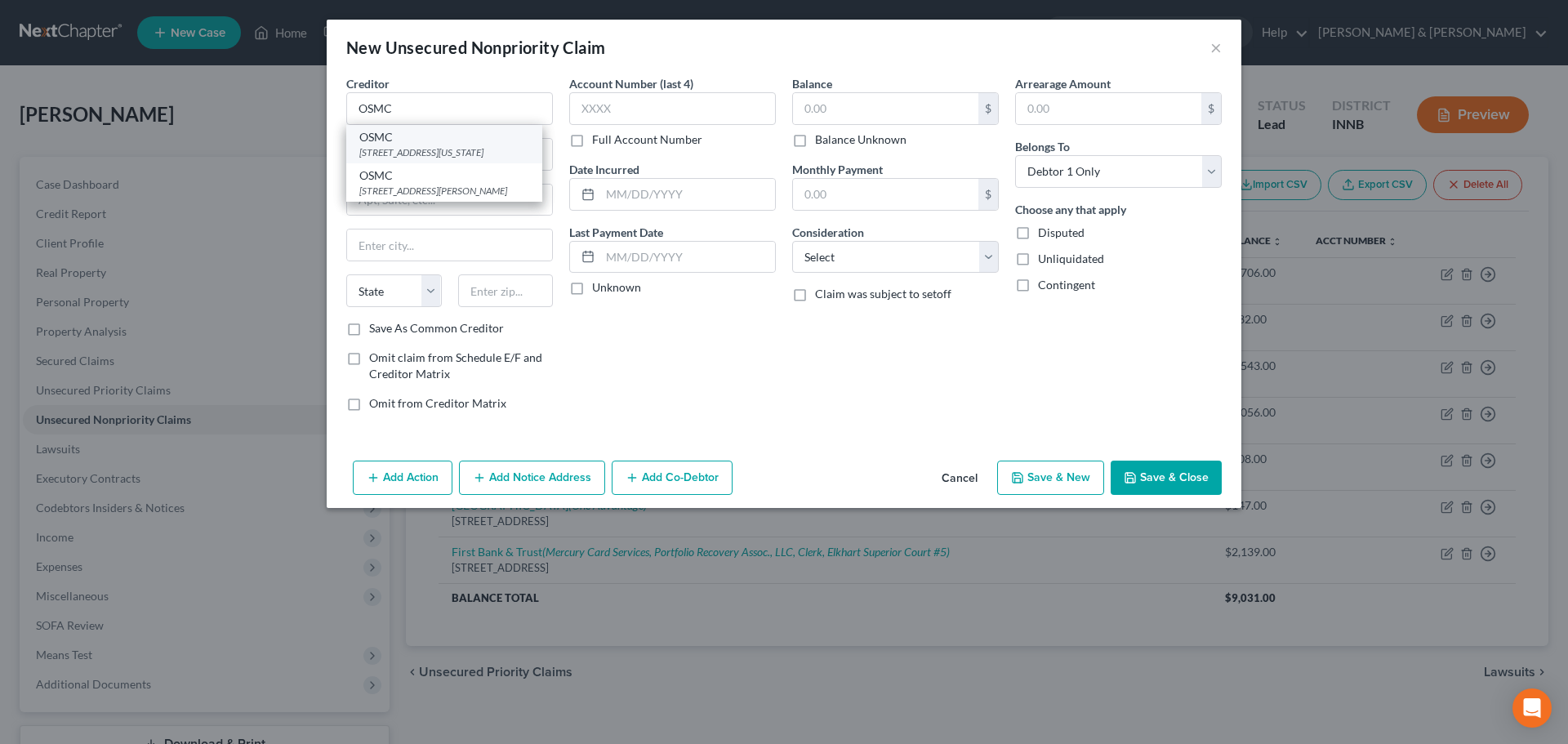
click at [430, 144] on div "OSMC" at bounding box center [444, 137] width 170 height 17
click at [838, 112] on input "text" at bounding box center [886, 109] width 185 height 31
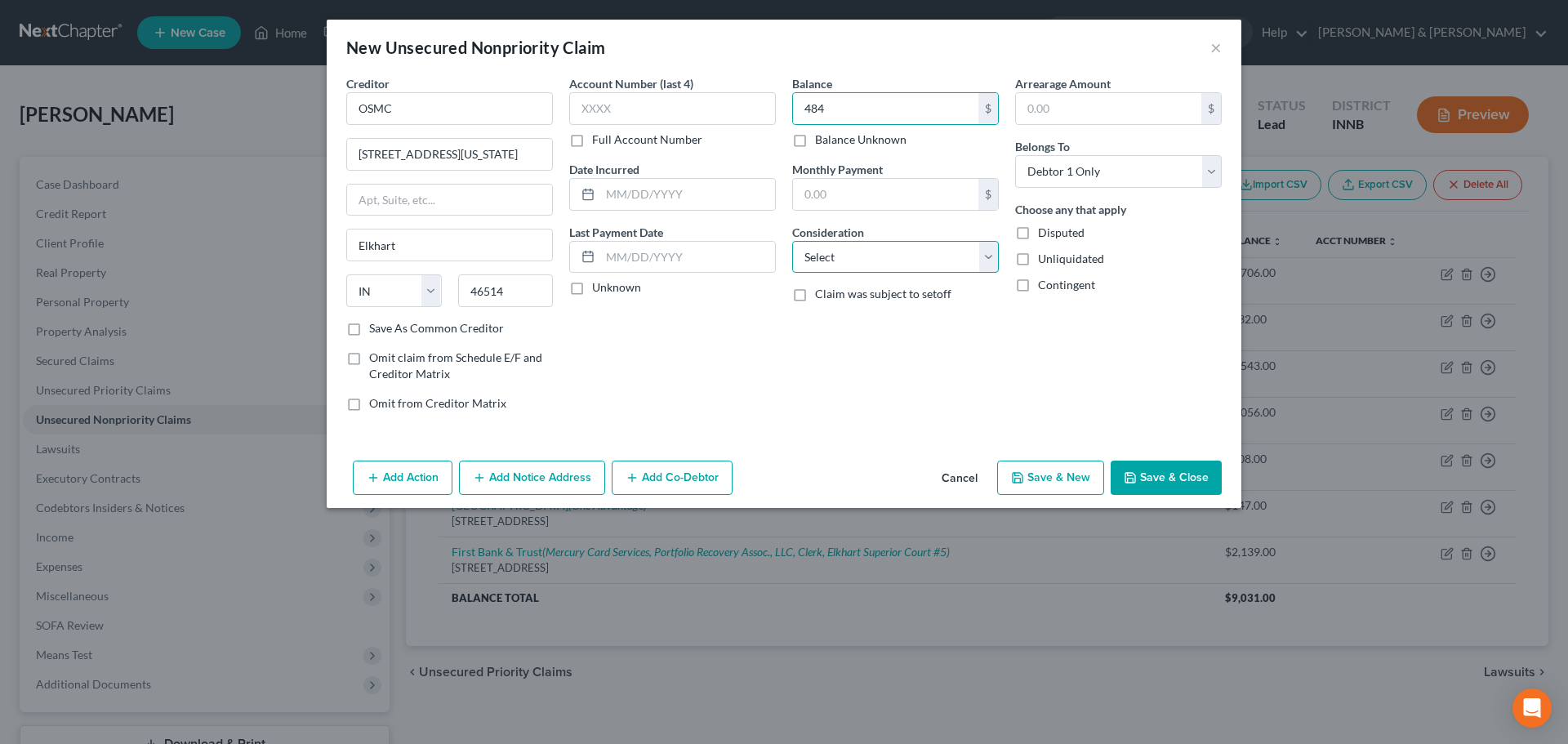
click at [851, 260] on select "Select Cable / Satellite Services Collection Agency Credit Card Debt Debt Couns…" at bounding box center [895, 258] width 206 height 33
click at [792, 242] on select "Select Cable / Satellite Services Collection Agency Credit Card Debt Debt Couns…" at bounding box center [895, 258] width 206 height 33
click at [1038, 234] on label "Disputed" at bounding box center [1061, 233] width 47 height 17
click at [1044, 234] on input "Disputed" at bounding box center [1049, 230] width 11 height 11
click at [525, 479] on button "Add Notice Address" at bounding box center [532, 477] width 146 height 34
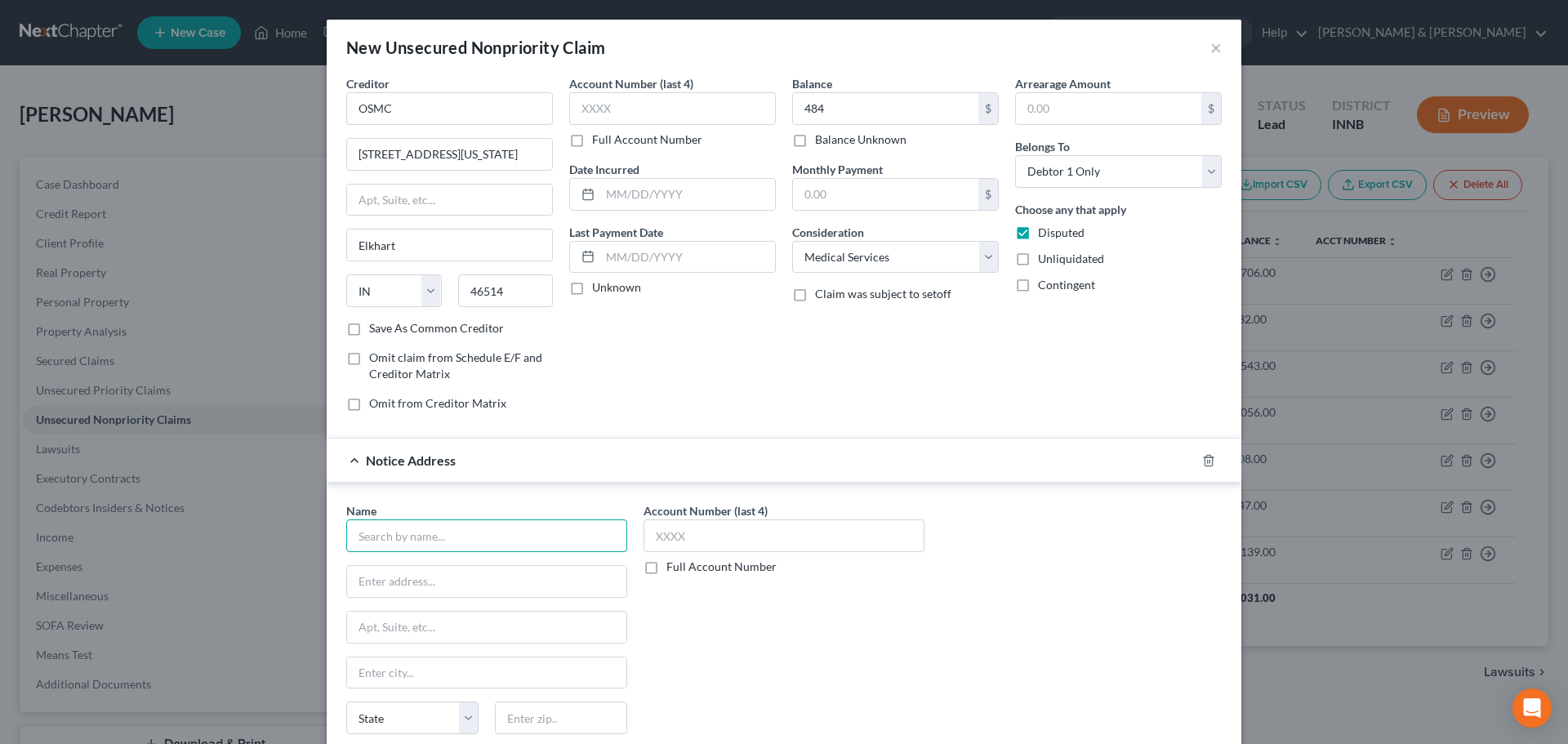
click at [393, 540] on input "text" at bounding box center [487, 537] width 281 height 33
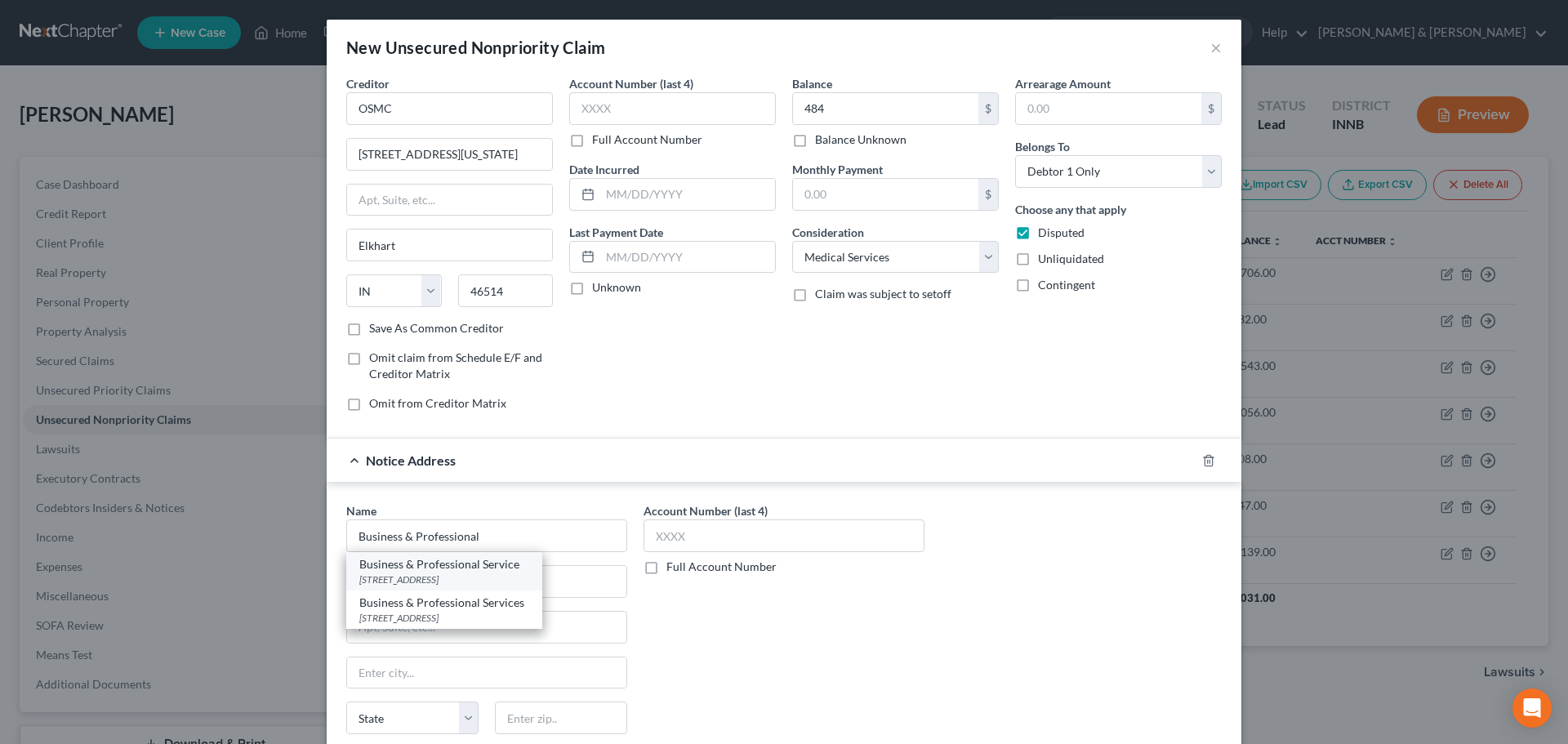
click at [441, 572] on div "Business & Professional Service" at bounding box center [444, 564] width 170 height 17
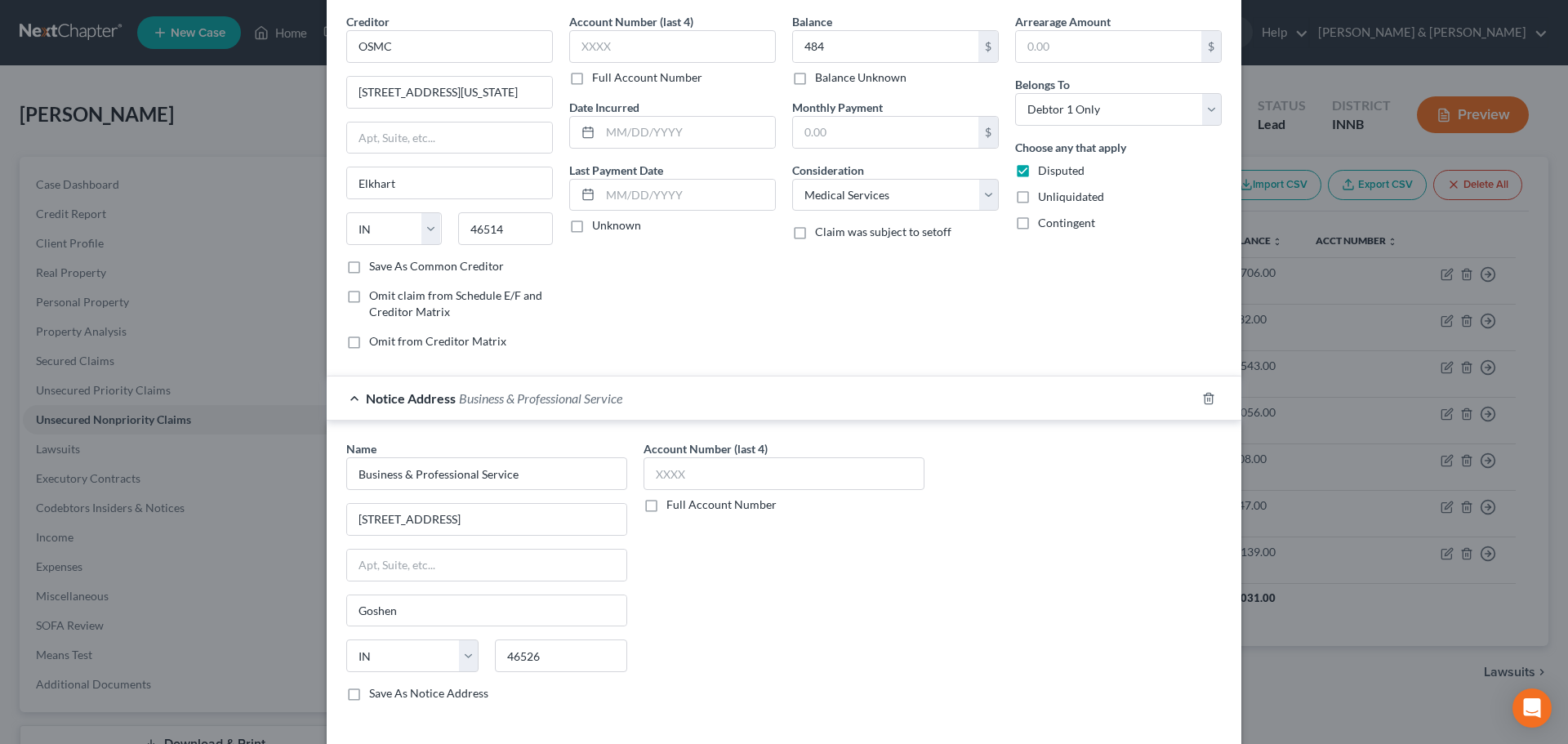
scroll to position [135, 0]
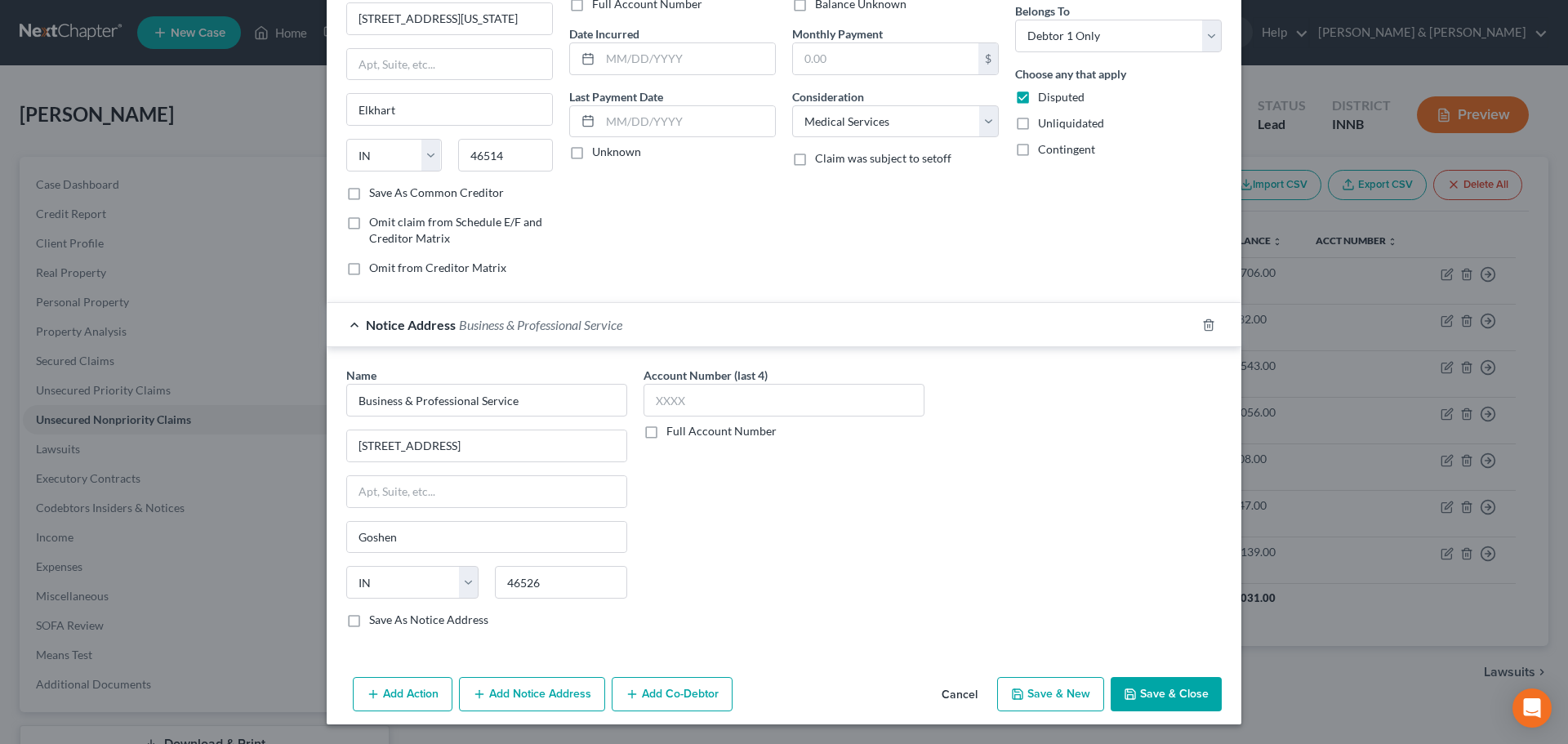
click at [1059, 694] on button "Save & New" at bounding box center [1050, 694] width 107 height 34
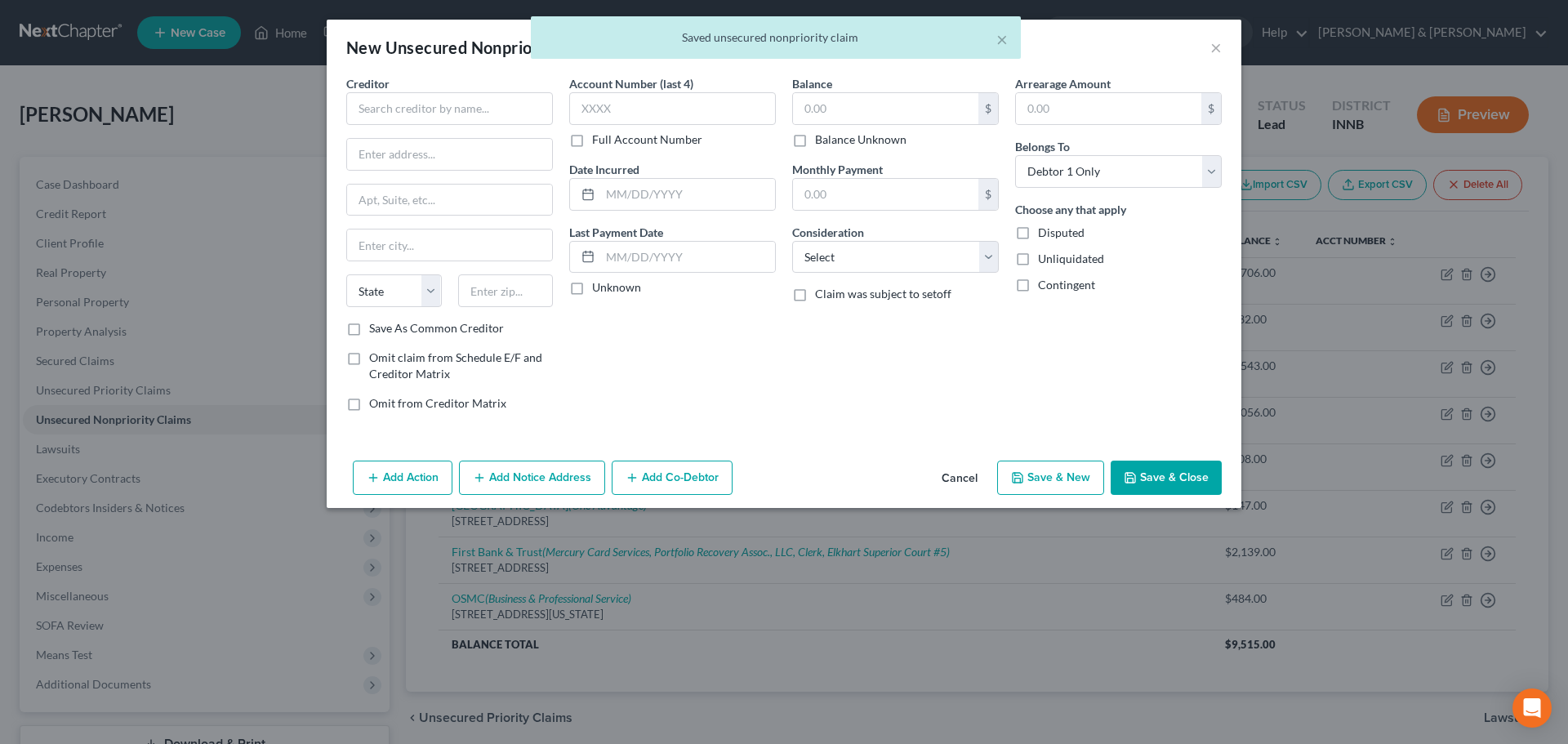
scroll to position [0, 0]
click at [409, 115] on input "text" at bounding box center [450, 109] width 206 height 33
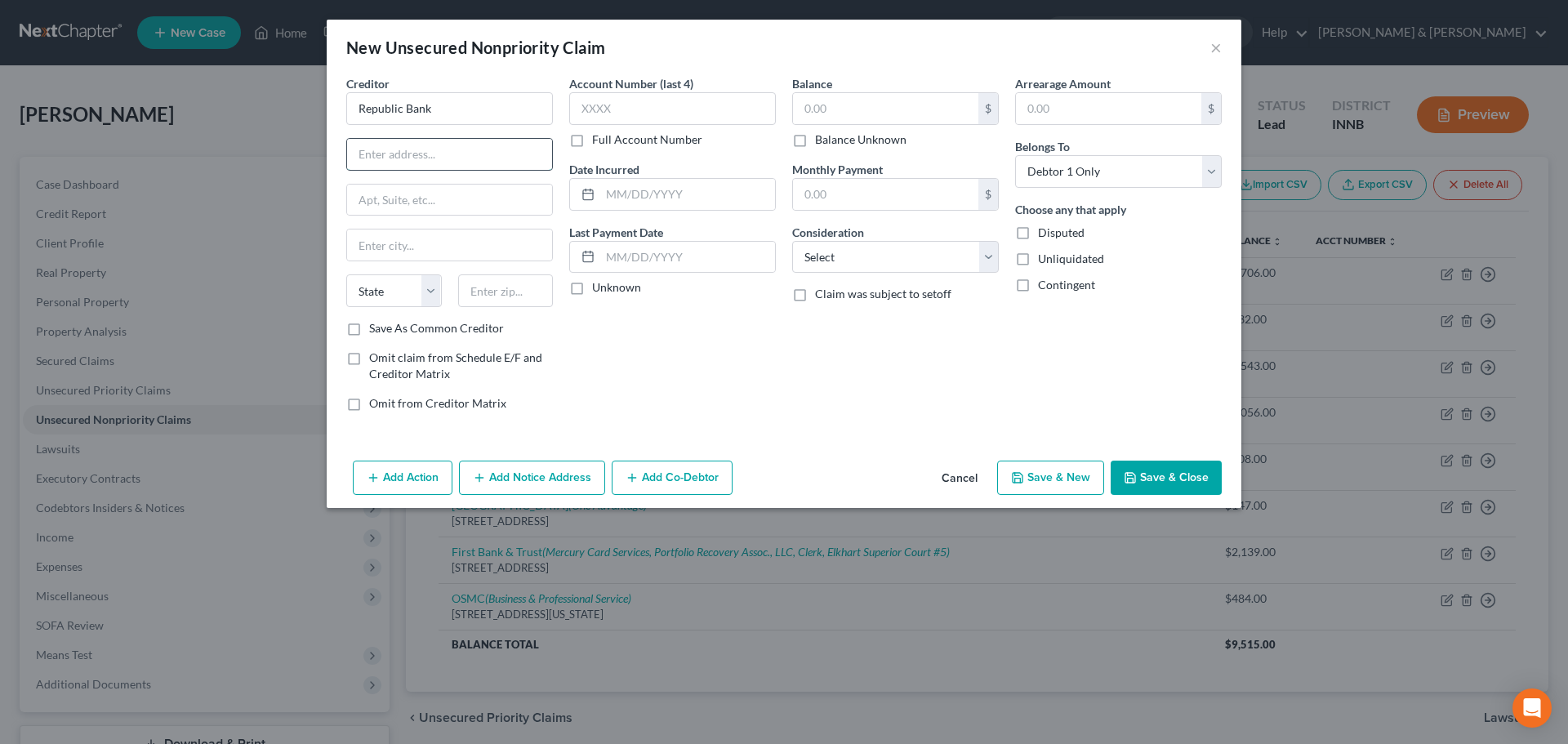
click at [404, 155] on input "text" at bounding box center [450, 155] width 205 height 31
click at [476, 292] on input "text" at bounding box center [506, 291] width 95 height 33
click at [849, 103] on input "text" at bounding box center [886, 109] width 185 height 31
click at [885, 260] on select "Select Cable / Satellite Services Collection Agency Credit Card Debt Debt Couns…" at bounding box center [895, 258] width 206 height 33
click at [792, 242] on select "Select Cable / Satellite Services Collection Agency Credit Card Debt Debt Couns…" at bounding box center [895, 258] width 206 height 33
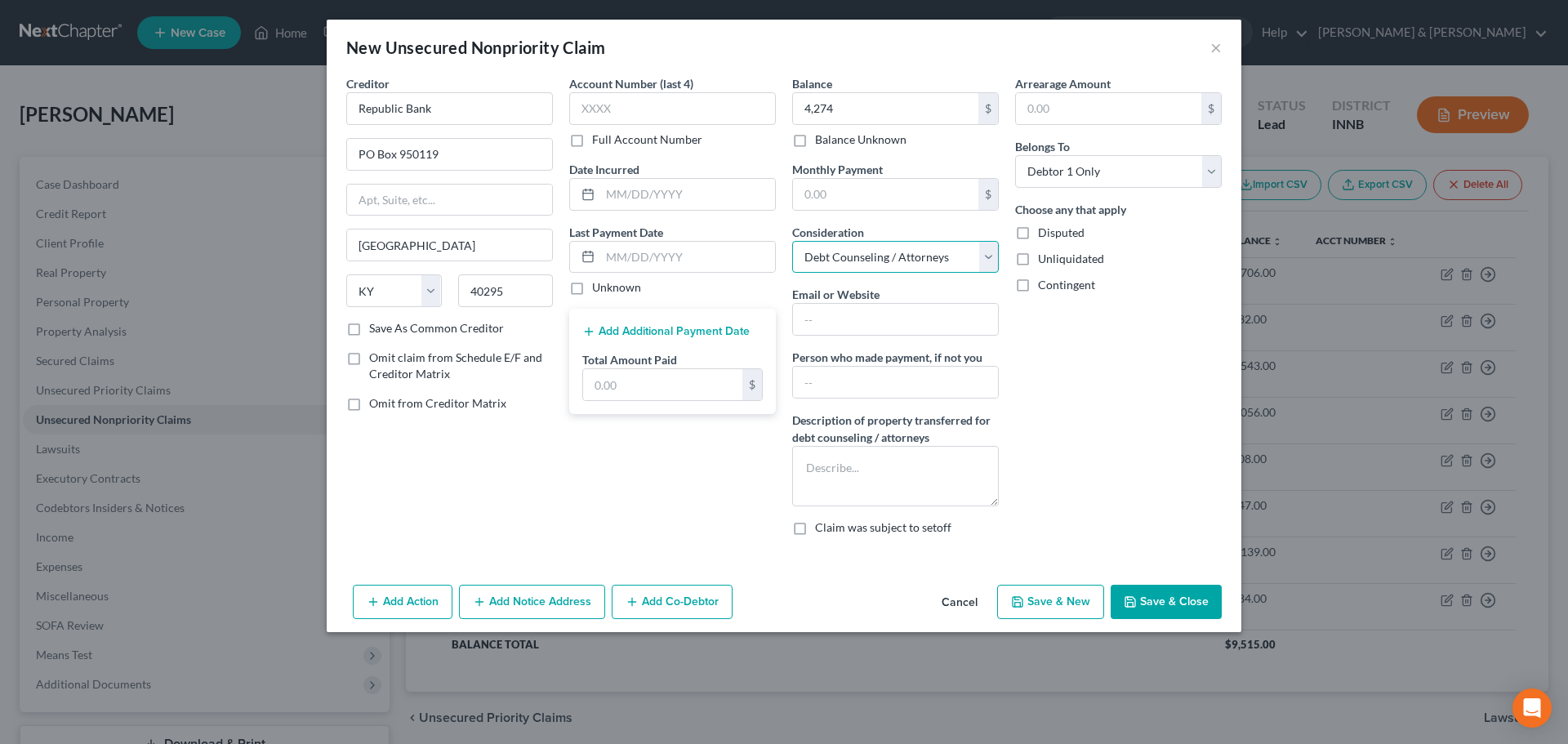
click at [990, 257] on select "Select Cable / Satellite Services Collection Agency Credit Card Debt Debt Couns…" at bounding box center [895, 258] width 206 height 33
click at [792, 242] on select "Select Cable / Satellite Services Collection Agency Credit Card Debt Debt Couns…" at bounding box center [895, 258] width 206 height 33
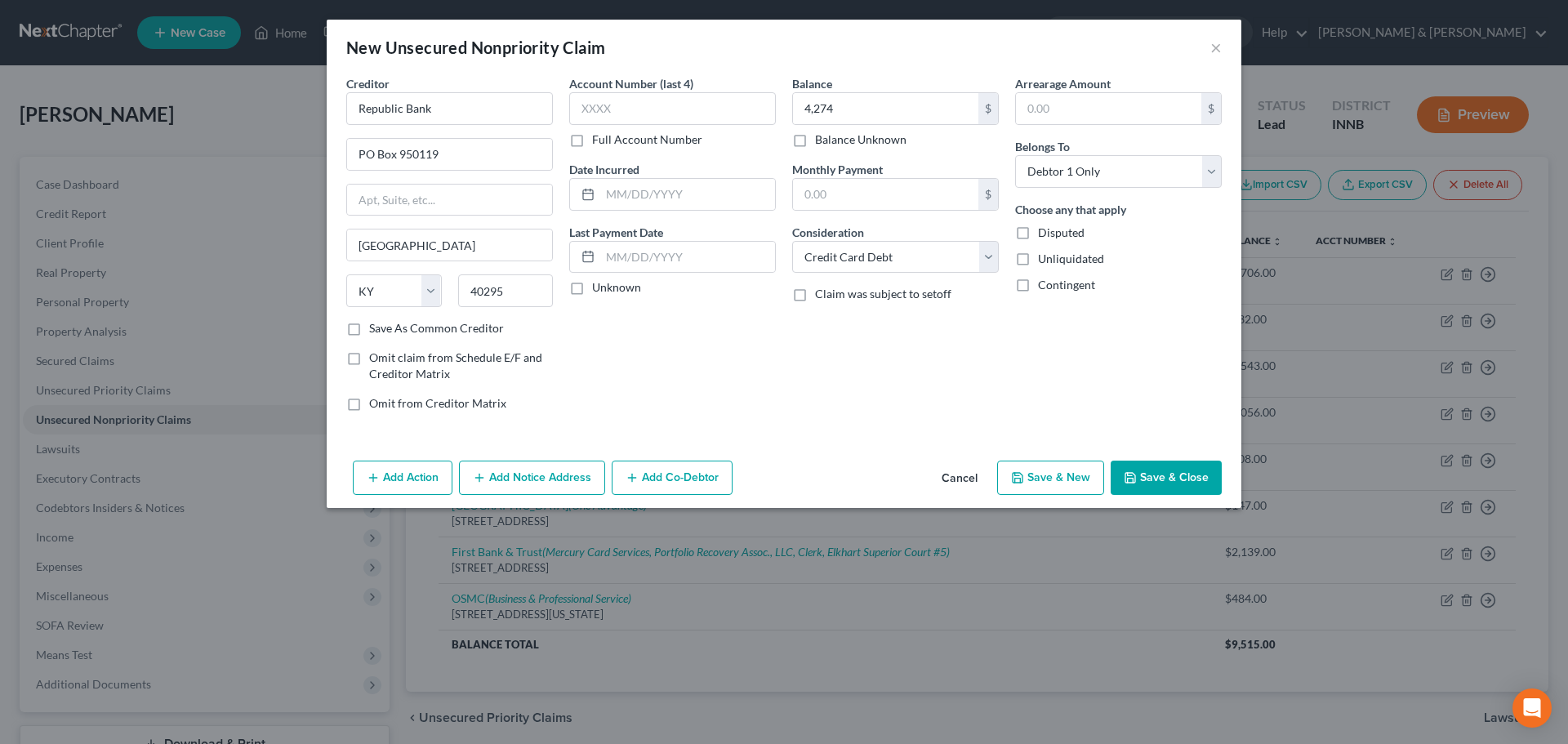
click at [1038, 230] on label "Disputed" at bounding box center [1061, 233] width 47 height 17
click at [1044, 230] on input "Disputed" at bounding box center [1049, 230] width 11 height 11
click at [566, 472] on button "Add Notice Address" at bounding box center [532, 477] width 146 height 34
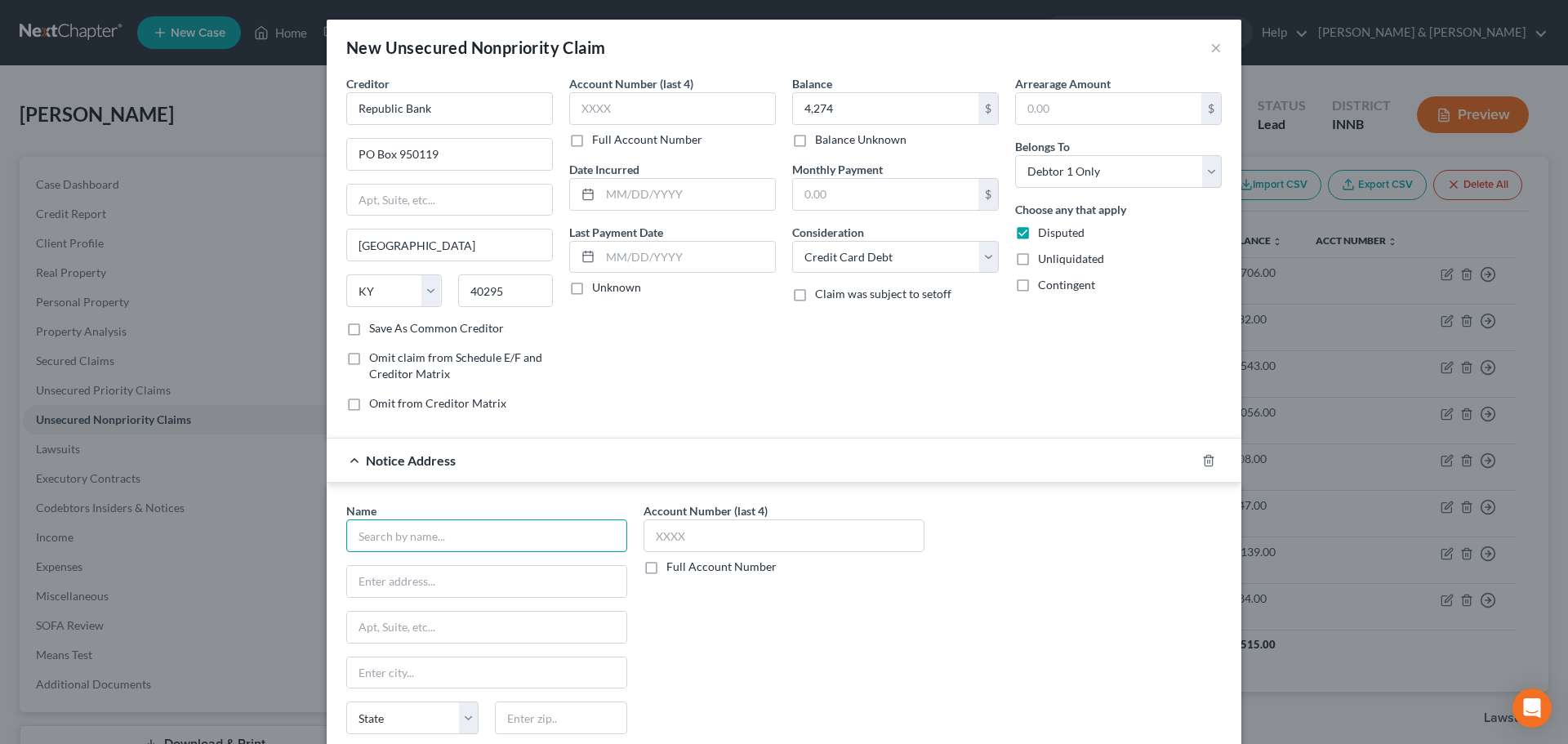
click at [479, 540] on input "text" at bounding box center [487, 537] width 281 height 33
click at [371, 564] on div "MRS" at bounding box center [444, 564] width 170 height 17
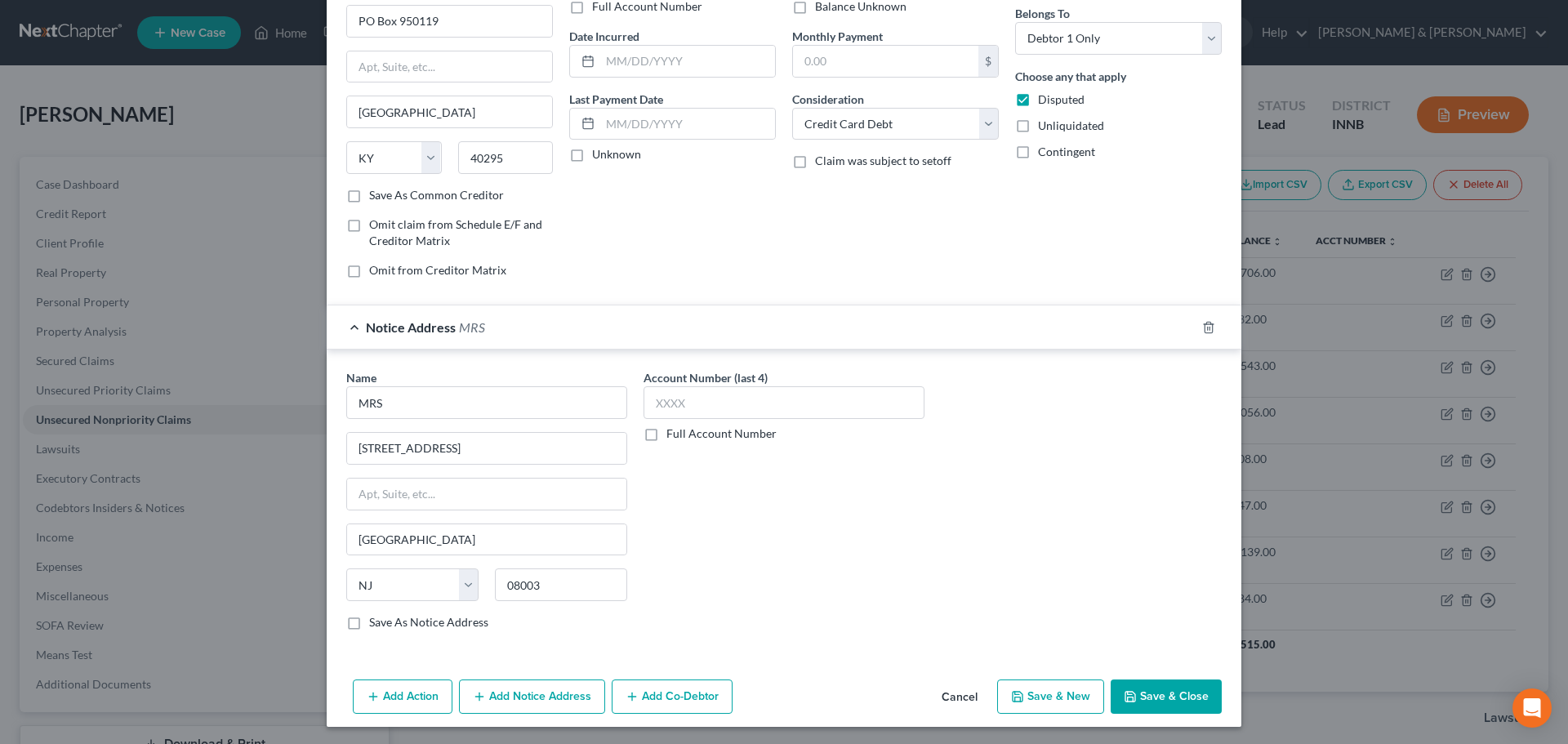
scroll to position [135, 0]
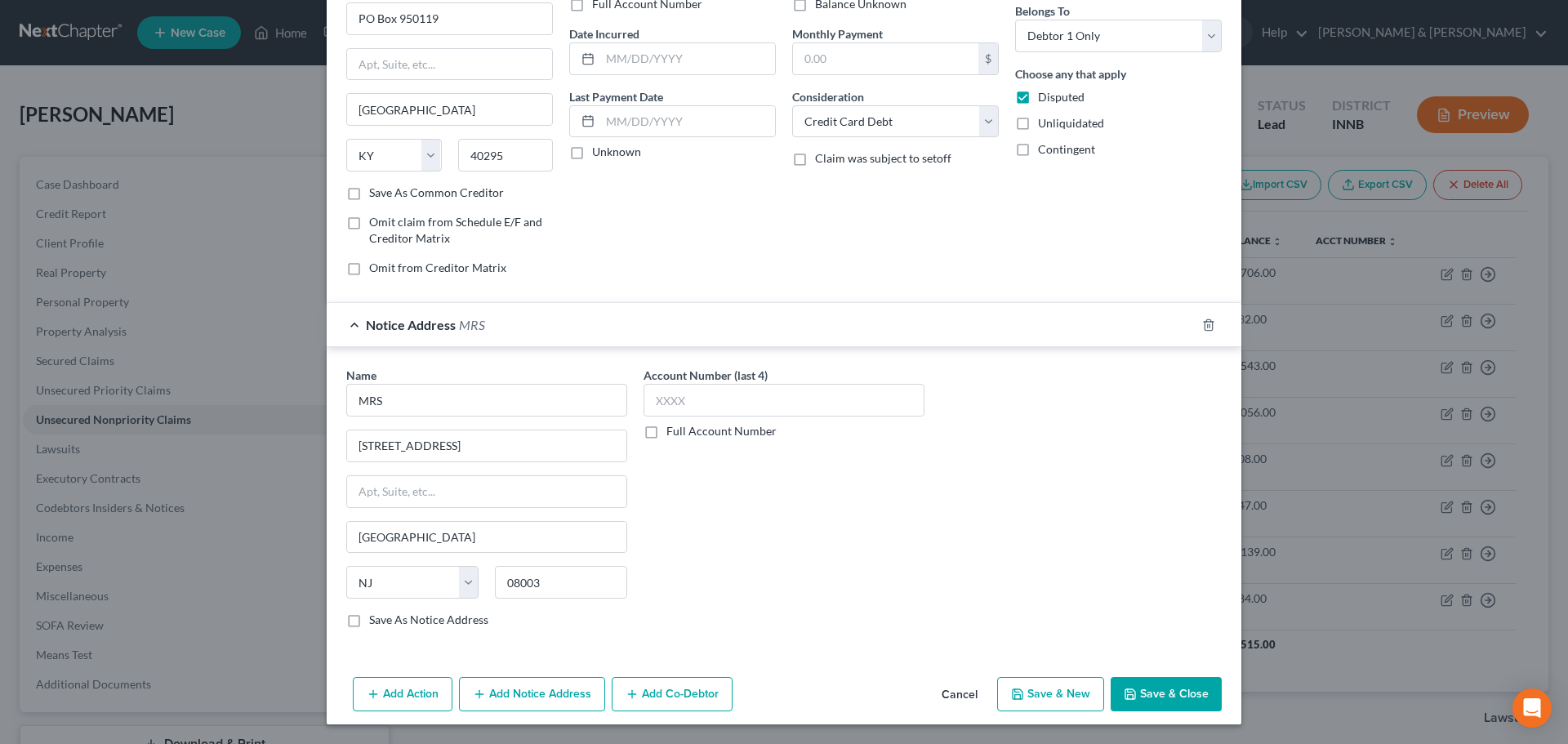
click at [1056, 693] on button "Save & New" at bounding box center [1050, 694] width 107 height 34
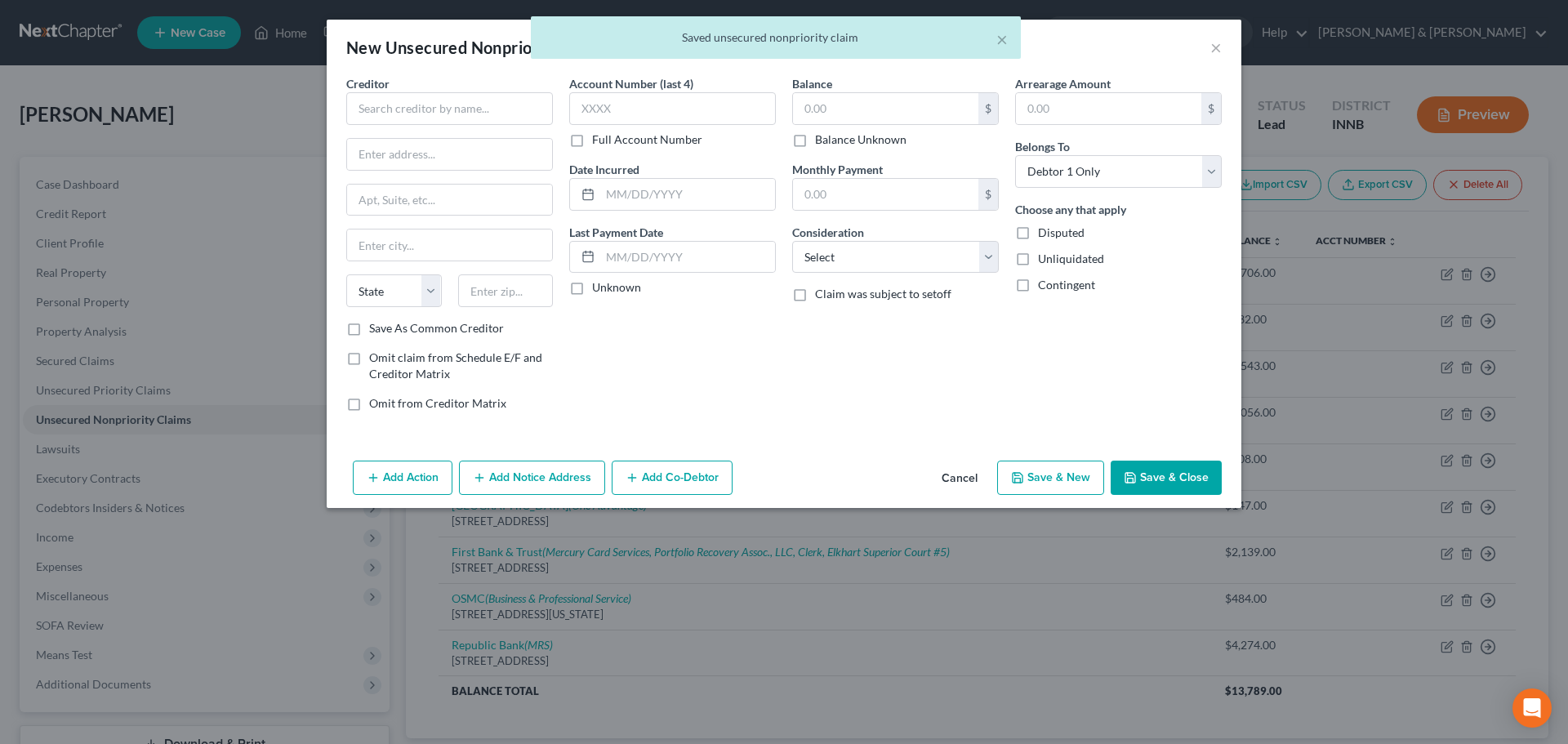
scroll to position [0, 0]
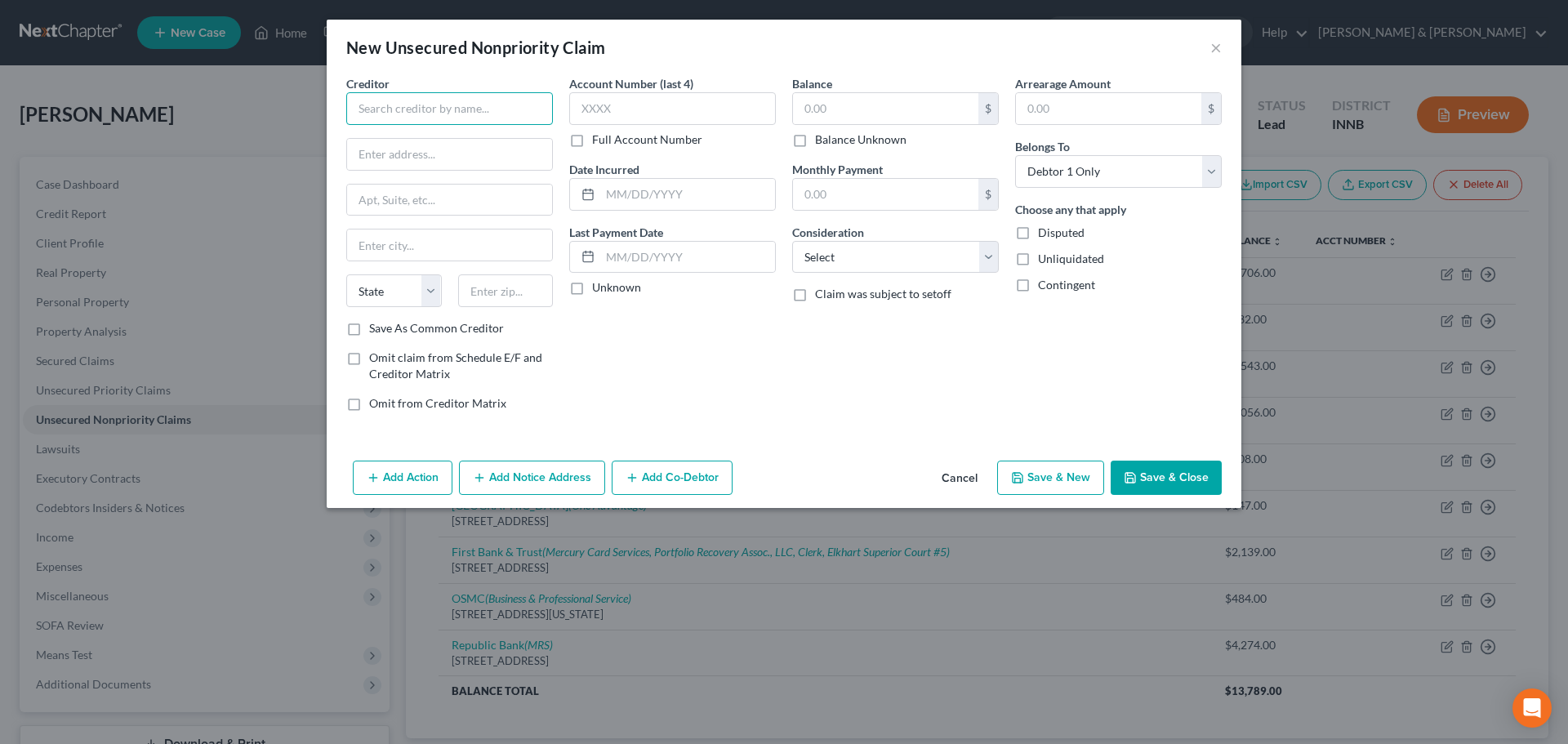
click at [431, 104] on input "text" at bounding box center [450, 109] width 206 height 33
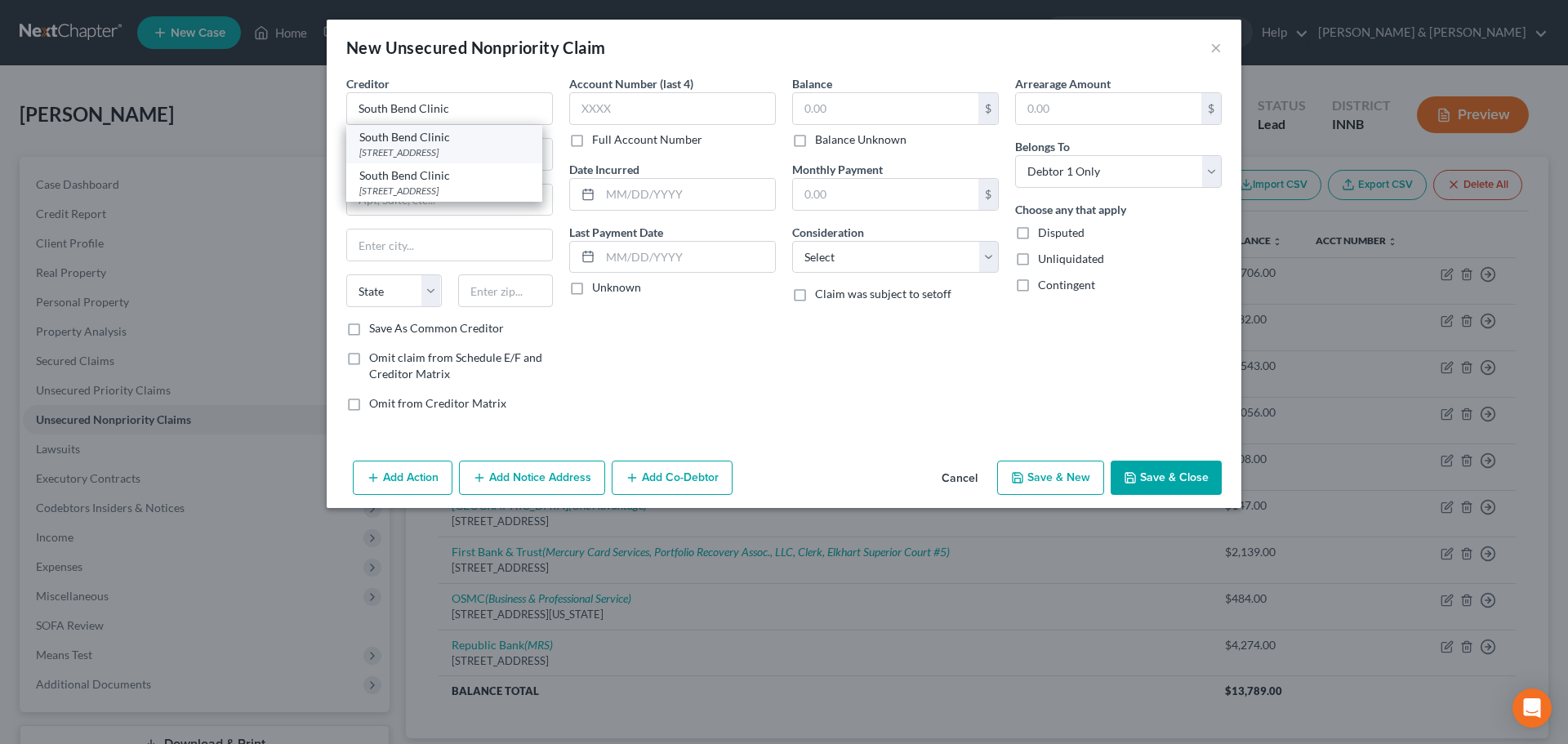
click at [485, 145] on div "[STREET_ADDRESS]" at bounding box center [444, 152] width 170 height 14
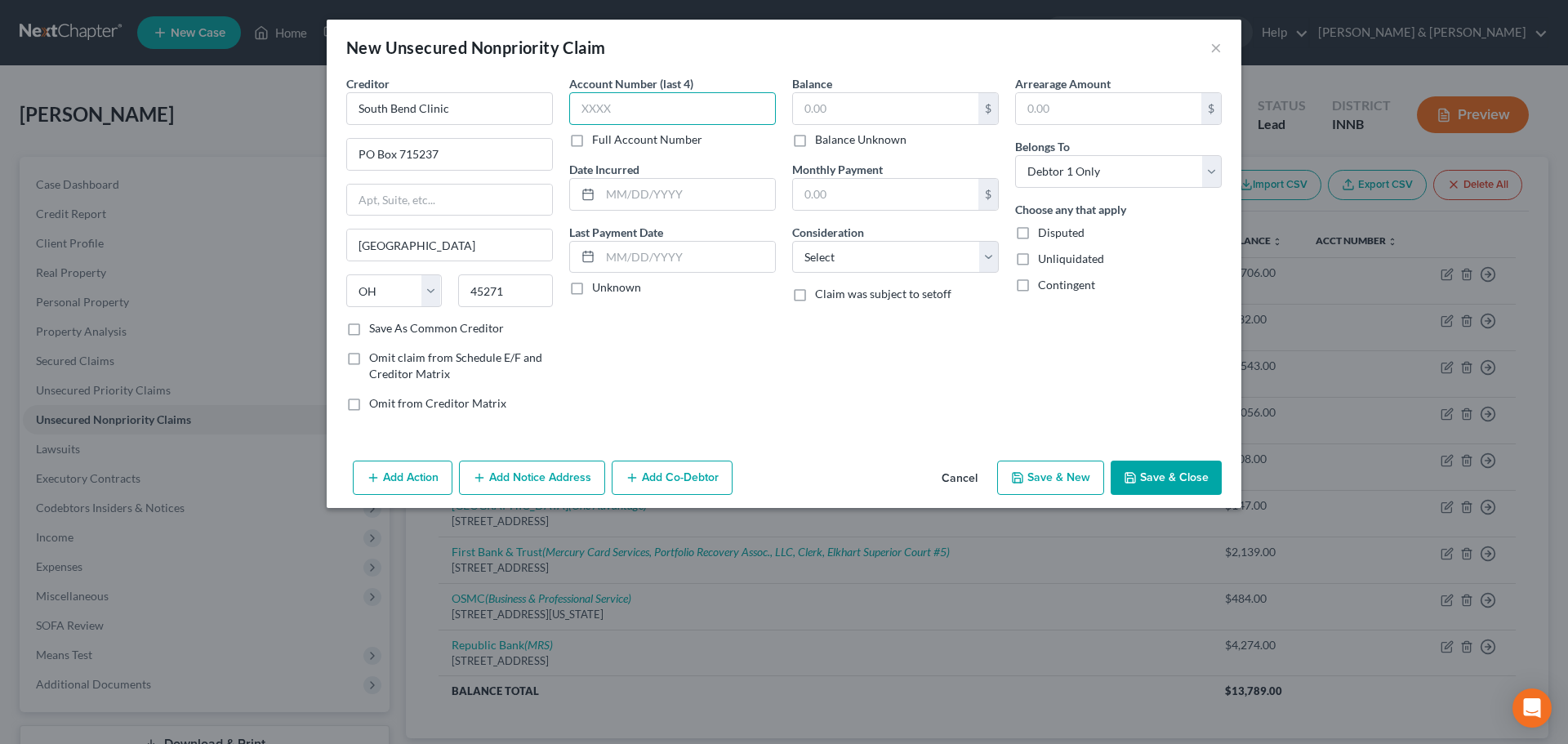
click at [672, 98] on input "text" at bounding box center [673, 109] width 206 height 33
click at [878, 108] on input "text" at bounding box center [886, 109] width 185 height 31
click at [848, 258] on select "Select Cable / Satellite Services Collection Agency Credit Card Debt Debt Couns…" at bounding box center [895, 258] width 206 height 33
click at [792, 242] on select "Select Cable / Satellite Services Collection Agency Credit Card Debt Debt Couns…" at bounding box center [895, 258] width 206 height 33
click at [1038, 235] on label "Disputed" at bounding box center [1061, 233] width 47 height 17
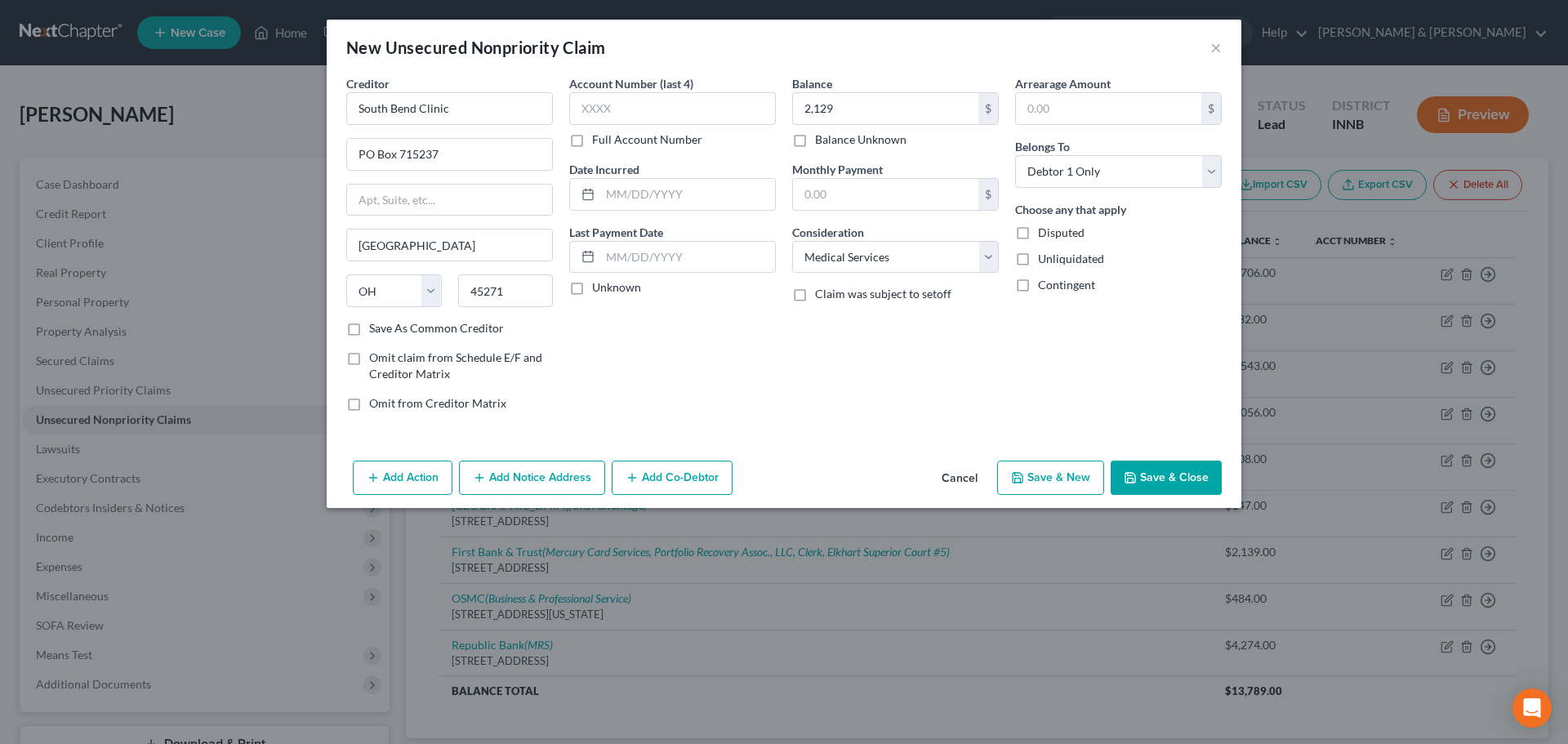
click at [1044, 235] on input "Disputed" at bounding box center [1049, 230] width 11 height 11
click at [548, 475] on button "Add Notice Address" at bounding box center [532, 477] width 146 height 34
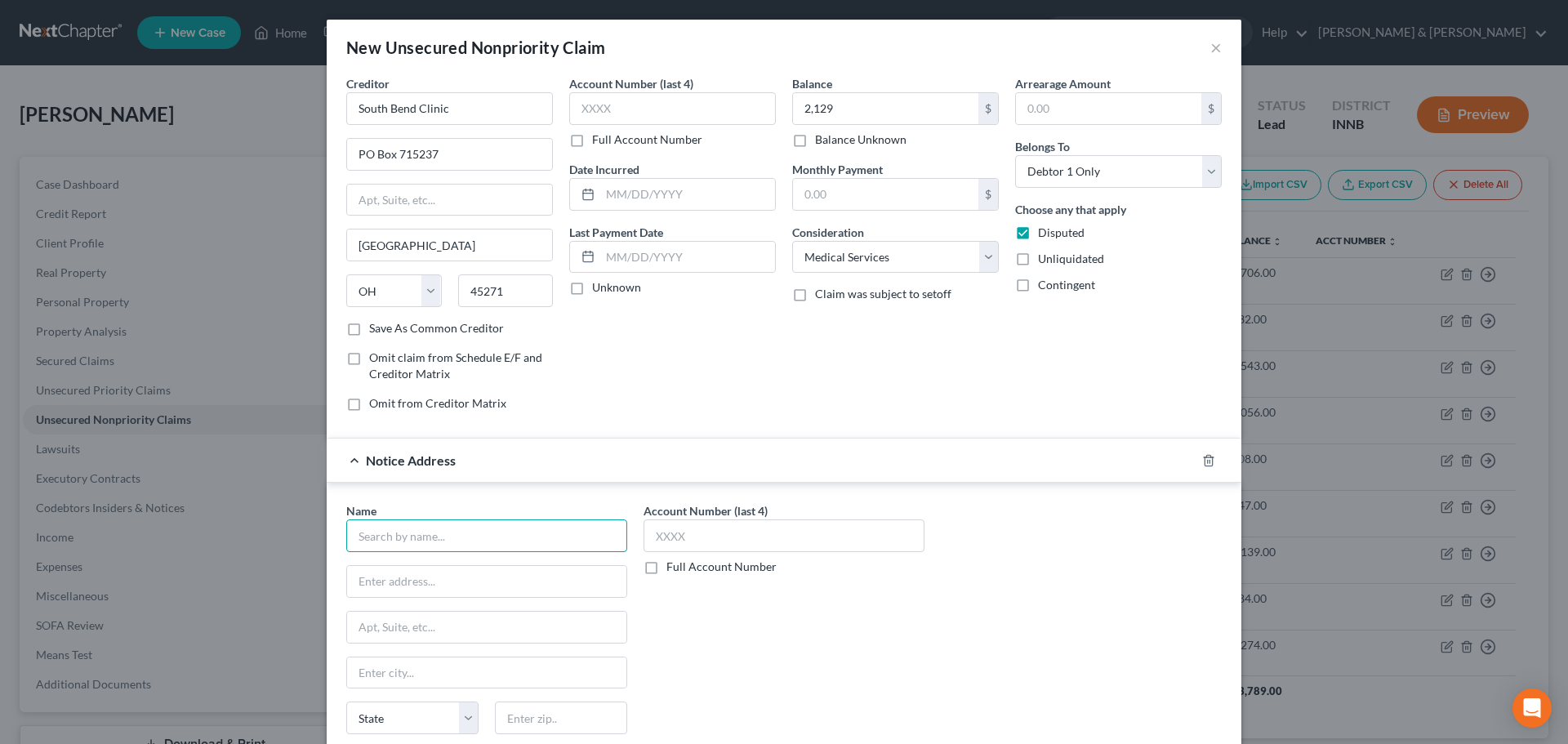
drag, startPoint x: 469, startPoint y: 544, endPoint x: 464, endPoint y: 536, distance: 9.4
click at [468, 541] on input "text" at bounding box center [487, 537] width 281 height 33
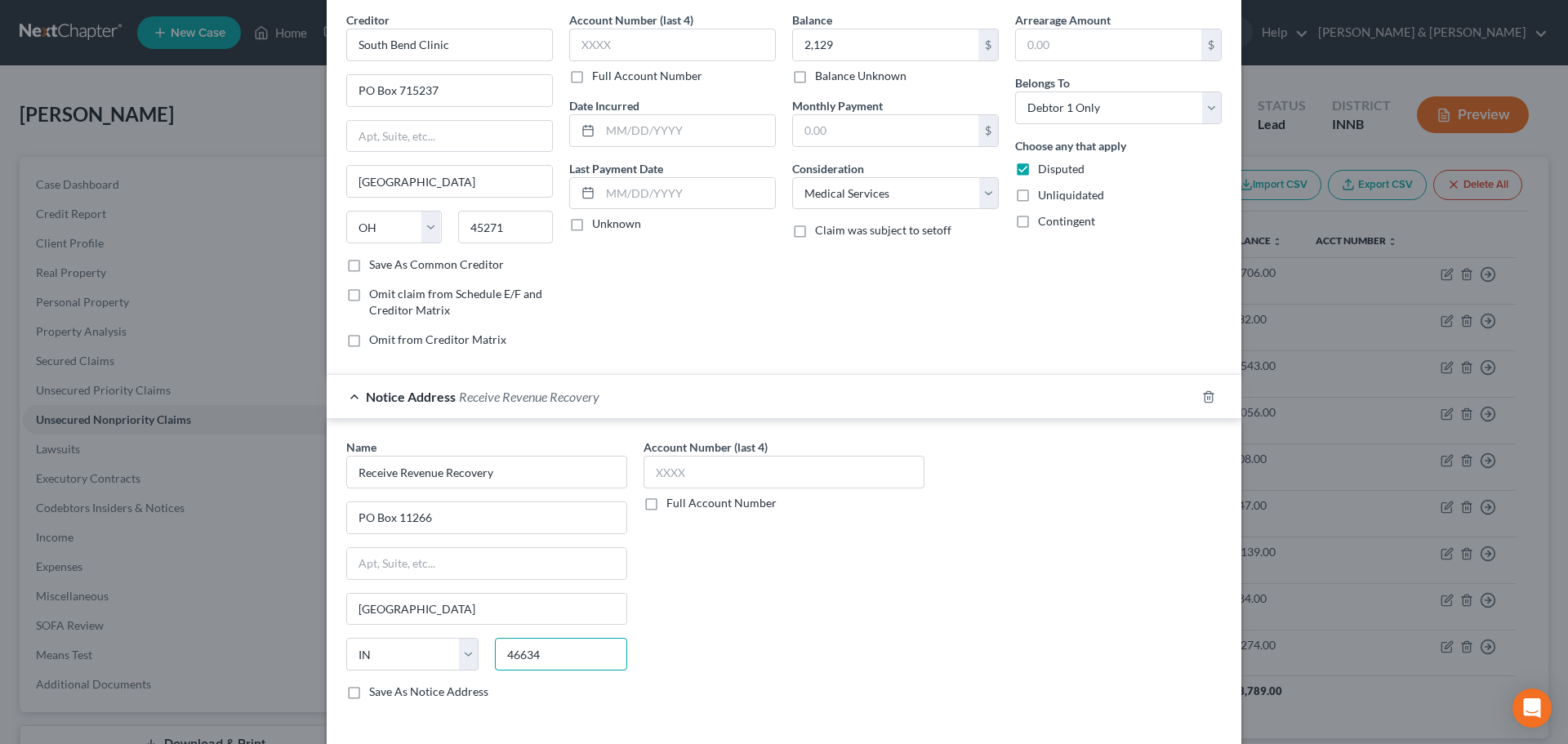
scroll to position [135, 0]
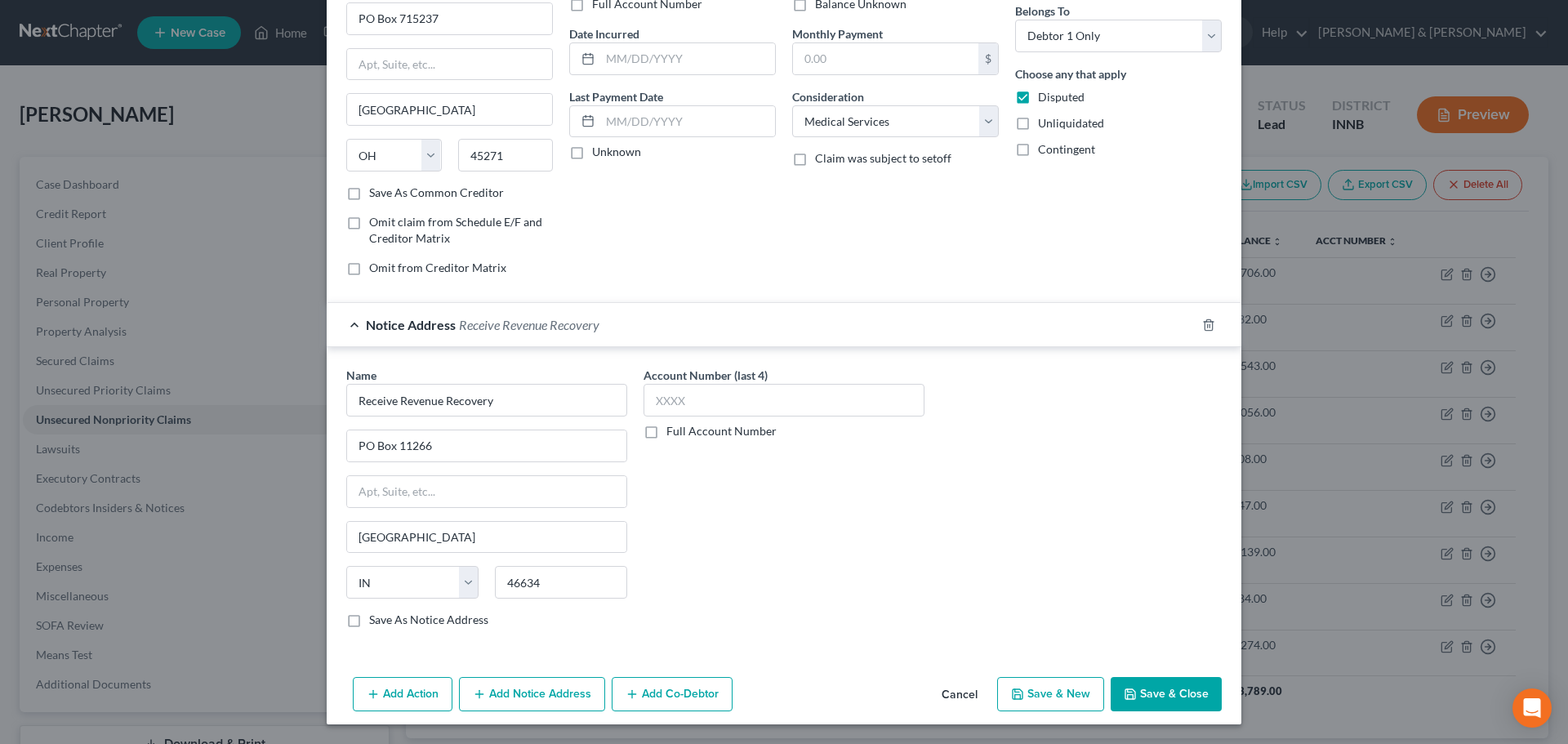
click at [1028, 695] on button "Save & New" at bounding box center [1050, 694] width 107 height 34
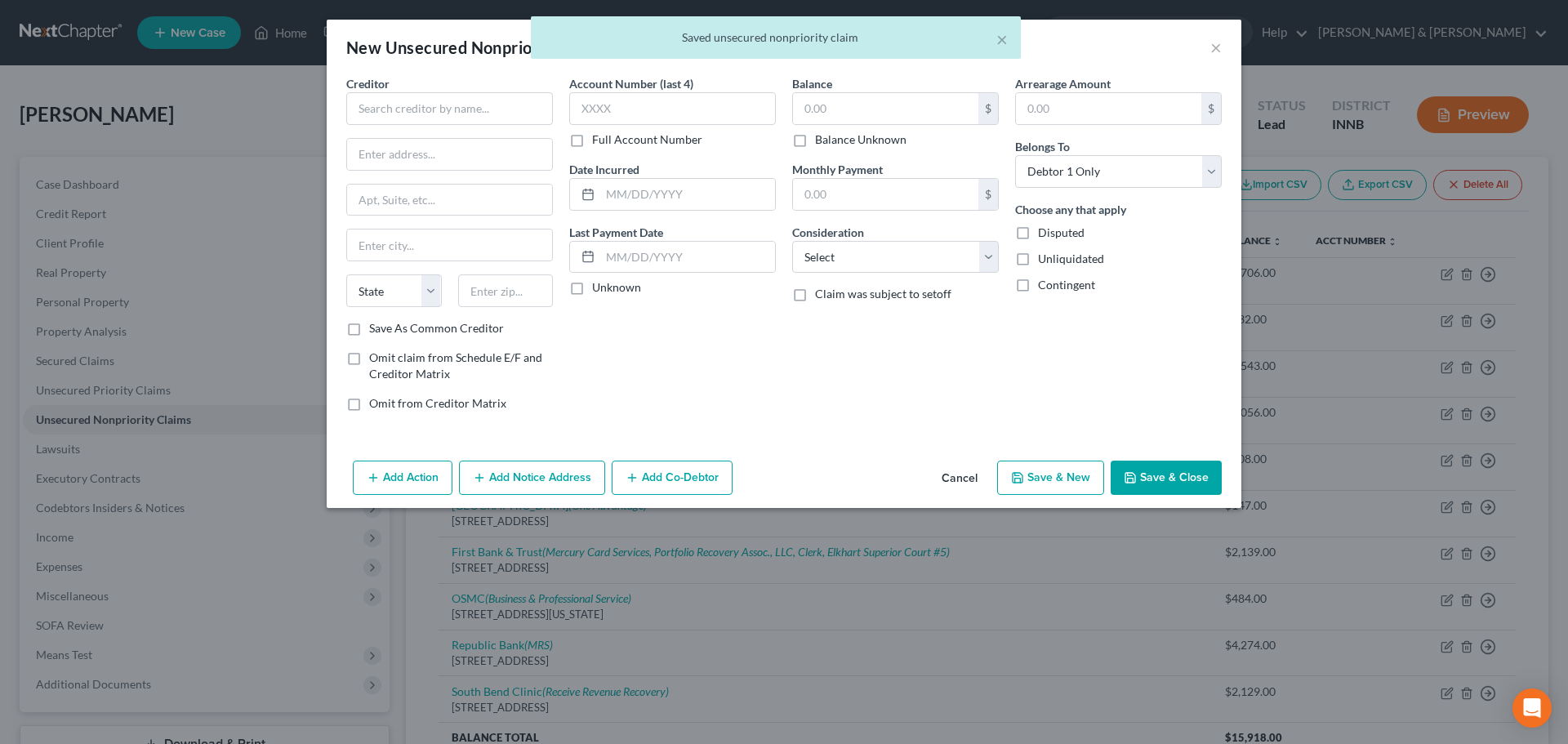
scroll to position [0, 0]
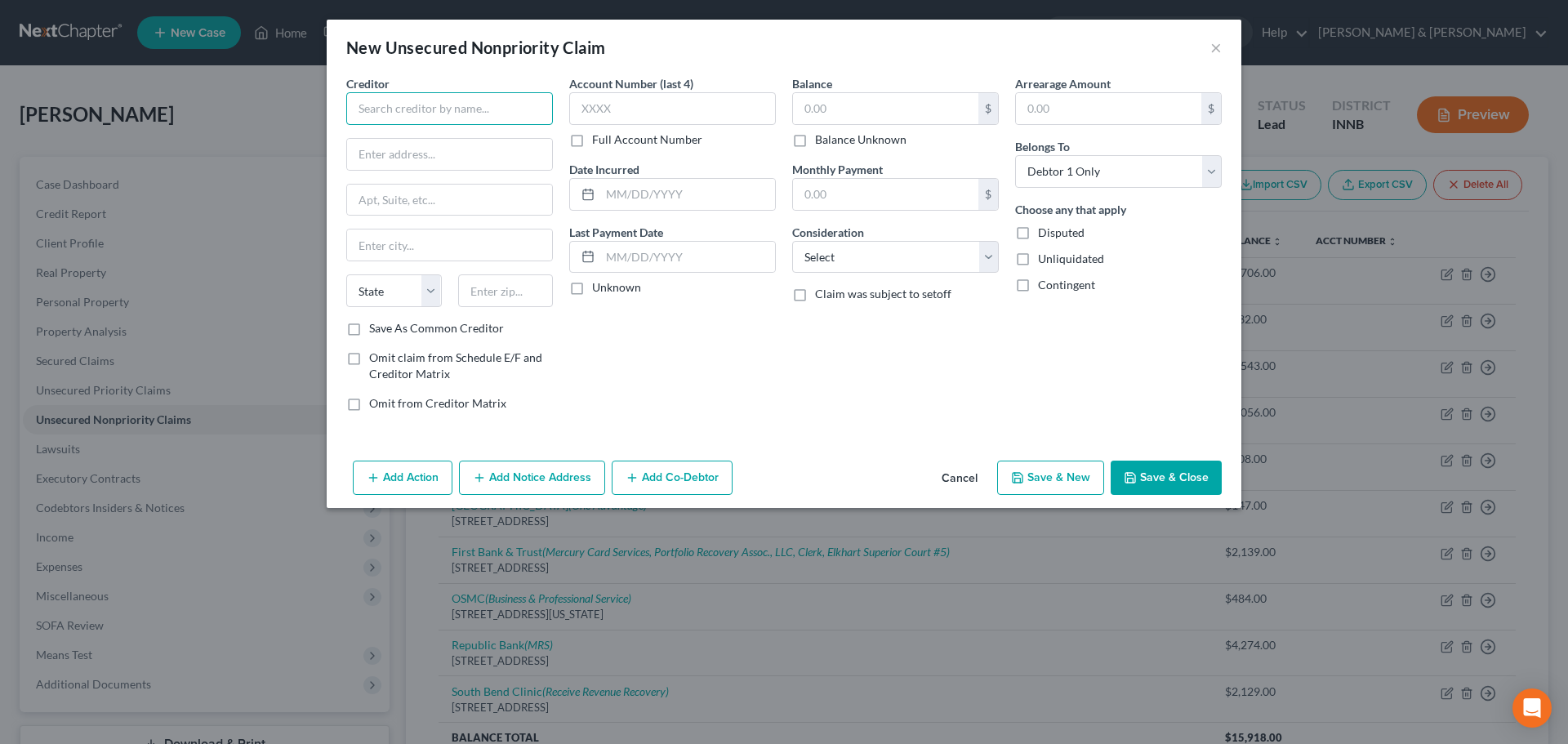
click at [398, 114] on input "text" at bounding box center [450, 109] width 206 height 33
click at [867, 105] on input "text" at bounding box center [886, 109] width 185 height 31
click at [912, 259] on select "Select Cable / Satellite Services Collection Agency Credit Card Debt Debt Couns…" at bounding box center [895, 258] width 206 height 33
click at [792, 242] on select "Select Cable / Satellite Services Collection Agency Credit Card Debt Debt Couns…" at bounding box center [895, 258] width 206 height 33
click at [1038, 231] on label "Disputed" at bounding box center [1061, 233] width 47 height 17
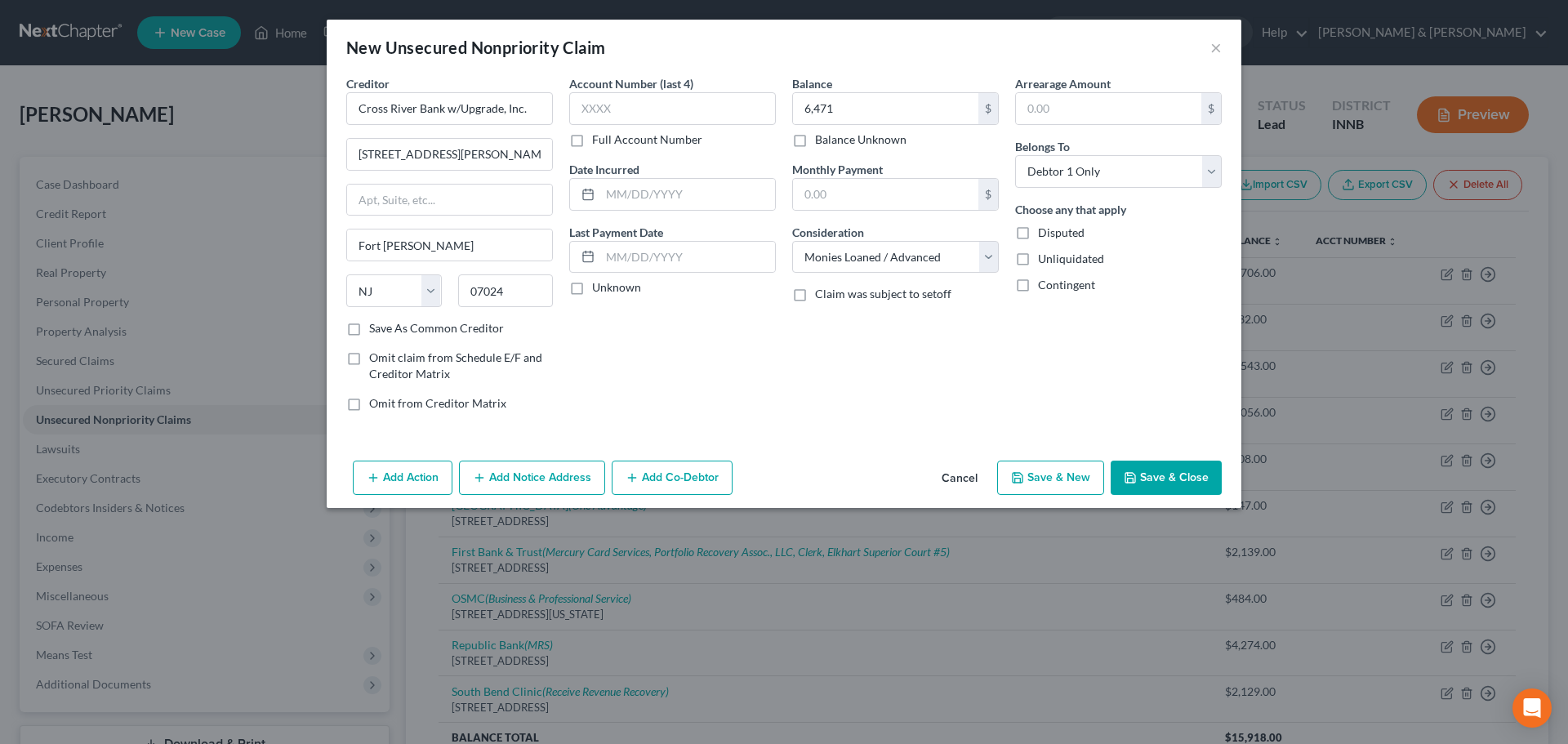
click at [1044, 231] on input "Disputed" at bounding box center [1049, 230] width 11 height 11
click at [548, 483] on button "Add Notice Address" at bounding box center [532, 477] width 146 height 34
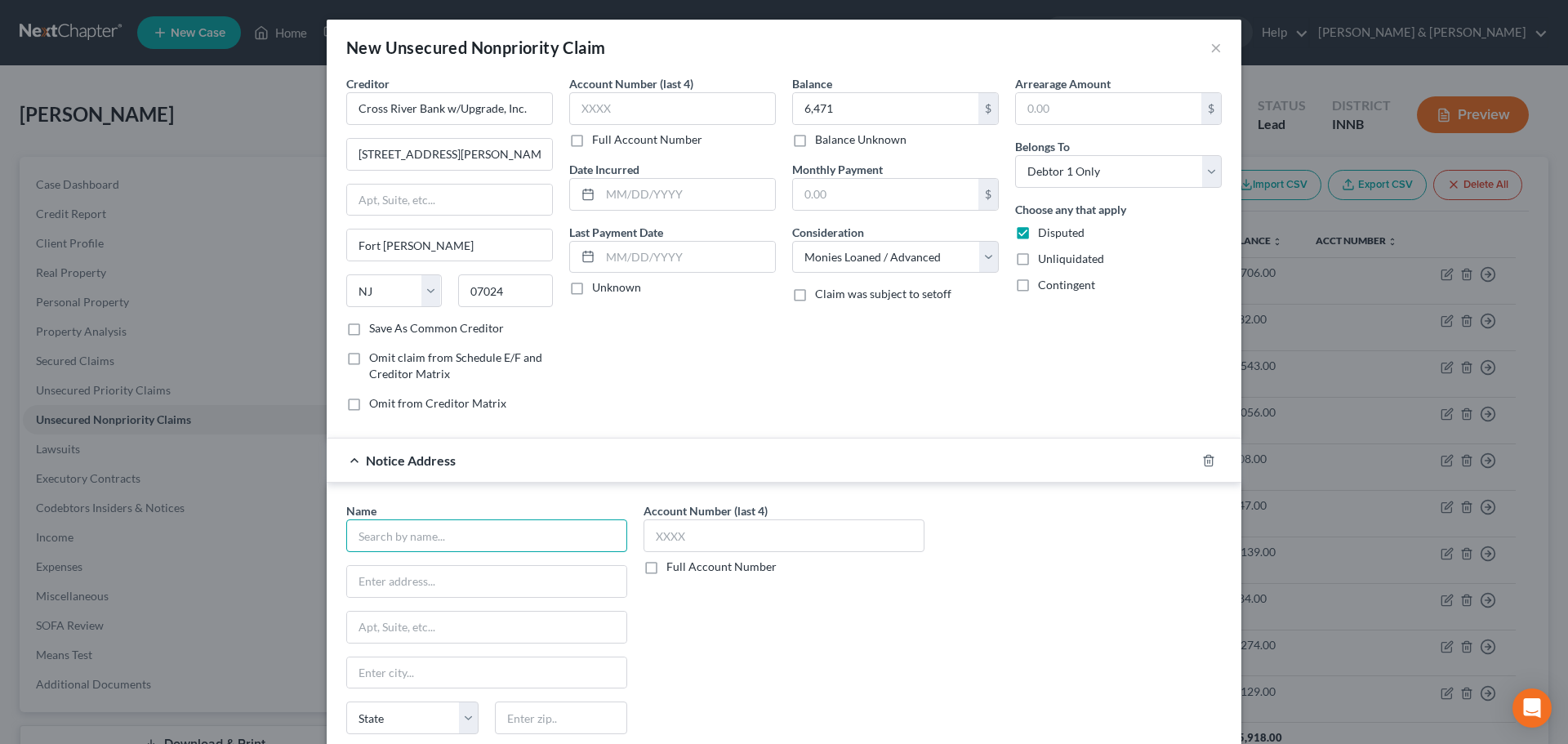
click at [515, 537] on input "text" at bounding box center [487, 537] width 281 height 33
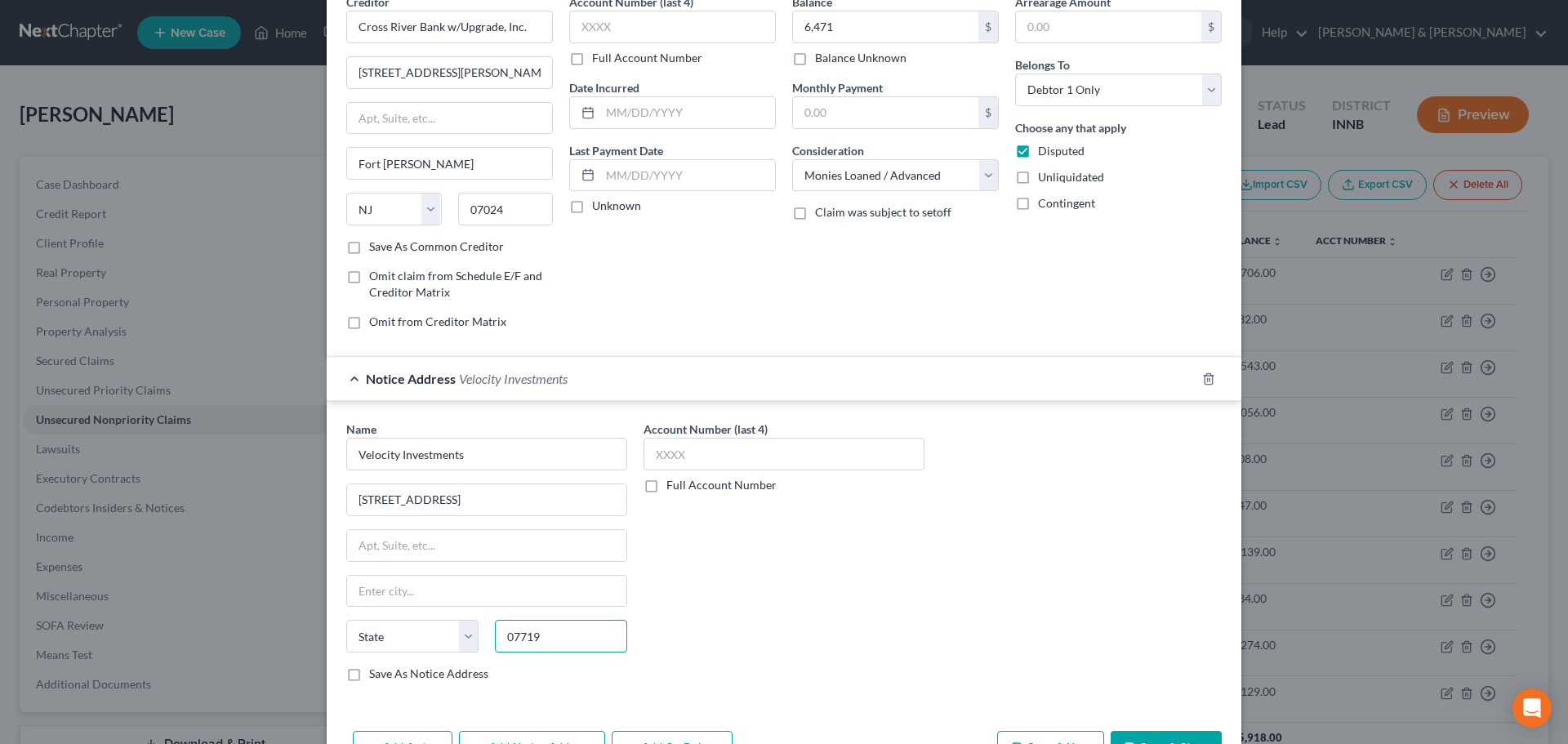
scroll to position [135, 0]
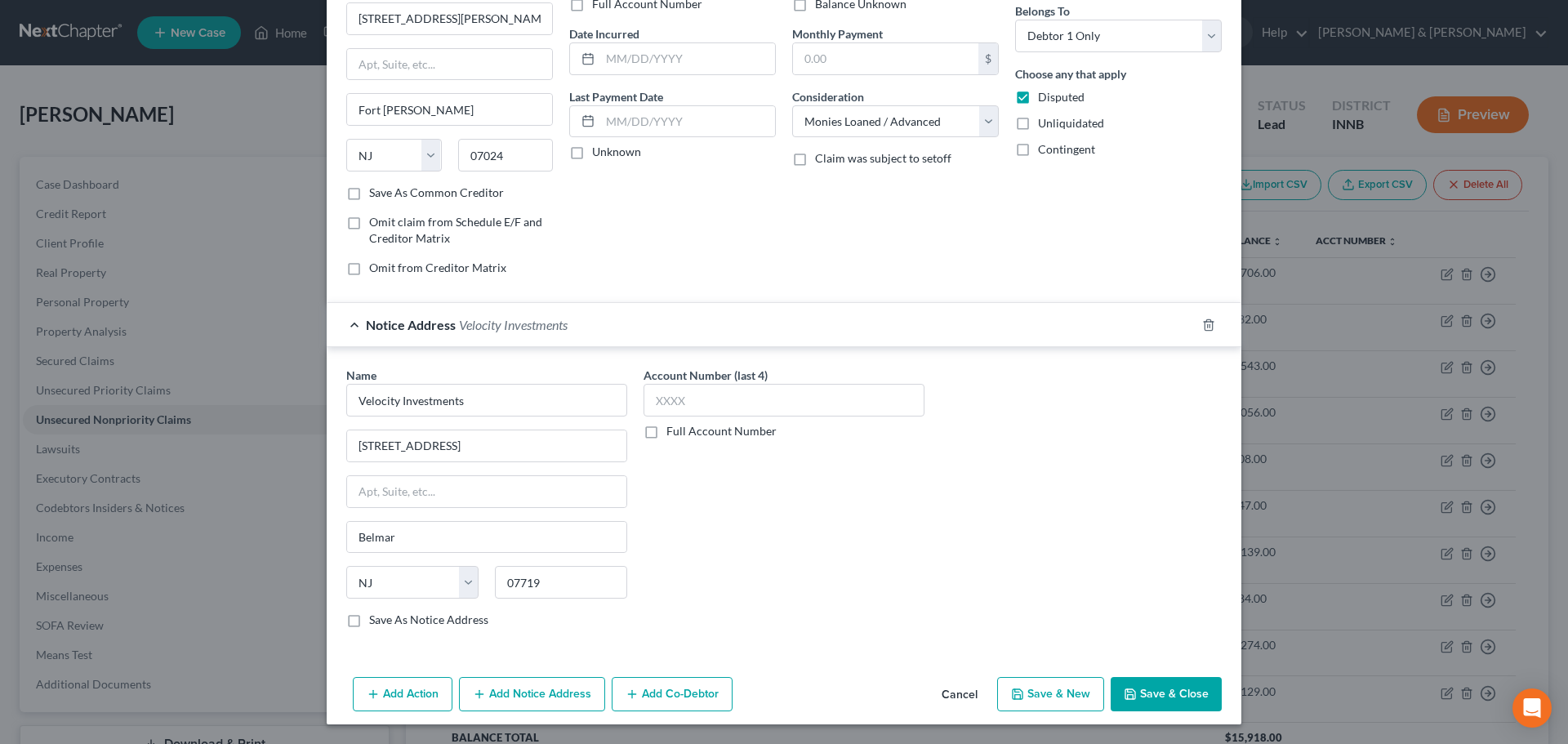
click at [565, 693] on button "Add Notice Address" at bounding box center [532, 694] width 146 height 34
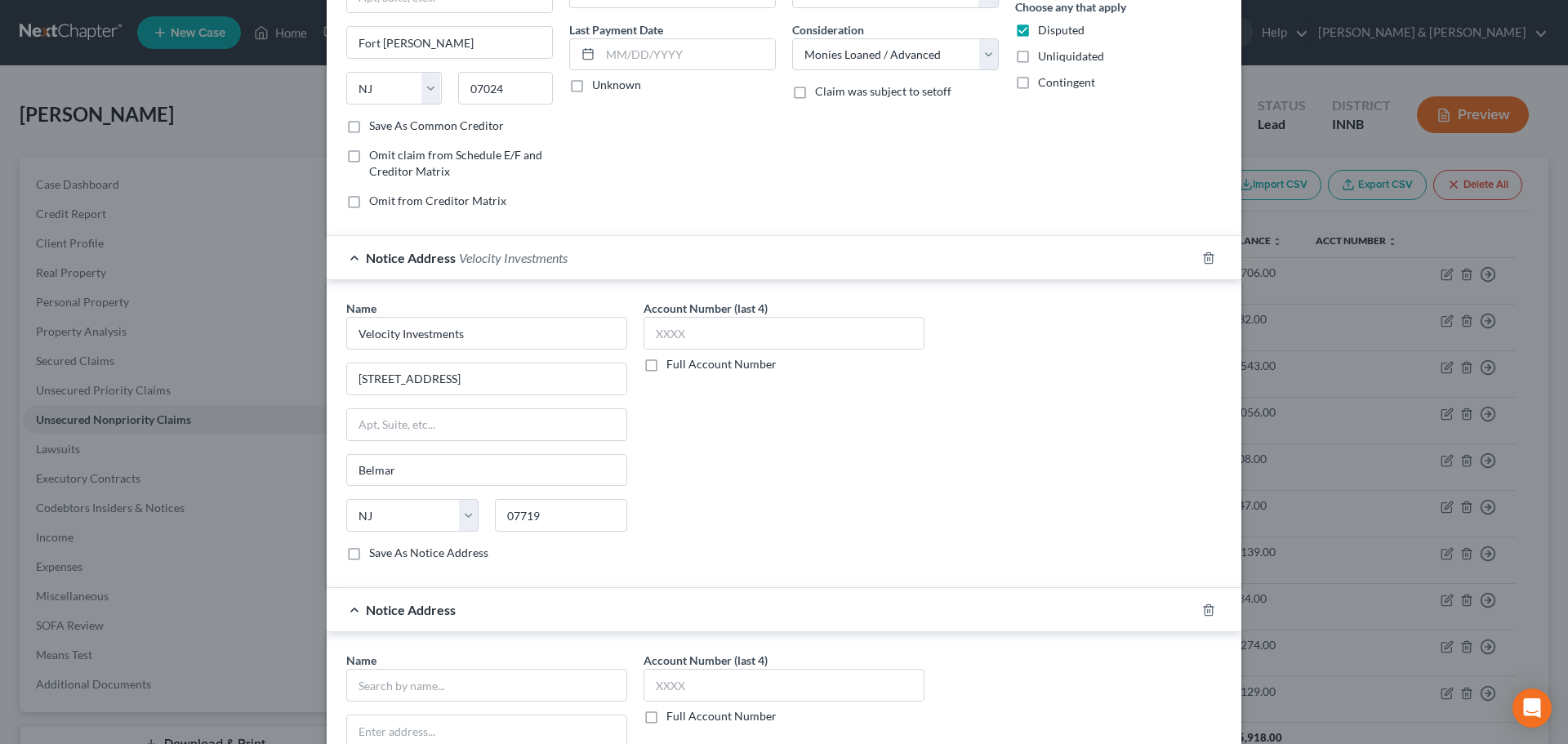
scroll to position [381, 0]
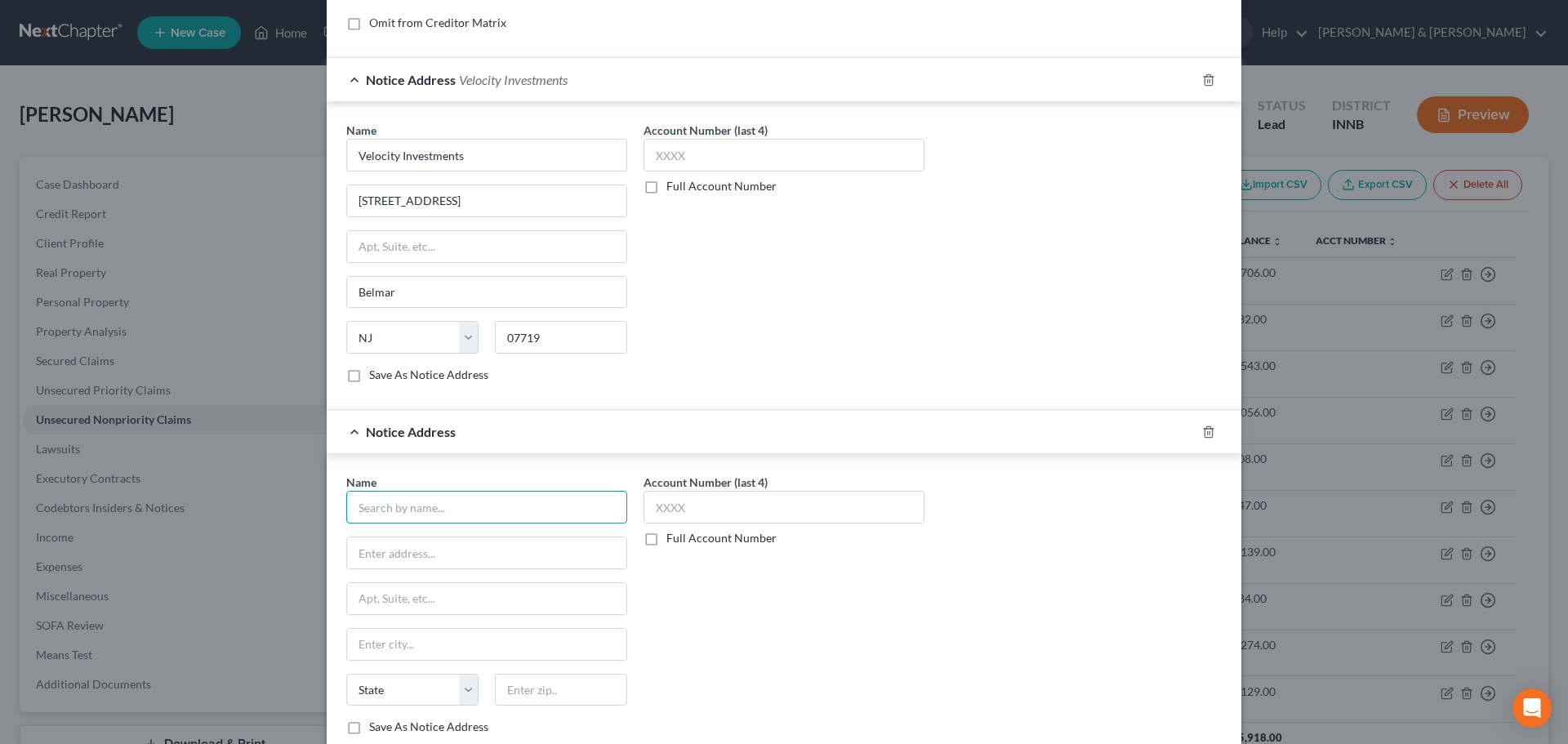
click at [423, 500] on input "text" at bounding box center [487, 507] width 281 height 33
click at [426, 537] on div "[PERSON_NAME] LLC" at bounding box center [444, 536] width 170 height 17
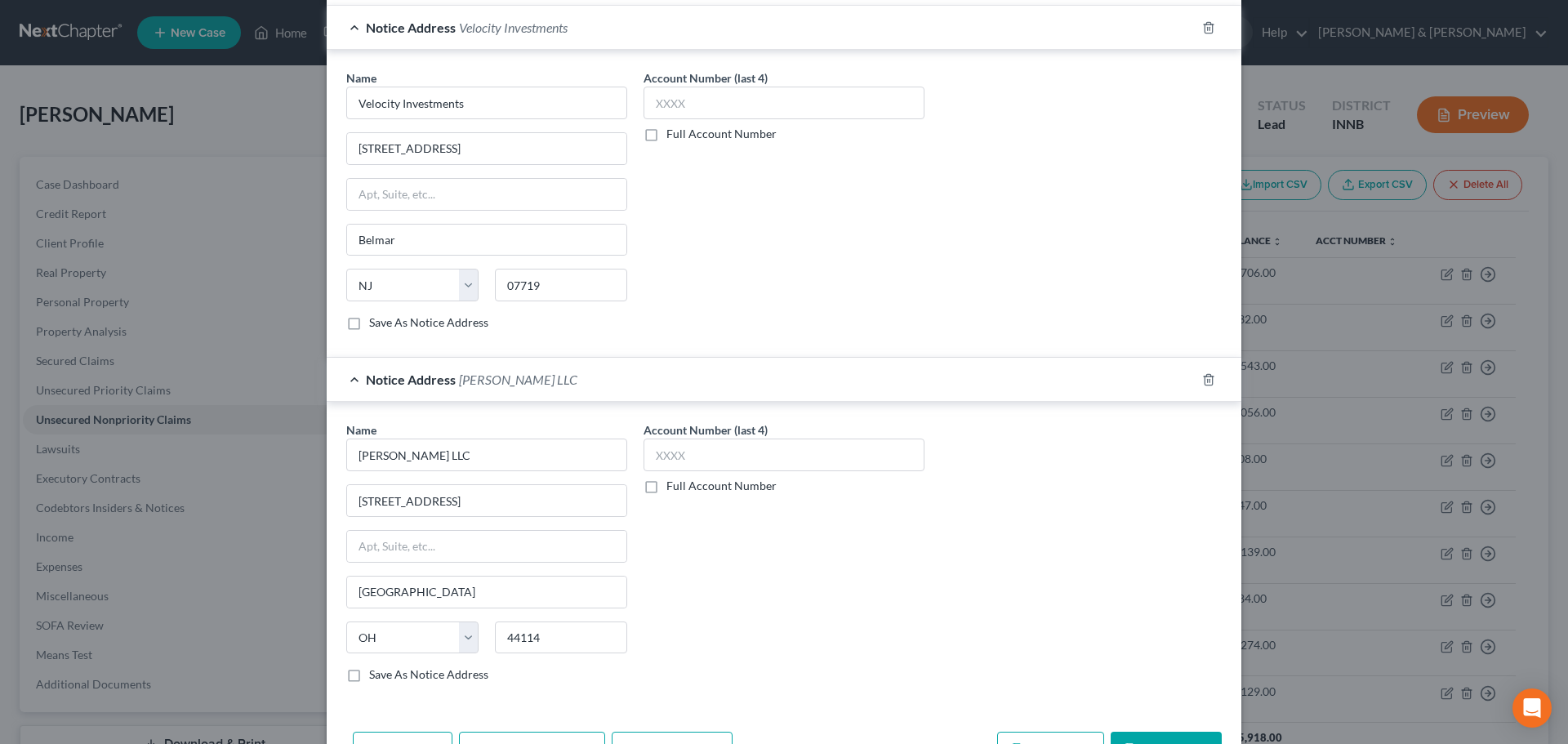
scroll to position [488, 0]
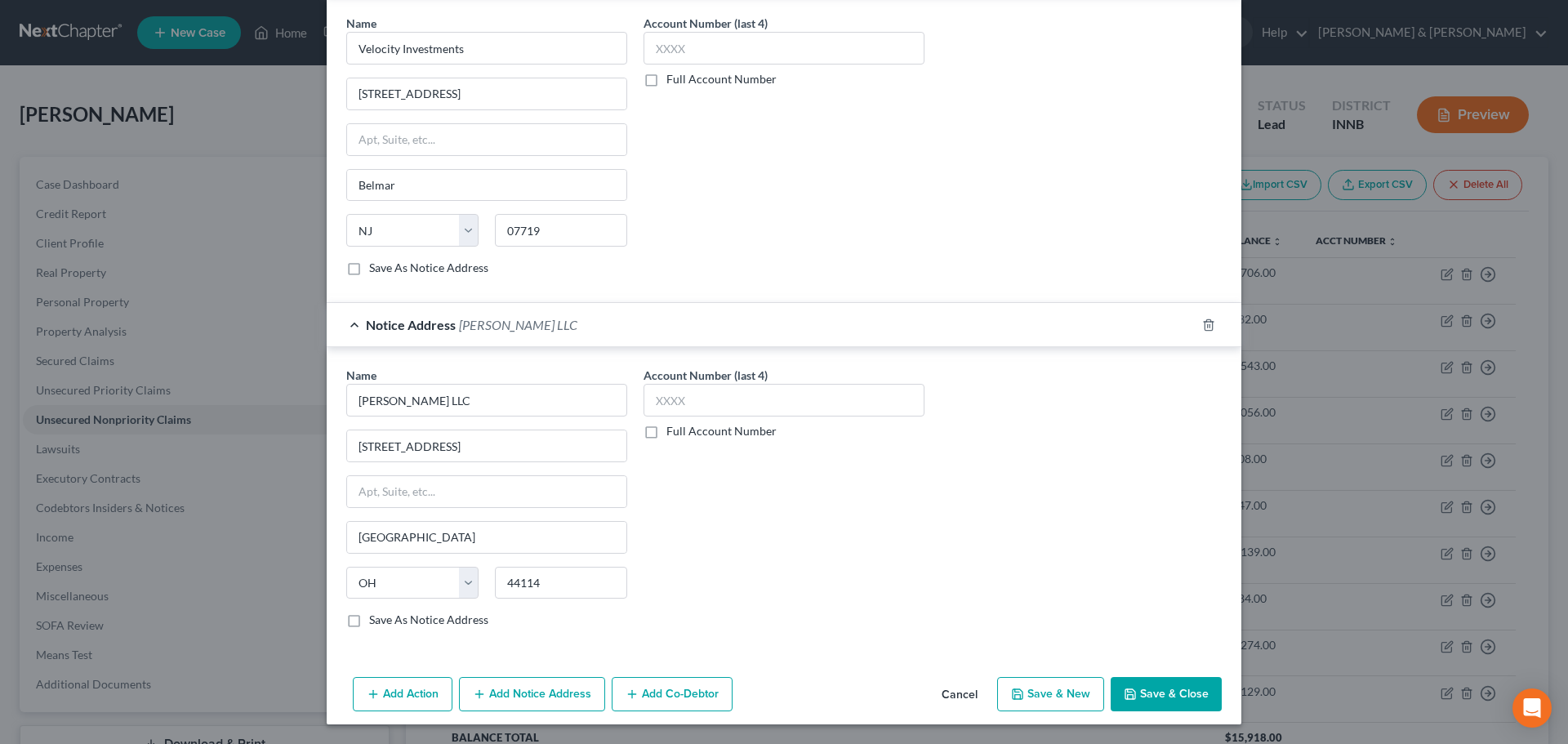
click at [1003, 698] on button "Save & New" at bounding box center [1050, 694] width 107 height 34
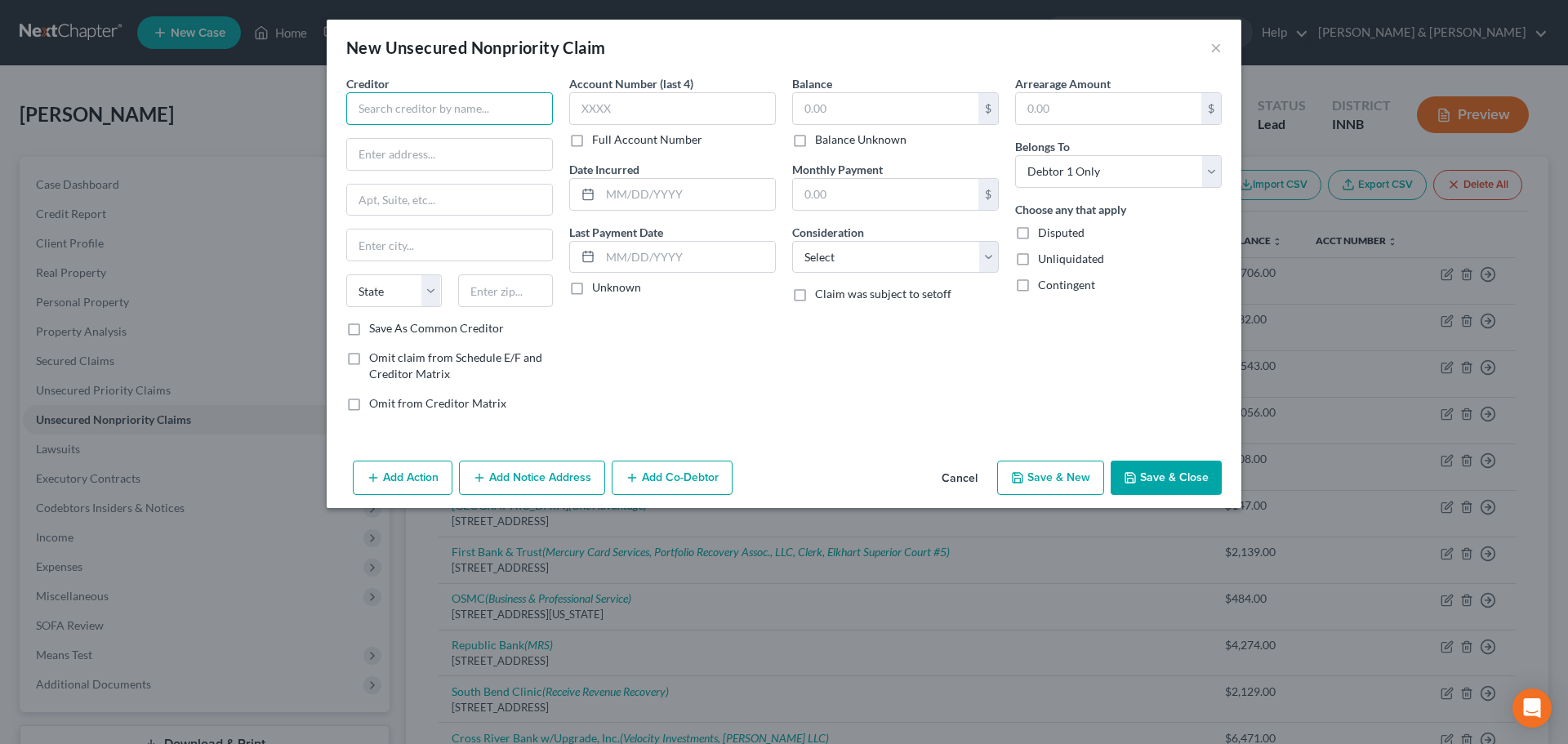
click at [453, 114] on input "text" at bounding box center [450, 109] width 206 height 33
click at [380, 114] on input "WebBank" at bounding box center [450, 109] width 206 height 33
click at [423, 103] on input "WeBank" at bounding box center [450, 109] width 206 height 33
click at [423, 79] on div "Creditor * WeBank" at bounding box center [450, 99] width 206 height 50
click at [380, 110] on input "WeBank" at bounding box center [450, 109] width 206 height 33
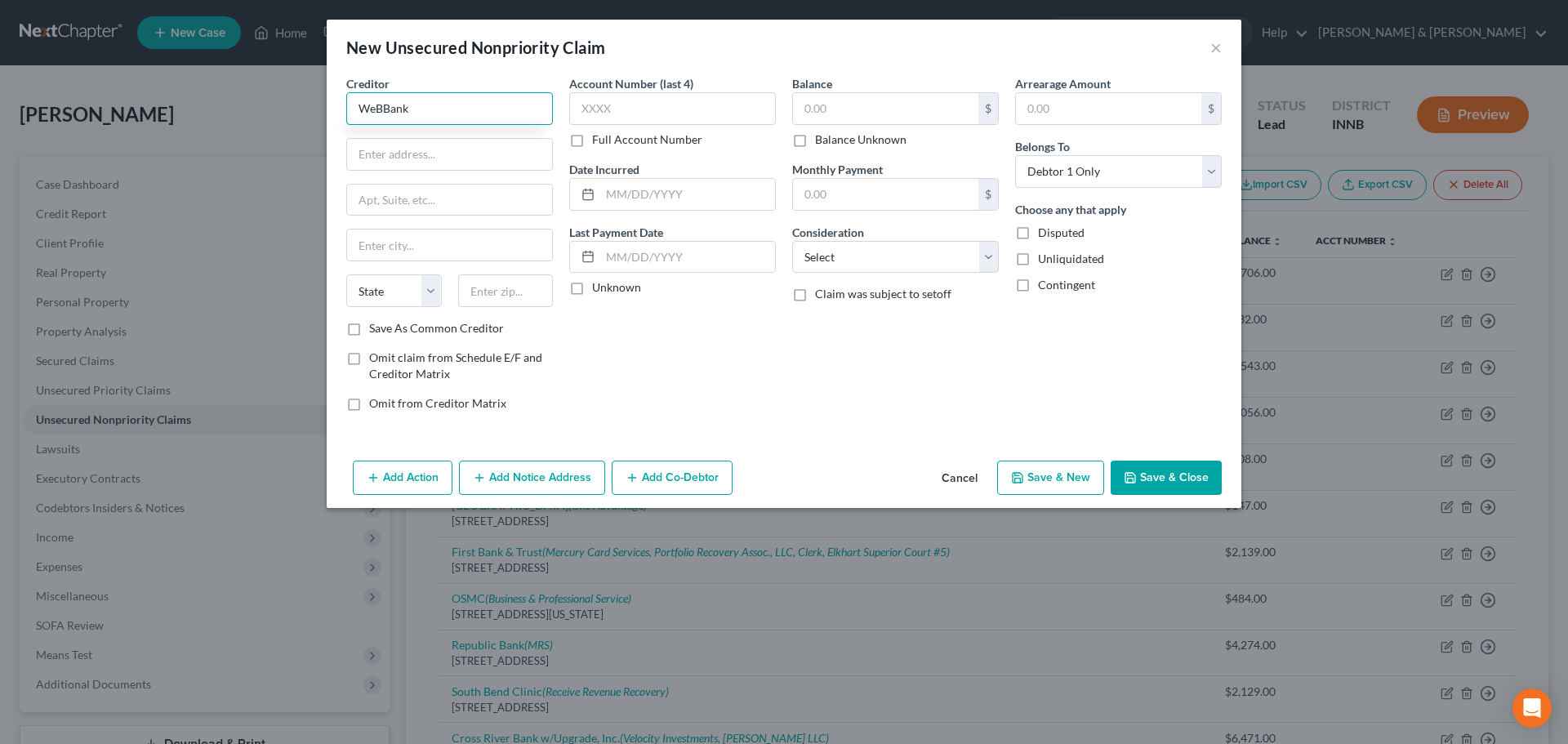
click at [383, 109] on input "WeBBank" at bounding box center [450, 109] width 206 height 33
click at [418, 103] on input "WebBank" at bounding box center [450, 109] width 206 height 33
click at [429, 155] on input "text" at bounding box center [450, 155] width 205 height 31
click at [449, 148] on input "[STREET_ADDRESS]" at bounding box center [450, 155] width 205 height 31
click at [419, 242] on input "Salt" at bounding box center [450, 245] width 205 height 31
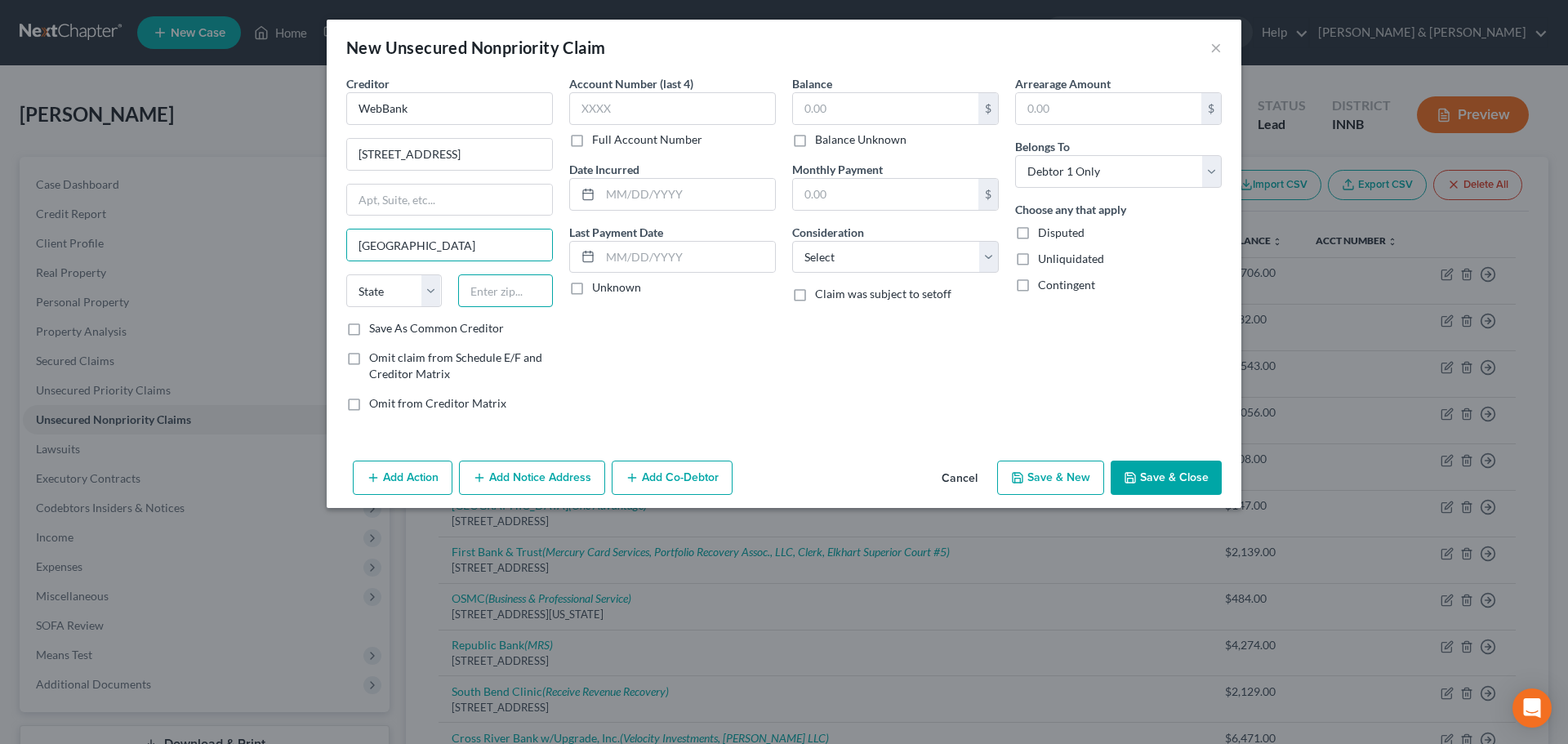
click at [510, 301] on input "text" at bounding box center [506, 291] width 95 height 33
click at [837, 92] on div "Balance $ Balance Unknown Balance Undetermined $ Balance Unknown" at bounding box center [895, 111] width 206 height 73
click at [815, 105] on input "text" at bounding box center [886, 109] width 185 height 31
click at [833, 261] on select "Select Cable / Satellite Services Collection Agency Credit Card Debt Debt Couns…" at bounding box center [895, 258] width 206 height 33
click at [792, 242] on select "Select Cable / Satellite Services Collection Agency Credit Card Debt Debt Couns…" at bounding box center [895, 258] width 206 height 33
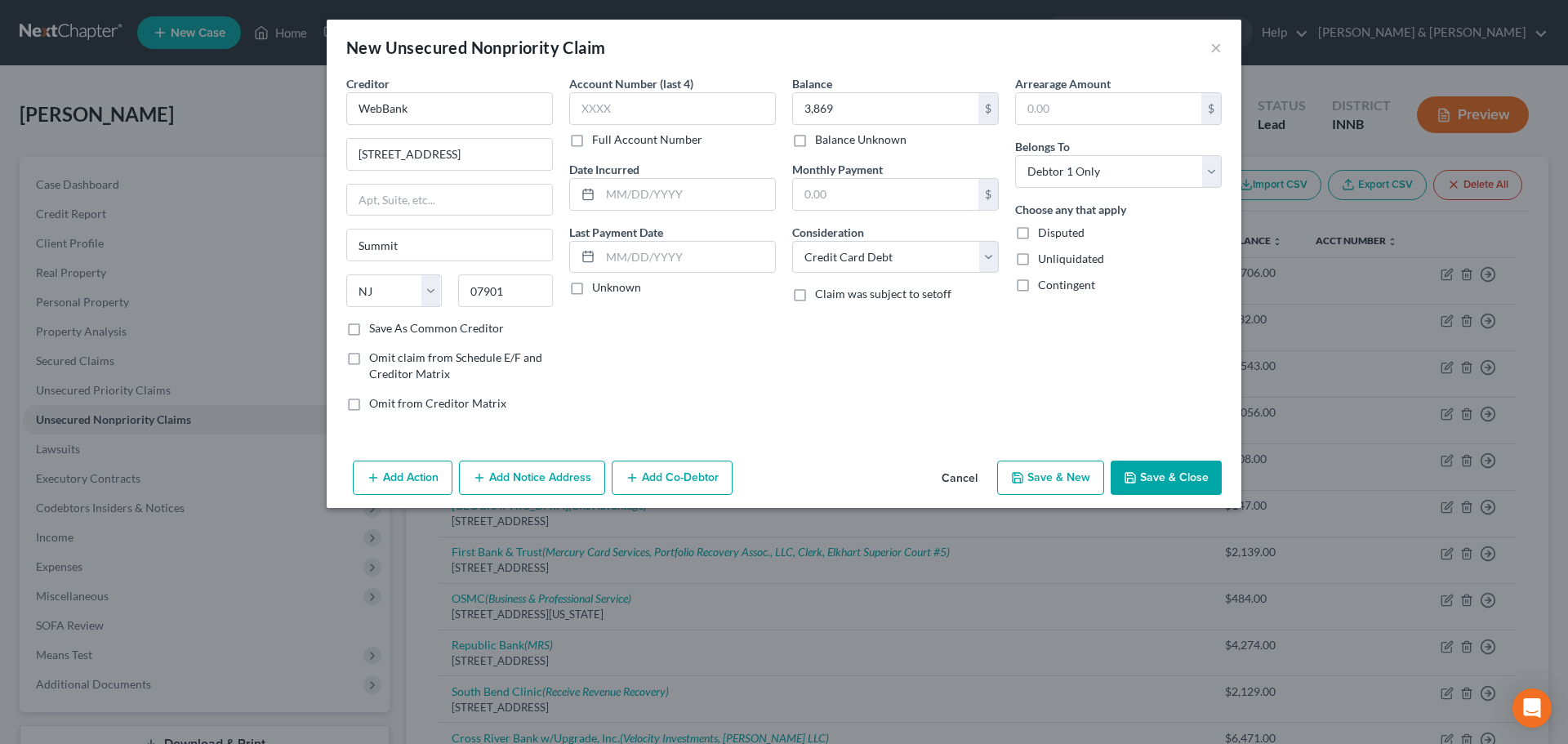
click at [1038, 231] on label "Disputed" at bounding box center [1061, 233] width 47 height 17
click at [1044, 231] on input "Disputed" at bounding box center [1049, 230] width 11 height 11
click at [537, 482] on button "Add Notice Address" at bounding box center [532, 477] width 146 height 34
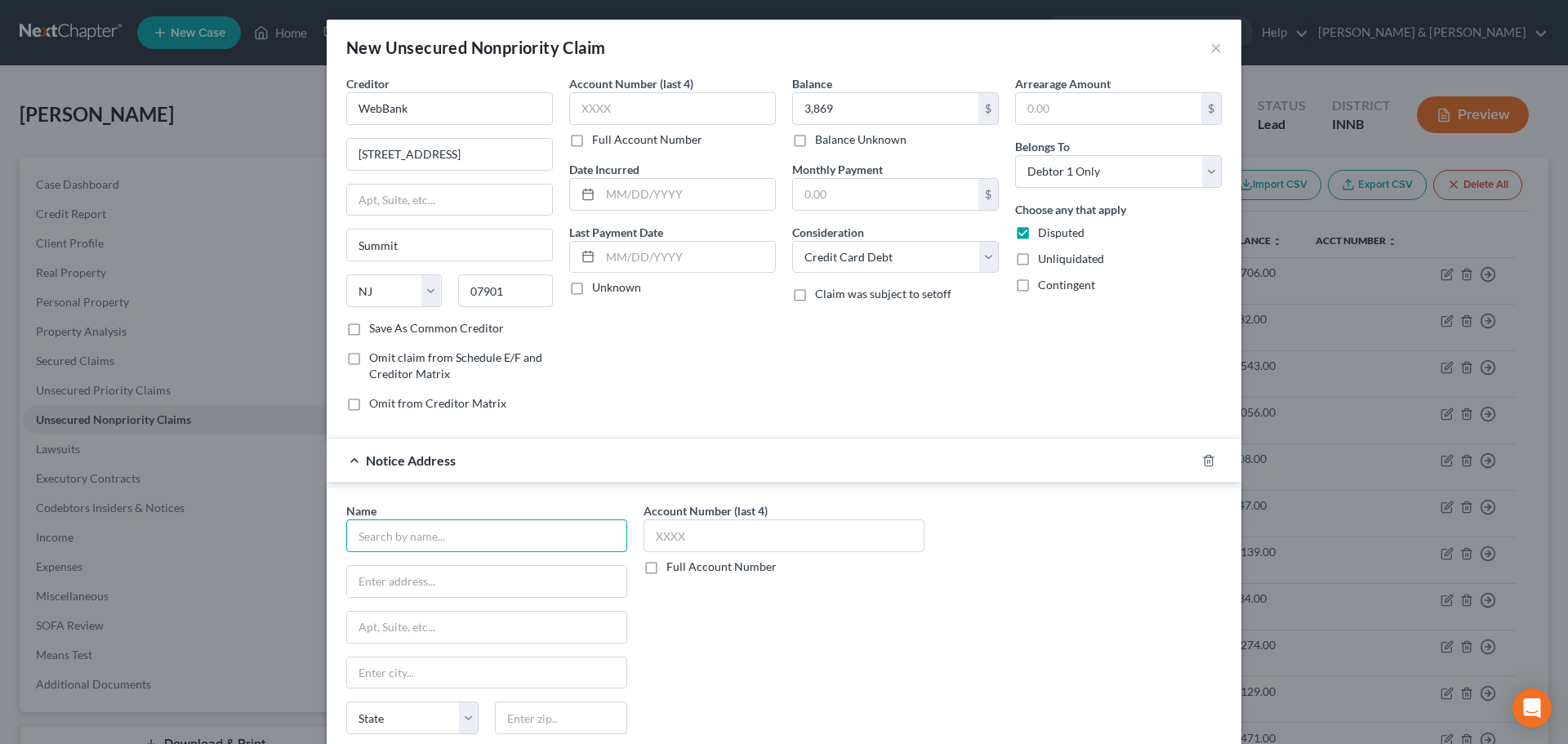
click at [458, 551] on input "text" at bounding box center [487, 537] width 281 height 33
click at [388, 565] on div "LVNV Funding, LLC" at bounding box center [444, 564] width 170 height 17
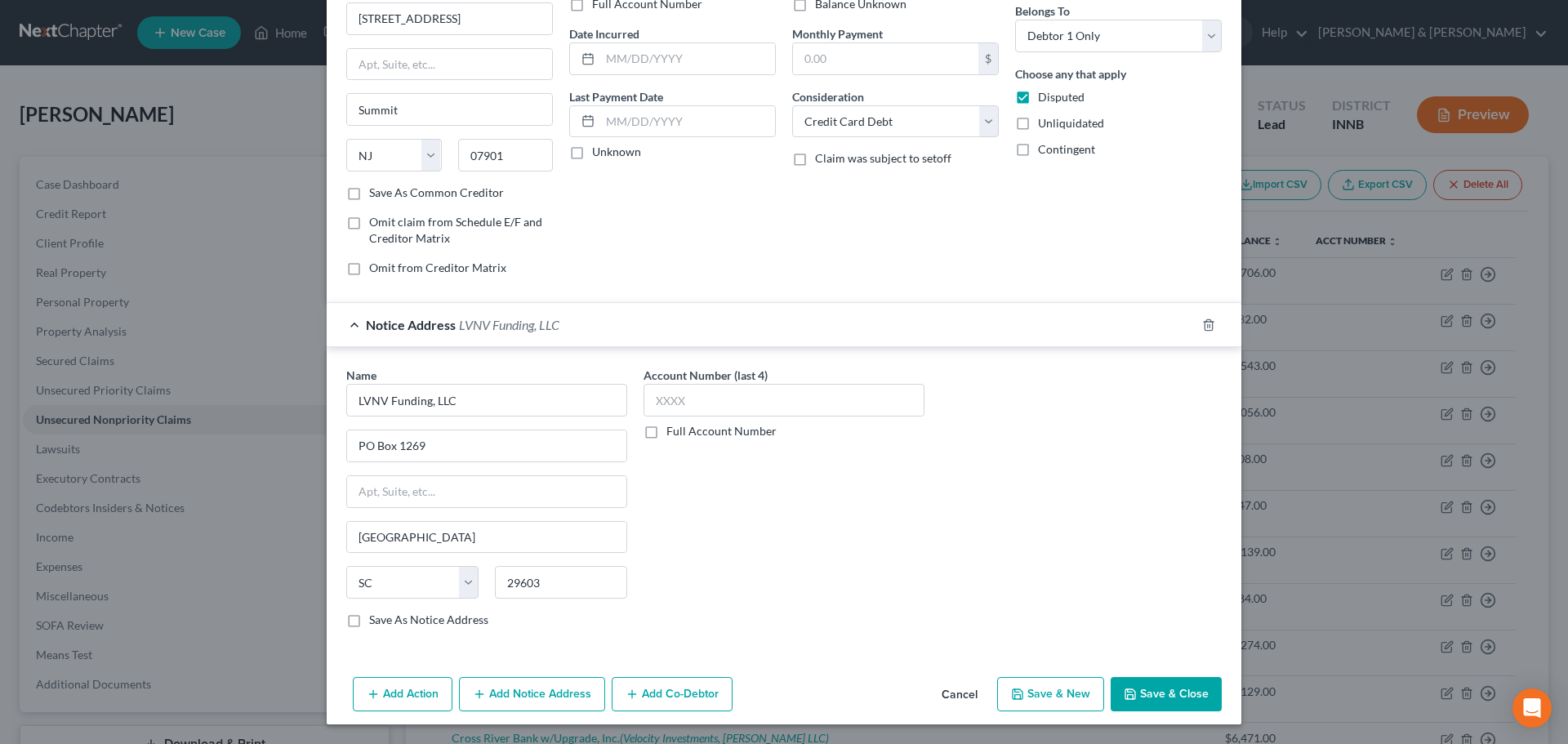
click at [555, 692] on button "Add Notice Address" at bounding box center [532, 694] width 146 height 34
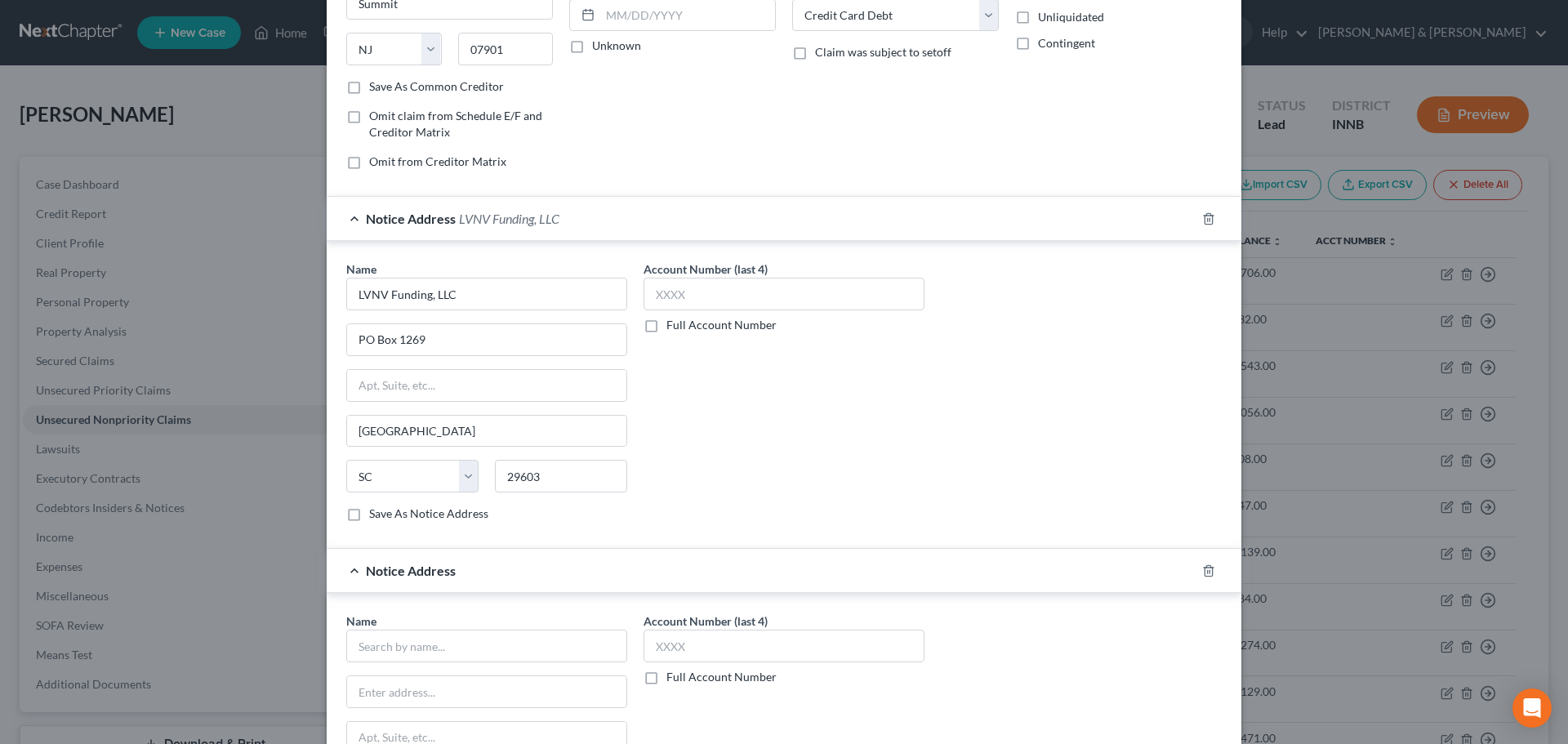
scroll to position [463, 0]
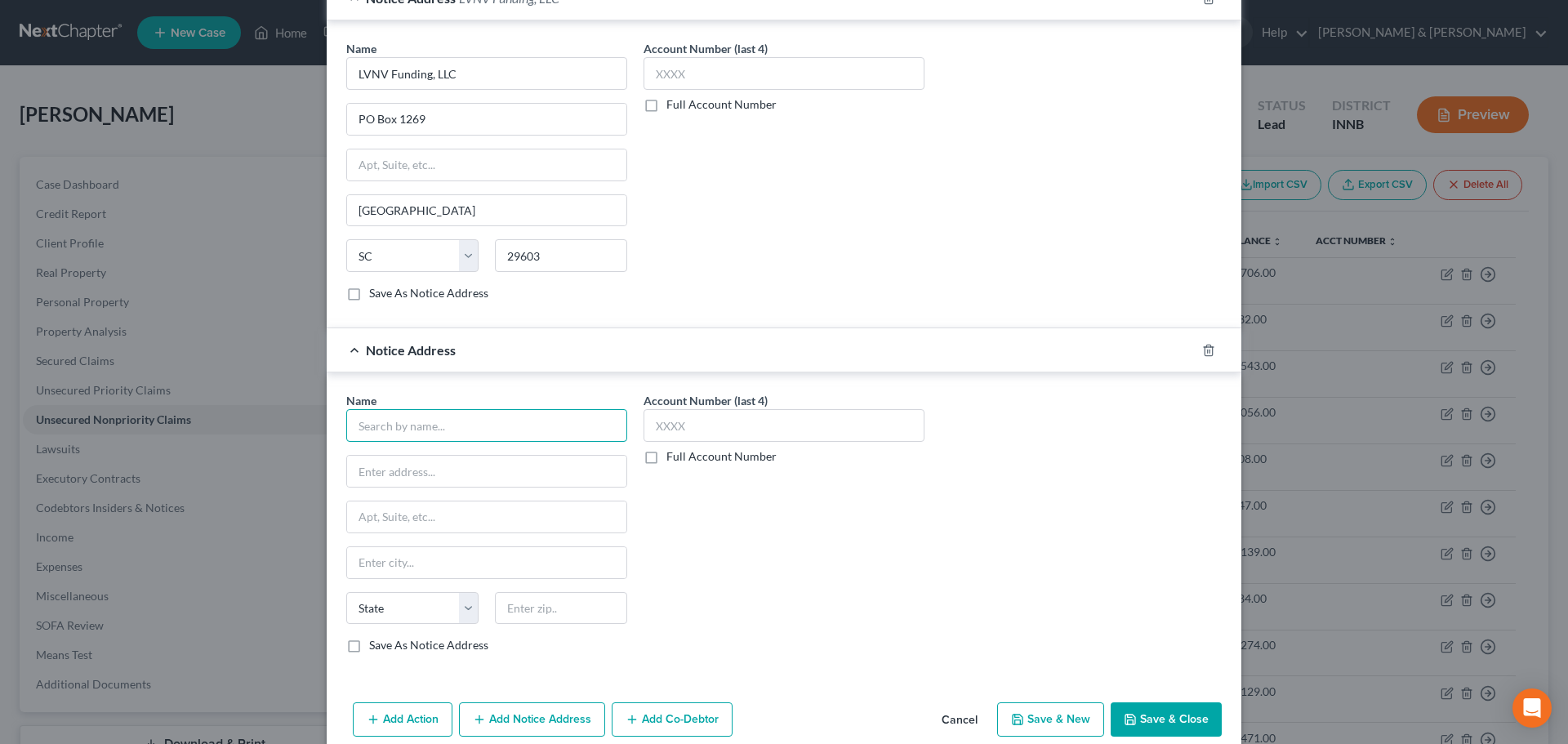
click at [515, 433] on input "text" at bounding box center [487, 426] width 281 height 33
click at [493, 460] on div "Resurgent Capital Services" at bounding box center [444, 454] width 170 height 17
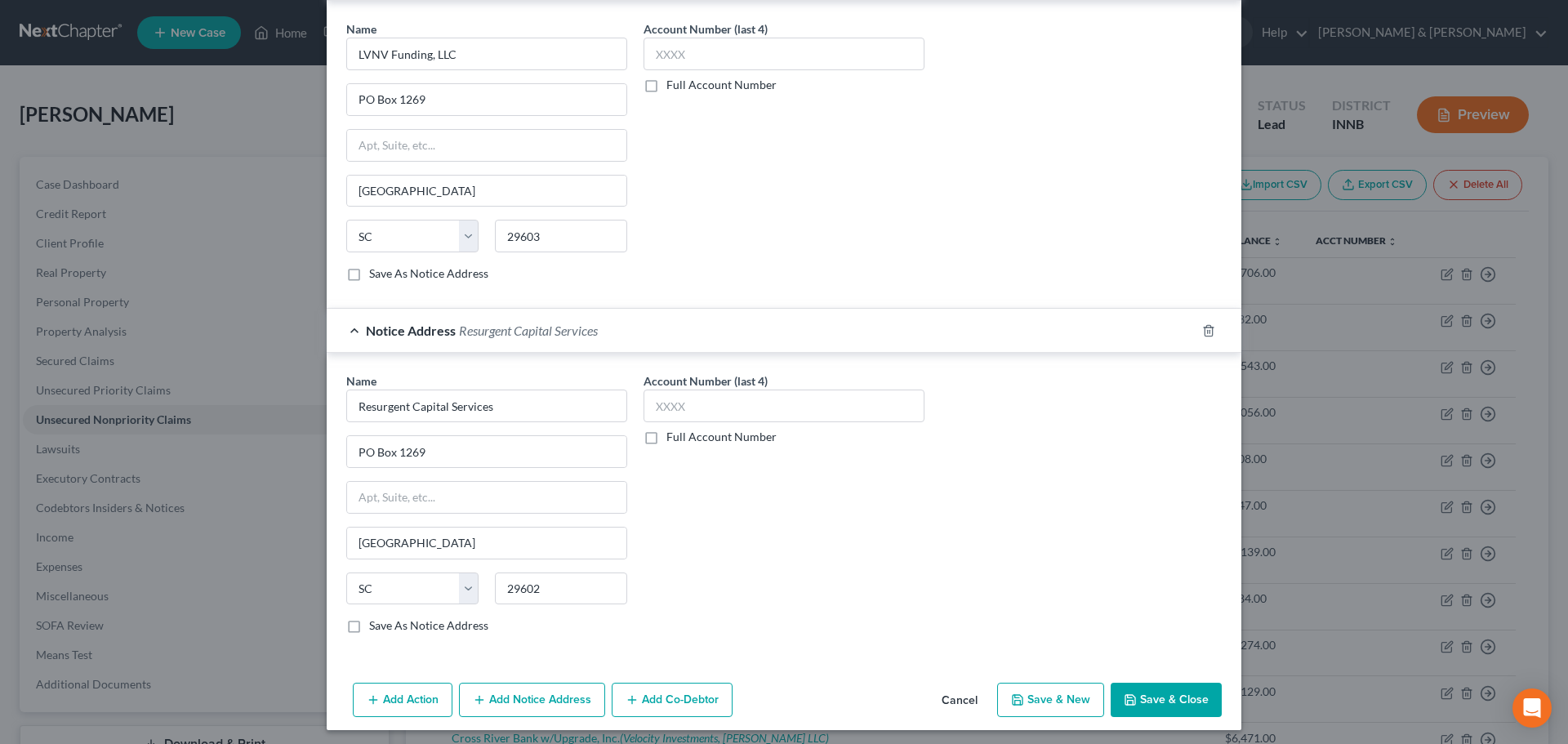
scroll to position [488, 0]
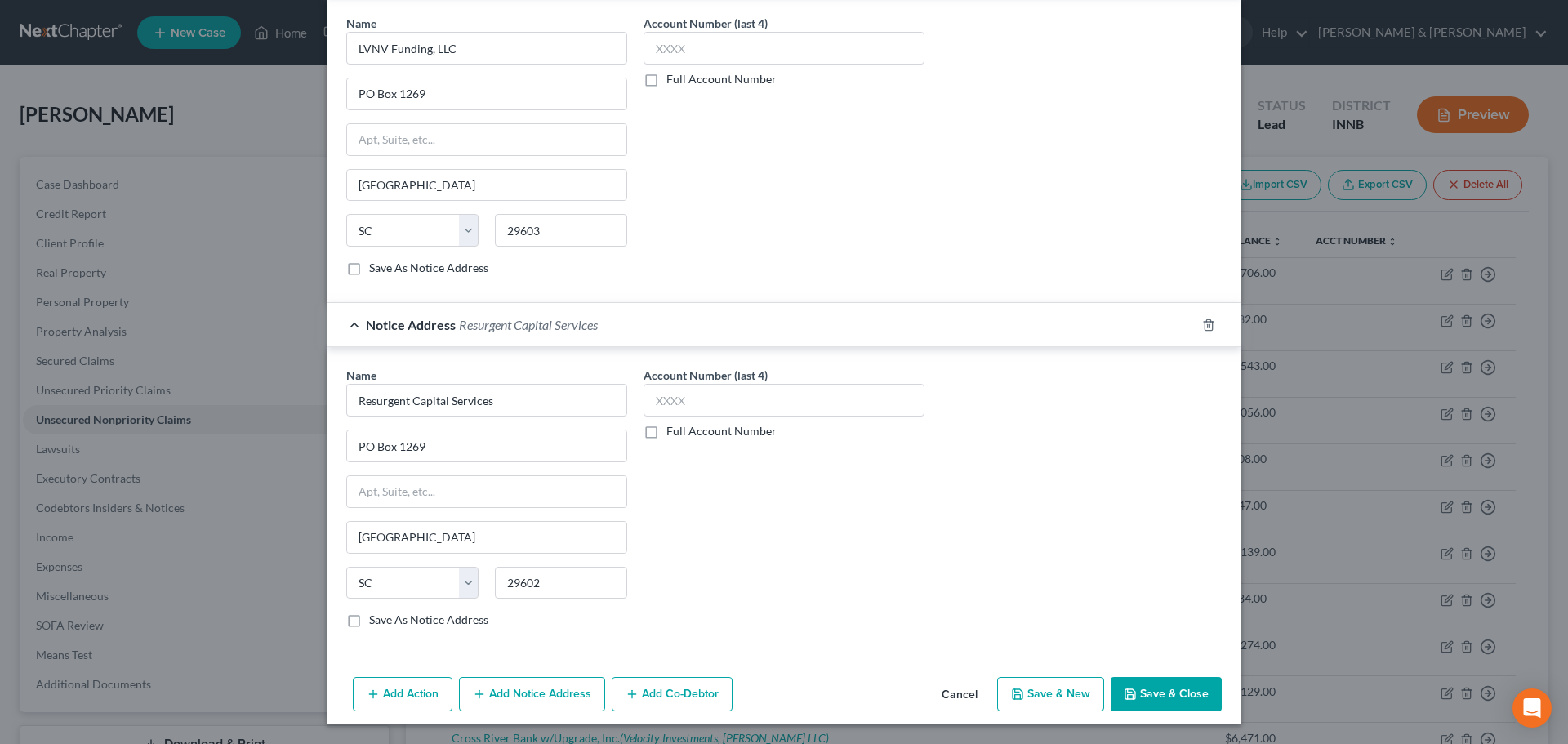
click at [1135, 702] on button "Save & Close" at bounding box center [1166, 694] width 111 height 34
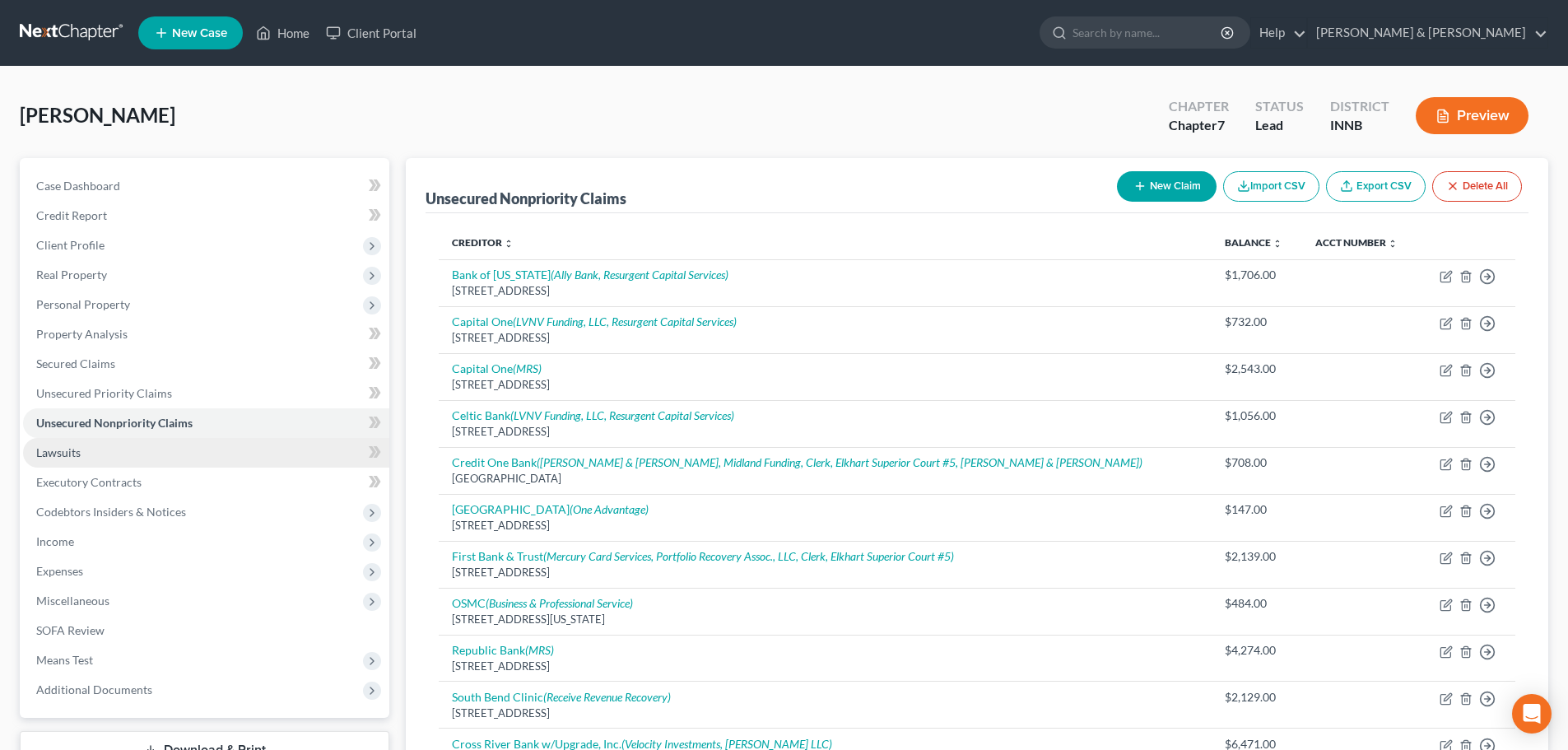
click at [192, 454] on link "Lawsuits" at bounding box center [205, 453] width 366 height 29
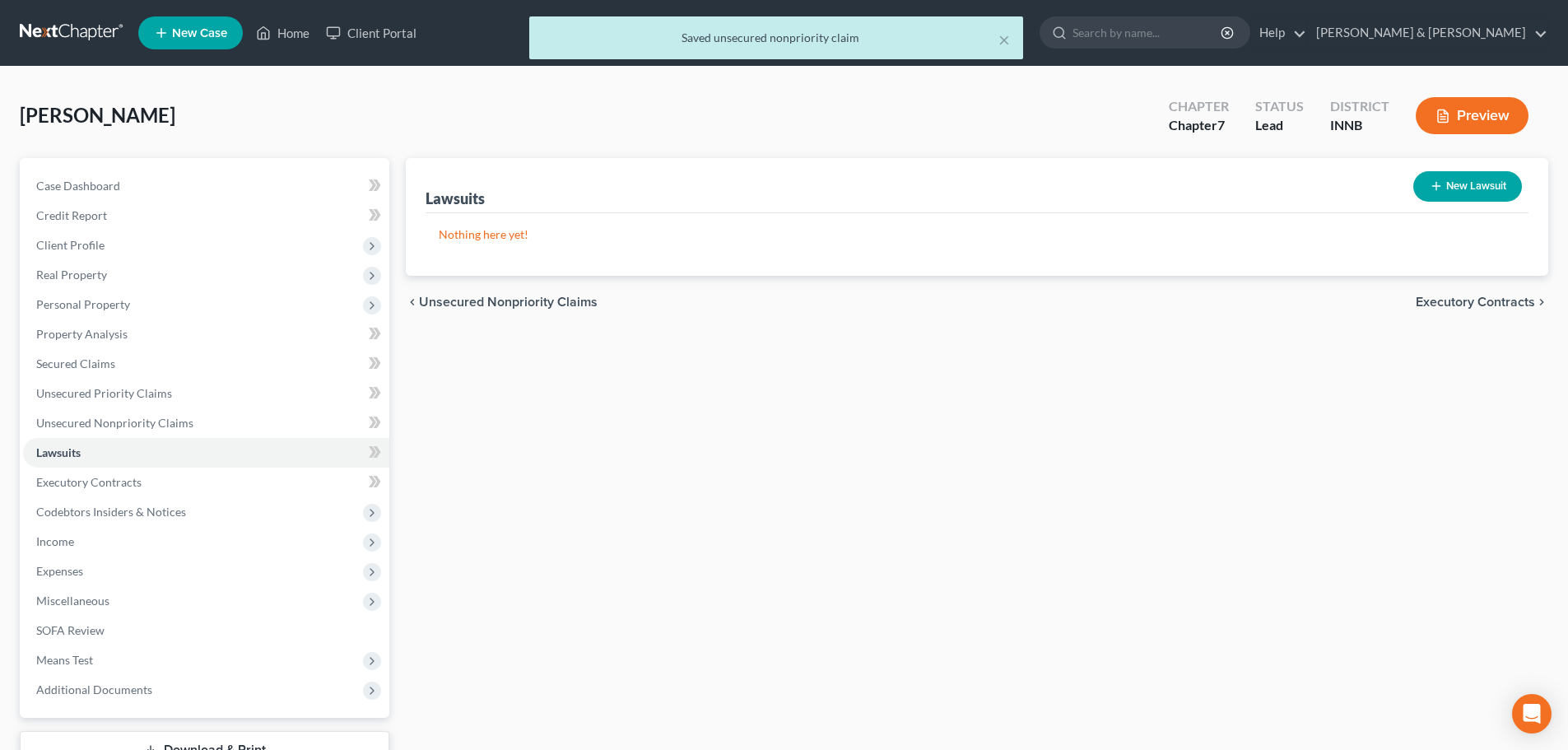
click at [1453, 190] on button "New Lawsuit" at bounding box center [1468, 187] width 109 height 30
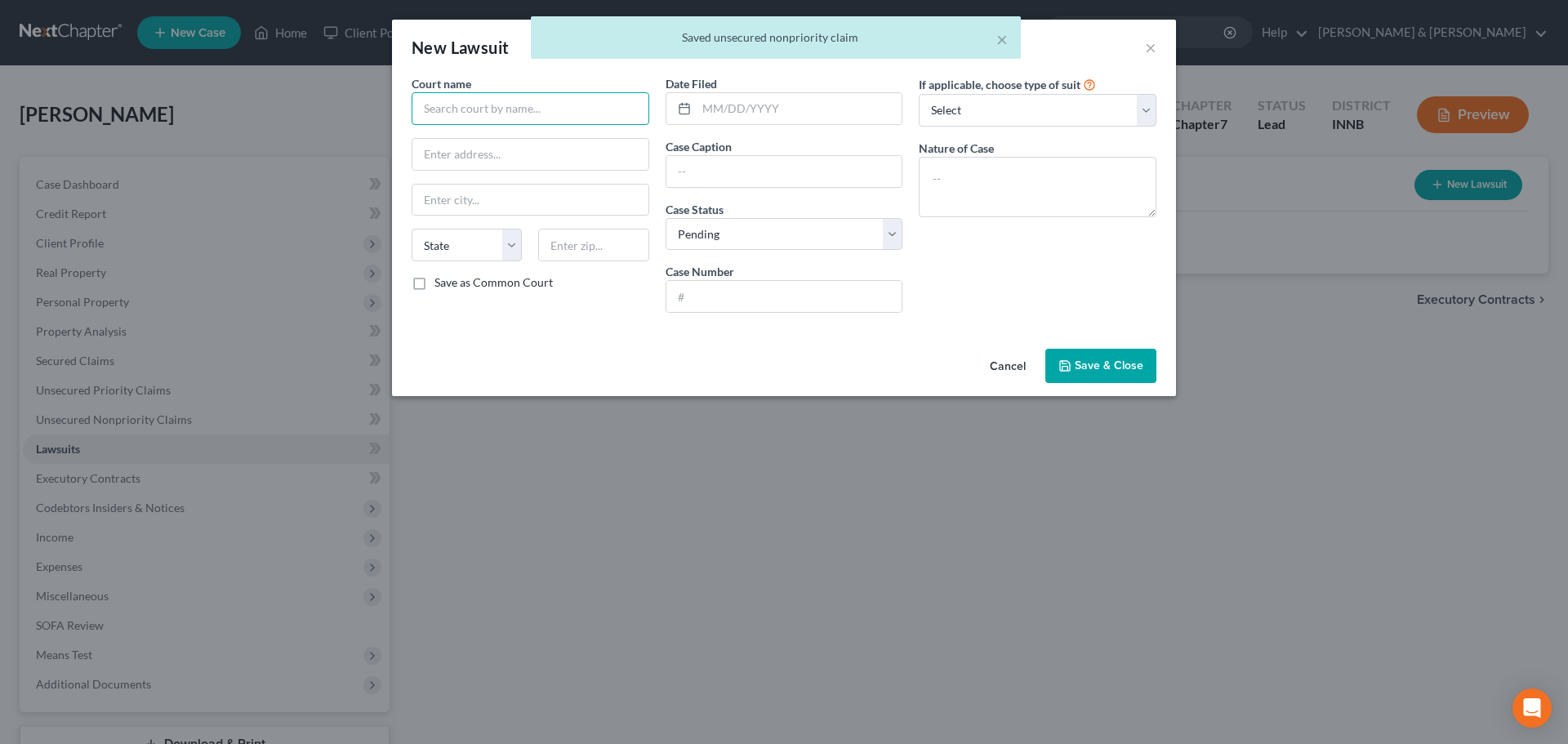
click at [543, 110] on input "text" at bounding box center [530, 109] width 237 height 33
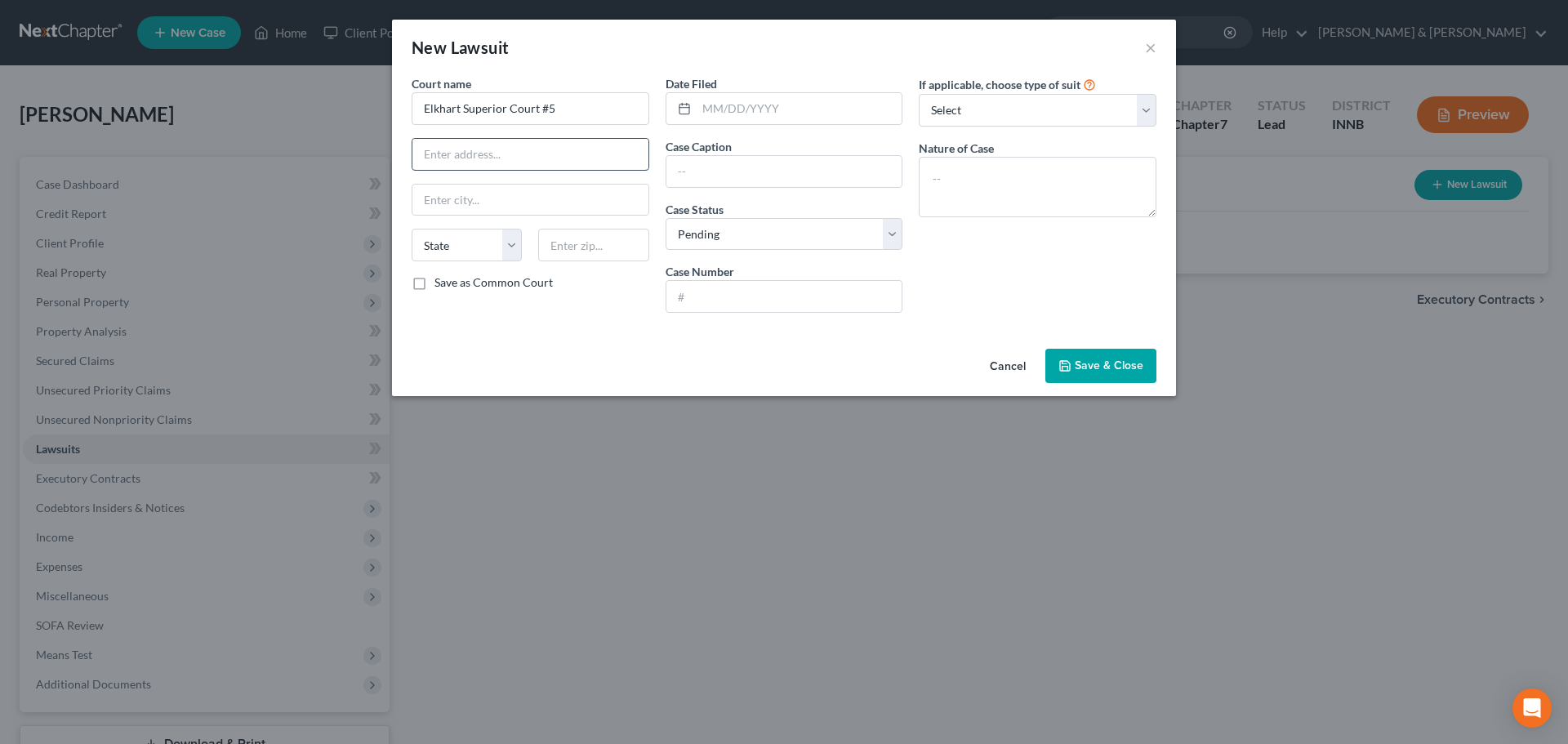
click at [579, 149] on input "text" at bounding box center [530, 155] width 236 height 31
click at [736, 121] on input "text" at bounding box center [799, 109] width 205 height 31
click at [732, 165] on input "text" at bounding box center [784, 171] width 236 height 31
click at [708, 240] on select "Select Pending On Appeal Concluded" at bounding box center [784, 235] width 237 height 33
click at [666, 218] on select "Select Pending On Appeal Concluded" at bounding box center [784, 235] width 237 height 33
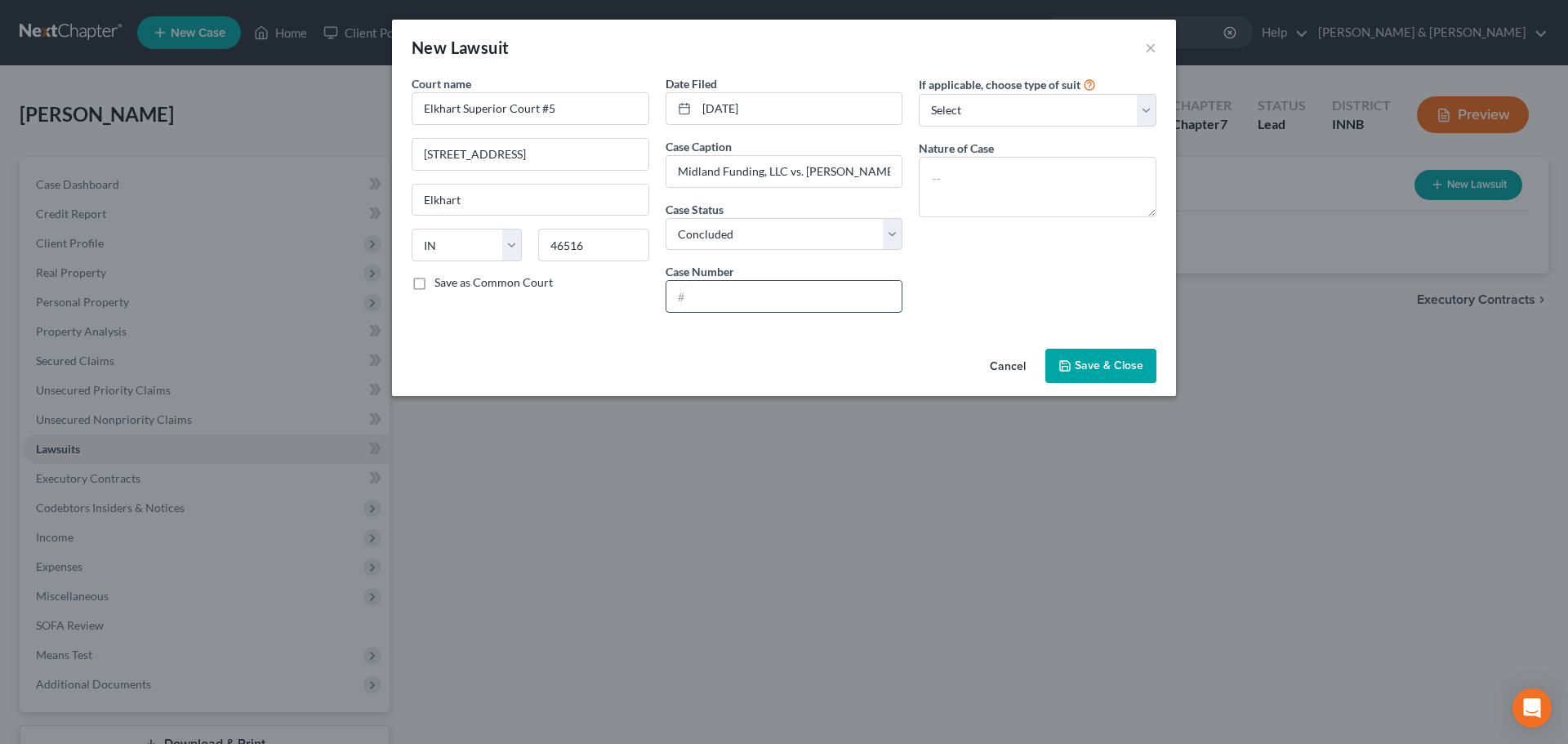
click at [701, 299] on input "text" at bounding box center [784, 297] width 236 height 31
click at [1044, 113] on select "Select Repossession Garnishment Foreclosure Attached, Seized, Or Levied Other" at bounding box center [1038, 110] width 237 height 33
click at [919, 93] on select "Select Repossession Garnishment Foreclosure Attached, Seized, Or Levied Other" at bounding box center [1038, 110] width 237 height 33
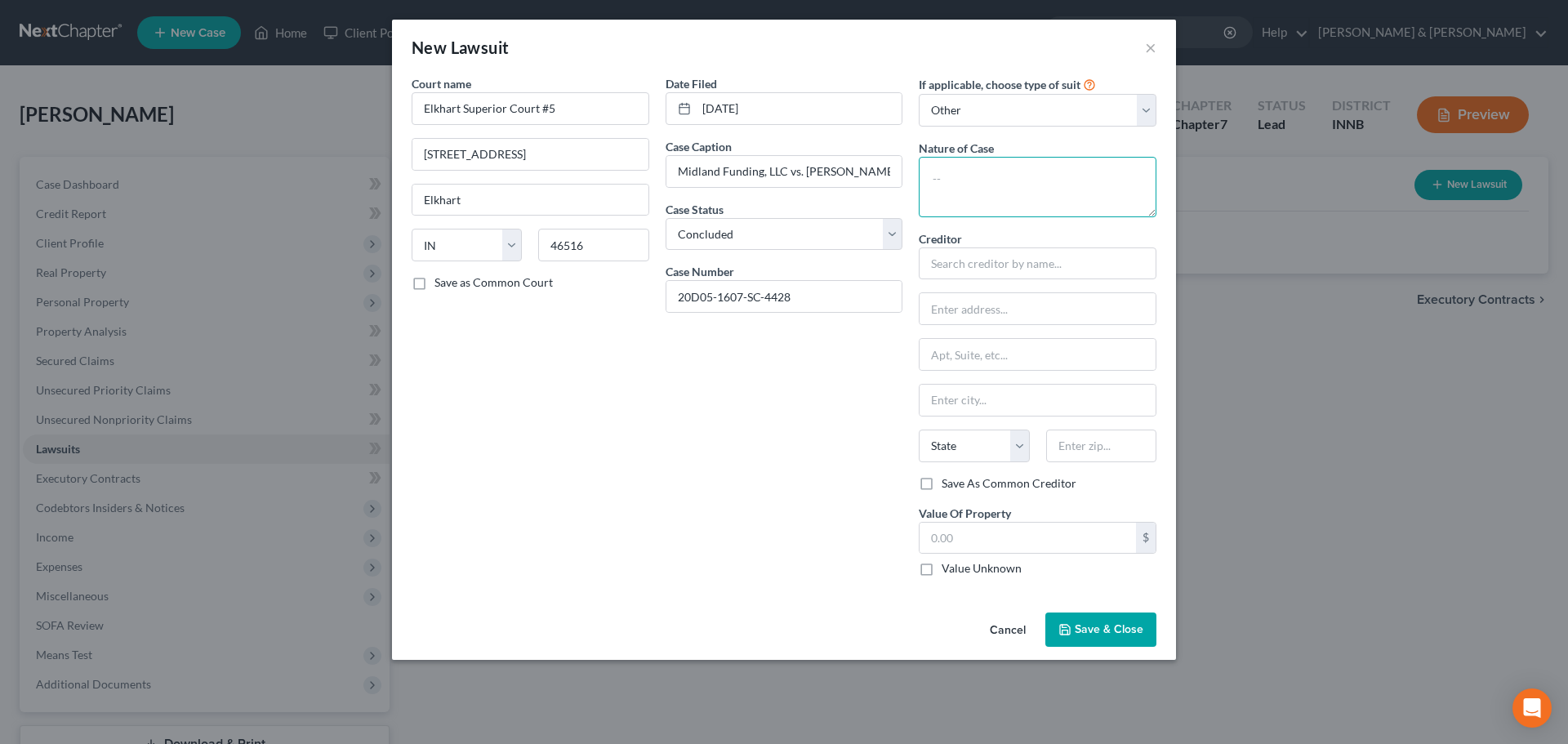
click at [992, 202] on textarea at bounding box center [1038, 187] width 237 height 60
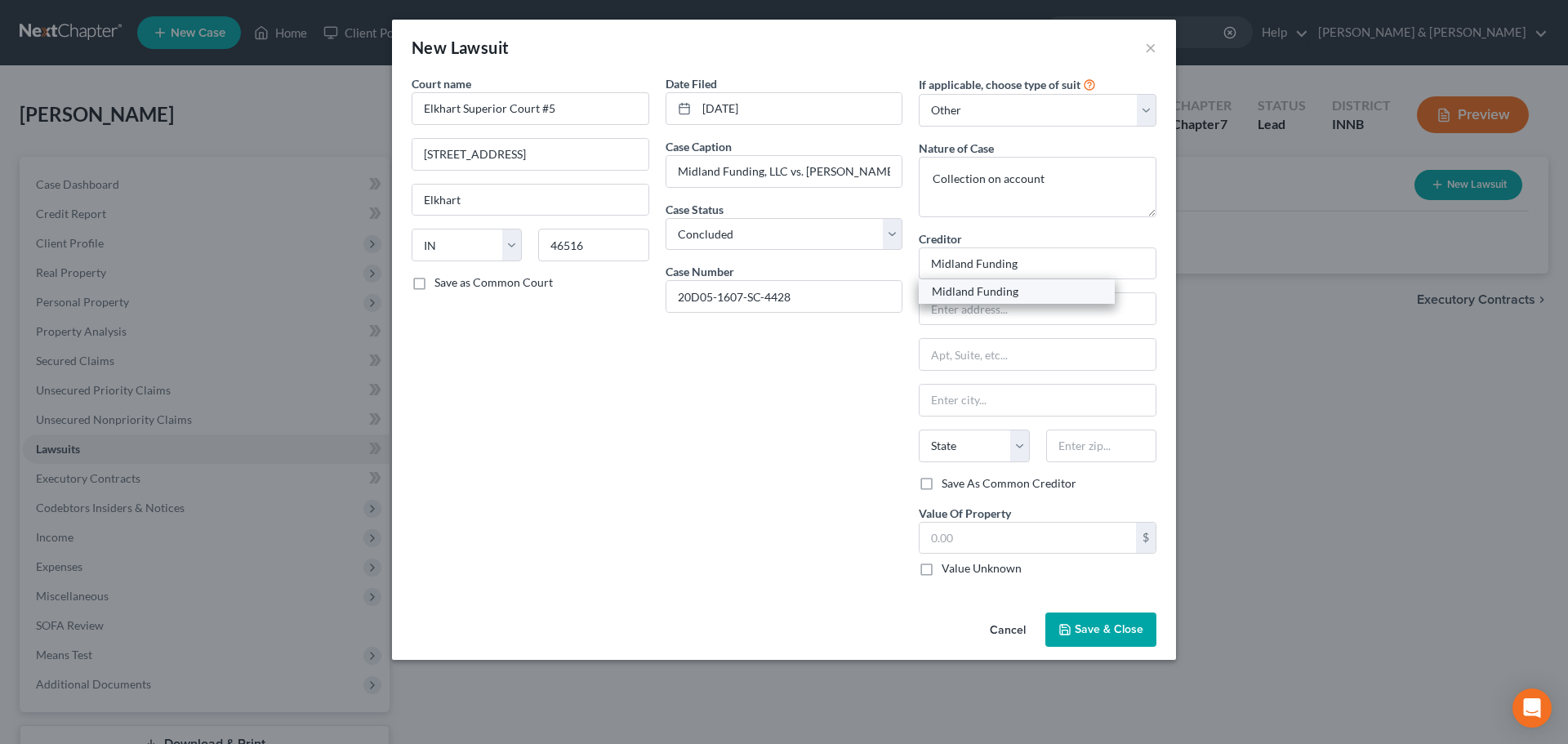
click at [980, 294] on div "Midland Funding" at bounding box center [1016, 291] width 170 height 17
click at [941, 568] on label "Value Unknown" at bounding box center [981, 569] width 80 height 17
click at [948, 568] on input "Value Unknown" at bounding box center [953, 566] width 11 height 11
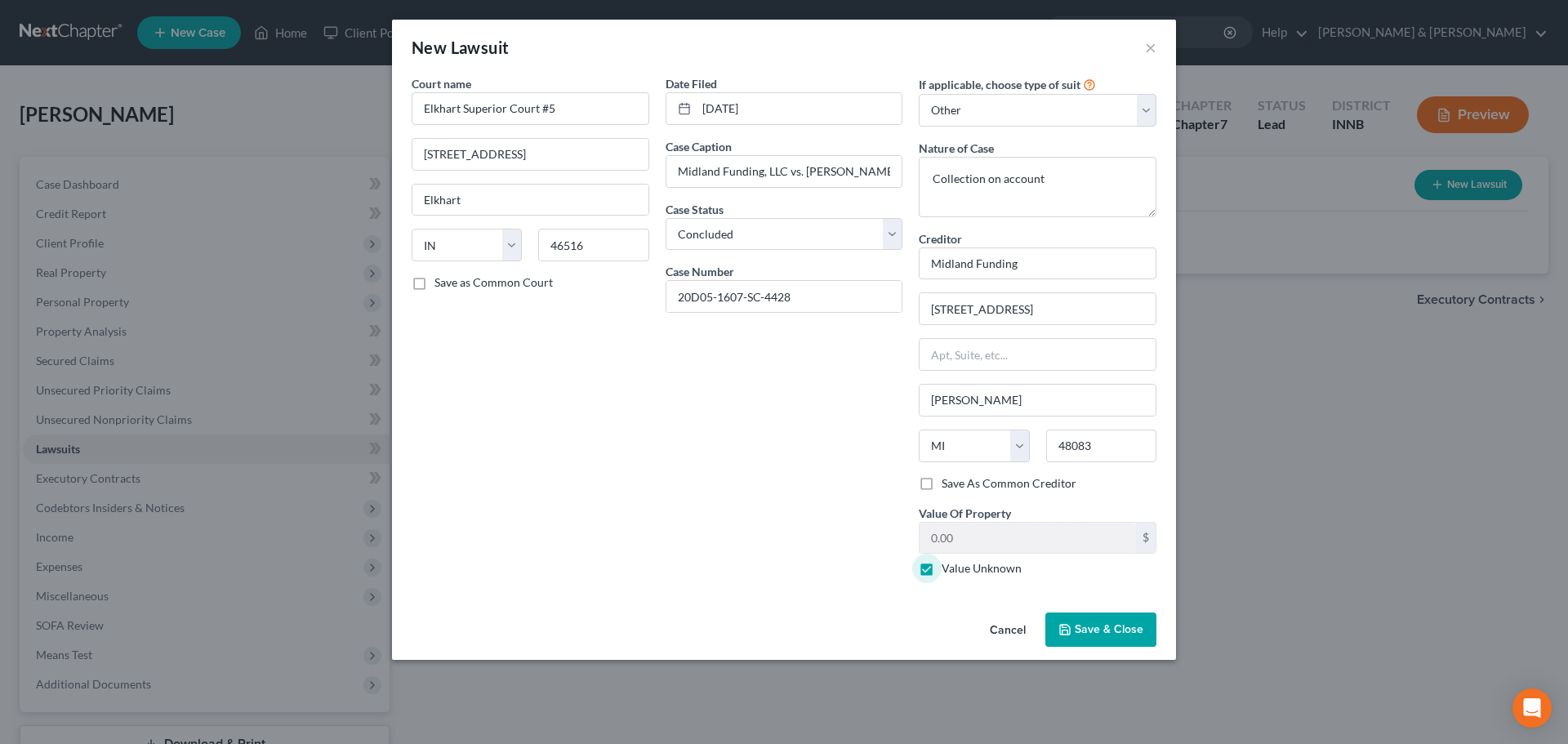
click at [1078, 635] on span "Save & Close" at bounding box center [1109, 629] width 68 height 14
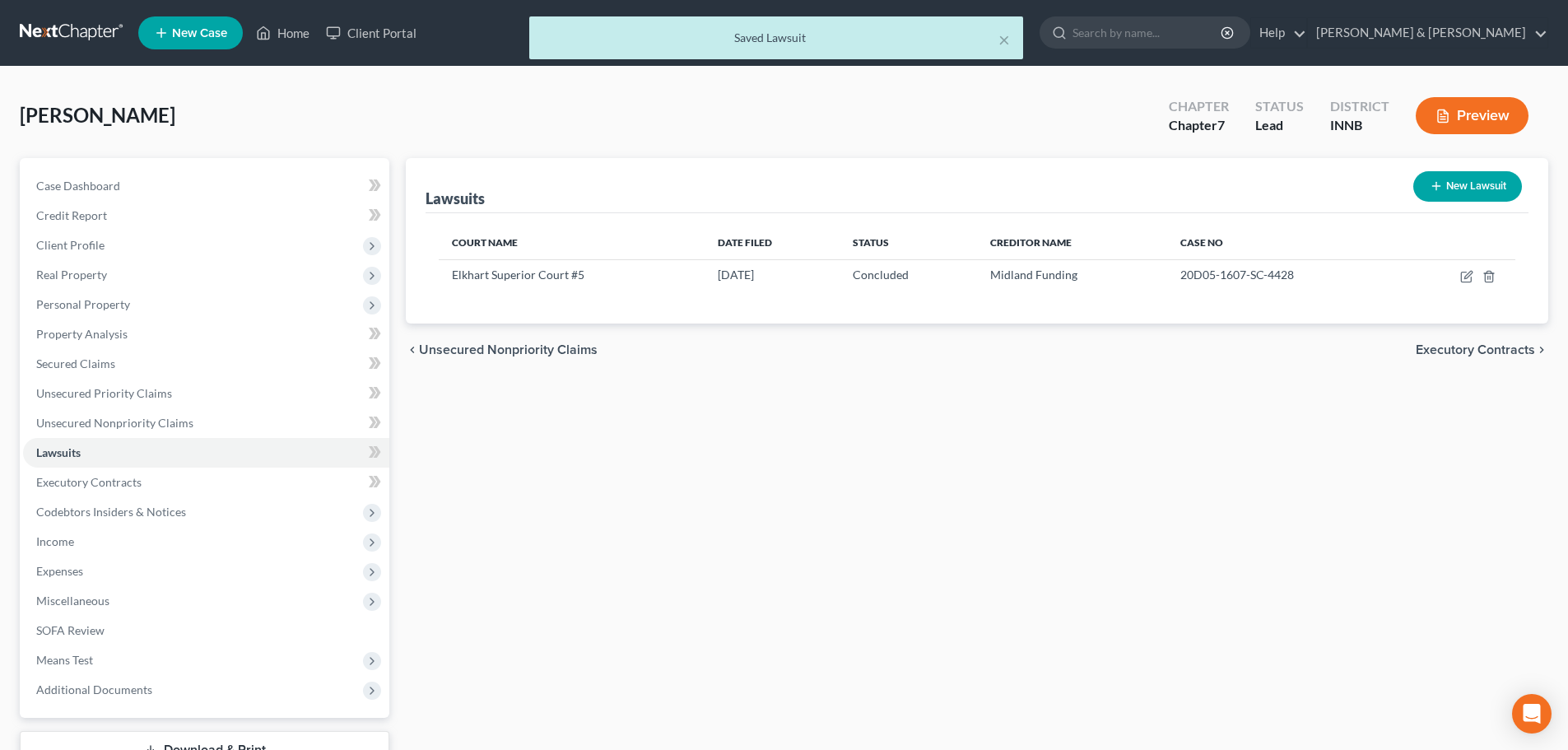
click at [1466, 182] on button "New Lawsuit" at bounding box center [1468, 187] width 109 height 30
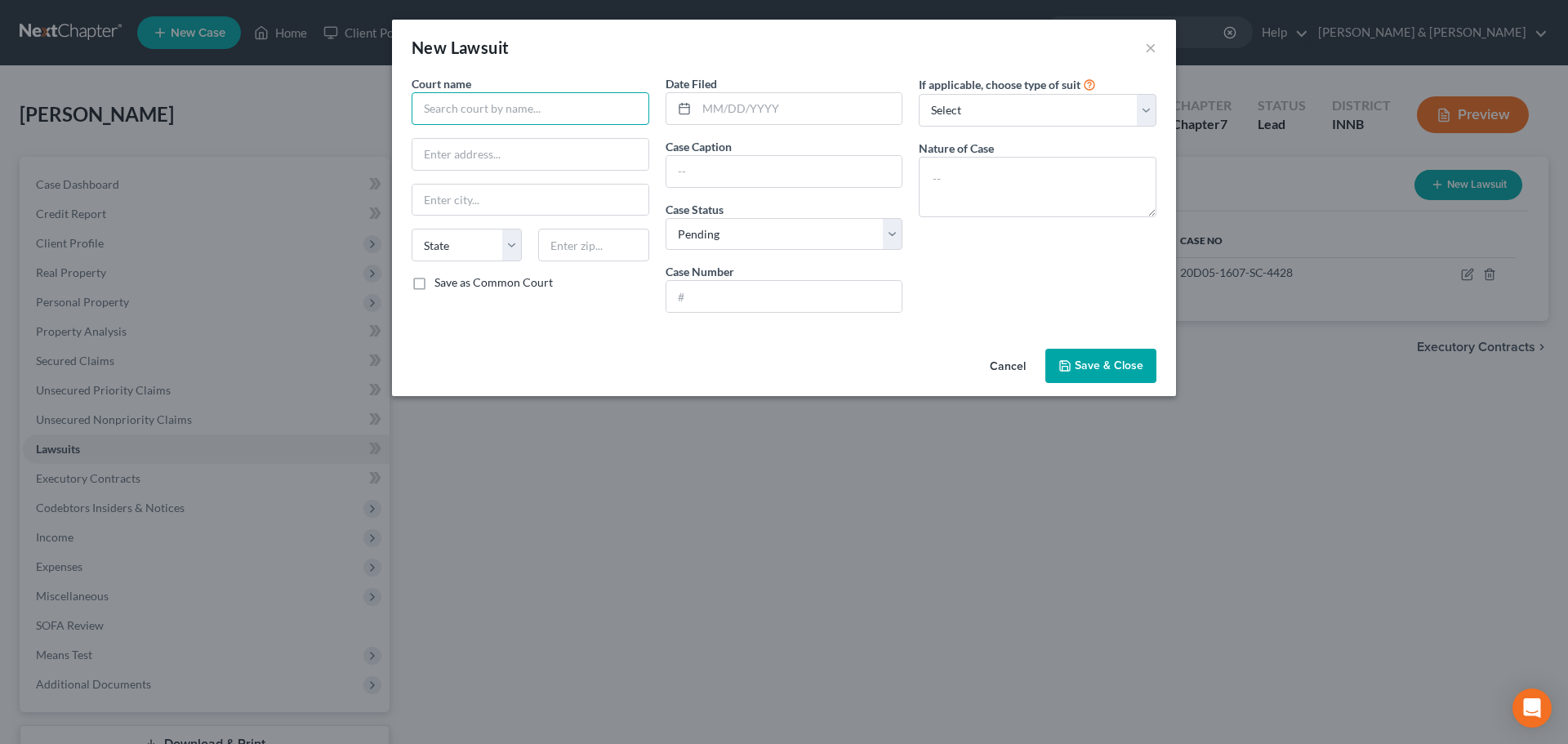
click at [615, 109] on input "text" at bounding box center [530, 109] width 237 height 33
click at [742, 104] on input "text" at bounding box center [799, 109] width 205 height 31
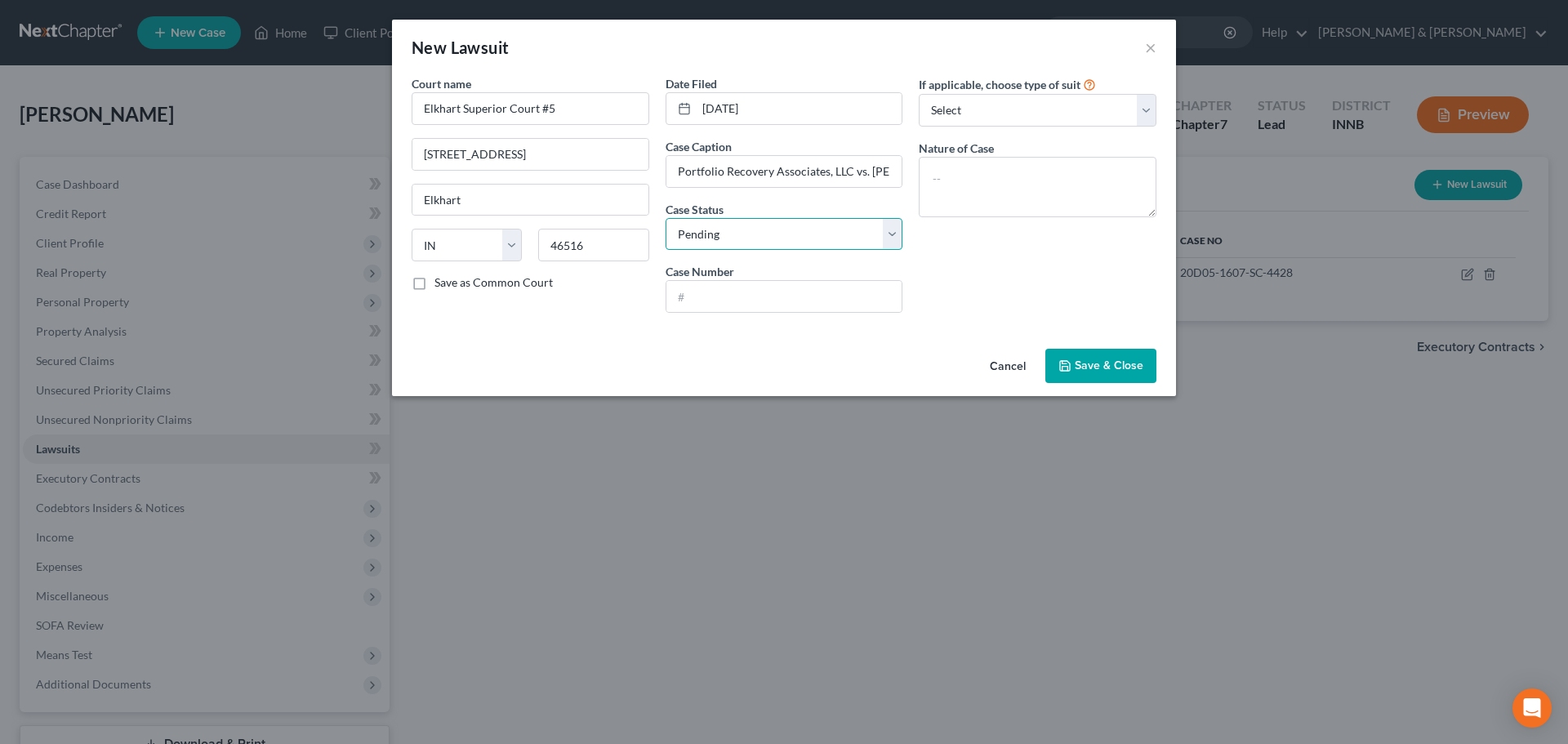
click at [891, 243] on select "Select Pending On Appeal Concluded" at bounding box center [784, 235] width 237 height 33
click at [666, 218] on select "Select Pending On Appeal Concluded" at bounding box center [784, 235] width 237 height 33
click at [813, 304] on input "text" at bounding box center [784, 297] width 236 height 31
click at [1072, 171] on textarea at bounding box center [1038, 187] width 237 height 60
click at [1046, 110] on select "Select Repossession Garnishment Foreclosure Attached, Seized, Or Levied Other" at bounding box center [1038, 110] width 237 height 33
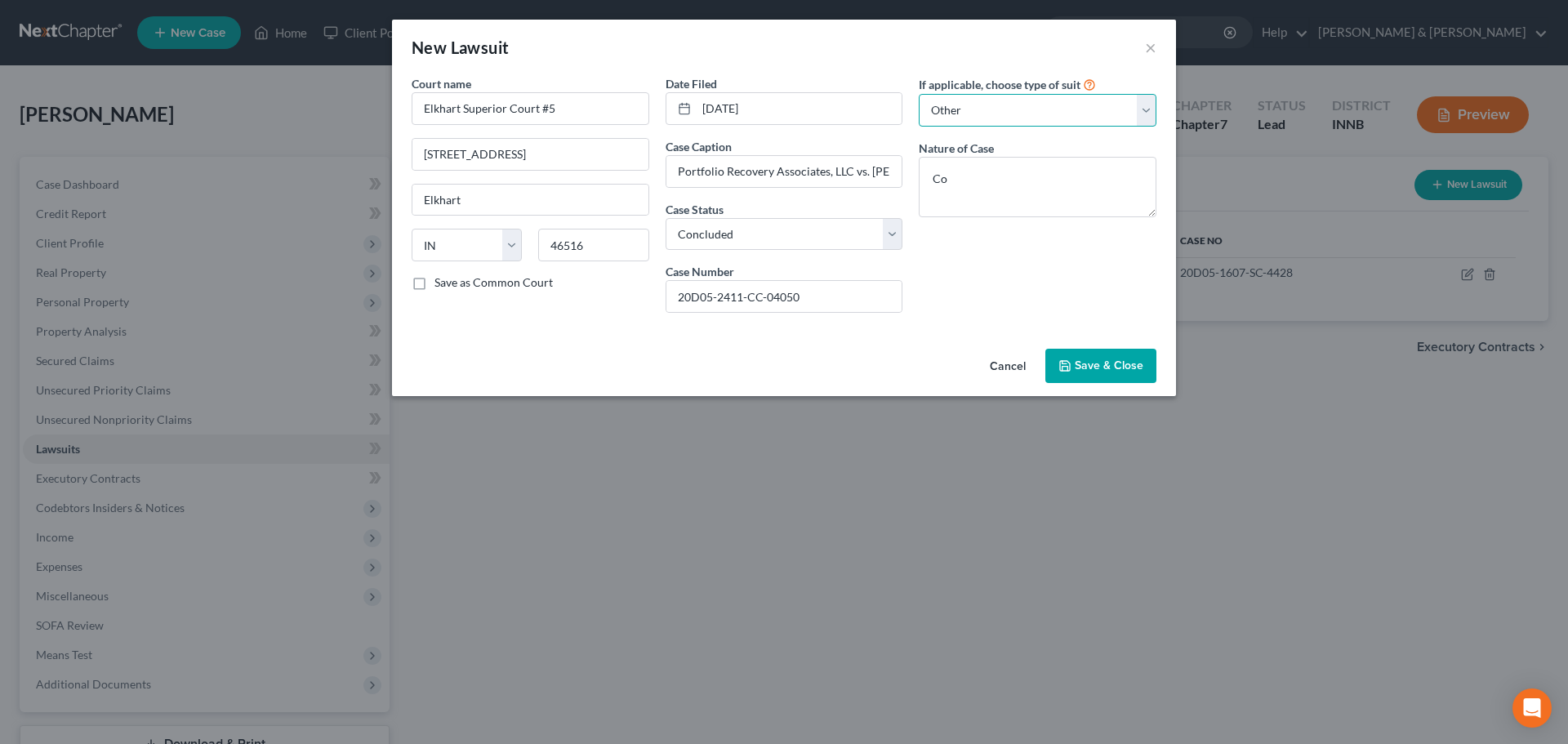
click at [919, 93] on select "Select Repossession Garnishment Foreclosure Attached, Seized, Or Levied Other" at bounding box center [1038, 110] width 237 height 33
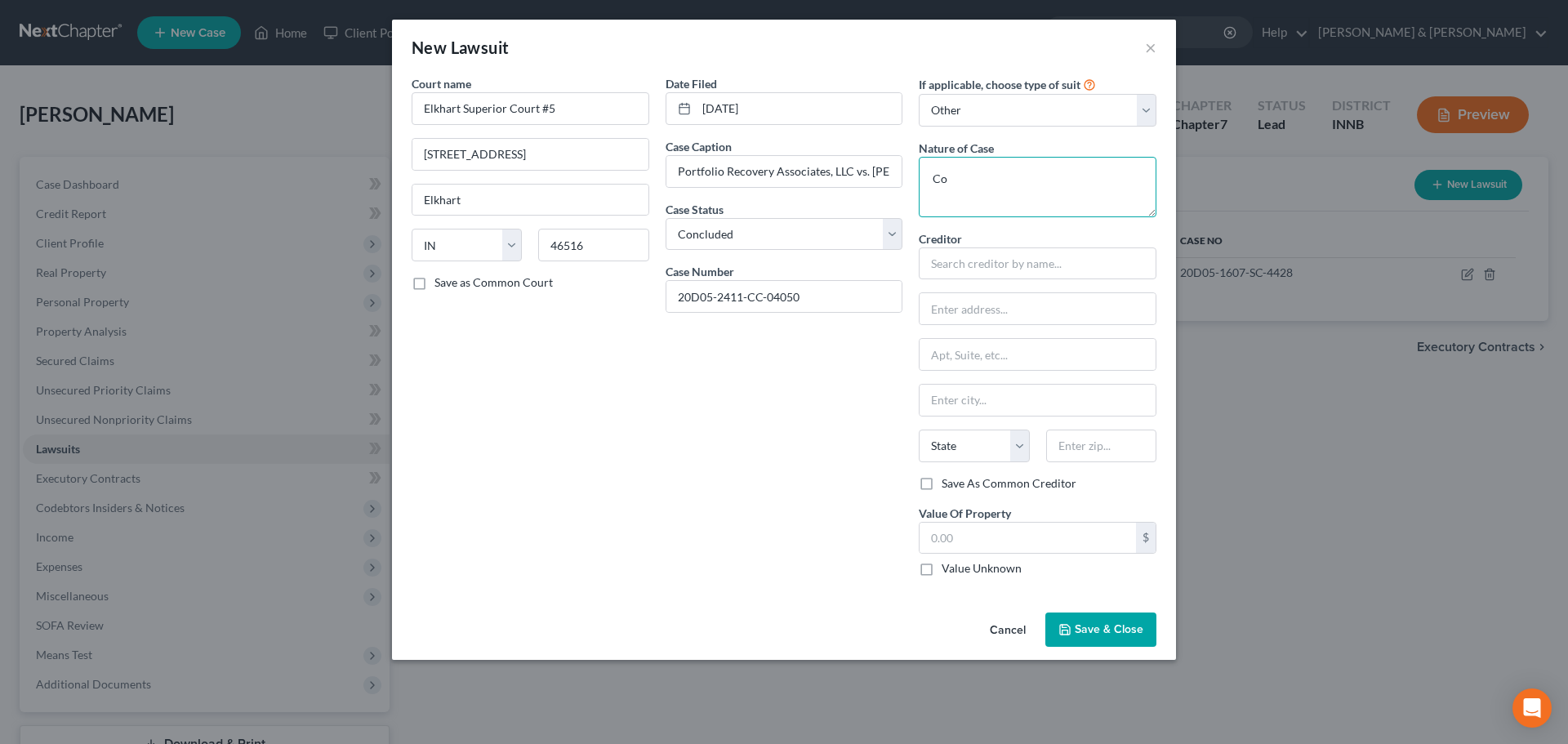
drag, startPoint x: 992, startPoint y: 196, endPoint x: 991, endPoint y: 171, distance: 25.0
click at [992, 183] on textarea "Co" at bounding box center [1038, 187] width 237 height 60
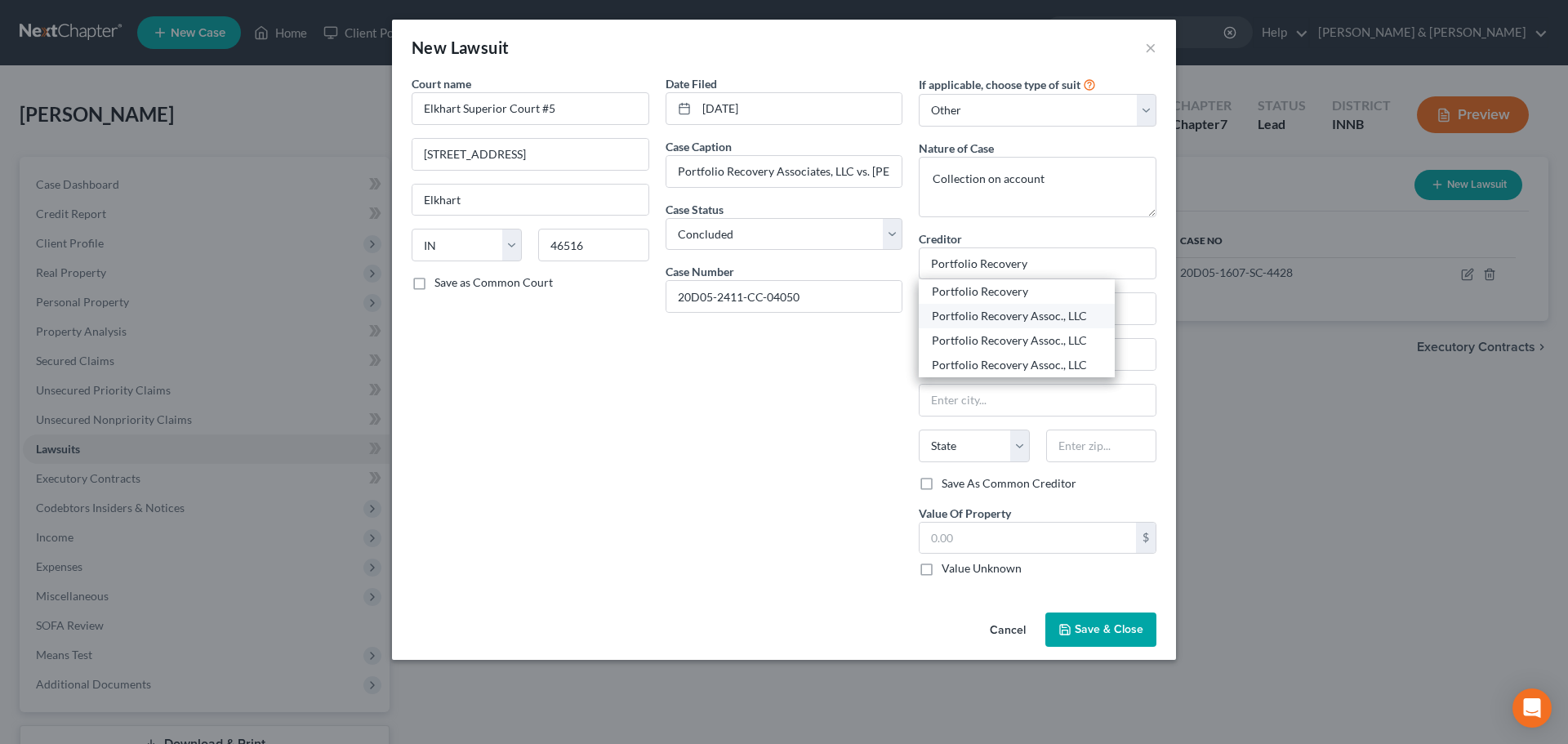
click at [969, 316] on div "Portfolio Recovery Assoc., LLC" at bounding box center [1016, 316] width 170 height 17
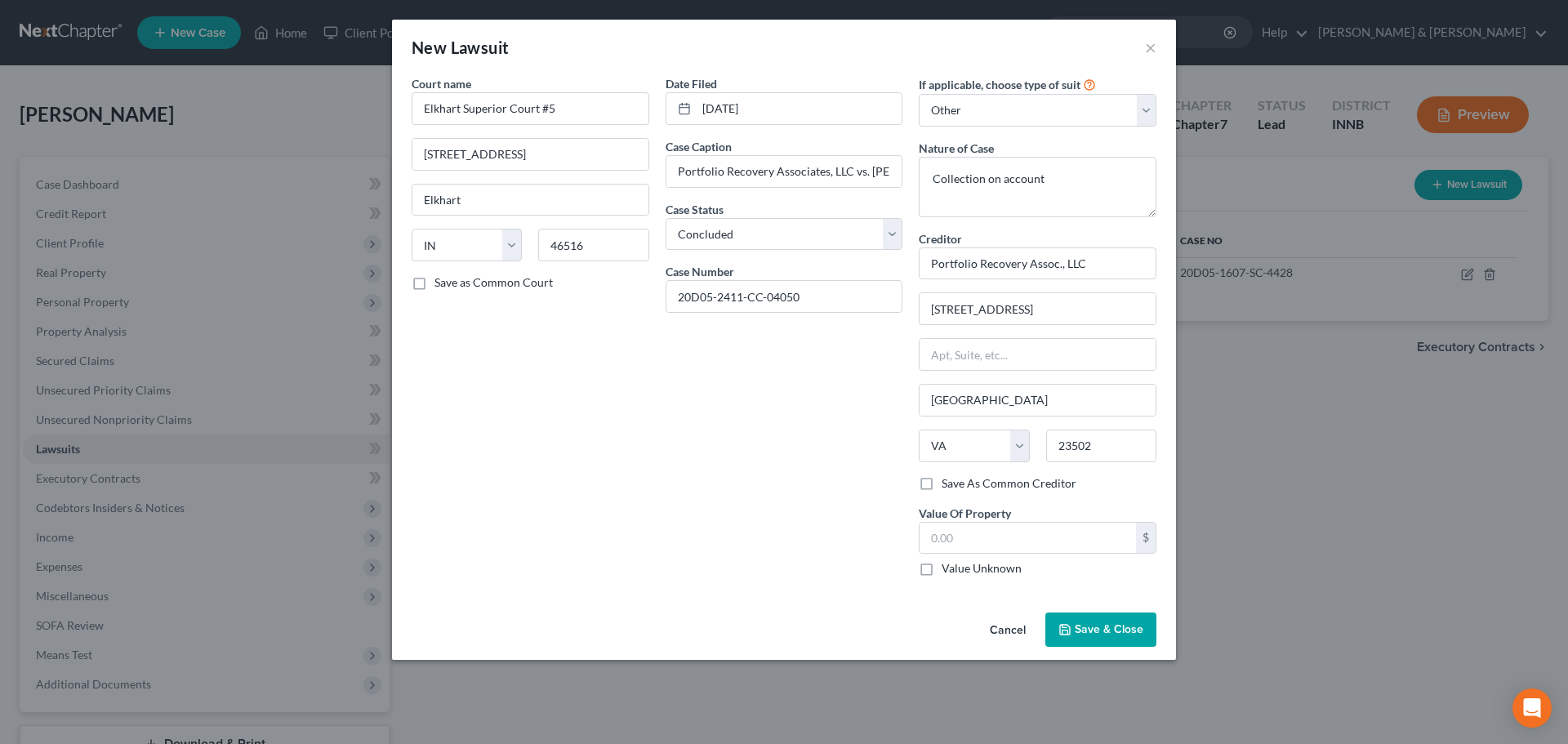
click at [941, 569] on label "Value Unknown" at bounding box center [981, 569] width 80 height 17
click at [948, 569] on input "Value Unknown" at bounding box center [953, 566] width 11 height 11
click at [1112, 635] on span "Save & Close" at bounding box center [1109, 629] width 68 height 14
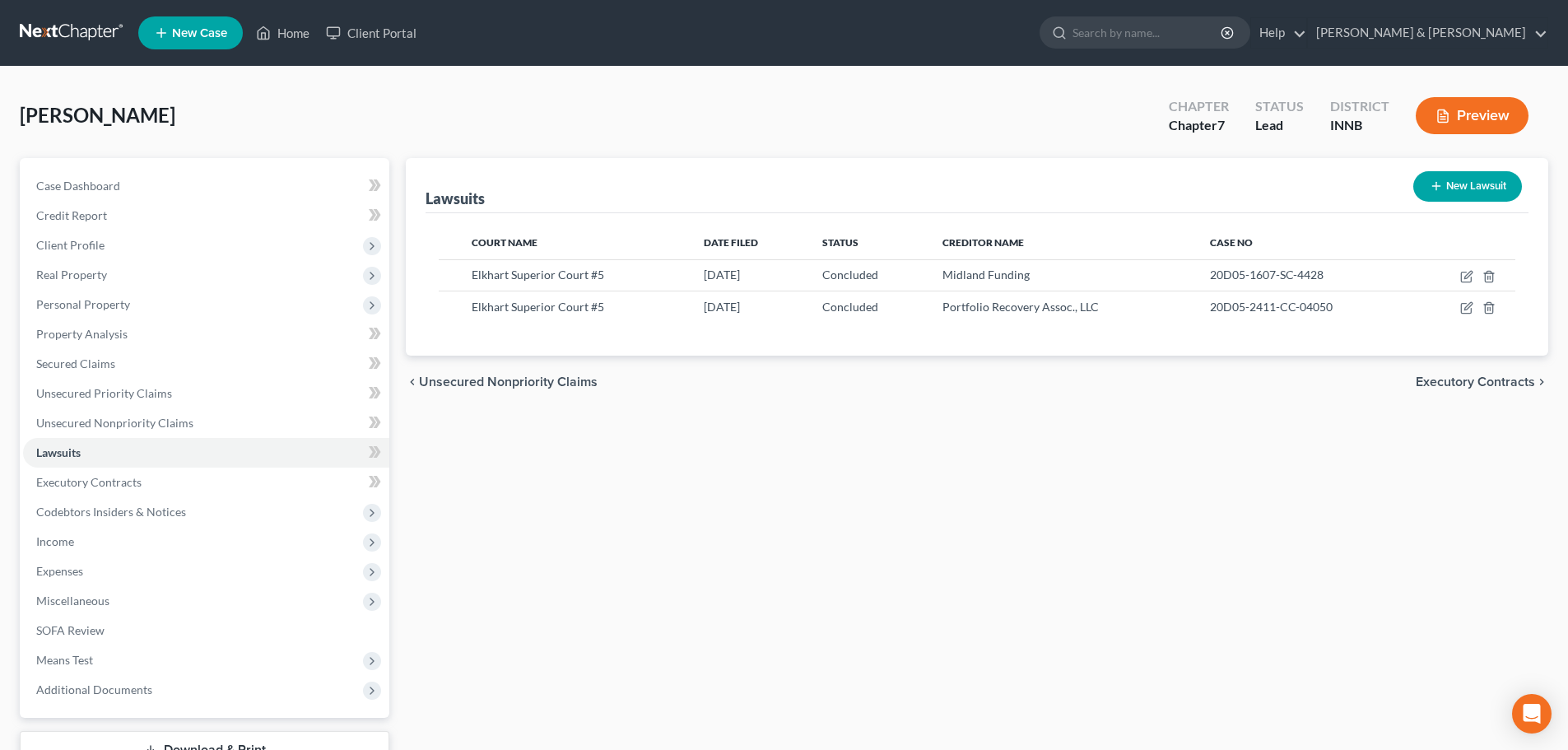
click at [1470, 183] on button "New Lawsuit" at bounding box center [1468, 187] width 109 height 30
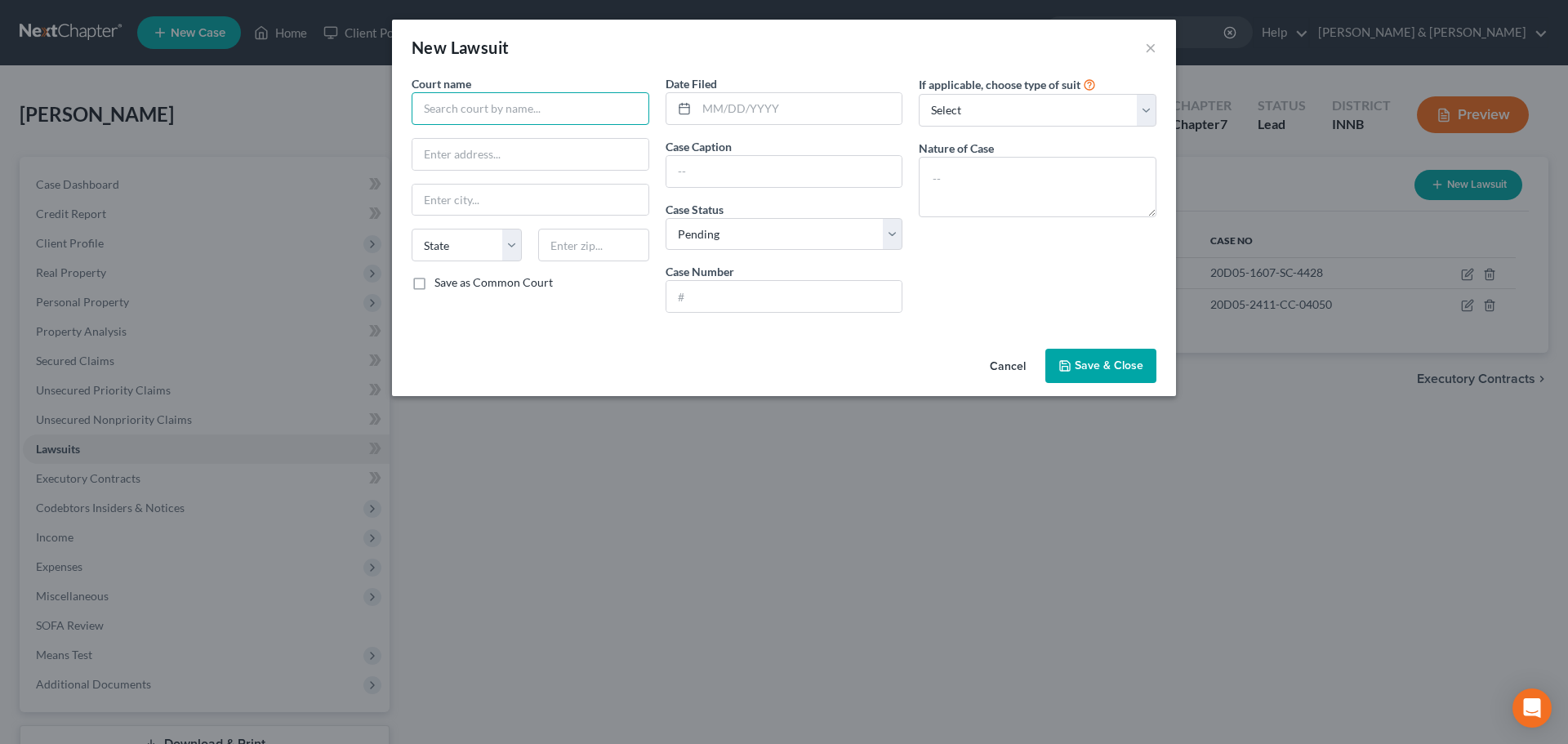
click at [464, 107] on input "text" at bounding box center [530, 109] width 237 height 33
click at [712, 109] on input "text" at bounding box center [799, 109] width 205 height 31
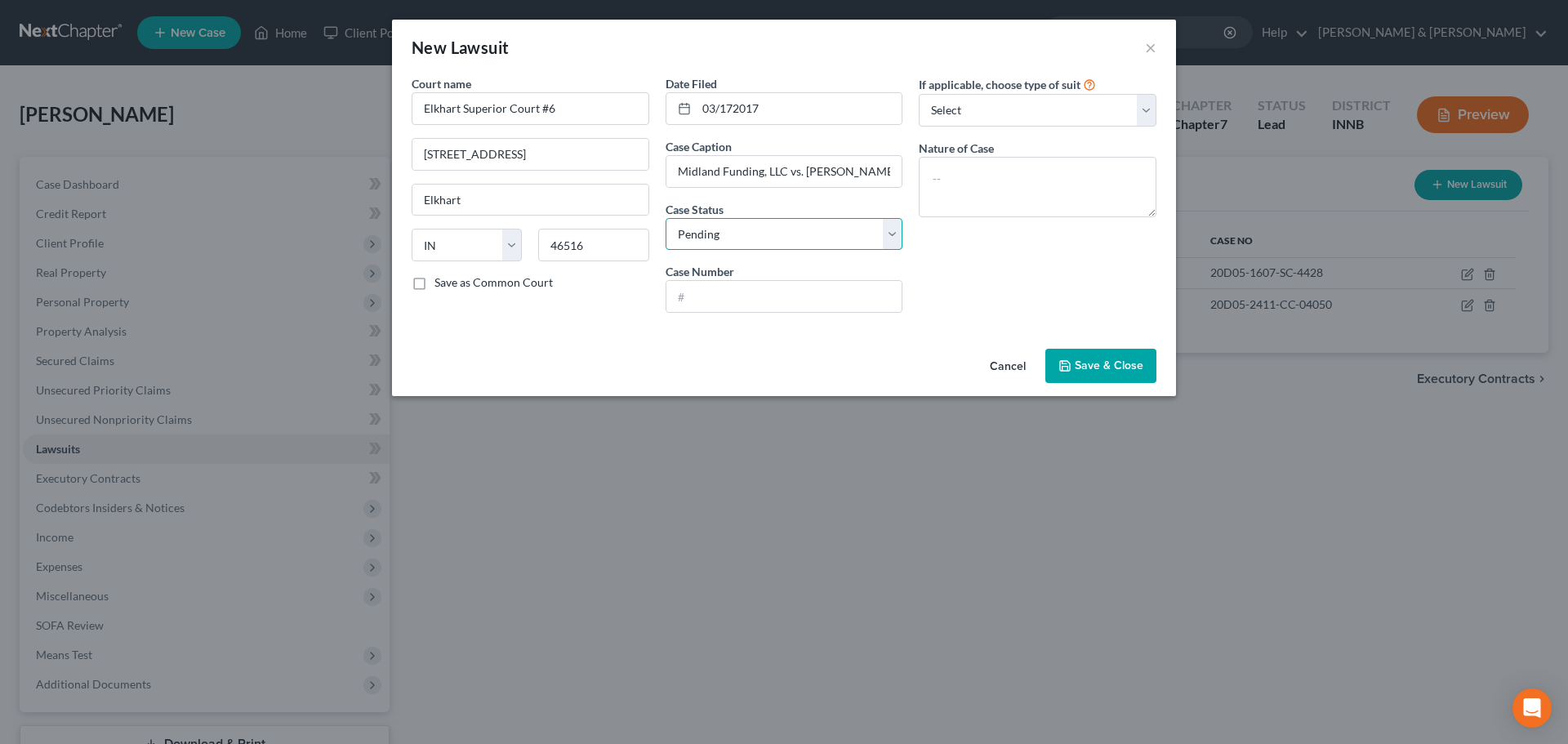
click at [748, 235] on select "Select Pending On Appeal Concluded" at bounding box center [784, 235] width 237 height 33
click at [666, 218] on select "Select Pending On Appeal Concluded" at bounding box center [784, 235] width 237 height 33
click at [720, 303] on input "text" at bounding box center [784, 297] width 236 height 31
click at [973, 112] on select "Select Repossession Garnishment Foreclosure Attached, Seized, Or Levied Other" at bounding box center [1038, 110] width 237 height 33
click at [919, 93] on select "Select Repossession Garnishment Foreclosure Attached, Seized, Or Levied Other" at bounding box center [1038, 110] width 237 height 33
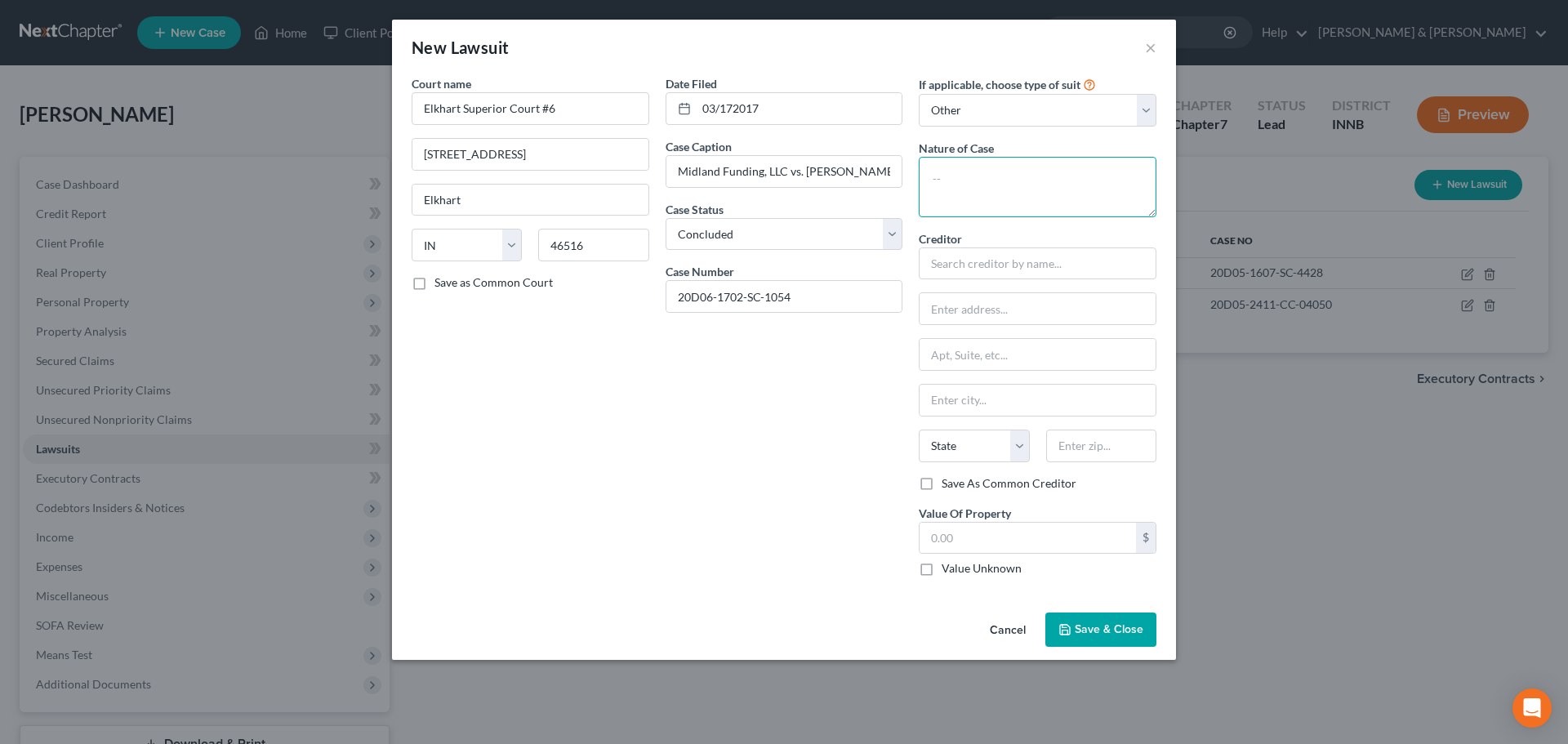
click at [968, 183] on textarea at bounding box center [1038, 187] width 237 height 60
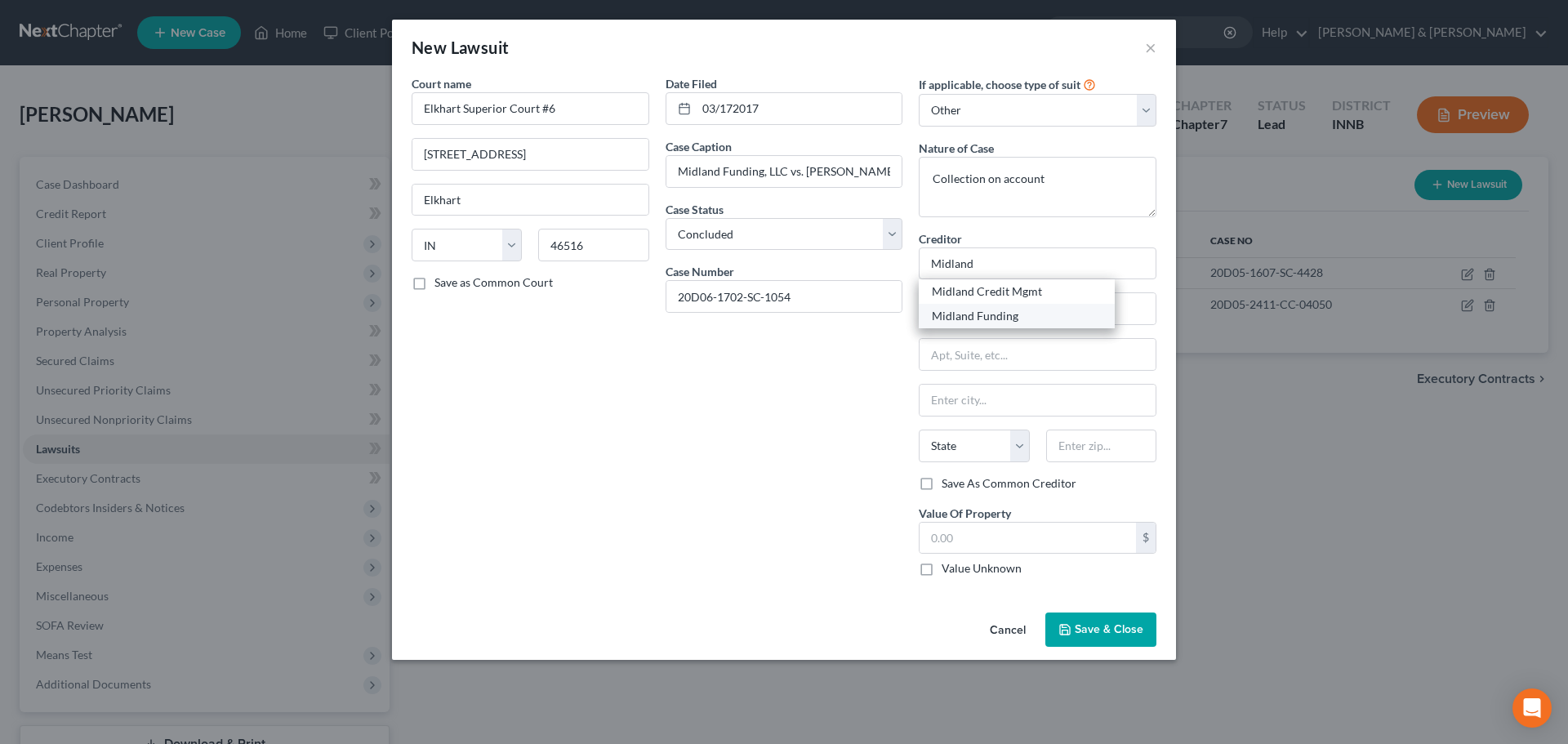
click at [948, 313] on div "Midland Funding" at bounding box center [1016, 316] width 170 height 17
click at [941, 574] on label "Value Unknown" at bounding box center [981, 569] width 80 height 17
click at [948, 571] on input "Value Unknown" at bounding box center [953, 566] width 11 height 11
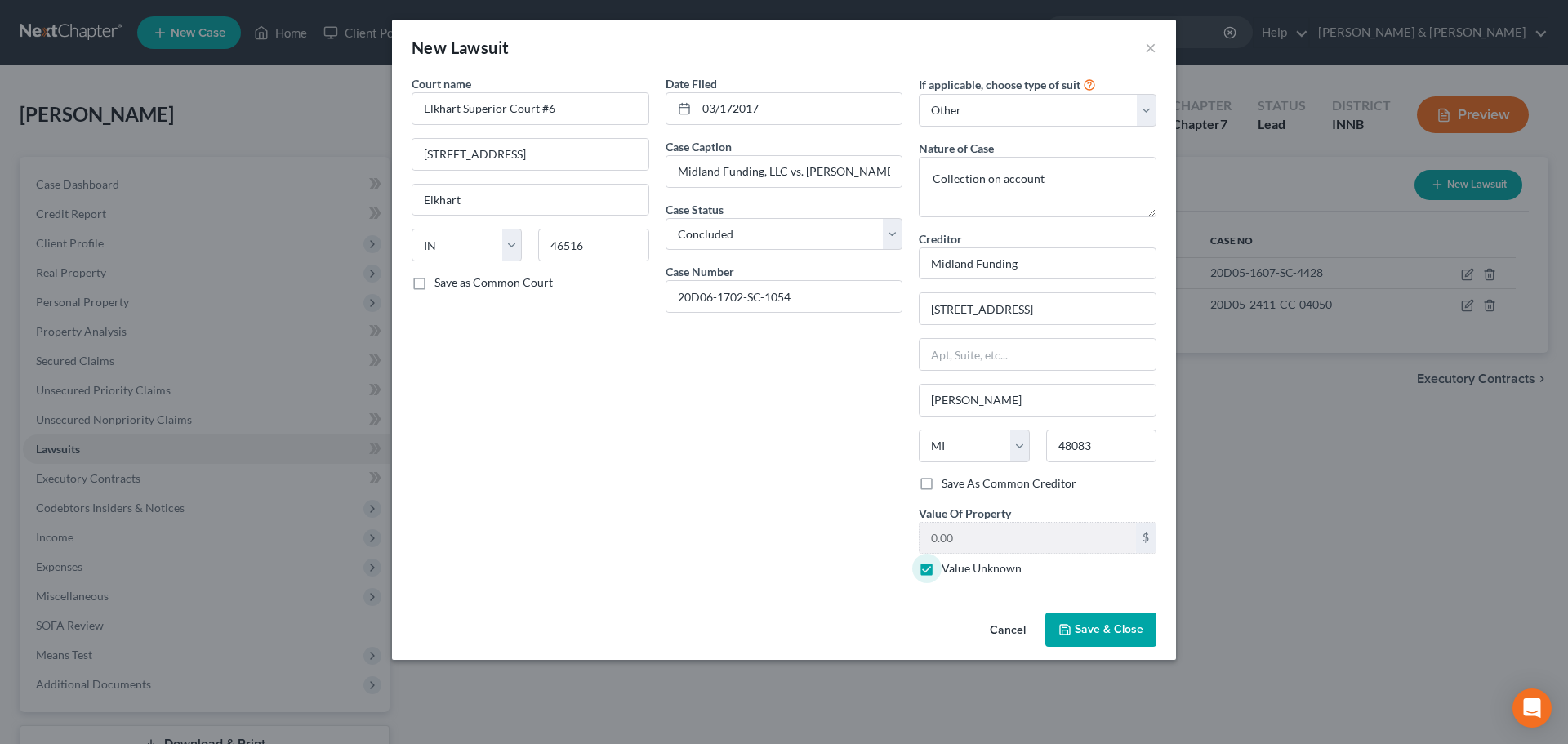
click at [1082, 633] on span "Save & Close" at bounding box center [1109, 629] width 68 height 14
click at [730, 108] on input "03/172017" at bounding box center [799, 109] width 205 height 31
click at [1117, 621] on button "Save & Close" at bounding box center [1101, 629] width 111 height 34
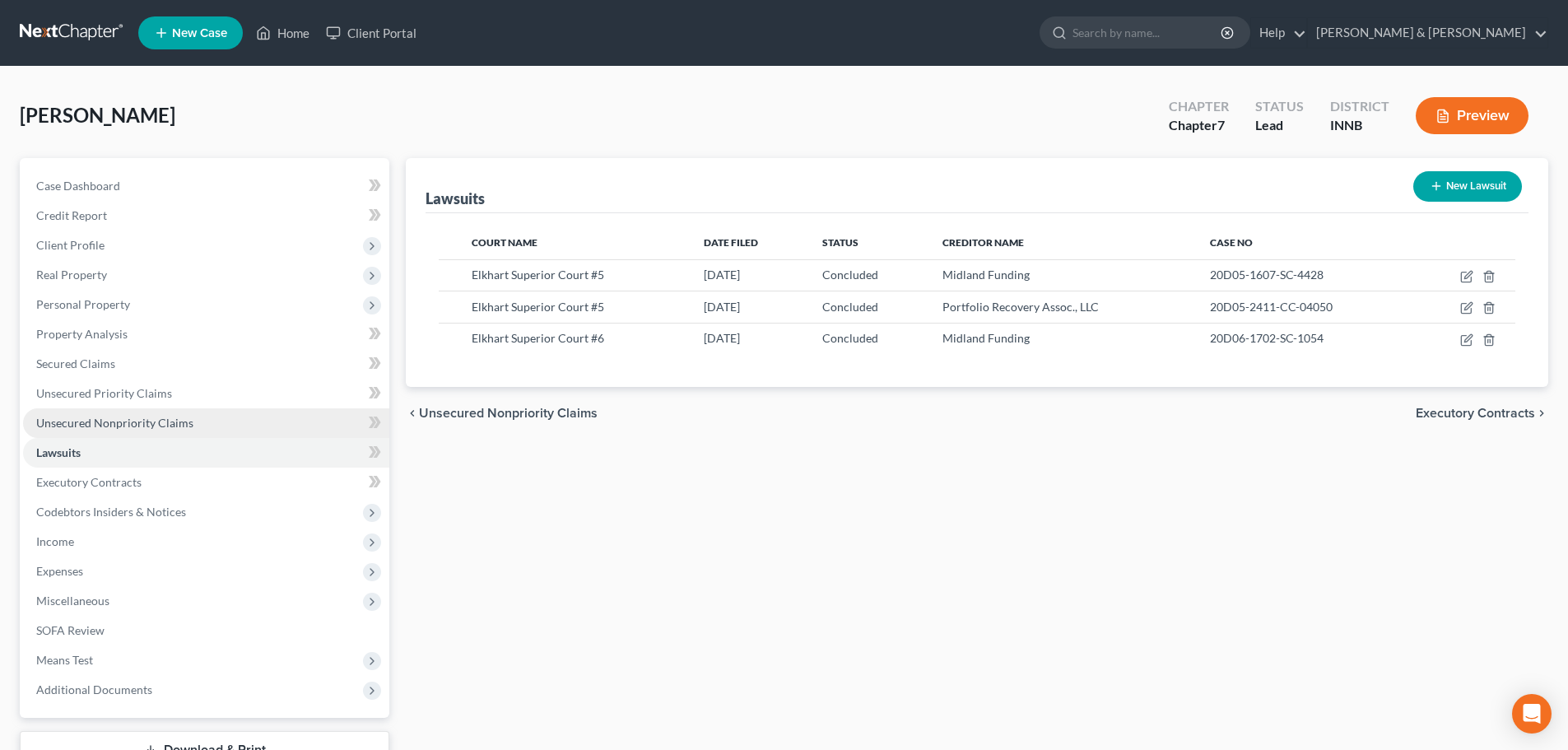
click at [181, 426] on span "Unsecured Nonpriority Claims" at bounding box center [115, 423] width 157 height 14
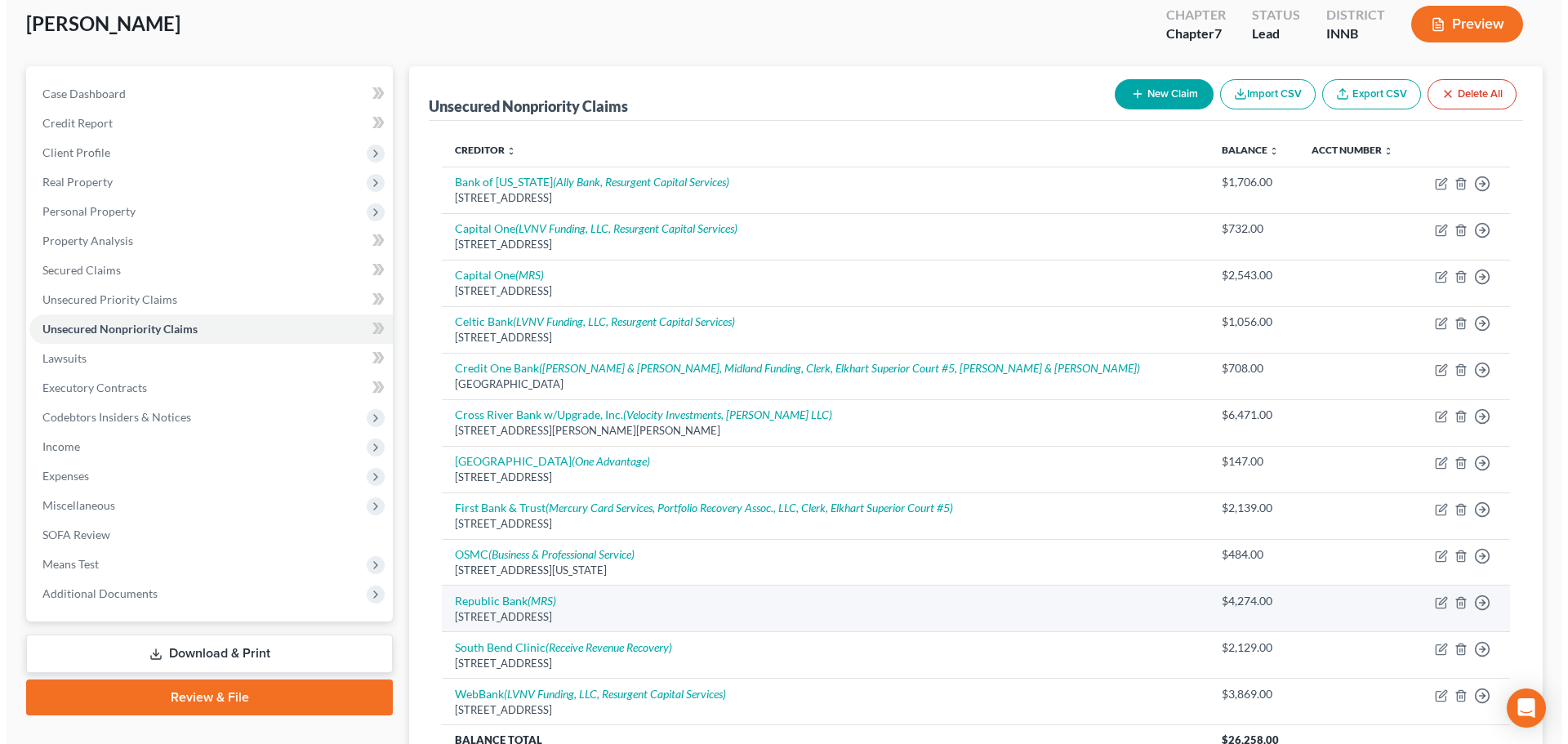
scroll to position [248, 0]
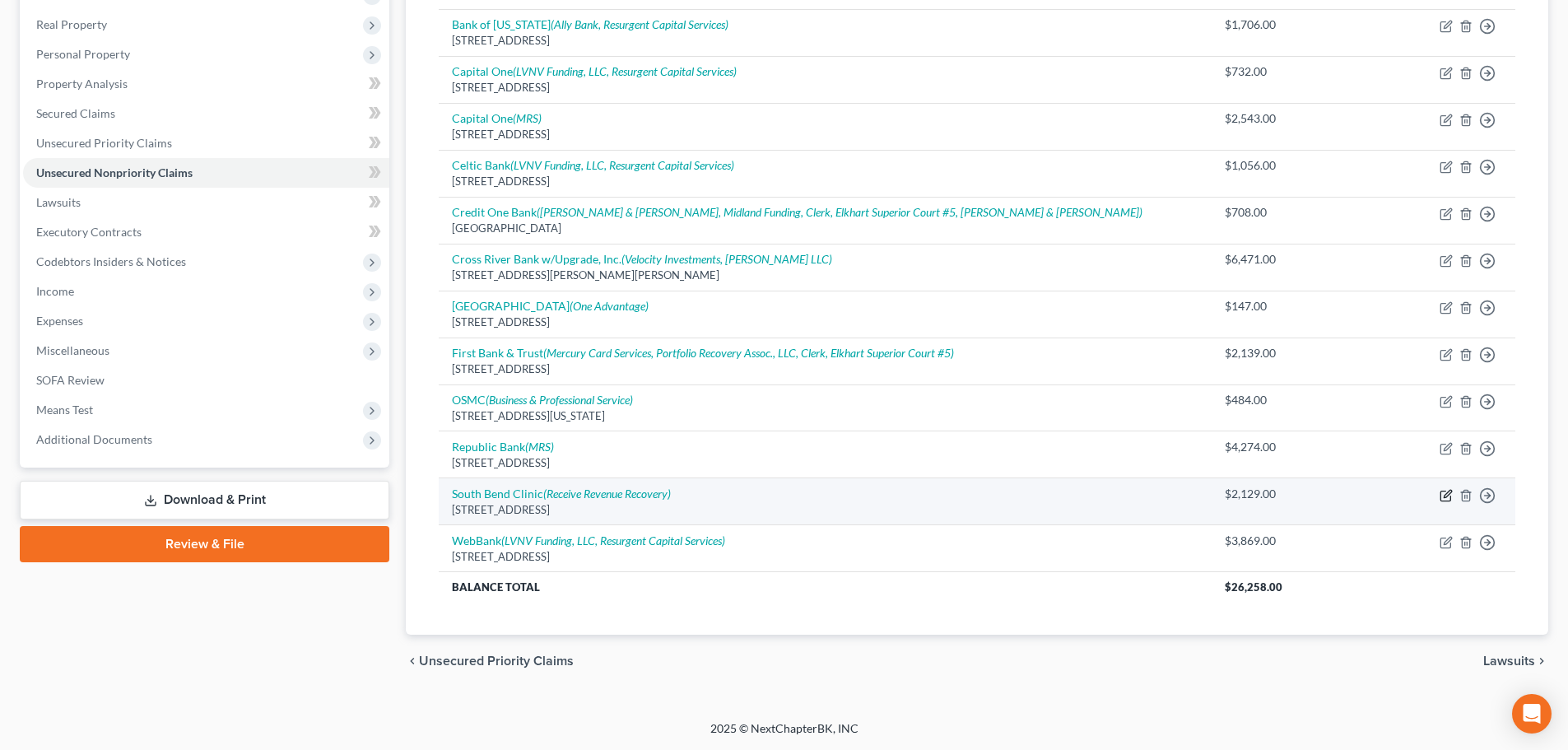
click at [1445, 494] on icon "button" at bounding box center [1448, 494] width 8 height 8
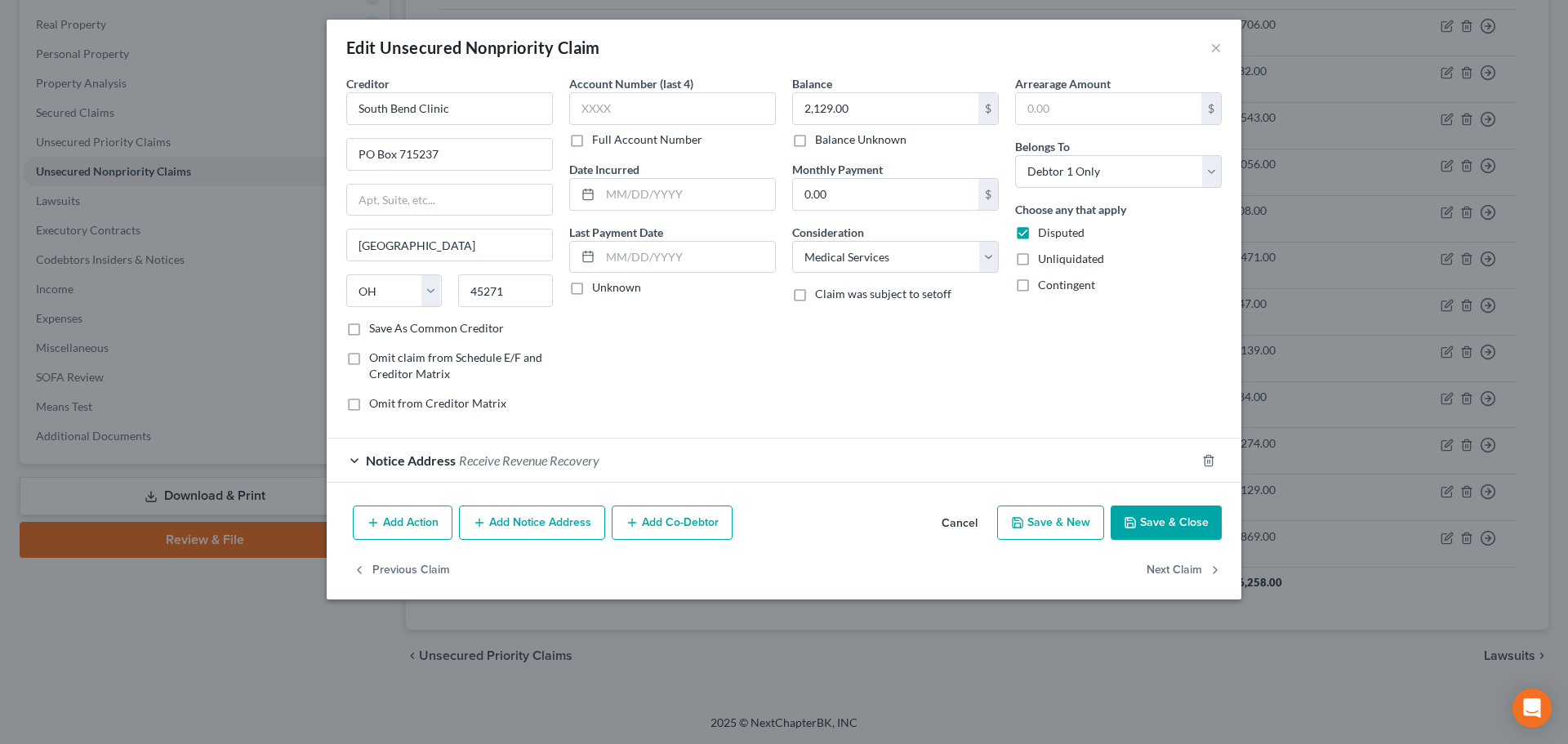
click at [554, 522] on button "Add Notice Address" at bounding box center [532, 522] width 146 height 34
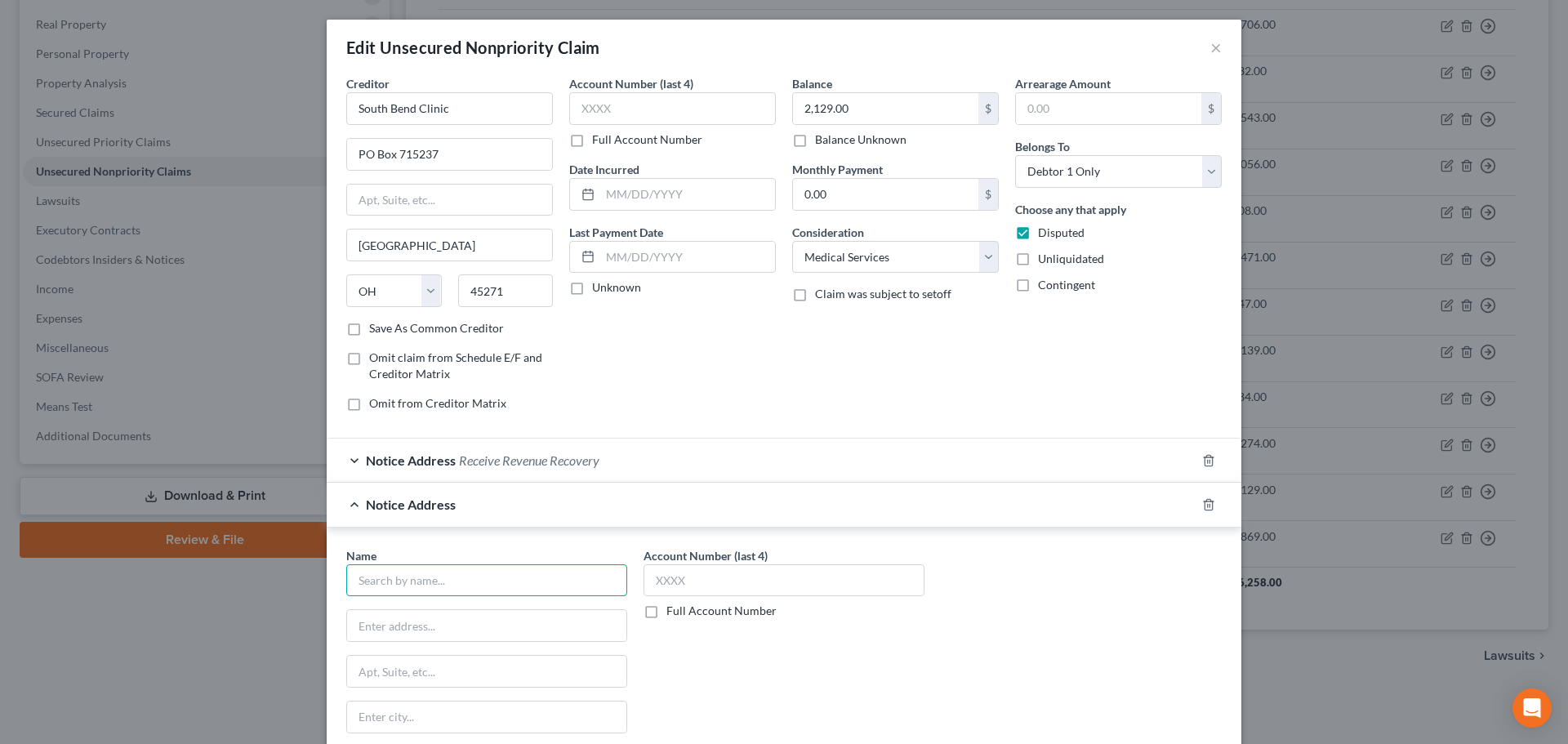
click at [525, 583] on input "text" at bounding box center [487, 581] width 281 height 33
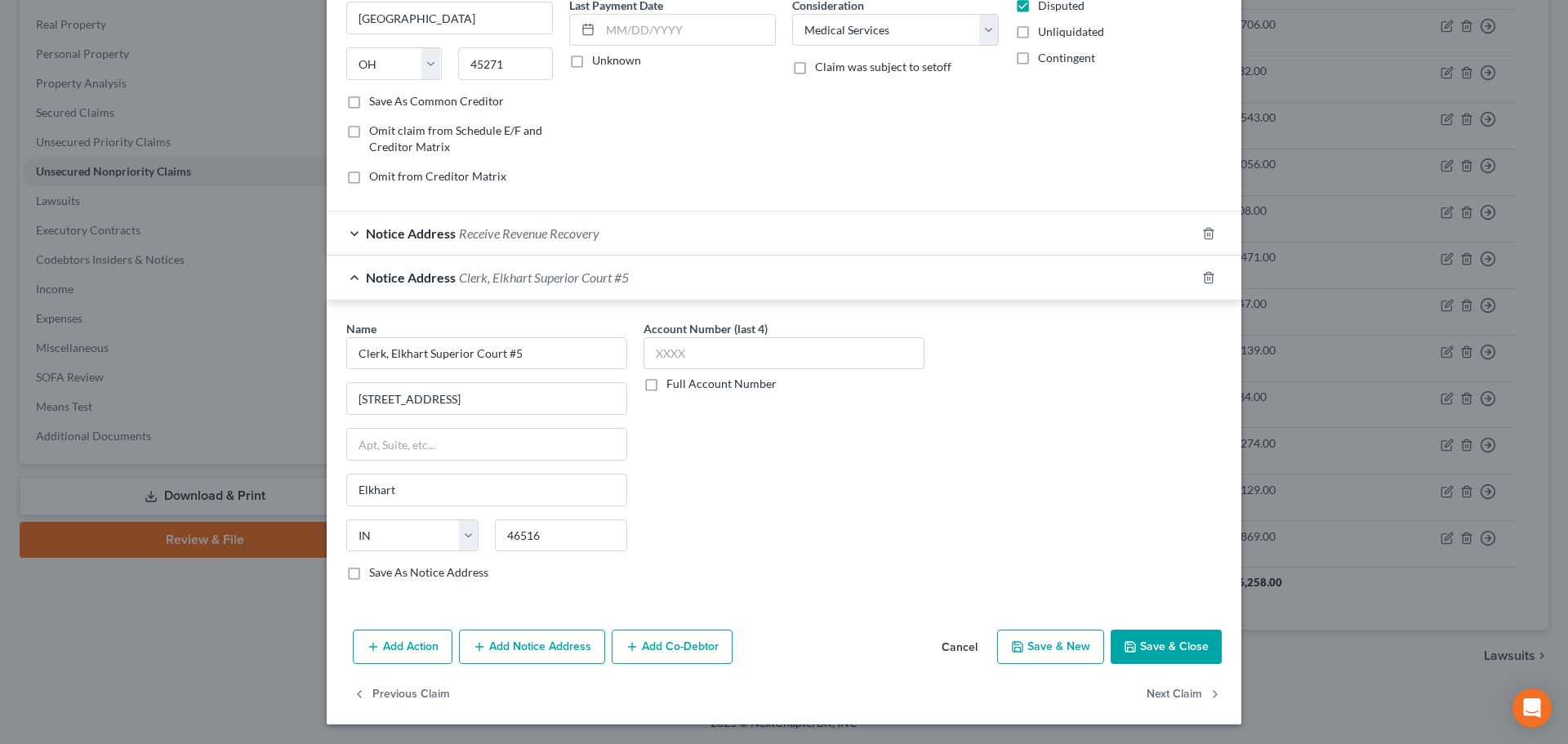
click at [530, 653] on button "Add Notice Address" at bounding box center [532, 647] width 146 height 34
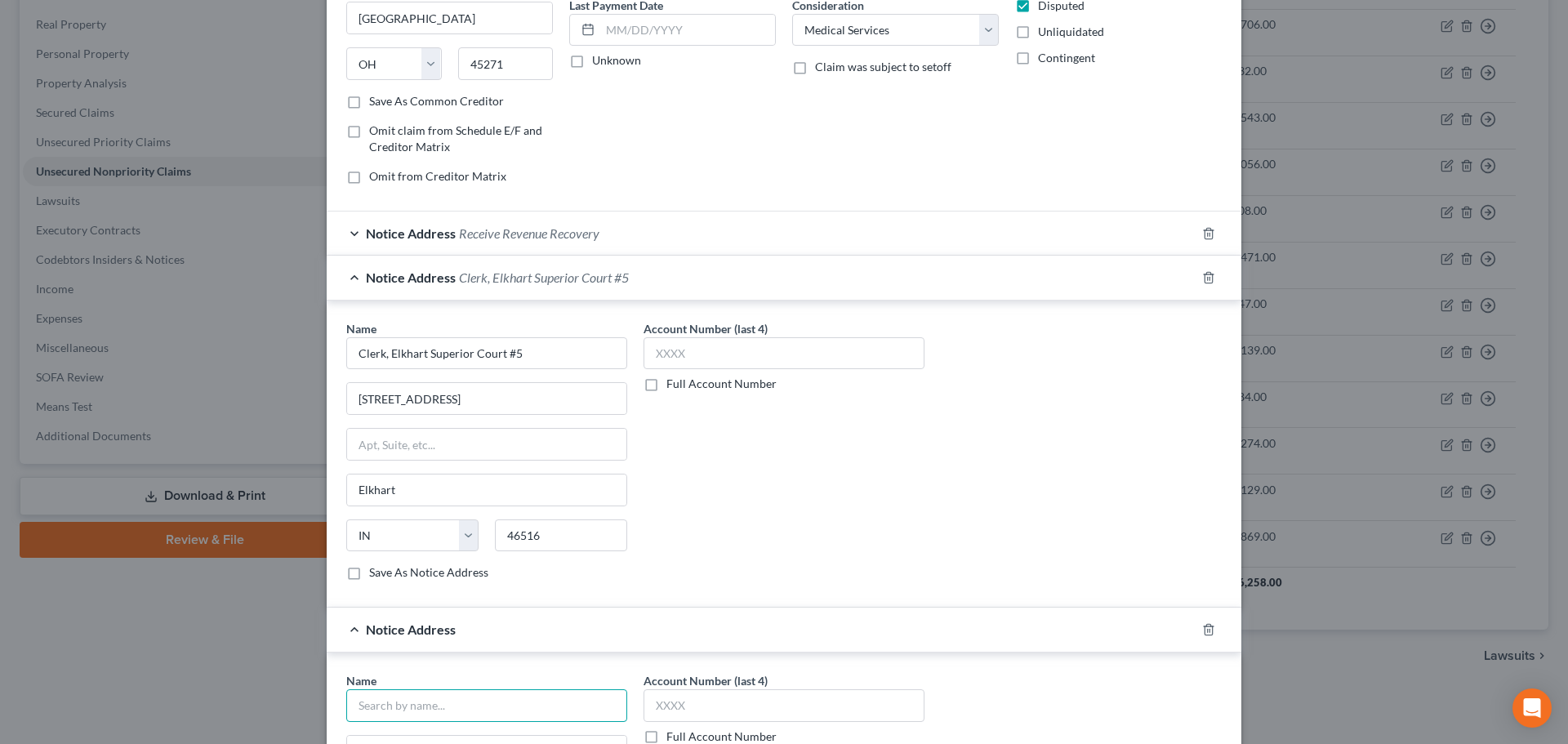
click at [482, 692] on input "text" at bounding box center [487, 706] width 281 height 33
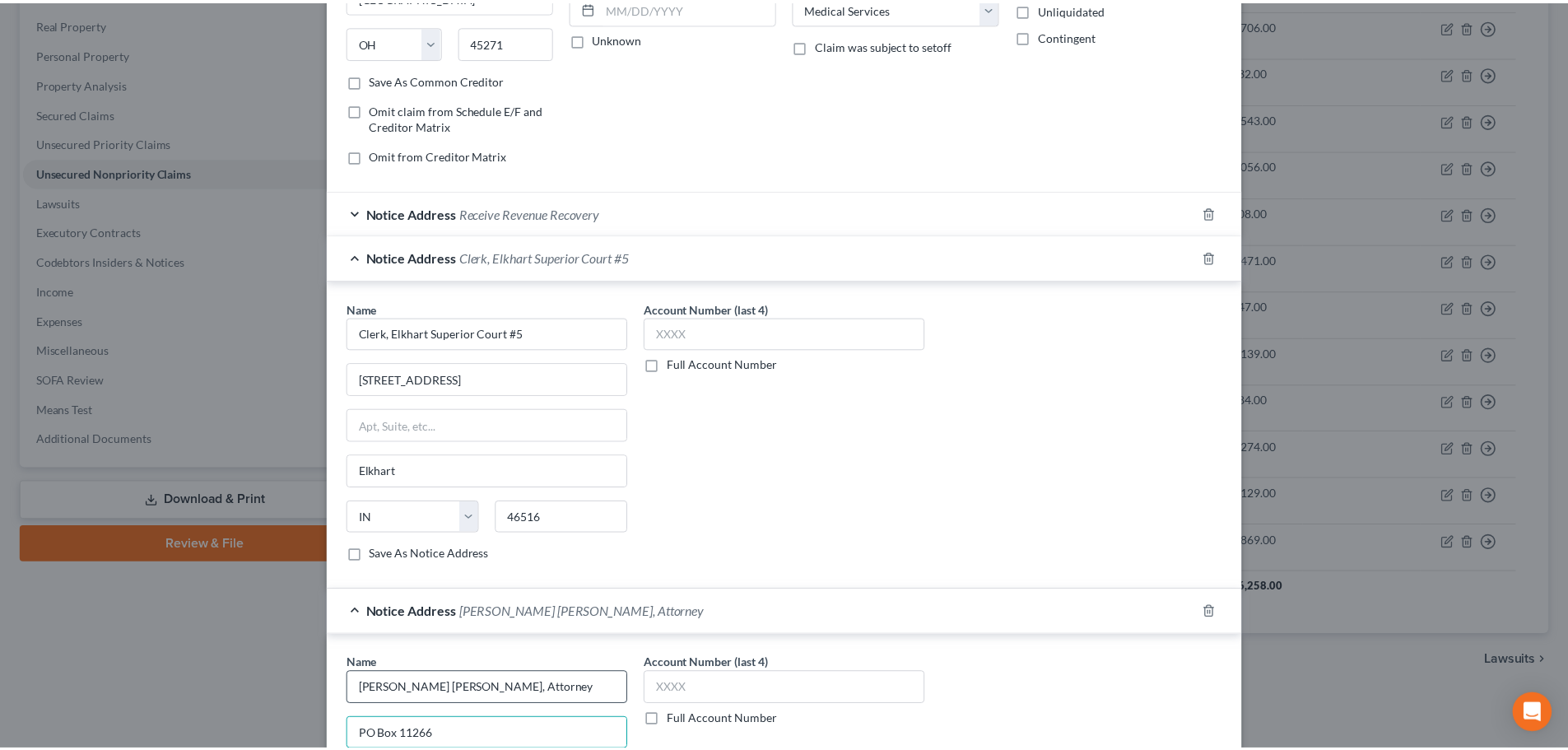
scroll to position [584, 0]
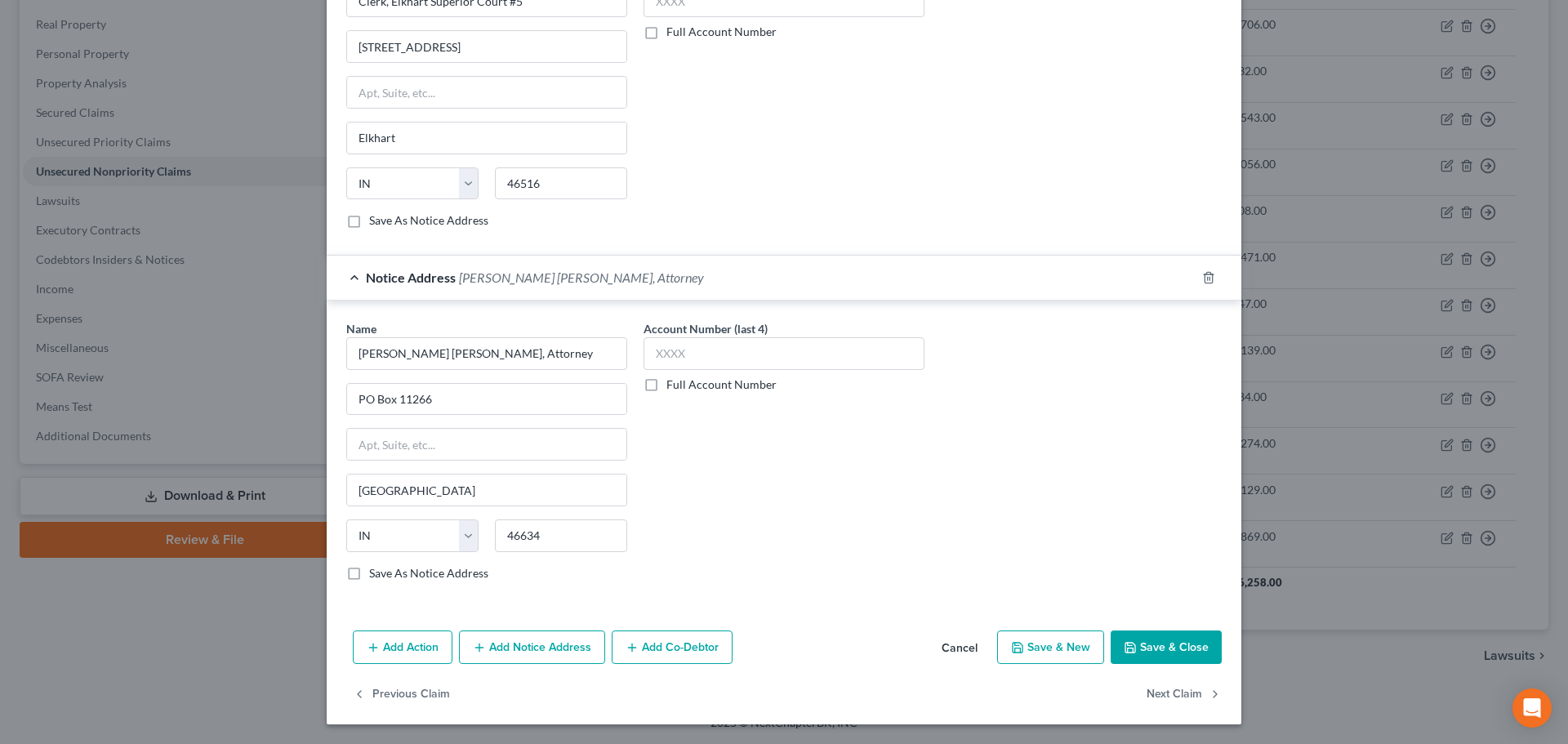
click at [1128, 650] on polyline "button" at bounding box center [1131, 650] width 6 height 4
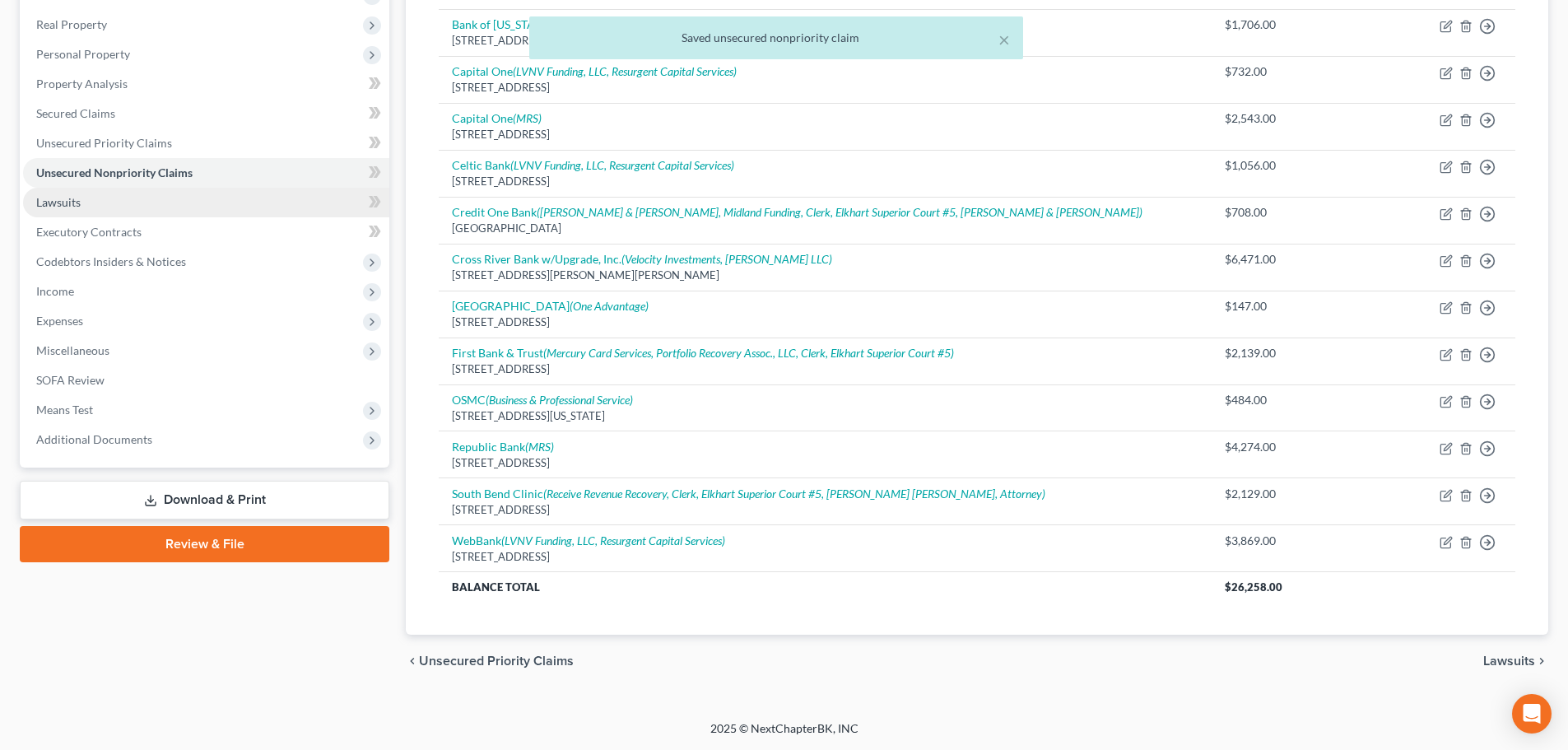
click at [182, 202] on link "Lawsuits" at bounding box center [205, 202] width 366 height 29
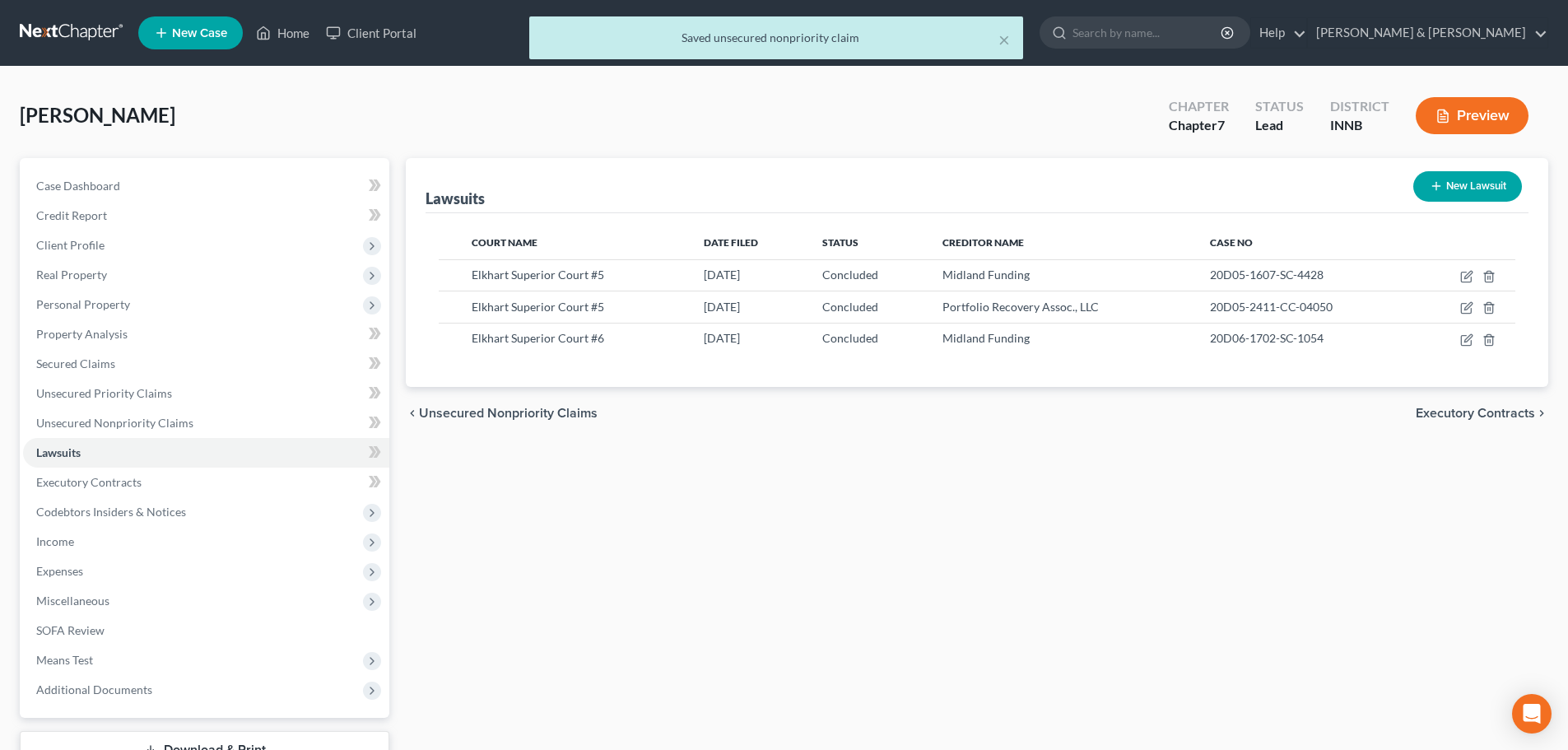
click at [1456, 187] on button "New Lawsuit" at bounding box center [1468, 187] width 109 height 30
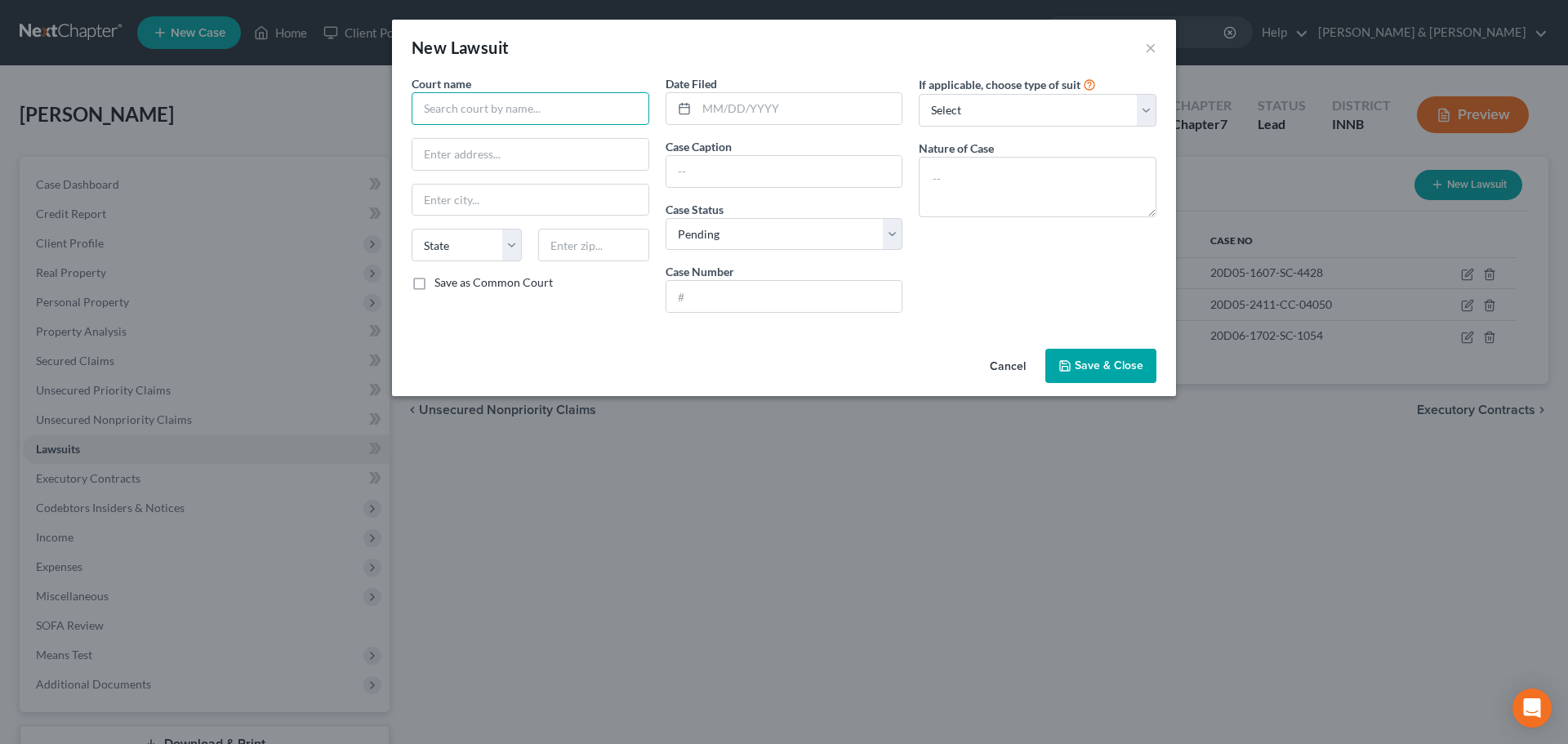
click at [494, 104] on input "text" at bounding box center [530, 109] width 237 height 33
click at [733, 114] on input "text" at bounding box center [799, 109] width 205 height 31
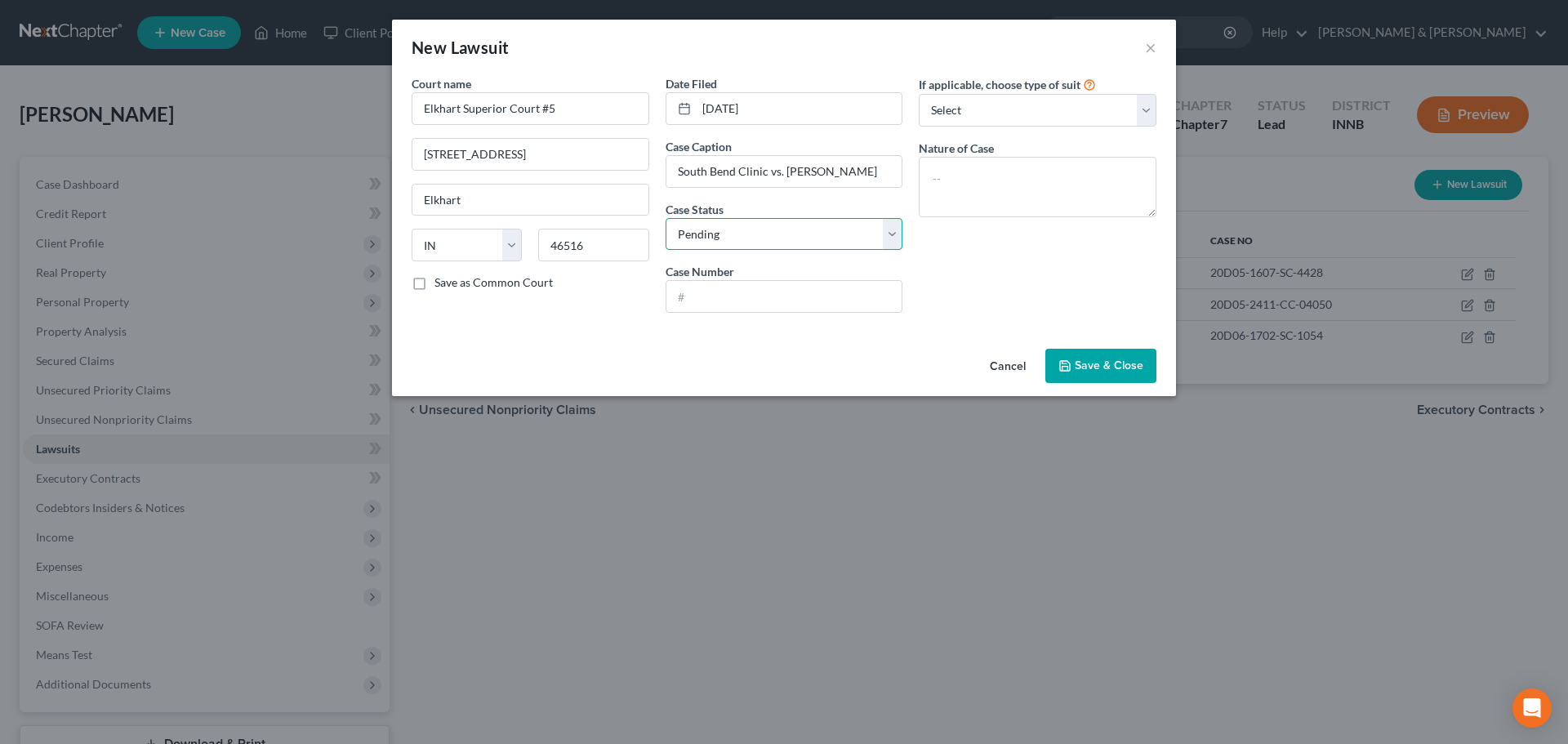
click at [811, 233] on select "Select Pending On Appeal Concluded" at bounding box center [784, 235] width 237 height 33
click at [666, 218] on select "Select Pending On Appeal Concluded" at bounding box center [784, 235] width 237 height 33
click at [791, 299] on input "text" at bounding box center [784, 297] width 236 height 31
click at [748, 300] on input "20D05-2210-02600" at bounding box center [784, 297] width 236 height 31
click at [1053, 99] on select "Select Repossession Garnishment Foreclosure Attached, Seized, Or Levied Other" at bounding box center [1038, 110] width 237 height 33
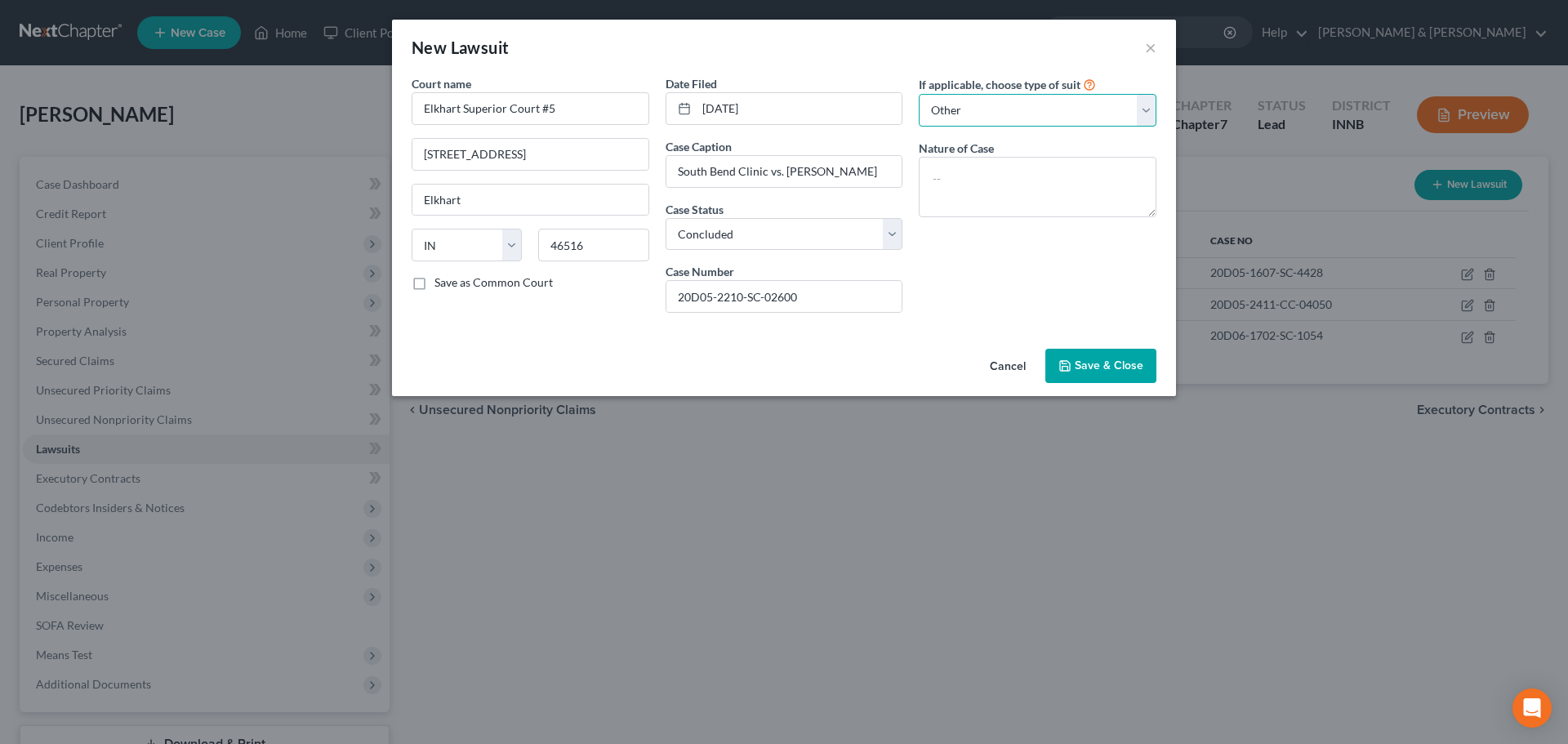
click at [919, 93] on select "Select Repossession Garnishment Foreclosure Attached, Seized, Or Levied Other" at bounding box center [1038, 110] width 237 height 33
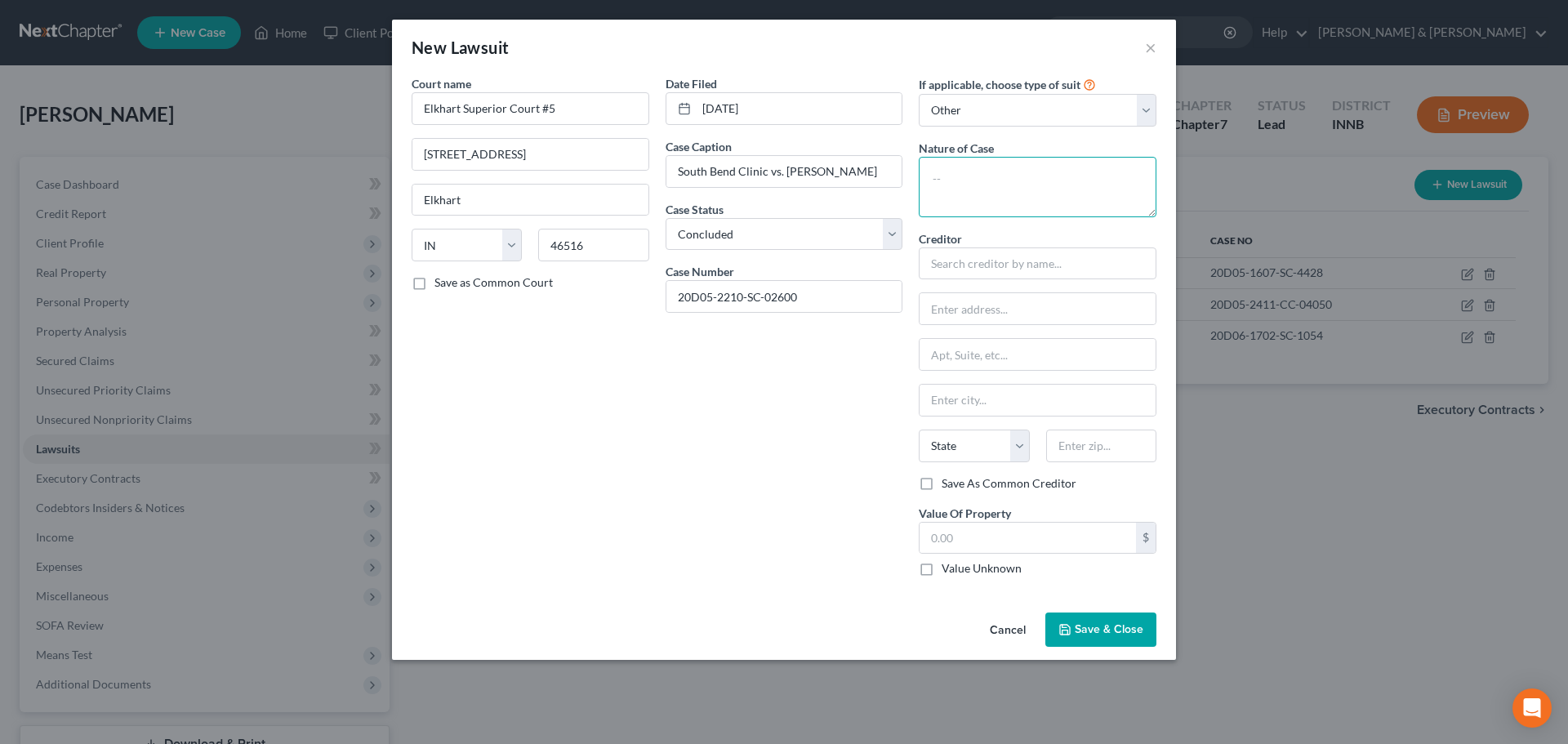
click at [993, 186] on textarea at bounding box center [1038, 187] width 237 height 60
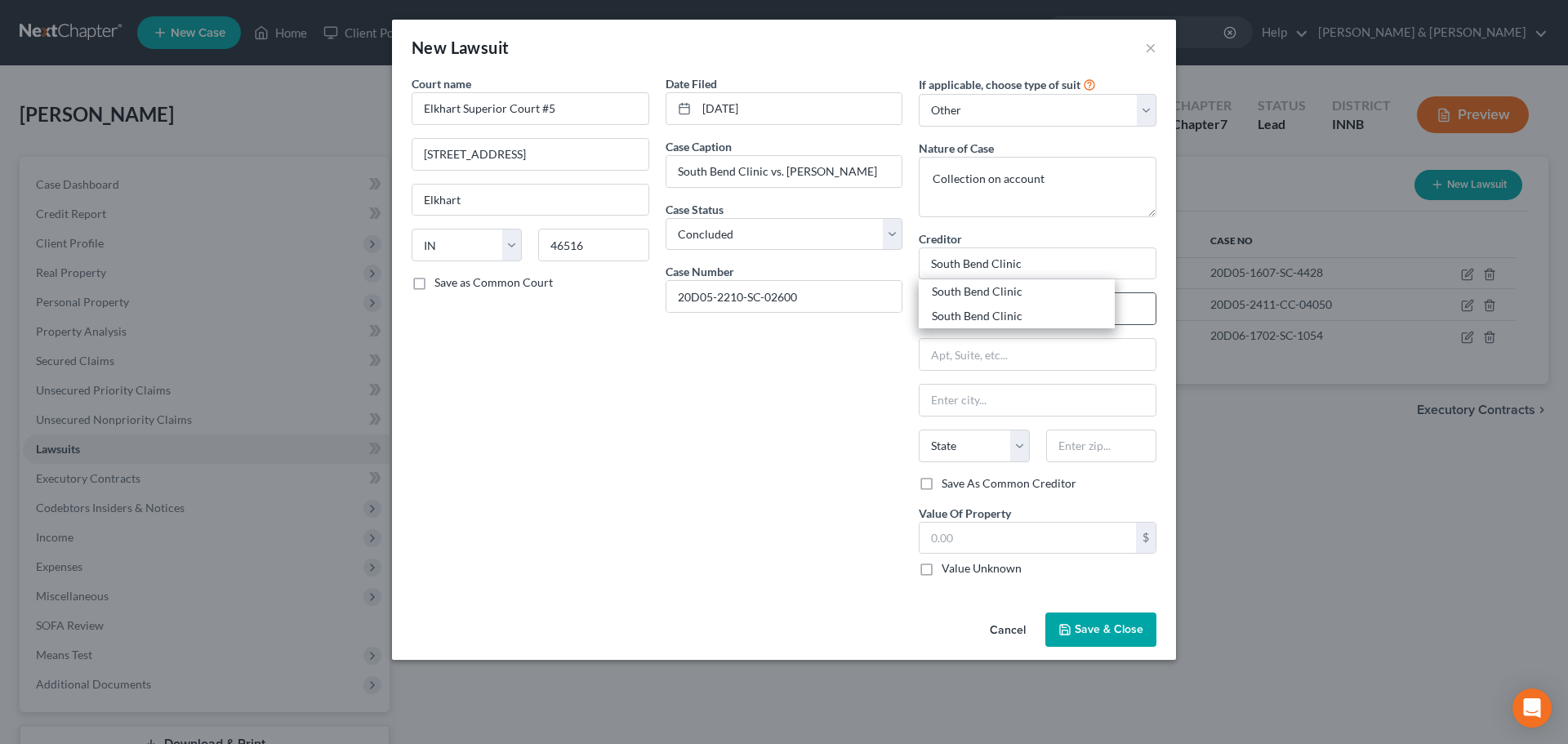
click at [969, 292] on div "South Bend Clinic" at bounding box center [1016, 291] width 170 height 17
click at [941, 569] on label "Value Unknown" at bounding box center [981, 569] width 80 height 17
click at [948, 569] on input "Value Unknown" at bounding box center [953, 566] width 11 height 11
click at [1116, 634] on span "Save & Close" at bounding box center [1109, 629] width 68 height 14
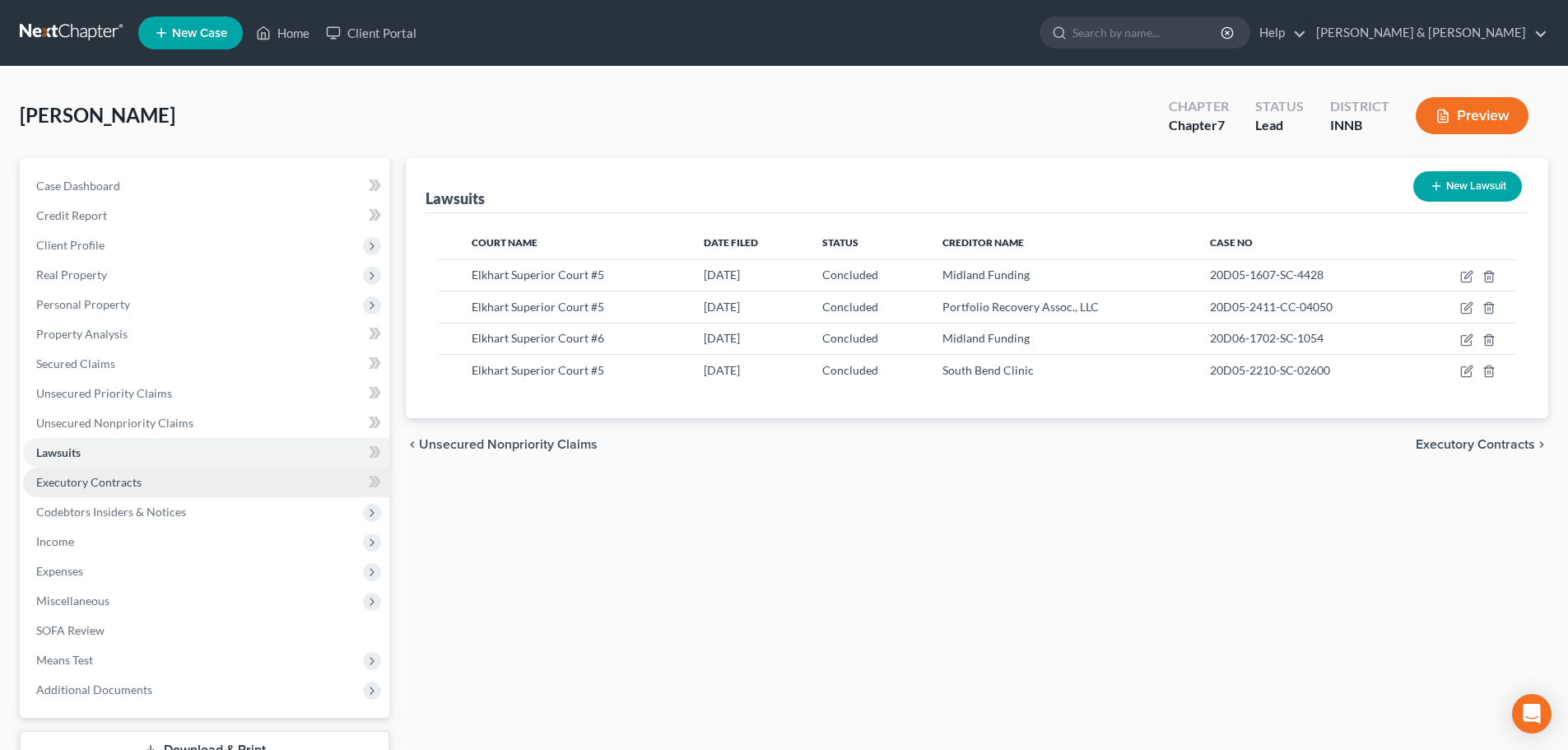
click at [270, 483] on link "Executory Contracts" at bounding box center [205, 483] width 366 height 29
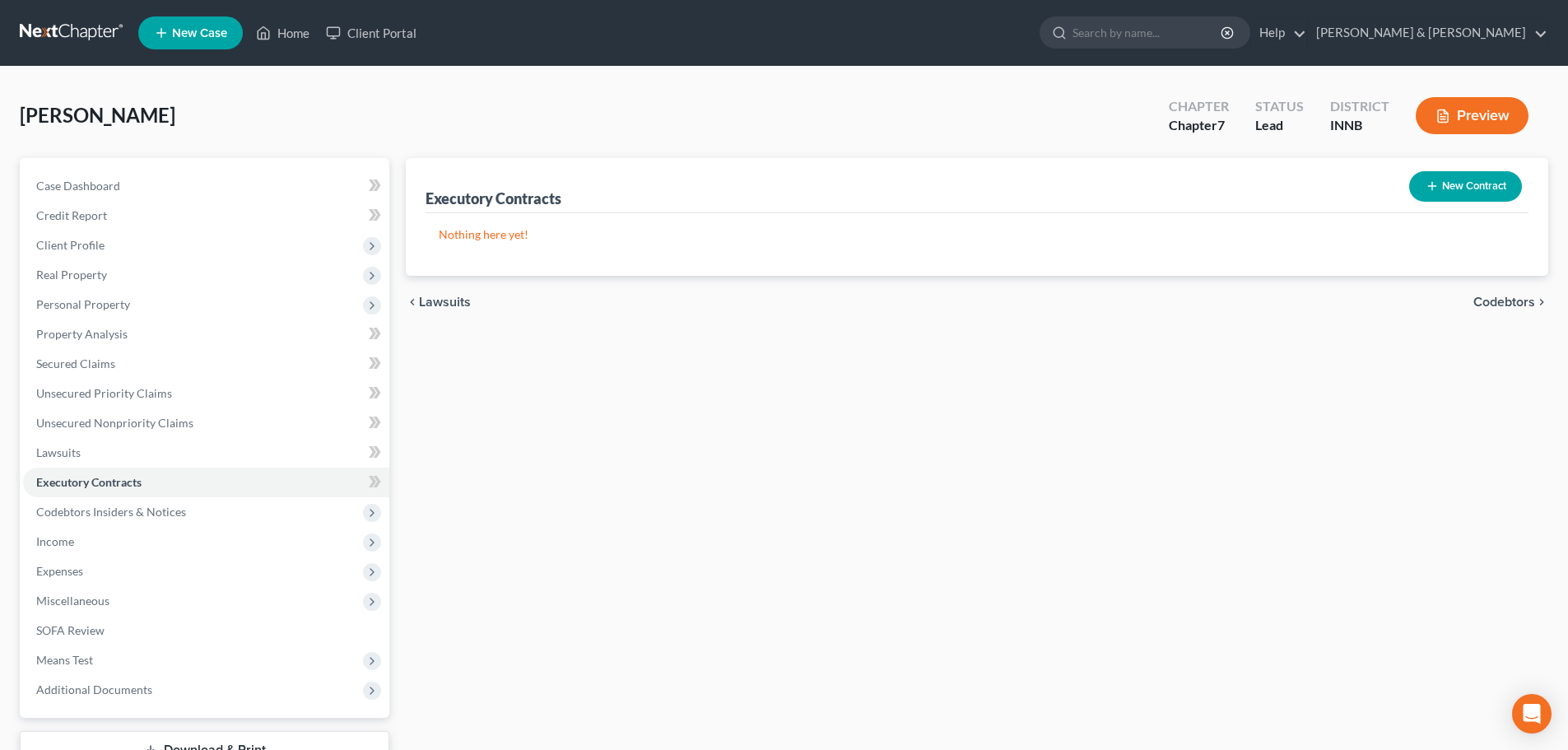
click at [1503, 190] on button "New Contract" at bounding box center [1465, 187] width 113 height 30
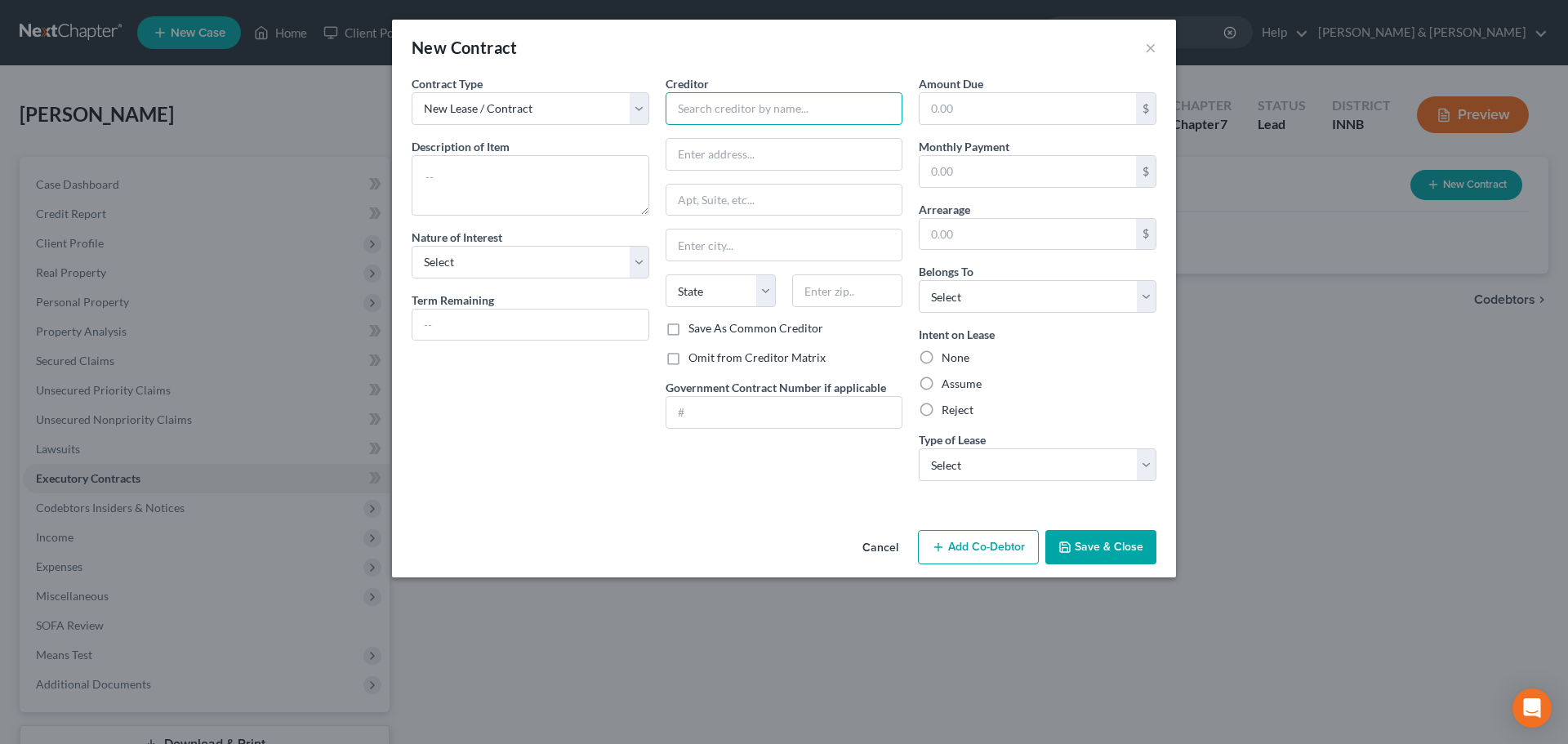
click at [733, 102] on input "text" at bounding box center [784, 109] width 237 height 33
click at [472, 176] on textarea at bounding box center [530, 185] width 237 height 60
paste textarea "Debtor specifically rejects any contractual provisions relating to personal gua…"
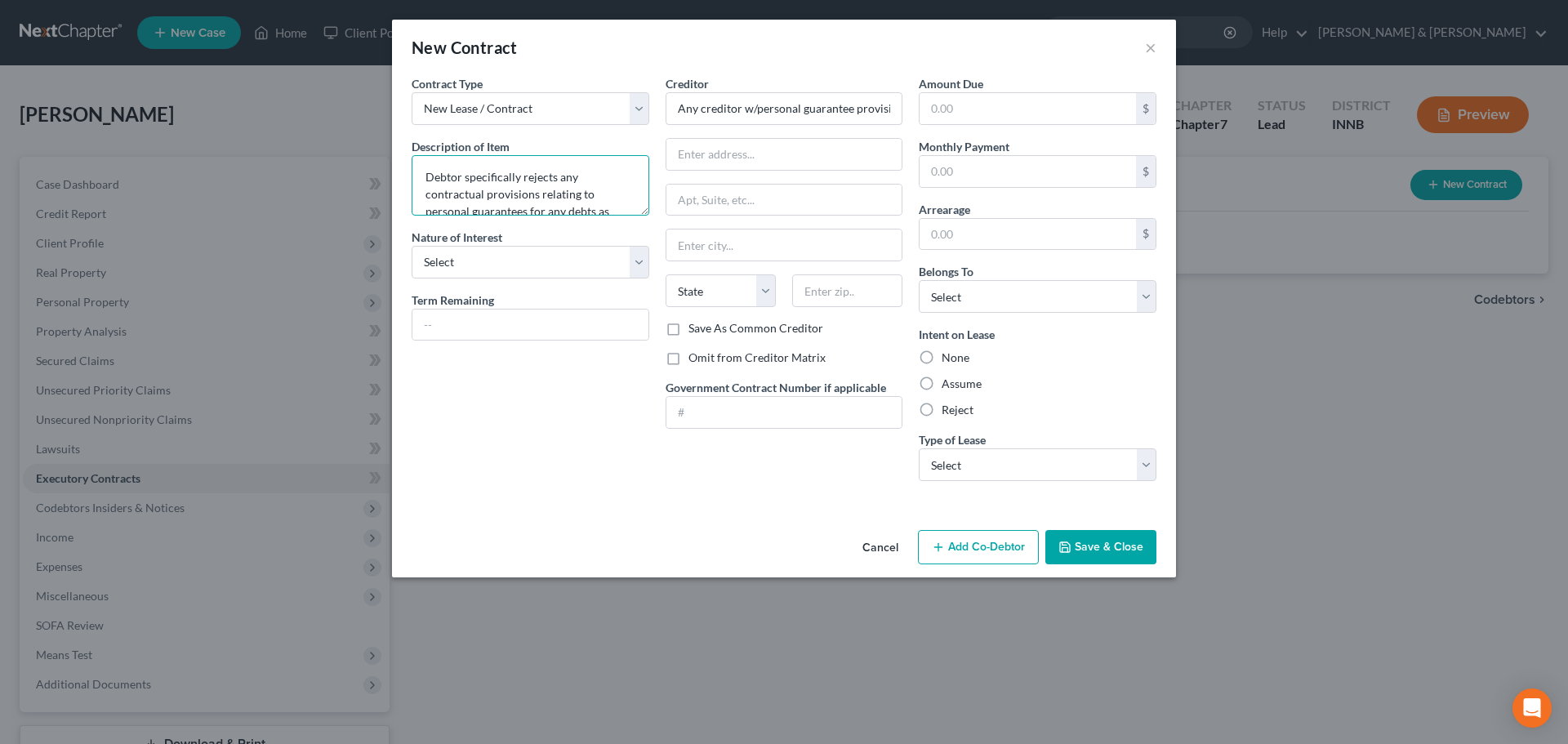
scroll to position [55, 0]
click at [942, 460] on select "Select Real Estate Car Other" at bounding box center [1038, 465] width 237 height 33
click at [919, 449] on select "Select Real Estate Car Other" at bounding box center [1038, 465] width 237 height 33
click at [966, 295] on select "Select Debtor 1 Only Debtor 2 Only Debtor 1 And Debtor 2 Only At Least One Of T…" at bounding box center [1038, 297] width 237 height 33
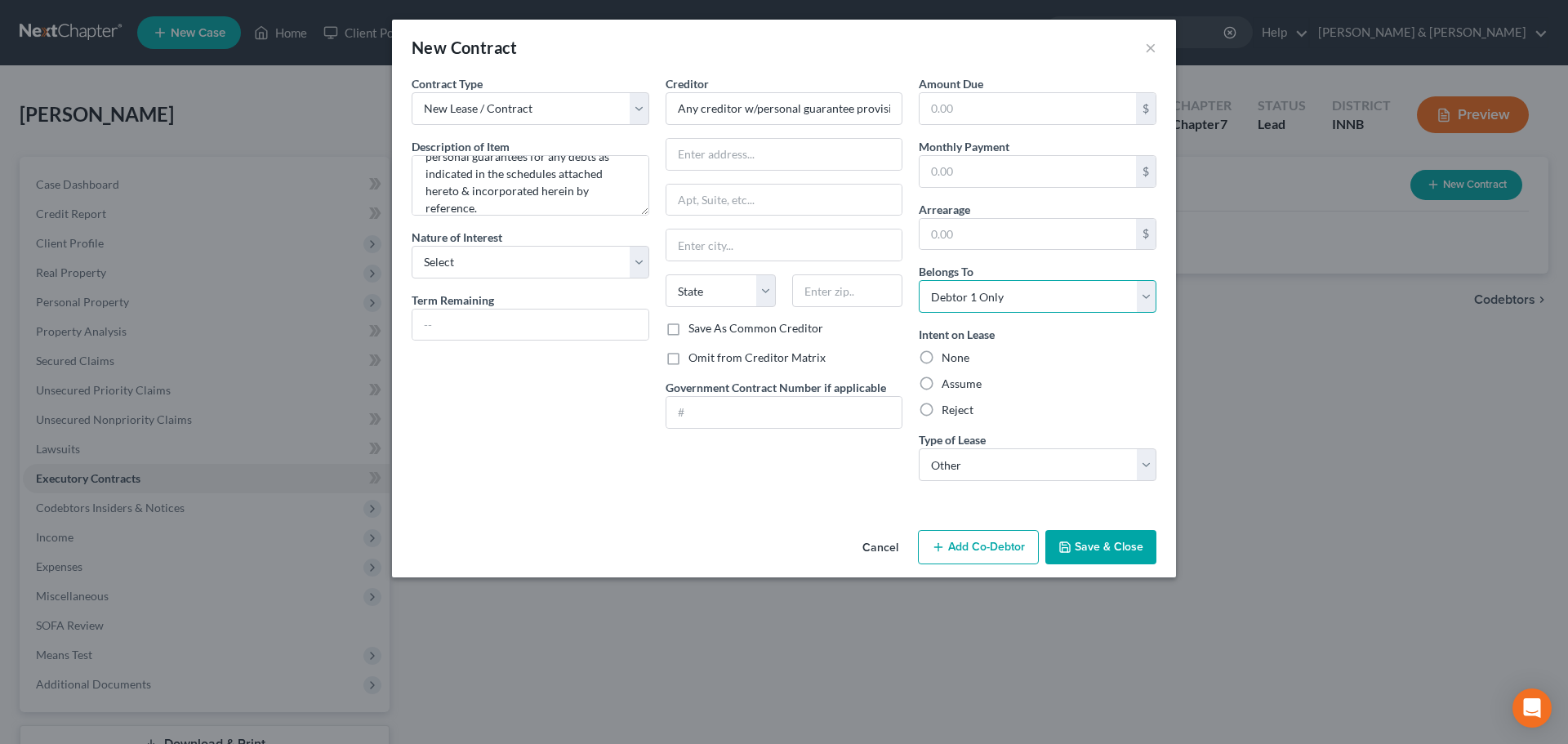
click at [919, 280] on select "Select Debtor 1 Only Debtor 2 Only Debtor 1 And Debtor 2 Only At Least One Of T…" at bounding box center [1038, 297] width 237 height 33
click at [1083, 545] on button "Save & Close" at bounding box center [1101, 547] width 111 height 34
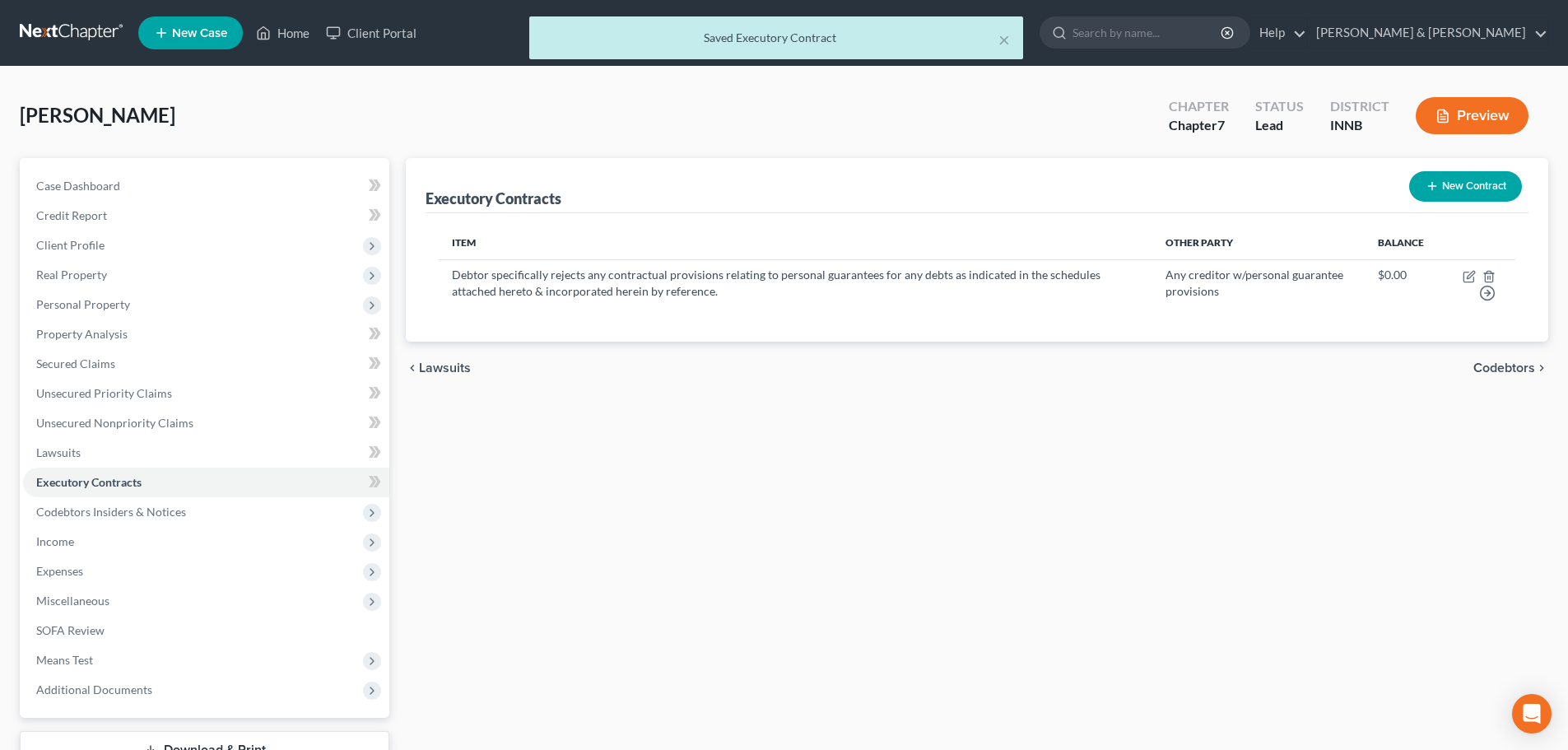
click at [1441, 190] on button "New Contract" at bounding box center [1465, 187] width 113 height 30
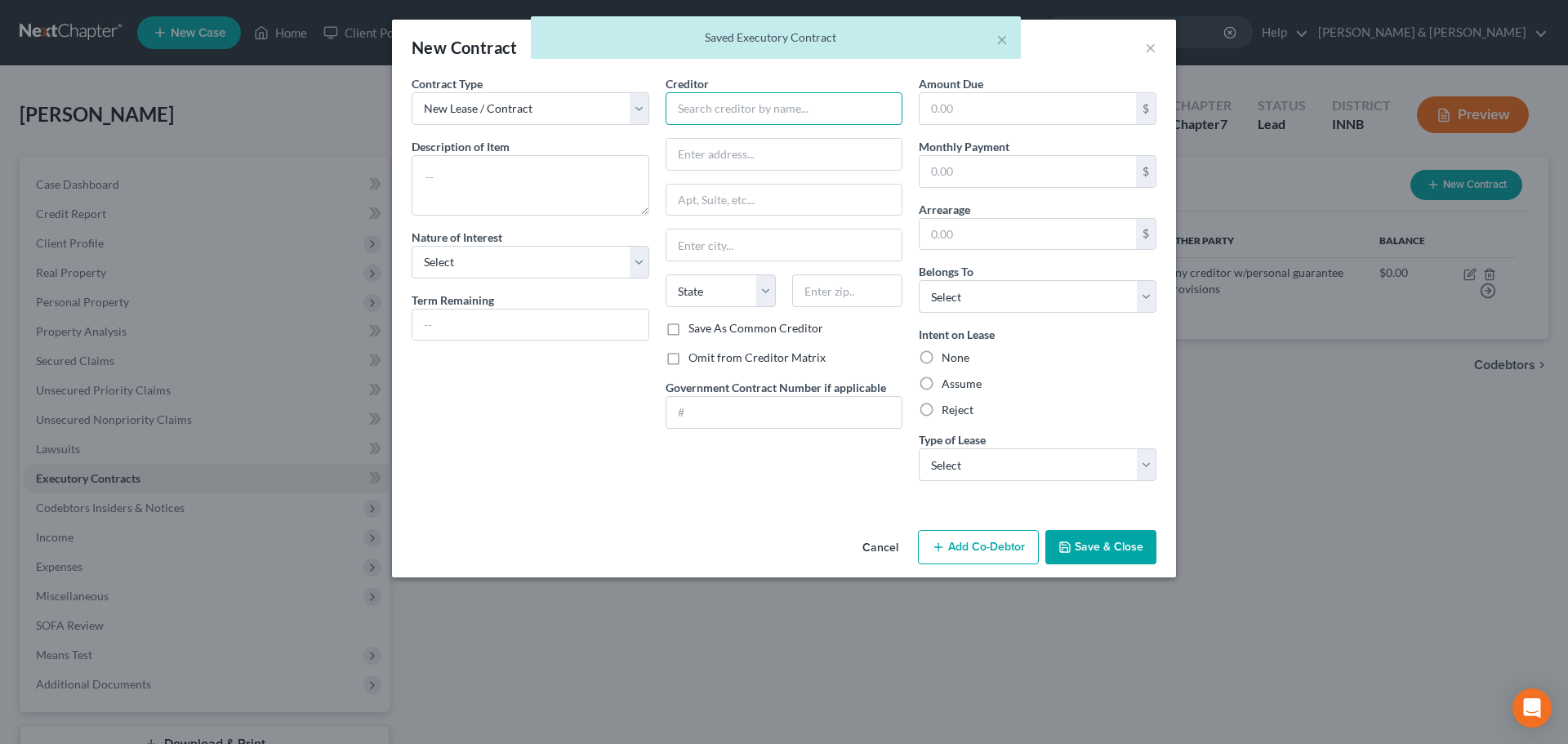
click at [735, 114] on input "text" at bounding box center [784, 109] width 237 height 33
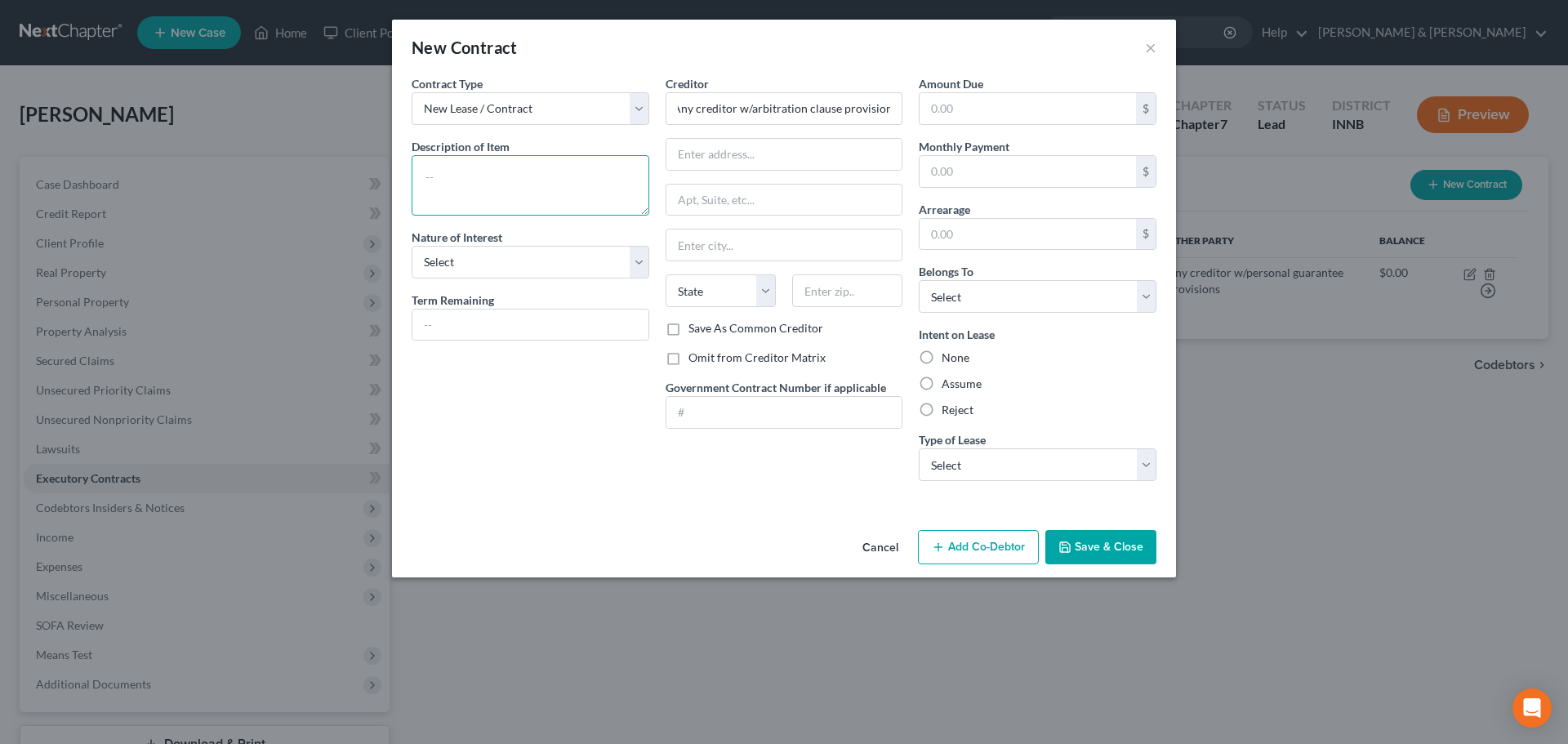
scroll to position [0, 0]
click at [428, 170] on textarea at bounding box center [530, 185] width 237 height 60
paste textarea "Debtor specifically rejects any contractual provisions relating to claim arbitr…"
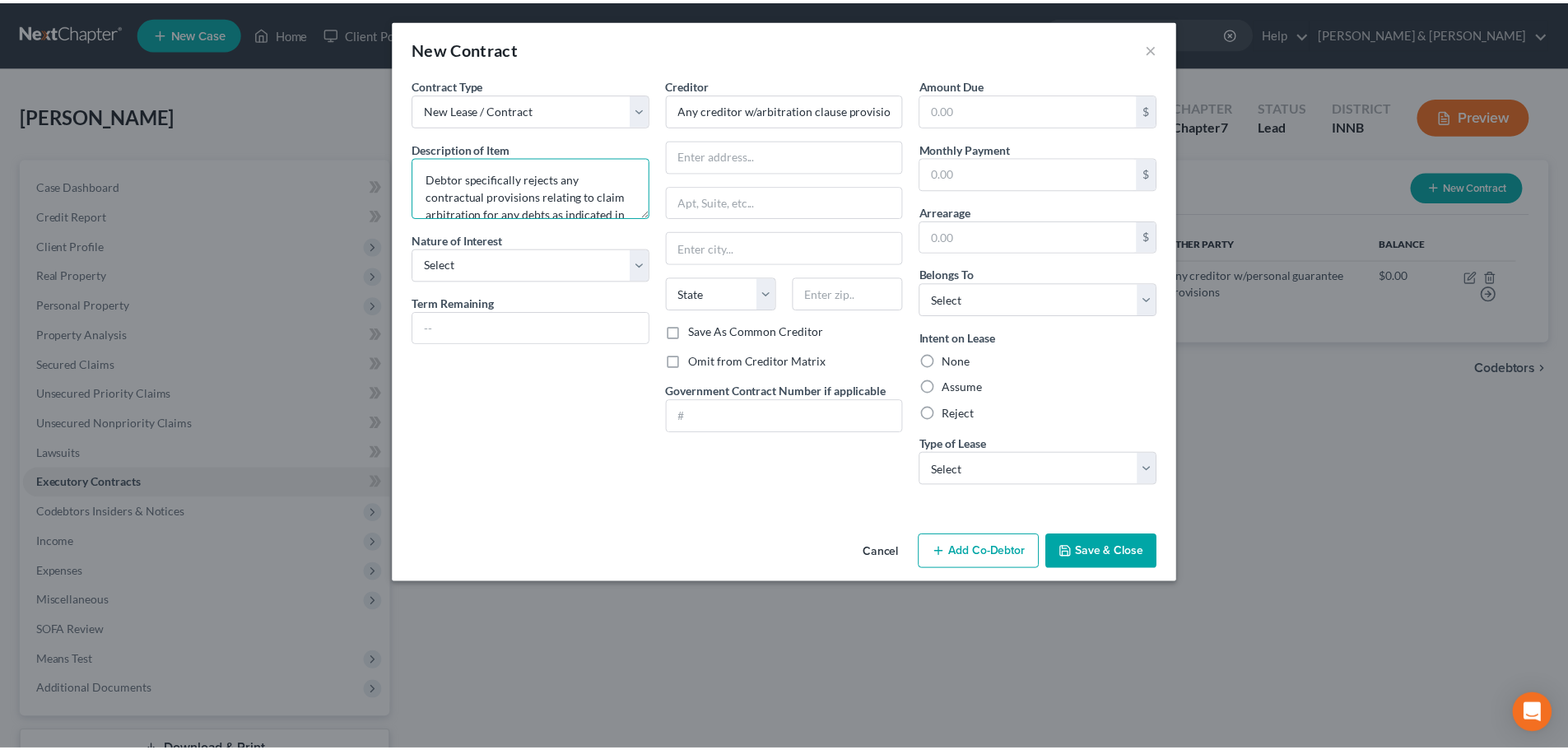
scroll to position [38, 0]
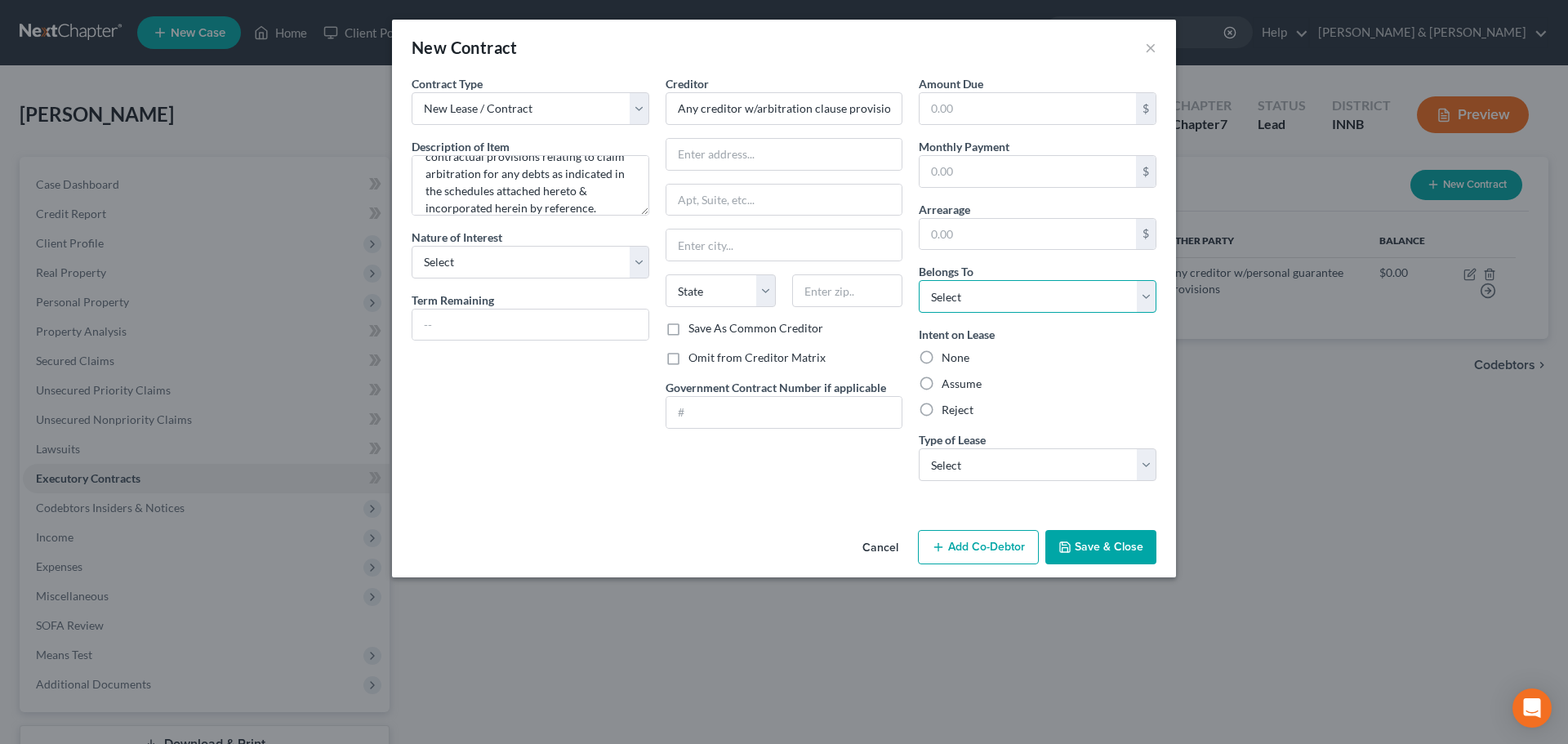
click at [943, 296] on select "Select Debtor 1 Only Debtor 2 Only Debtor 1 And Debtor 2 Only At Least One Of T…" at bounding box center [1038, 297] width 237 height 33
click at [919, 280] on select "Select Debtor 1 Only Debtor 2 Only Debtor 1 And Debtor 2 Only At Least One Of T…" at bounding box center [1038, 297] width 237 height 33
drag, startPoint x: 935, startPoint y: 452, endPoint x: 937, endPoint y: 467, distance: 15.1
click at [935, 452] on select "Select Real Estate Car Other" at bounding box center [1038, 465] width 237 height 33
click at [919, 449] on select "Select Real Estate Car Other" at bounding box center [1038, 465] width 237 height 33
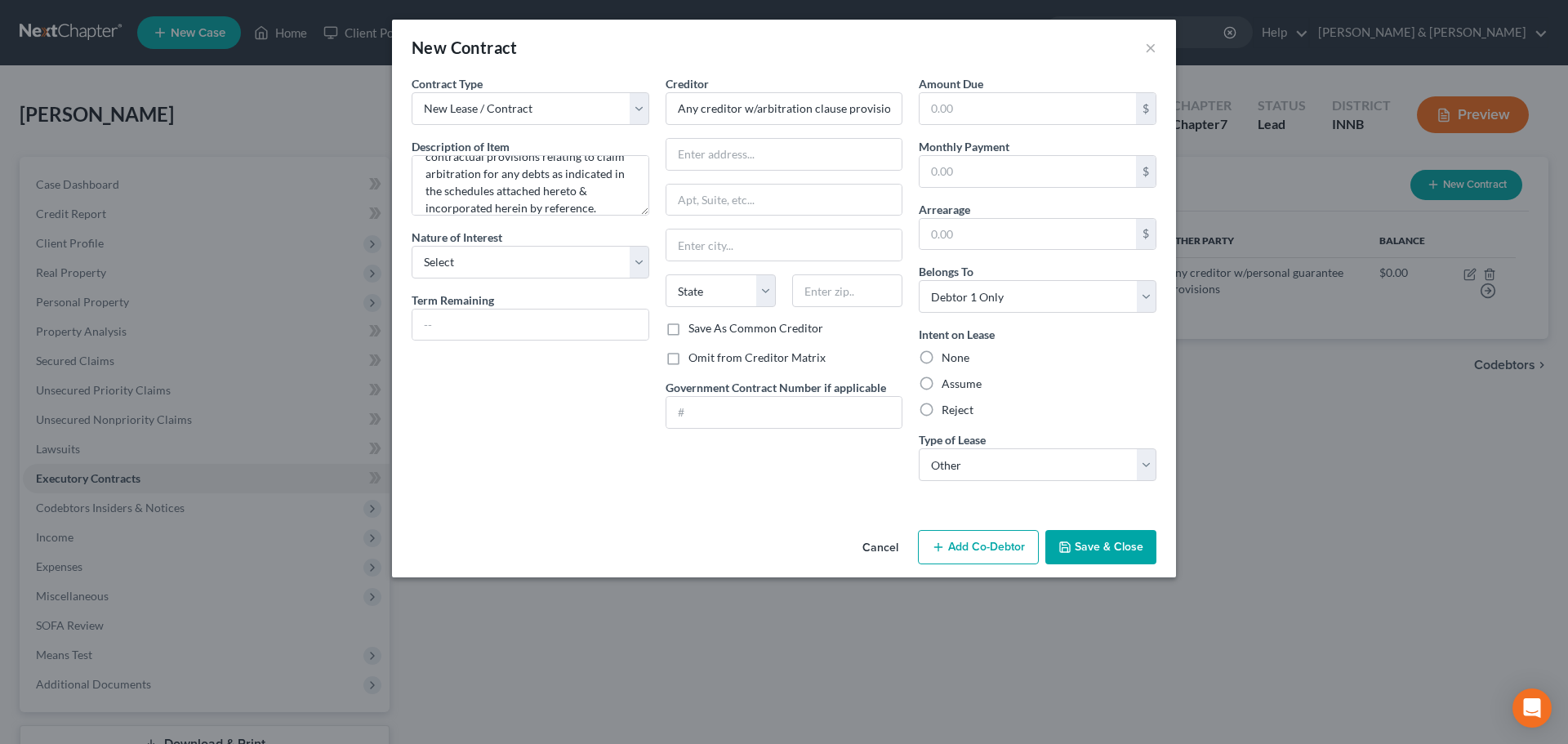
click at [1072, 549] on icon "button" at bounding box center [1064, 546] width 13 height 13
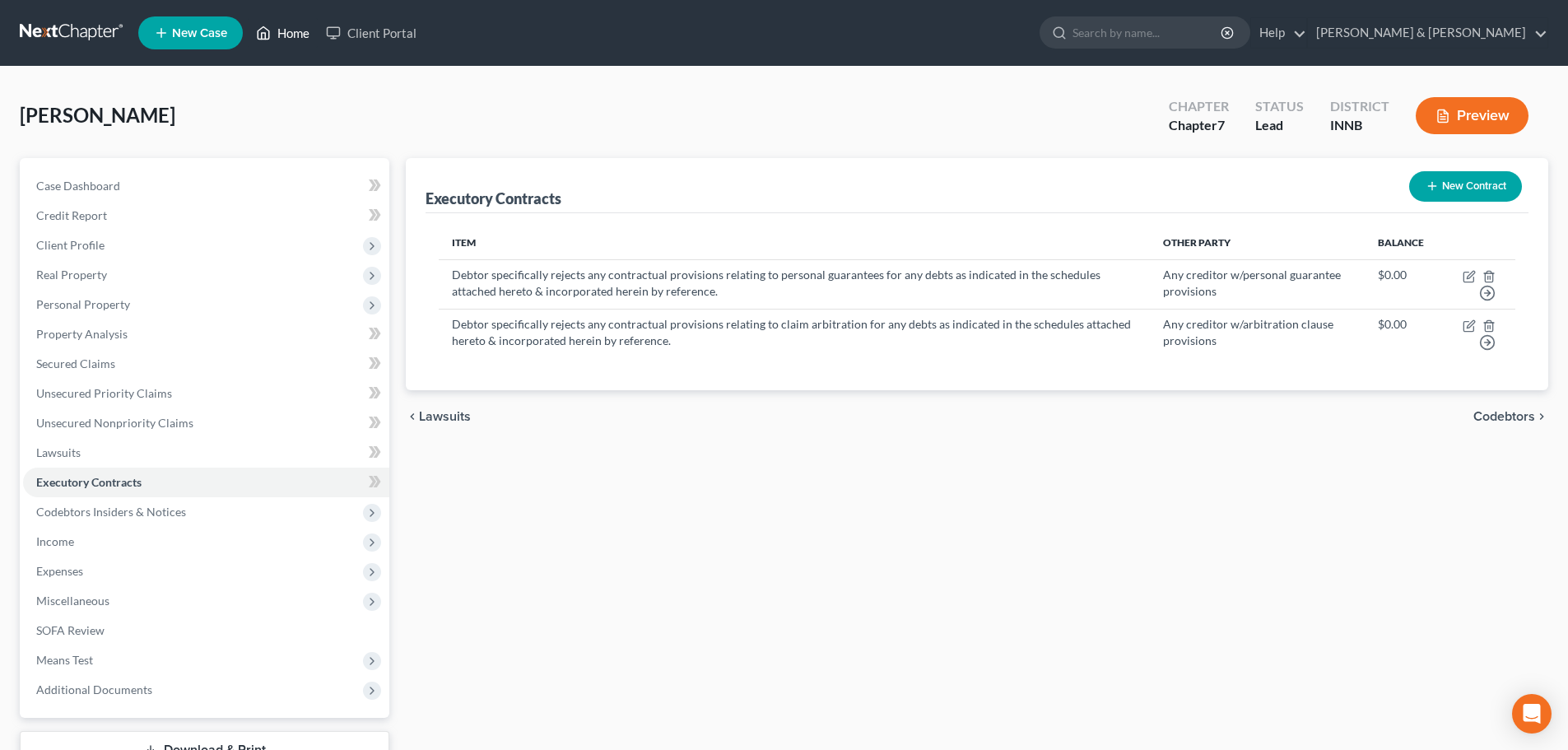
click at [297, 32] on link "Home" at bounding box center [283, 32] width 70 height 29
